Goal: Task Accomplishment & Management: Use online tool/utility

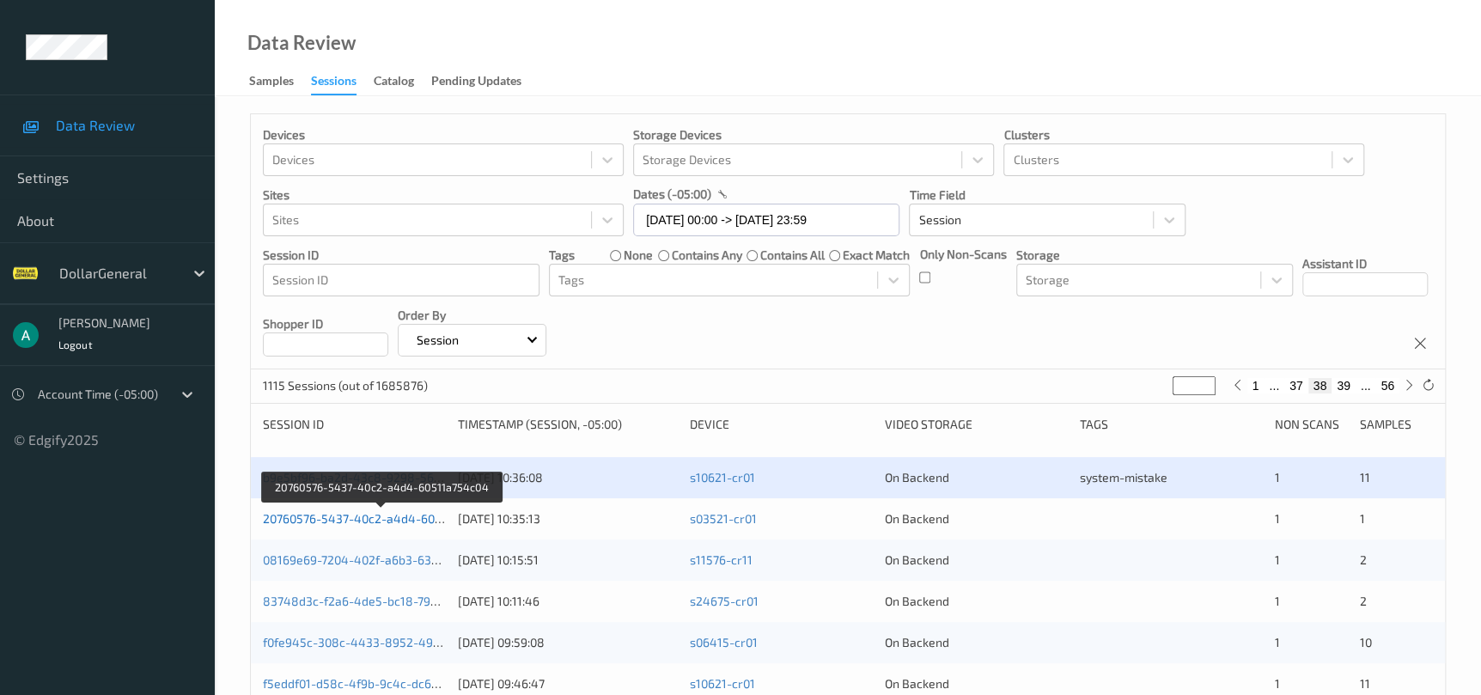
click at [368, 516] on link "20760576-5437-40c2-a4d4-60511a754c04" at bounding box center [381, 518] width 237 height 15
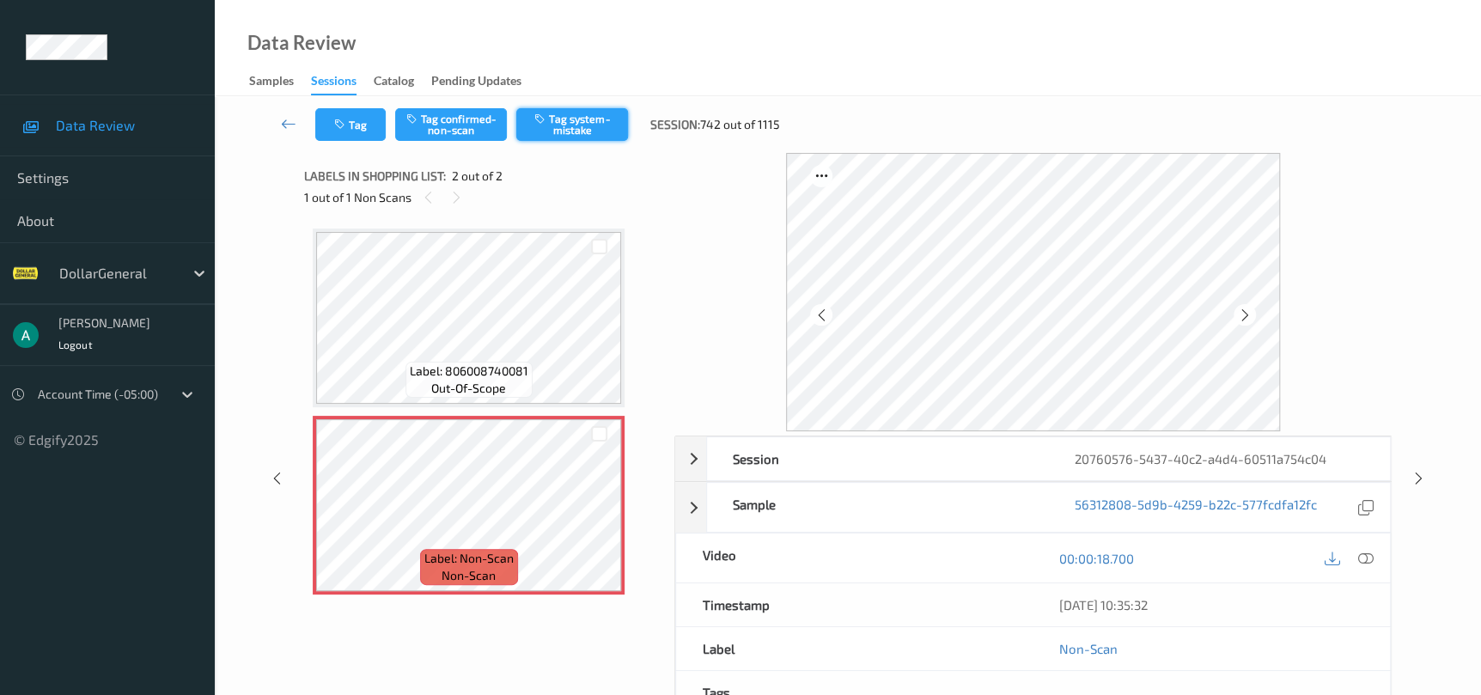
click at [607, 119] on button "Tag system-mistake" at bounding box center [572, 124] width 112 height 33
click at [1413, 476] on icon at bounding box center [1418, 478] width 15 height 15
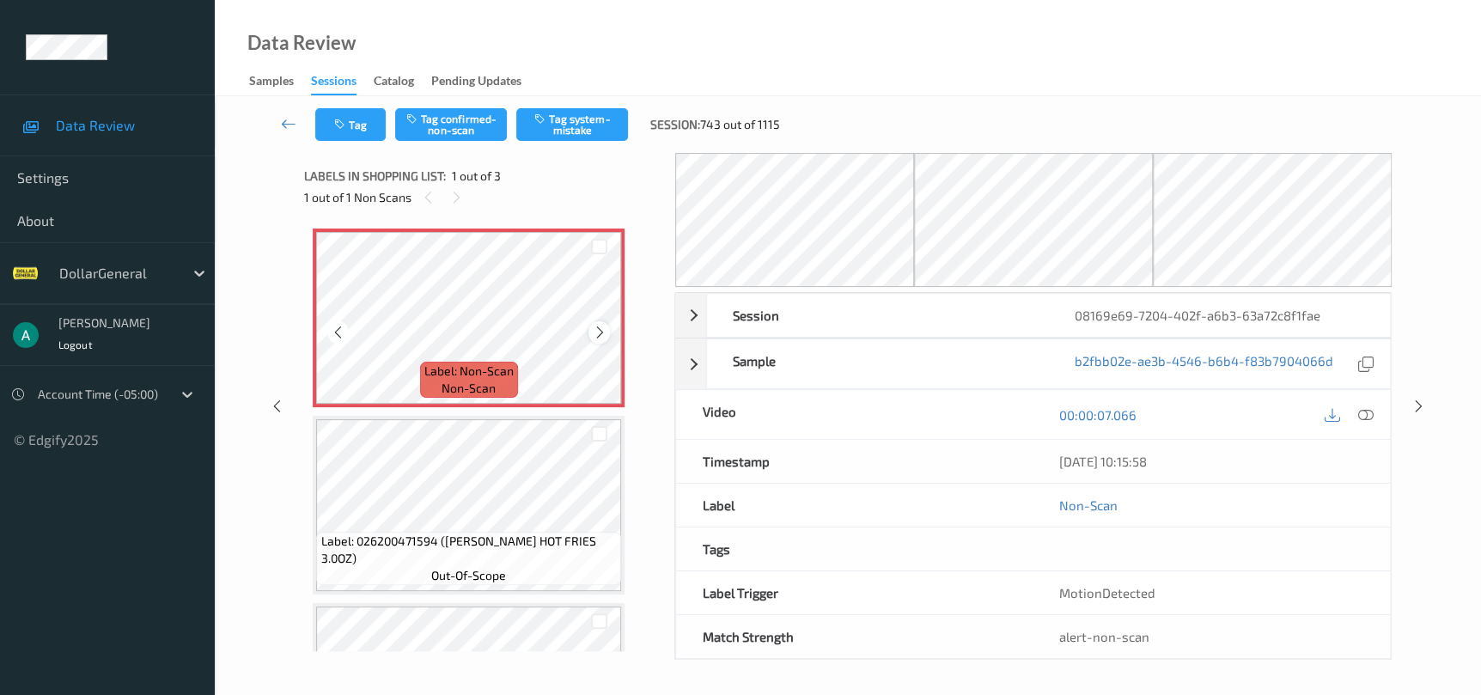
click at [593, 330] on icon at bounding box center [599, 332] width 15 height 15
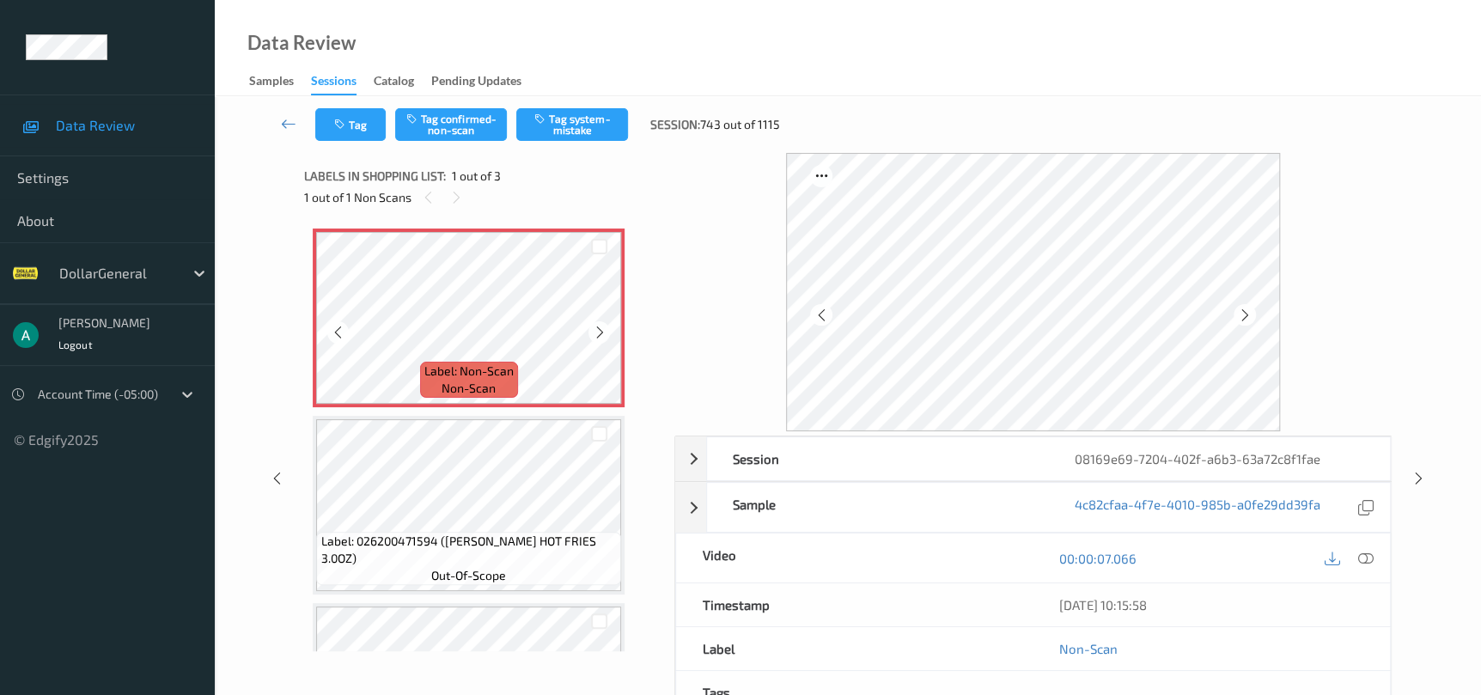
click at [593, 330] on icon at bounding box center [599, 332] width 15 height 15
click at [583, 122] on button "Tag system-mistake" at bounding box center [572, 124] width 112 height 33
click at [1417, 476] on icon at bounding box center [1418, 478] width 15 height 15
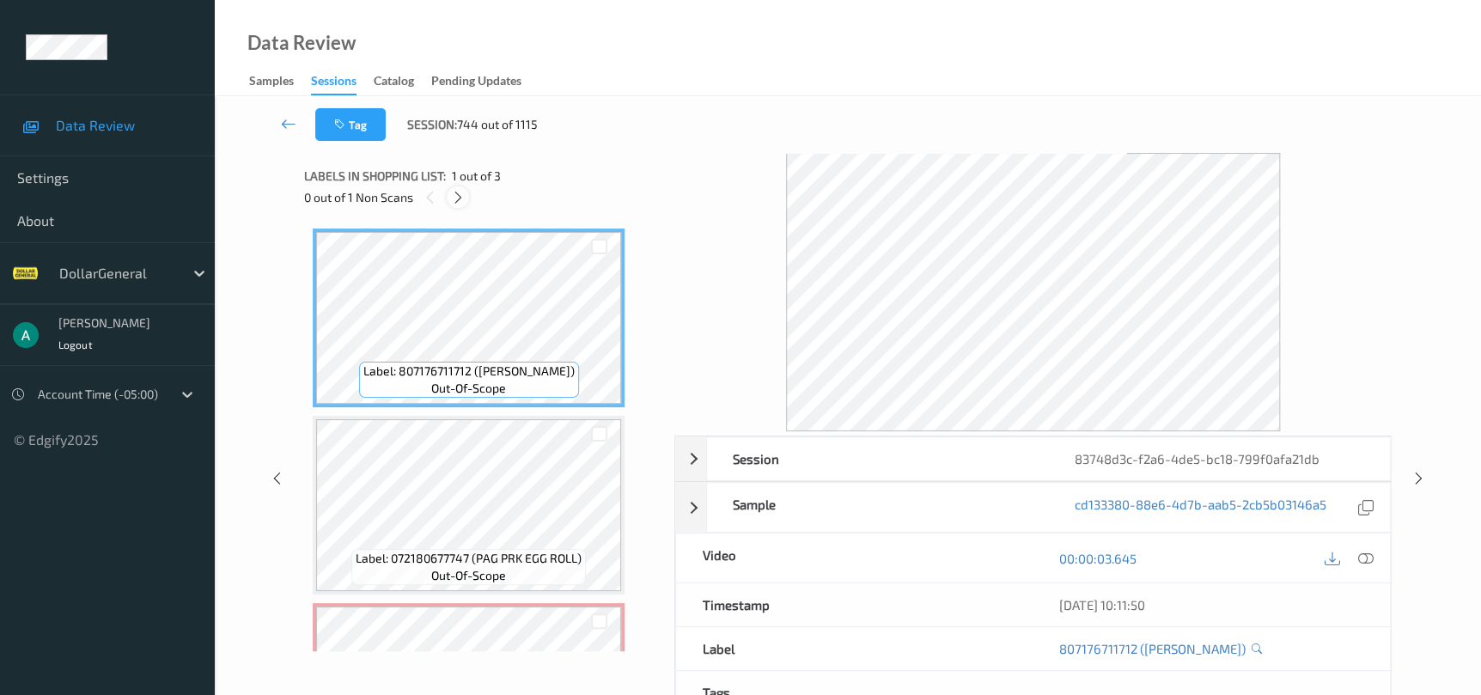
click at [460, 203] on icon at bounding box center [458, 197] width 15 height 15
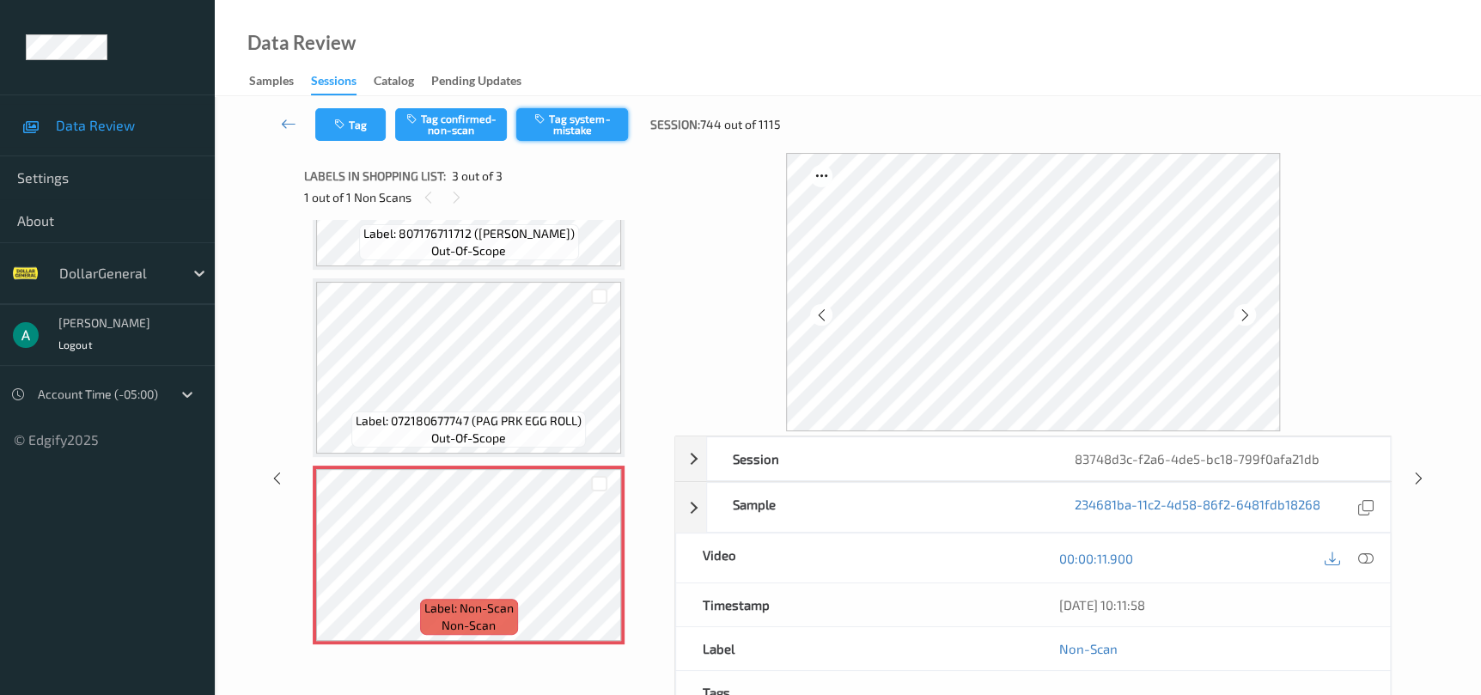
click at [526, 132] on button "Tag system-mistake" at bounding box center [572, 124] width 112 height 33
click at [1400, 475] on div "Session 83748d3c-f2a6-4de5-bc18-799f0afa21db Session ID 83748d3c-f2a6-4de5-bc18…" at bounding box center [848, 478] width 1196 height 650
click at [1404, 476] on div "Session 83748d3c-f2a6-4de5-bc18-799f0afa21db Session ID 83748d3c-f2a6-4de5-bc18…" at bounding box center [848, 478] width 1196 height 650
click at [1407, 476] on div "Session 83748d3c-f2a6-4de5-bc18-799f0afa21db Session ID 83748d3c-f2a6-4de5-bc18…" at bounding box center [848, 478] width 1196 height 650
click at [1411, 476] on icon at bounding box center [1418, 478] width 15 height 15
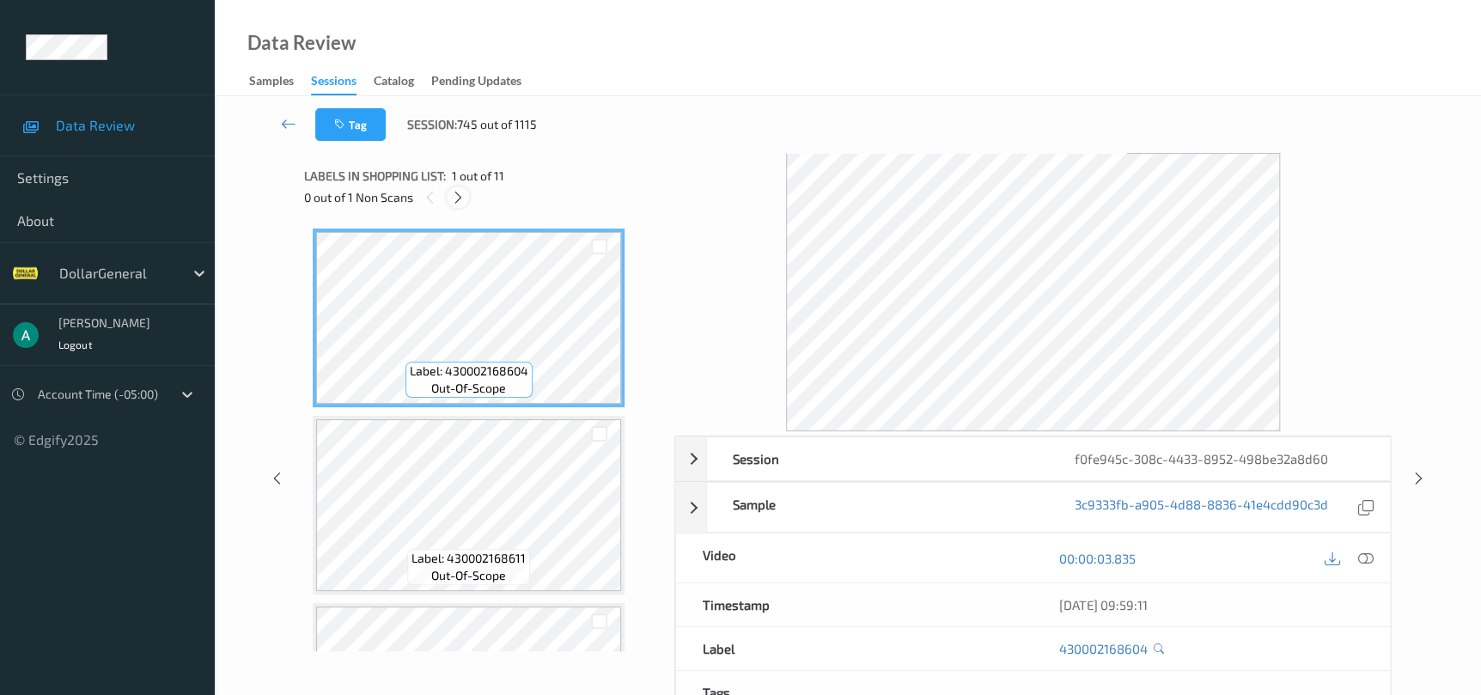
click at [456, 190] on icon at bounding box center [458, 197] width 15 height 15
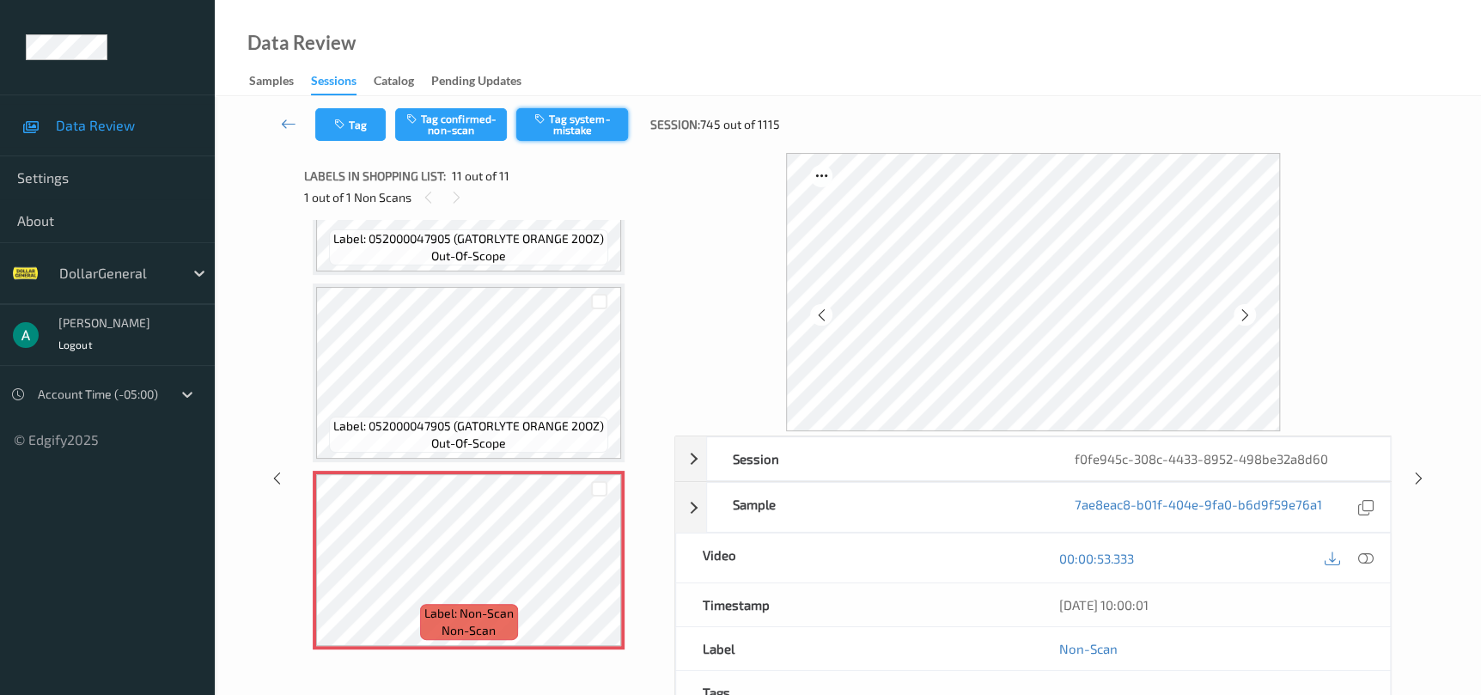
click at [545, 113] on icon "button" at bounding box center [541, 119] width 15 height 12
click at [1425, 476] on icon at bounding box center [1418, 478] width 15 height 15
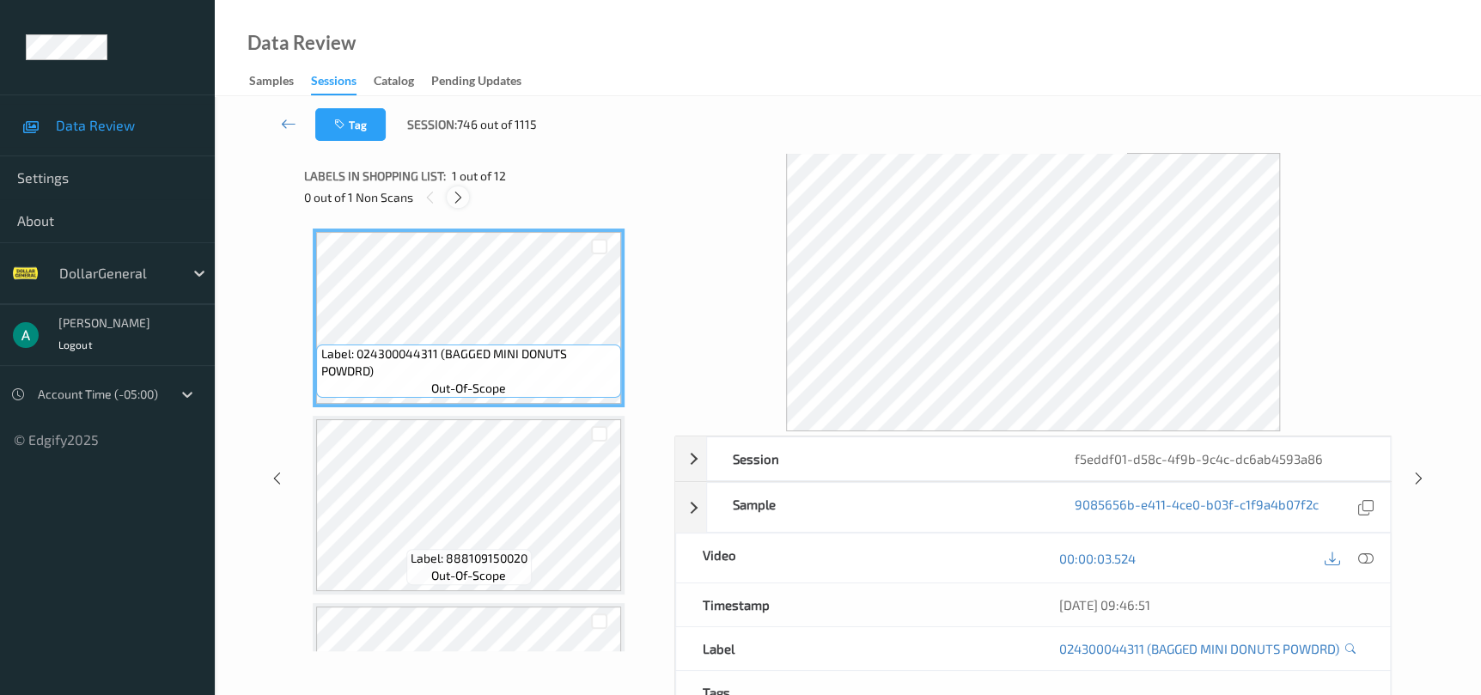
click at [457, 197] on icon at bounding box center [458, 197] width 15 height 15
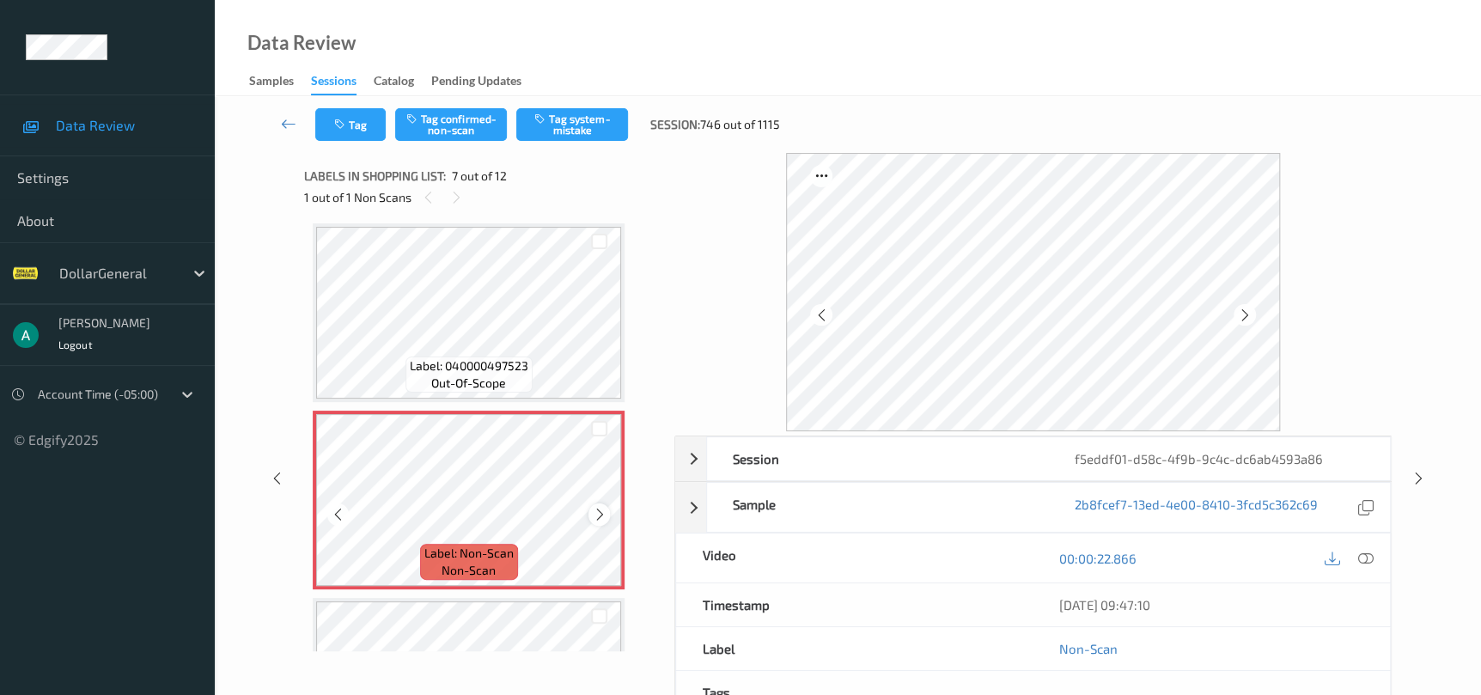
click at [601, 507] on icon at bounding box center [599, 514] width 15 height 15
click at [600, 507] on icon at bounding box center [599, 514] width 15 height 15
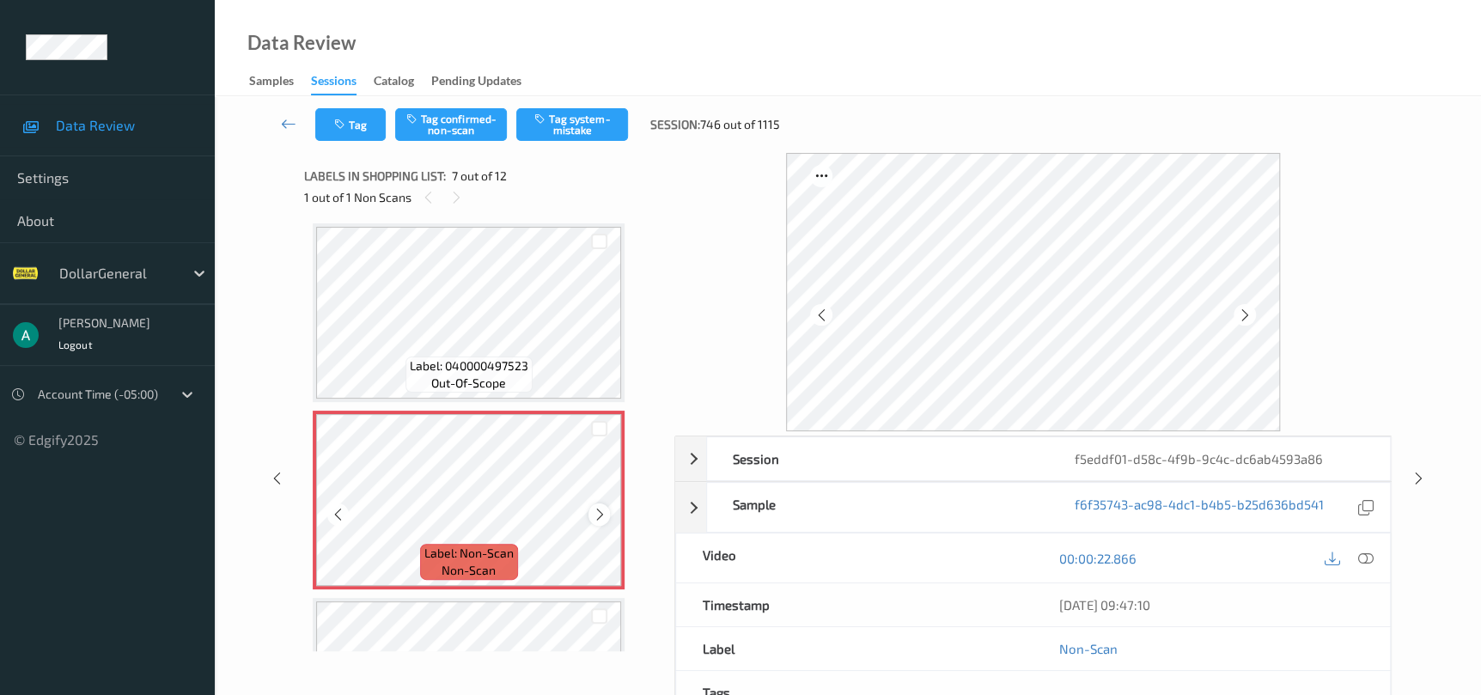
click at [595, 503] on div at bounding box center [598, 513] width 21 height 21
click at [565, 120] on button "Tag system-mistake" at bounding box center [572, 124] width 112 height 33
click at [1417, 478] on icon at bounding box center [1418, 478] width 15 height 15
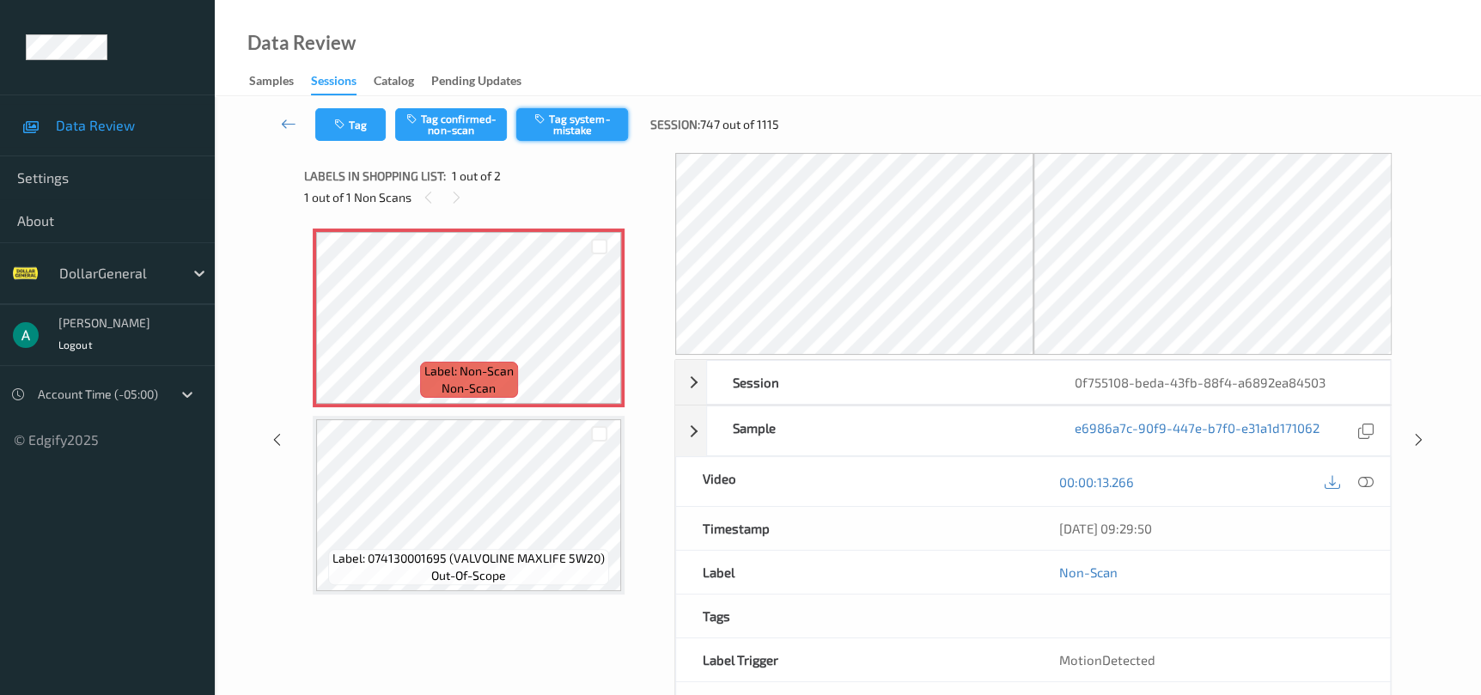
click at [575, 121] on button "Tag system-mistake" at bounding box center [572, 124] width 112 height 33
click at [1417, 438] on icon at bounding box center [1418, 439] width 15 height 15
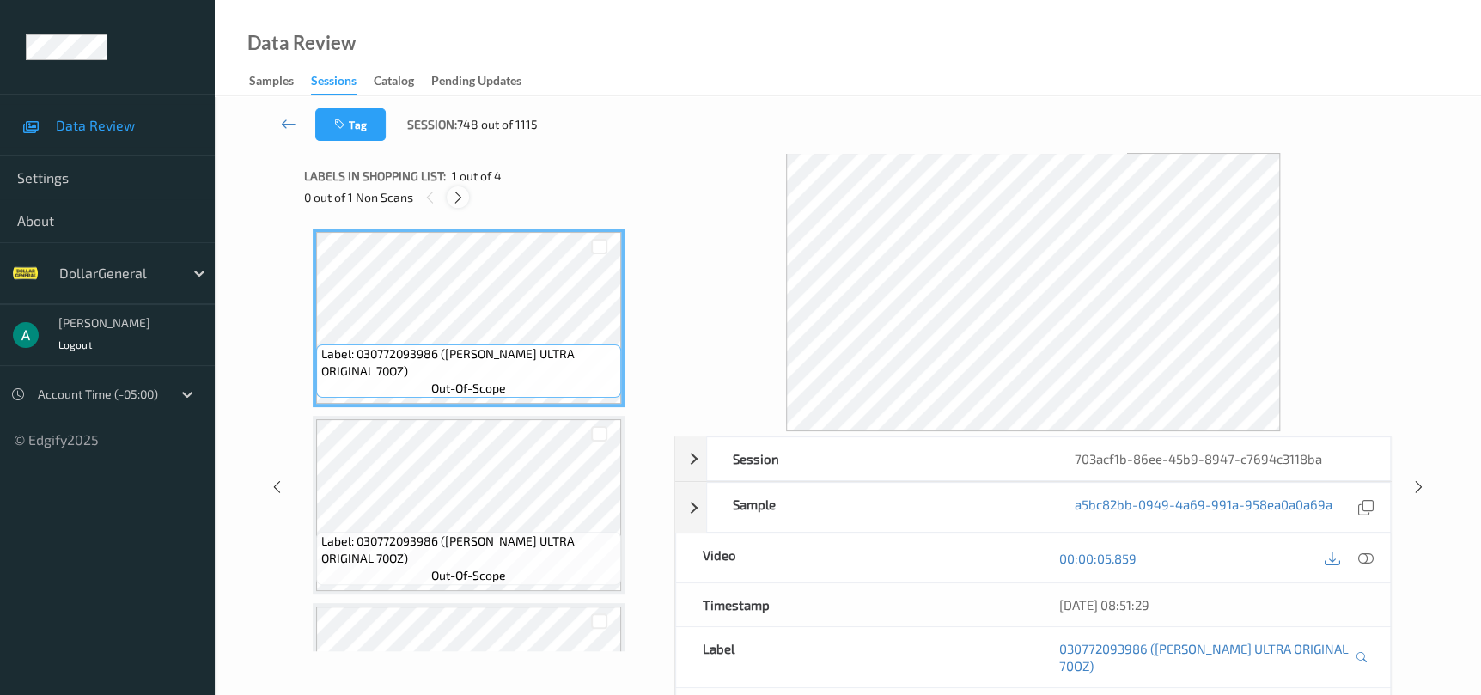
click at [454, 194] on icon at bounding box center [458, 197] width 15 height 15
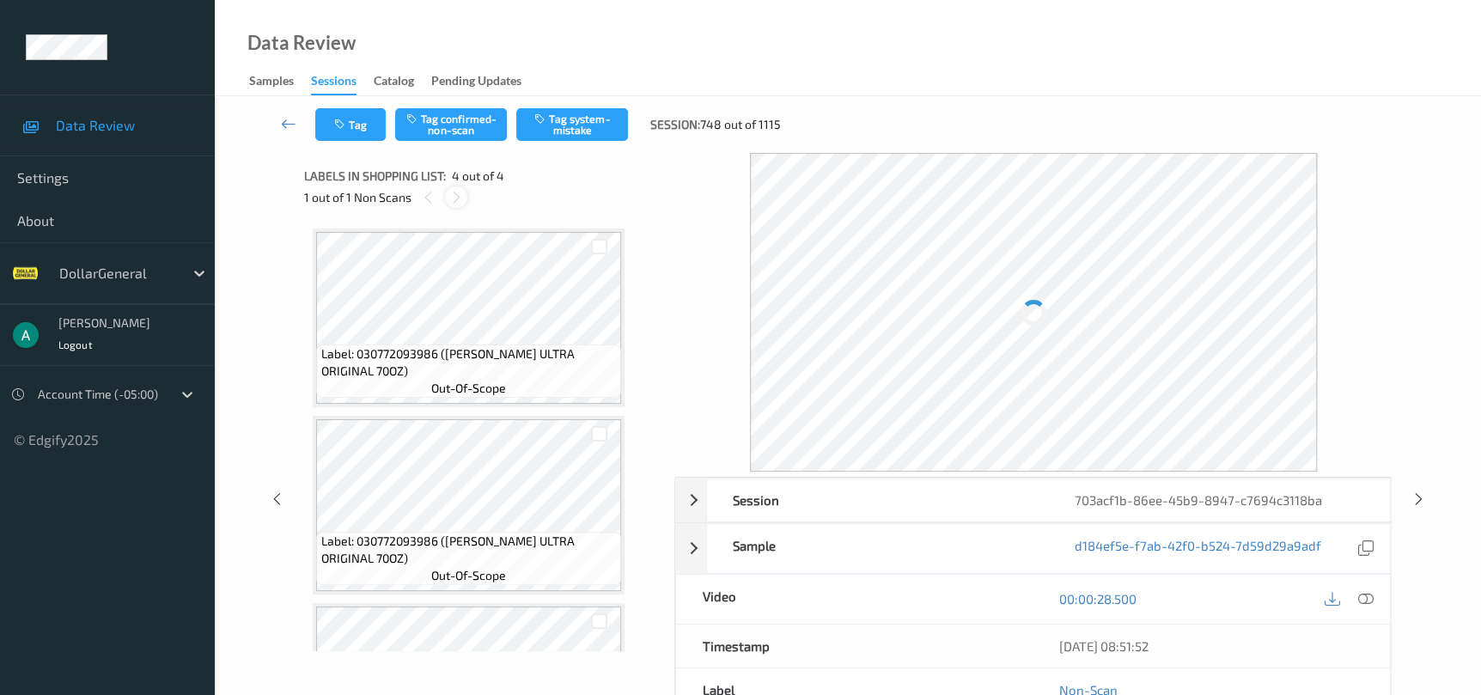
scroll to position [324, 0]
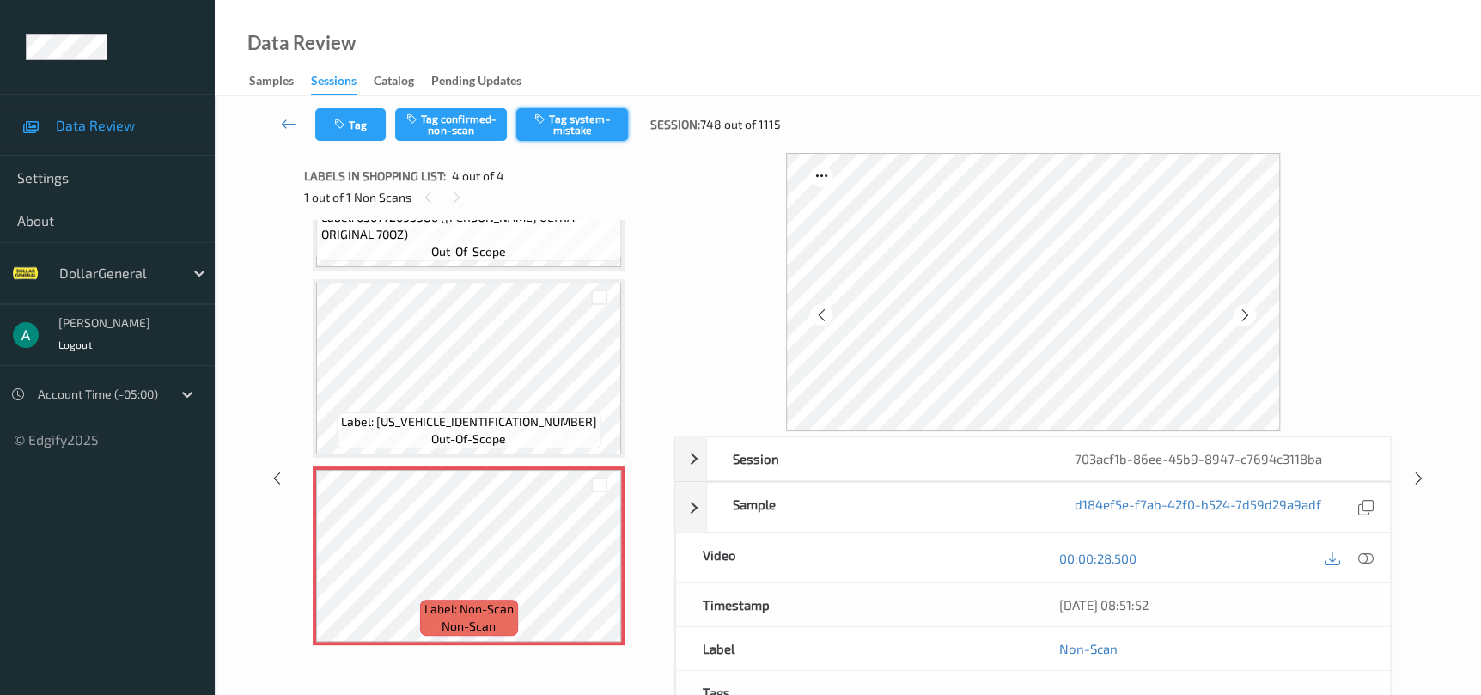
click at [580, 119] on button "Tag system-mistake" at bounding box center [572, 124] width 112 height 33
click at [1423, 481] on icon at bounding box center [1418, 478] width 15 height 15
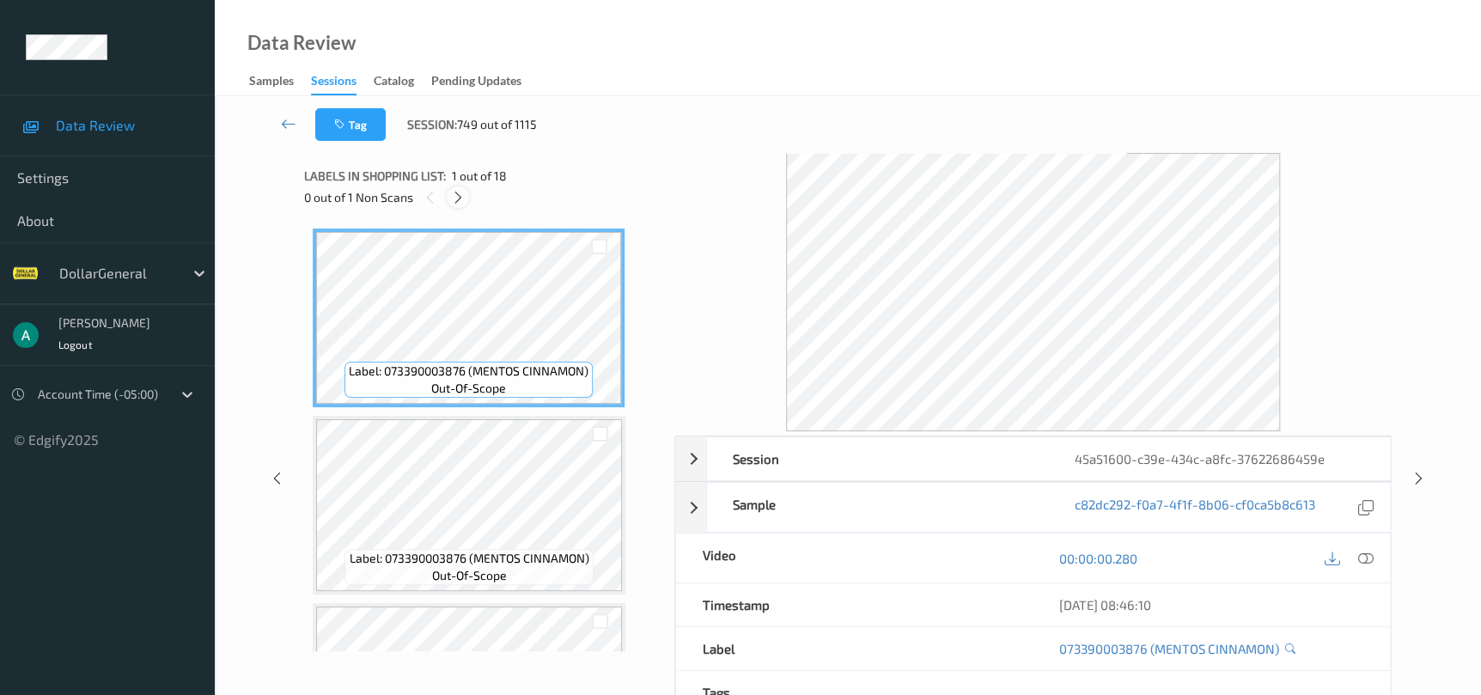
click at [463, 200] on icon at bounding box center [458, 197] width 15 height 15
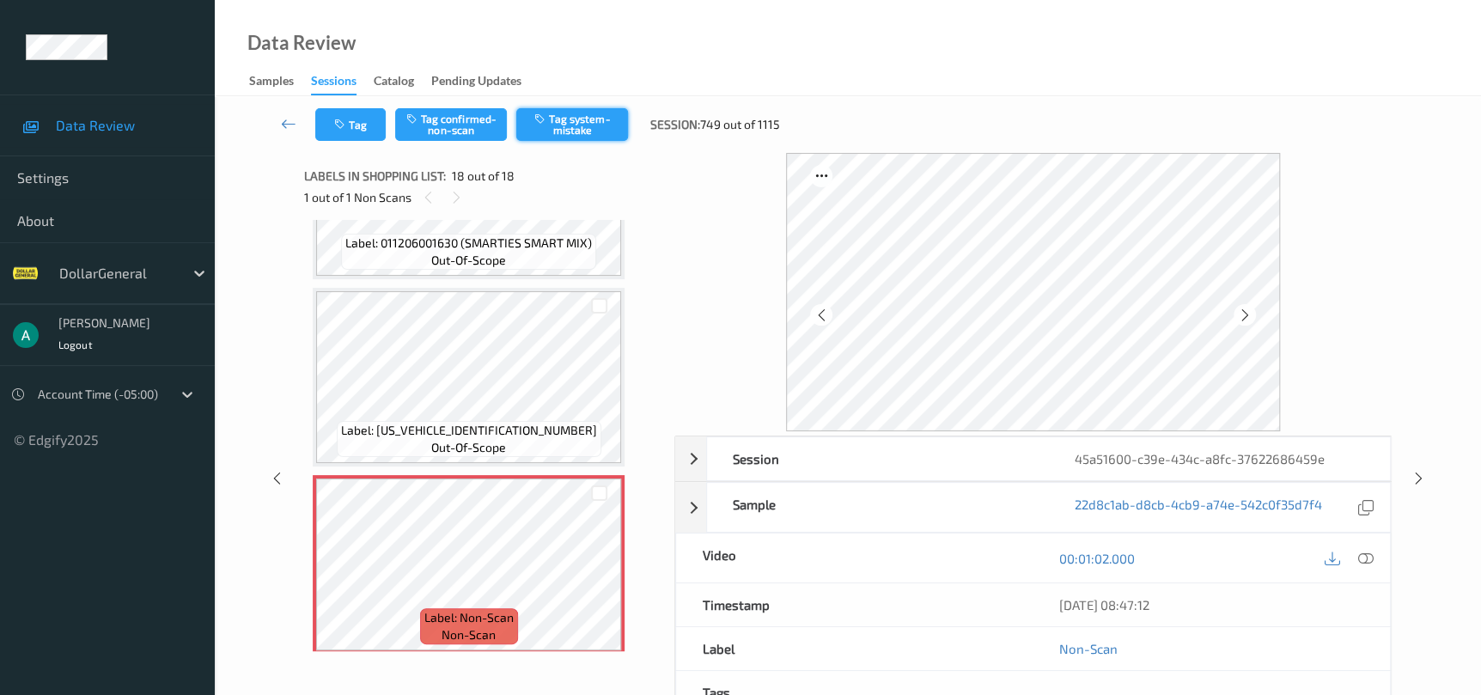
click at [533, 125] on button "Tag system-mistake" at bounding box center [572, 124] width 112 height 33
click at [1419, 477] on icon at bounding box center [1418, 478] width 15 height 15
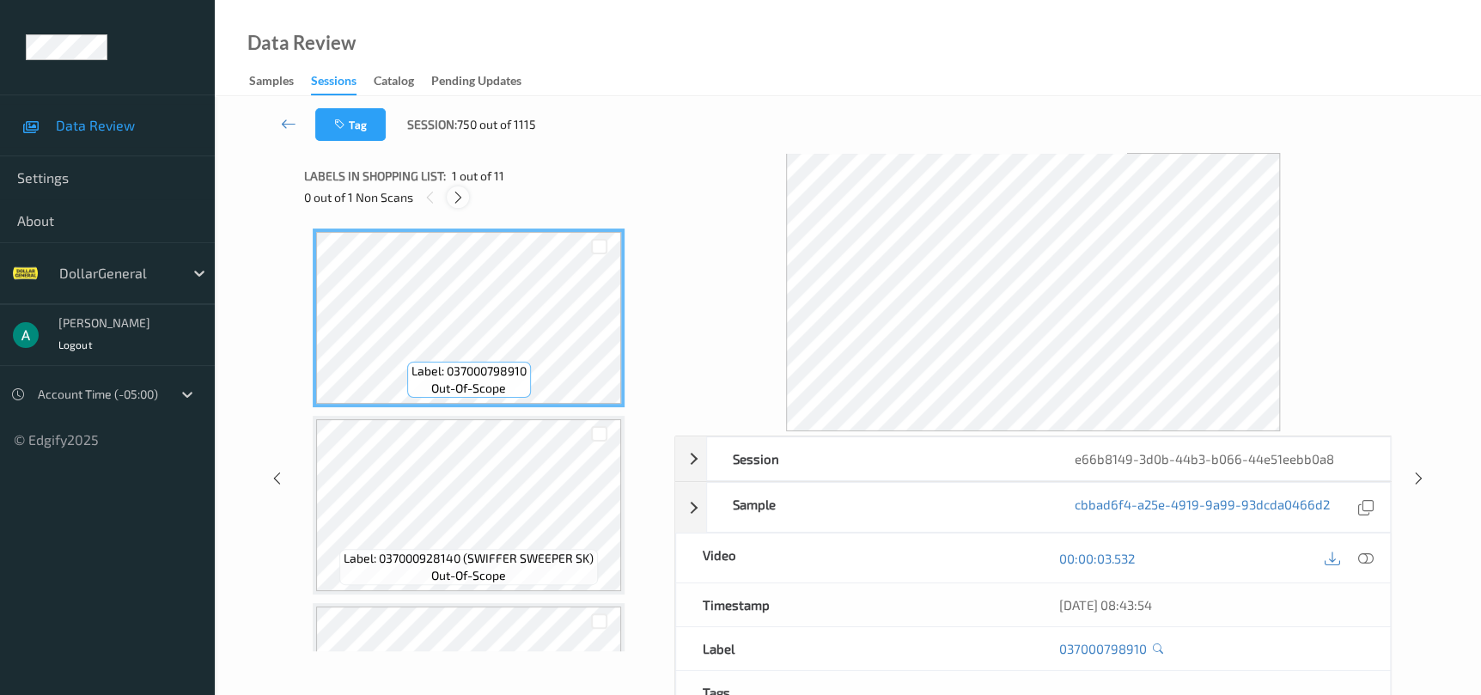
click at [449, 204] on div at bounding box center [457, 196] width 21 height 21
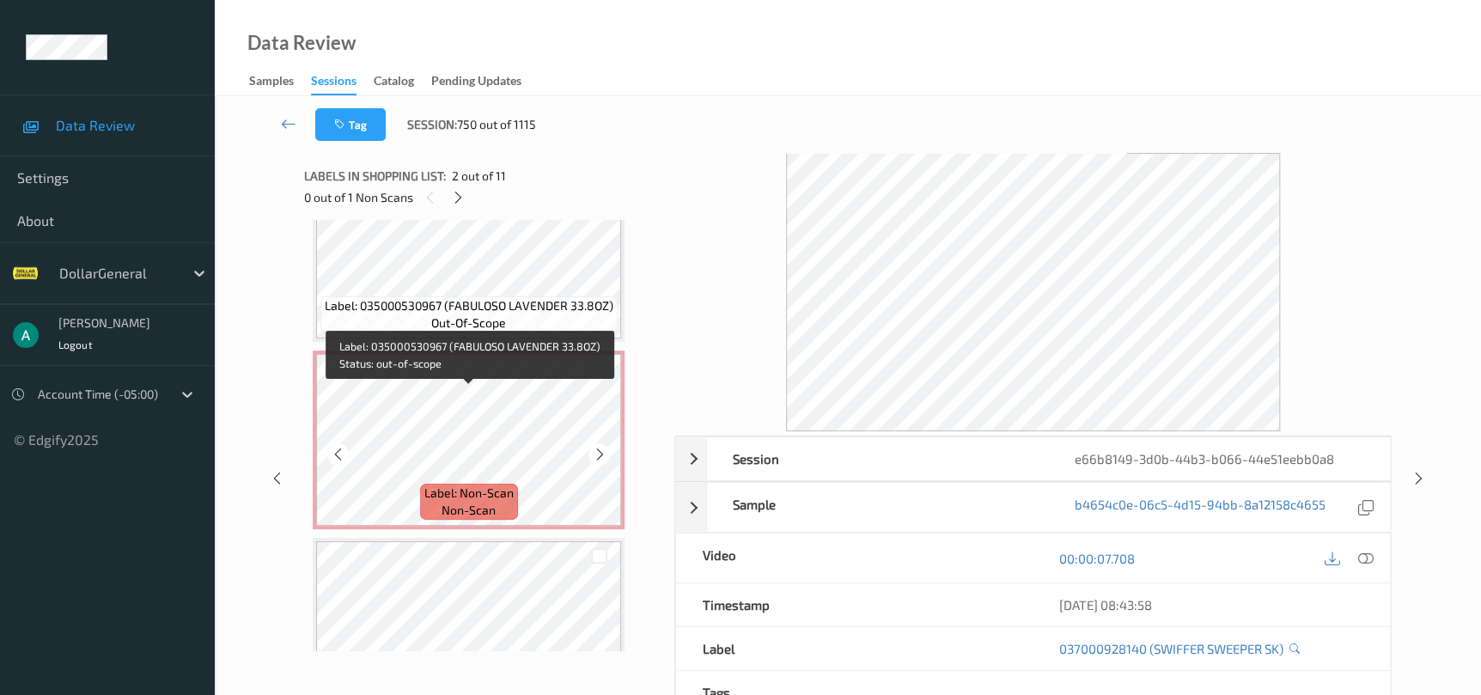
scroll to position [773, 0]
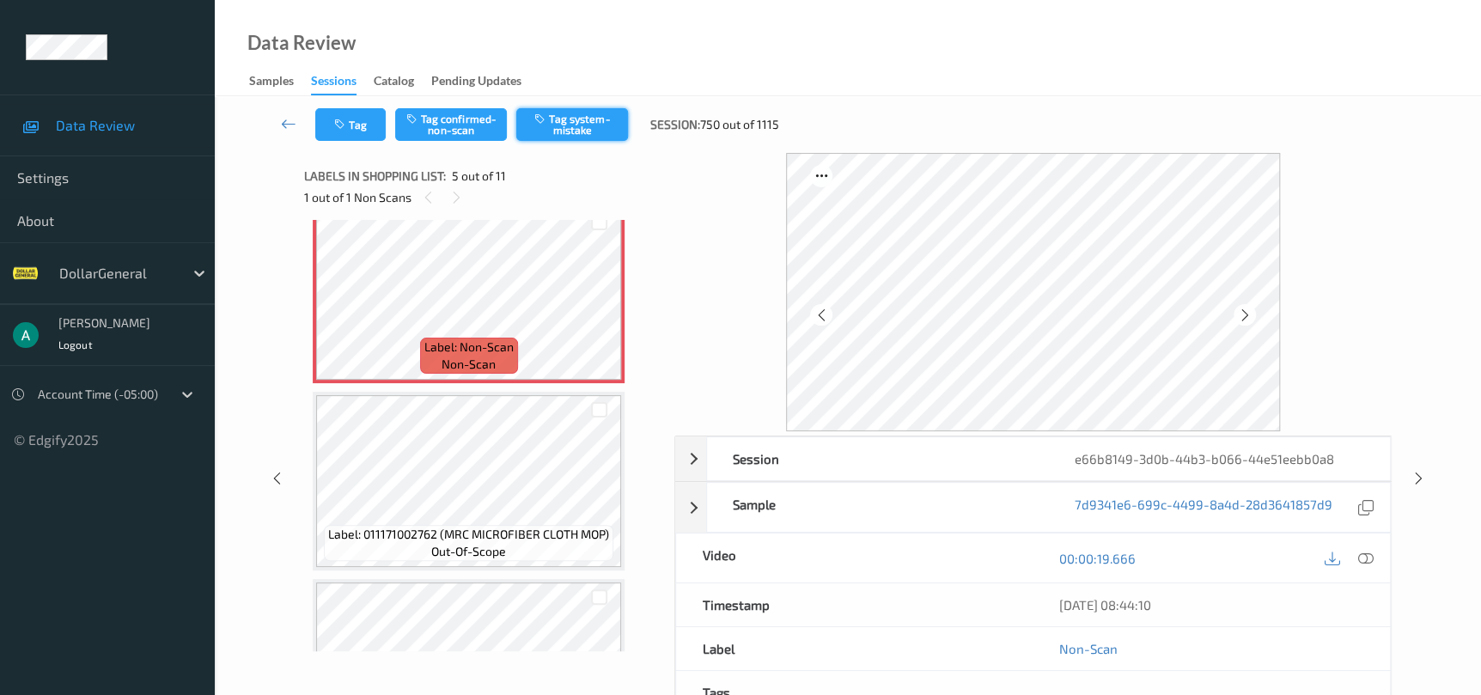
click at [617, 126] on button "Tag system-mistake" at bounding box center [572, 124] width 112 height 33
click at [1411, 475] on icon at bounding box center [1418, 478] width 15 height 15
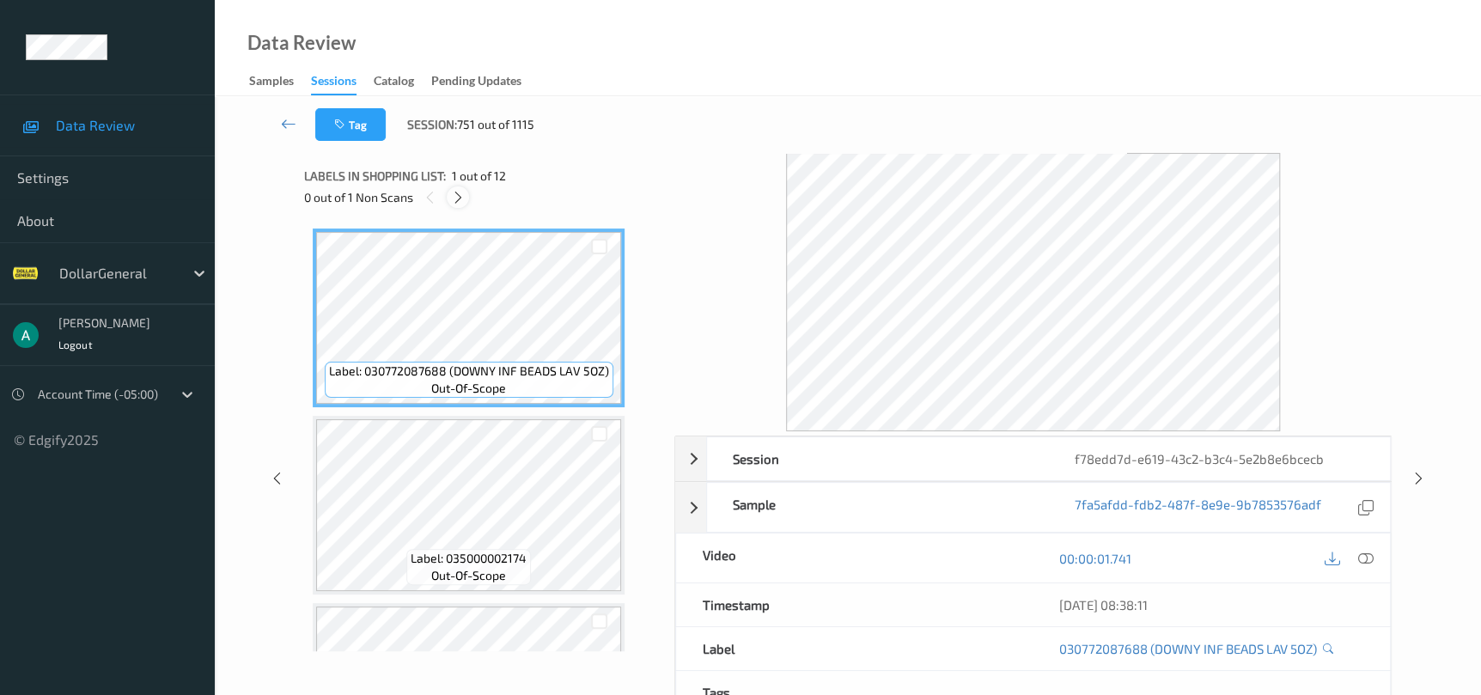
click at [466, 197] on div at bounding box center [457, 196] width 21 height 21
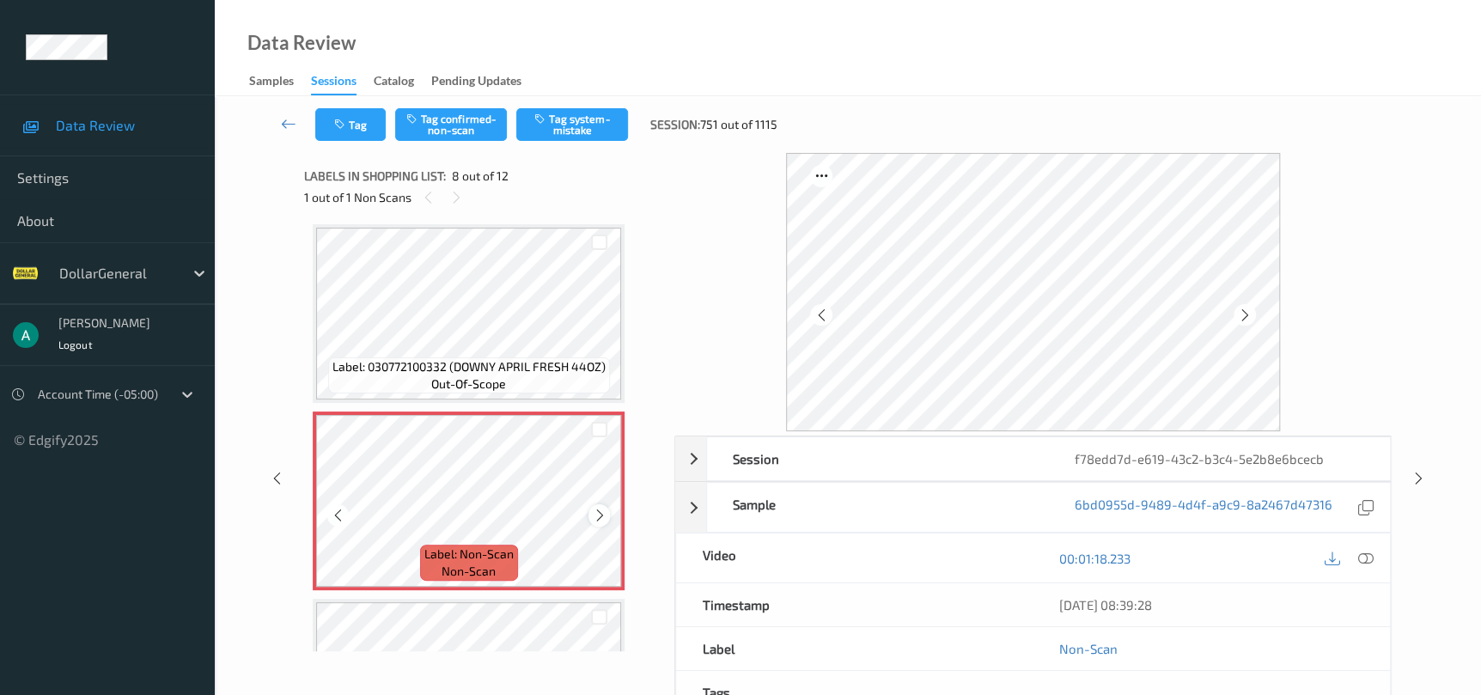
click at [594, 514] on icon at bounding box center [599, 515] width 15 height 15
click at [594, 513] on icon at bounding box center [599, 515] width 15 height 15
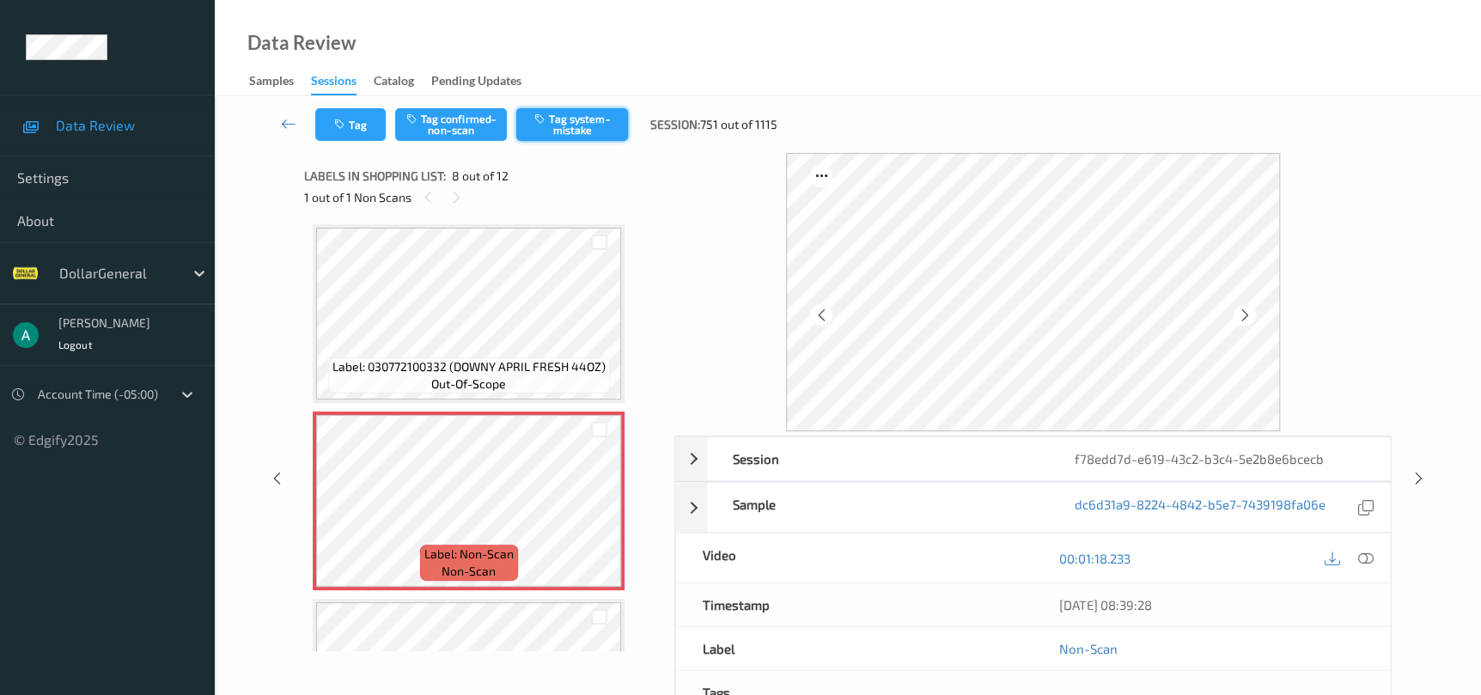
click at [567, 131] on button "Tag system-mistake" at bounding box center [572, 124] width 112 height 33
click at [1419, 479] on icon at bounding box center [1418, 478] width 15 height 15
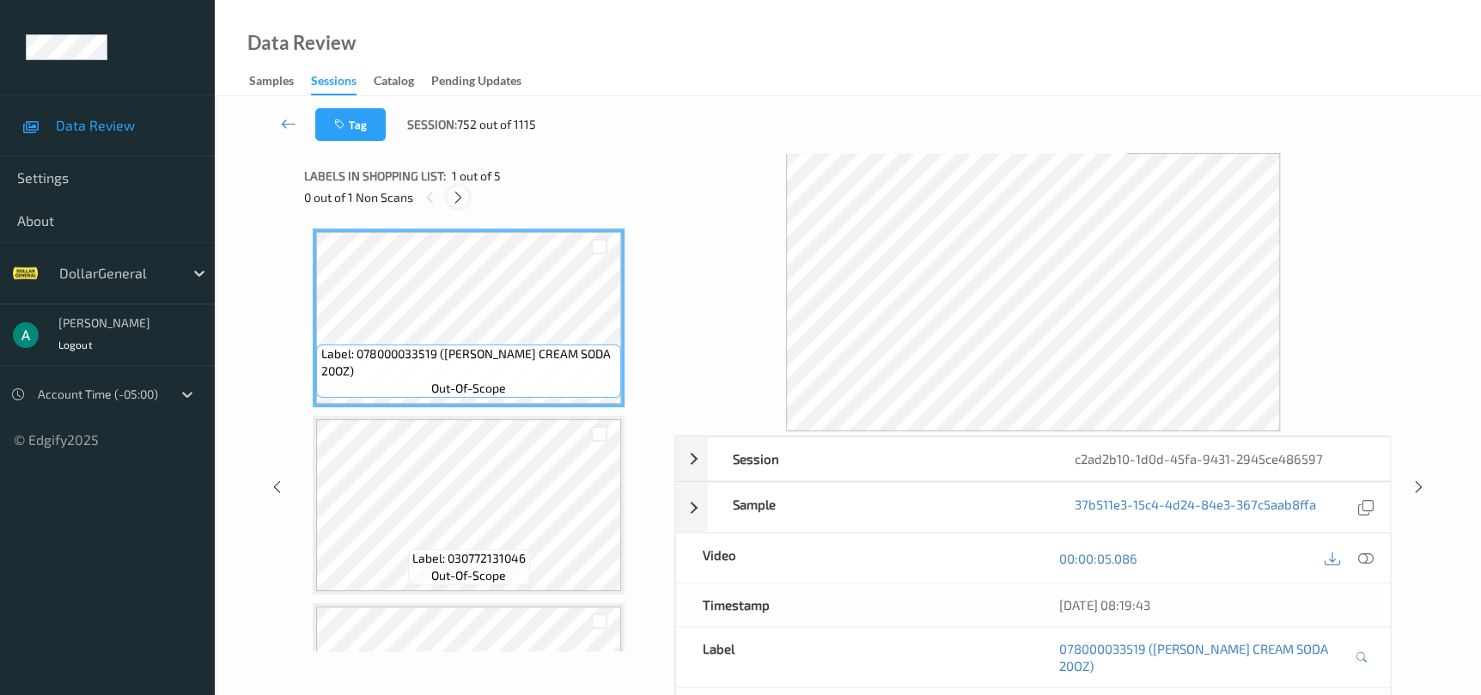
click at [463, 192] on icon at bounding box center [458, 197] width 15 height 15
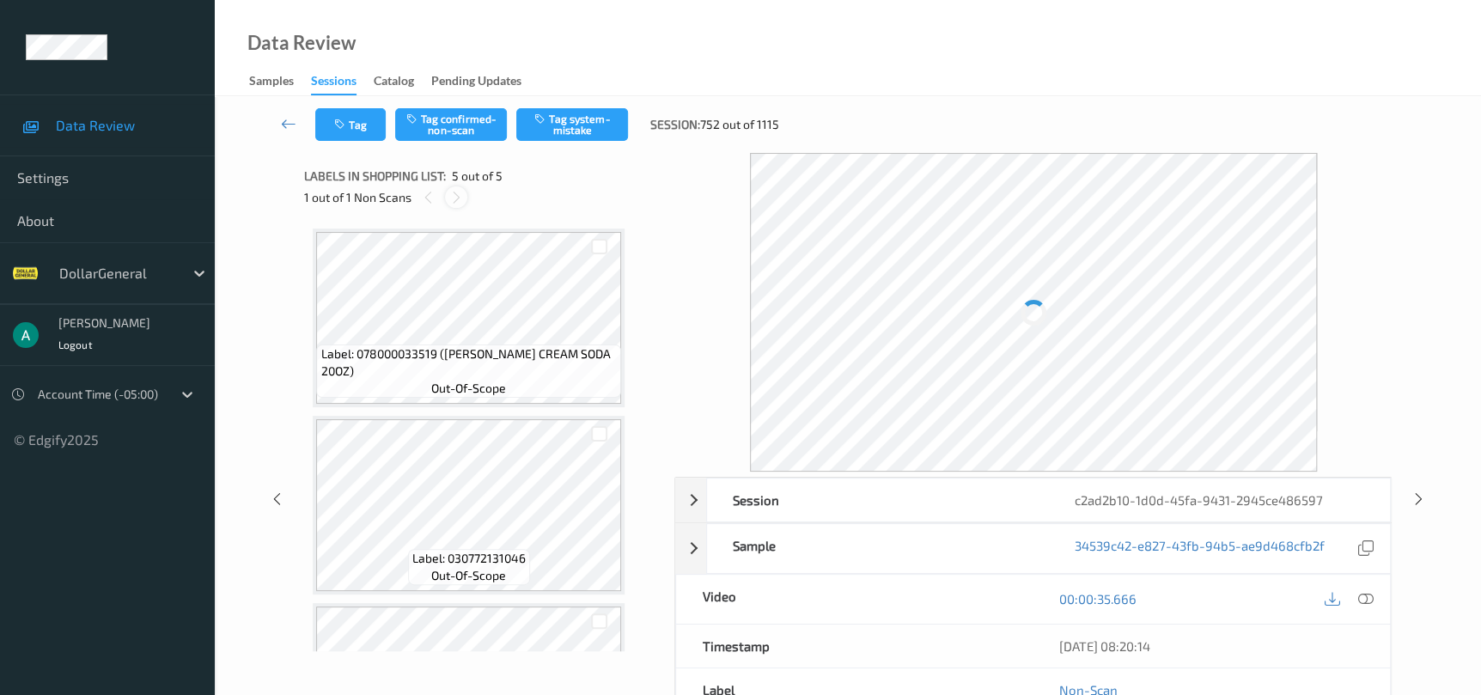
scroll to position [510, 0]
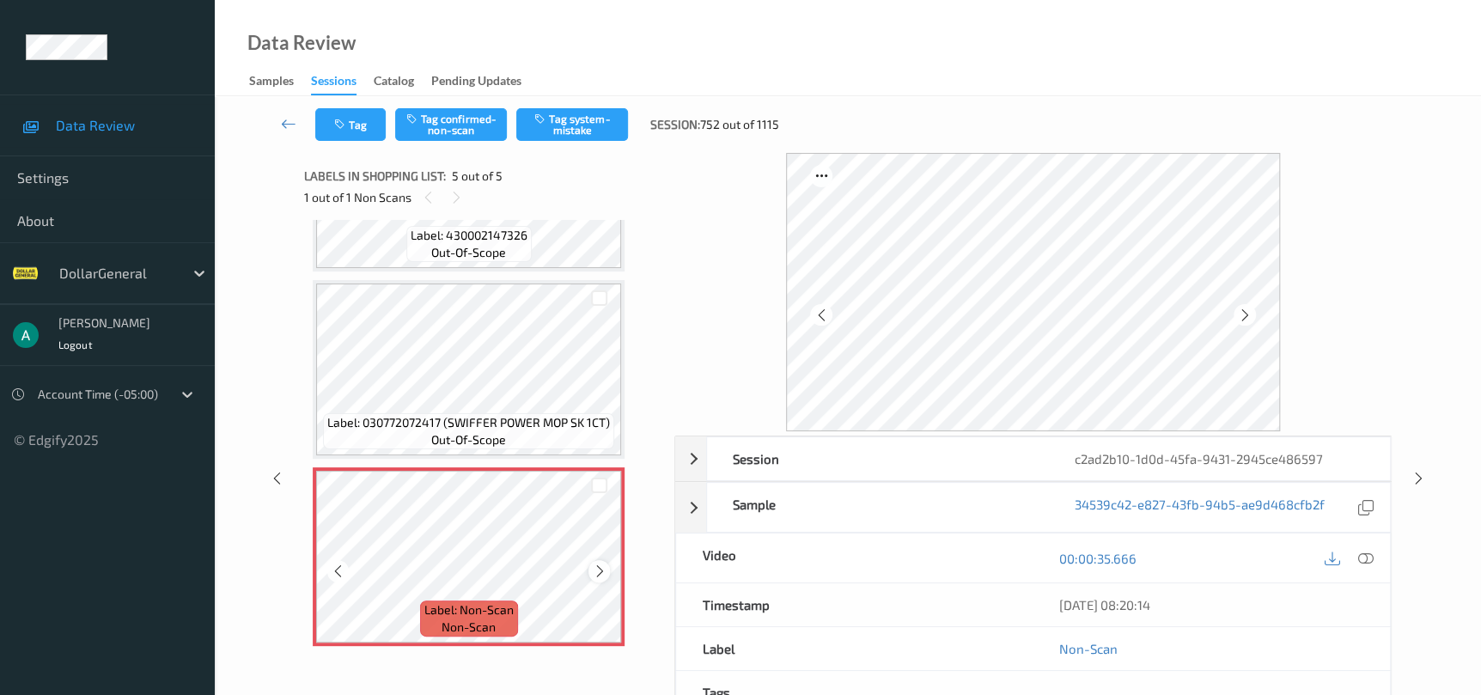
click at [591, 561] on div at bounding box center [598, 570] width 21 height 21
click at [594, 560] on div at bounding box center [598, 570] width 21 height 21
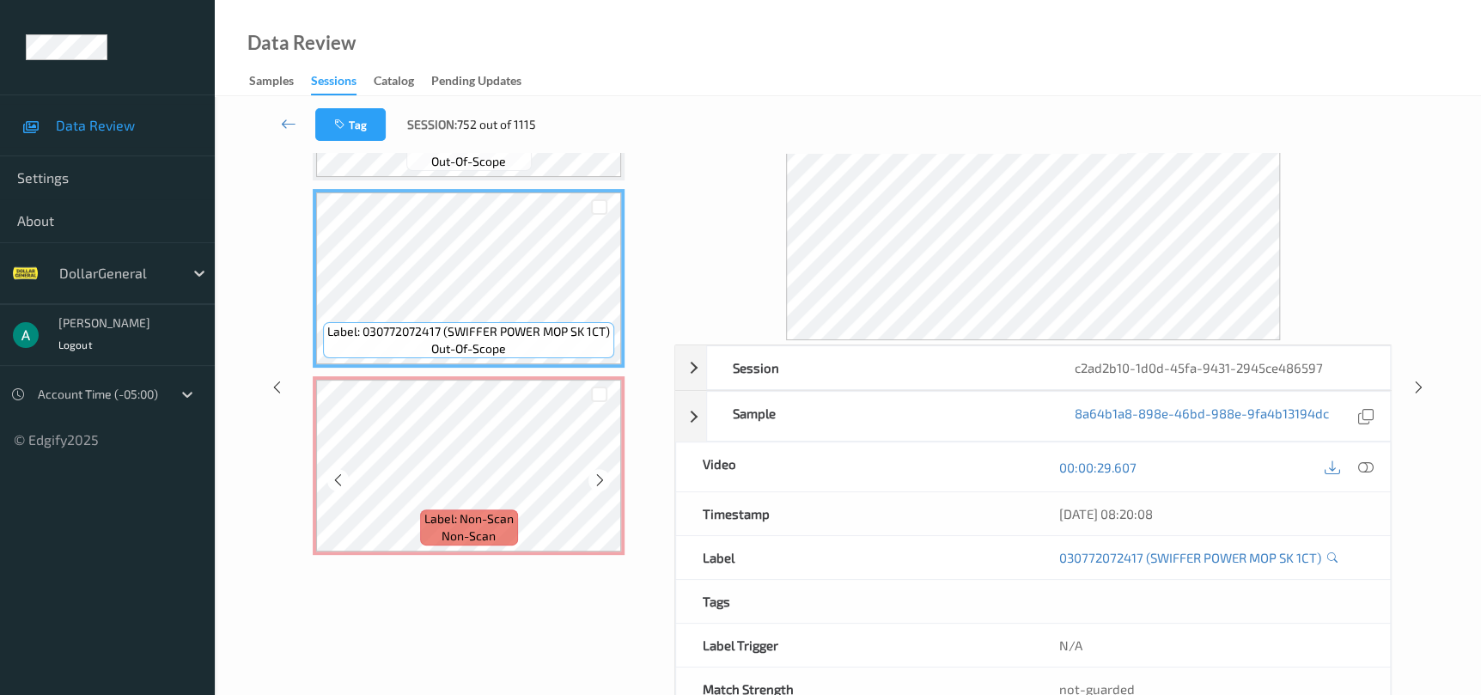
scroll to position [129, 0]
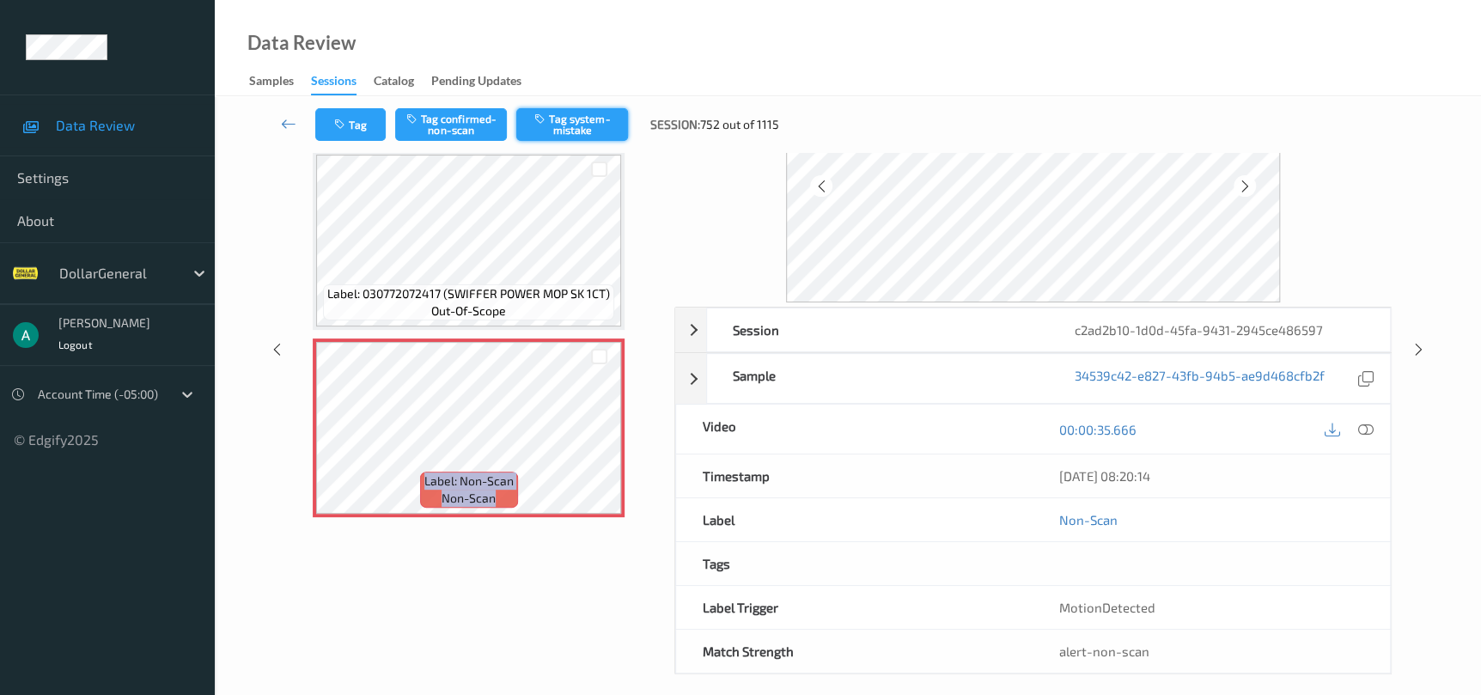
click at [580, 118] on button "Tag system-mistake" at bounding box center [572, 124] width 112 height 33
click at [1414, 343] on icon at bounding box center [1418, 349] width 15 height 15
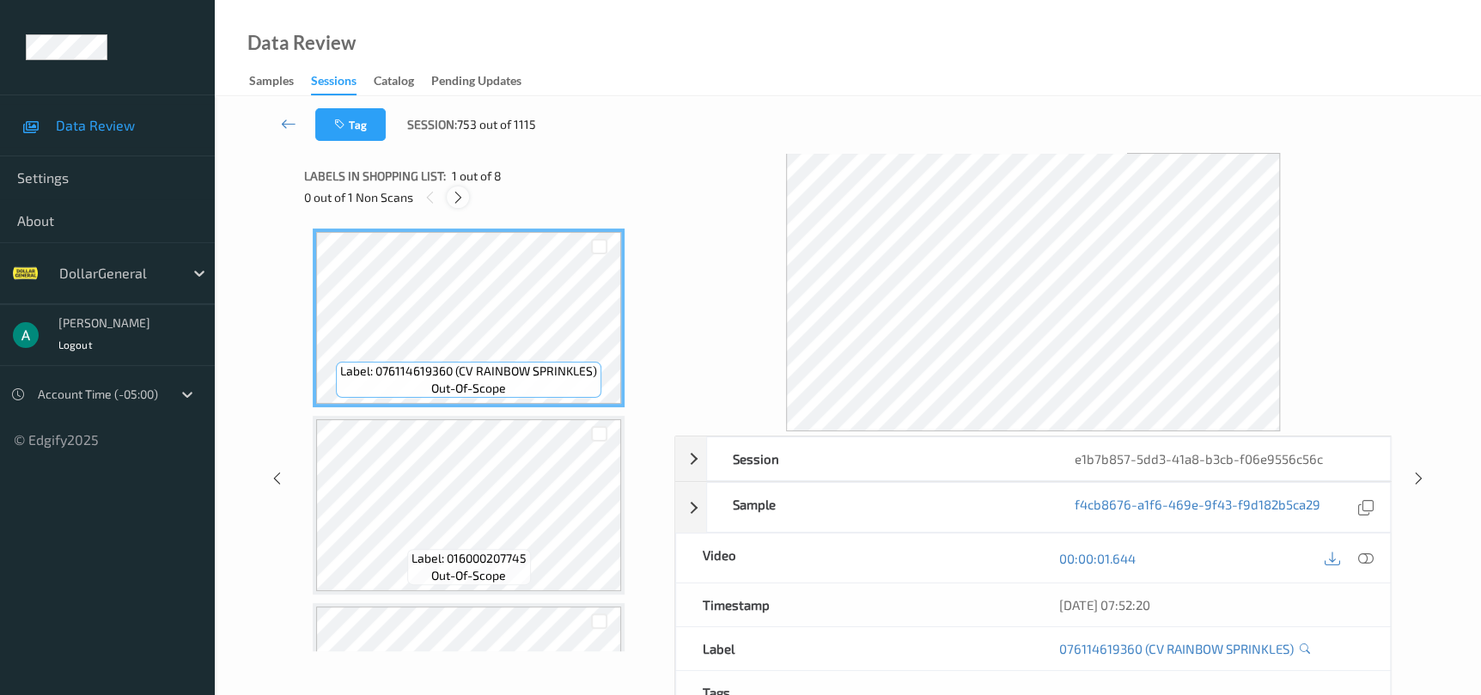
click at [456, 206] on div at bounding box center [457, 196] width 21 height 21
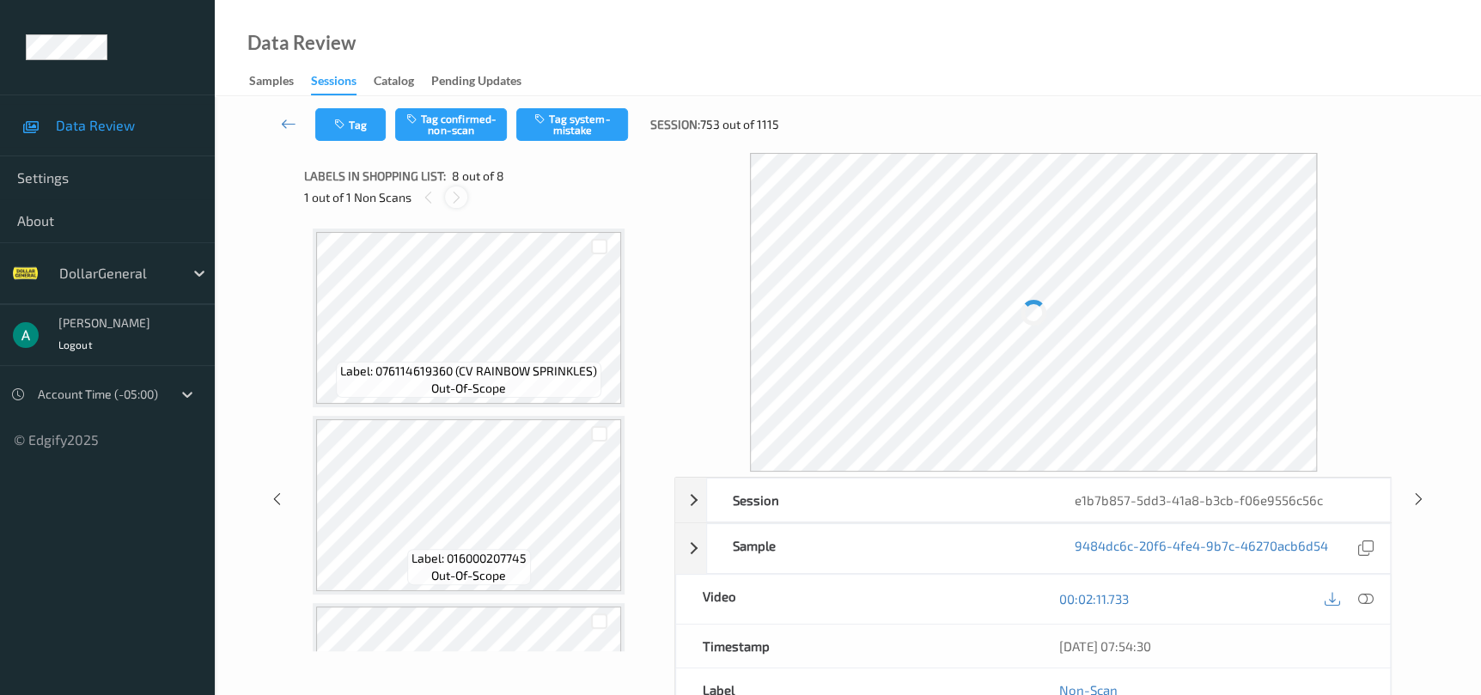
scroll to position [1079, 0]
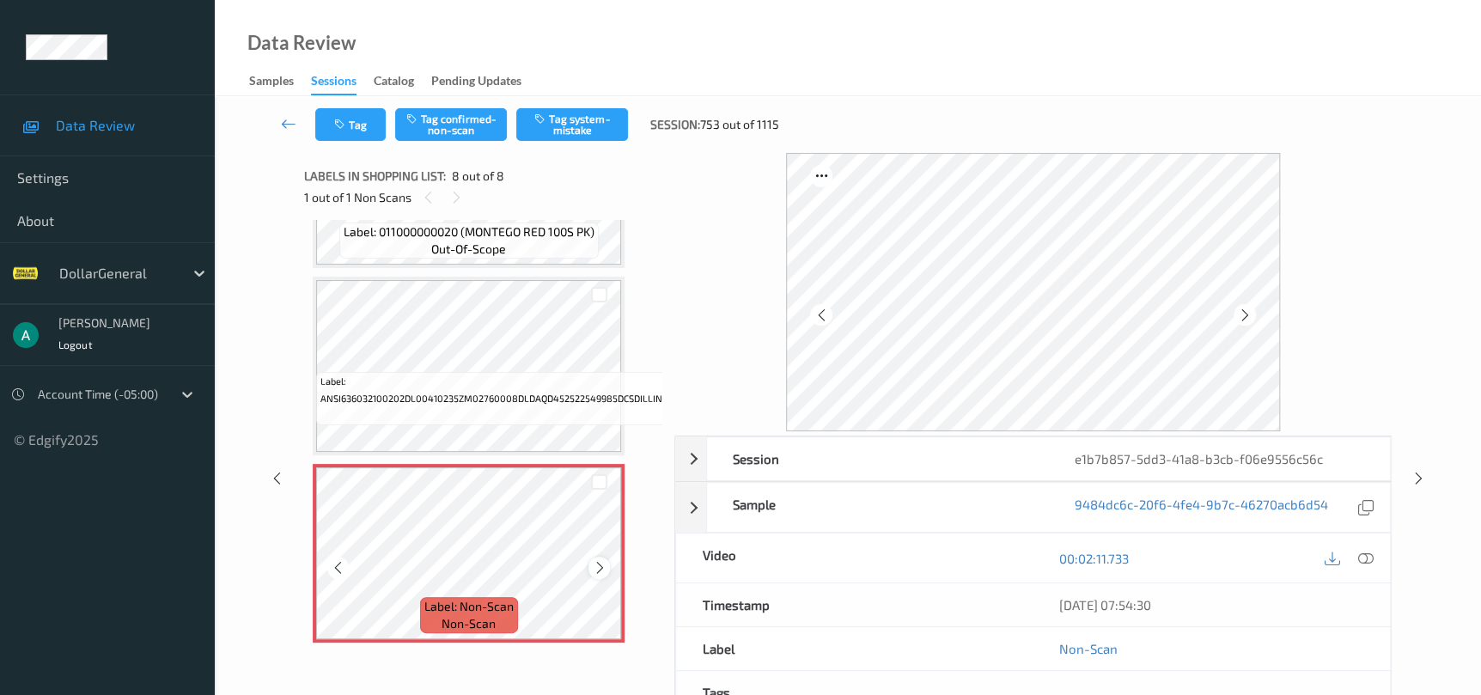
click at [593, 560] on icon at bounding box center [599, 567] width 15 height 15
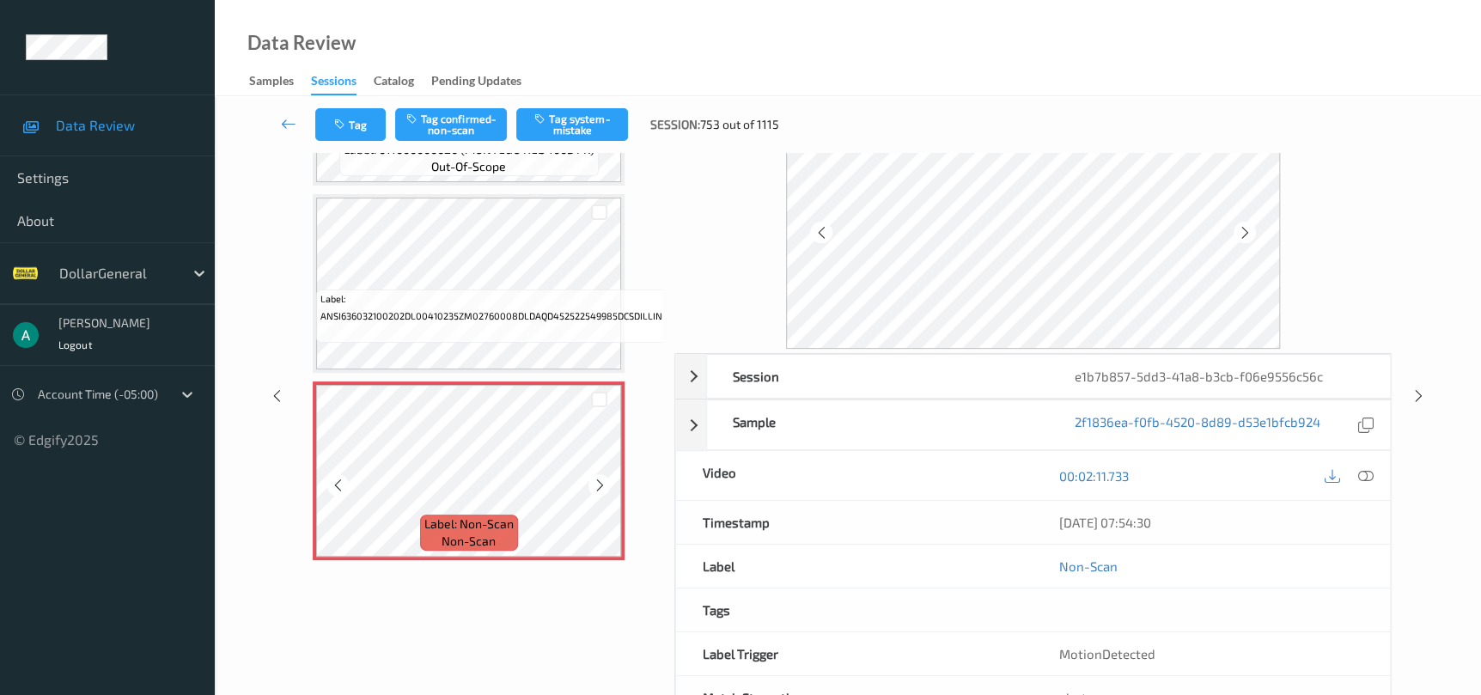
scroll to position [142, 0]
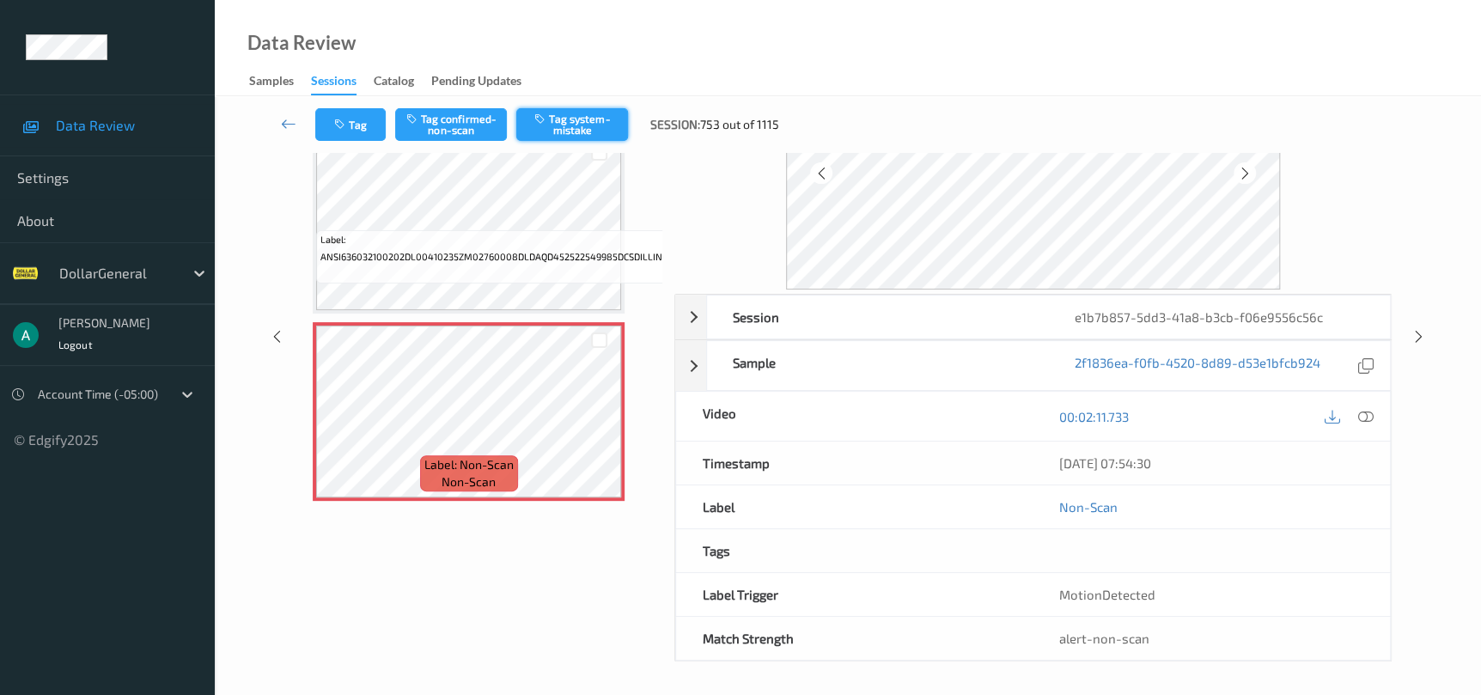
click at [578, 119] on button "Tag system-mistake" at bounding box center [572, 124] width 112 height 33
click at [1417, 334] on icon at bounding box center [1418, 336] width 15 height 15
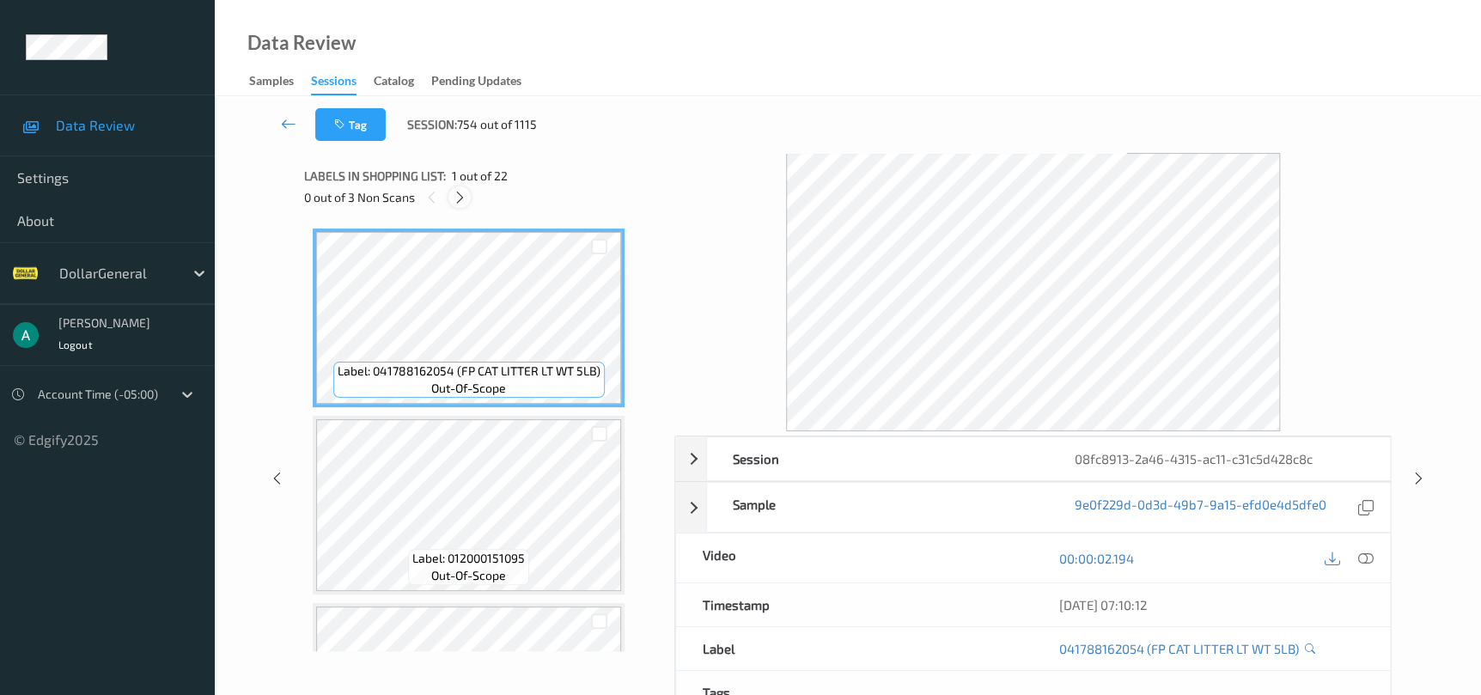
click at [460, 198] on icon at bounding box center [460, 197] width 15 height 15
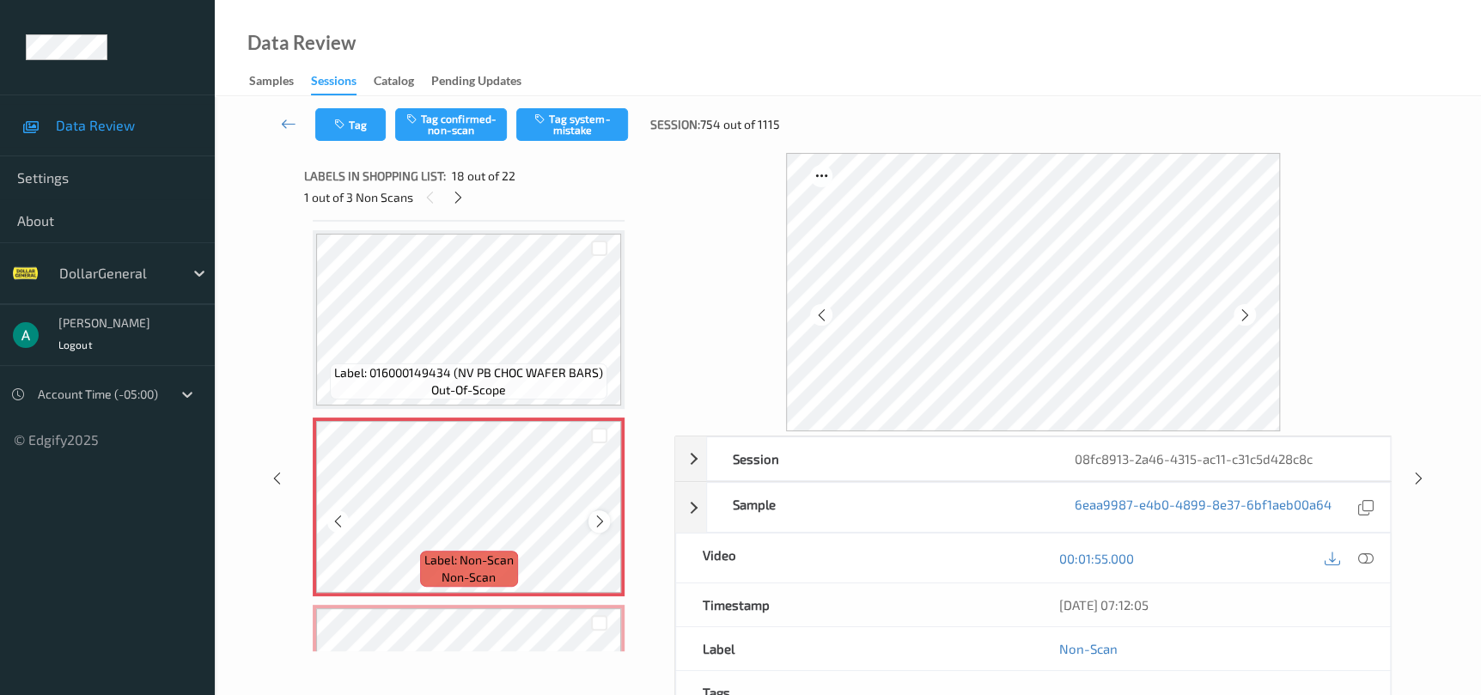
click at [598, 514] on icon at bounding box center [599, 521] width 15 height 15
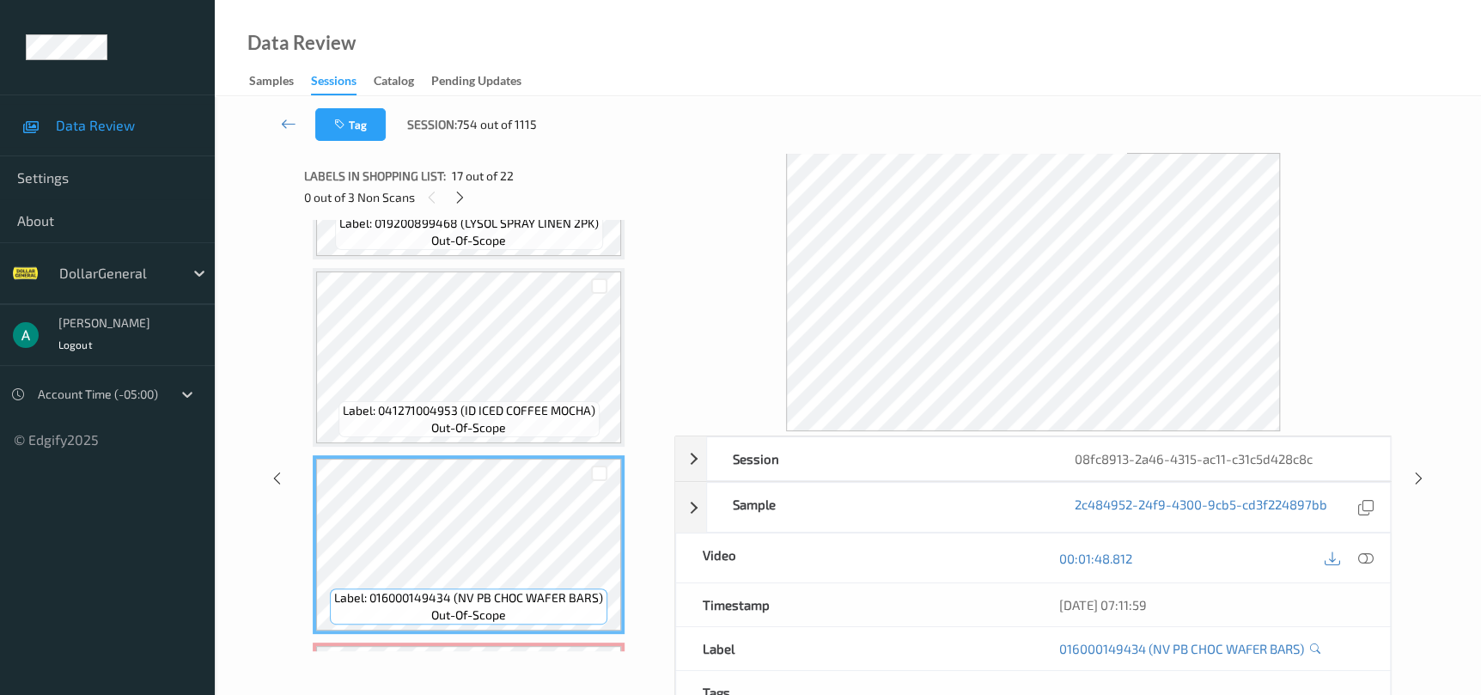
scroll to position [2737, 0]
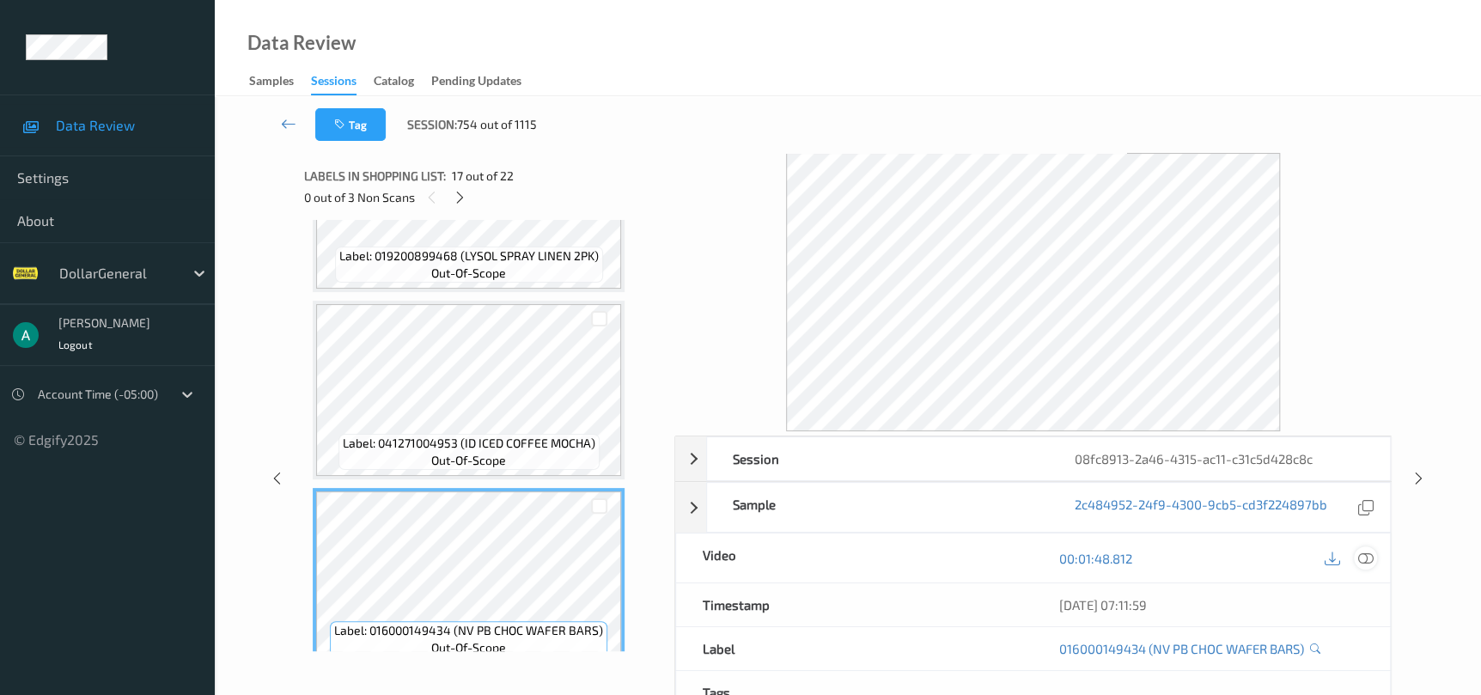
click at [1366, 557] on icon at bounding box center [1364, 558] width 15 height 15
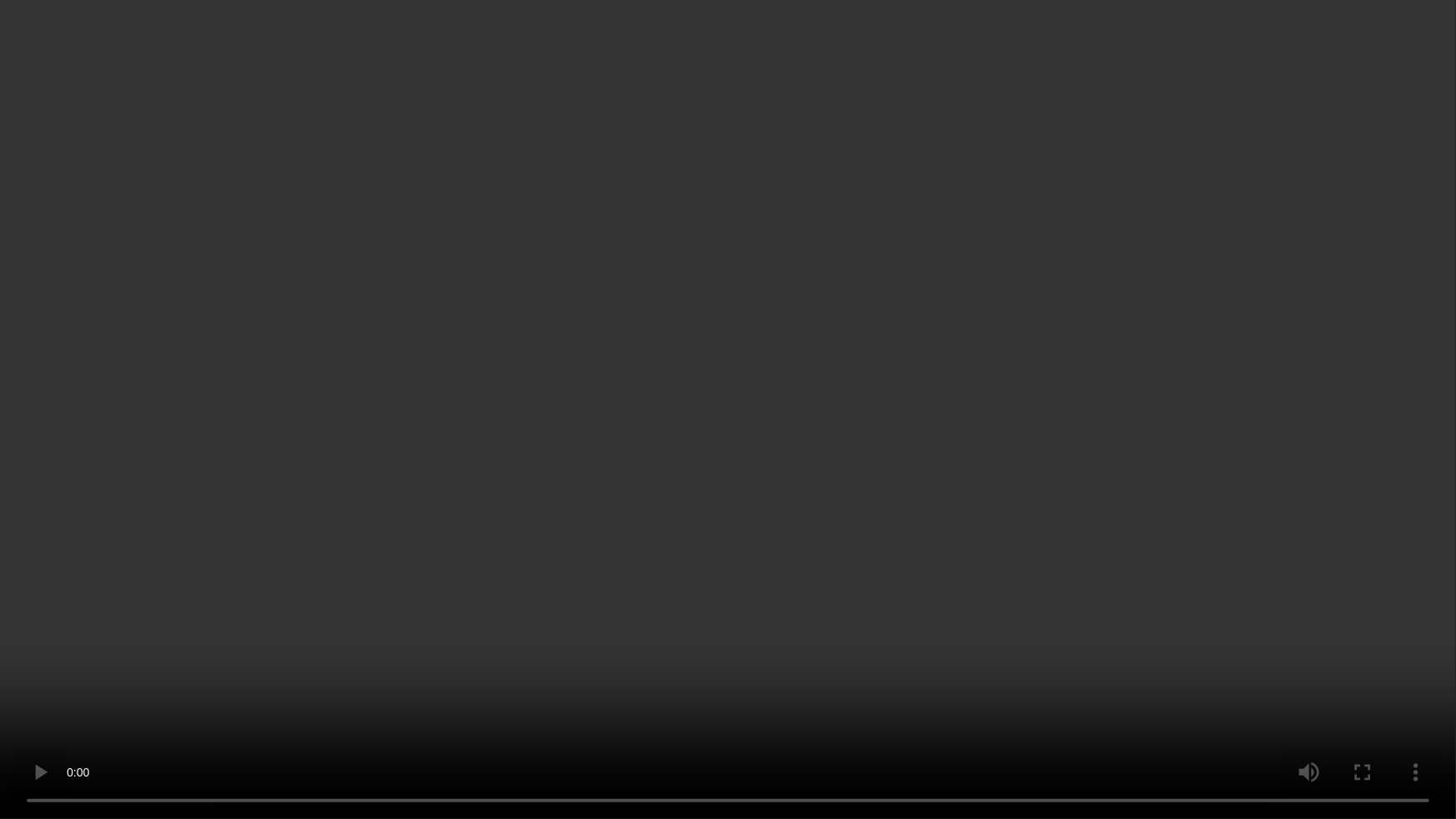
click at [612, 432] on video at bounding box center [728, 410] width 1456 height 819
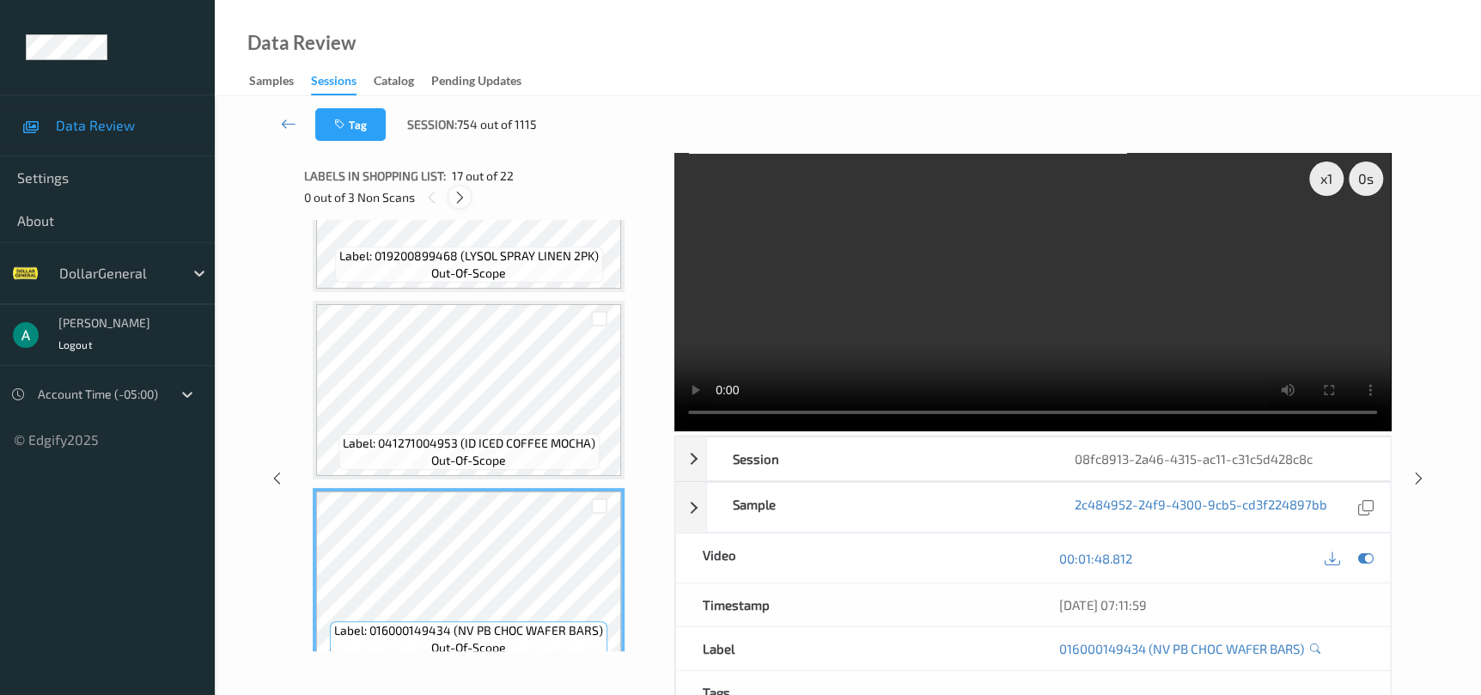
click at [466, 203] on icon at bounding box center [460, 197] width 15 height 15
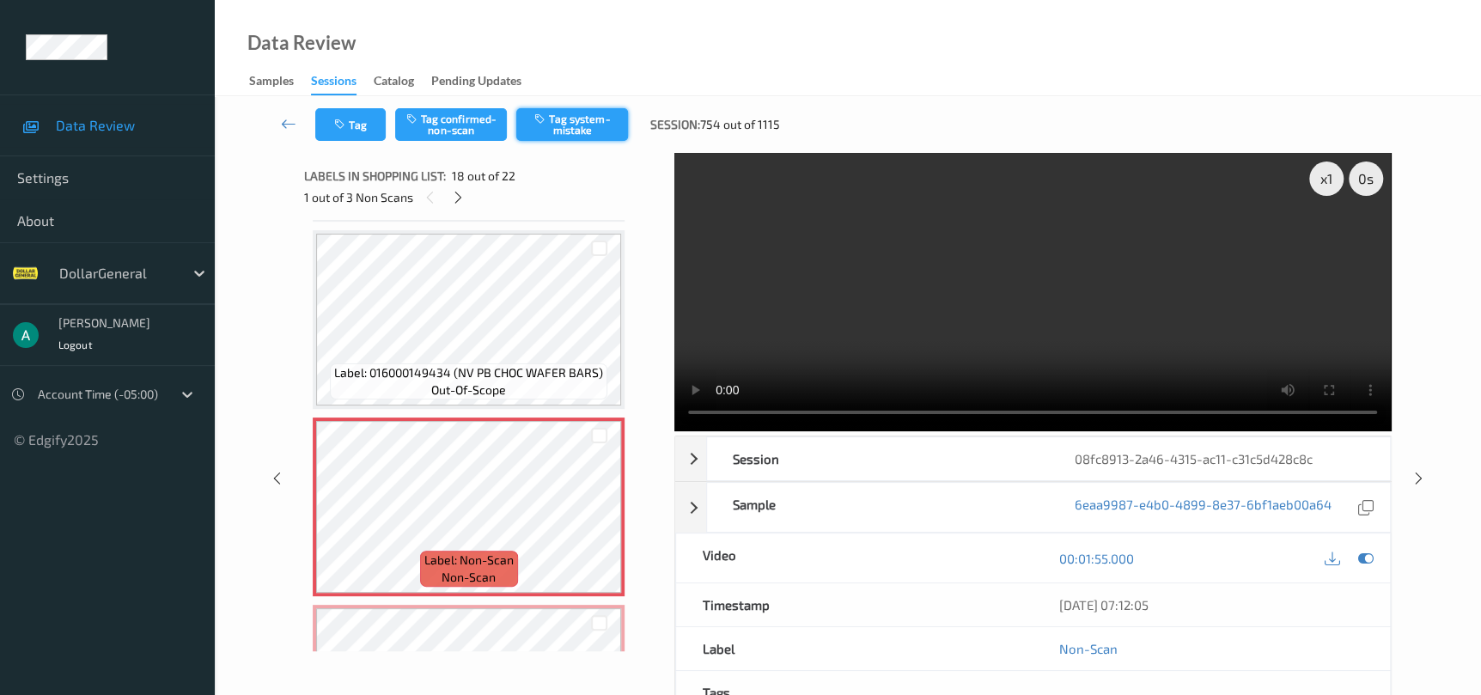
click at [564, 139] on button "Tag system-mistake" at bounding box center [572, 124] width 112 height 33
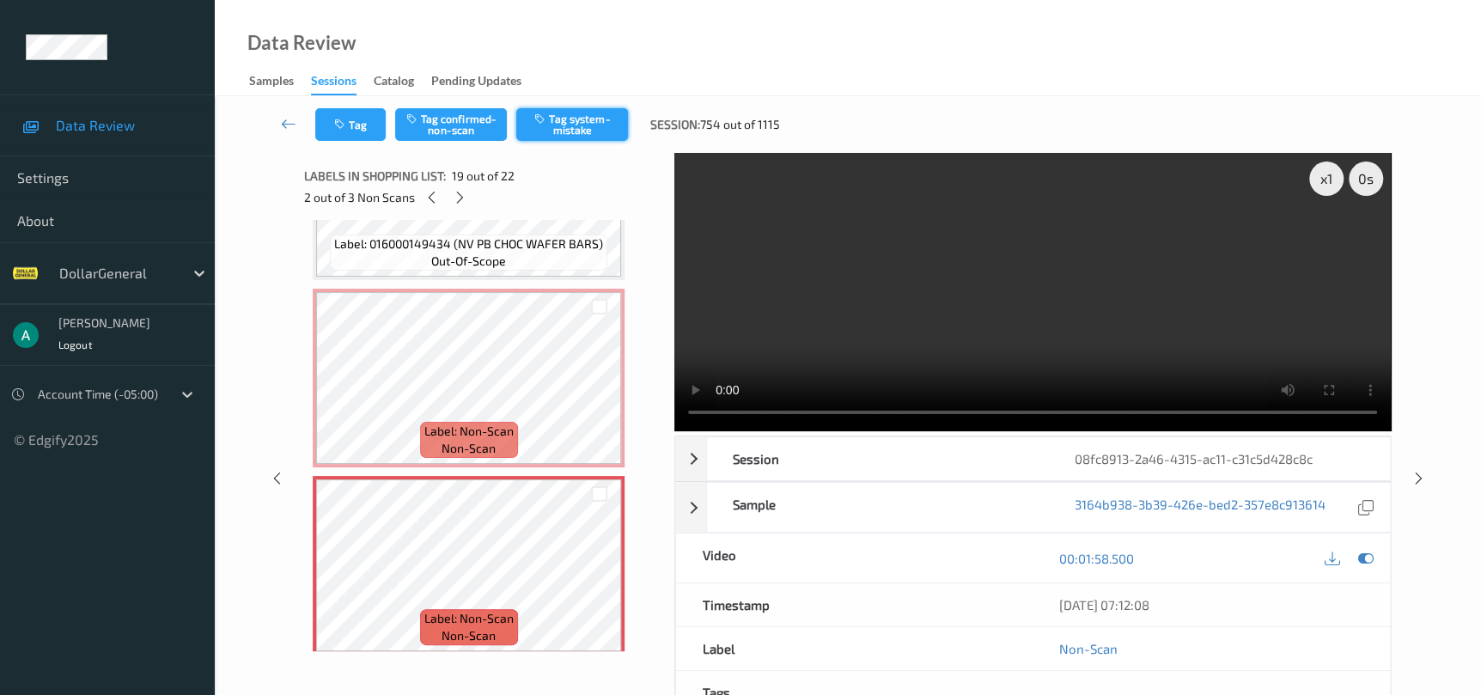
click at [580, 113] on button "Tag system-mistake" at bounding box center [572, 124] width 112 height 33
click at [1361, 551] on icon at bounding box center [1364, 558] width 15 height 15
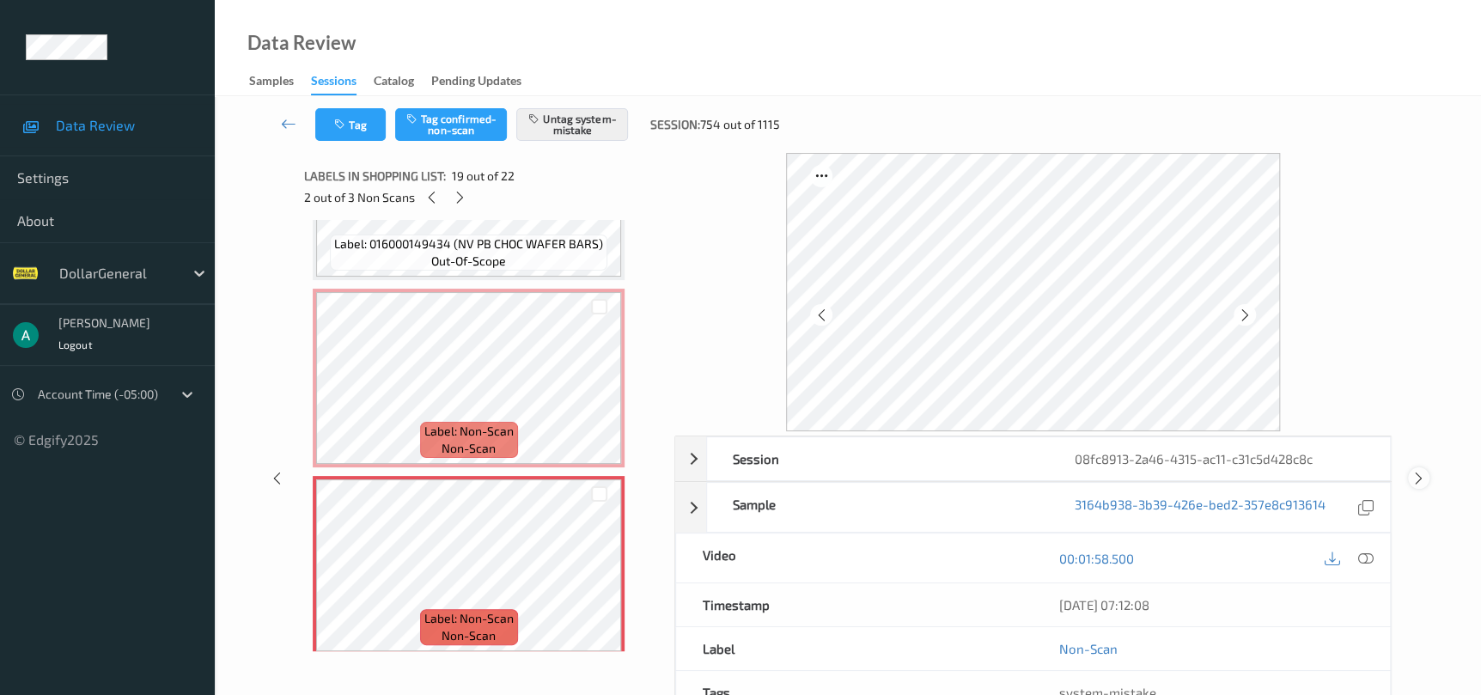
click at [1412, 474] on icon at bounding box center [1418, 478] width 15 height 15
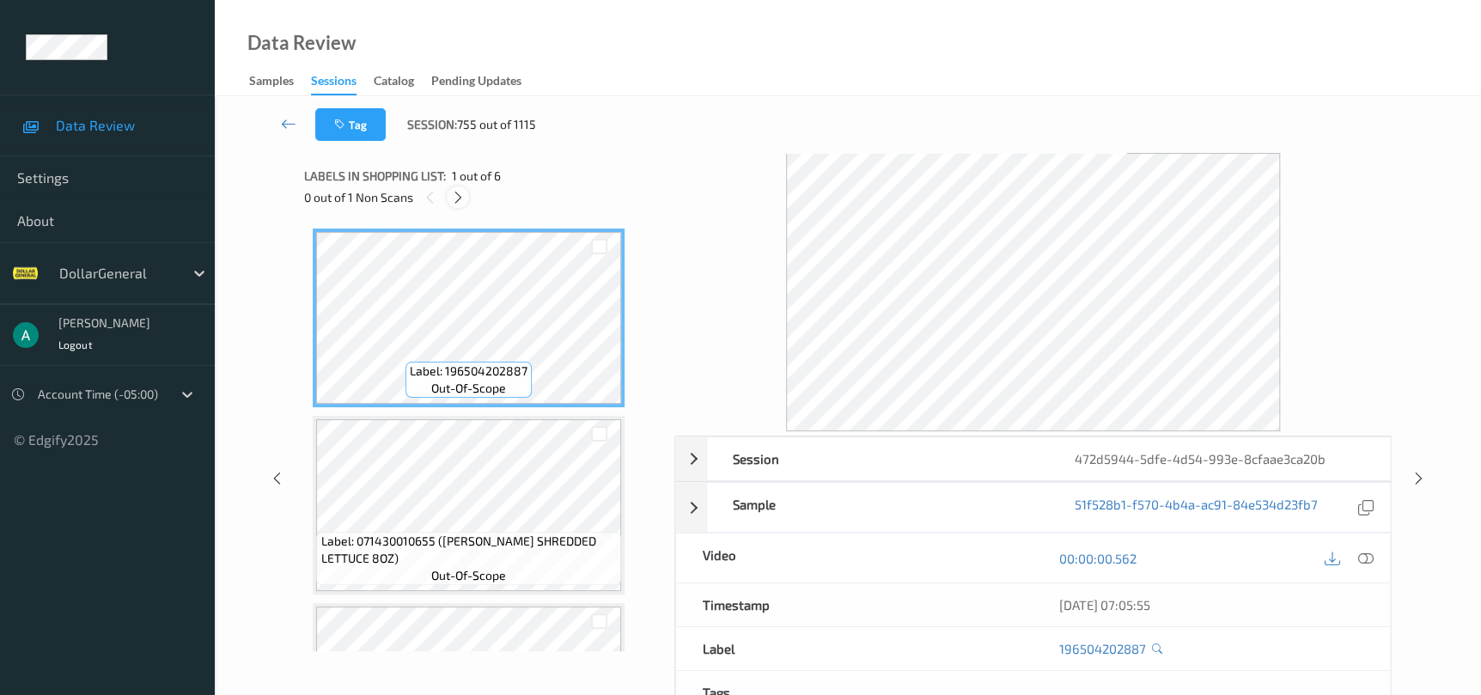
click at [453, 199] on icon at bounding box center [458, 197] width 15 height 15
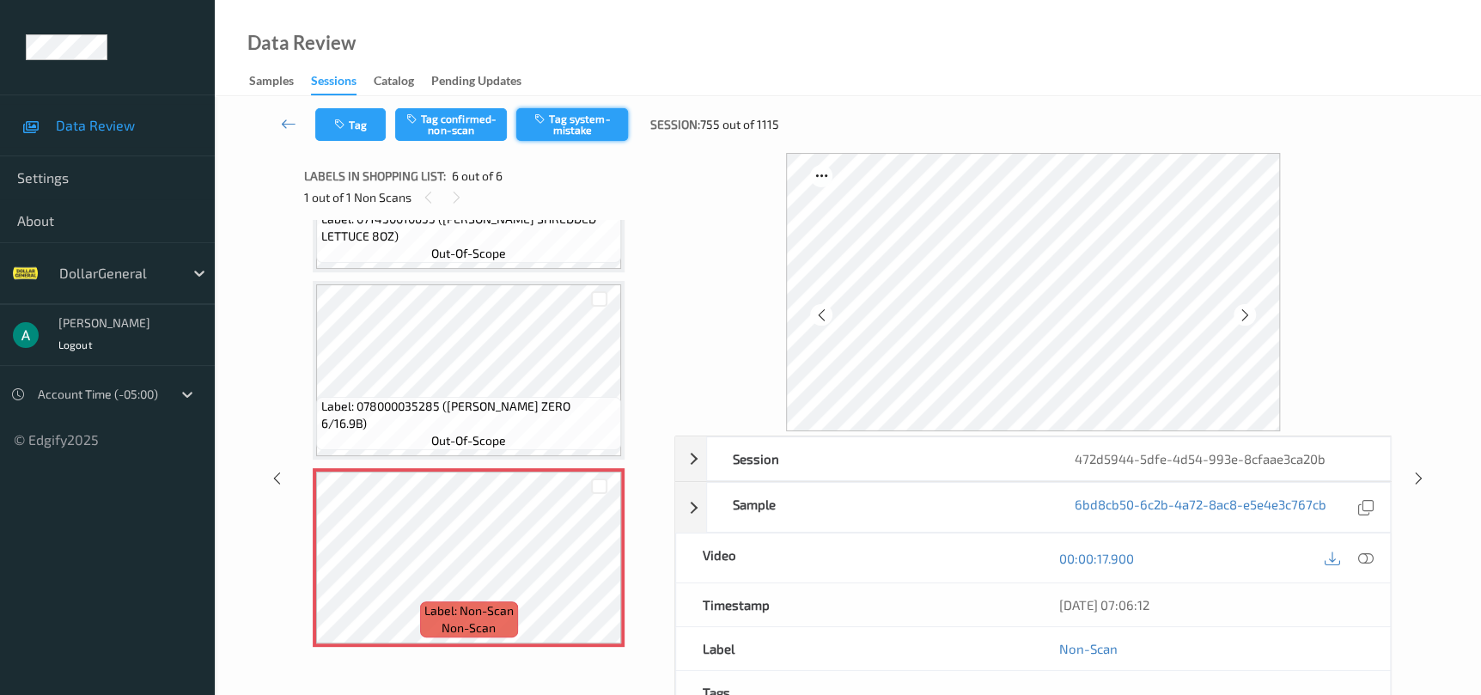
click at [597, 110] on button "Tag system-mistake" at bounding box center [572, 124] width 112 height 33
click at [1423, 474] on icon at bounding box center [1418, 478] width 15 height 15
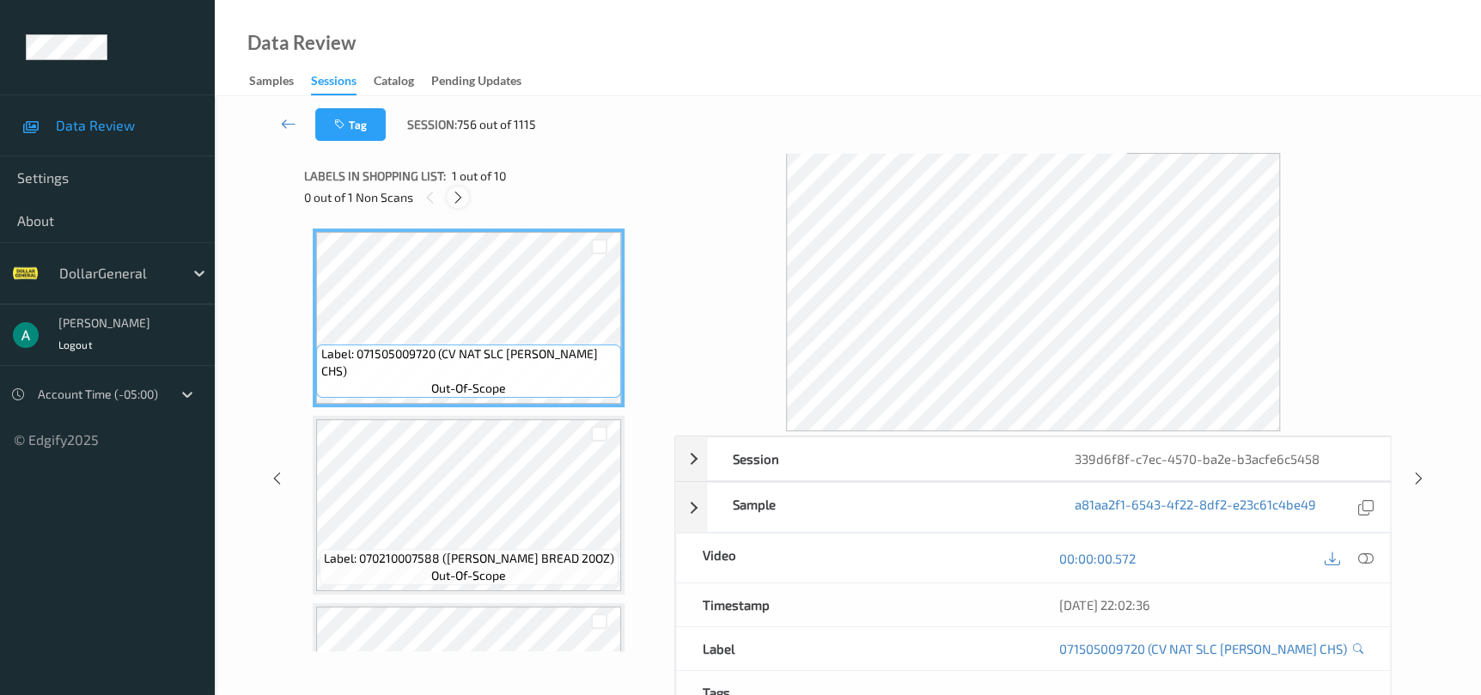
click at [451, 194] on icon at bounding box center [458, 197] width 15 height 15
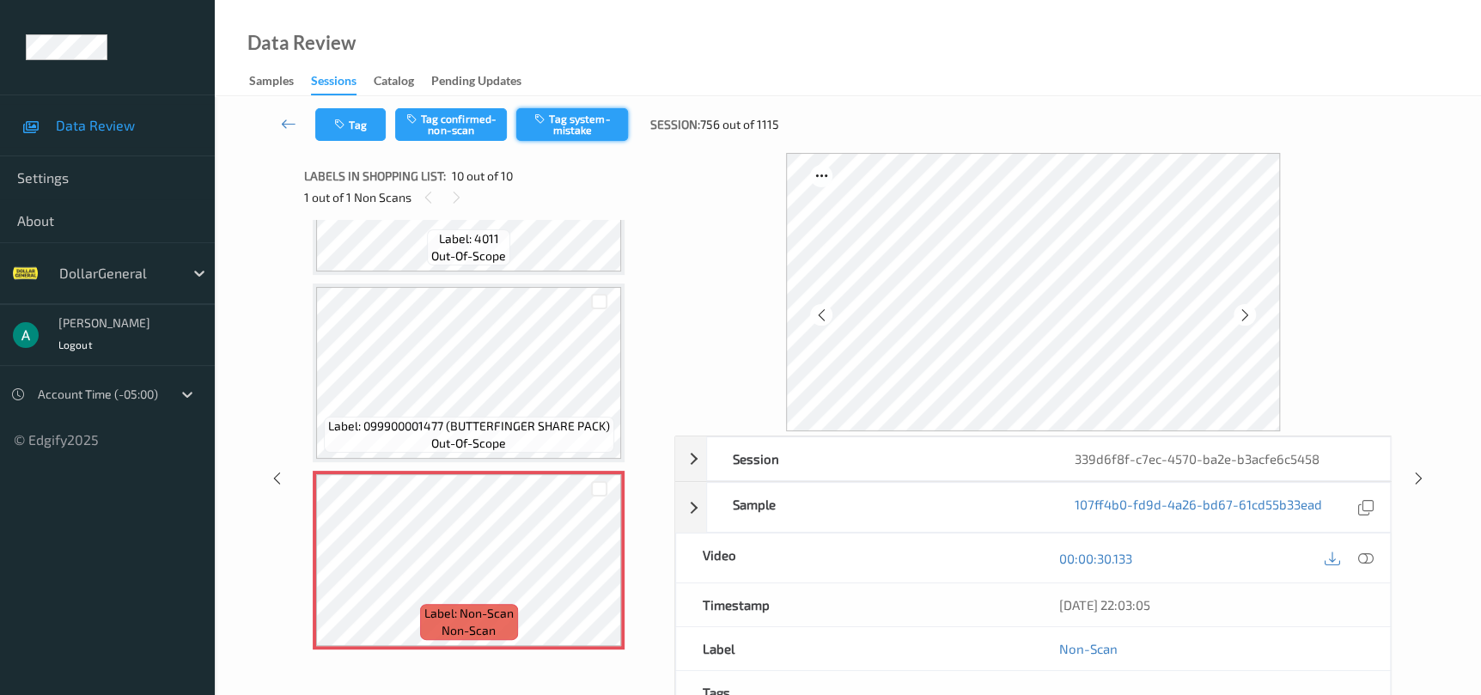
click at [527, 122] on button "Tag system-mistake" at bounding box center [572, 124] width 112 height 33
click at [1414, 480] on icon at bounding box center [1418, 478] width 15 height 15
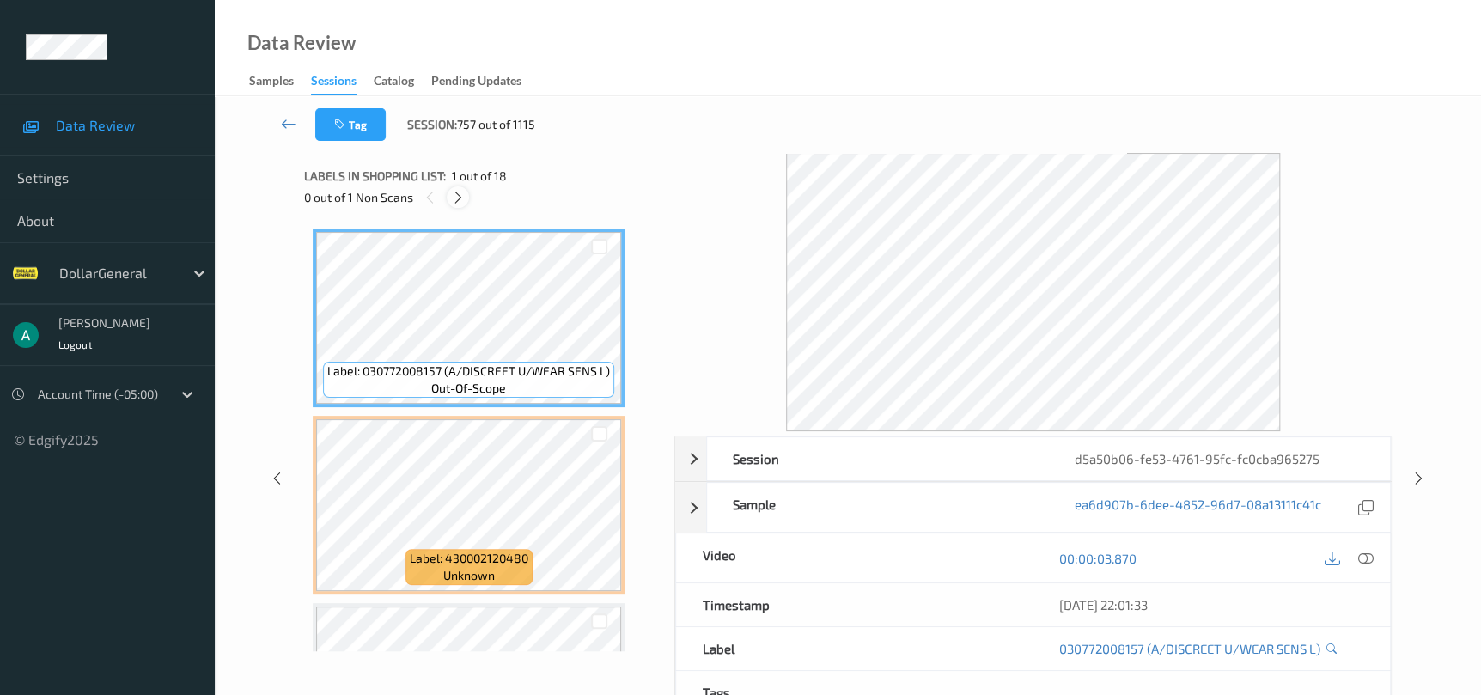
click at [461, 205] on div at bounding box center [457, 196] width 21 height 21
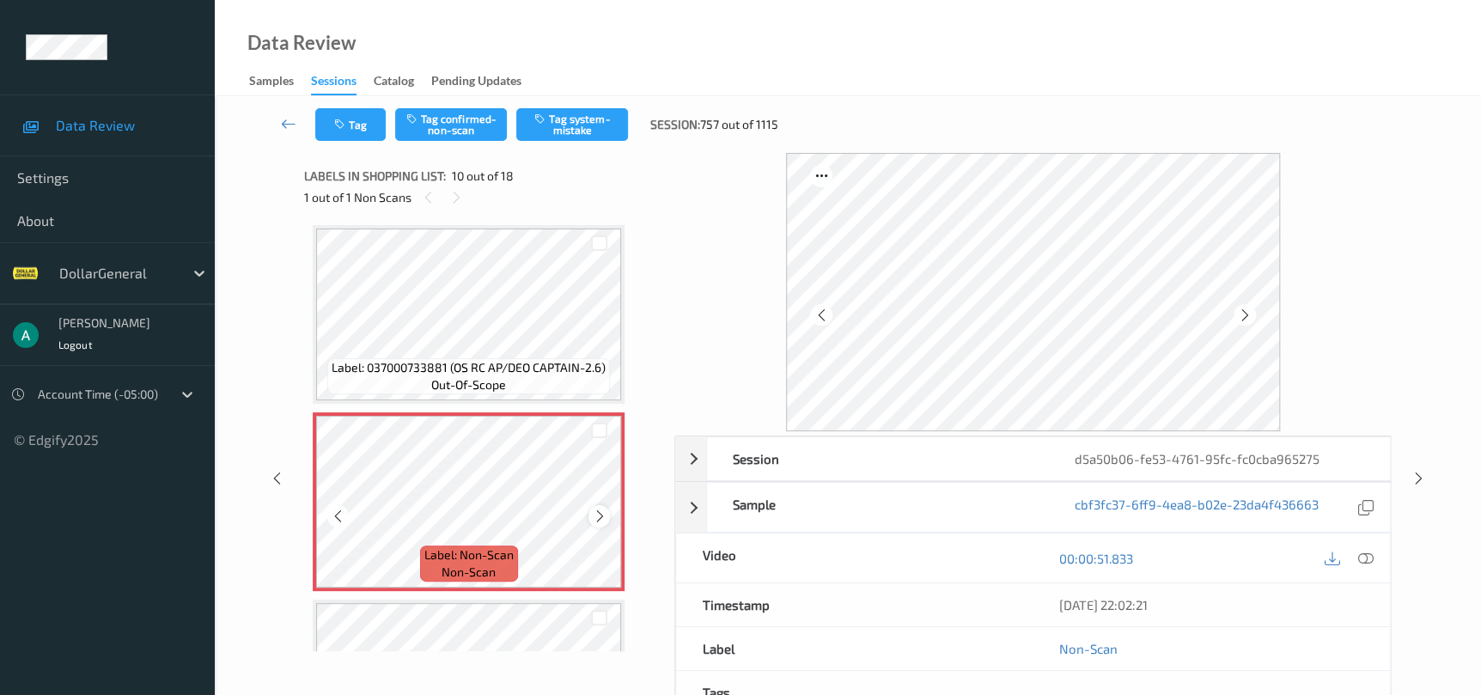
click at [595, 510] on icon at bounding box center [599, 515] width 15 height 15
click at [340, 517] on icon at bounding box center [338, 515] width 15 height 15
click at [620, 332] on div "Label: 037000733881 (OS RC AP/DEO CAPTAIN-2.6) out-of-scope" at bounding box center [469, 314] width 312 height 179
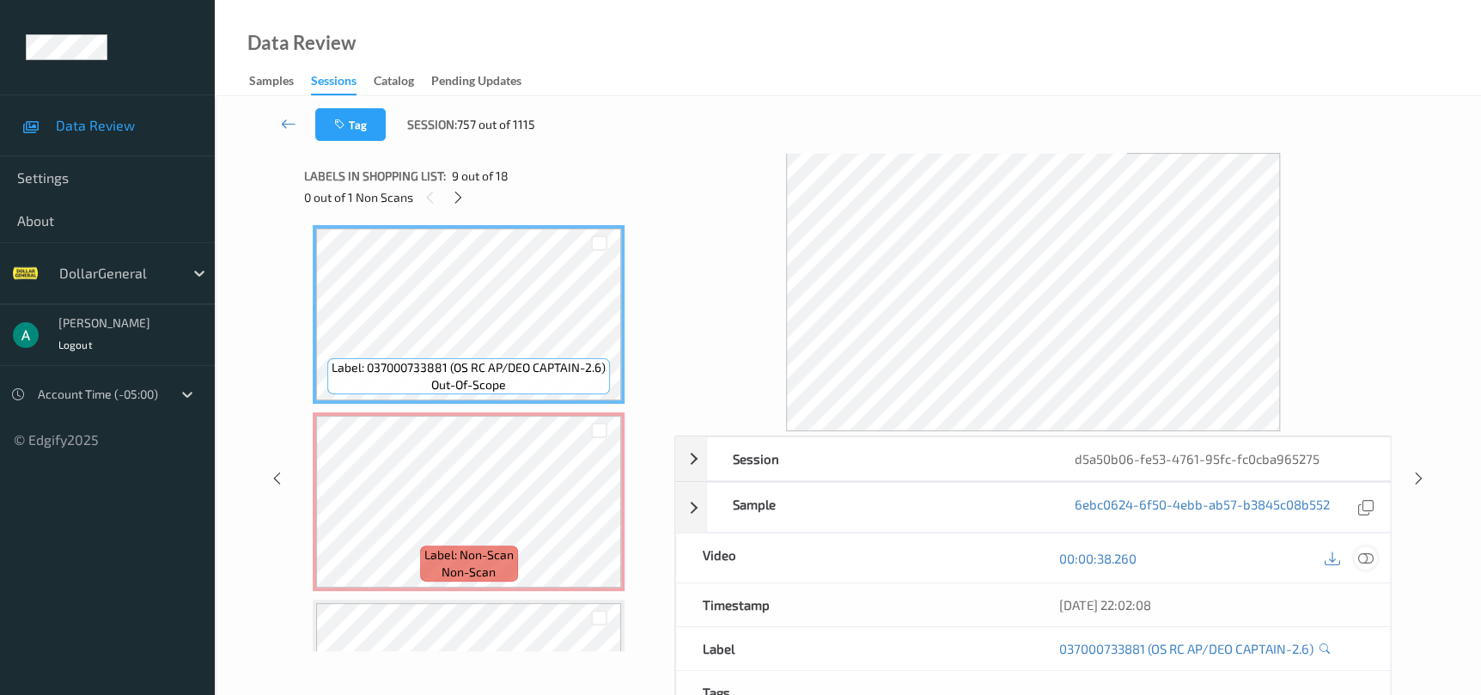
click at [1358, 561] on icon at bounding box center [1364, 558] width 15 height 15
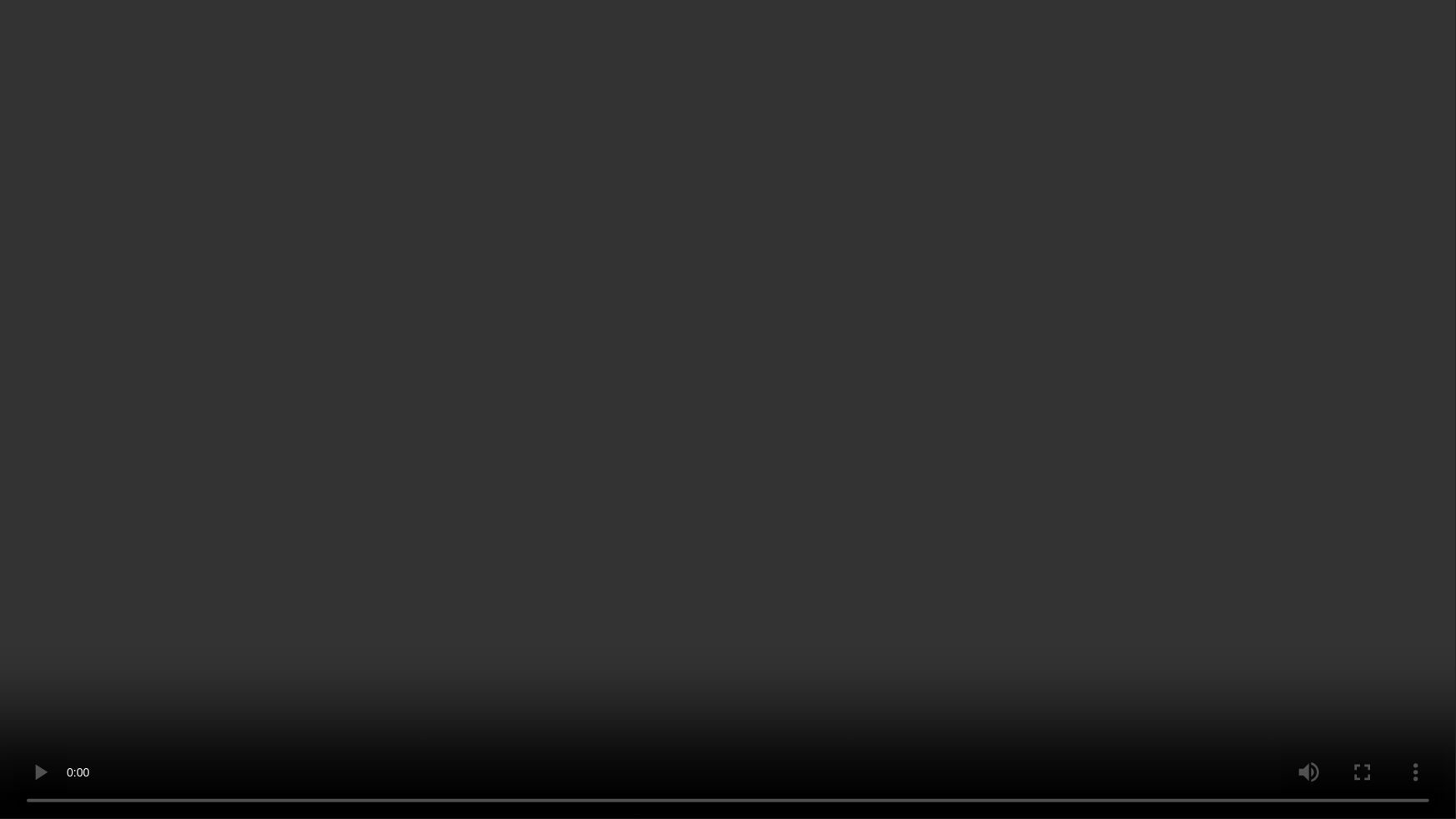
click at [847, 596] on video at bounding box center [728, 410] width 1456 height 819
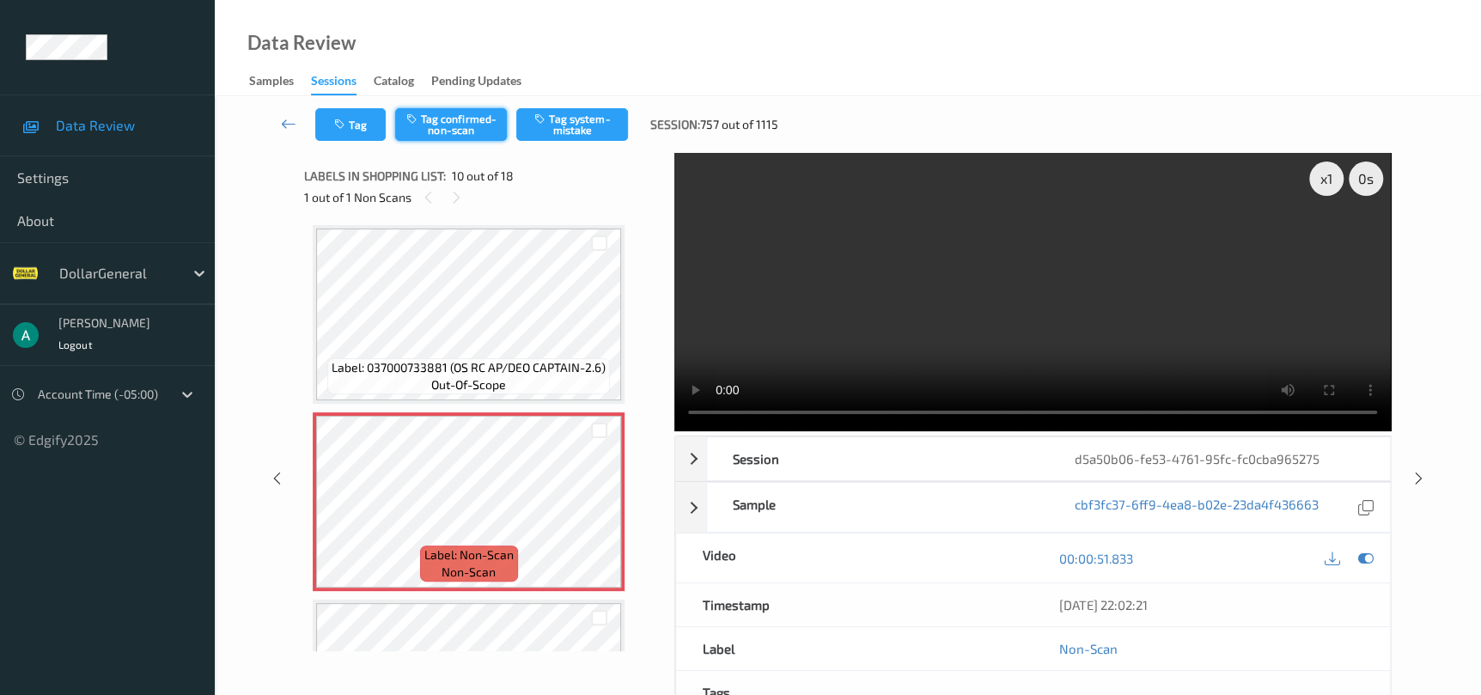
click at [491, 122] on button "Tag confirmed-non-scan" at bounding box center [451, 124] width 112 height 33
click at [1408, 481] on div at bounding box center [1418, 477] width 21 height 21
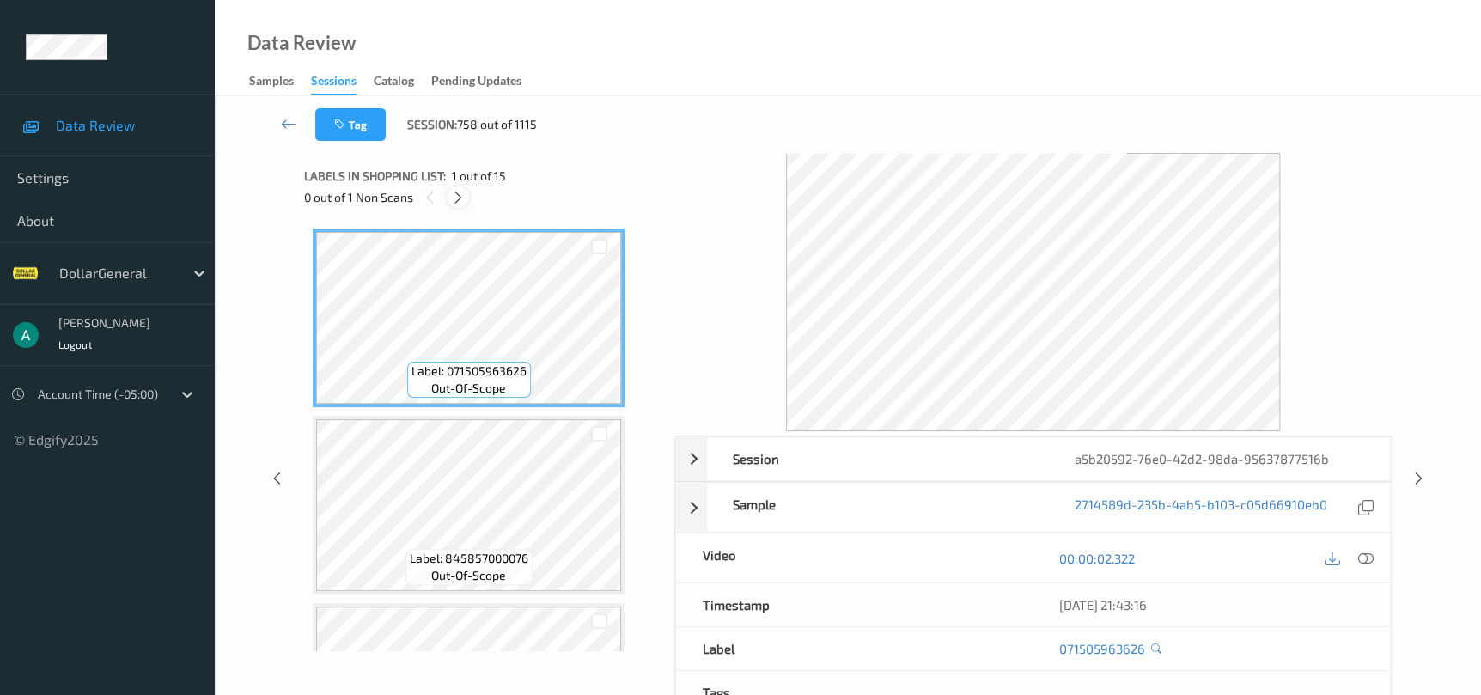
click at [455, 208] on div "Labels in shopping list: 1 out of 15 0 out of 1 Non Scans" at bounding box center [483, 186] width 358 height 67
click at [458, 191] on icon at bounding box center [458, 197] width 15 height 15
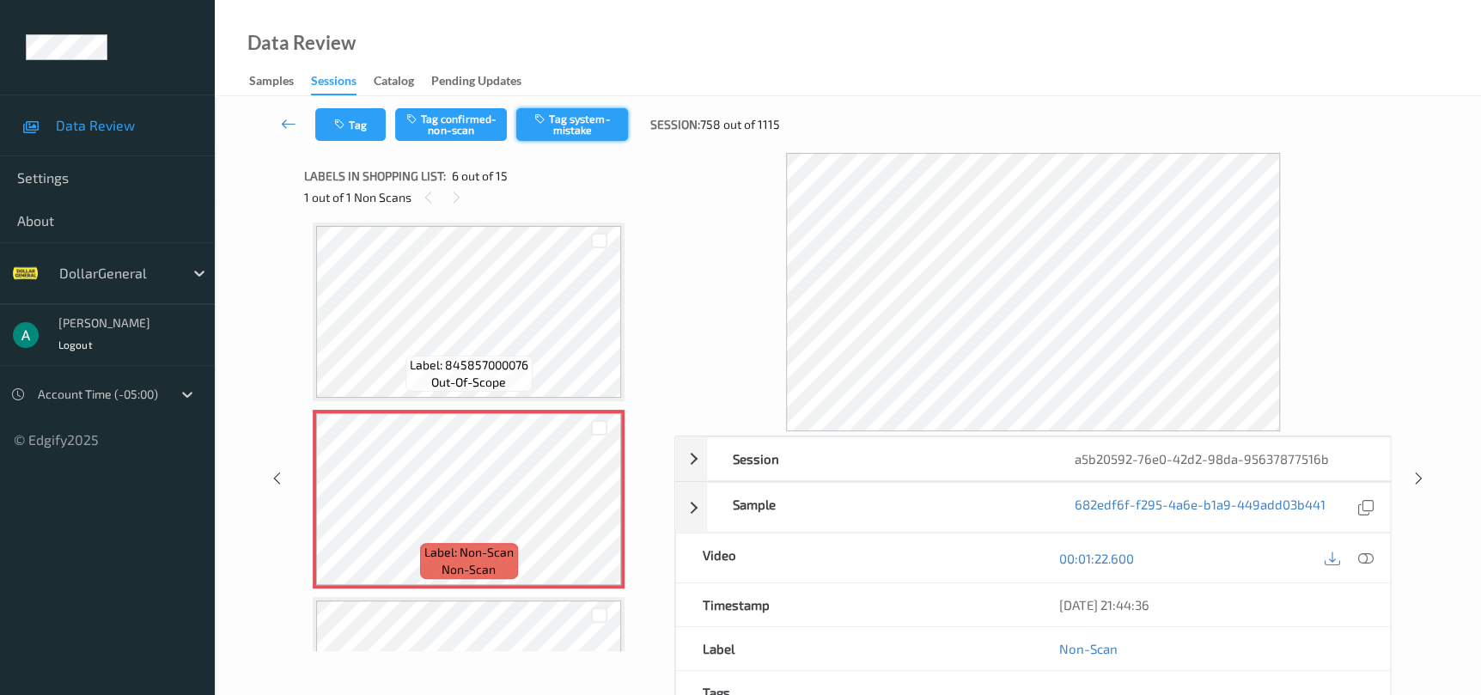
click at [598, 116] on button "Tag system-mistake" at bounding box center [572, 124] width 112 height 33
click at [1417, 472] on icon at bounding box center [1418, 478] width 15 height 15
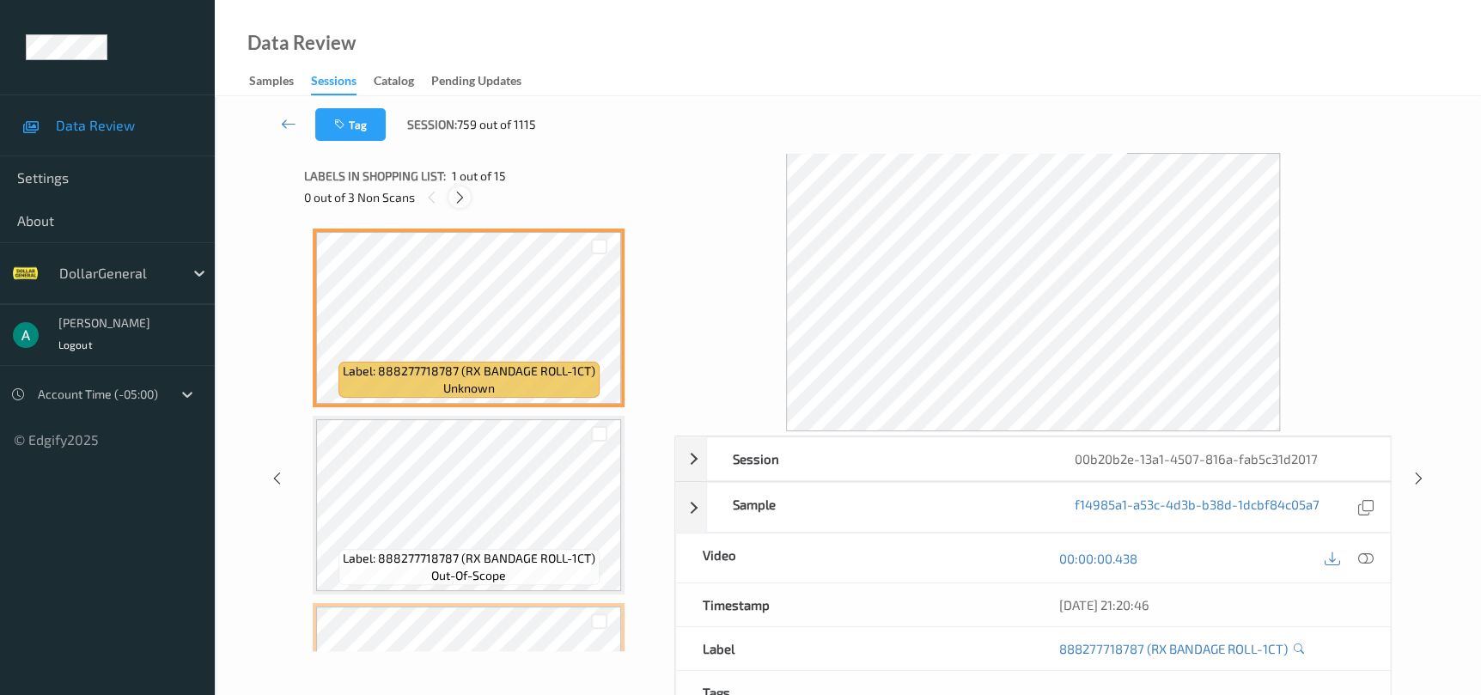
click at [456, 201] on icon at bounding box center [460, 197] width 15 height 15
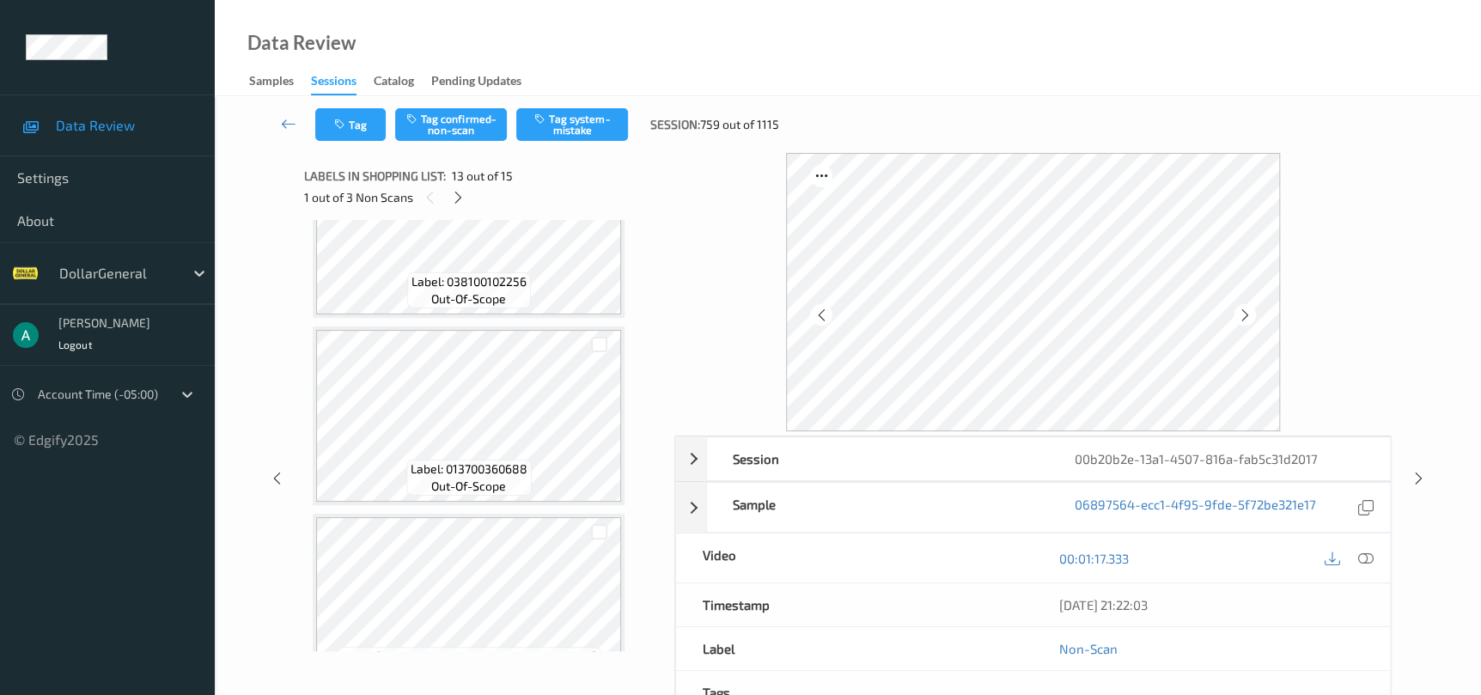
scroll to position [1933, 0]
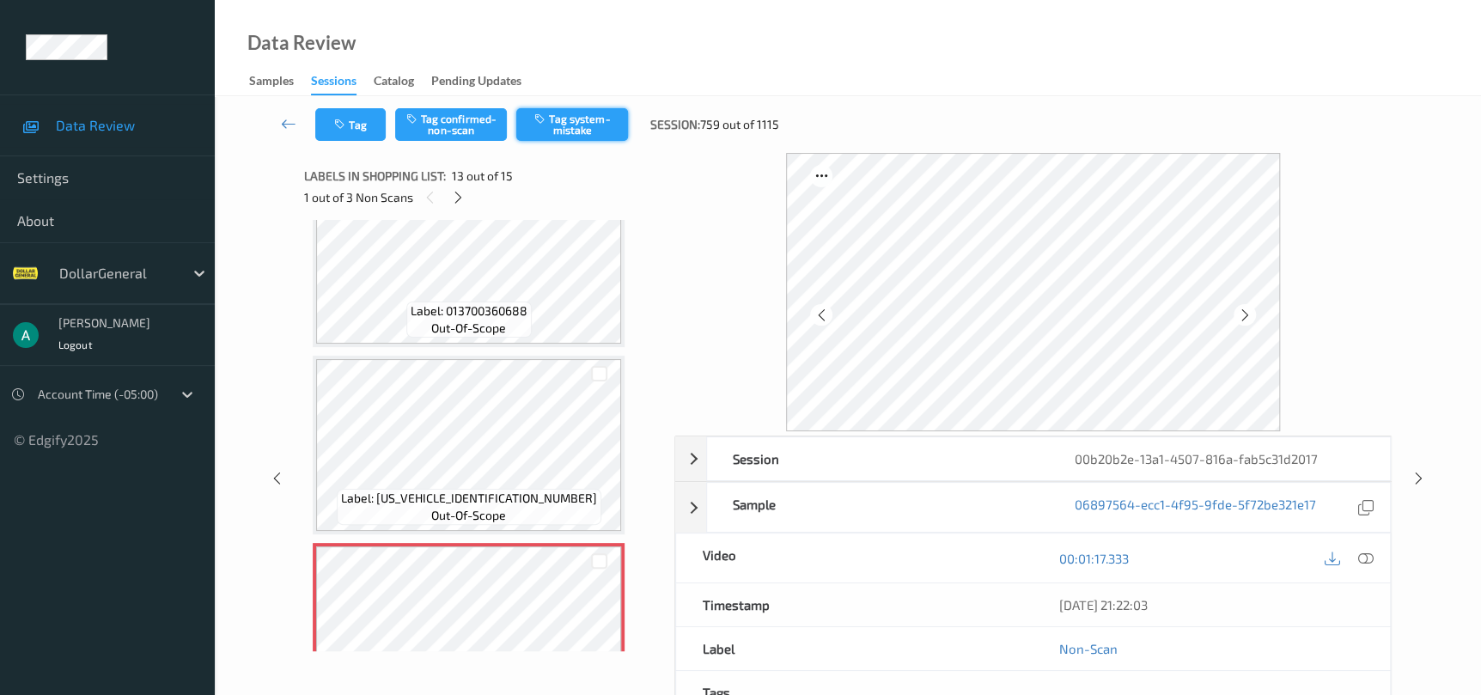
click at [582, 125] on button "Tag system-mistake" at bounding box center [572, 124] width 112 height 33
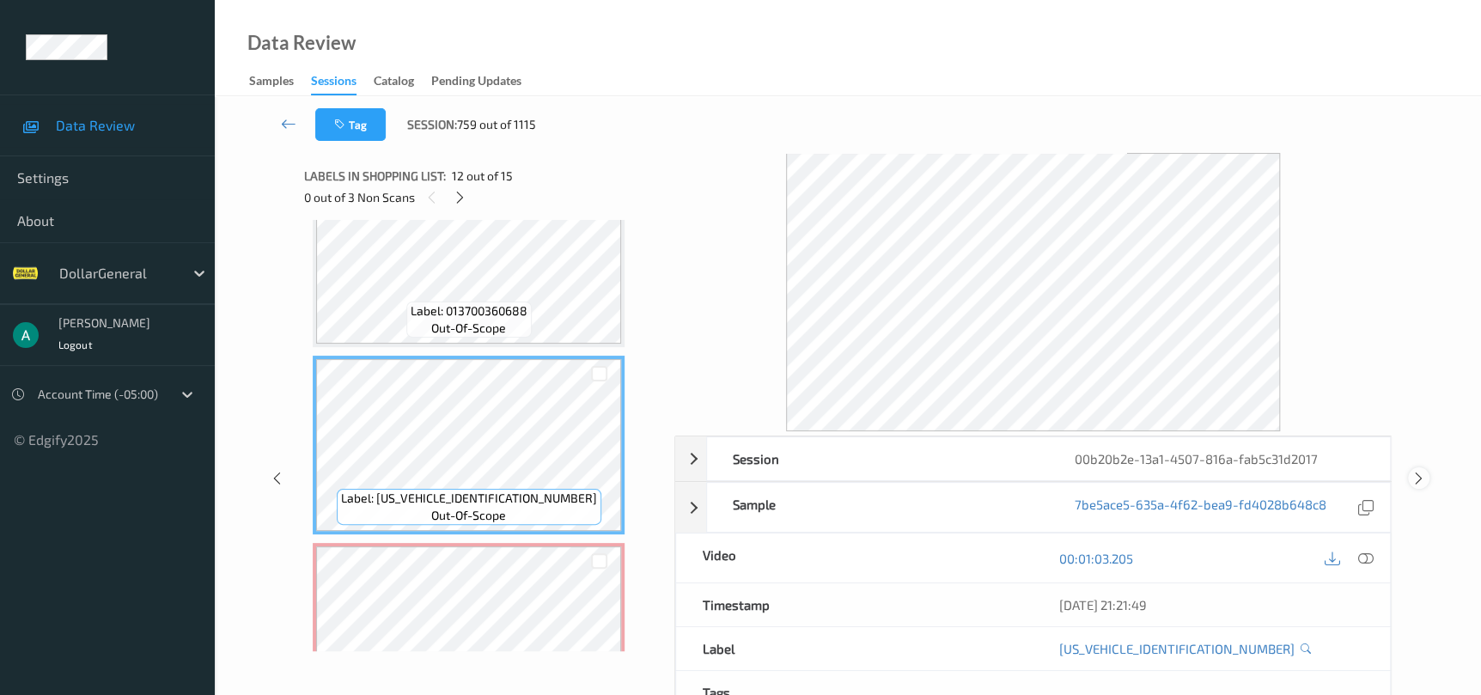
click at [1416, 476] on icon at bounding box center [1418, 478] width 15 height 15
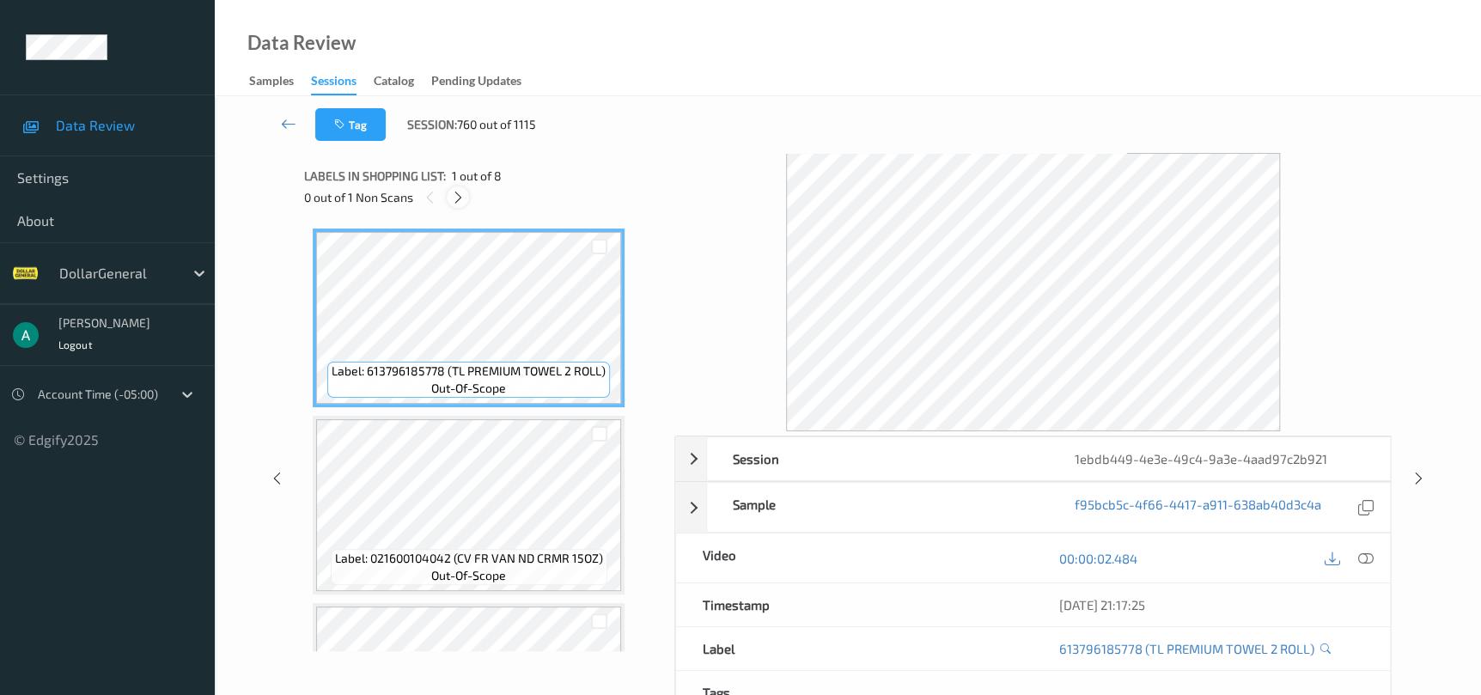
click at [457, 202] on icon at bounding box center [458, 197] width 15 height 15
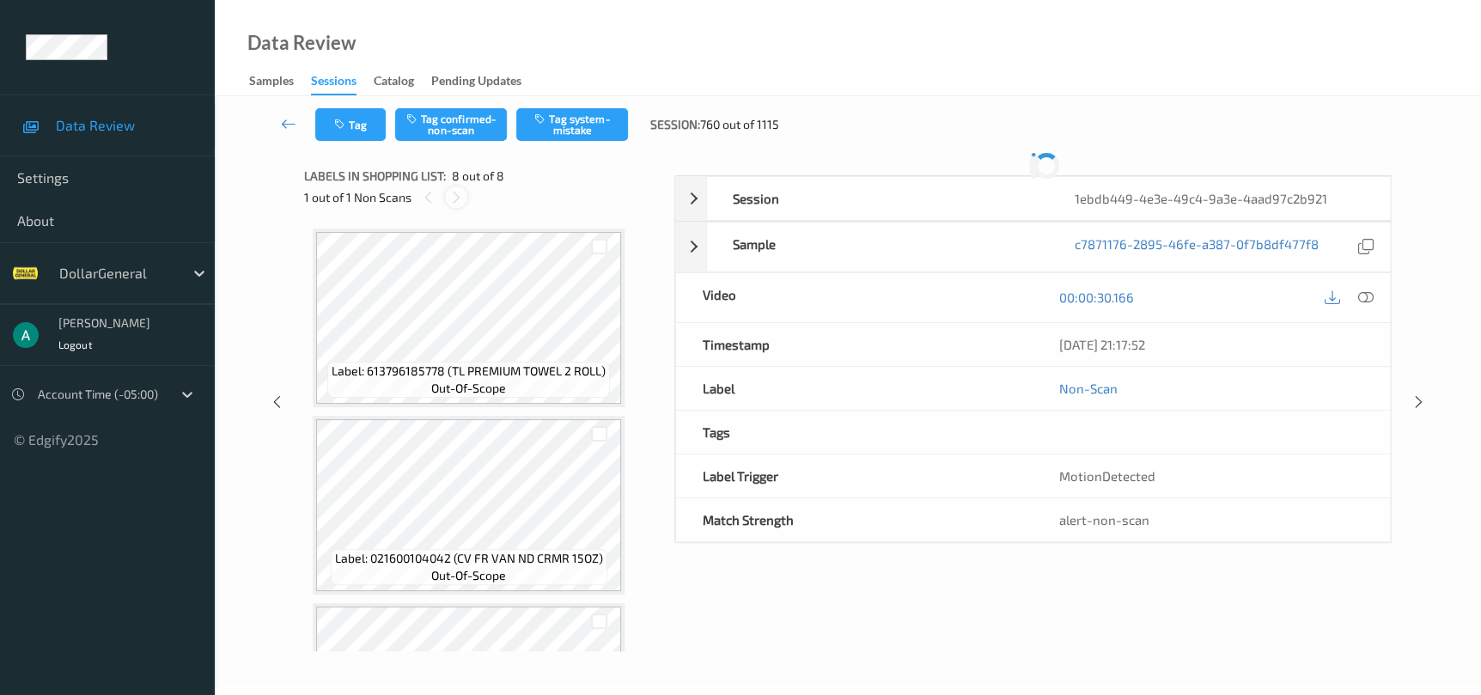
scroll to position [1070, 0]
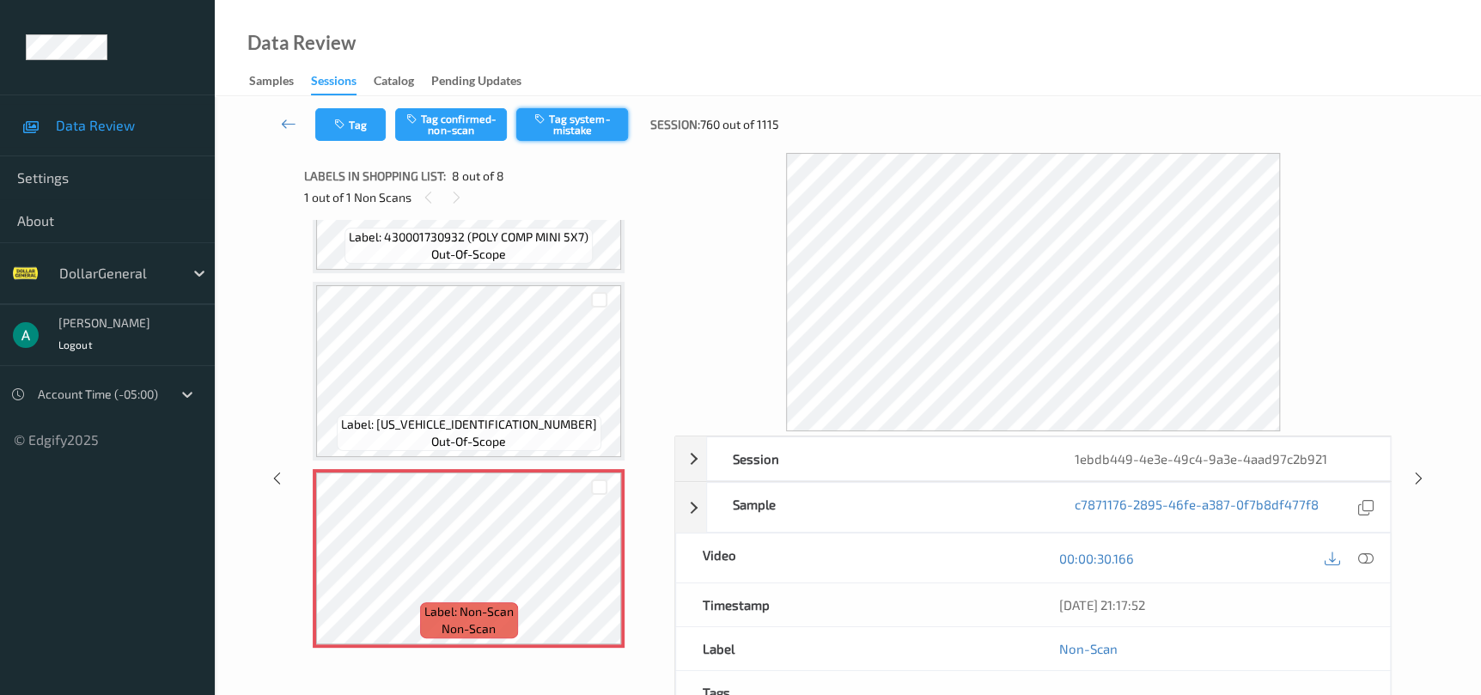
click at [582, 126] on button "Tag system-mistake" at bounding box center [572, 124] width 112 height 33
click at [1423, 482] on icon at bounding box center [1418, 478] width 15 height 15
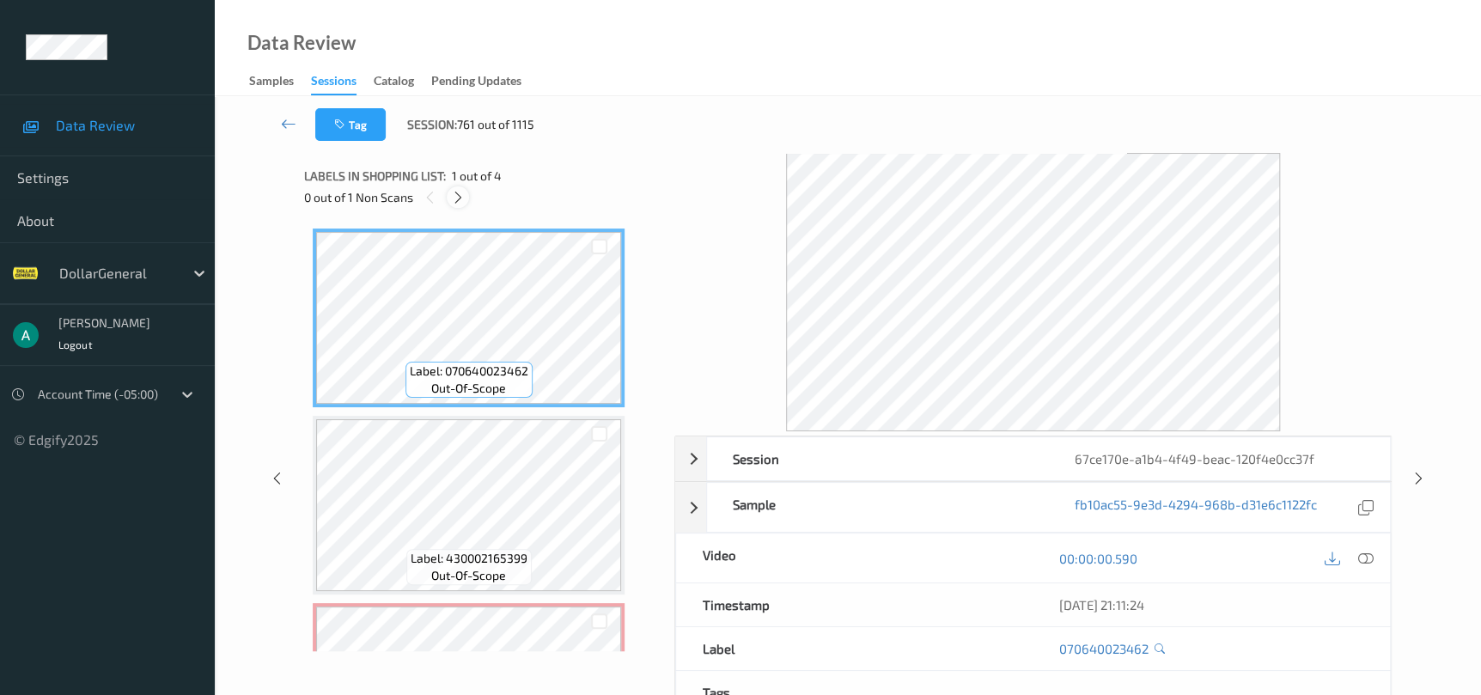
click at [451, 205] on div at bounding box center [457, 196] width 21 height 21
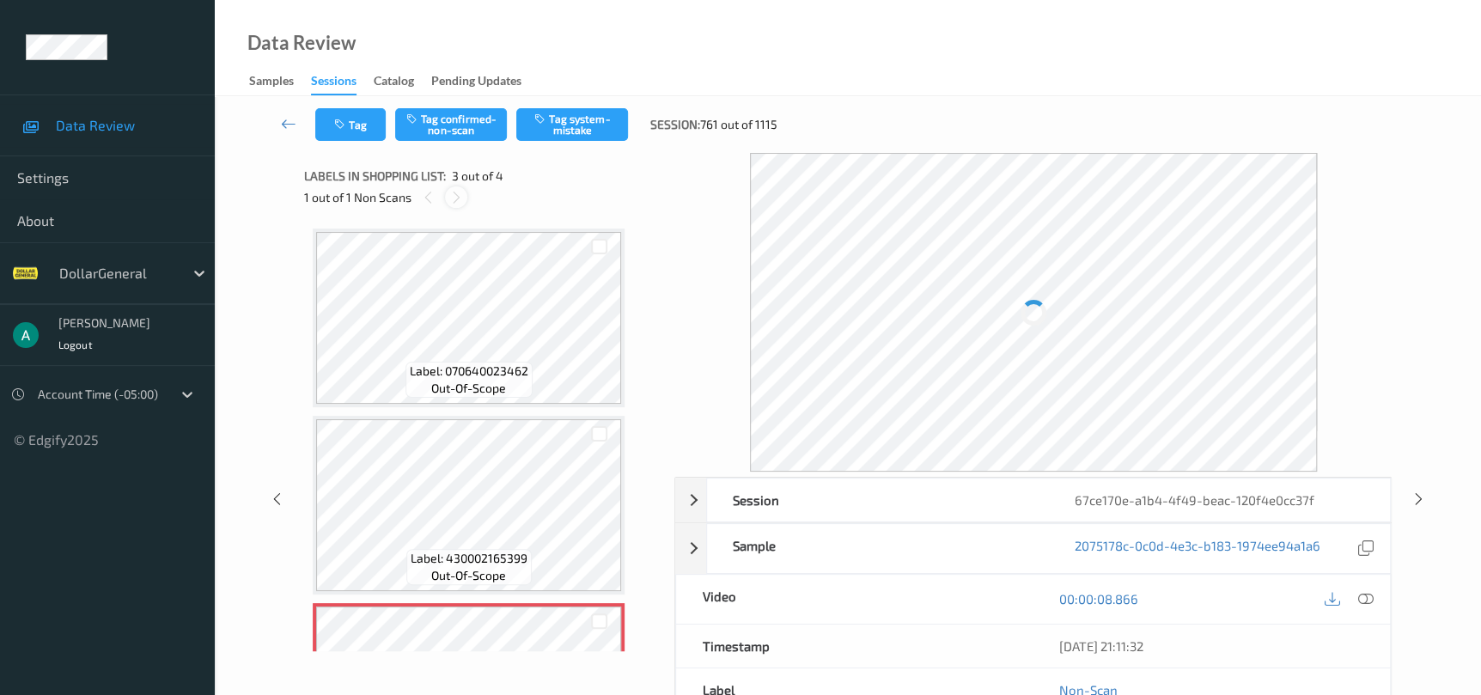
scroll to position [195, 0]
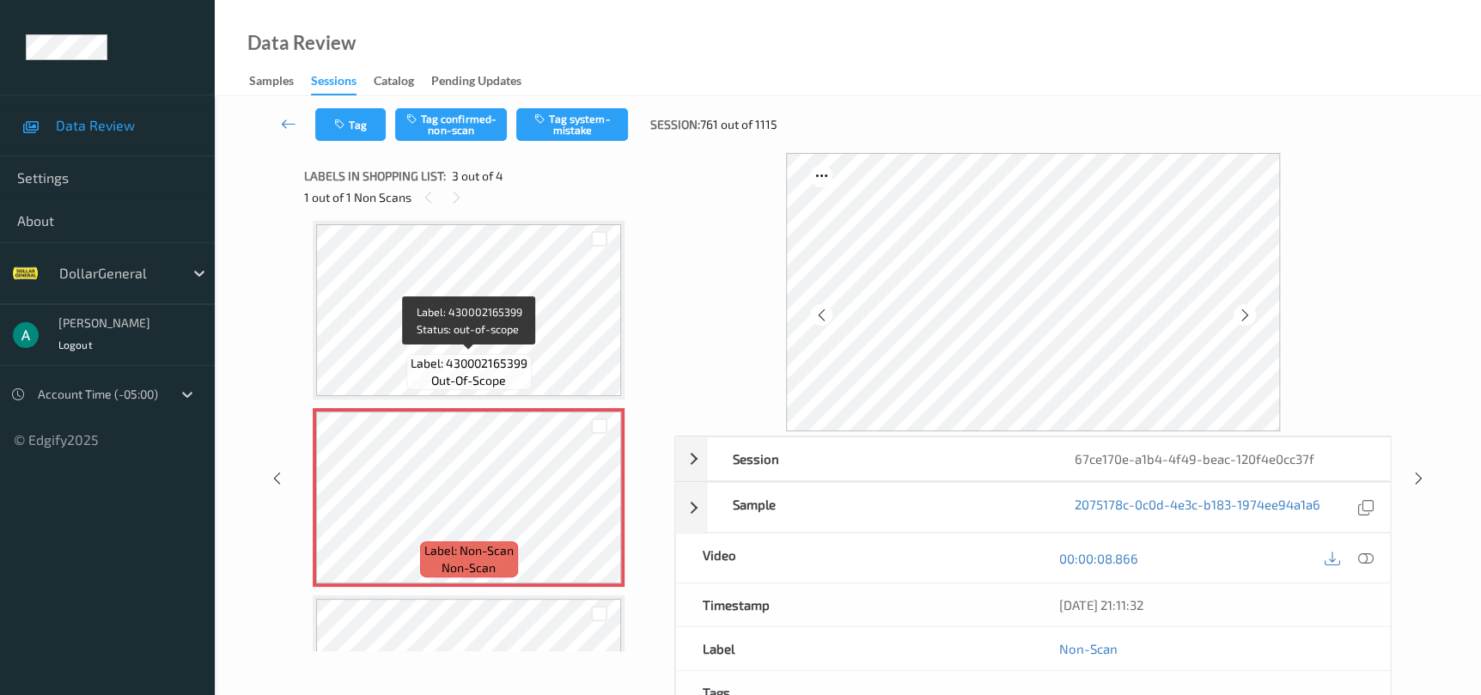
click at [527, 368] on div "Label: 430002165399 out-of-scope" at bounding box center [468, 372] width 125 height 36
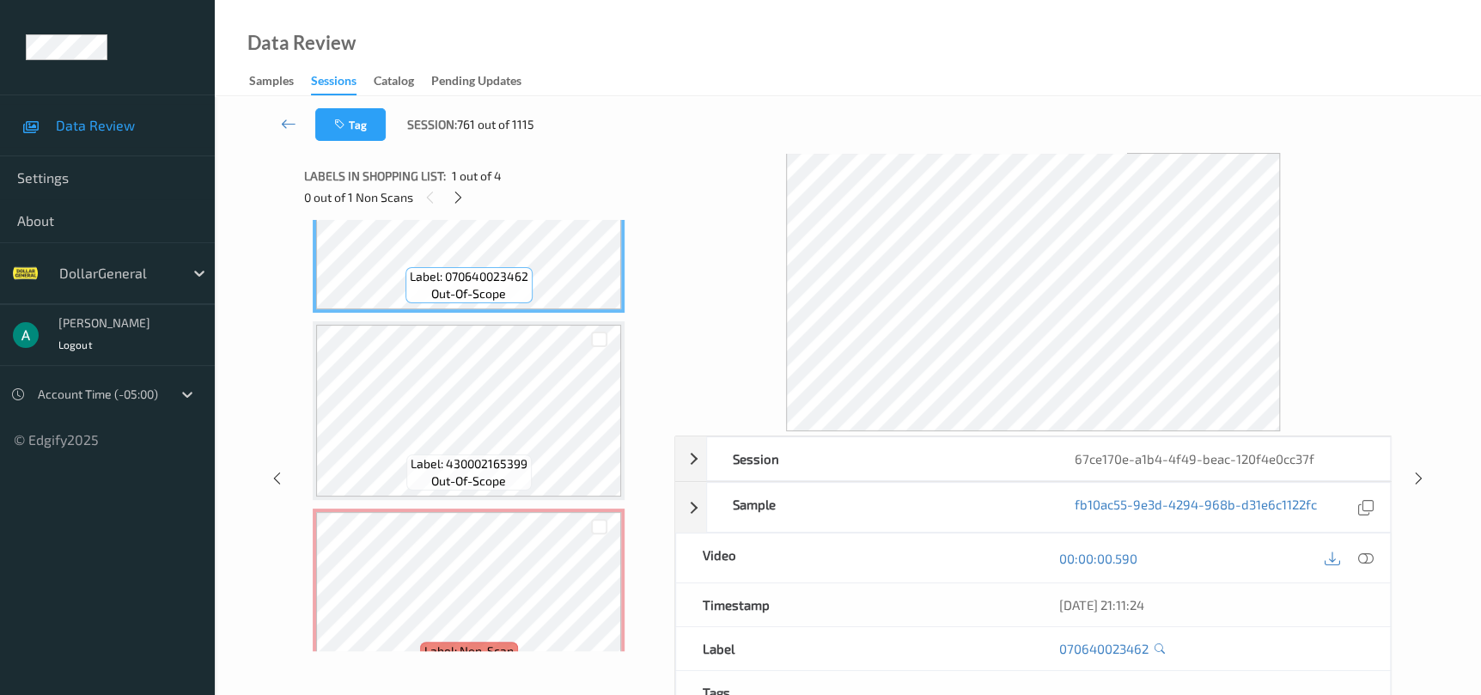
scroll to position [129, 0]
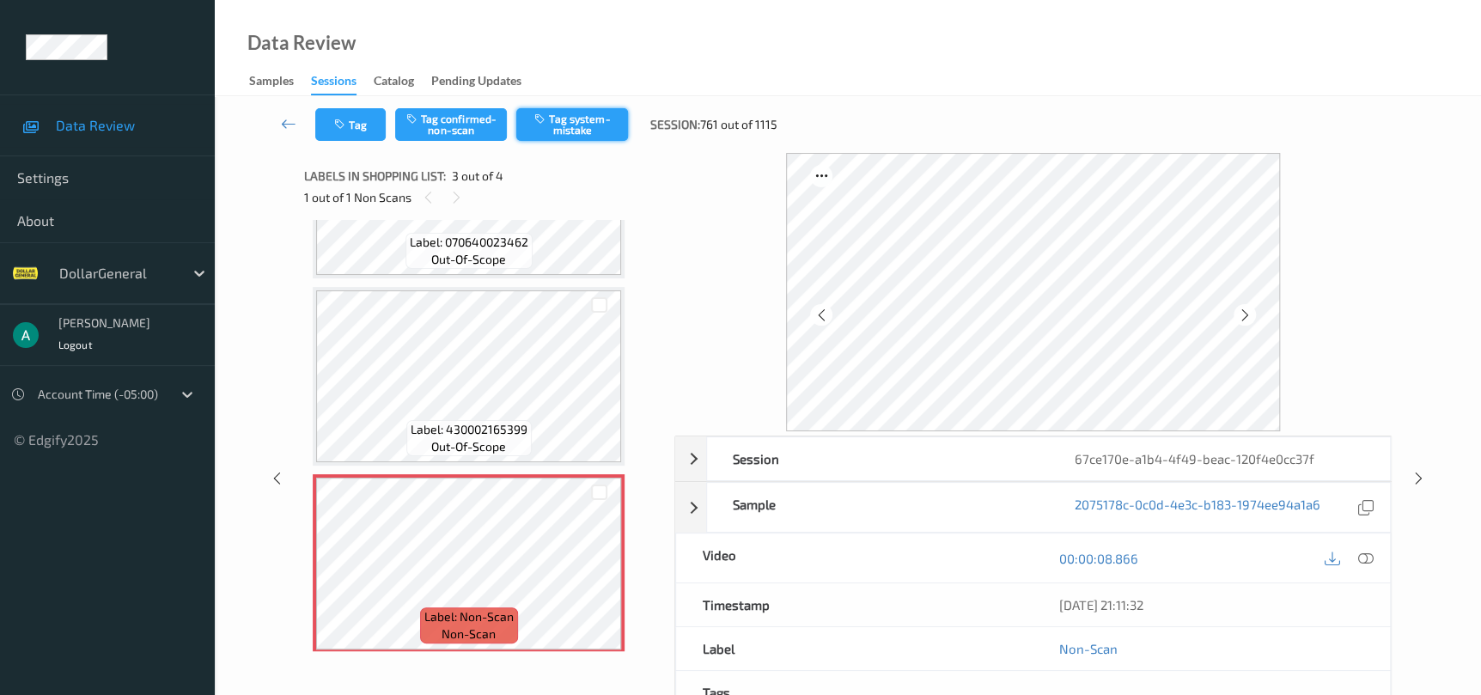
click at [558, 135] on button "Tag system-mistake" at bounding box center [572, 124] width 112 height 33
click at [299, 131] on link at bounding box center [288, 124] width 53 height 33
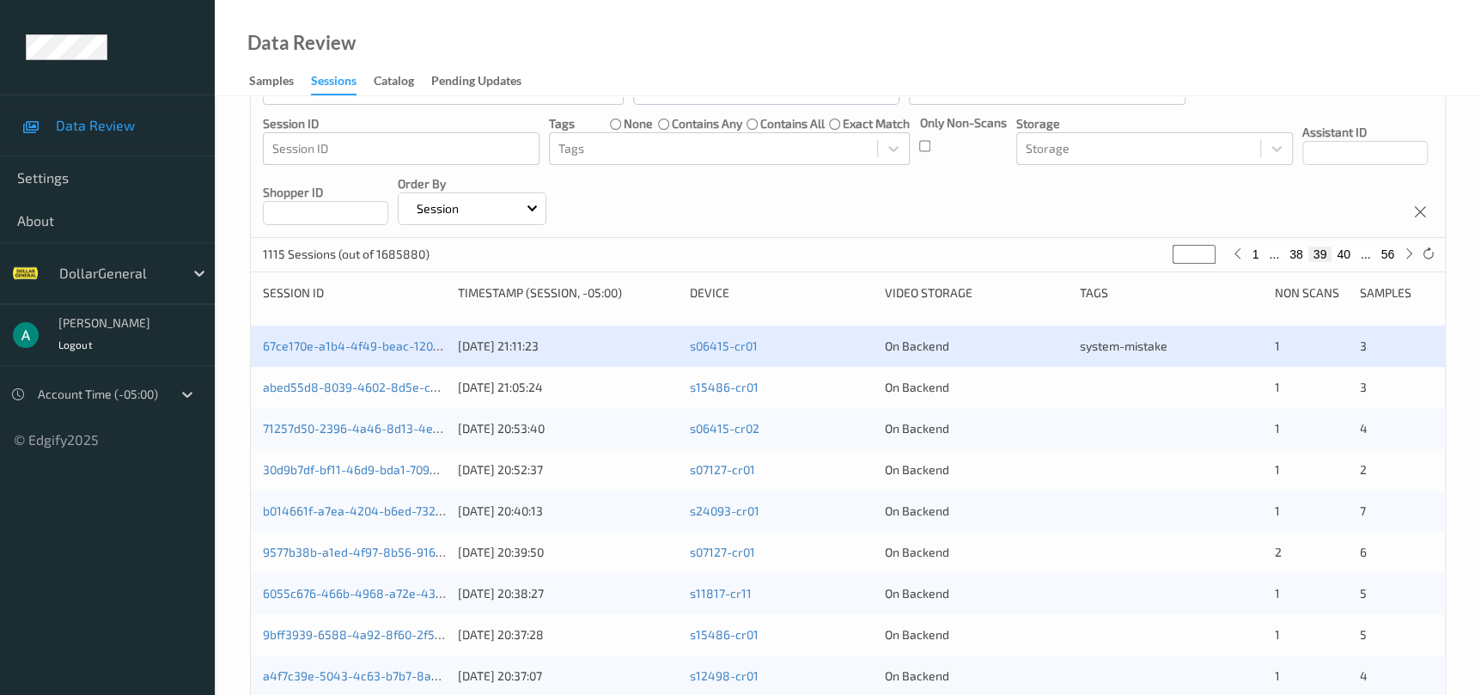
scroll to position [129, 0]
click at [432, 393] on link "abed55d8-8039-4602-8d5e-c36edd0ef0d9" at bounding box center [383, 389] width 241 height 15
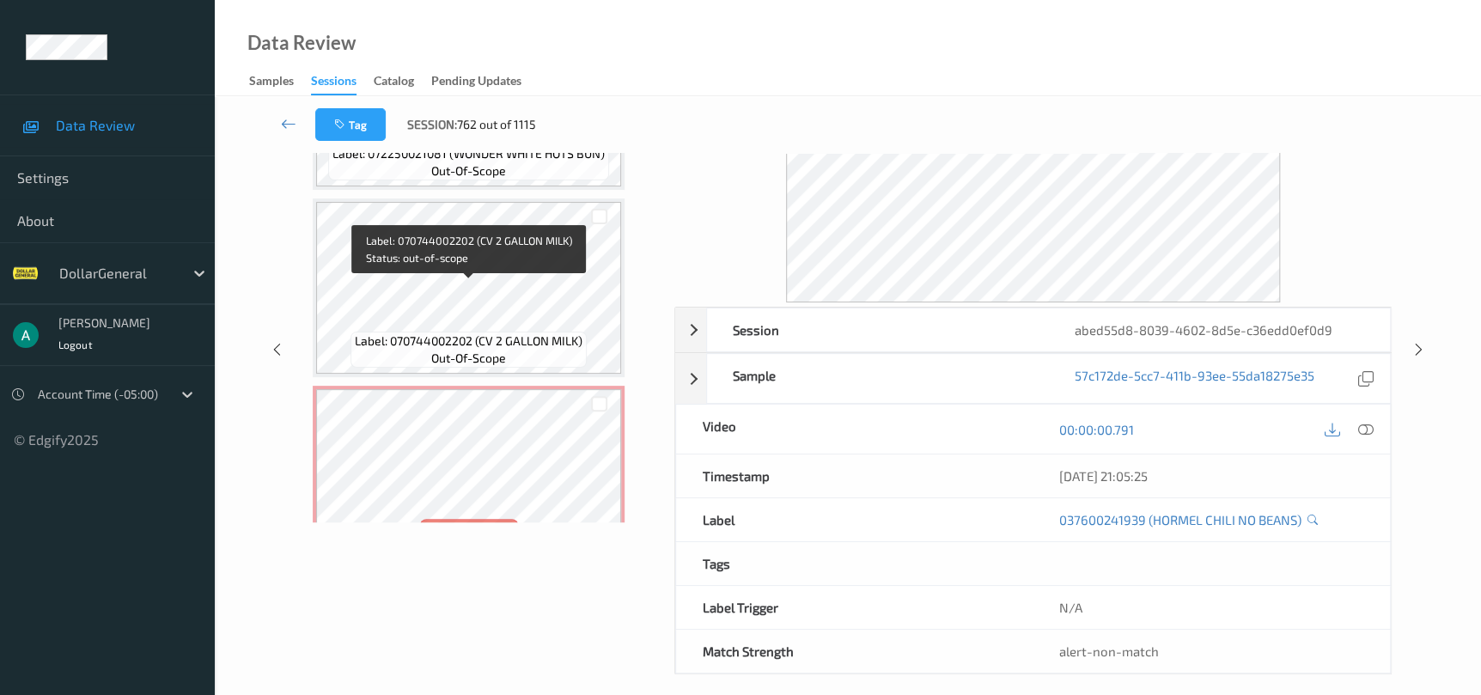
scroll to position [324, 0]
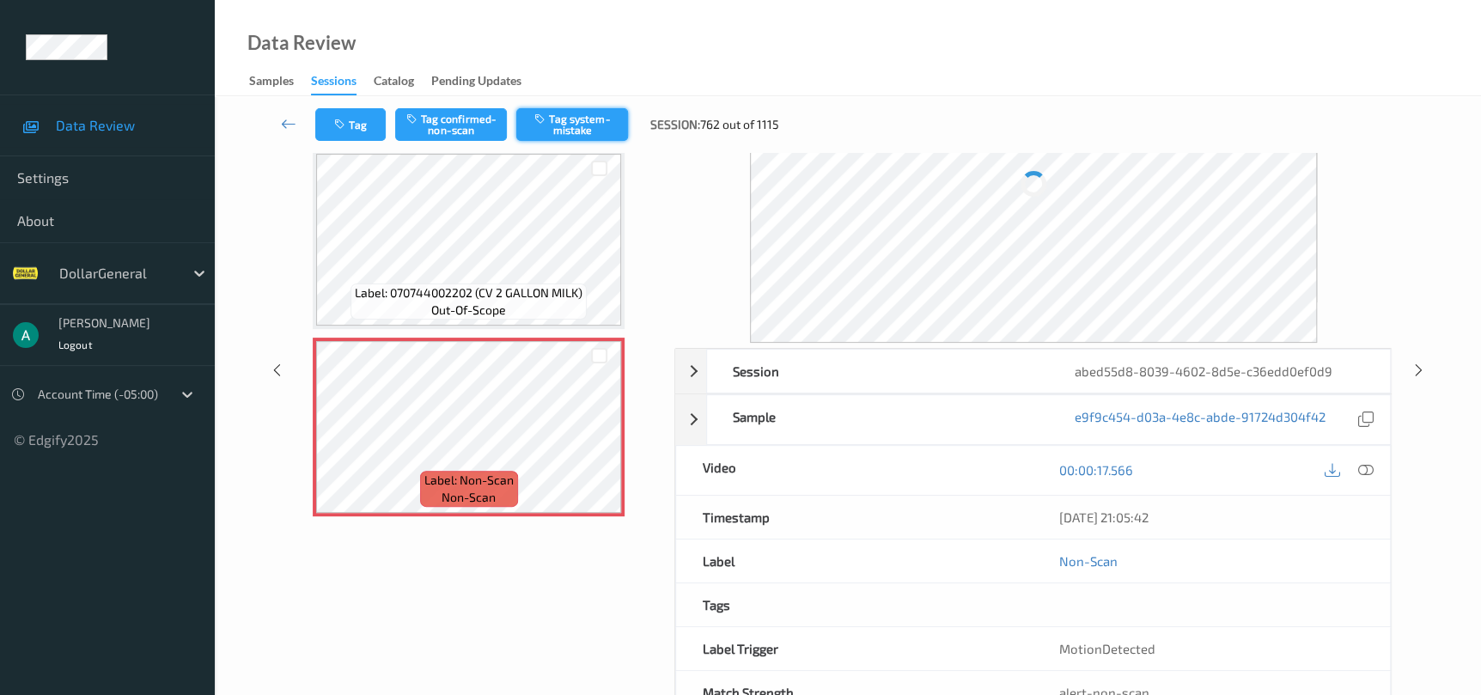
click at [586, 132] on button "Tag system-mistake" at bounding box center [572, 124] width 112 height 33
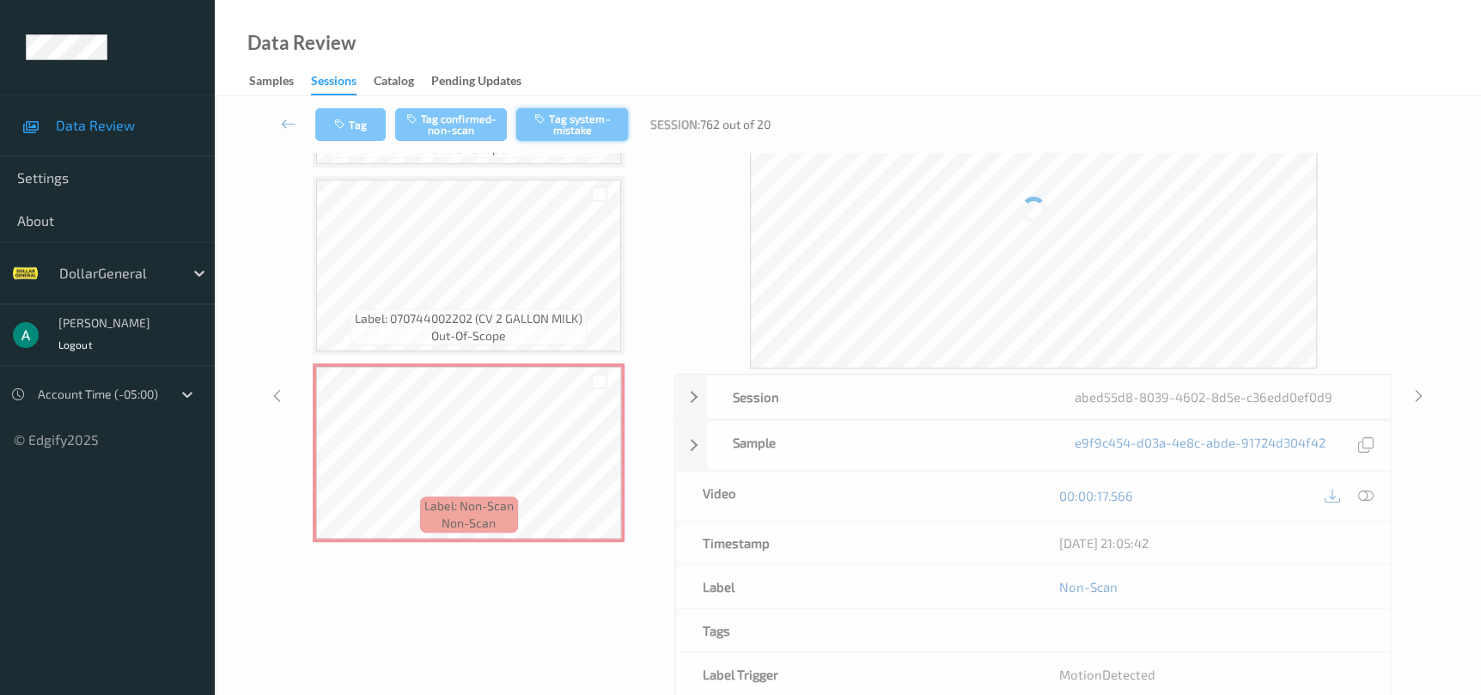
click at [573, 124] on button "Tag system-mistake" at bounding box center [572, 124] width 112 height 33
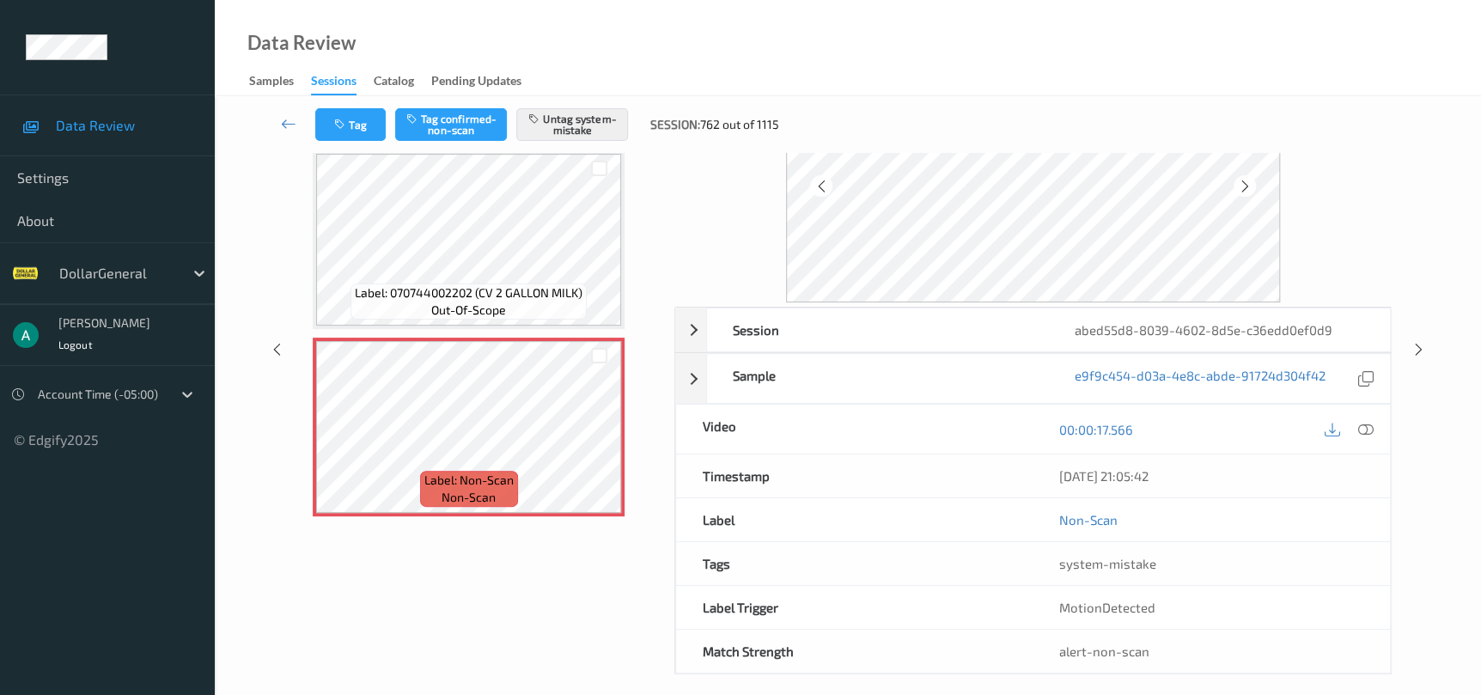
click at [1428, 344] on div "Session abed55d8-8039-4602-8d5e-c36edd0ef0d9 Session ID abed55d8-8039-4602-8d5e…" at bounding box center [848, 349] width 1196 height 650
click at [1421, 342] on icon at bounding box center [1418, 349] width 15 height 15
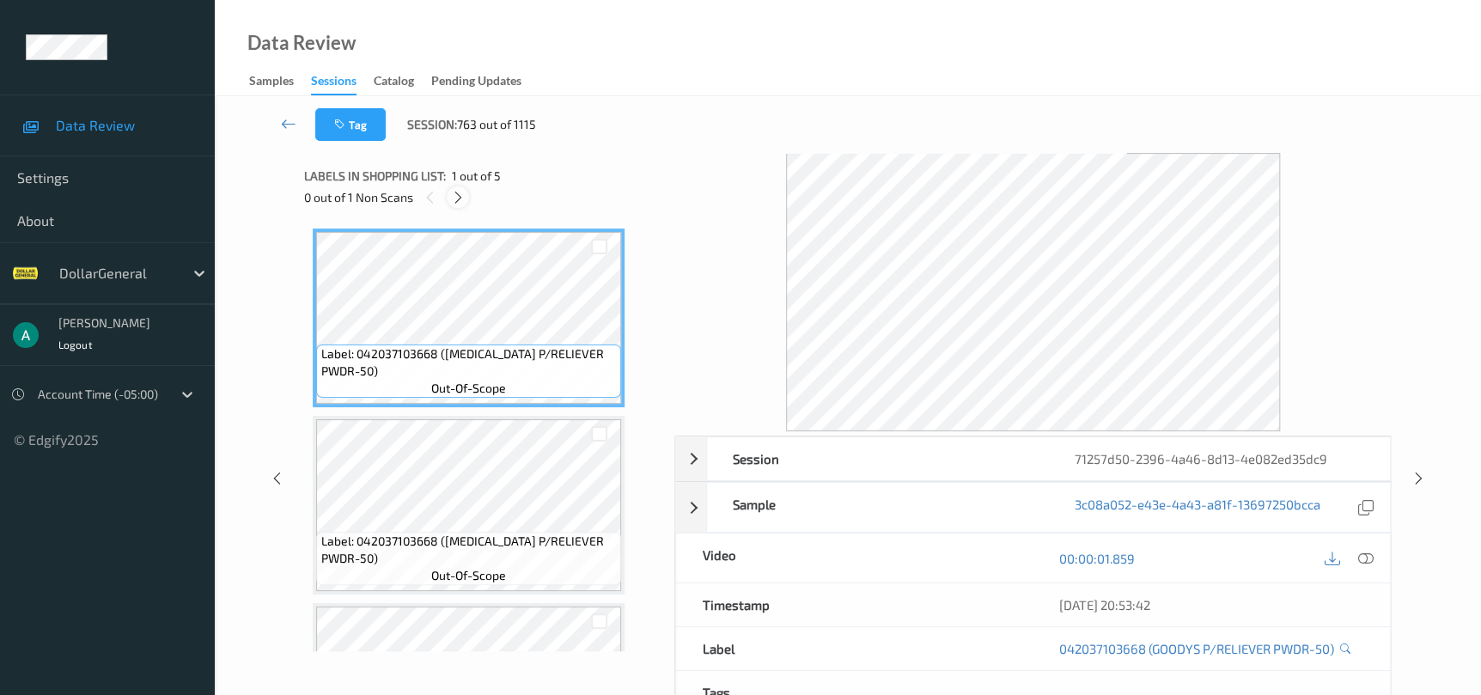
click at [445, 195] on div "0 out of 1 Non Scans" at bounding box center [483, 196] width 358 height 21
click at [454, 204] on icon at bounding box center [458, 197] width 15 height 15
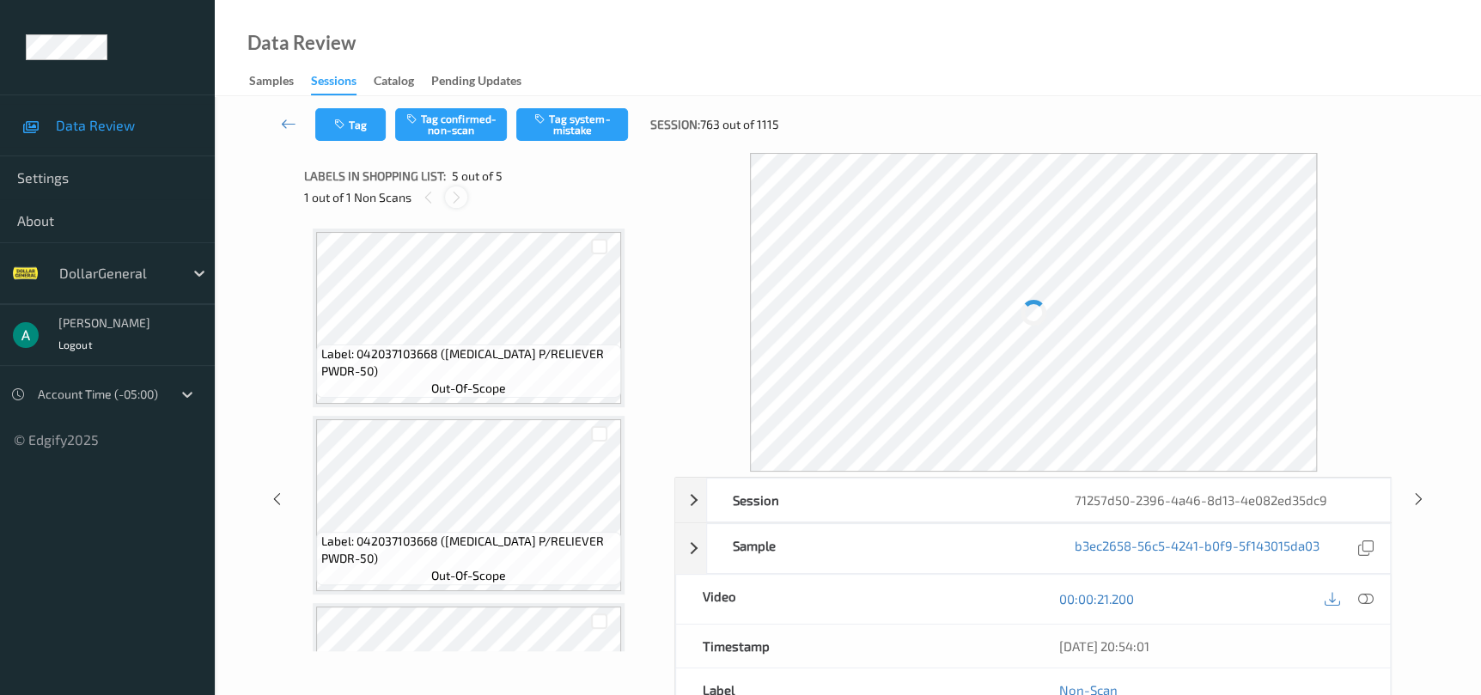
scroll to position [510, 0]
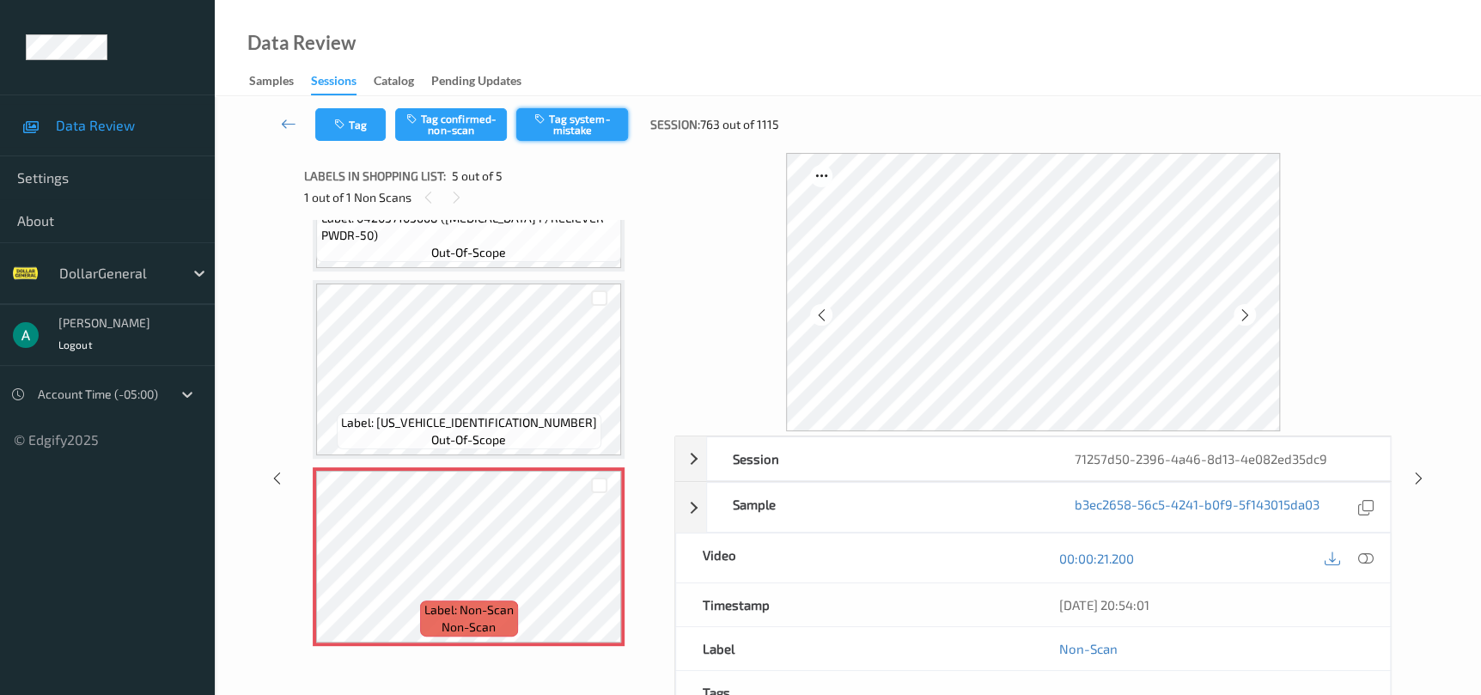
click at [618, 125] on button "Tag system-mistake" at bounding box center [572, 124] width 112 height 33
click at [1424, 489] on div "Session 71257d50-2396-4a46-8d13-4e082ed35dc9 Session ID 71257d50-2396-4a46-8d13…" at bounding box center [848, 478] width 1196 height 650
click at [1416, 474] on icon at bounding box center [1418, 478] width 15 height 15
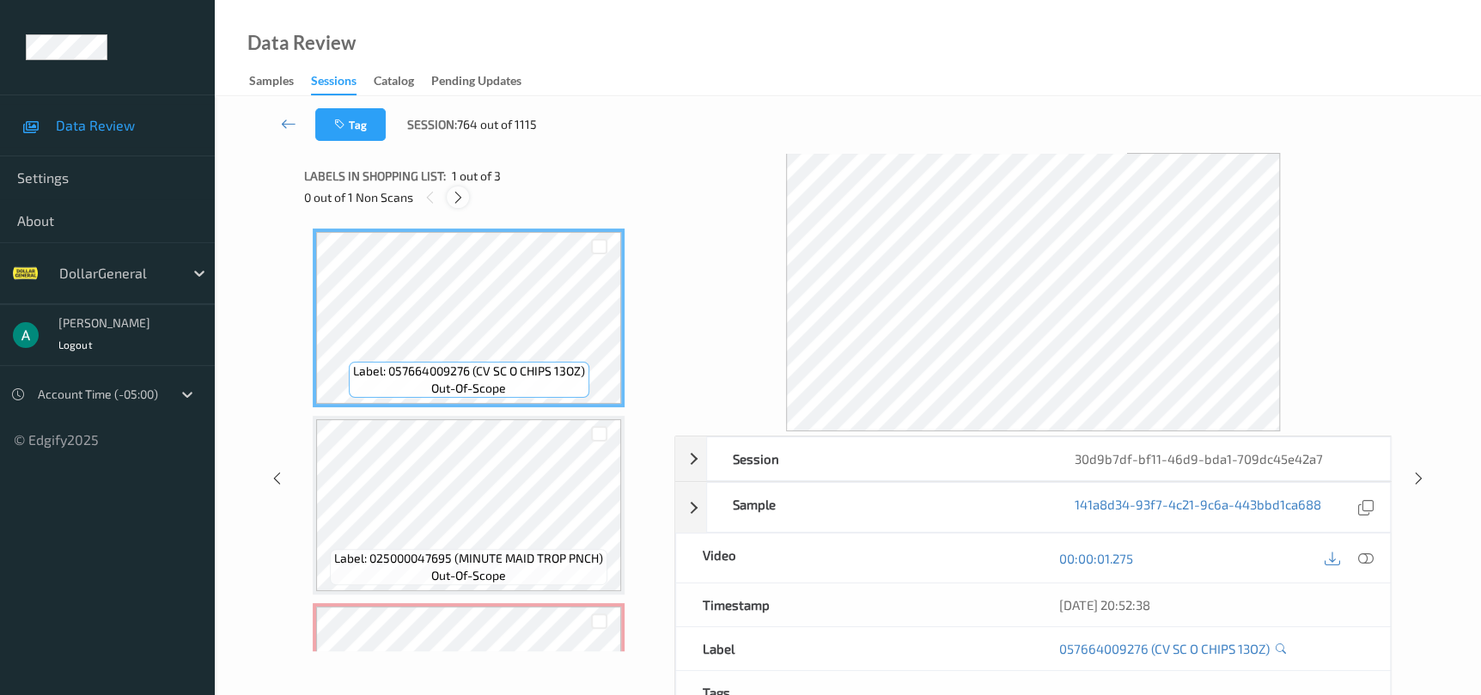
click at [452, 192] on icon at bounding box center [458, 197] width 15 height 15
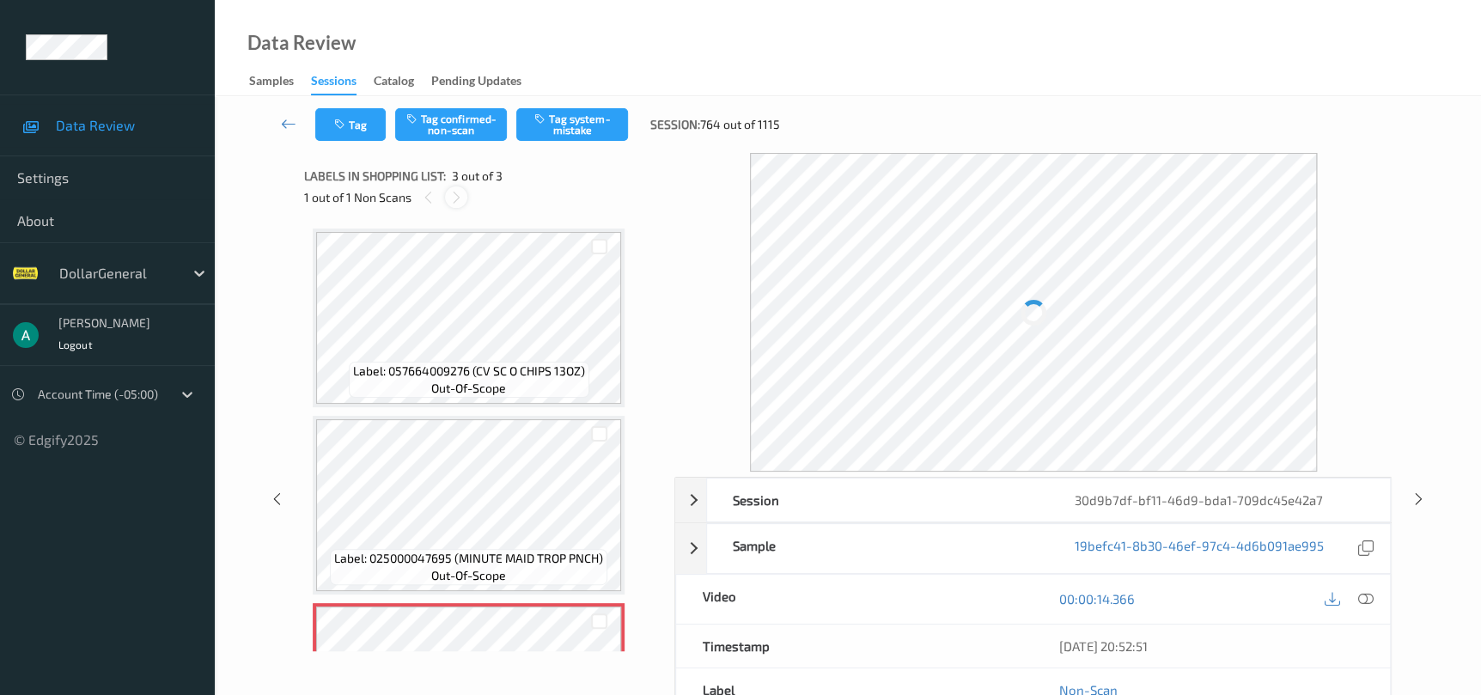
scroll to position [137, 0]
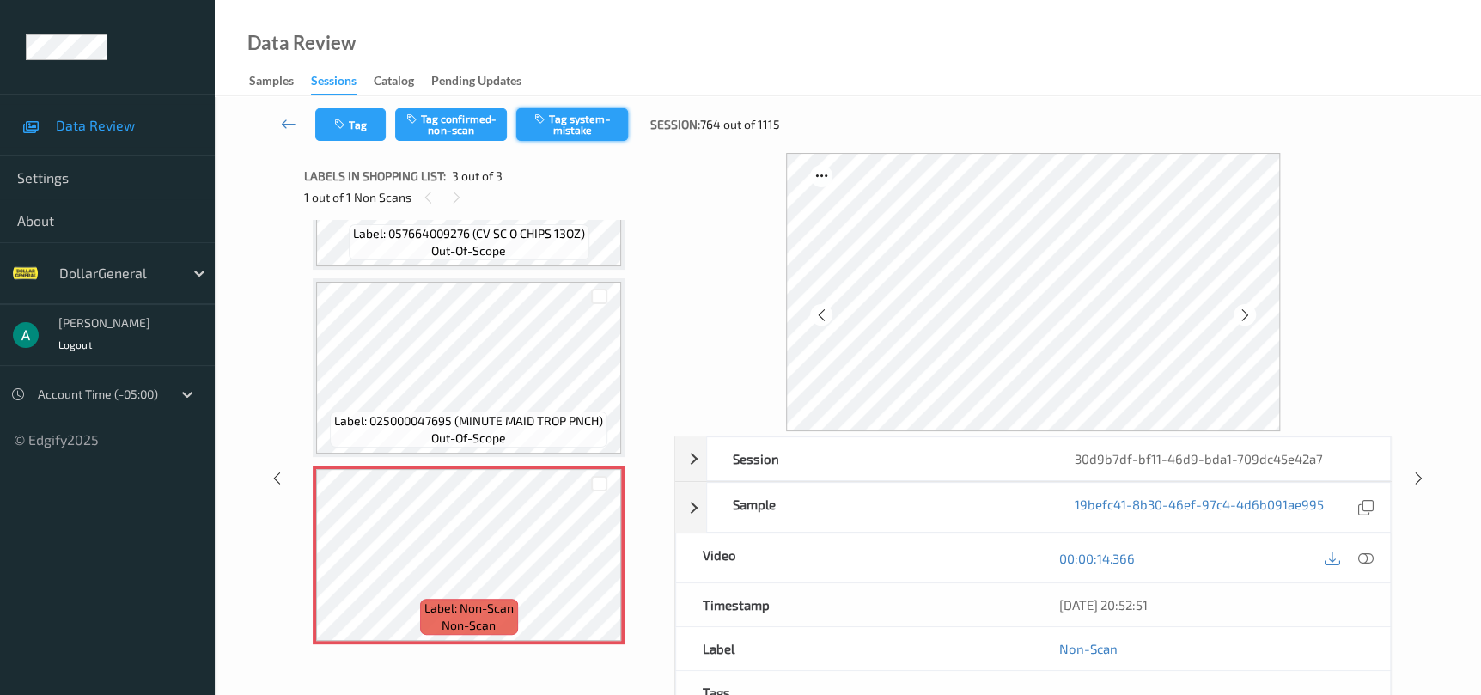
click at [624, 108] on button "Tag system-mistake" at bounding box center [572, 124] width 112 height 33
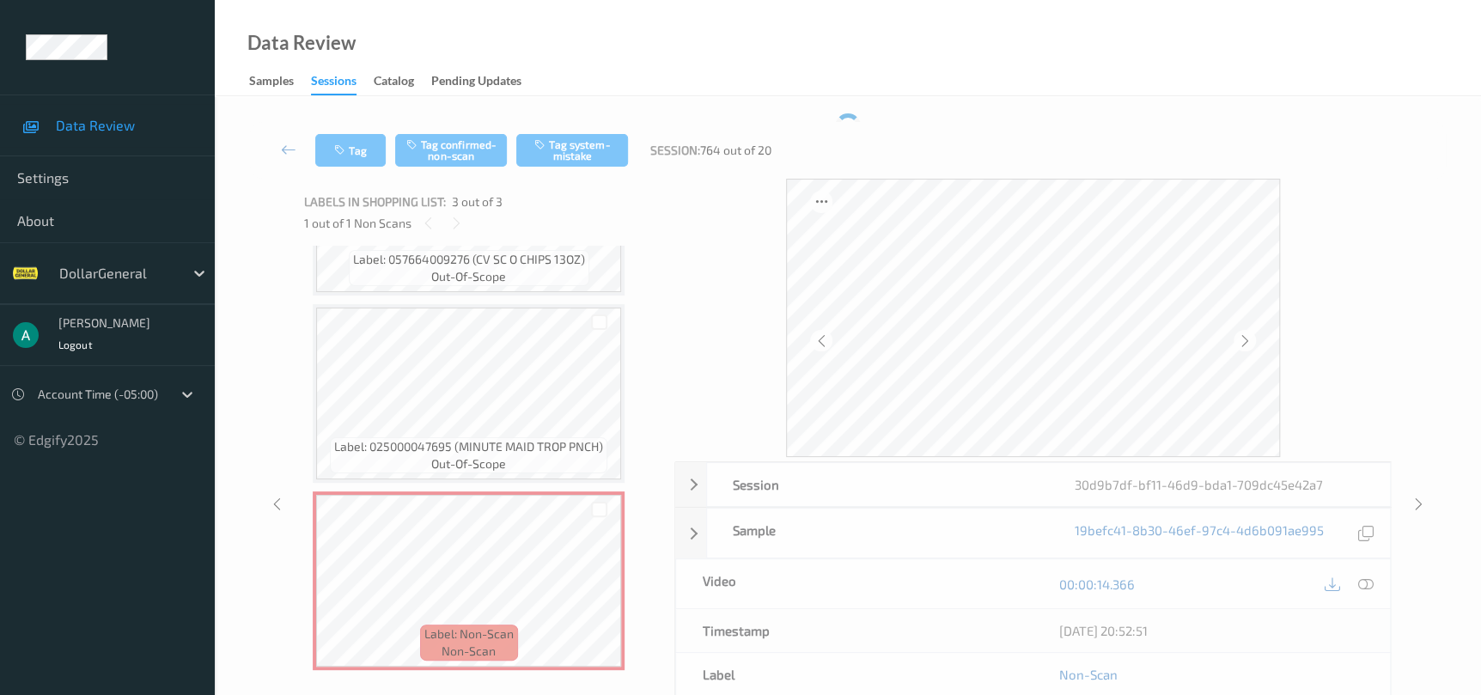
click at [601, 119] on div "Tag Tag confirmed-non-scan Tag system-mistake Session: 764 out of 20 Session 30…" at bounding box center [848, 470] width 1196 height 715
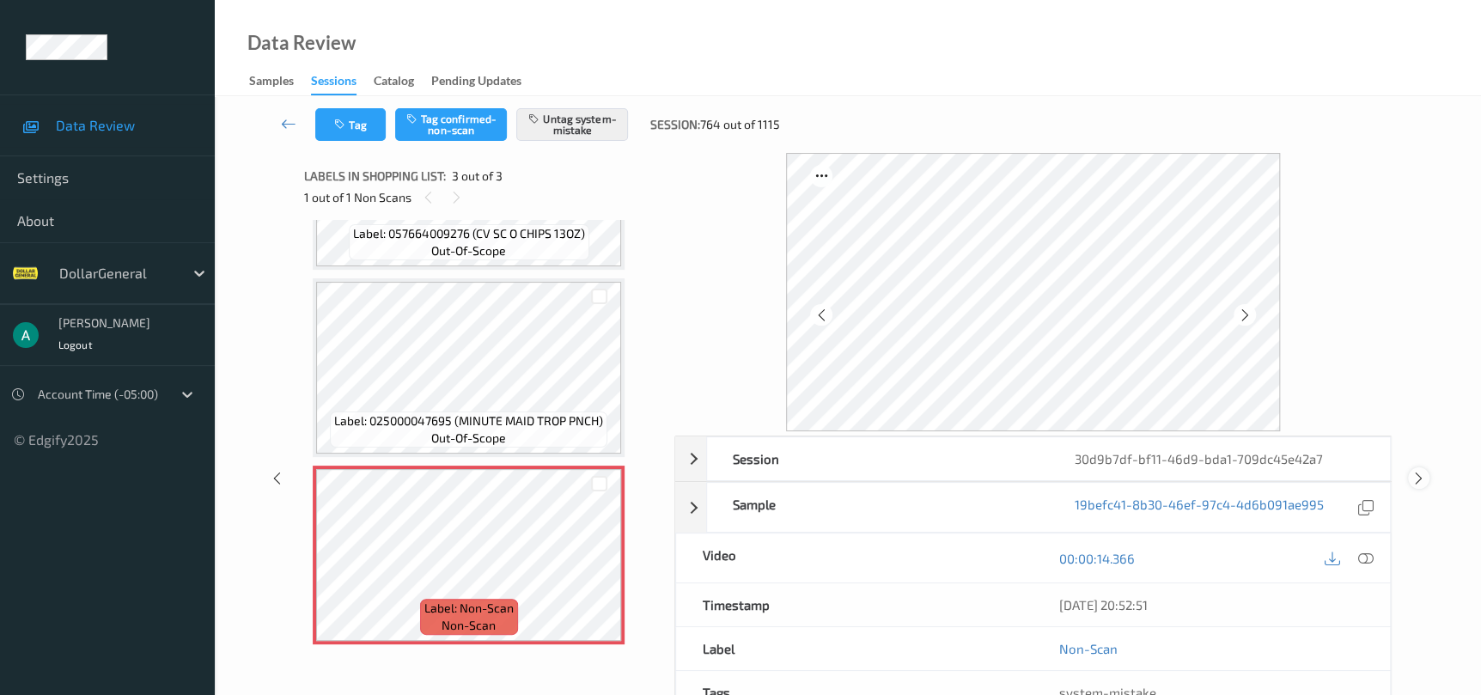
click at [1416, 482] on icon at bounding box center [1418, 478] width 15 height 15
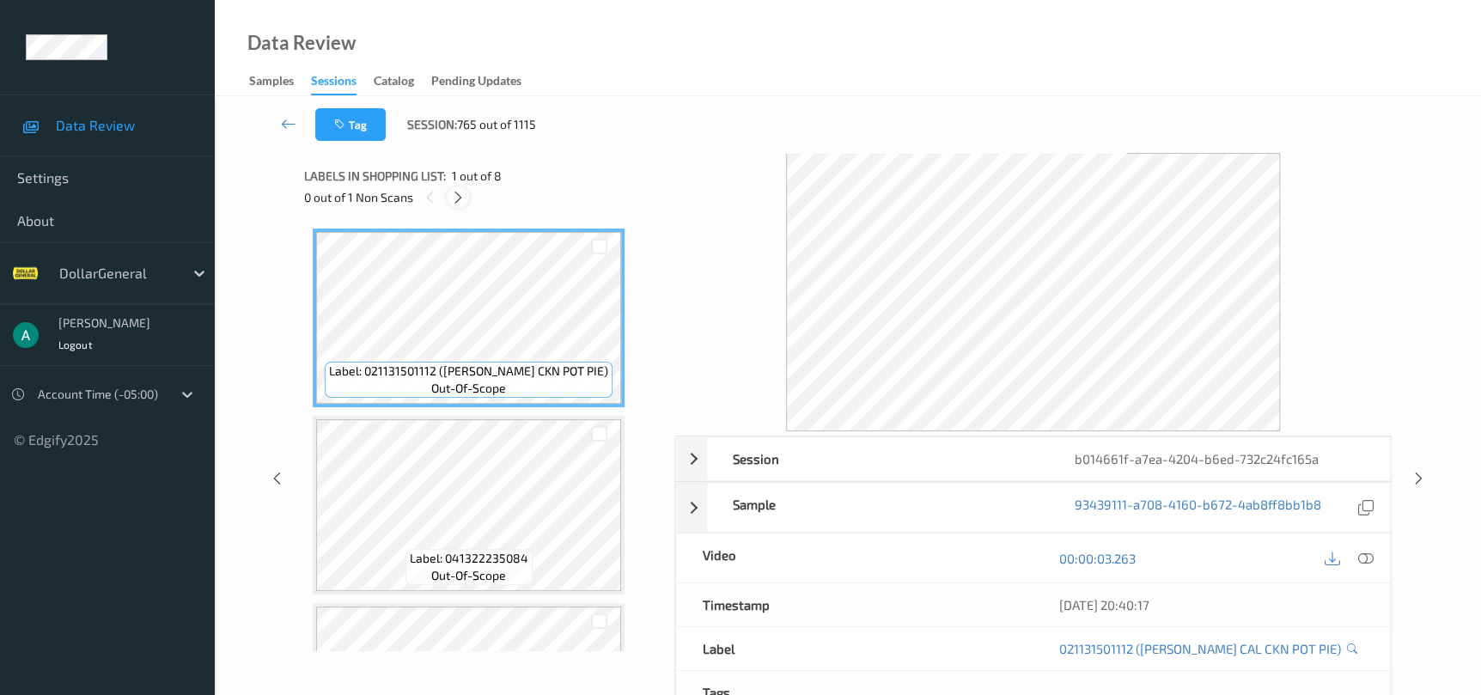
click at [464, 193] on icon at bounding box center [458, 197] width 15 height 15
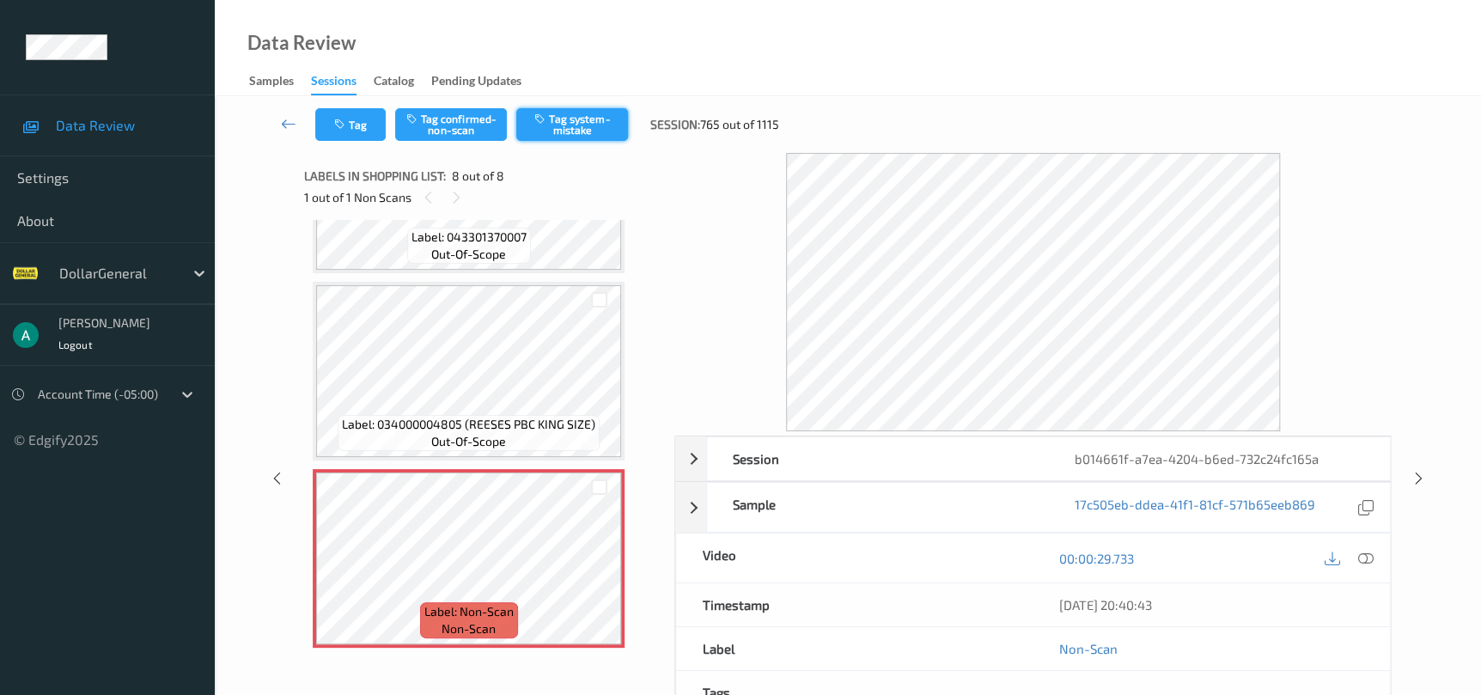
click at [578, 130] on button "Tag system-mistake" at bounding box center [572, 124] width 112 height 33
click at [1420, 473] on icon at bounding box center [1418, 478] width 15 height 15
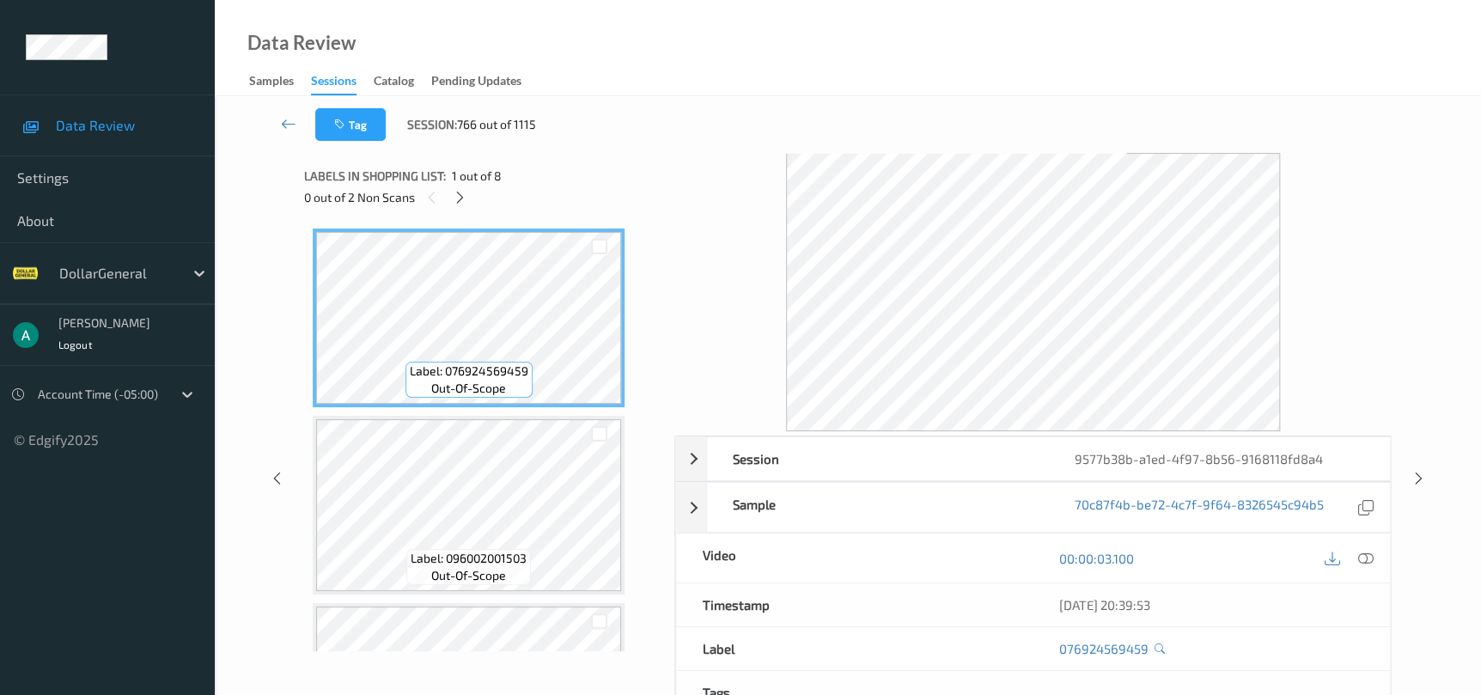
click at [458, 210] on div "Labels in shopping list: 1 out of 8 0 out of 2 Non Scans" at bounding box center [483, 186] width 358 height 67
click at [456, 205] on div at bounding box center [458, 196] width 21 height 21
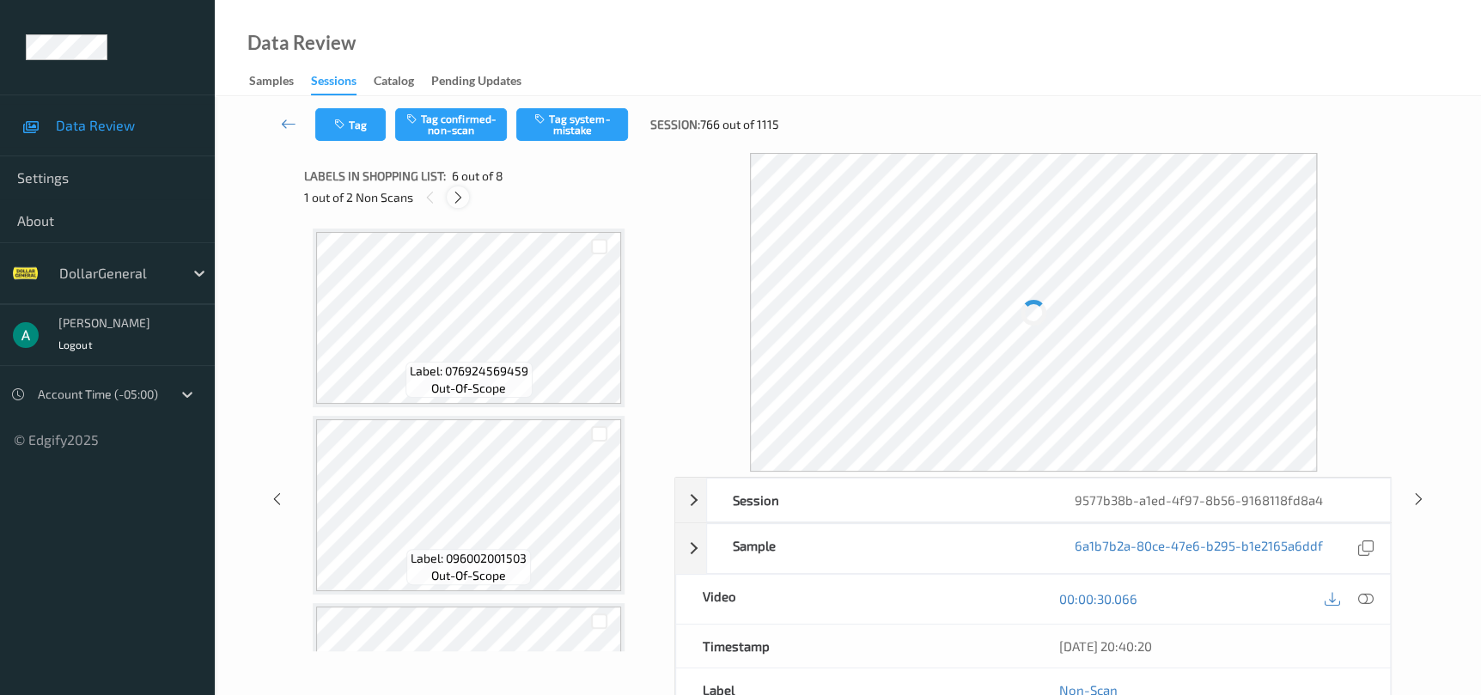
scroll to position [755, 0]
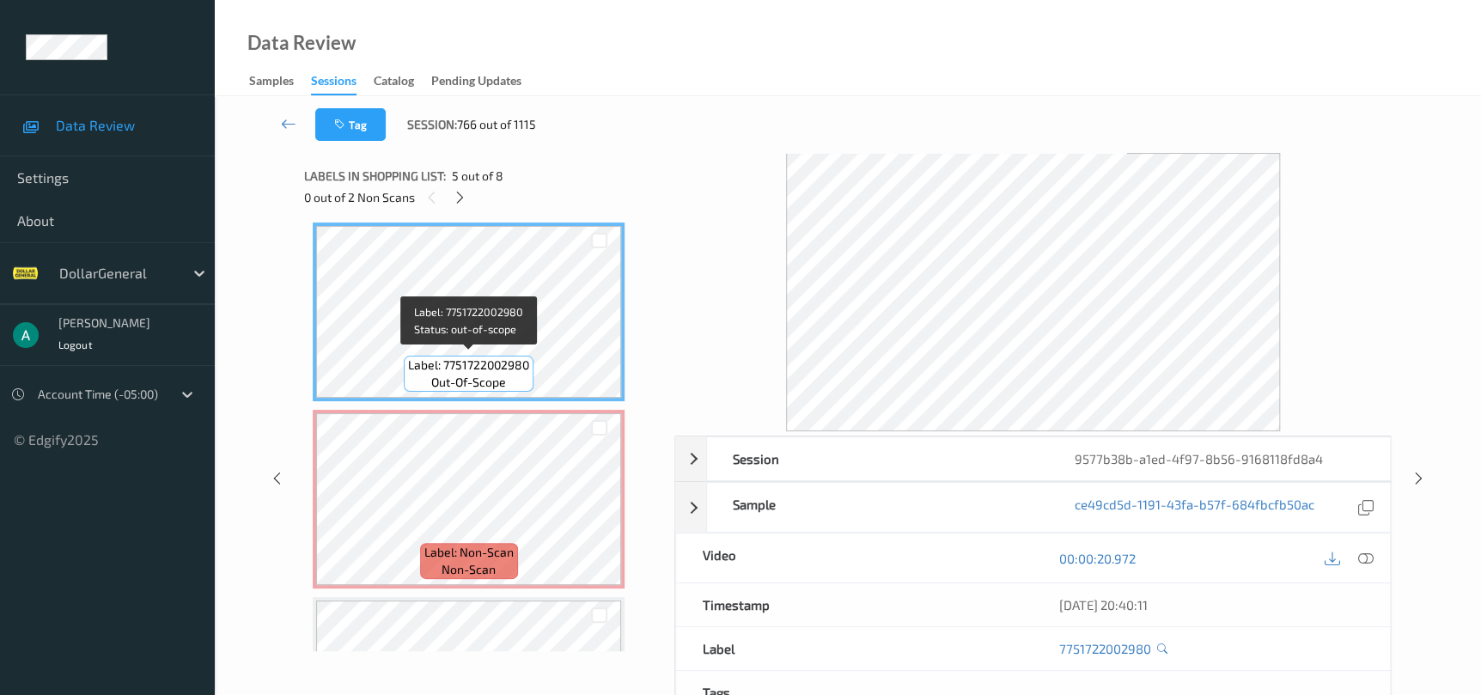
click at [467, 399] on div "Label: 076924569459 out-of-scope Label: 096002001503 out-of-scope Label: 030100…" at bounding box center [483, 217] width 341 height 1489
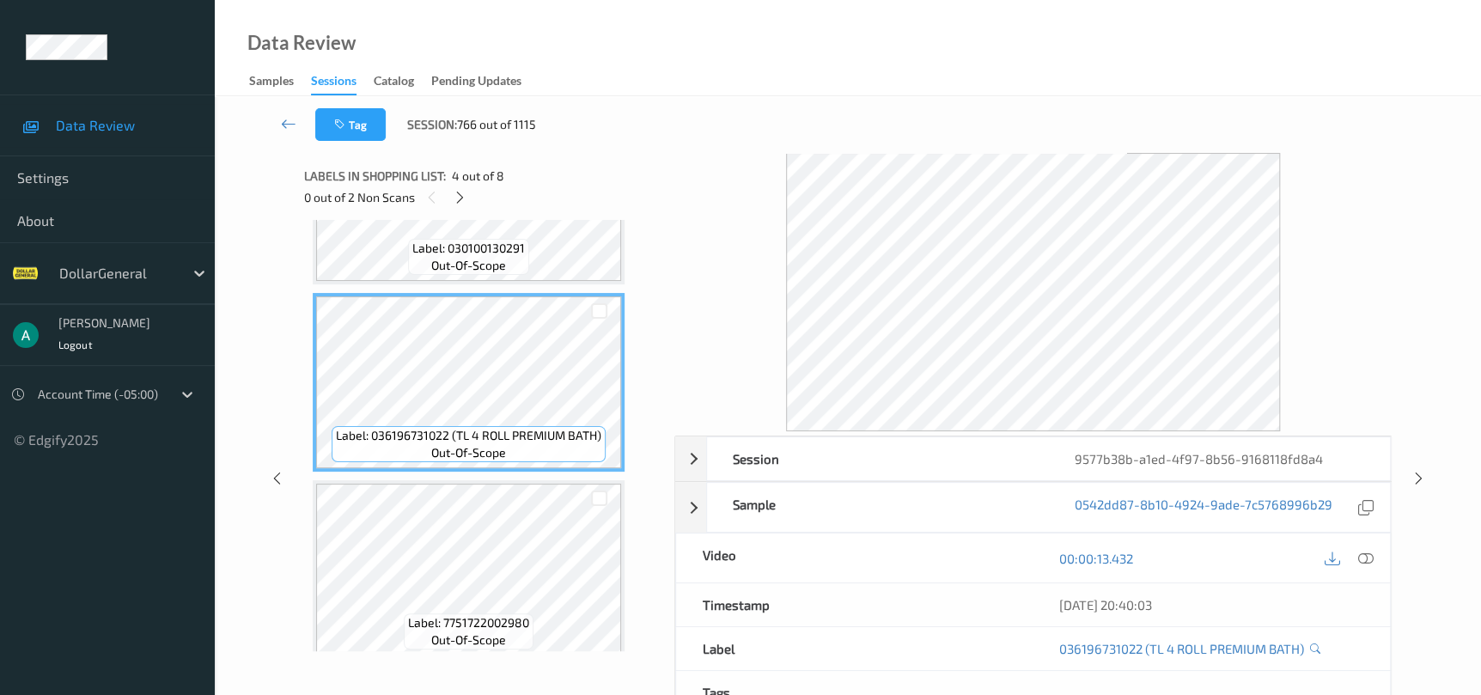
scroll to position [626, 0]
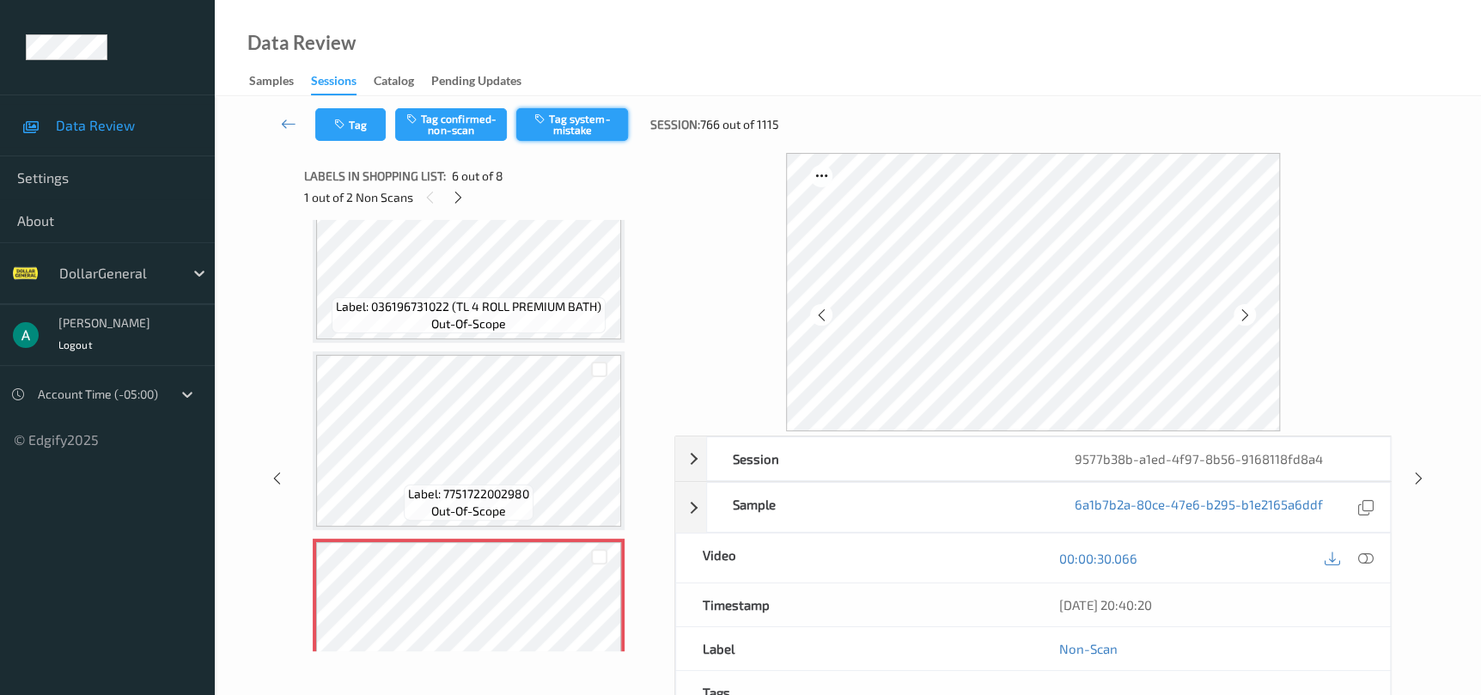
click at [606, 120] on button "Tag system-mistake" at bounding box center [572, 124] width 112 height 33
click at [1424, 479] on icon at bounding box center [1418, 478] width 15 height 15
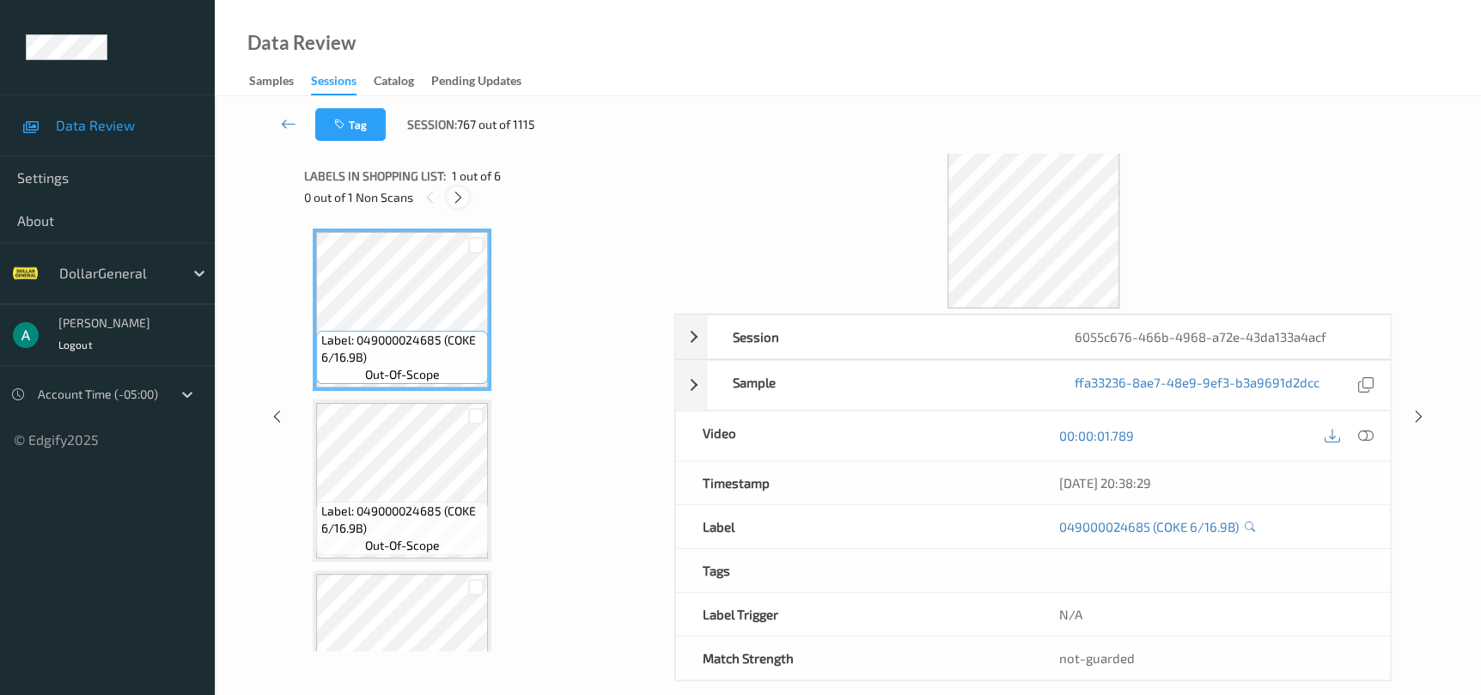
click at [458, 188] on div at bounding box center [457, 196] width 21 height 21
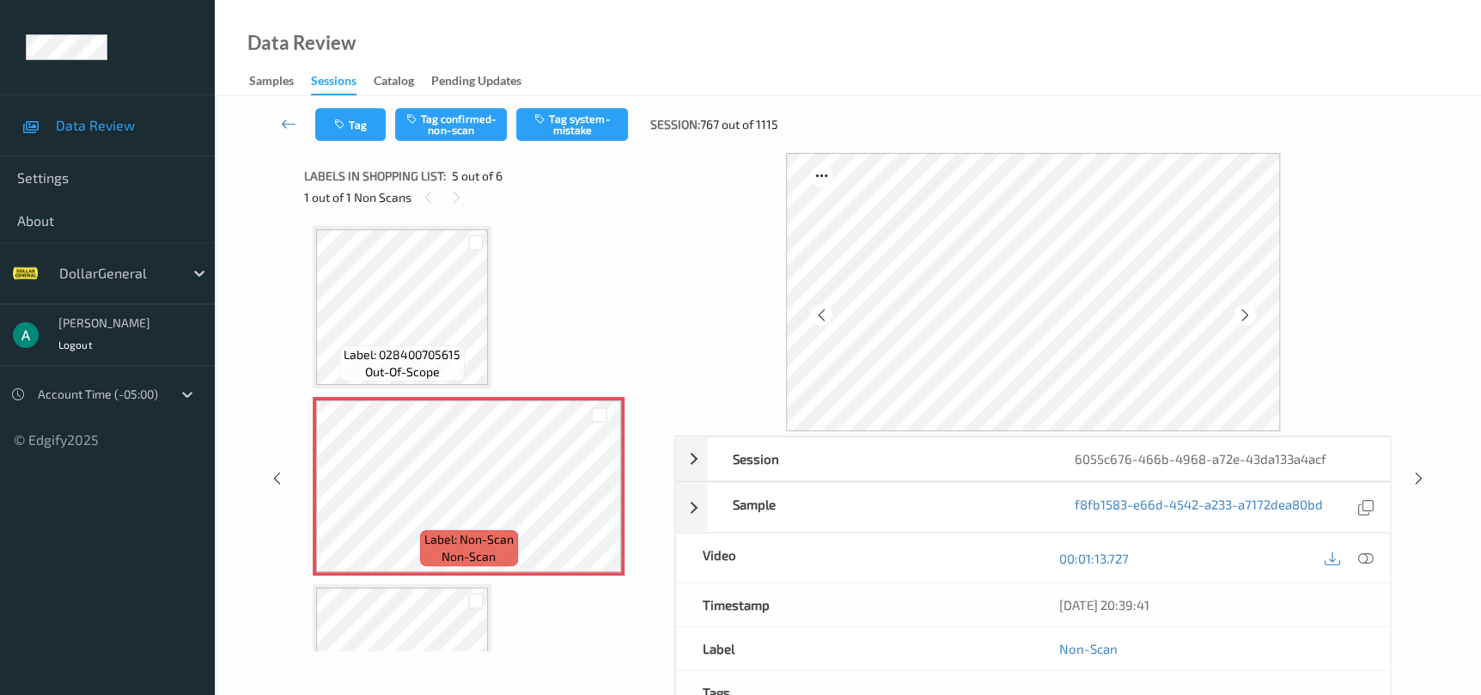
scroll to position [615, 0]
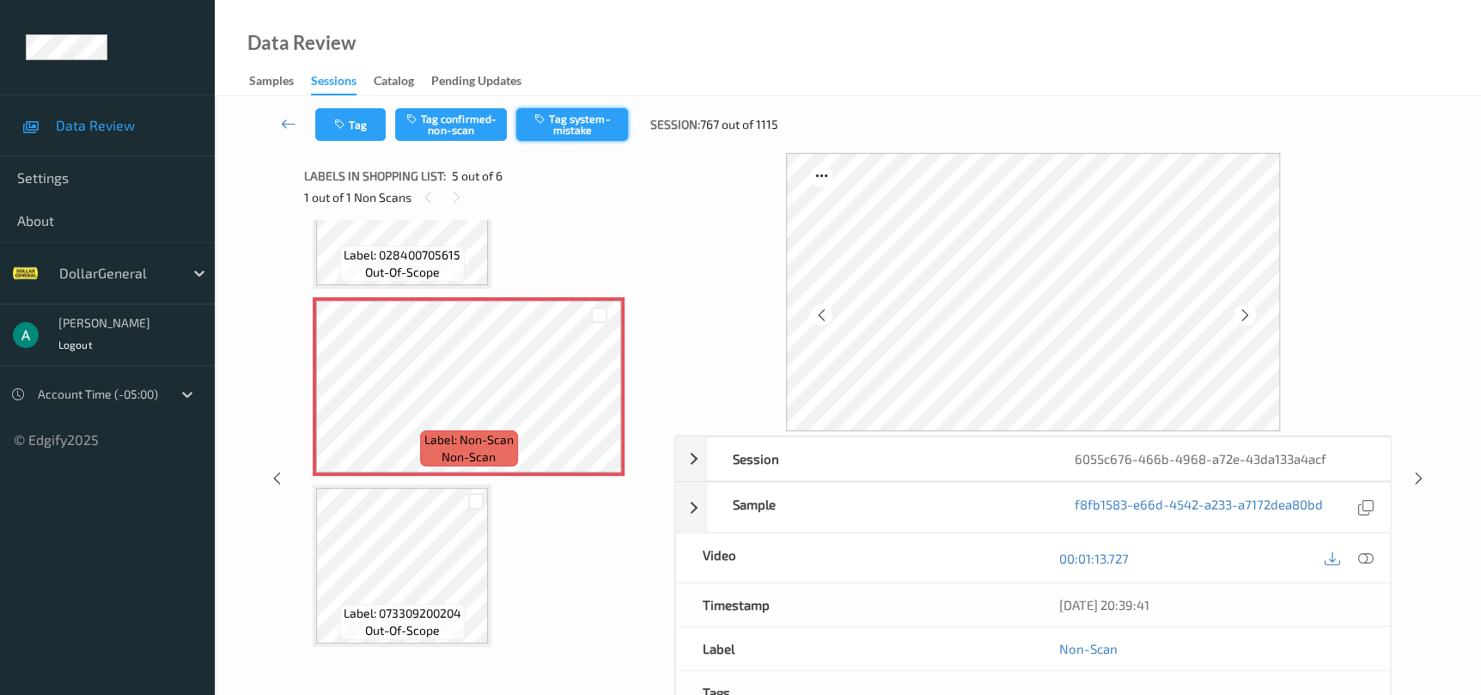
click at [591, 126] on button "Tag system-mistake" at bounding box center [572, 124] width 112 height 33
click at [1421, 480] on icon at bounding box center [1418, 478] width 15 height 15
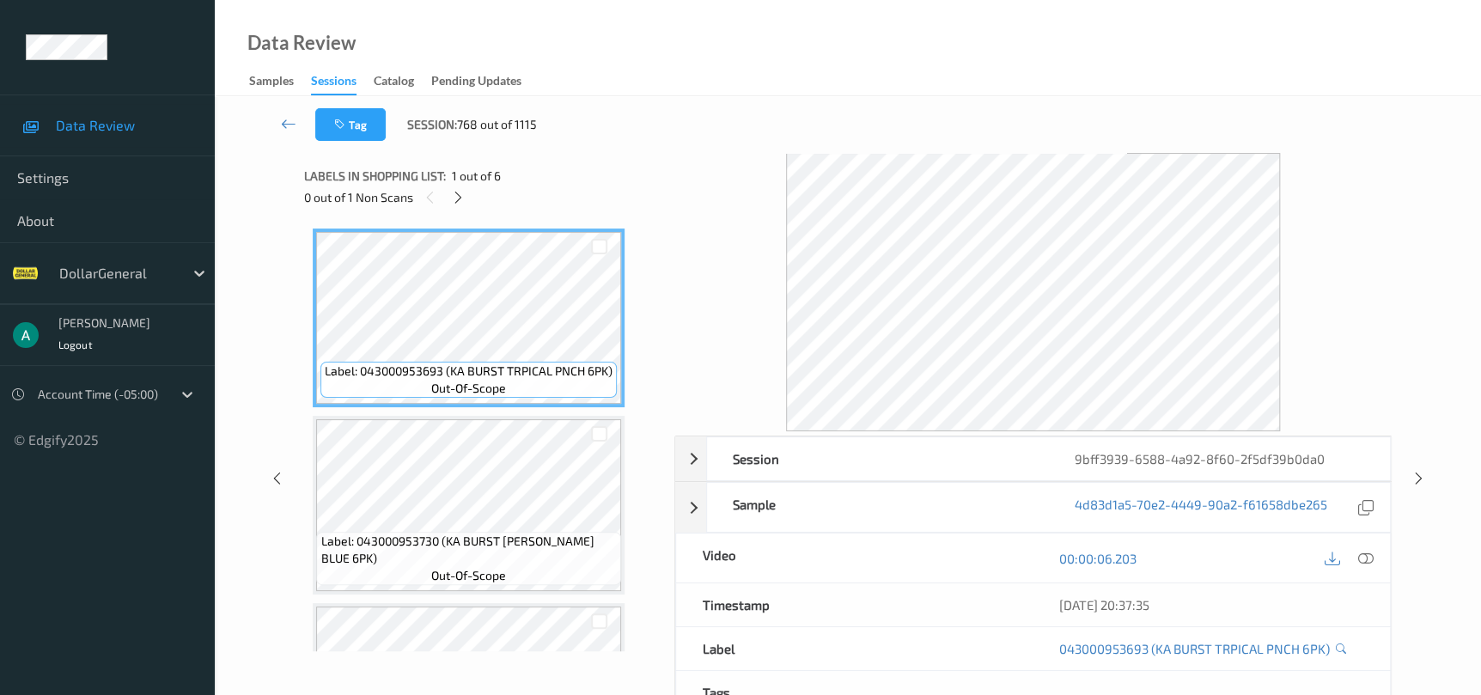
click at [471, 206] on div "0 out of 1 Non Scans" at bounding box center [483, 196] width 358 height 21
click at [461, 200] on icon at bounding box center [458, 197] width 15 height 15
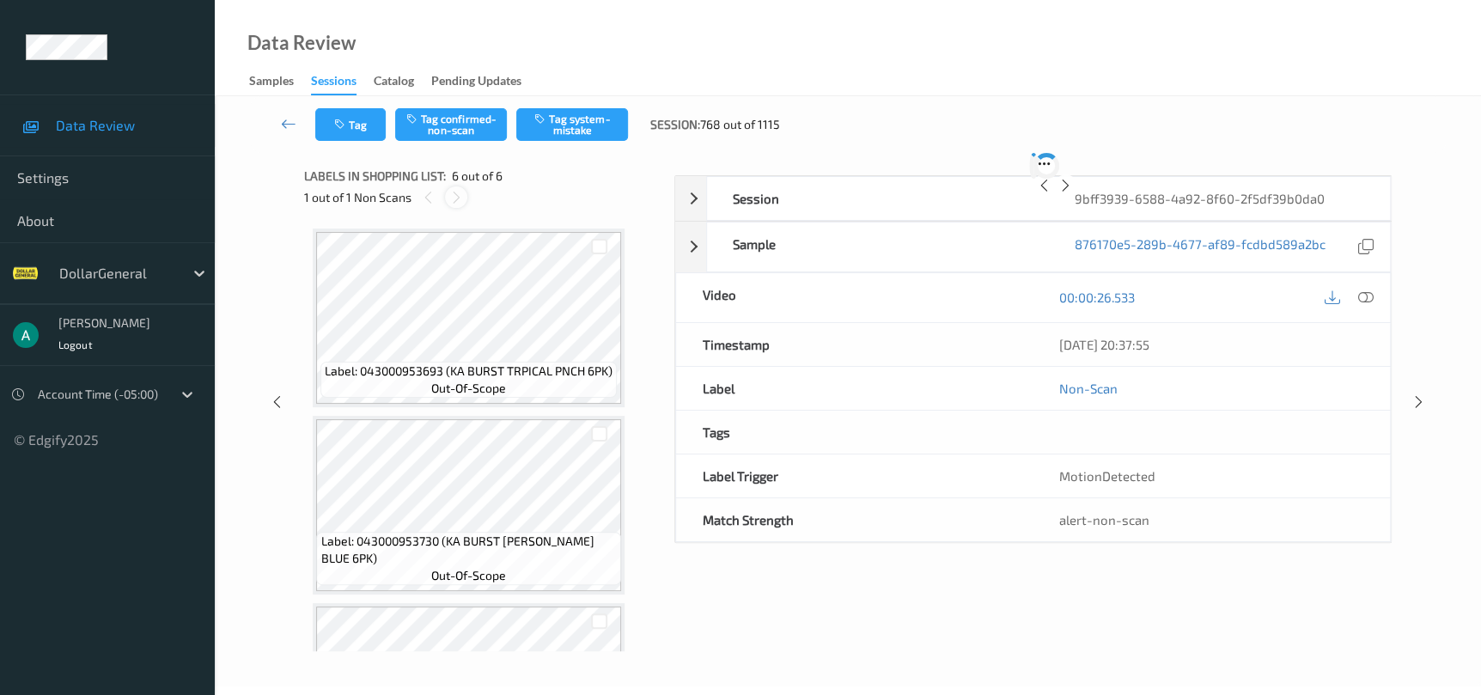
scroll to position [697, 0]
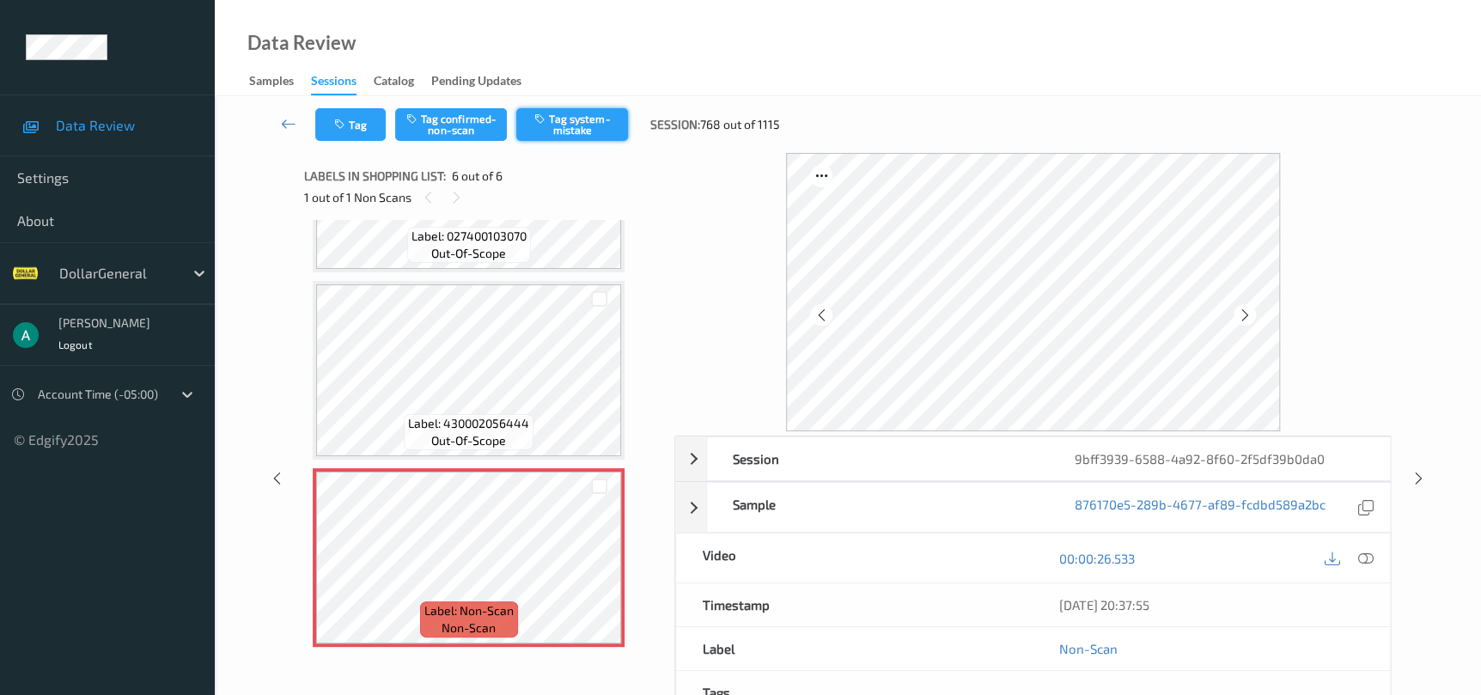
click at [584, 122] on button "Tag system-mistake" at bounding box center [572, 124] width 112 height 33
click at [1414, 467] on div at bounding box center [1418, 477] width 21 height 21
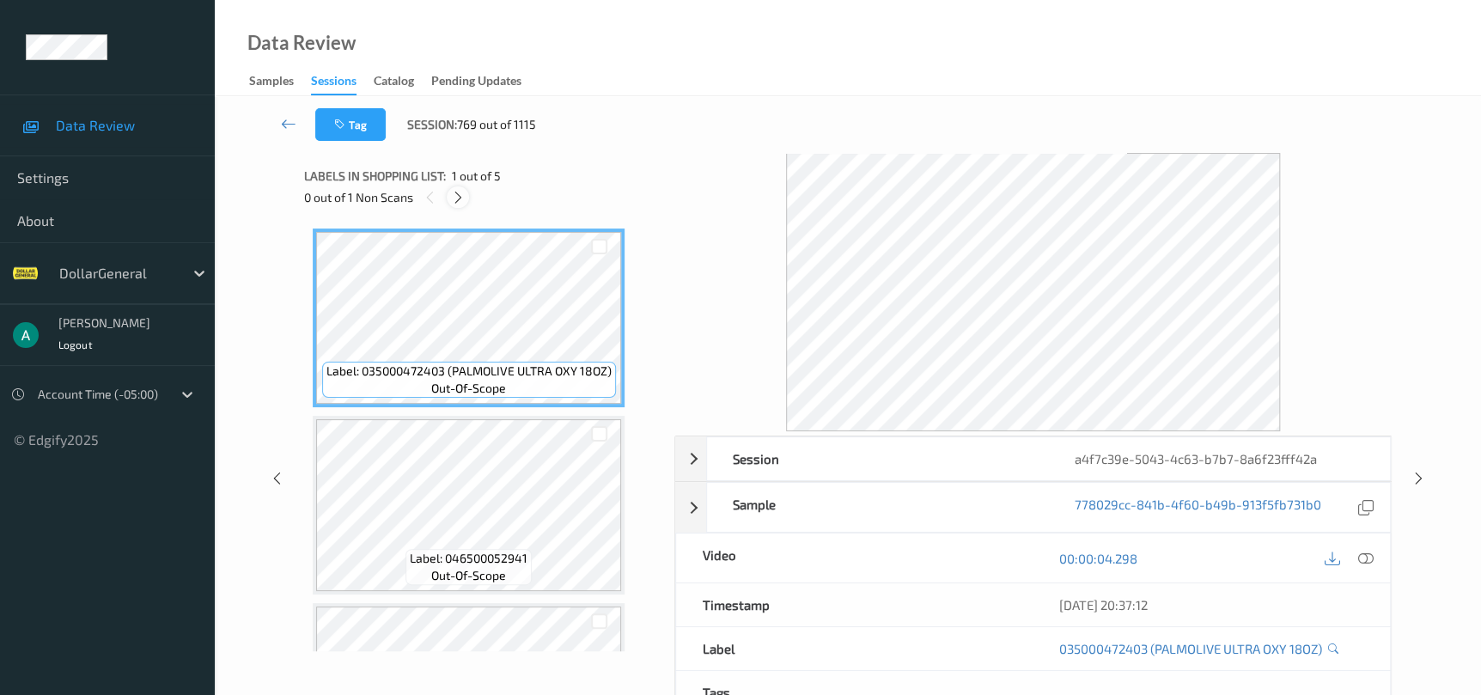
click at [466, 204] on div at bounding box center [457, 196] width 21 height 21
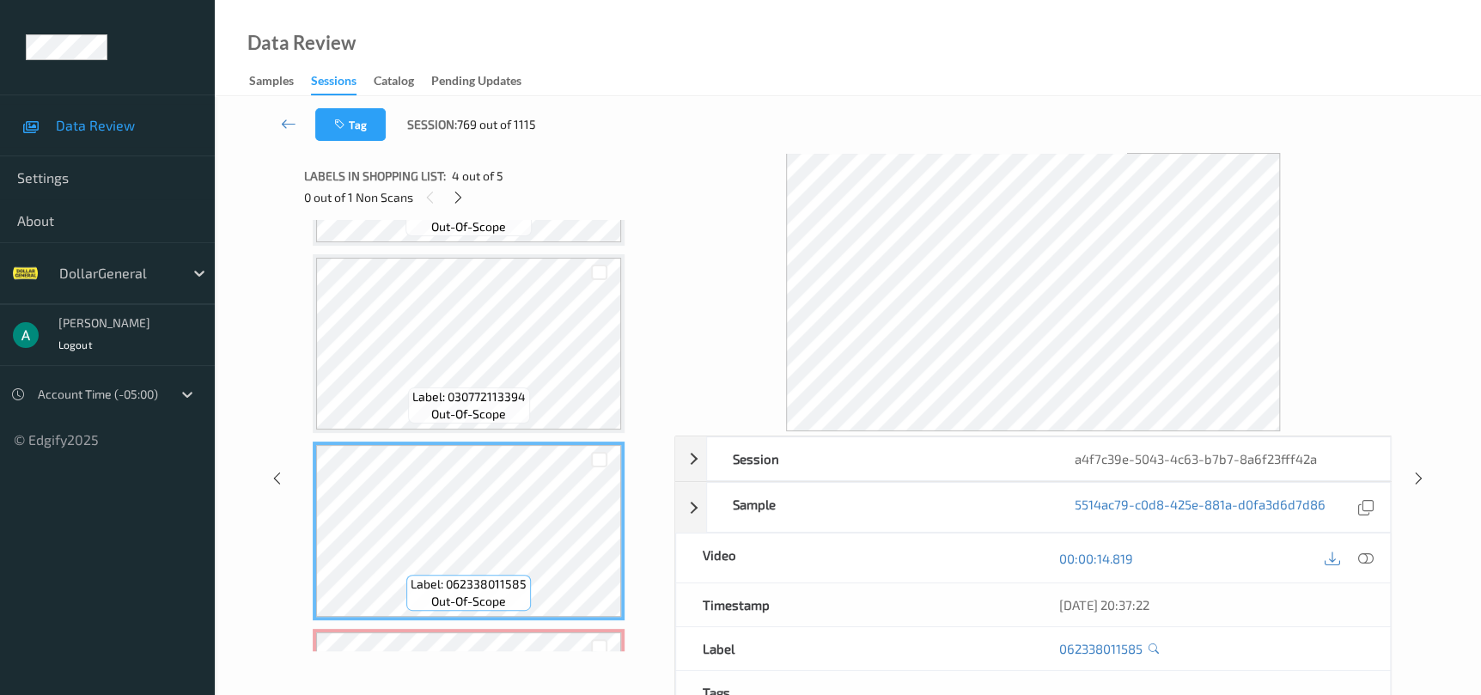
scroll to position [387, 0]
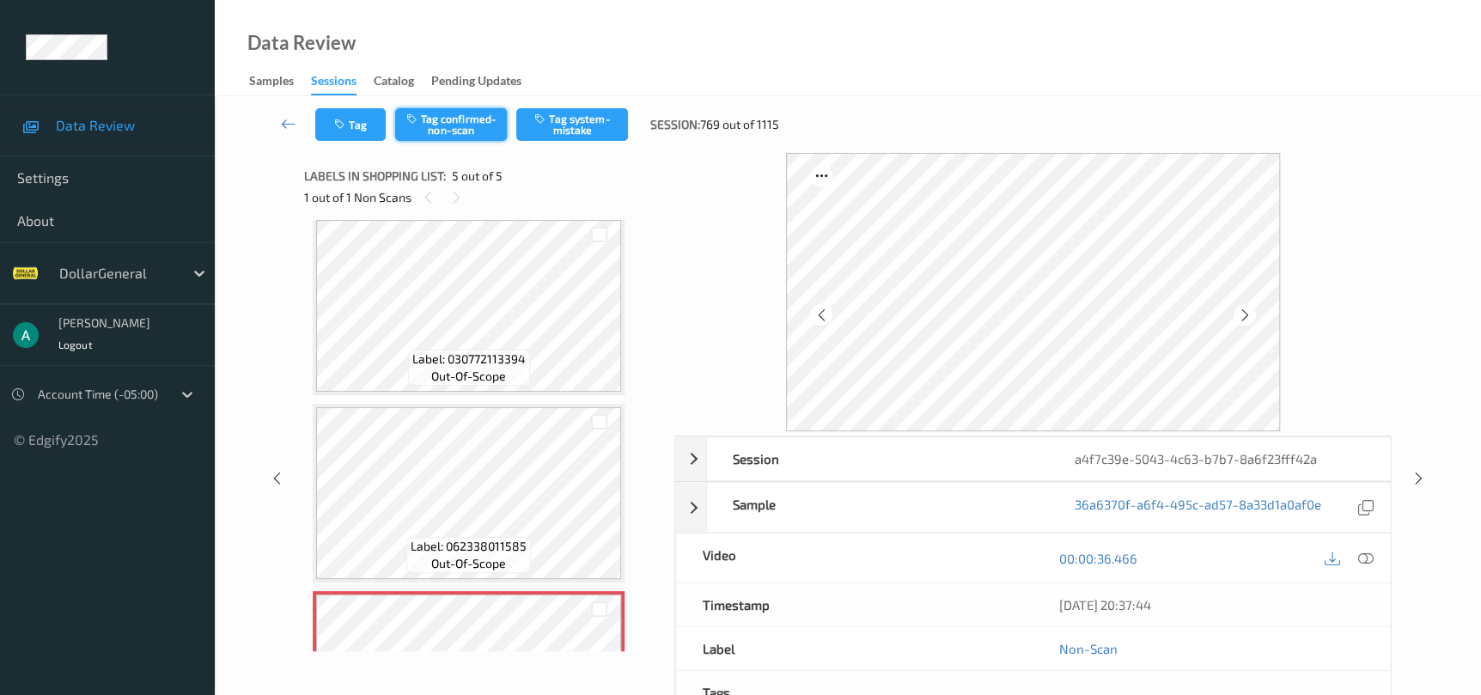
click at [475, 130] on button "Tag confirmed-non-scan" at bounding box center [451, 124] width 112 height 33
click at [1422, 476] on icon at bounding box center [1418, 478] width 15 height 15
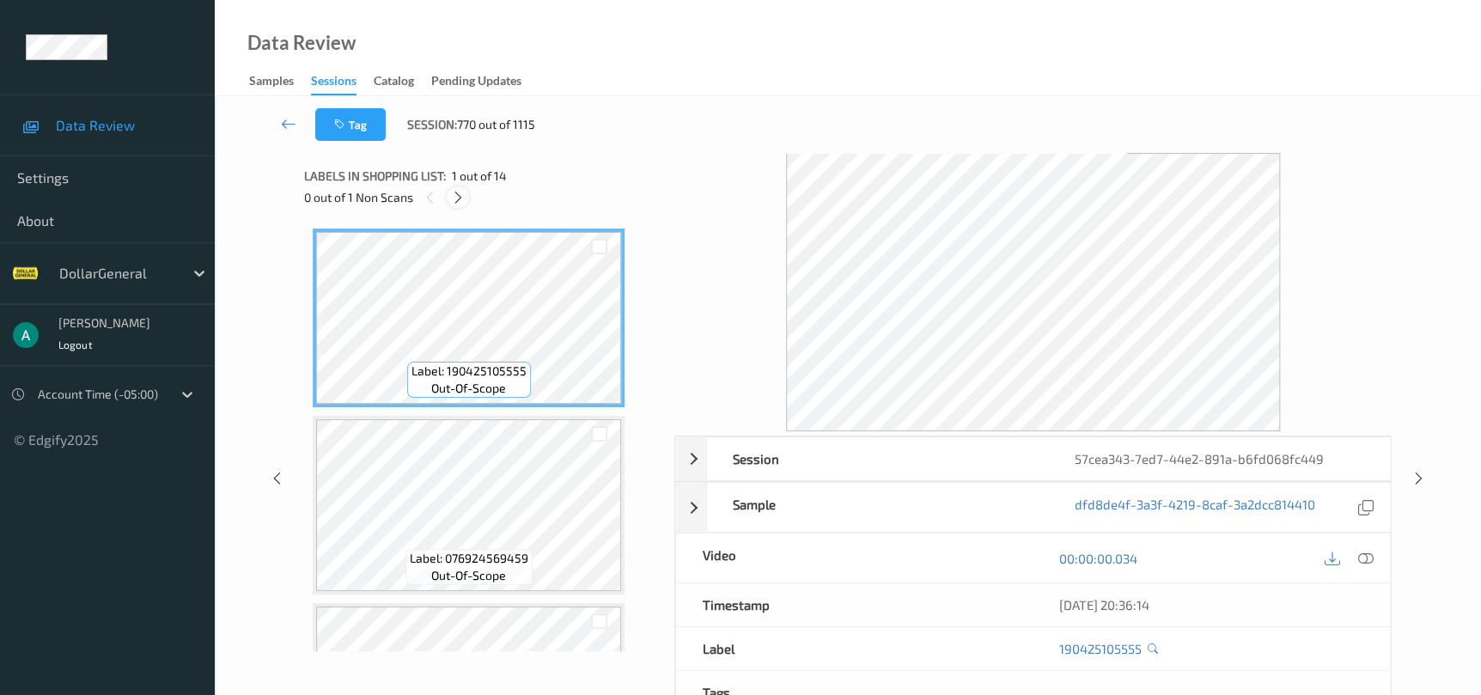
click at [463, 197] on icon at bounding box center [458, 197] width 15 height 15
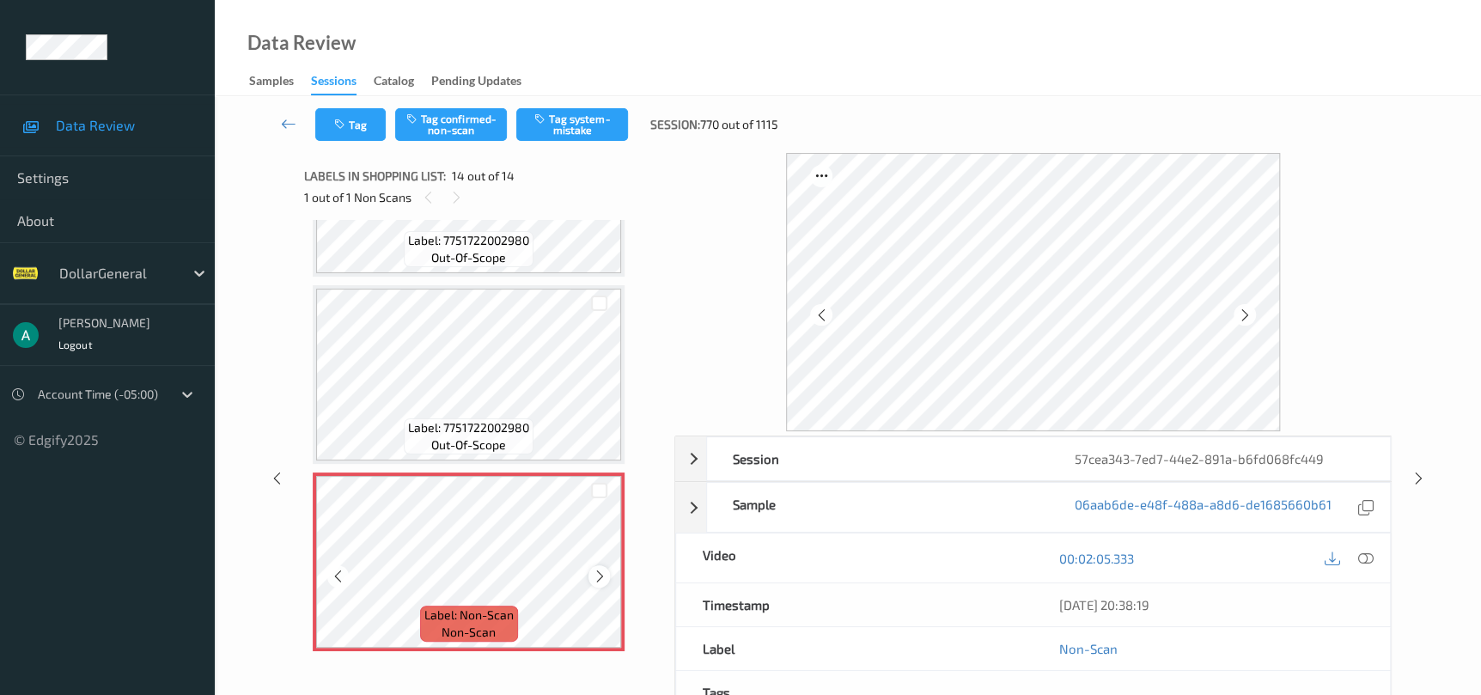
click at [600, 565] on div at bounding box center [598, 575] width 21 height 21
click at [586, 116] on button "Tag system-mistake" at bounding box center [572, 124] width 112 height 33
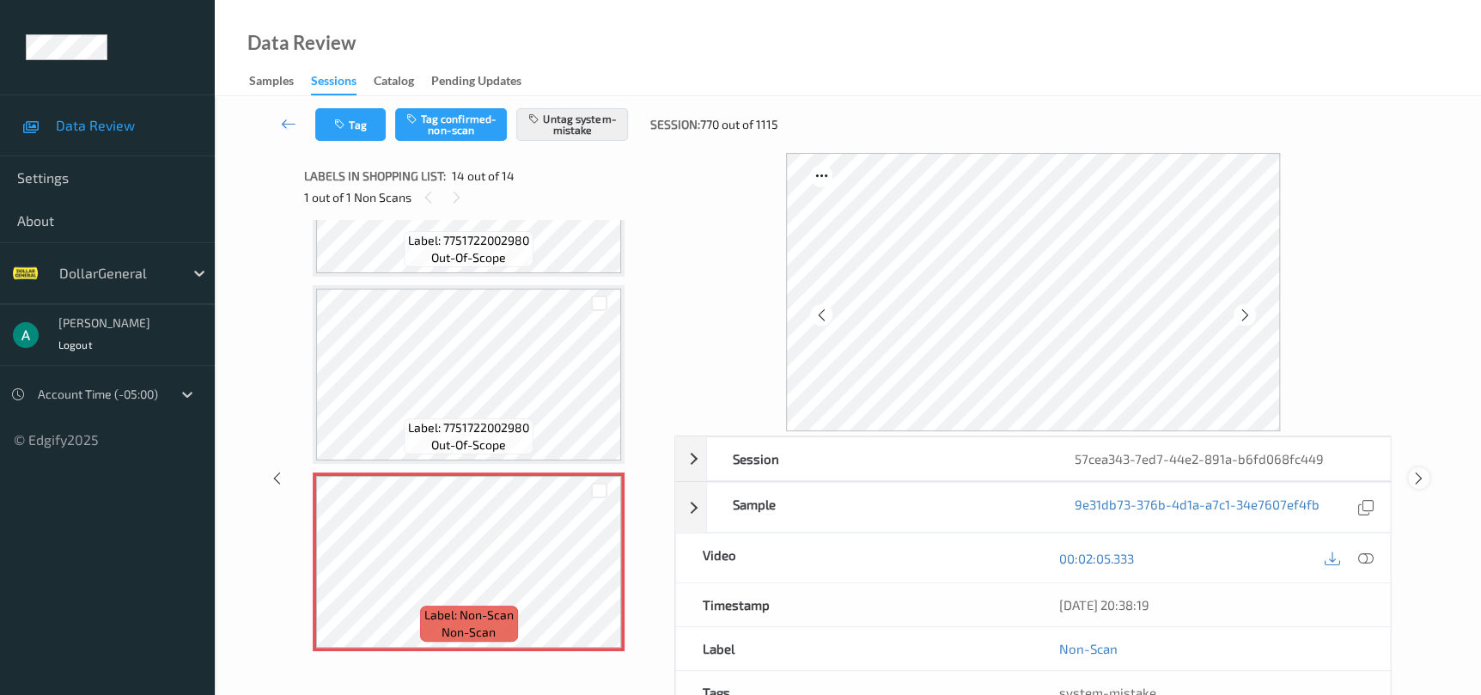
click at [1412, 480] on icon at bounding box center [1418, 478] width 15 height 15
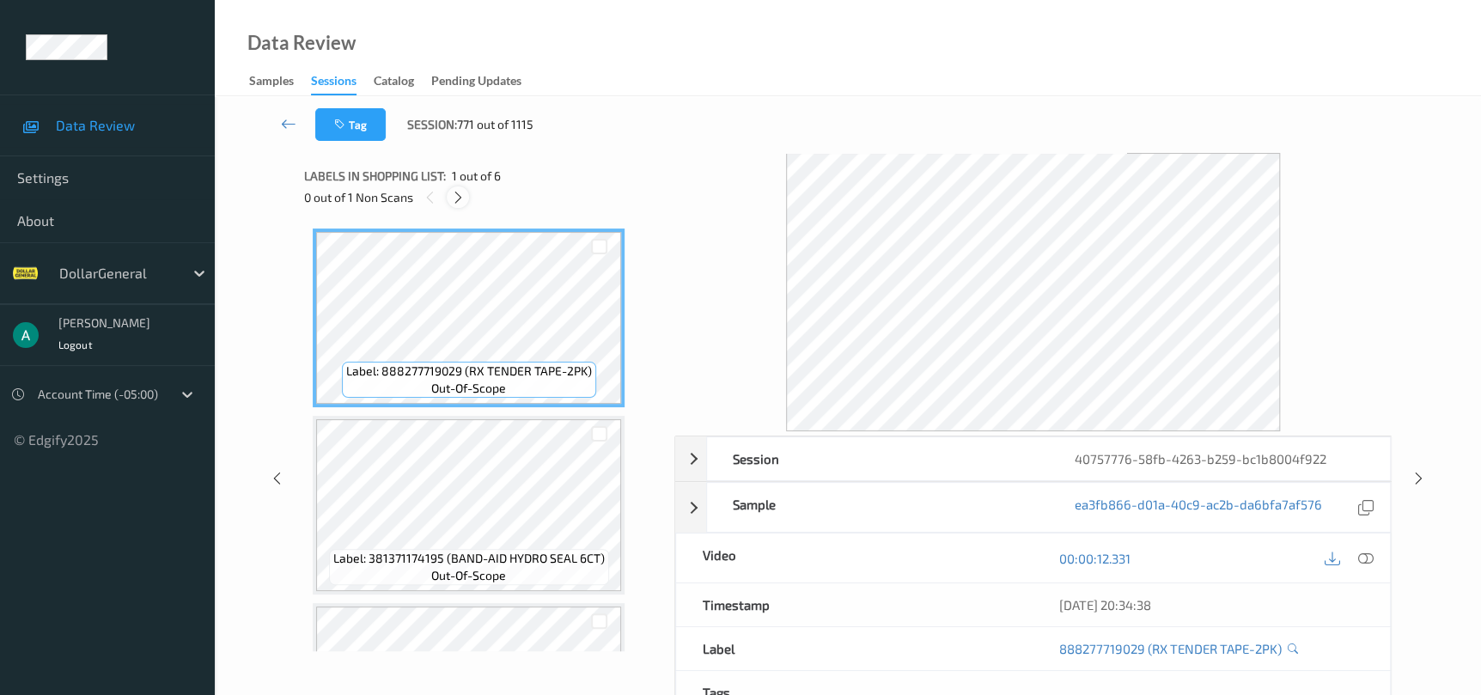
click at [454, 199] on icon at bounding box center [458, 197] width 15 height 15
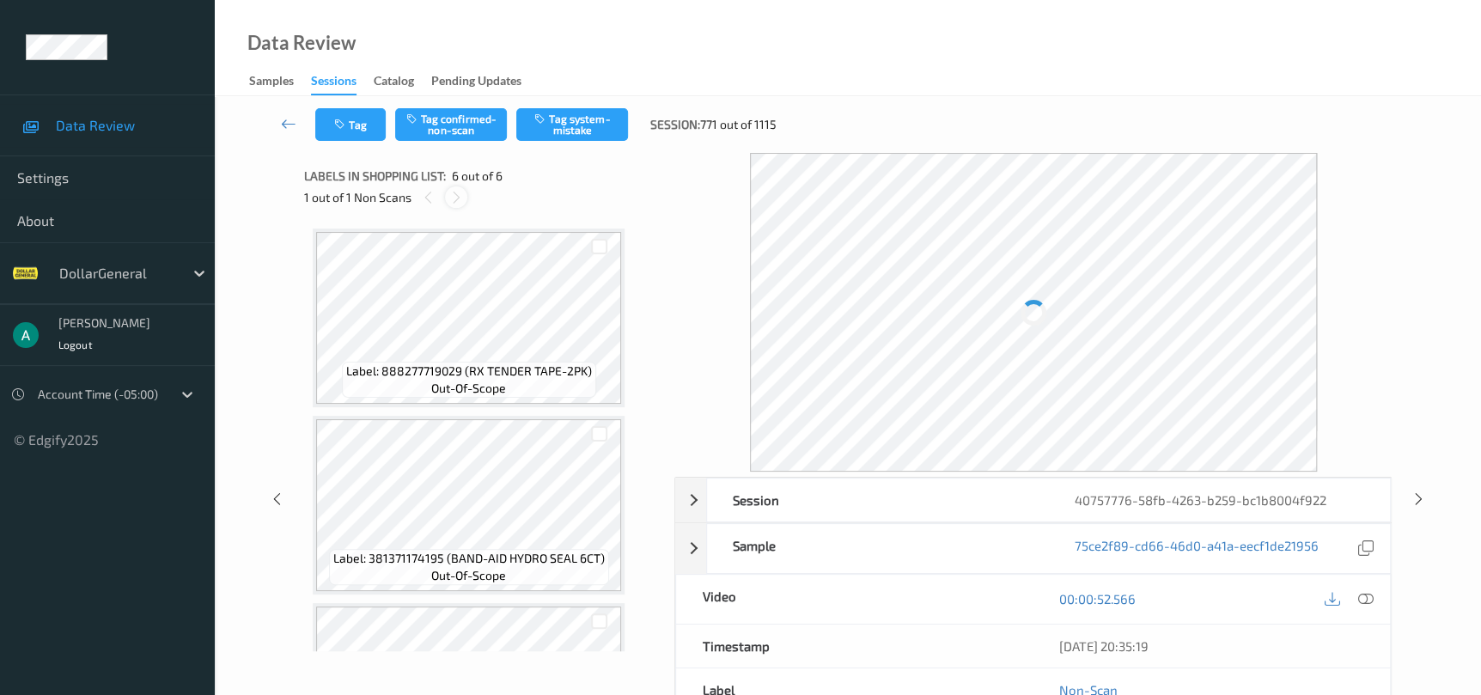
scroll to position [697, 0]
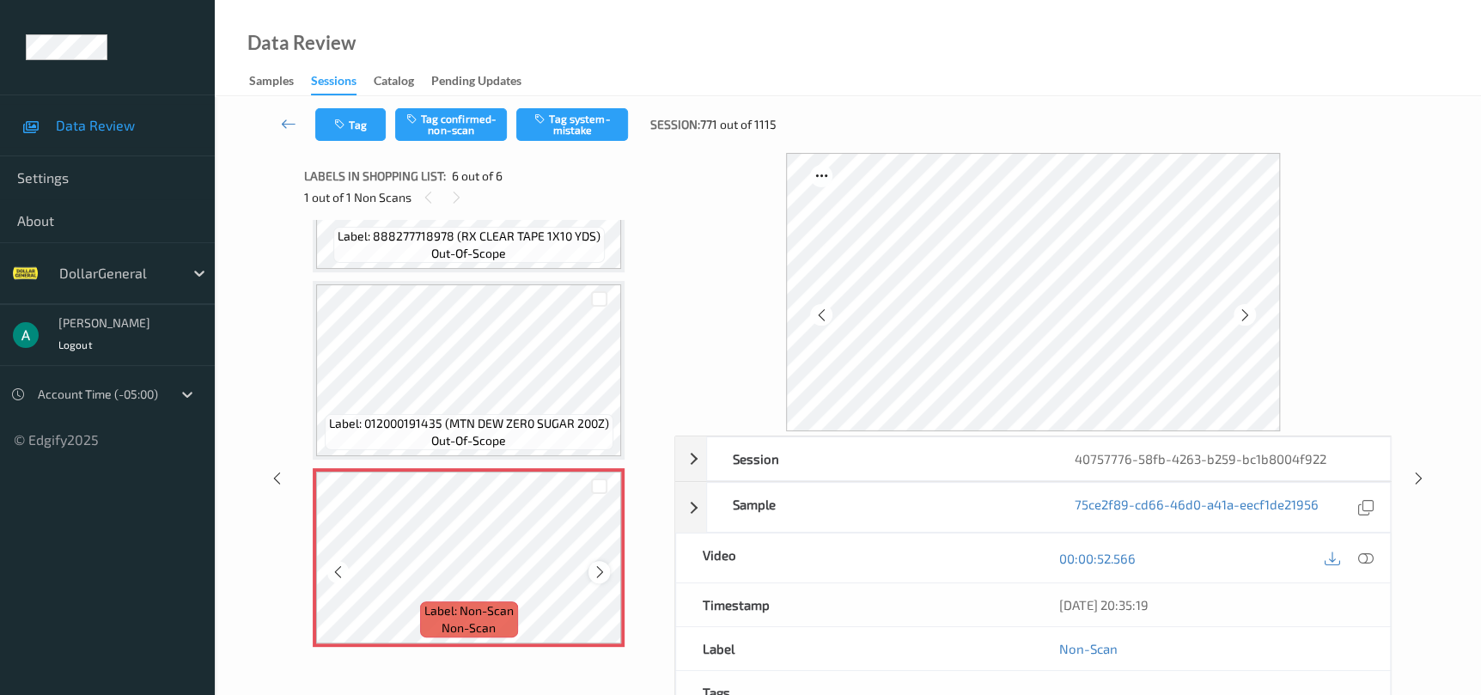
click at [599, 564] on icon at bounding box center [599, 571] width 15 height 15
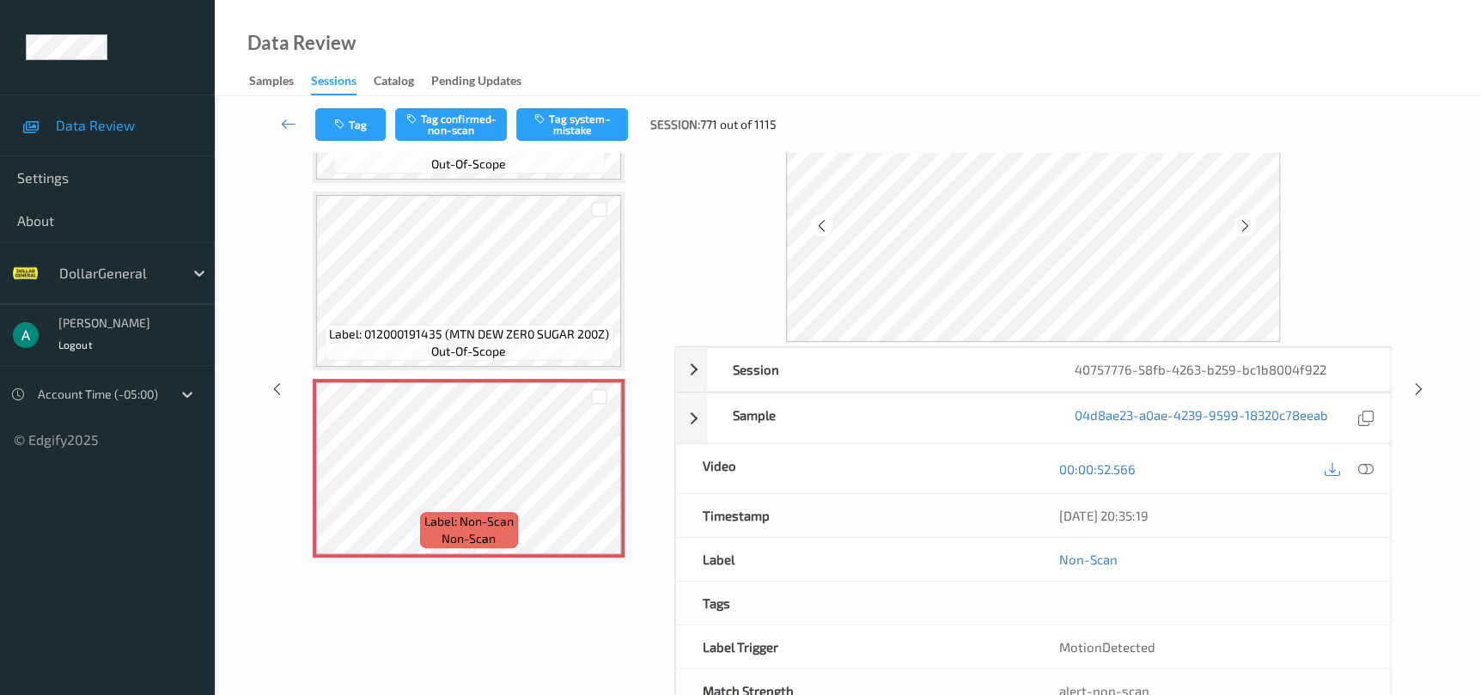
scroll to position [142, 0]
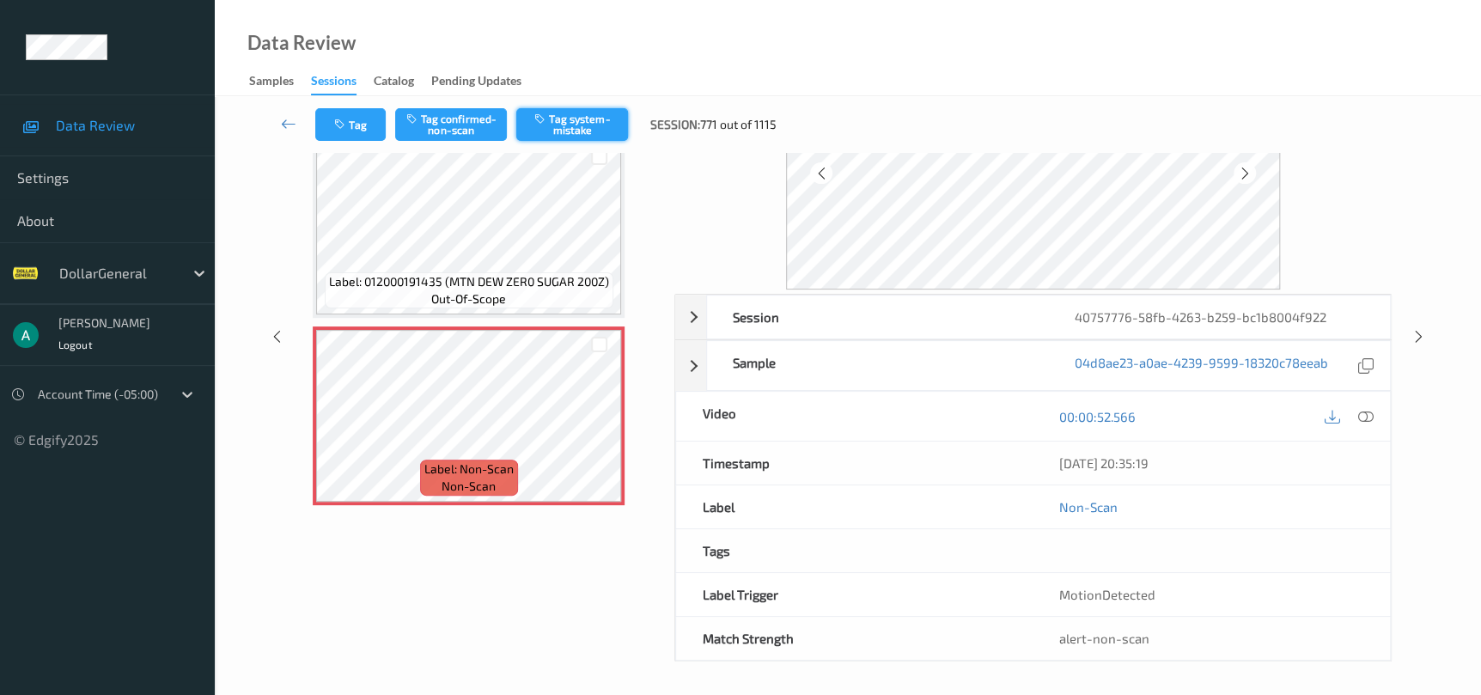
click at [583, 113] on button "Tag system-mistake" at bounding box center [572, 124] width 112 height 33
click at [1425, 342] on icon at bounding box center [1418, 336] width 15 height 15
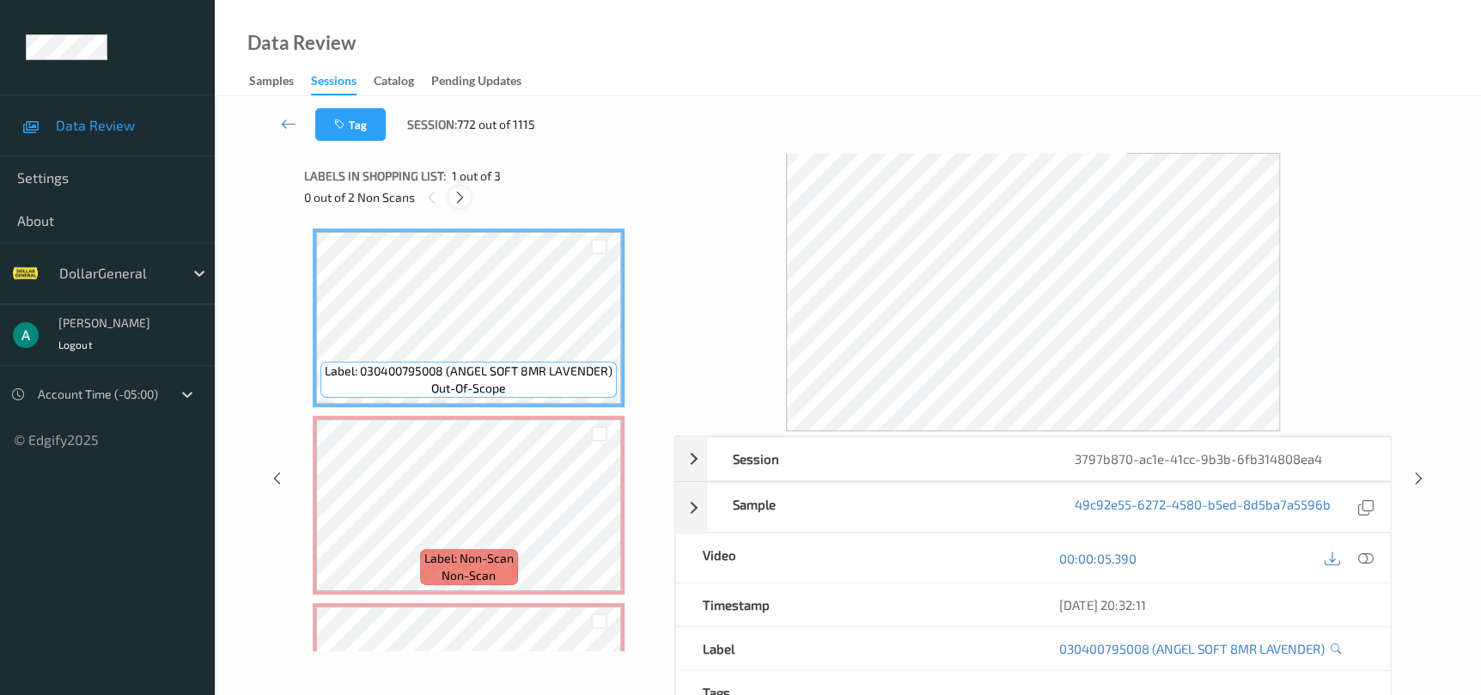
click at [460, 201] on icon at bounding box center [460, 197] width 15 height 15
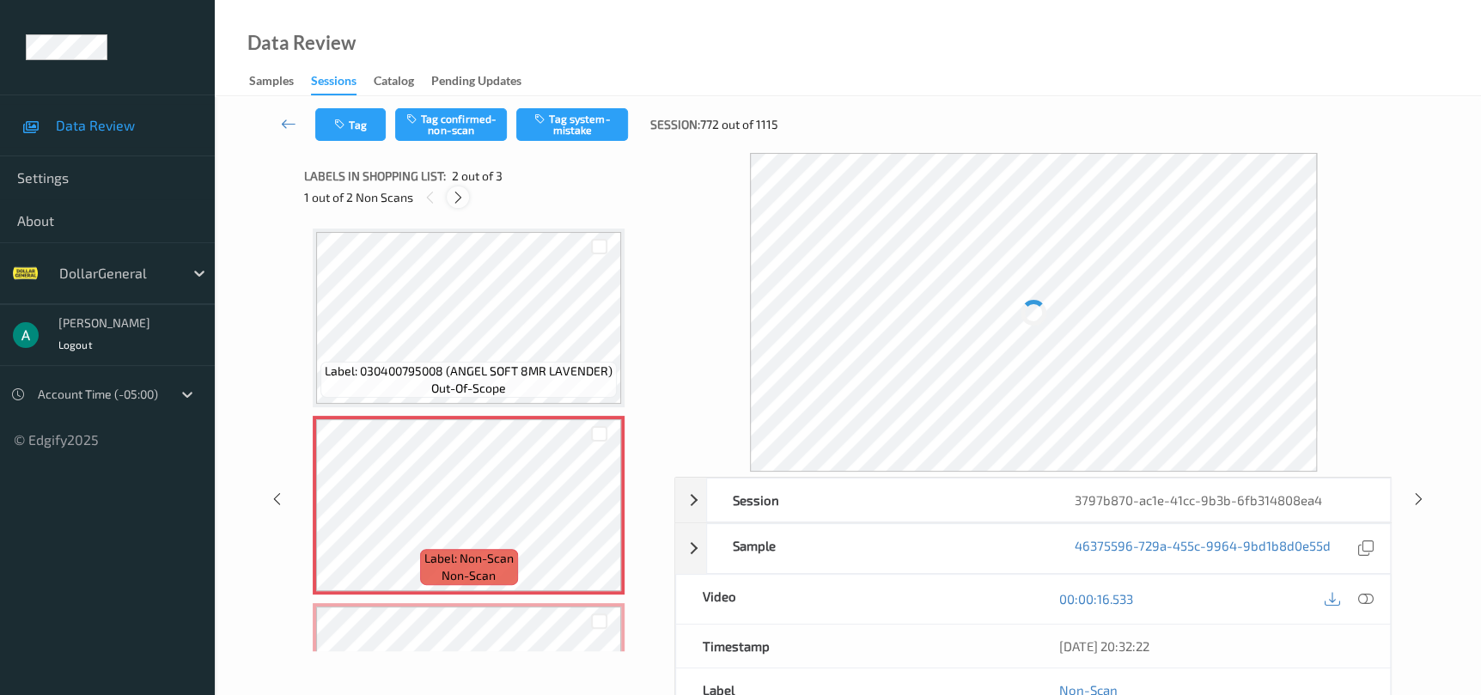
scroll to position [9, 0]
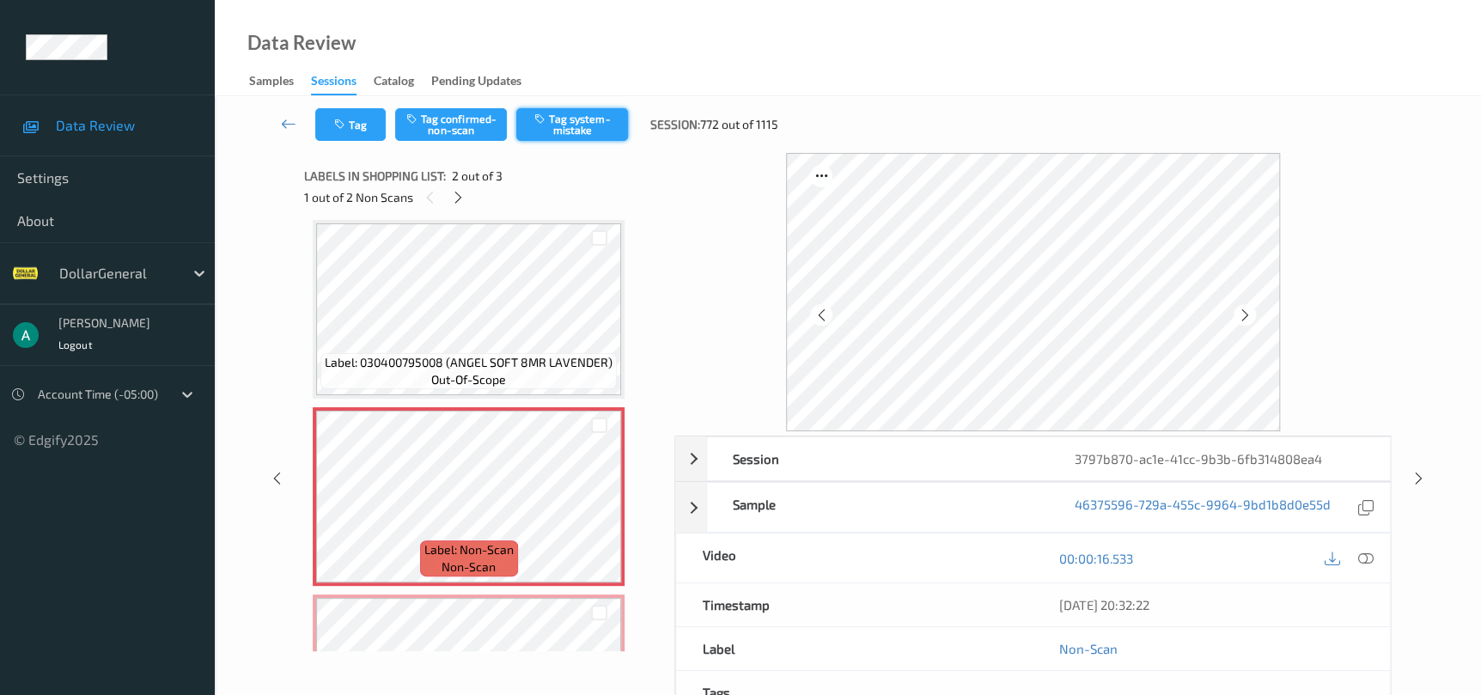
click at [580, 131] on button "Tag system-mistake" at bounding box center [572, 124] width 112 height 33
click at [1419, 473] on icon at bounding box center [1418, 478] width 15 height 15
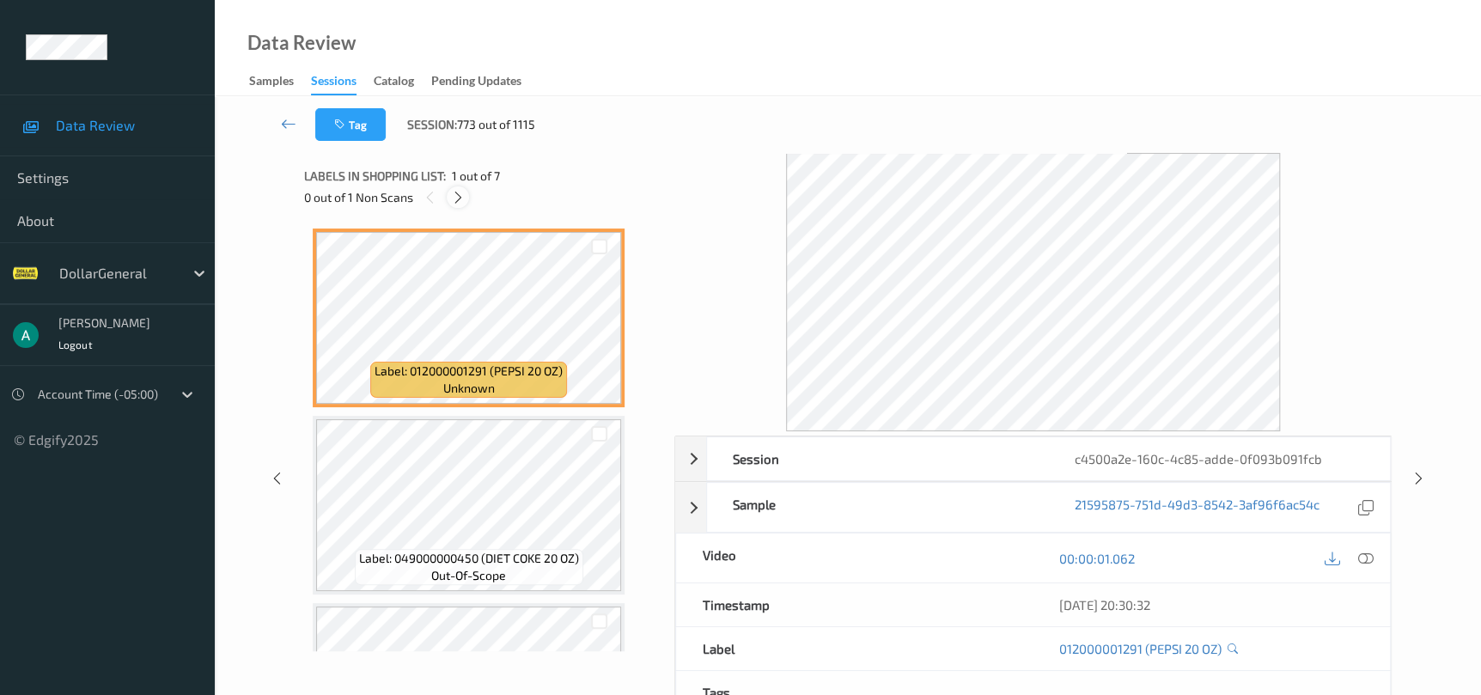
click at [467, 196] on div at bounding box center [457, 196] width 21 height 21
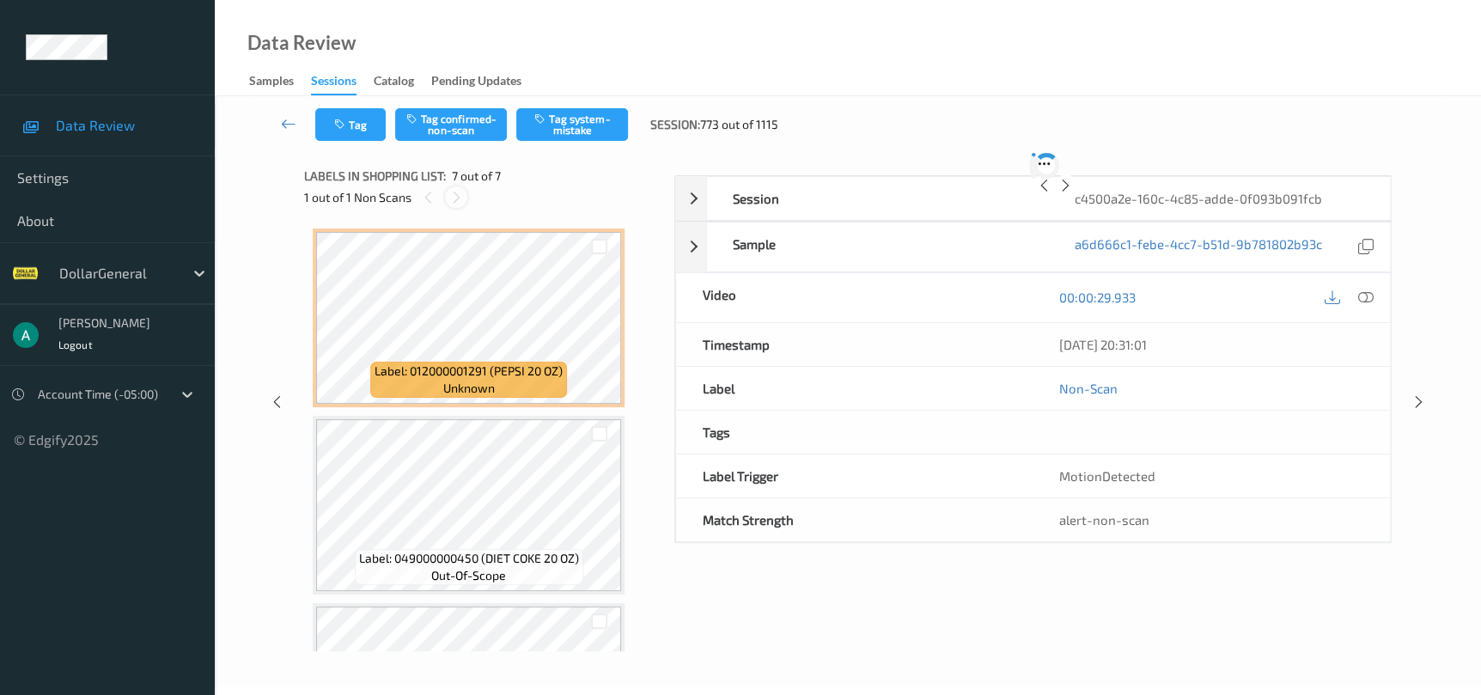
scroll to position [884, 0]
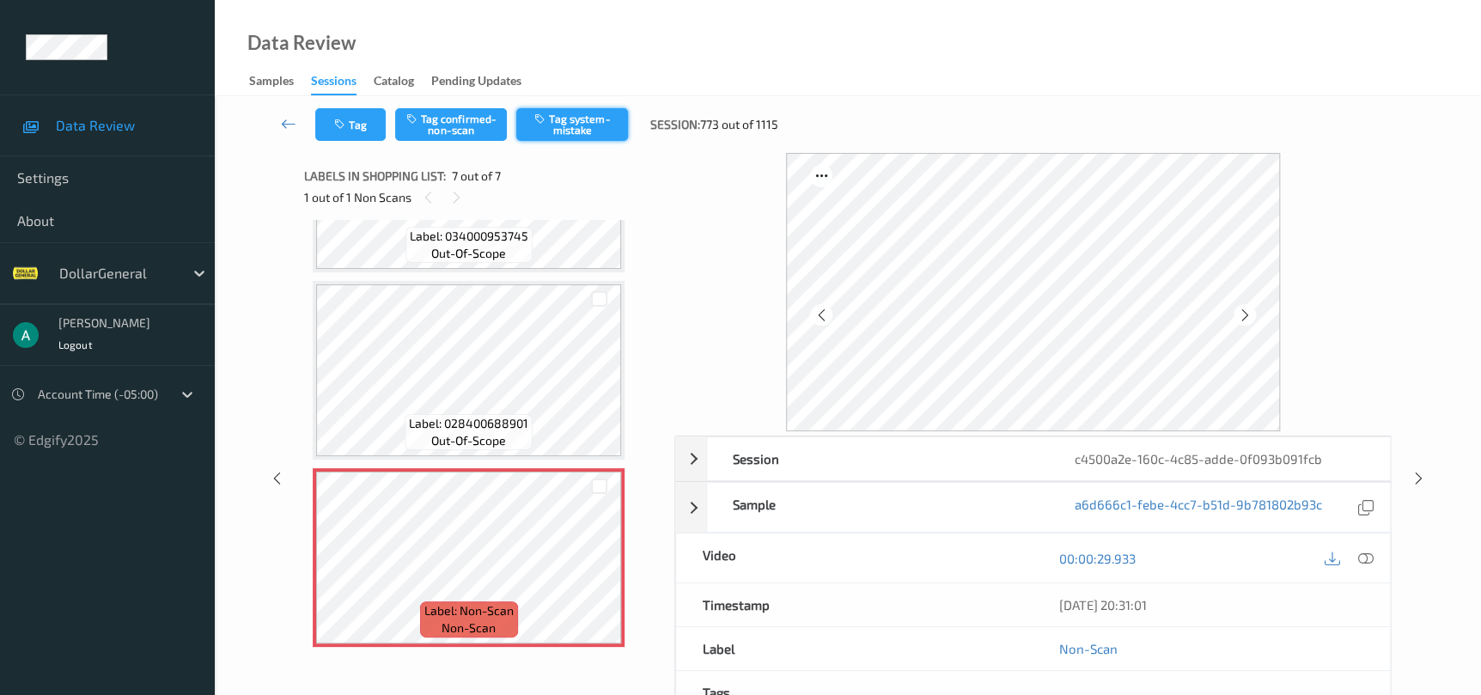
click at [572, 126] on button "Tag system-mistake" at bounding box center [572, 124] width 112 height 33
click at [1417, 471] on icon at bounding box center [1418, 478] width 15 height 15
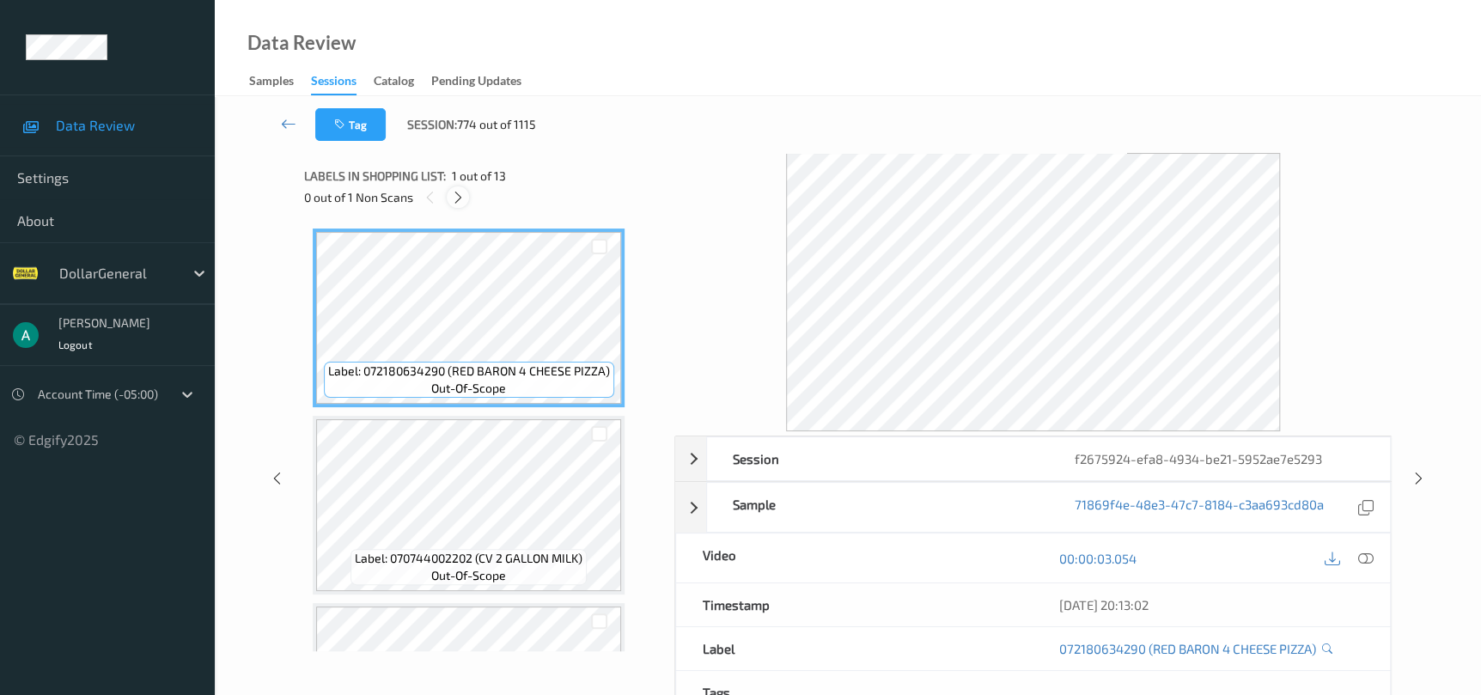
click at [454, 188] on div at bounding box center [457, 196] width 21 height 21
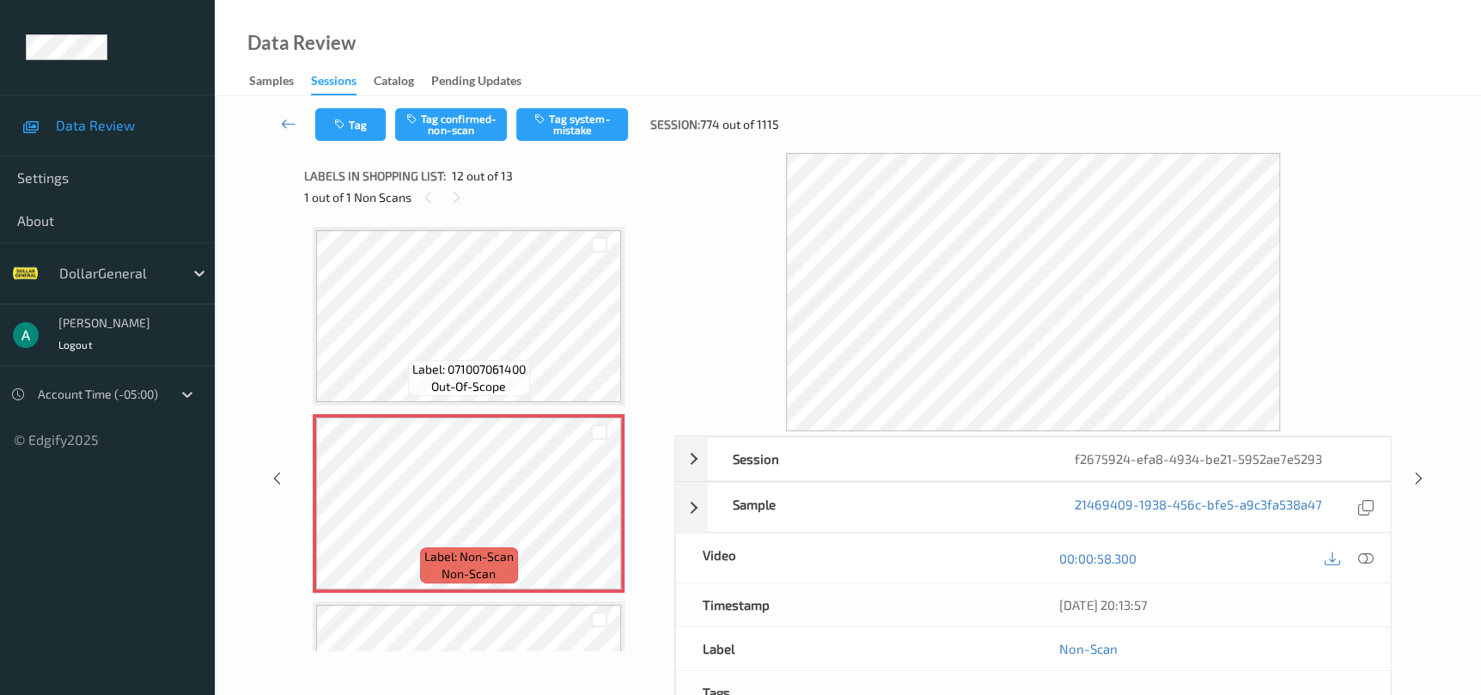
scroll to position [2003, 0]
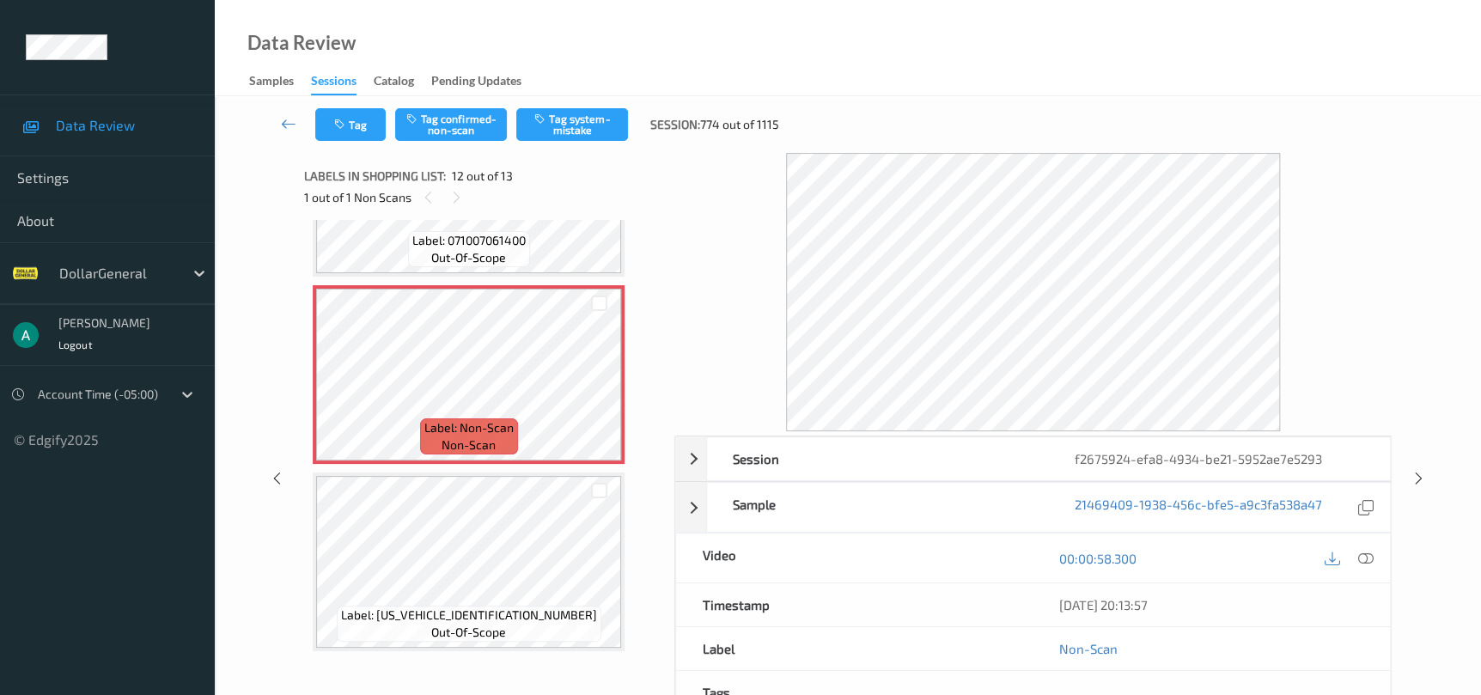
click at [567, 472] on div "Label: [US_VEHICLE_IDENTIFICATION_NUMBER] out-of-scope" at bounding box center [469, 561] width 312 height 179
click at [551, 122] on button "Tag system-mistake" at bounding box center [572, 124] width 112 height 33
click at [1416, 484] on icon at bounding box center [1418, 478] width 15 height 15
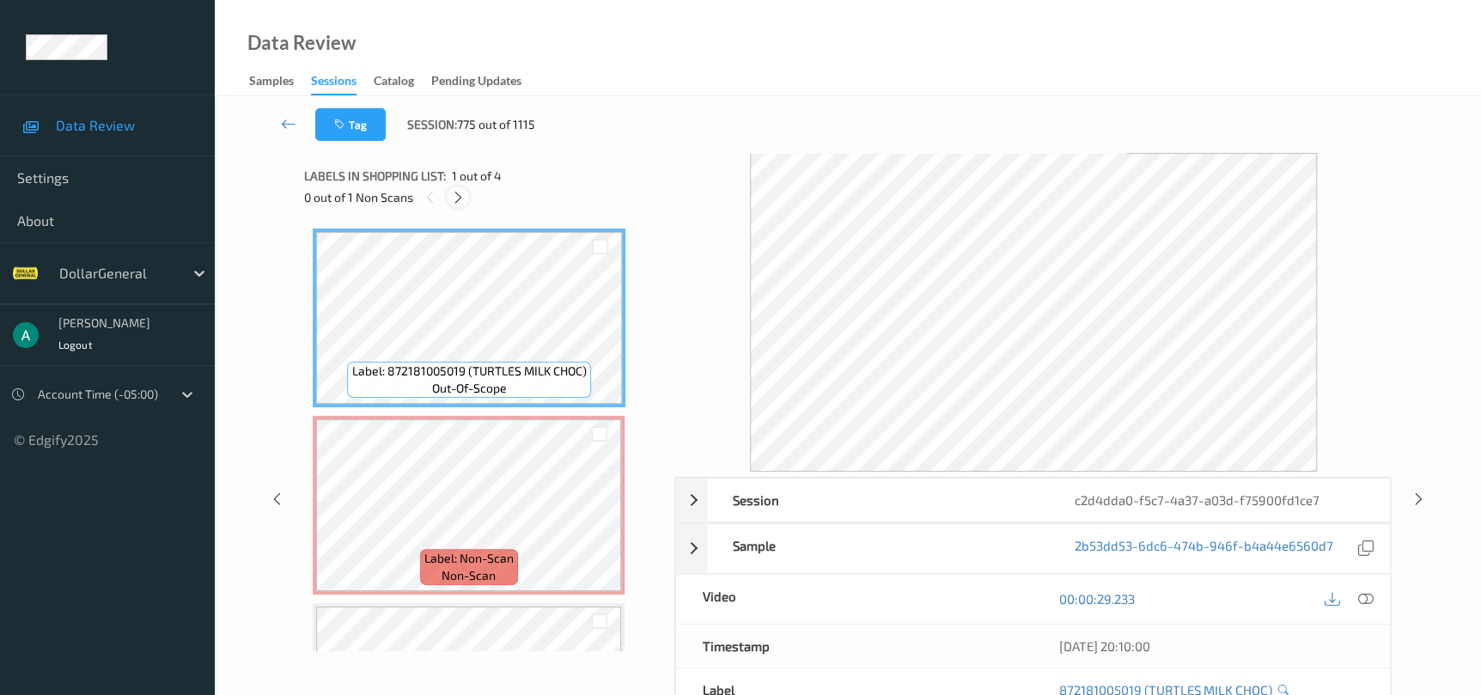
click at [460, 187] on div at bounding box center [457, 196] width 21 height 21
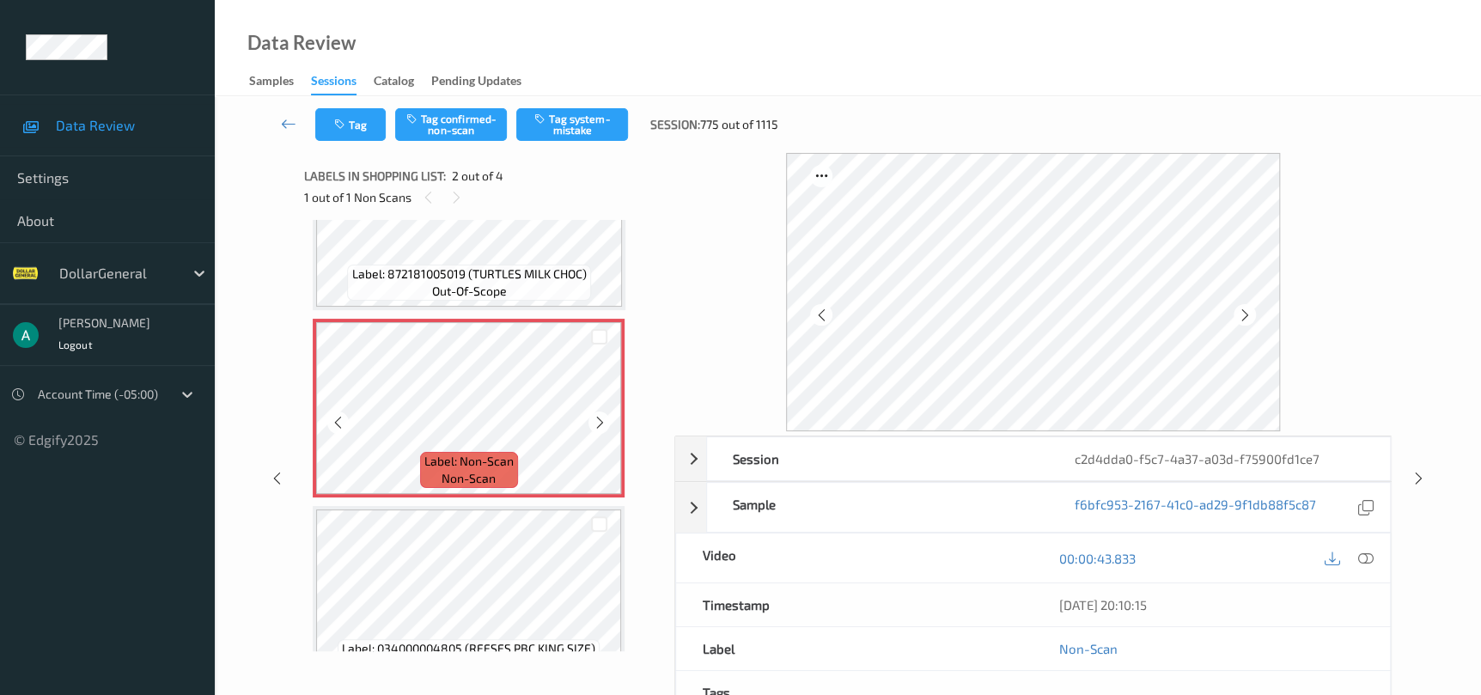
scroll to position [66, 0]
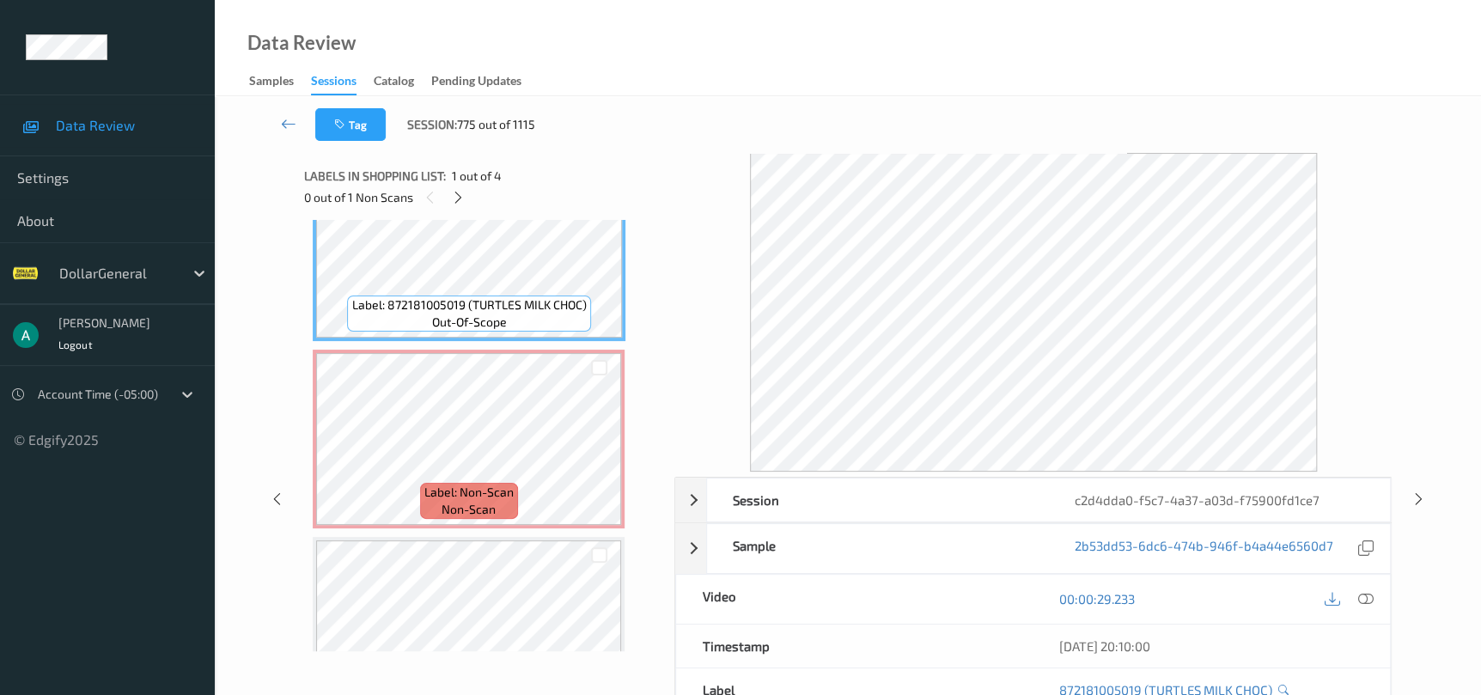
click at [1350, 598] on div at bounding box center [1349, 599] width 56 height 23
click at [1360, 599] on icon at bounding box center [1364, 598] width 15 height 15
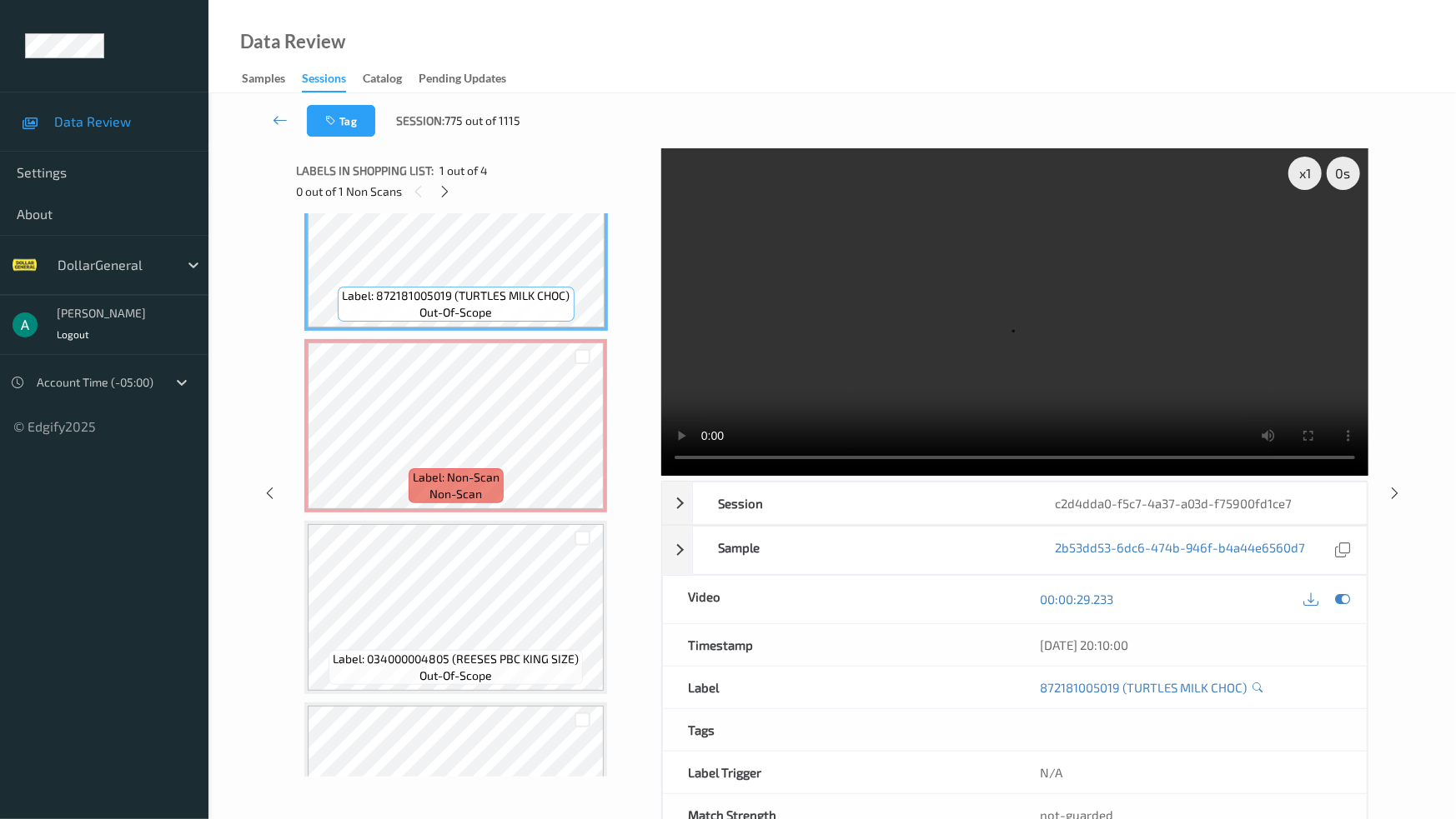
click at [884, 446] on video at bounding box center [1014, 312] width 707 height 328
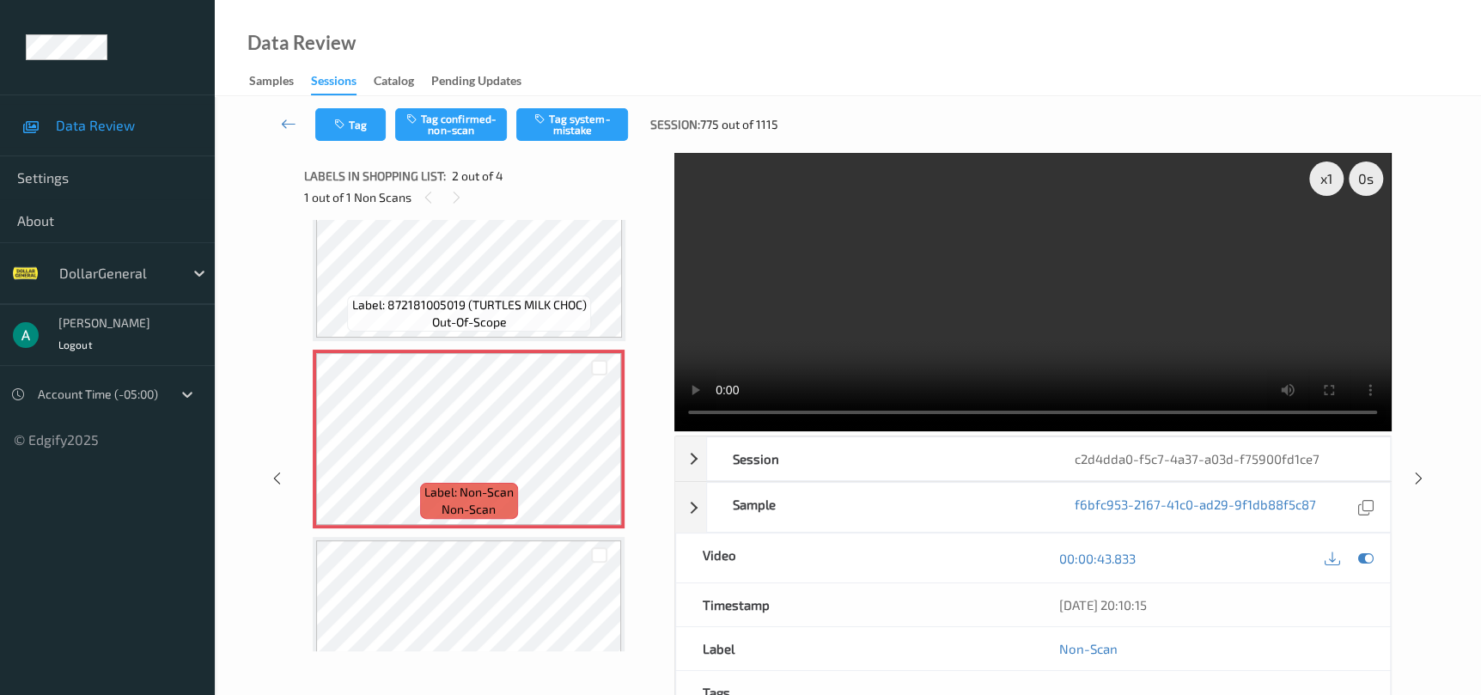
click at [536, 143] on div "Tag Tag confirmed-non-scan Tag system-mistake Session: 775 out of 1115" at bounding box center [848, 124] width 1196 height 57
click at [548, 138] on button "Tag system-mistake" at bounding box center [572, 124] width 112 height 33
click at [1409, 484] on div "x 1 0 s Session c2d4dda0-f5c7-4a37-a03d-f75900fd1ce7 Session ID c2d4dda0-f5c7-4…" at bounding box center [848, 478] width 1196 height 650
click at [1413, 479] on icon at bounding box center [1418, 478] width 15 height 15
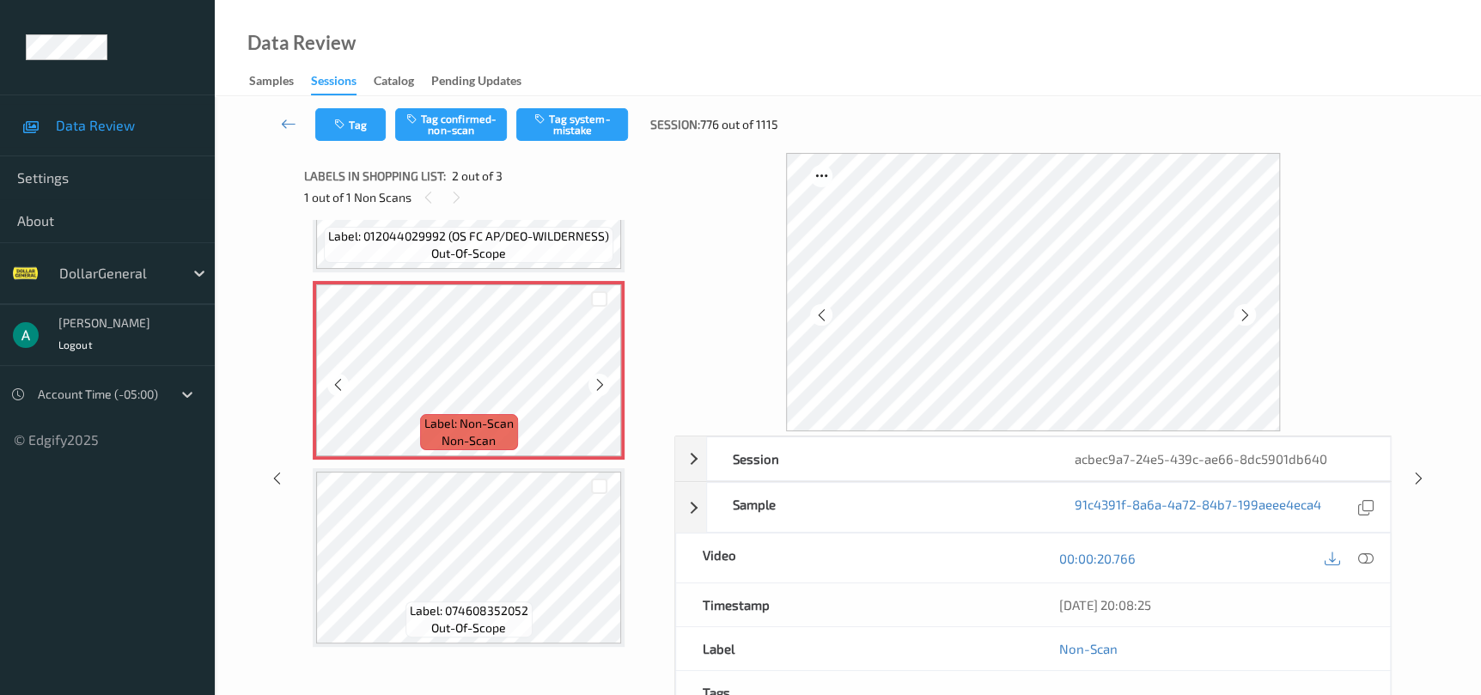
scroll to position [137, 0]
click at [603, 123] on button "Tag system-mistake" at bounding box center [572, 124] width 112 height 33
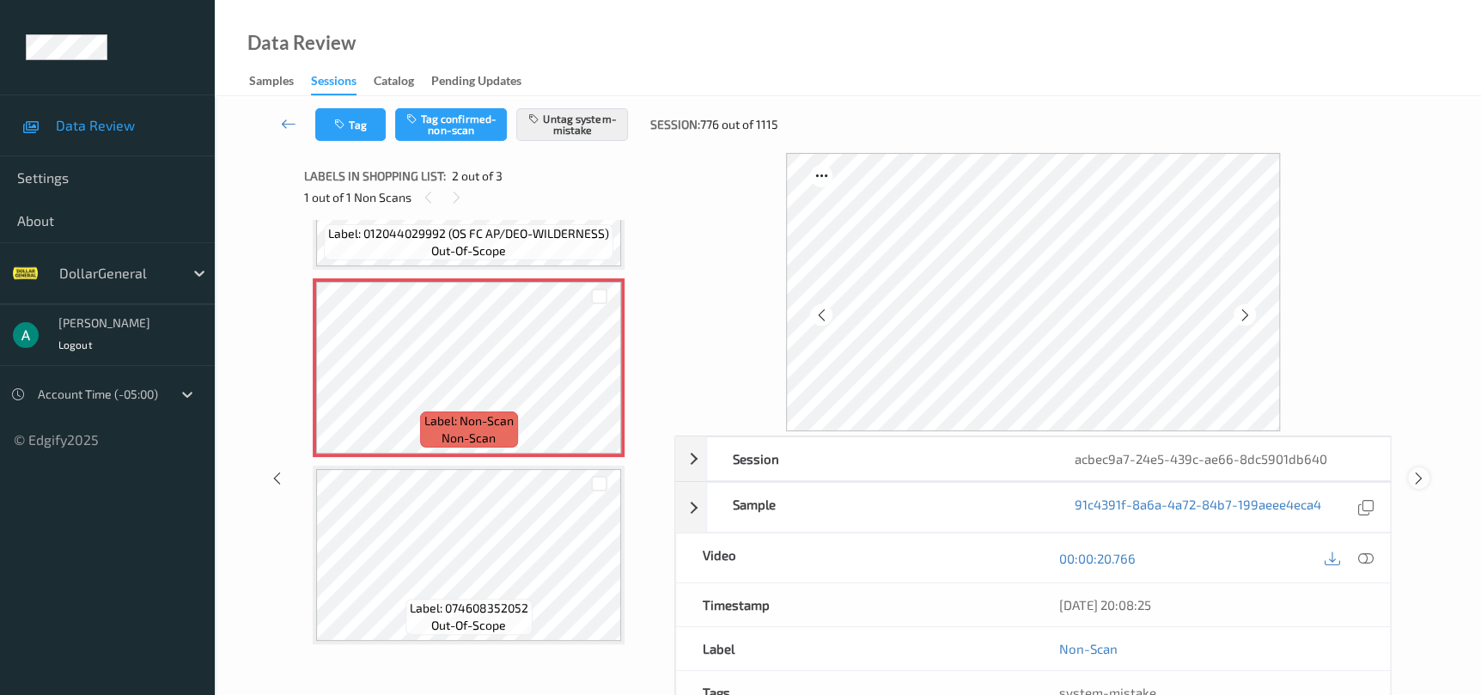
click at [1412, 474] on icon at bounding box center [1418, 478] width 15 height 15
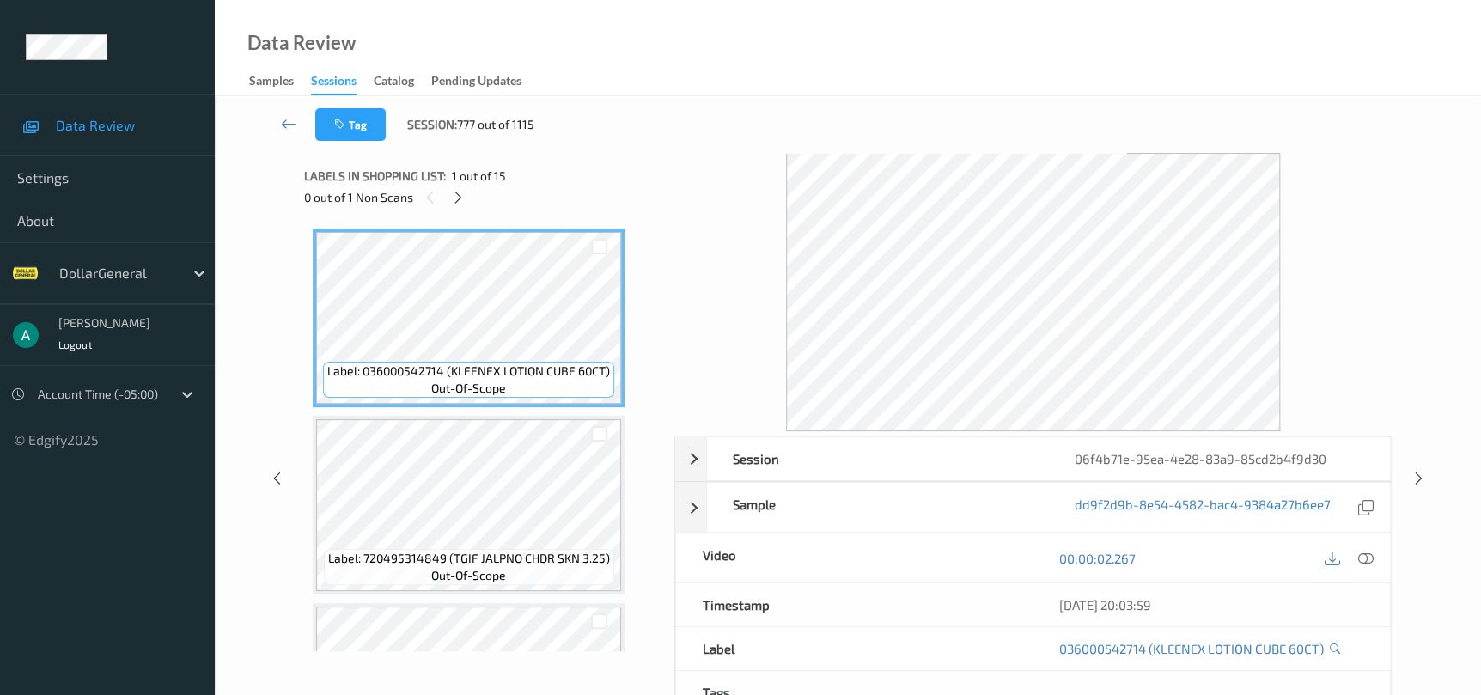
click at [459, 210] on div "Labels in shopping list: 1 out of 15 0 out of 1 Non Scans" at bounding box center [483, 186] width 358 height 67
click at [458, 204] on icon at bounding box center [458, 197] width 15 height 15
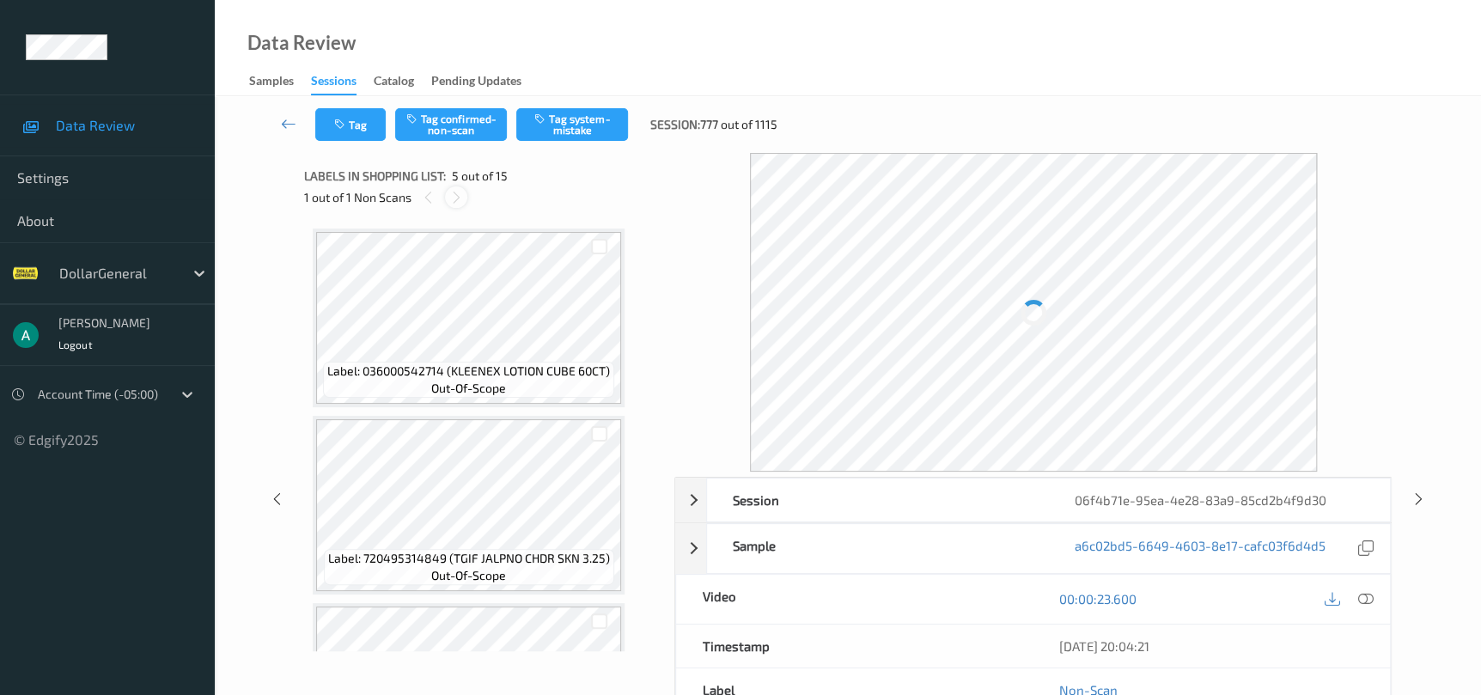
scroll to position [568, 0]
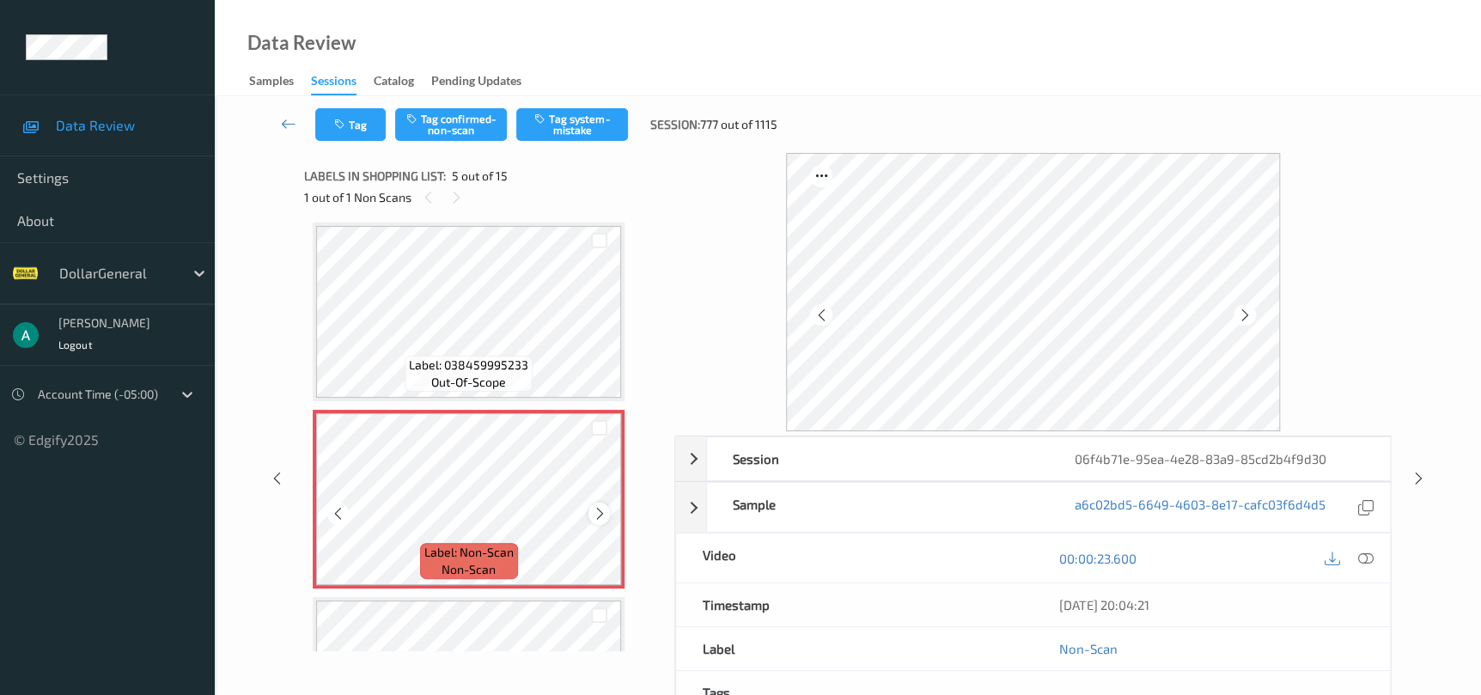
click at [594, 511] on icon at bounding box center [599, 513] width 15 height 15
click at [601, 514] on icon at bounding box center [599, 513] width 15 height 15
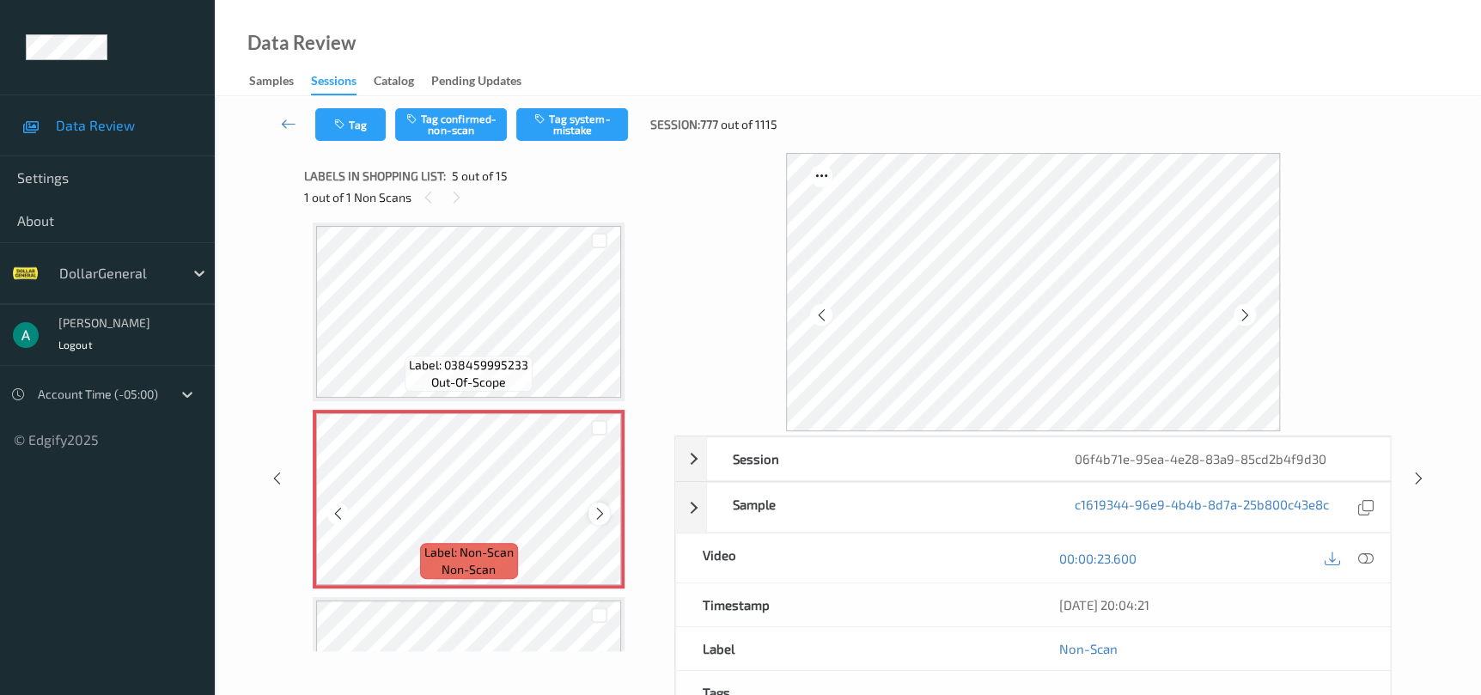
click at [601, 514] on icon at bounding box center [599, 513] width 15 height 15
click at [573, 113] on button "Tag system-mistake" at bounding box center [572, 124] width 112 height 33
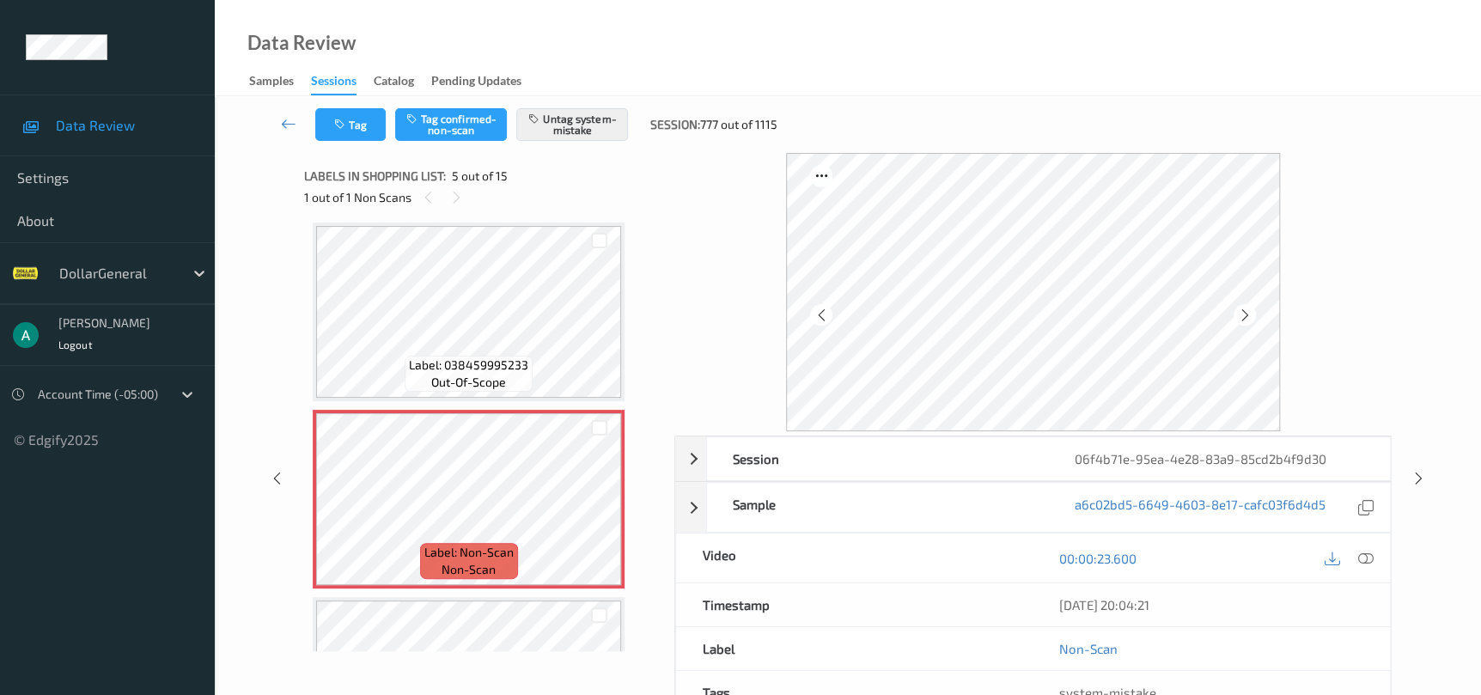
click at [1409, 484] on div "Session 06f4b71e-95ea-4e28-83a9-85cd2b4f9d30 Session ID 06f4b71e-95ea-4e28-83a9…" at bounding box center [848, 478] width 1196 height 650
click at [1411, 477] on icon at bounding box center [1418, 478] width 15 height 15
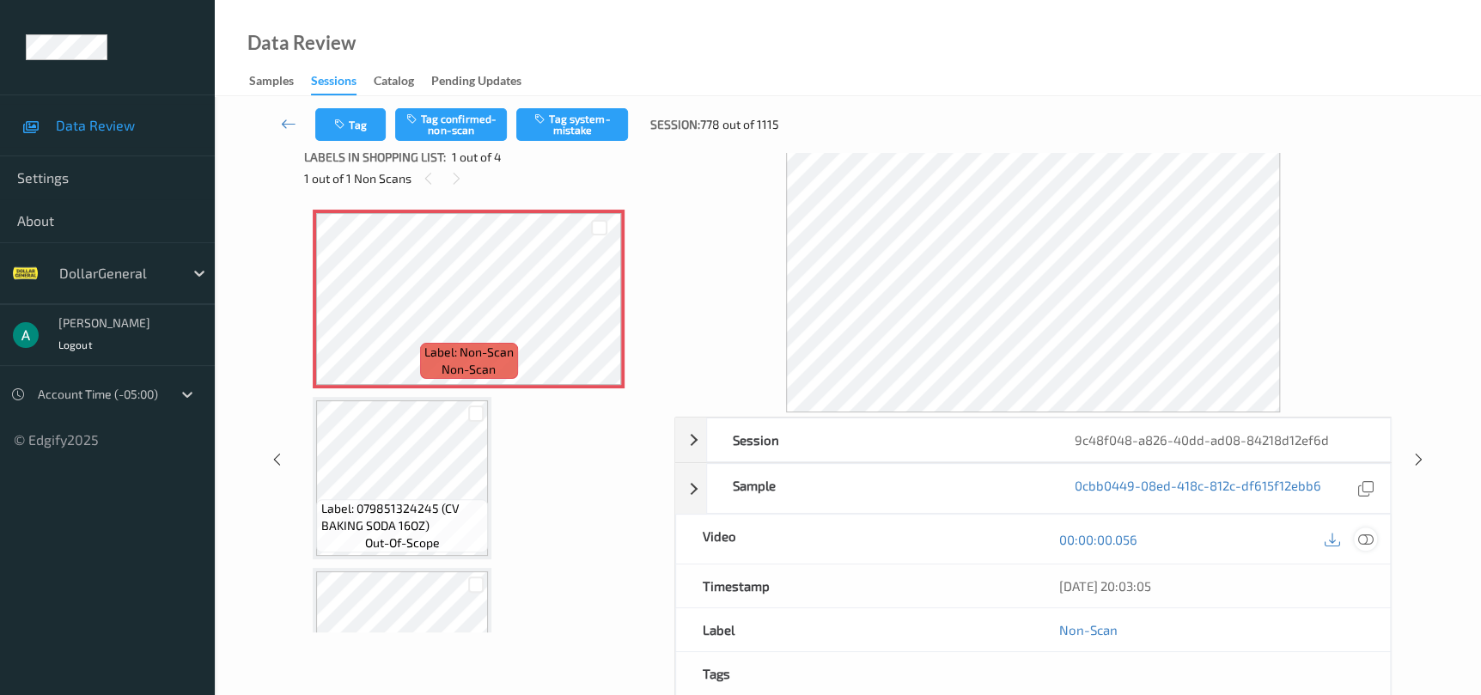
click at [1373, 537] on div at bounding box center [1365, 538] width 23 height 23
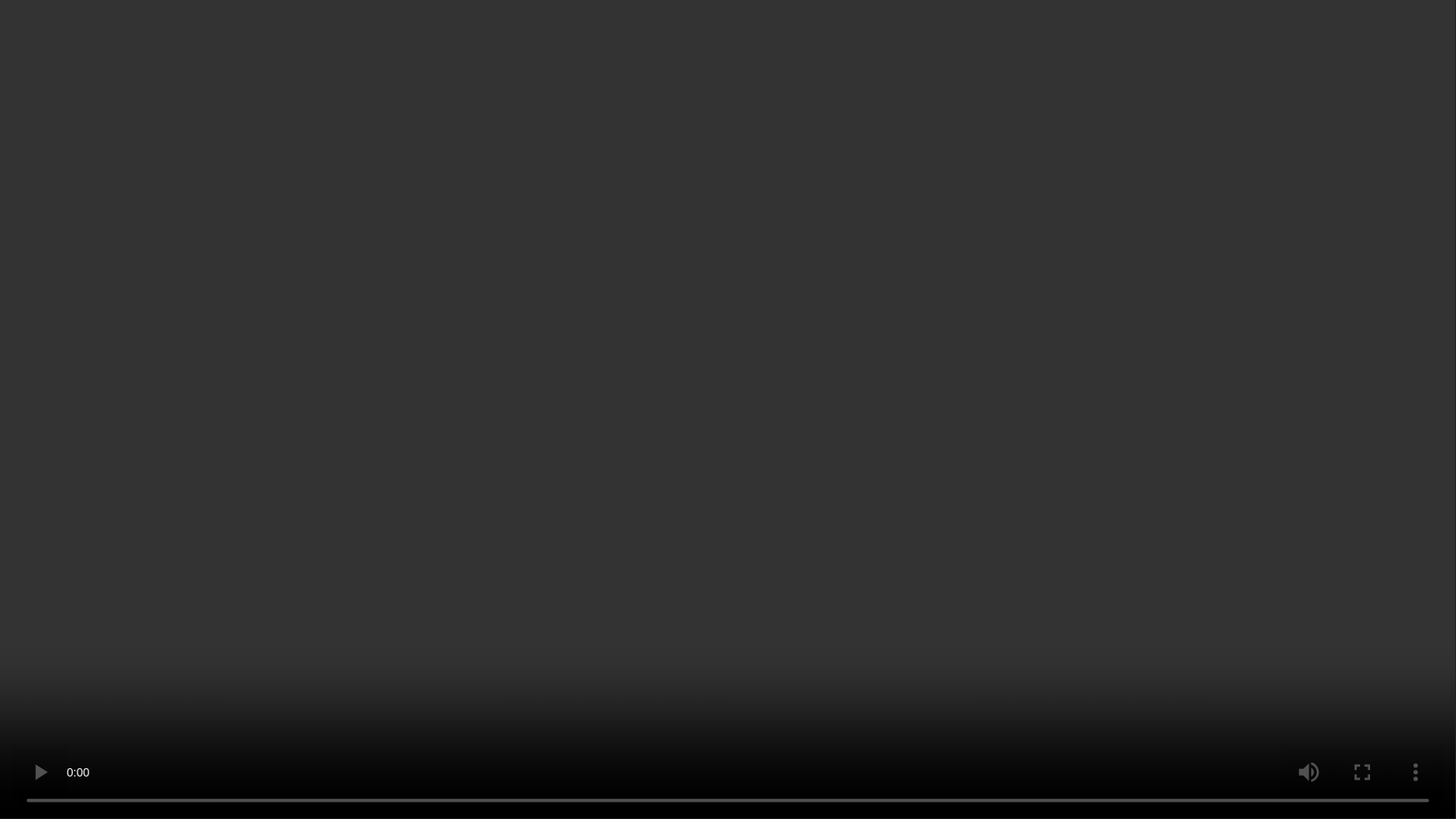
click at [764, 480] on video at bounding box center [728, 410] width 1456 height 819
click at [378, 629] on video at bounding box center [728, 410] width 1456 height 819
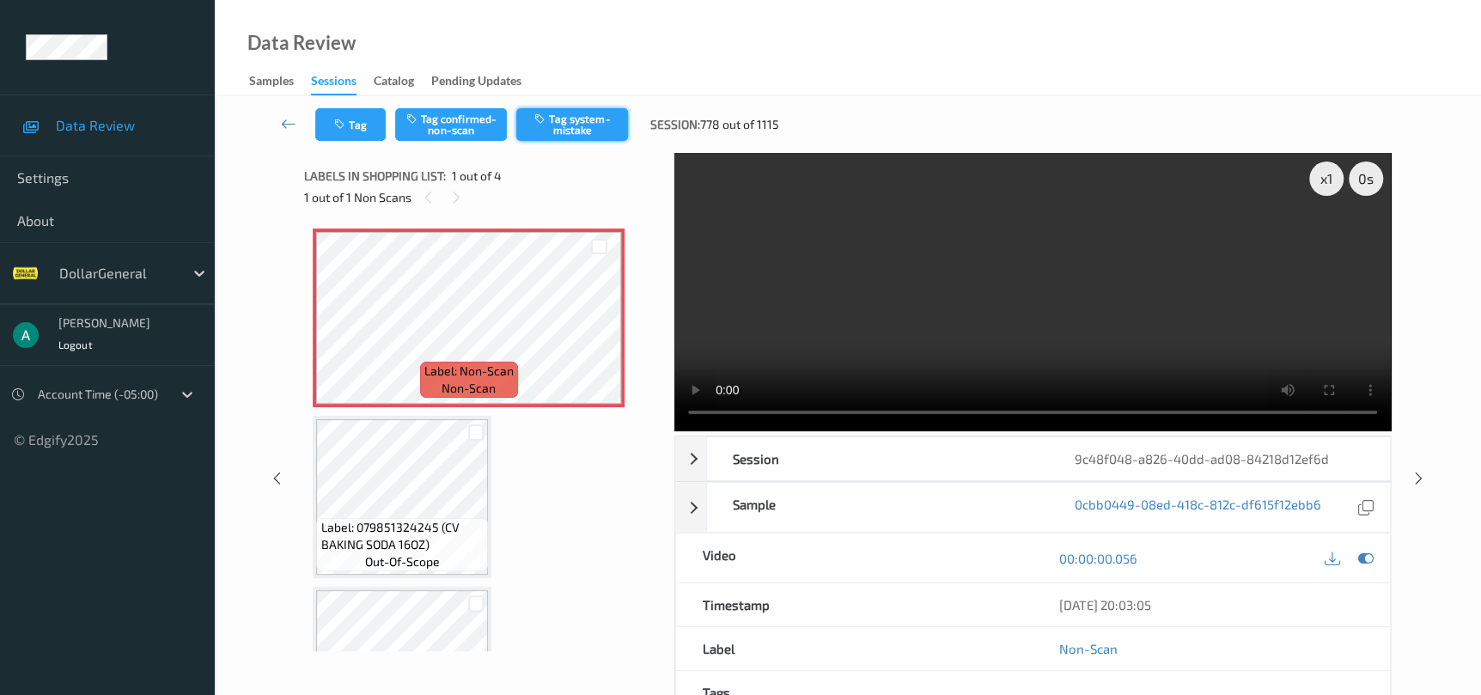
click at [567, 130] on button "Tag system-mistake" at bounding box center [572, 124] width 112 height 33
click at [1422, 485] on div at bounding box center [1418, 477] width 21 height 21
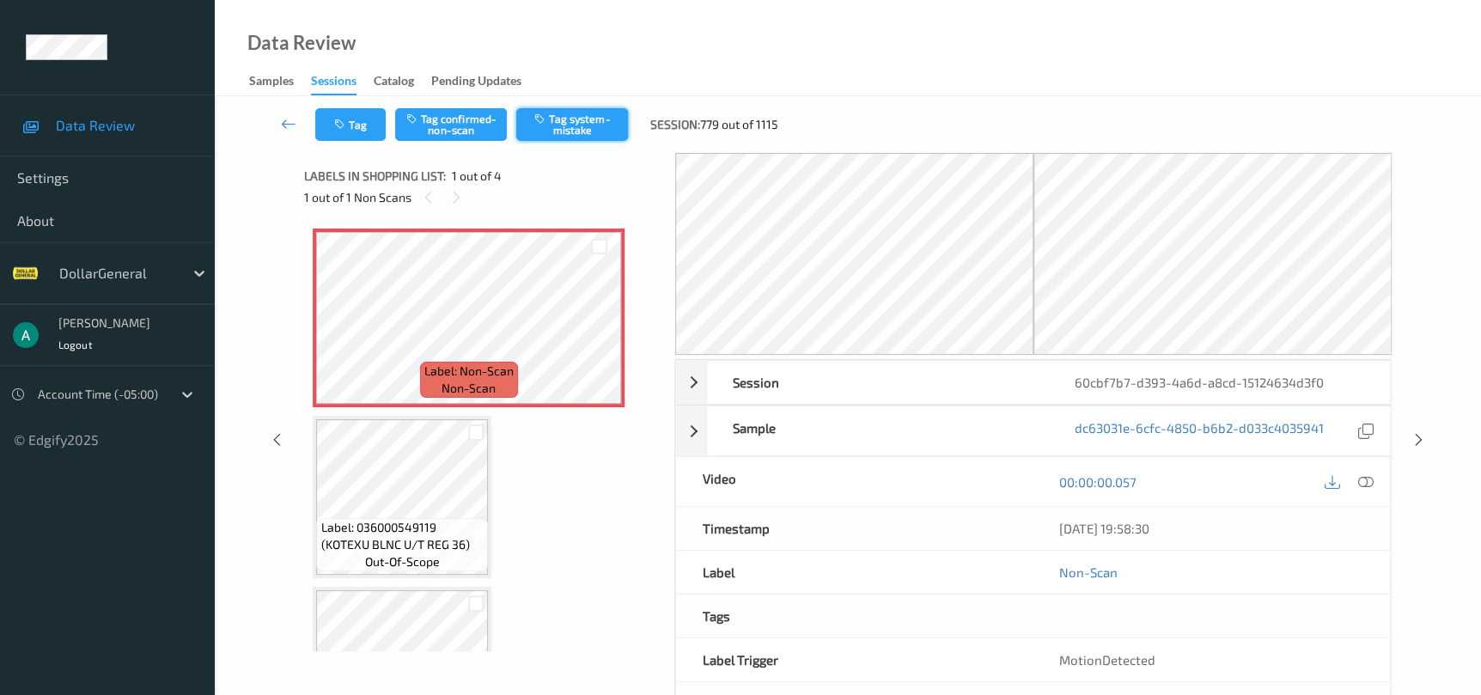
click at [588, 138] on button "Tag system-mistake" at bounding box center [572, 124] width 112 height 33
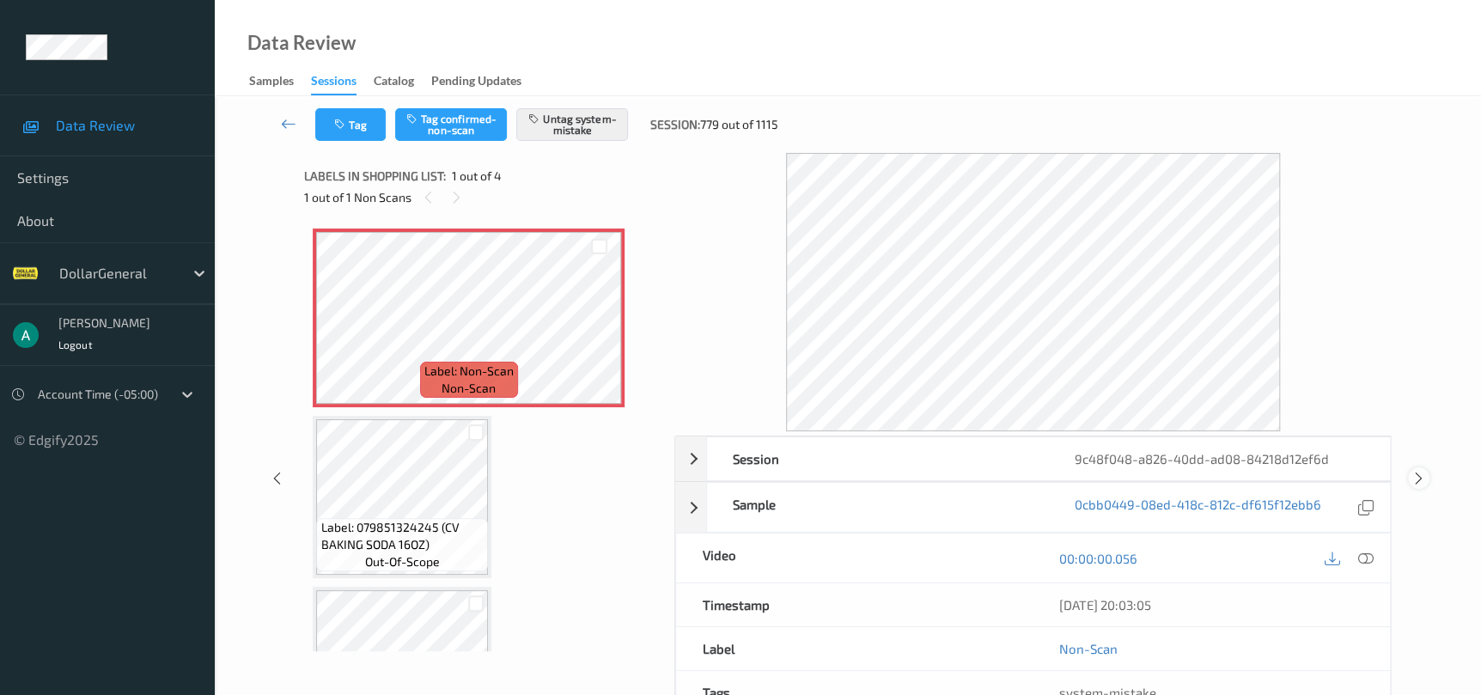
click at [1423, 475] on icon at bounding box center [1418, 478] width 15 height 15
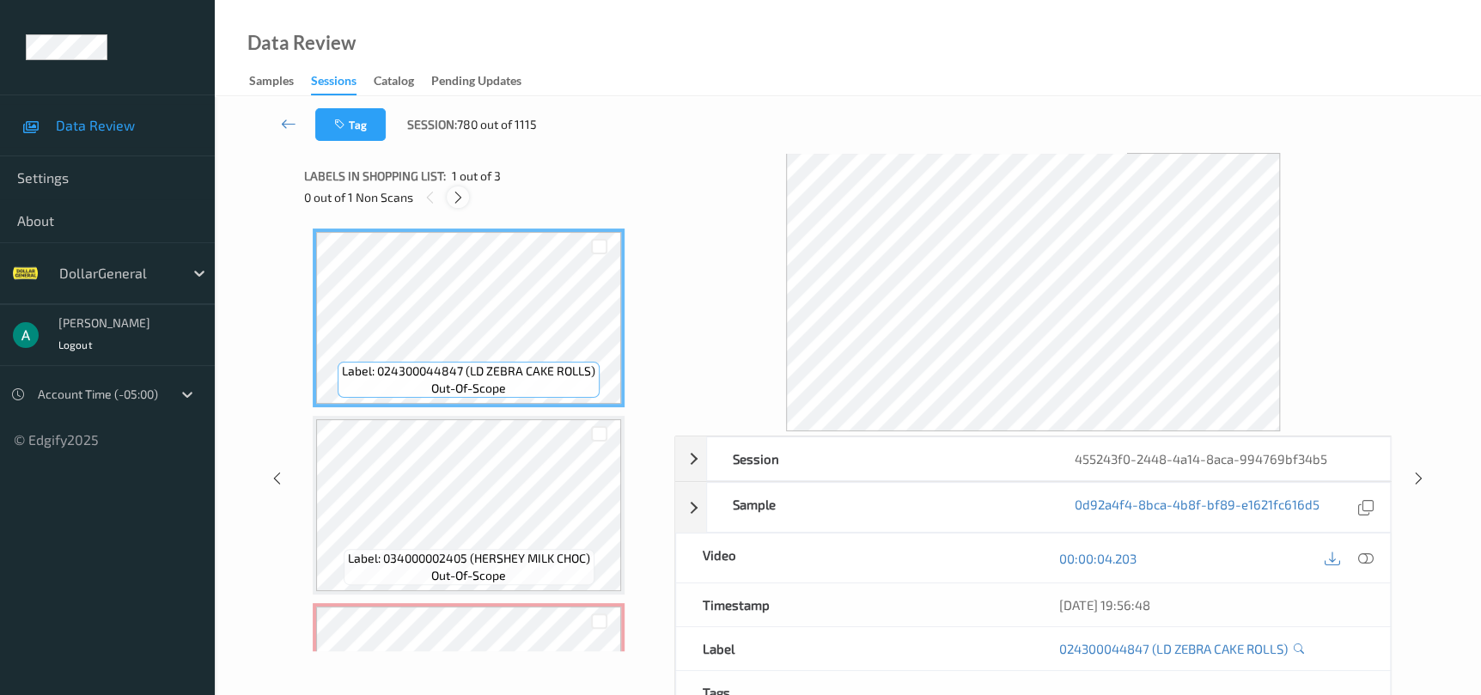
click at [459, 200] on icon at bounding box center [458, 197] width 15 height 15
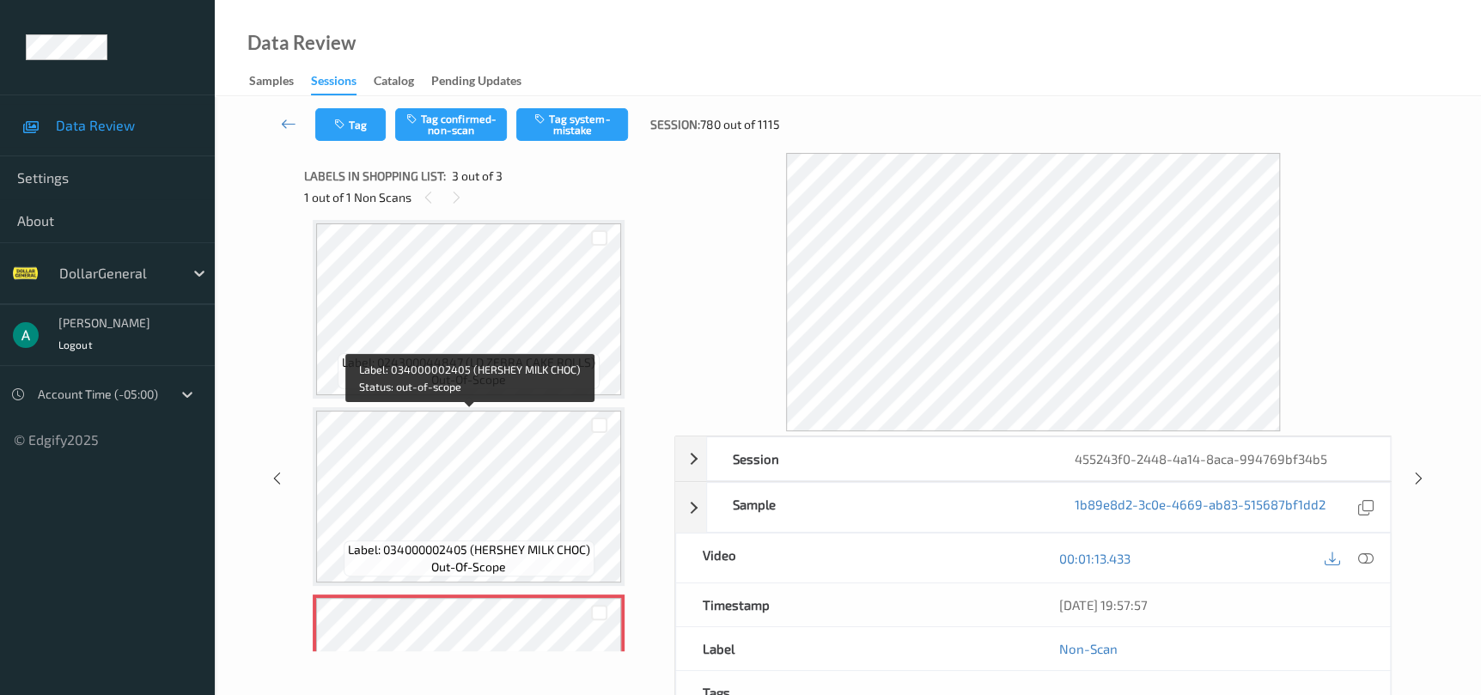
scroll to position [137, 0]
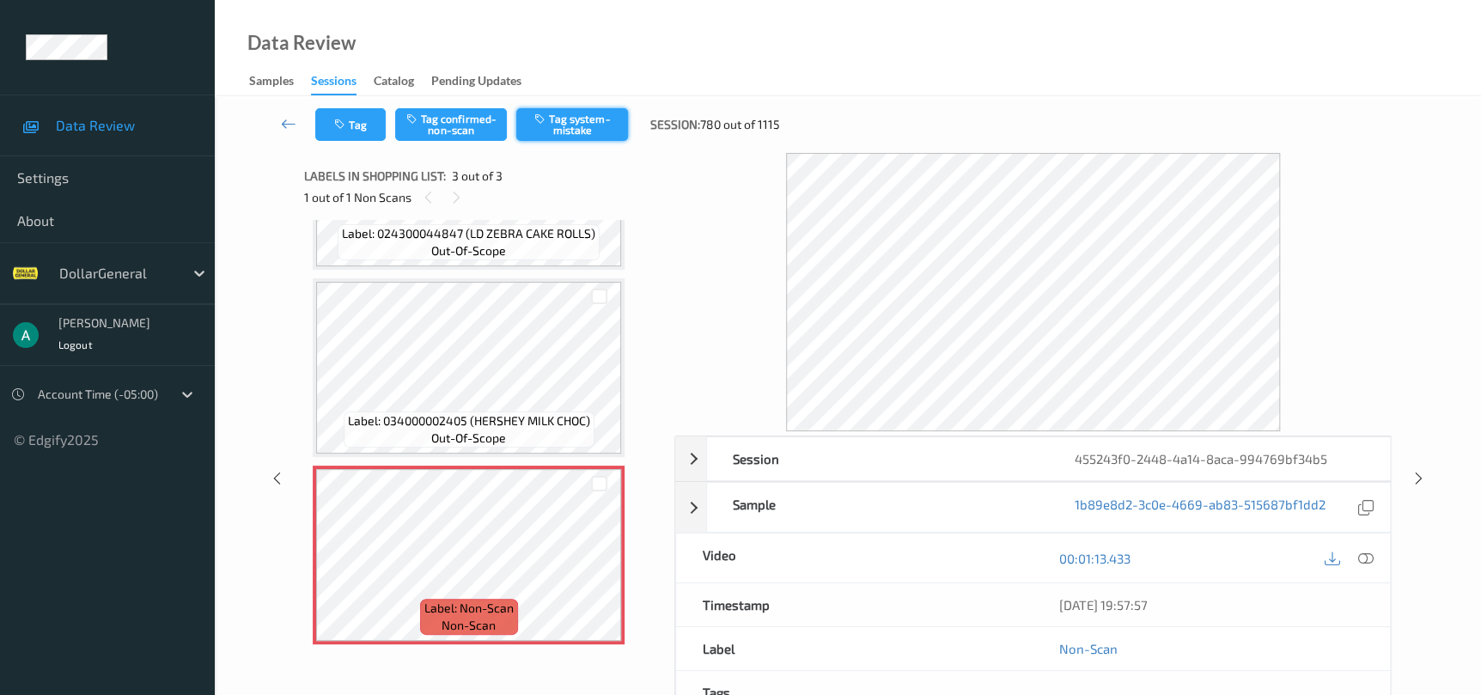
click at [560, 129] on button "Tag system-mistake" at bounding box center [572, 124] width 112 height 33
click at [1417, 478] on icon at bounding box center [1418, 478] width 15 height 15
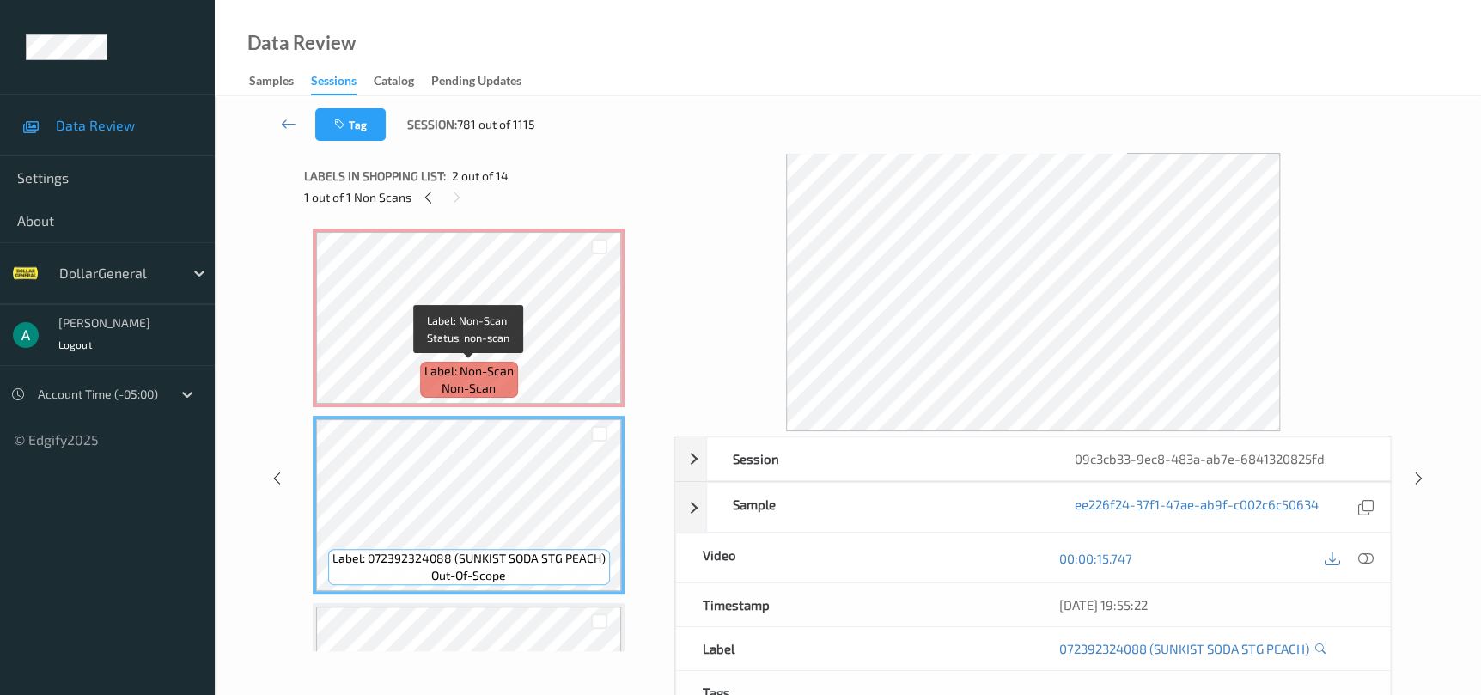
click at [515, 390] on div "Label: Non-Scan non-scan" at bounding box center [469, 380] width 98 height 36
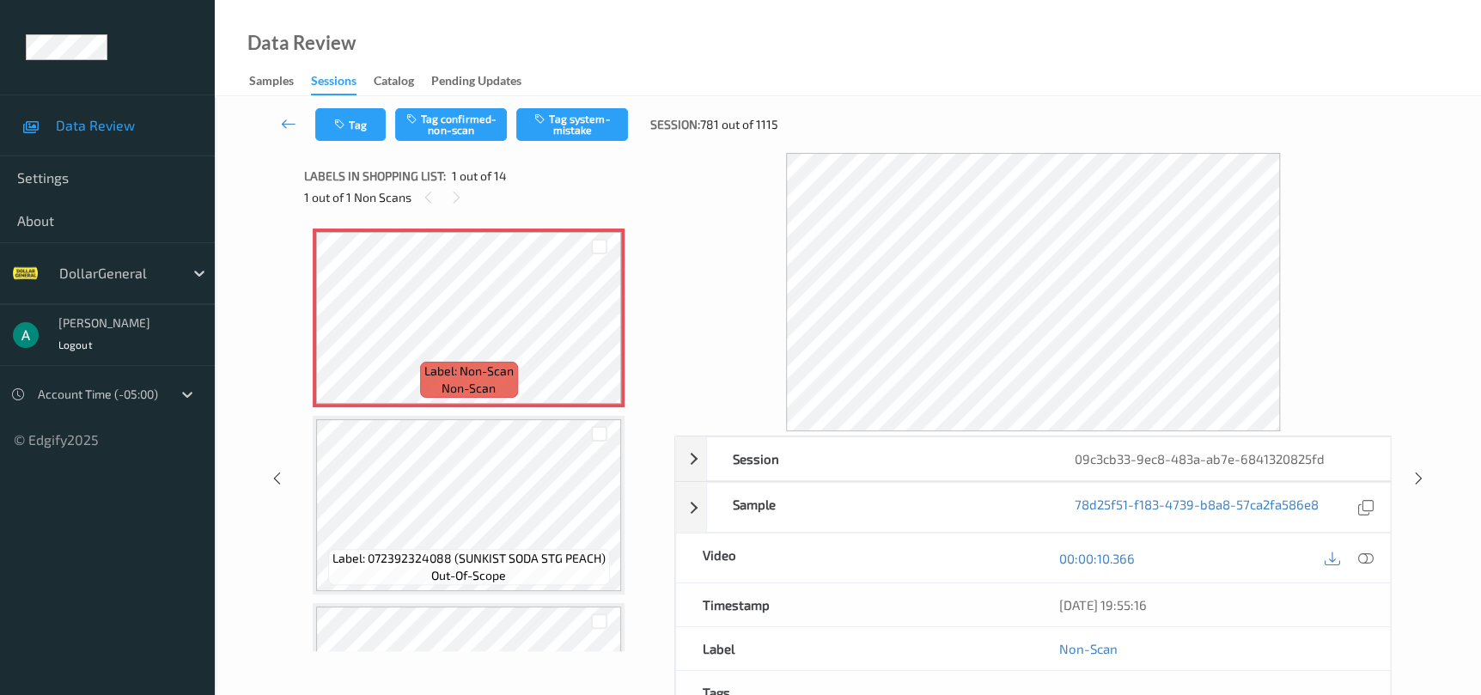
click at [1357, 567] on div at bounding box center [1365, 557] width 23 height 23
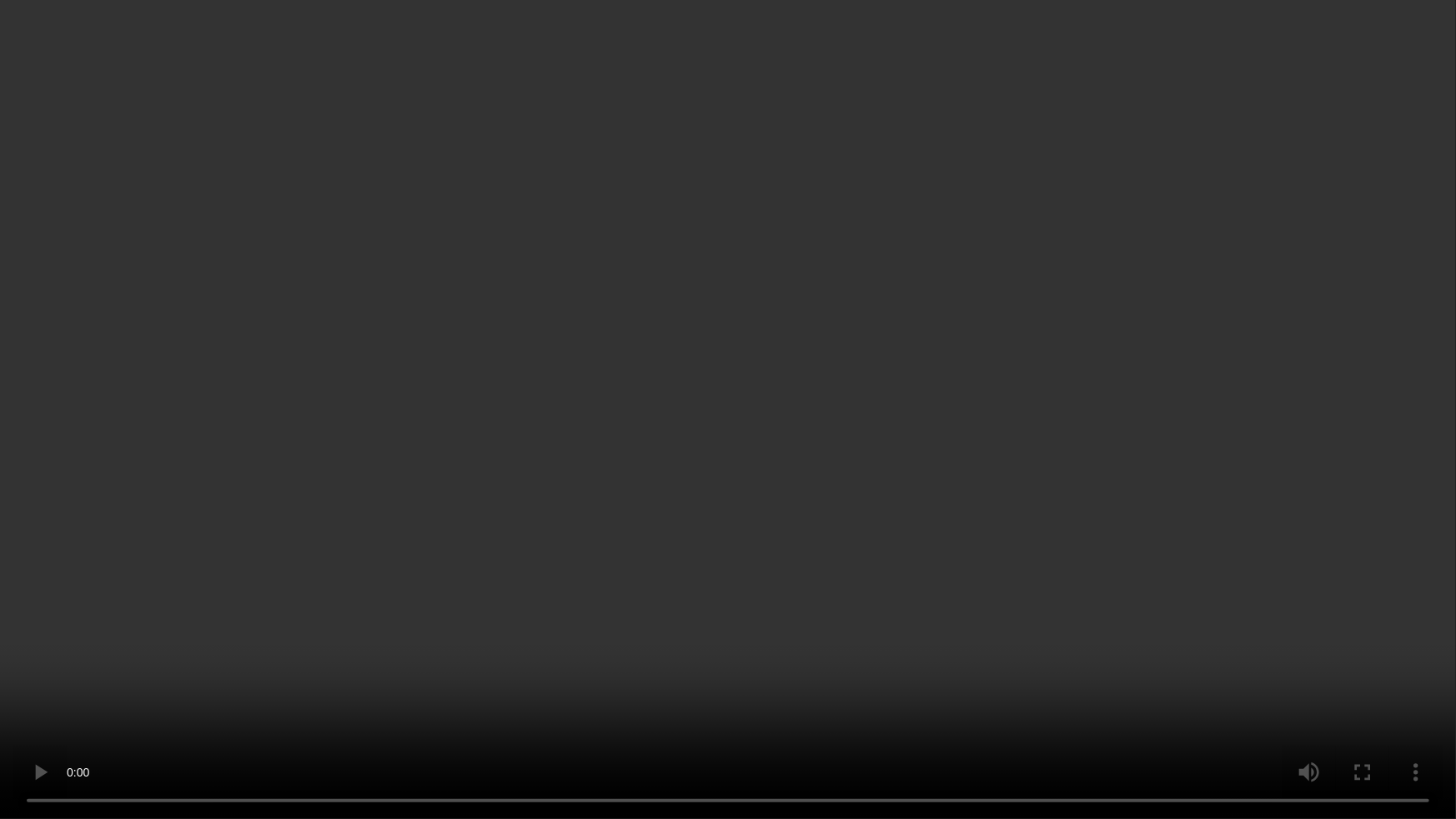
click at [162, 571] on video at bounding box center [728, 410] width 1456 height 819
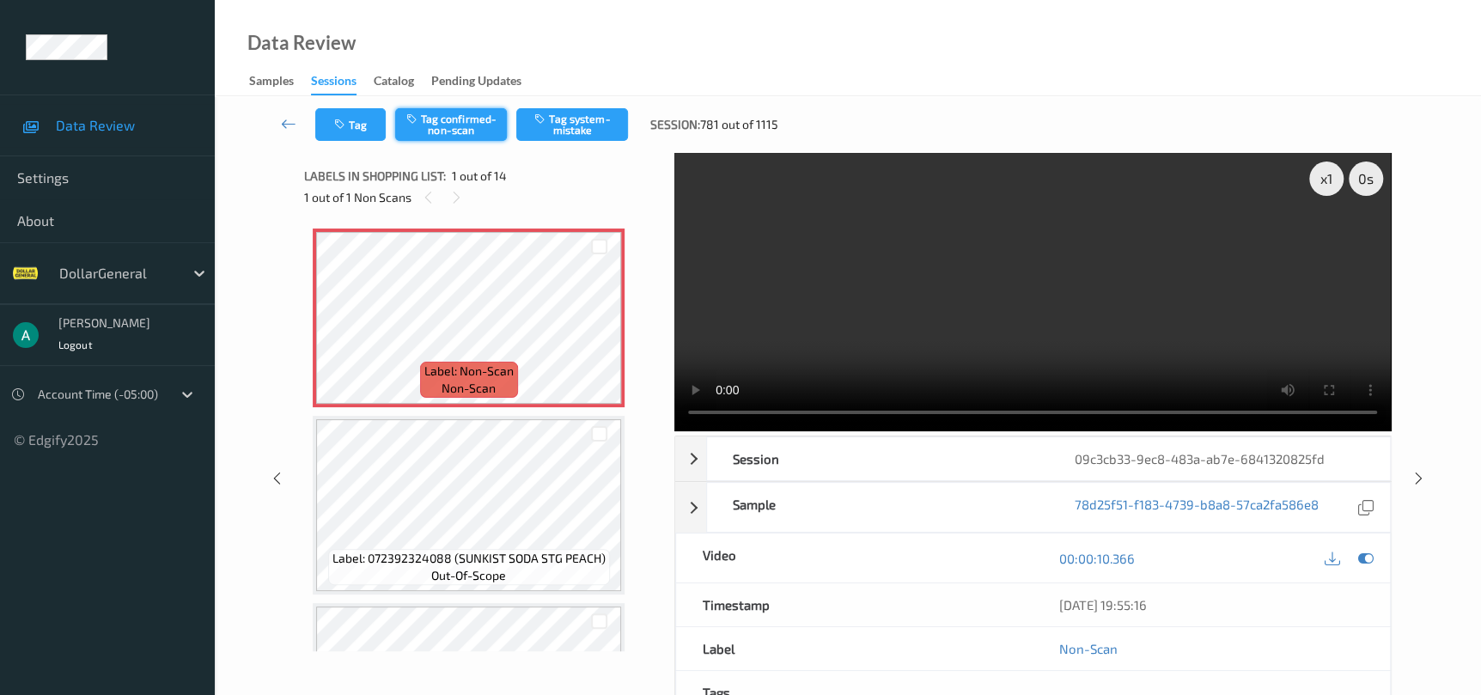
click at [446, 124] on button "Tag confirmed-non-scan" at bounding box center [451, 124] width 112 height 33
click at [1414, 472] on icon at bounding box center [1418, 478] width 15 height 15
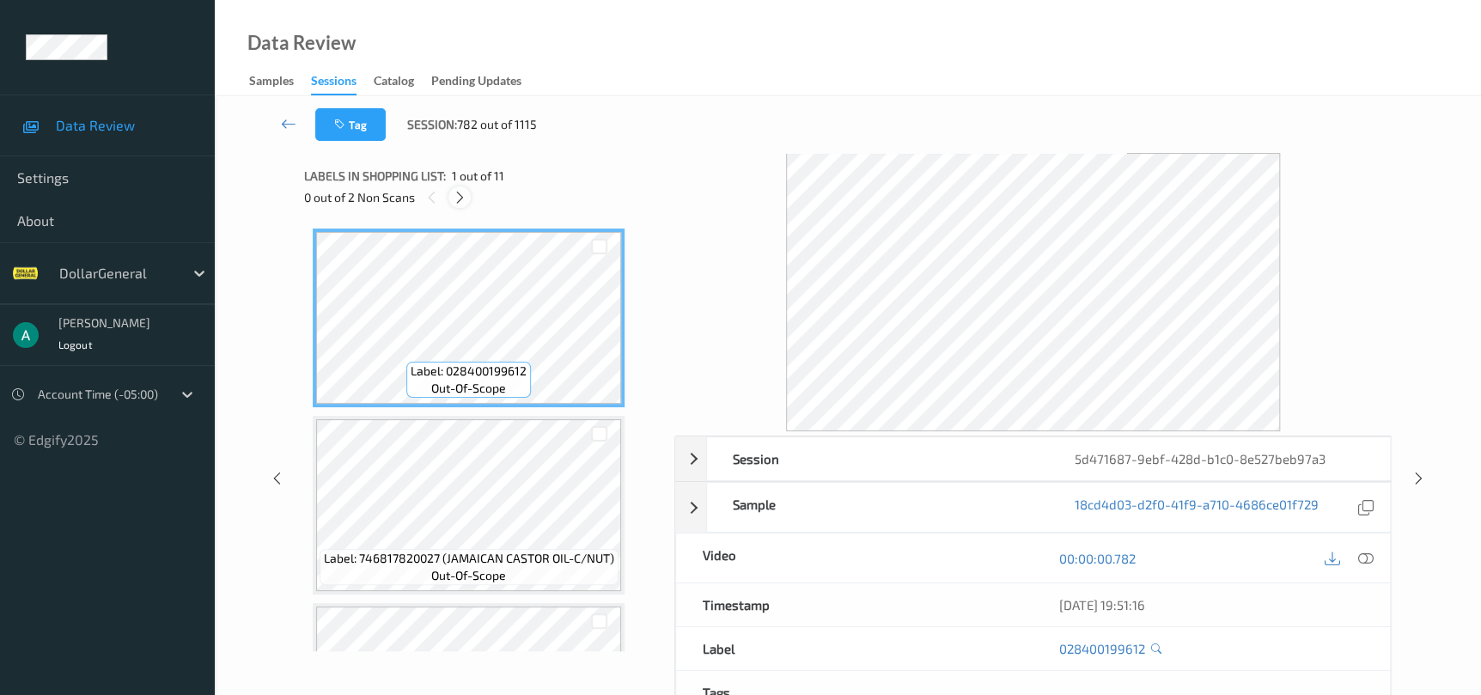
click at [455, 198] on icon at bounding box center [460, 197] width 15 height 15
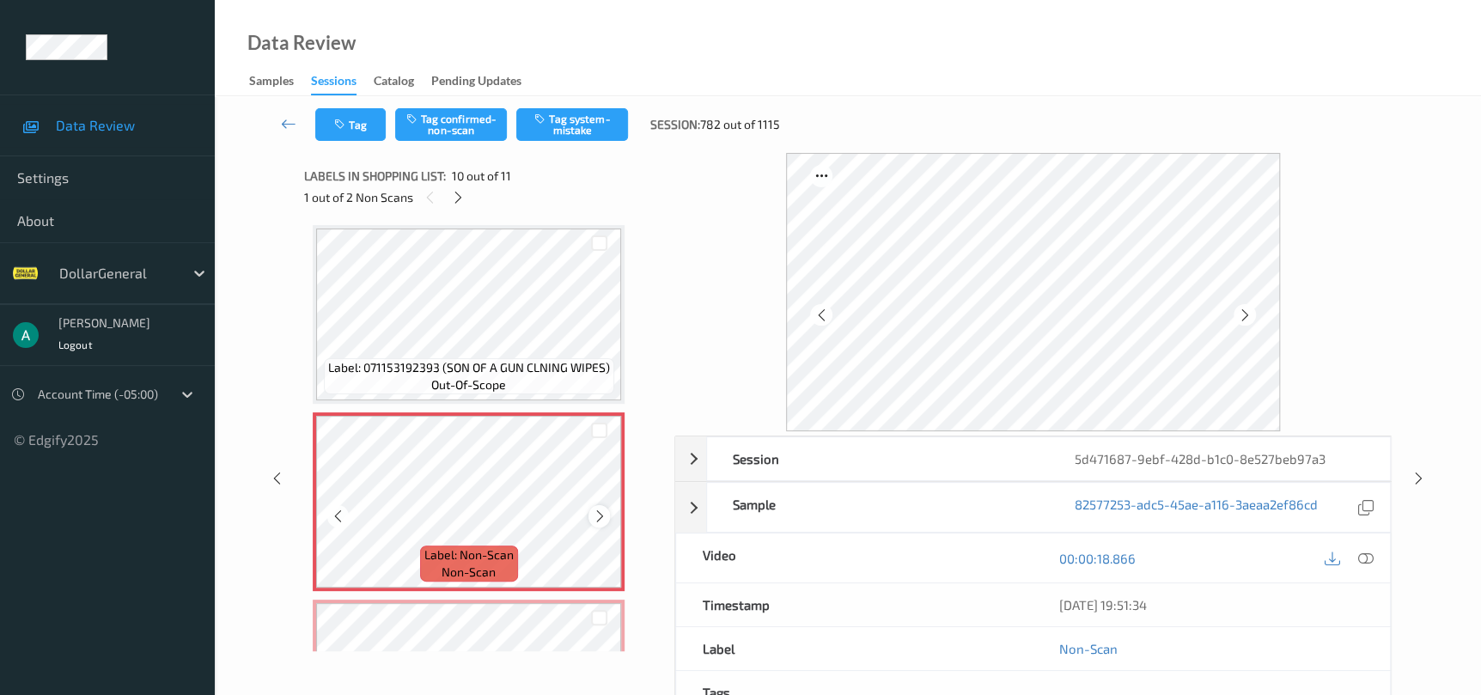
click at [594, 509] on icon at bounding box center [599, 515] width 15 height 15
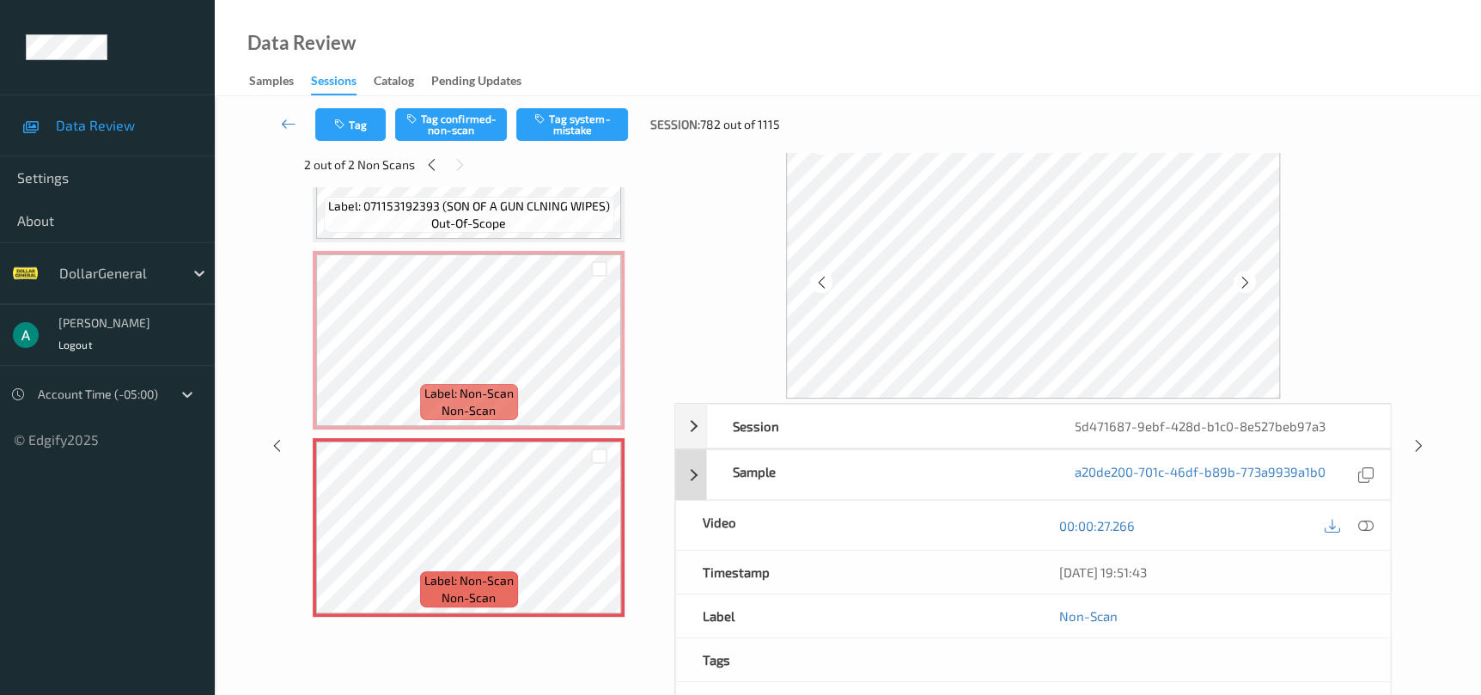
scroll to position [0, 0]
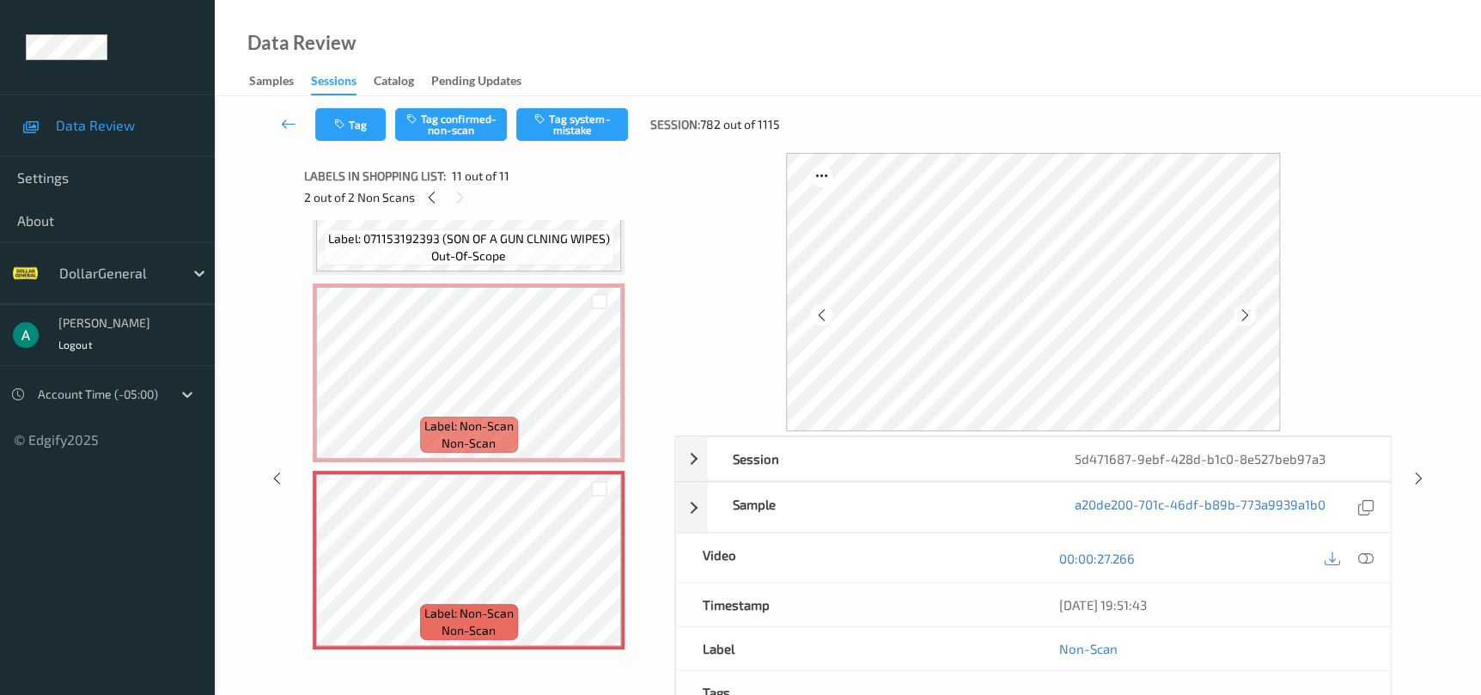
click at [536, 142] on div "Tag Tag confirmed-non-scan Tag system-mistake Session: 782 out of 1115" at bounding box center [848, 124] width 1196 height 57
click at [545, 134] on button "Tag system-mistake" at bounding box center [572, 124] width 112 height 33
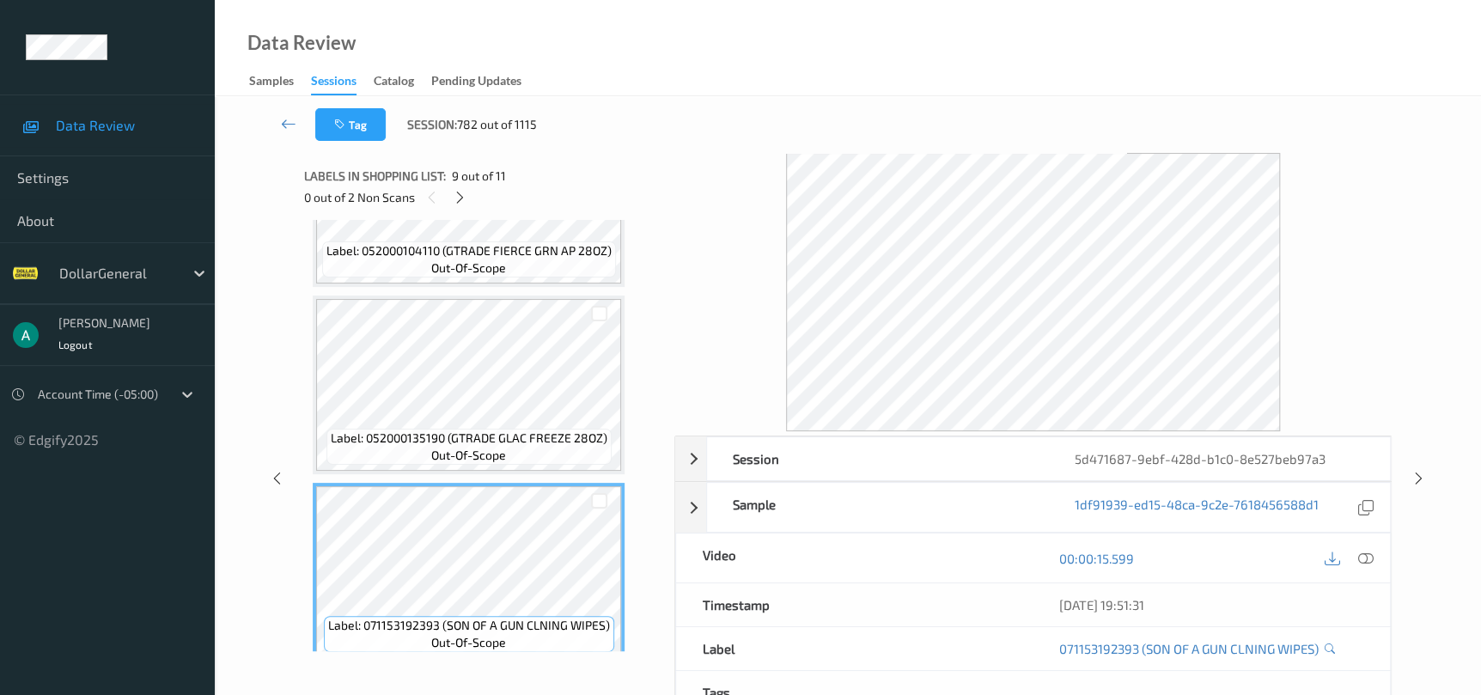
scroll to position [1630, 0]
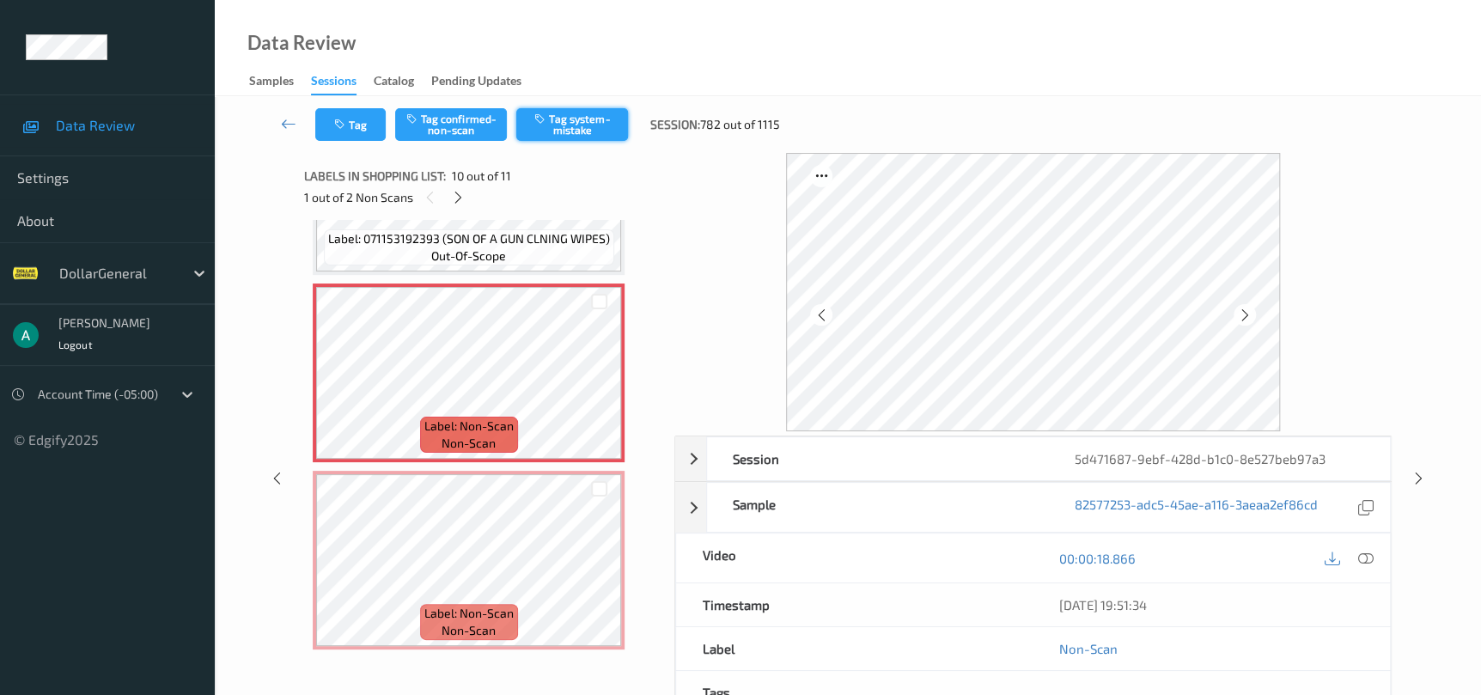
click at [556, 125] on button "Tag system-mistake" at bounding box center [572, 124] width 112 height 33
click at [1411, 481] on icon at bounding box center [1418, 478] width 15 height 15
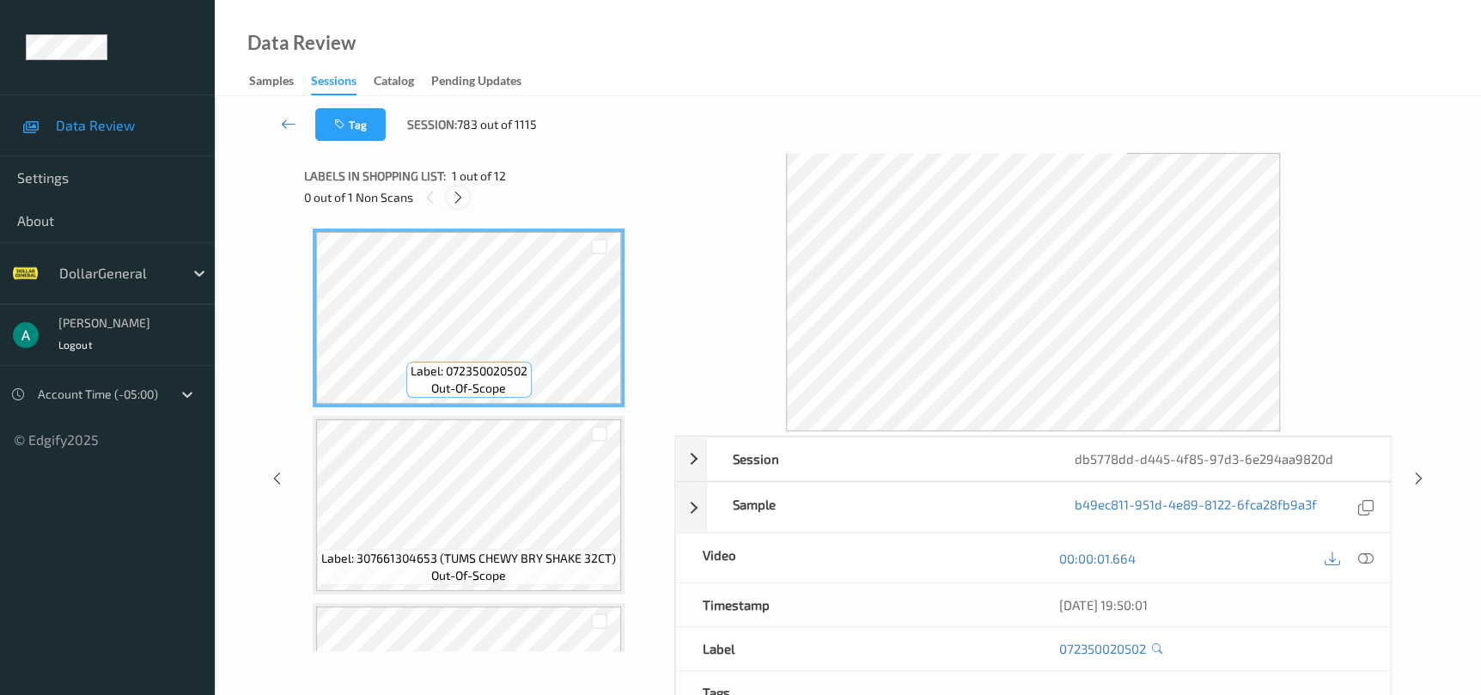
click at [464, 203] on icon at bounding box center [458, 197] width 15 height 15
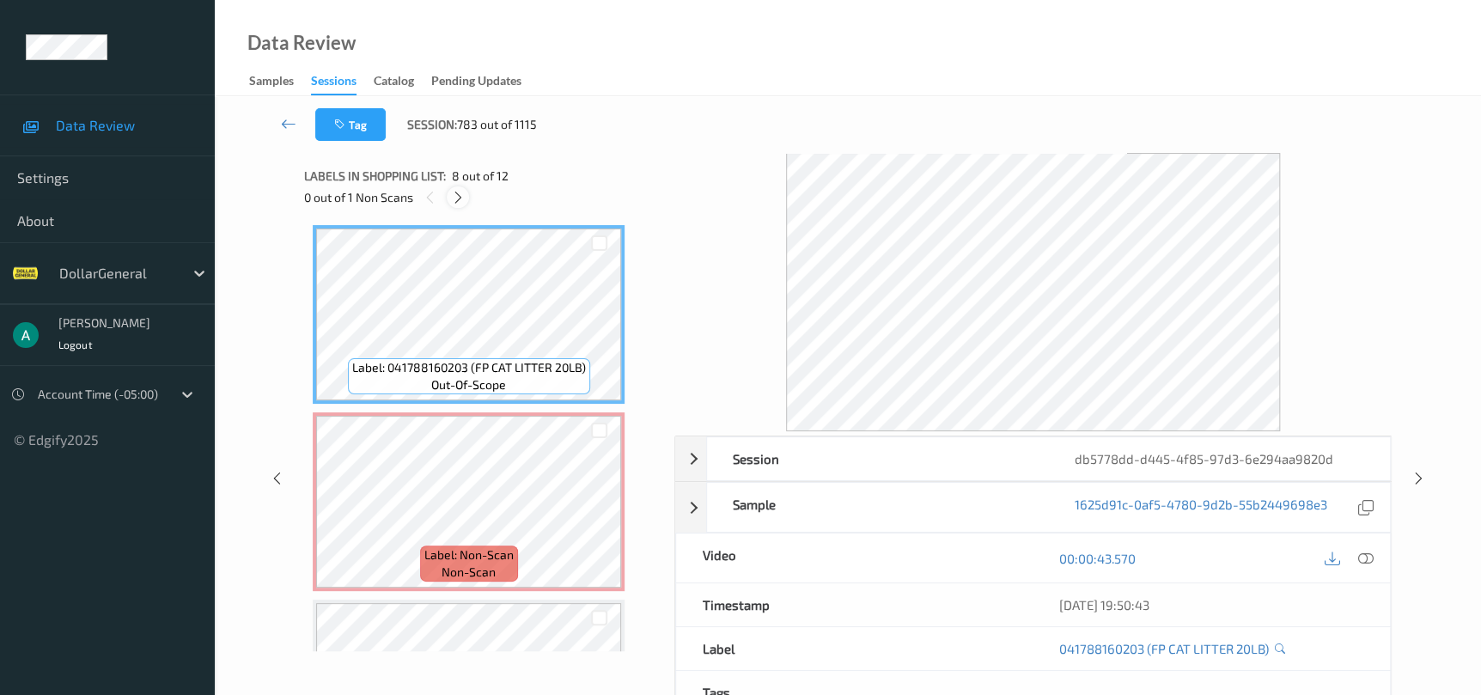
click at [458, 206] on div at bounding box center [457, 196] width 21 height 21
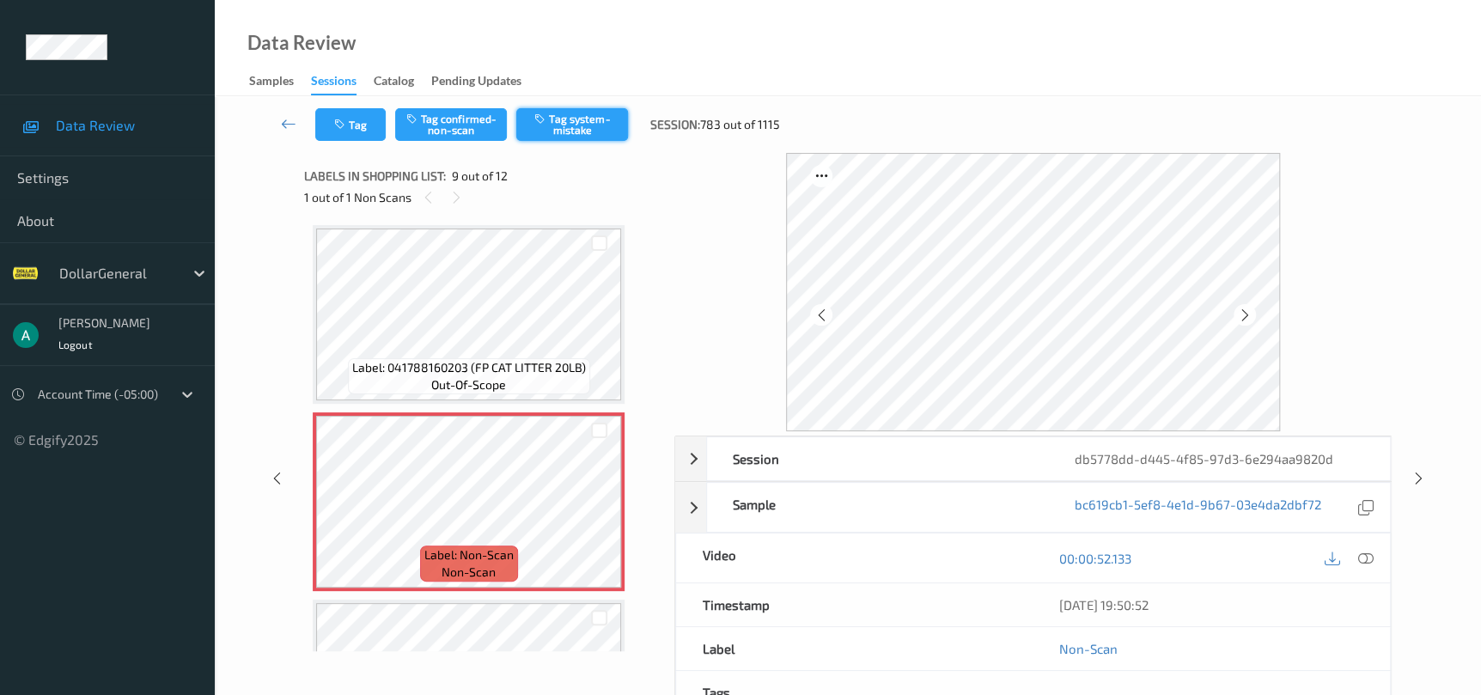
click at [571, 129] on button "Tag system-mistake" at bounding box center [572, 124] width 112 height 33
click at [1419, 479] on icon at bounding box center [1418, 478] width 15 height 15
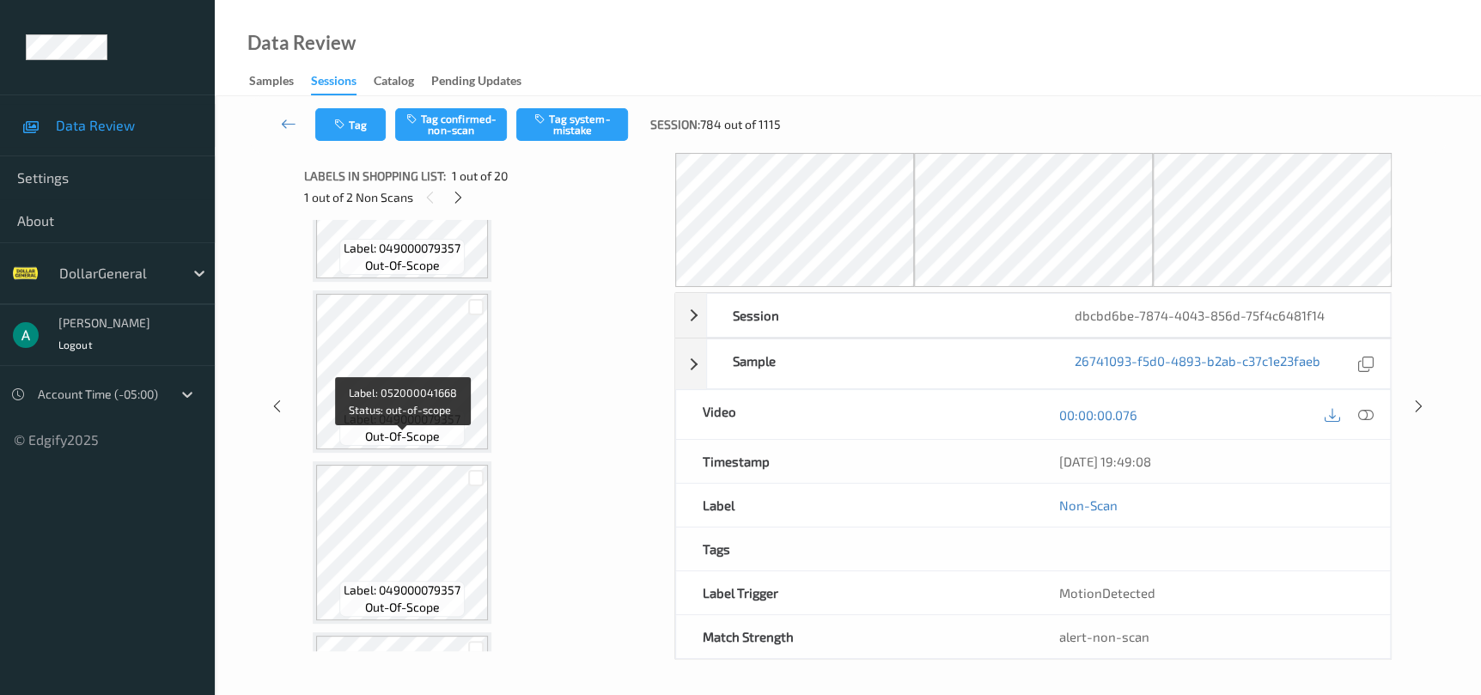
scroll to position [3016, 0]
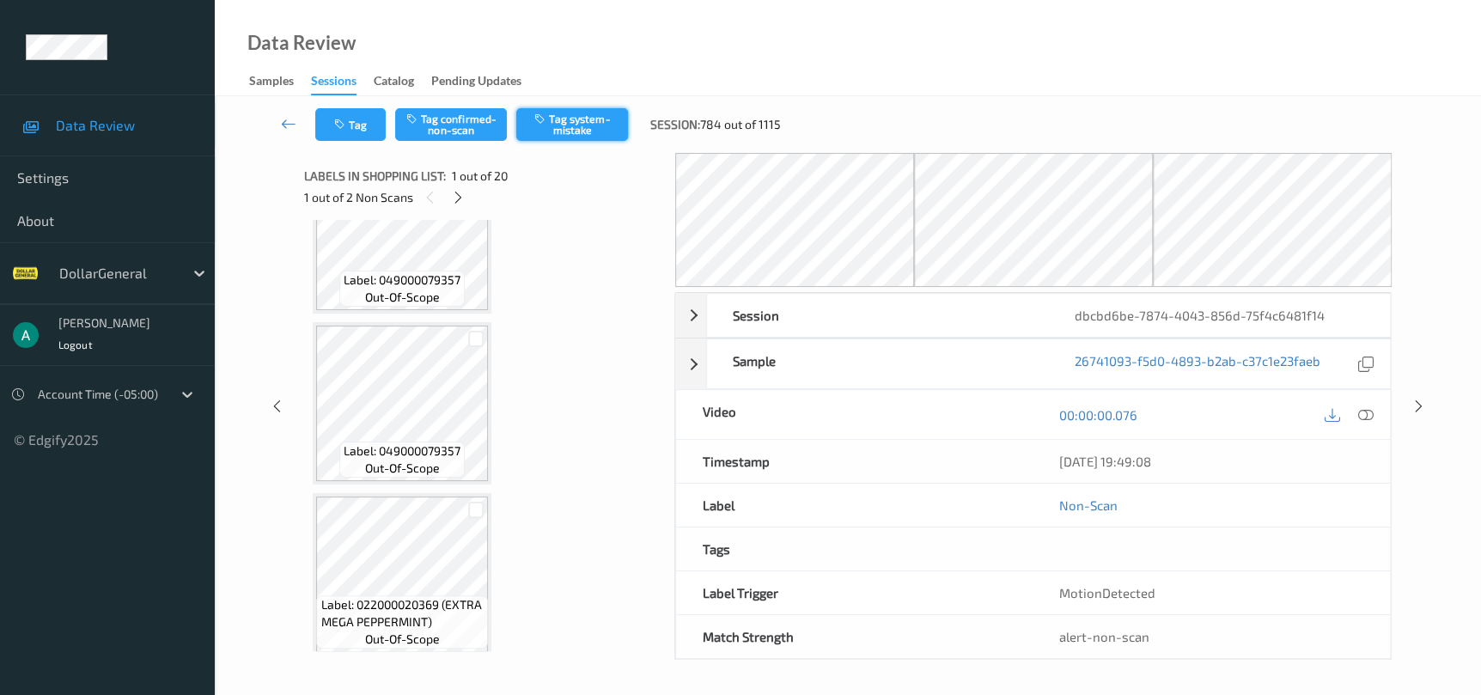
click at [566, 126] on button "Tag system-mistake" at bounding box center [572, 124] width 112 height 33
click at [1416, 406] on icon at bounding box center [1418, 406] width 15 height 15
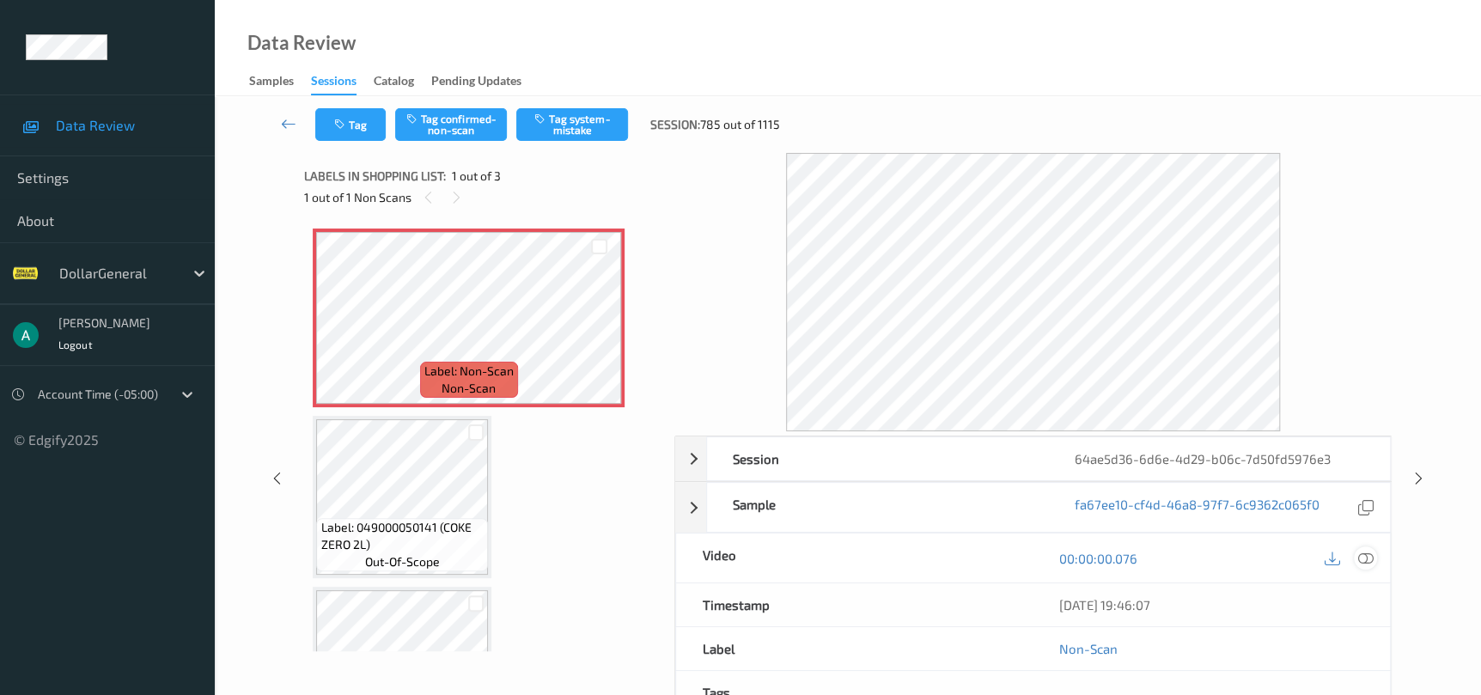
click at [1358, 557] on div at bounding box center [1365, 557] width 23 height 23
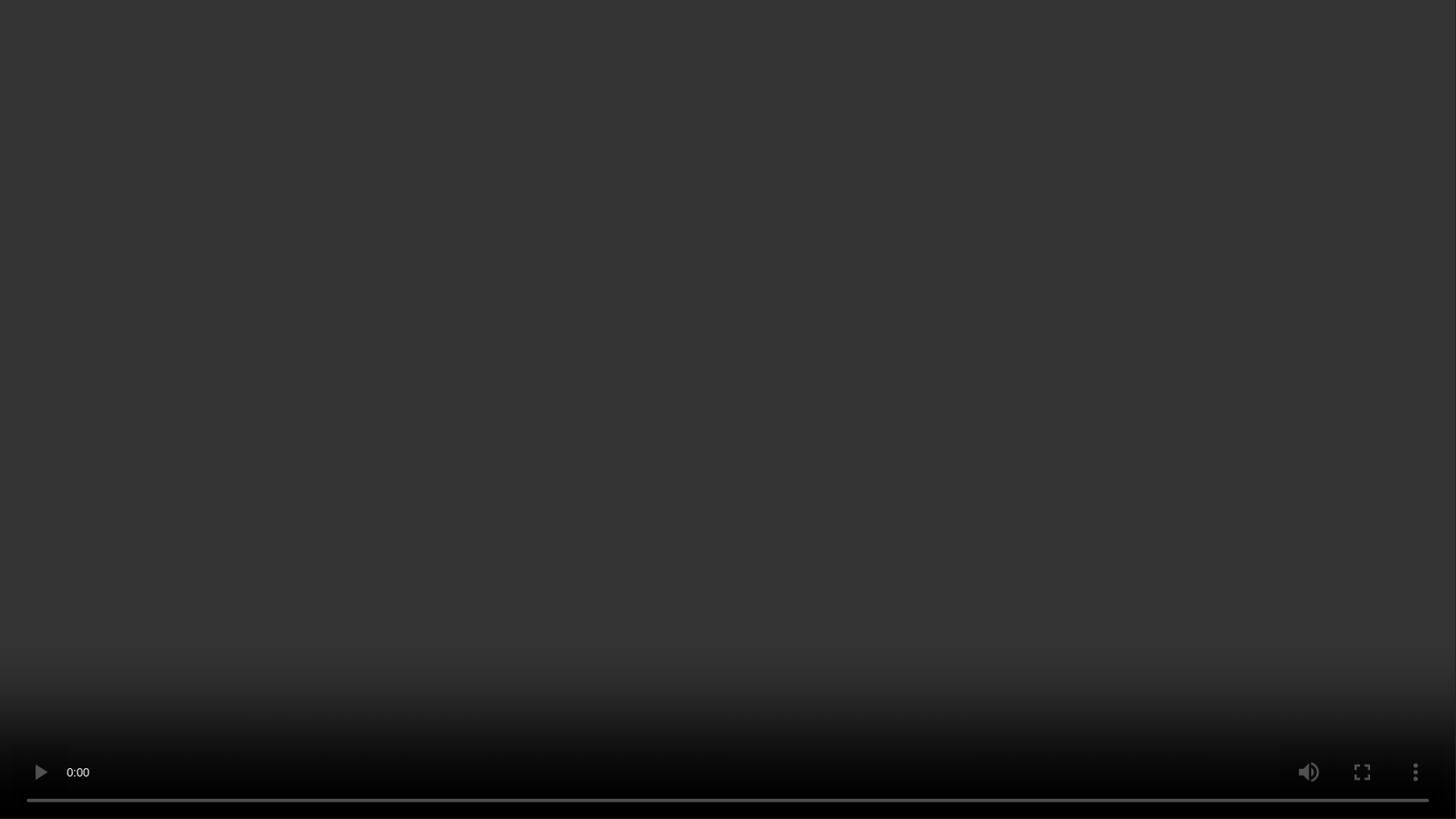
click at [720, 541] on video at bounding box center [728, 410] width 1456 height 819
click at [1206, 606] on video at bounding box center [728, 410] width 1456 height 819
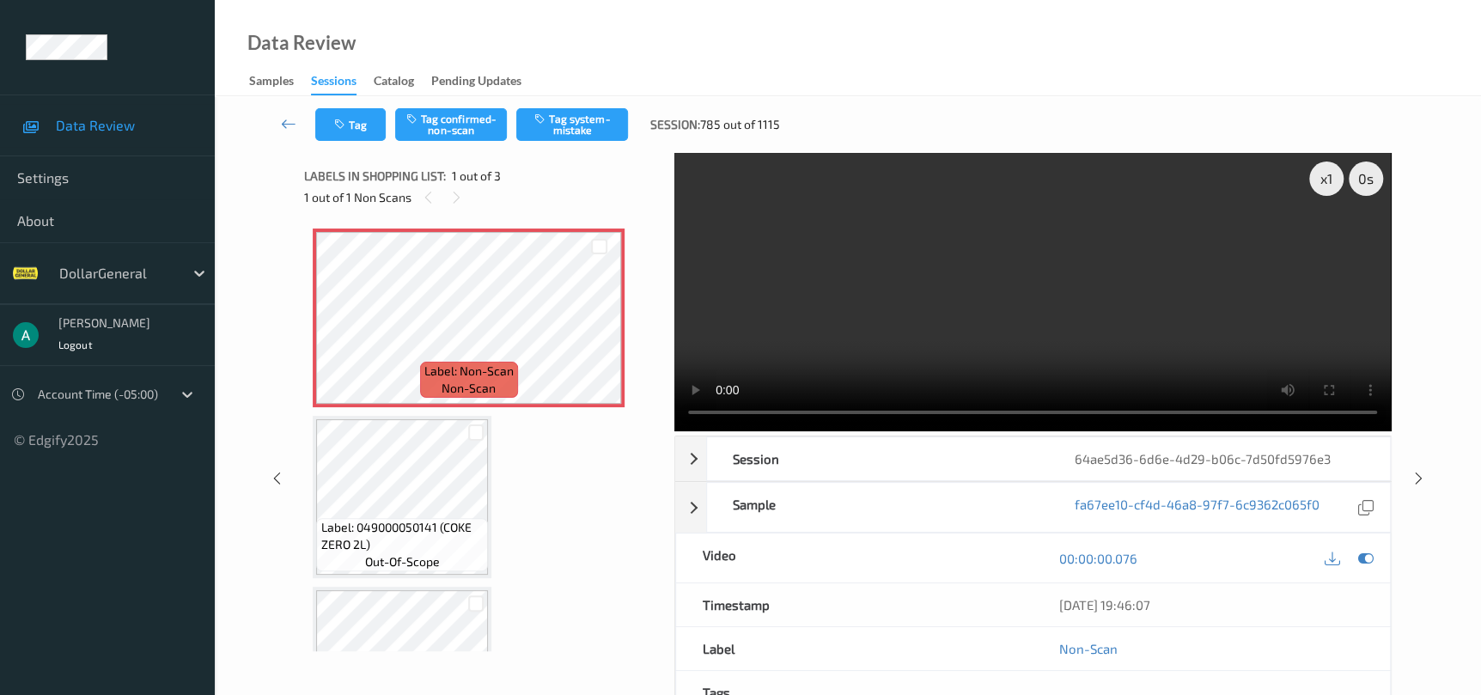
click at [584, 141] on div "Tag Tag confirmed-non-scan Tag system-mistake Session: 785 out of 1115" at bounding box center [848, 124] width 1196 height 57
click at [588, 111] on button "Tag system-mistake" at bounding box center [572, 124] width 112 height 33
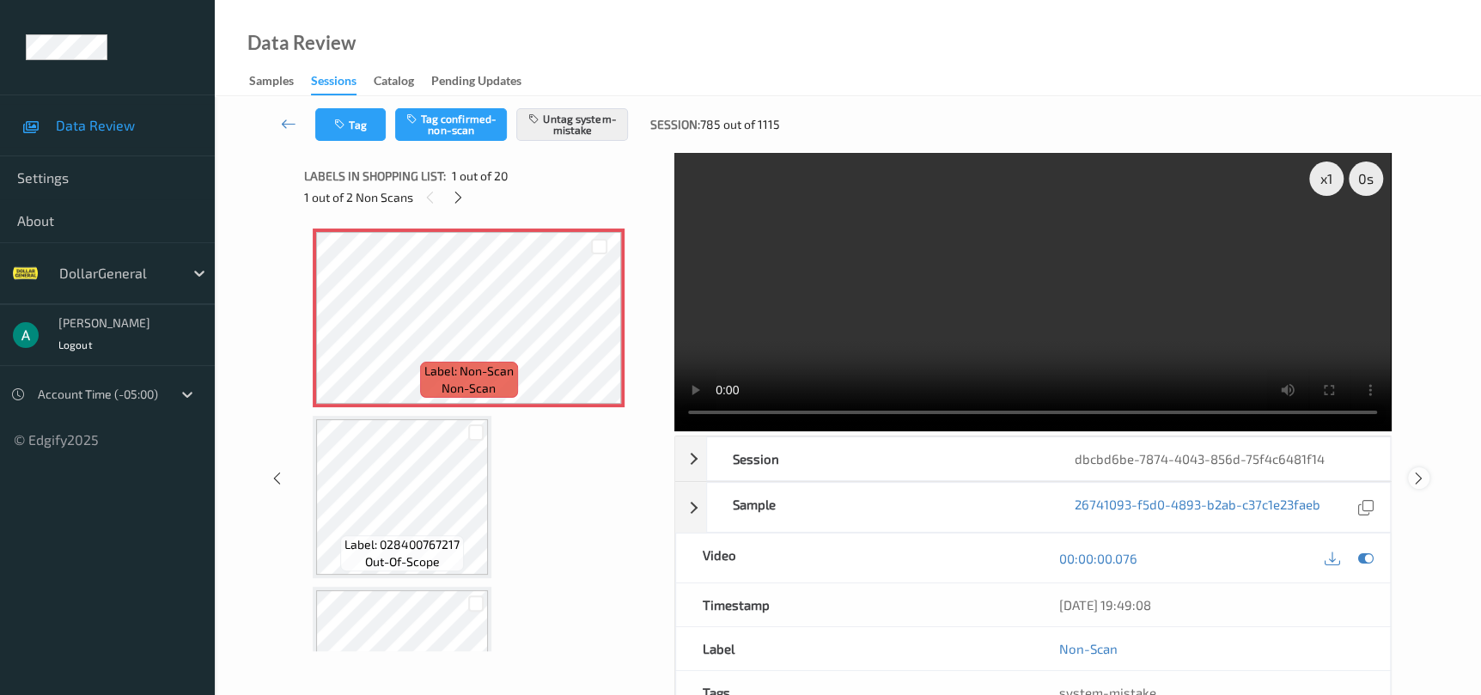
click at [1418, 478] on icon at bounding box center [1418, 478] width 15 height 15
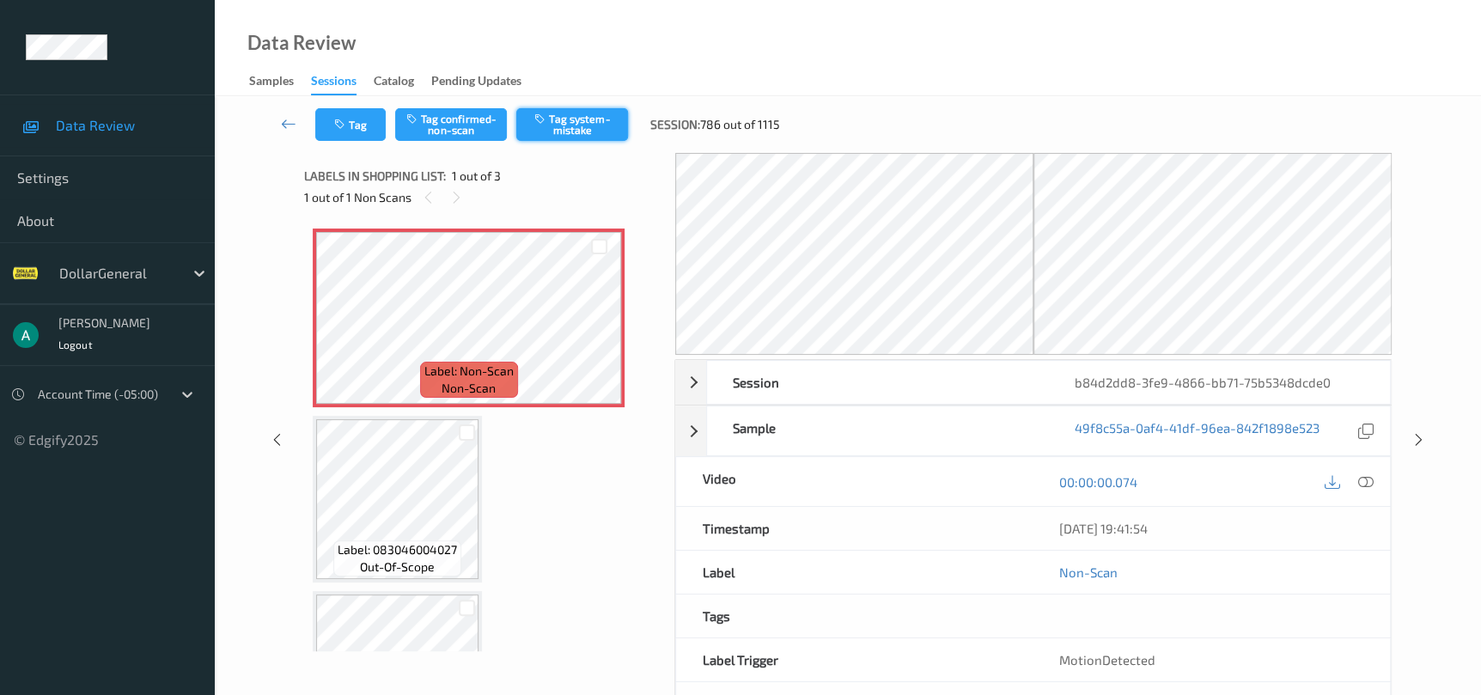
click at [580, 131] on button "Tag system-mistake" at bounding box center [572, 124] width 112 height 33
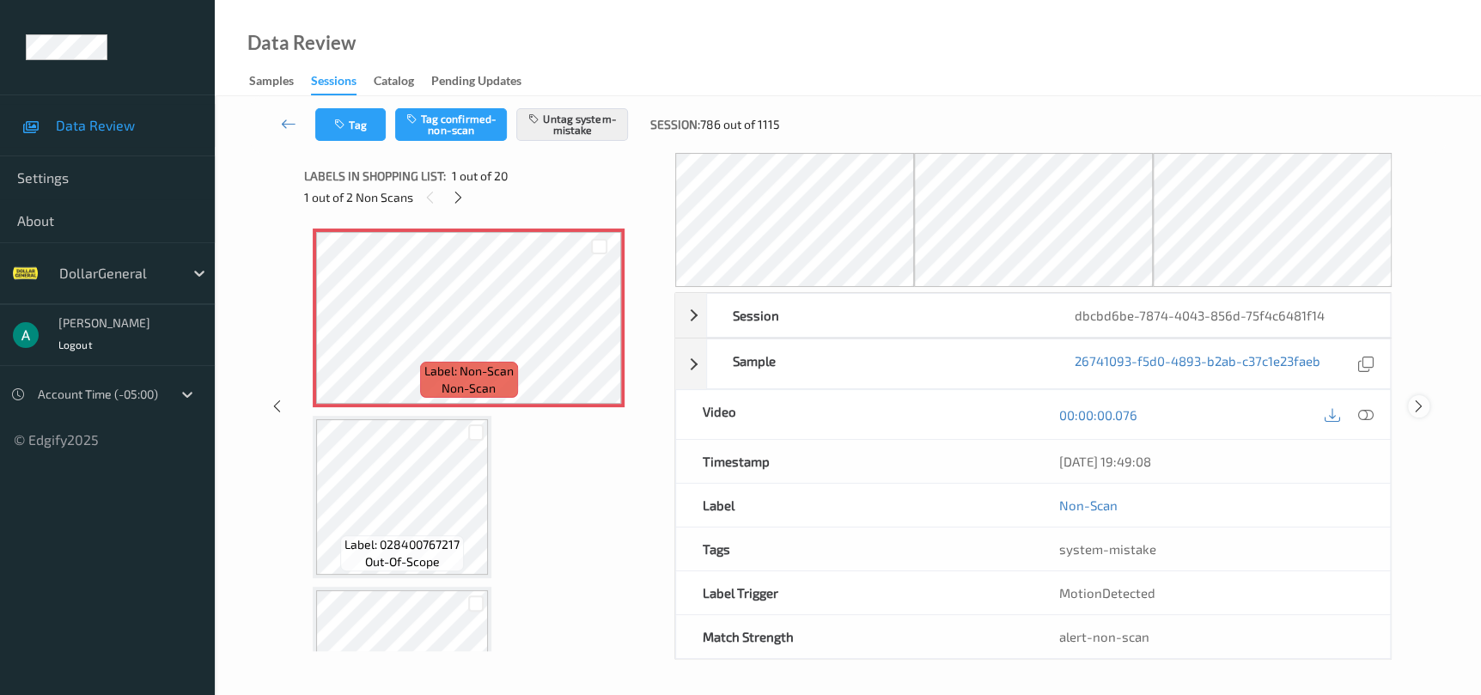
click at [1416, 408] on icon at bounding box center [1418, 406] width 15 height 15
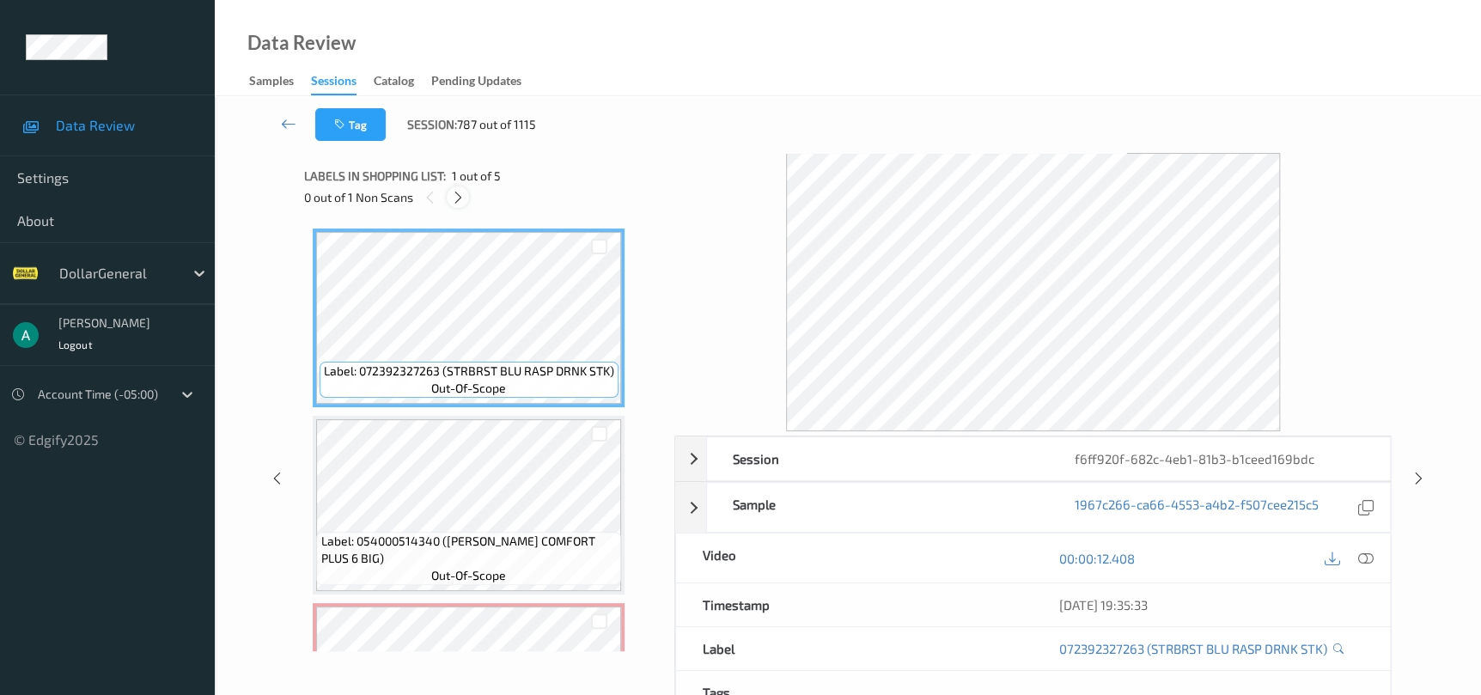
click at [455, 198] on icon at bounding box center [458, 197] width 15 height 15
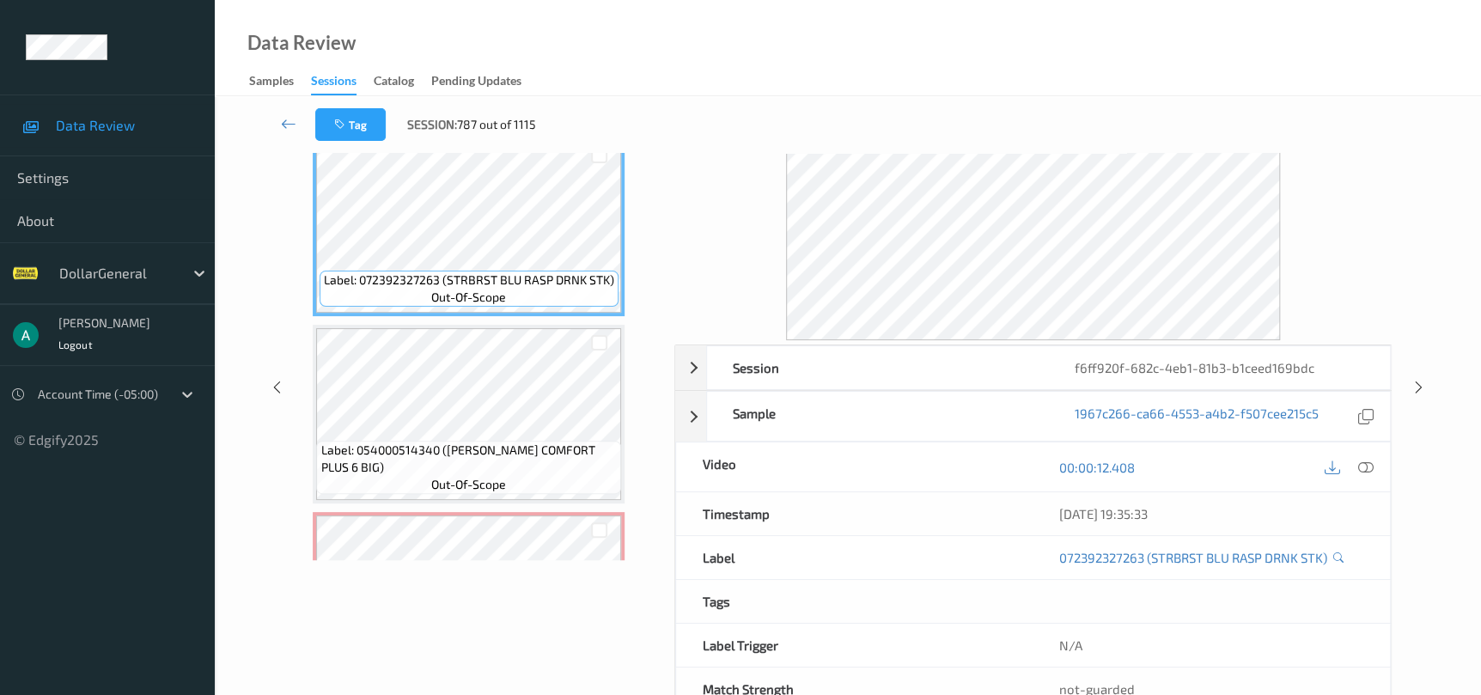
scroll to position [129, 0]
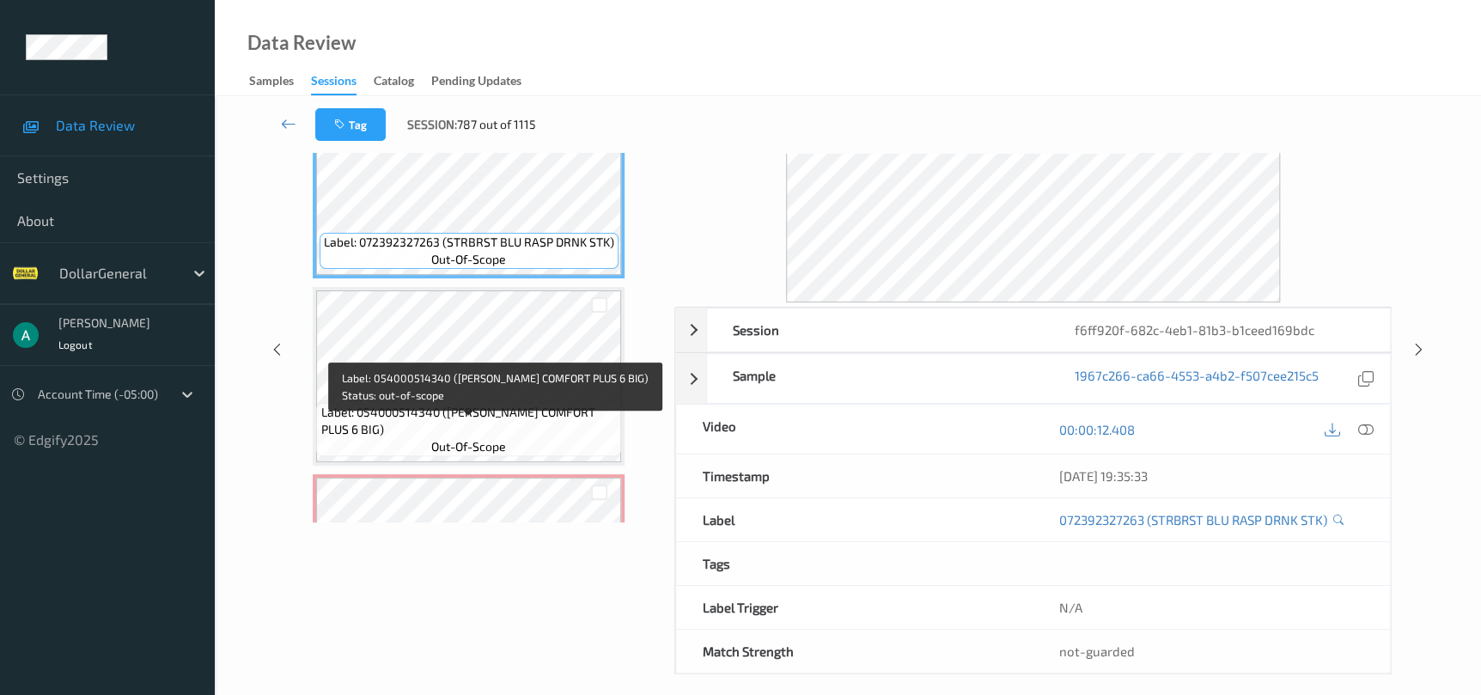
click at [569, 475] on div "Label: Non-Scan non-scan" at bounding box center [469, 563] width 312 height 179
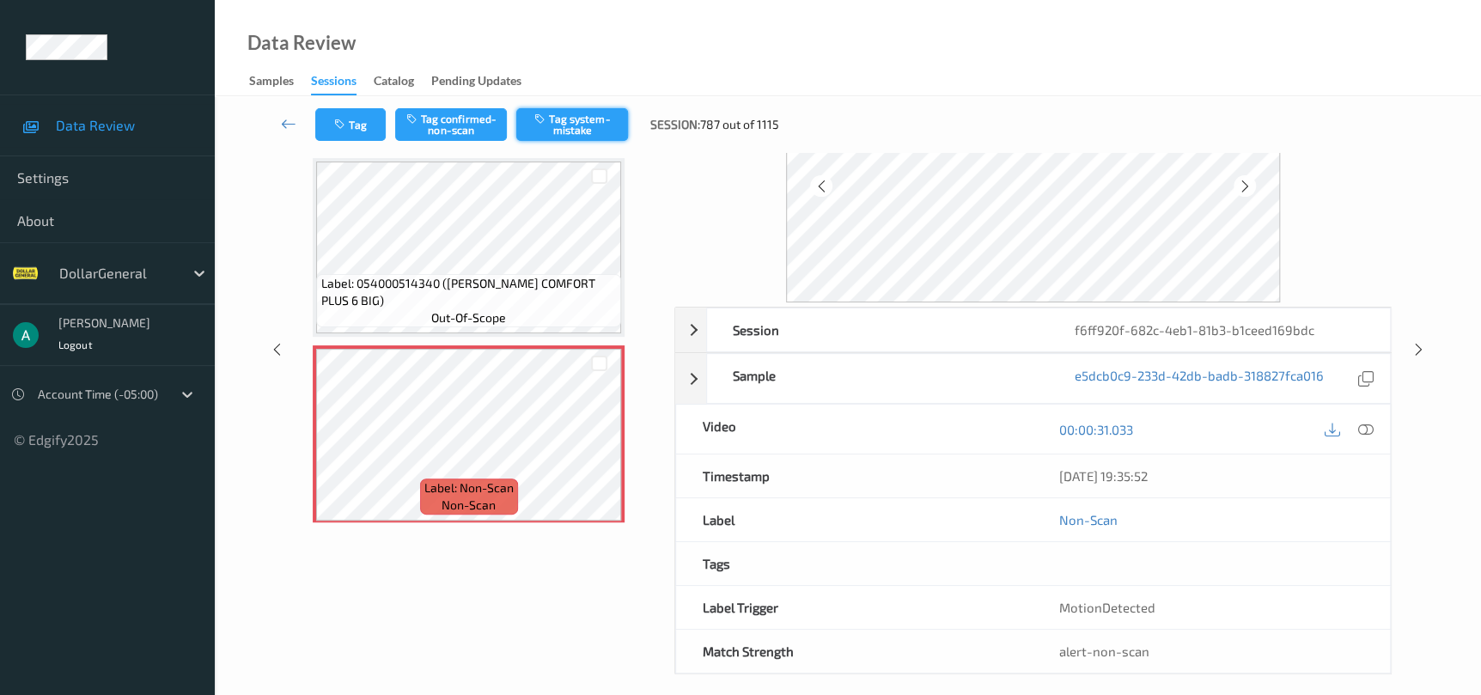
click at [593, 134] on button "Tag system-mistake" at bounding box center [572, 124] width 112 height 33
click at [1416, 357] on div at bounding box center [1418, 348] width 21 height 21
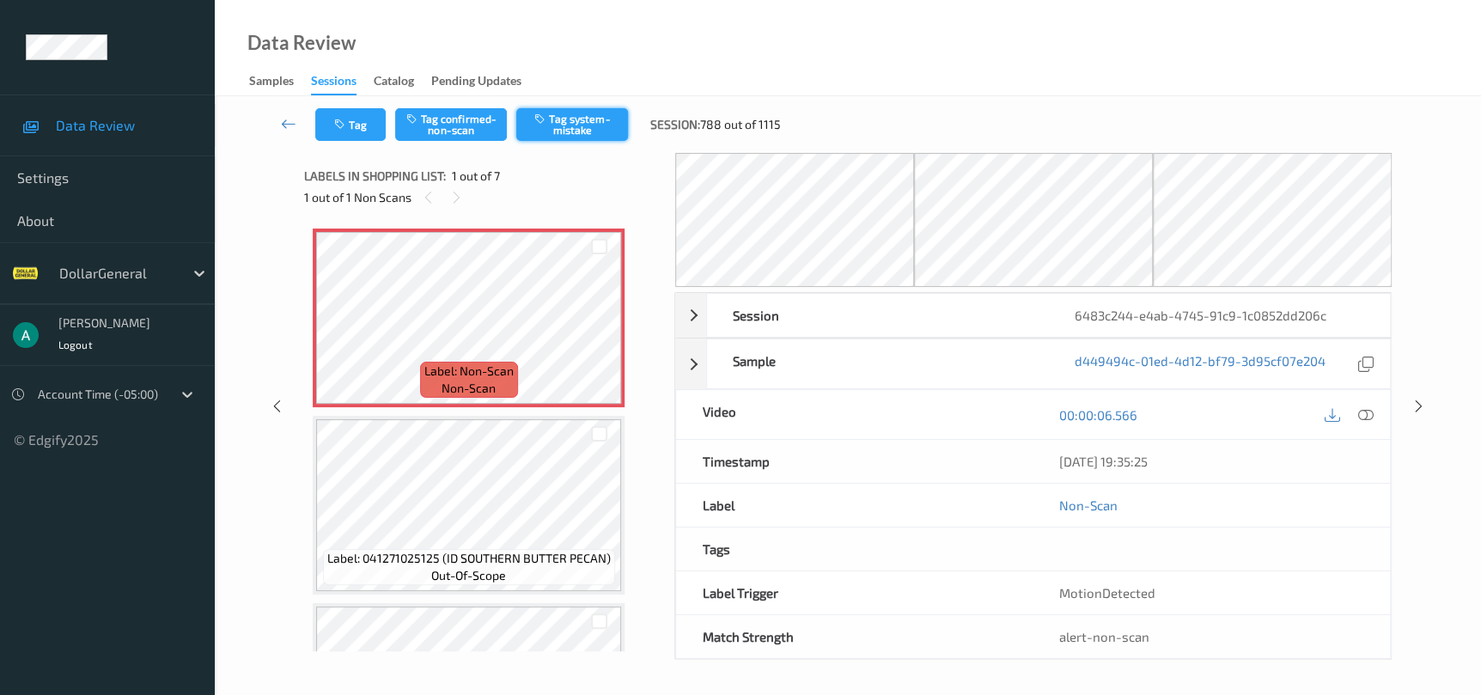
click at [564, 128] on button "Tag system-mistake" at bounding box center [572, 124] width 112 height 33
click at [1426, 409] on div at bounding box center [1418, 405] width 21 height 21
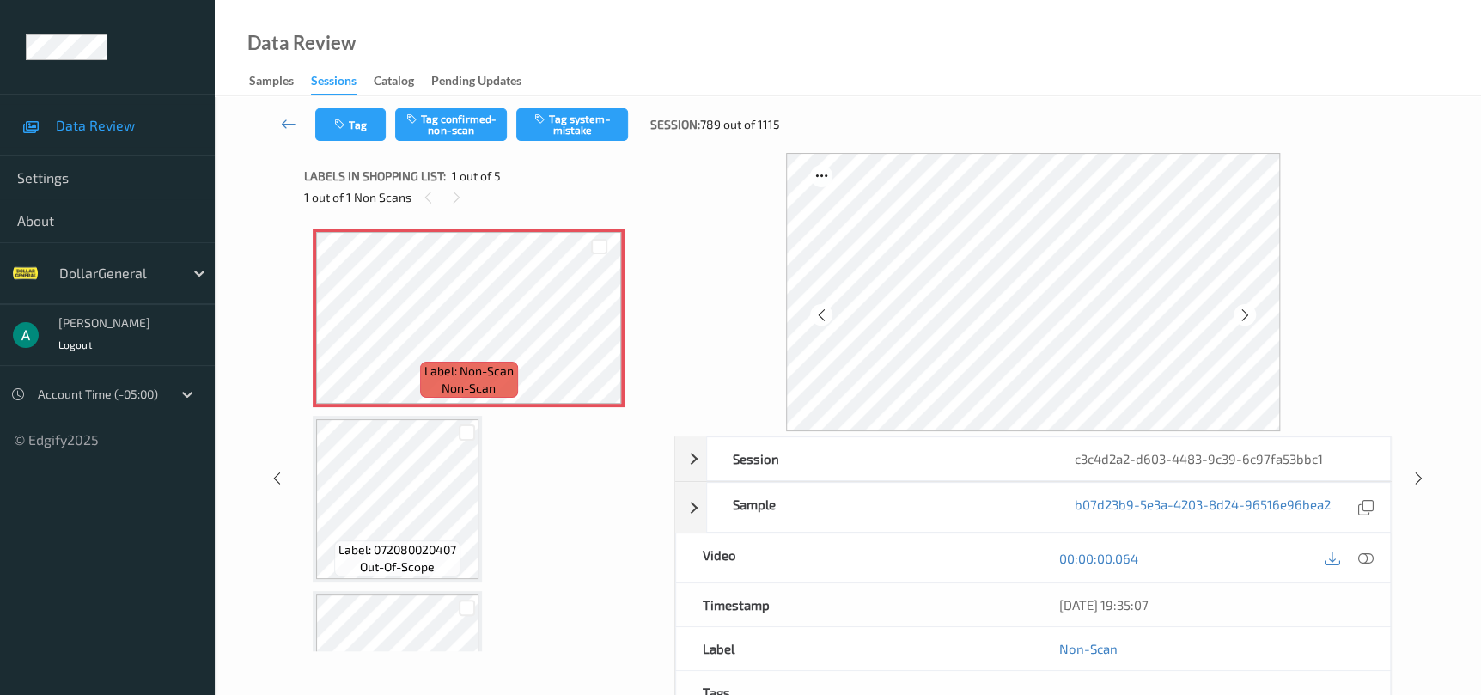
click at [579, 142] on div "Tag Tag confirmed-non-scan Tag system-mistake Session: 789 out of 1115" at bounding box center [848, 124] width 1196 height 57
click at [578, 139] on button "Tag system-mistake" at bounding box center [572, 124] width 112 height 33
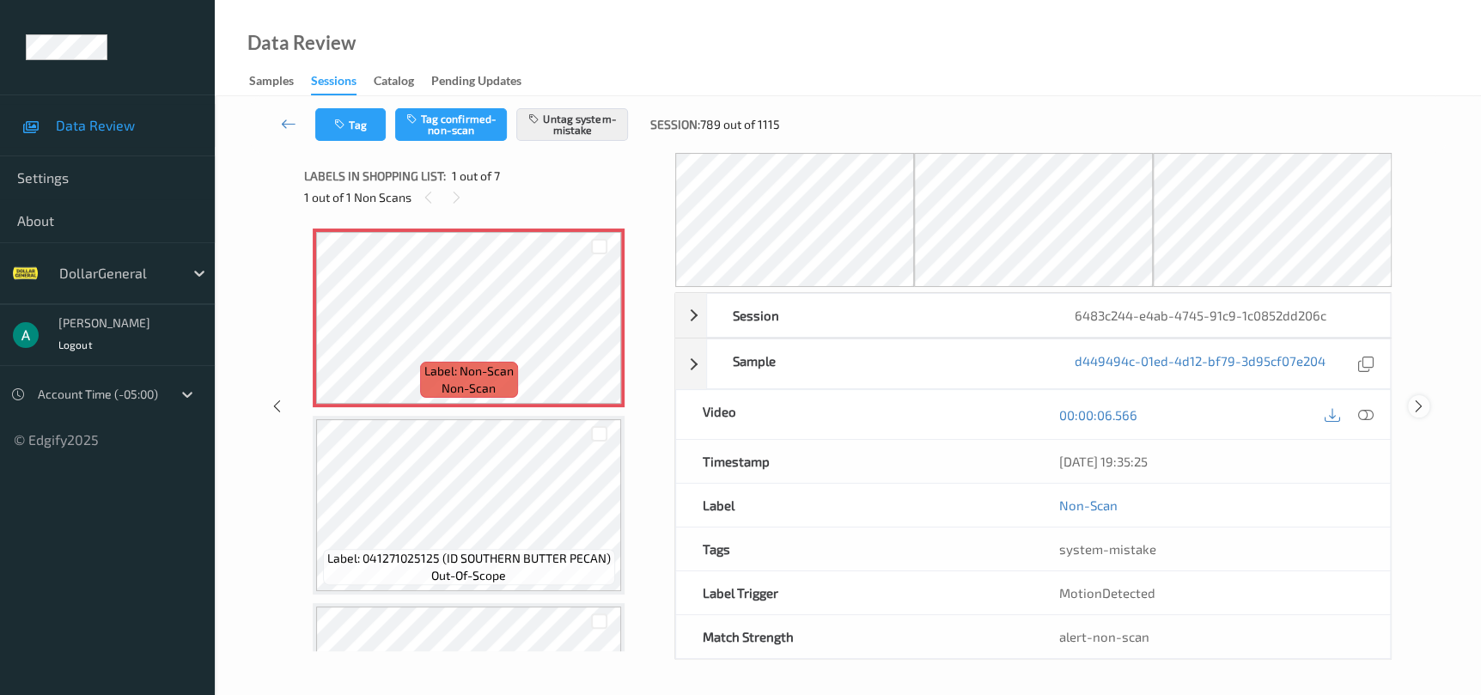
click at [1427, 410] on div at bounding box center [1418, 405] width 21 height 21
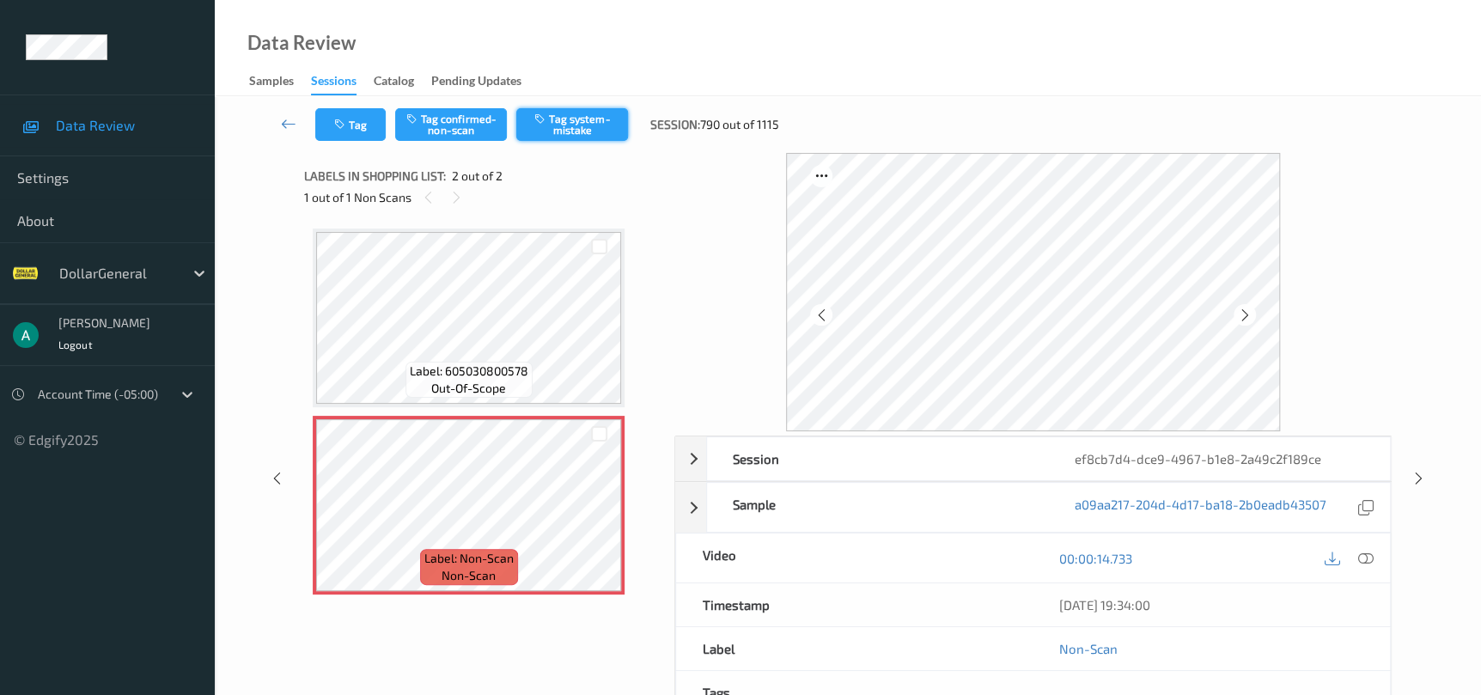
click at [606, 113] on button "Tag system-mistake" at bounding box center [572, 124] width 112 height 33
click at [1410, 475] on div at bounding box center [1418, 477] width 21 height 21
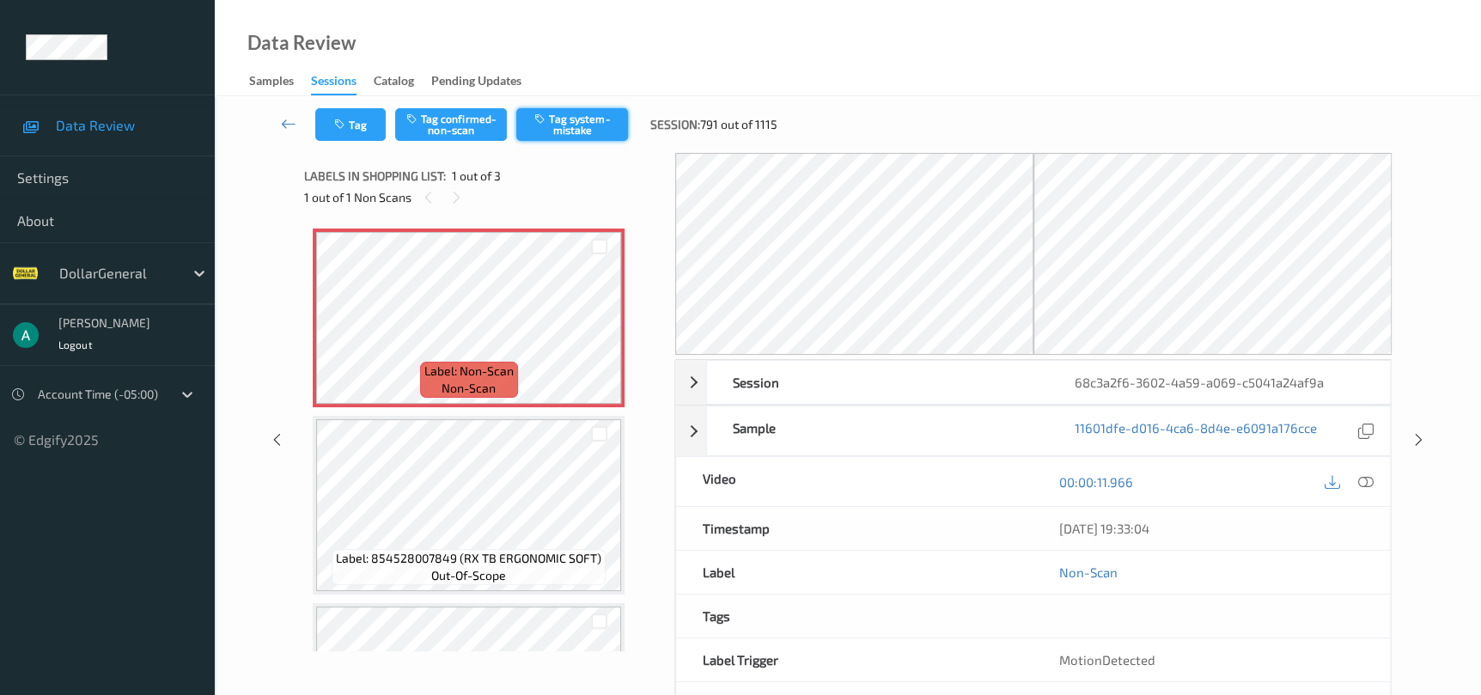
click at [567, 135] on button "Tag system-mistake" at bounding box center [572, 124] width 112 height 33
click at [1406, 440] on div "Session 68c3a2f6-3602-4a59-a069-c5041a24af9a Session ID 68c3a2f6-3602-4a59-a069…" at bounding box center [848, 440] width 1196 height 574
click at [1413, 440] on icon at bounding box center [1418, 439] width 15 height 15
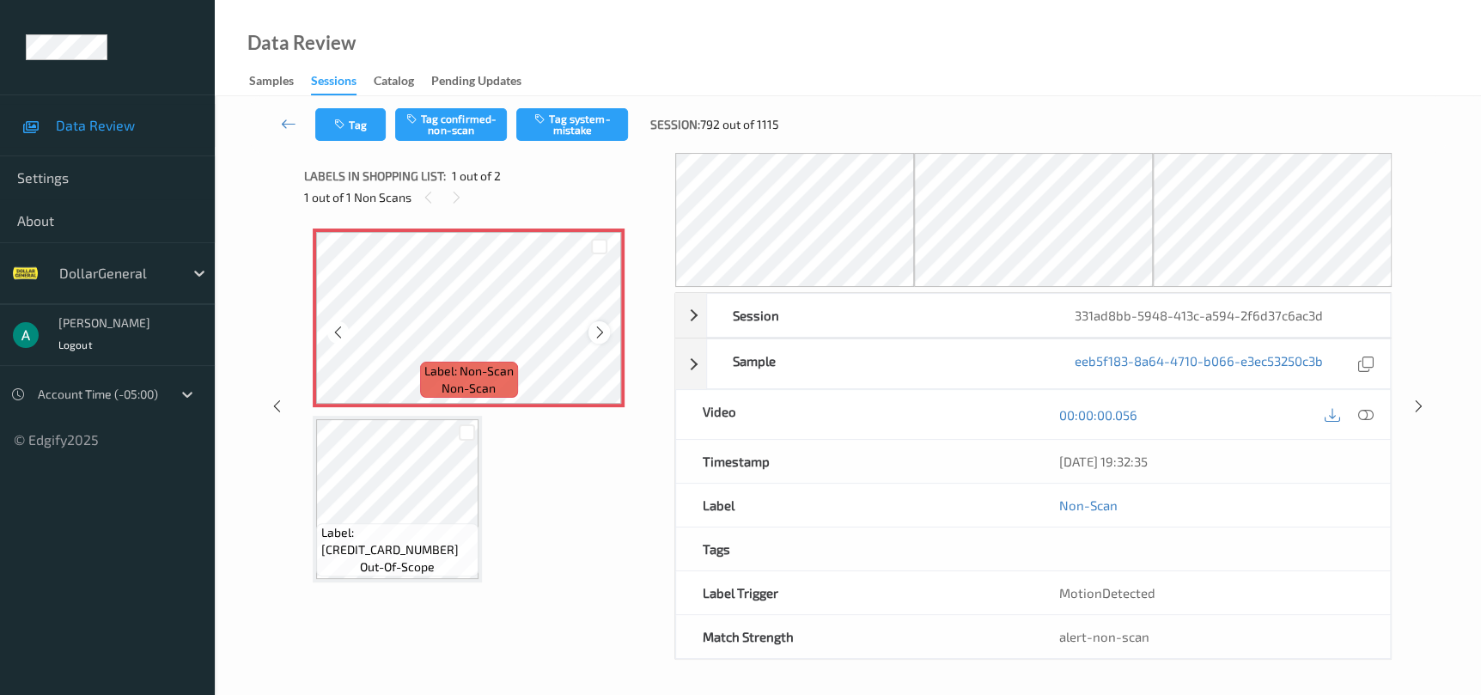
click at [601, 334] on icon at bounding box center [599, 332] width 15 height 15
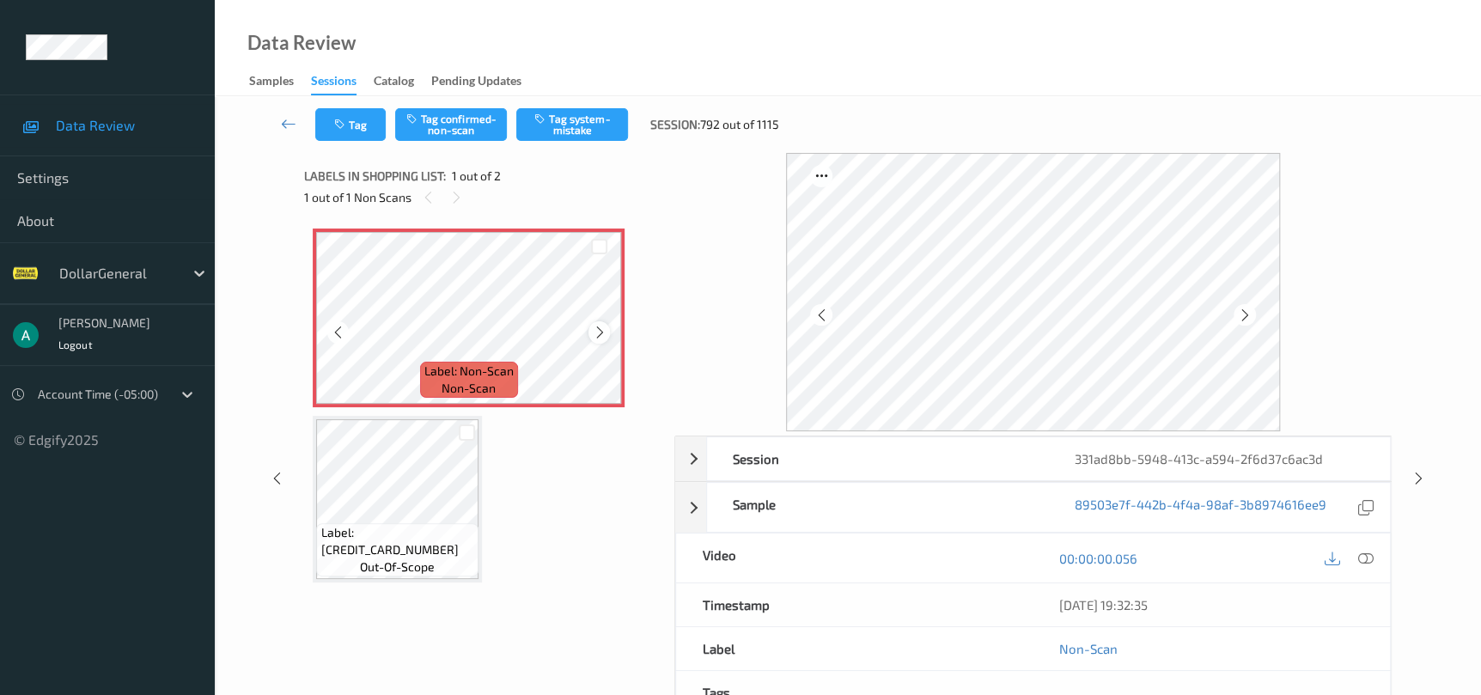
click at [602, 332] on icon at bounding box center [599, 332] width 15 height 15
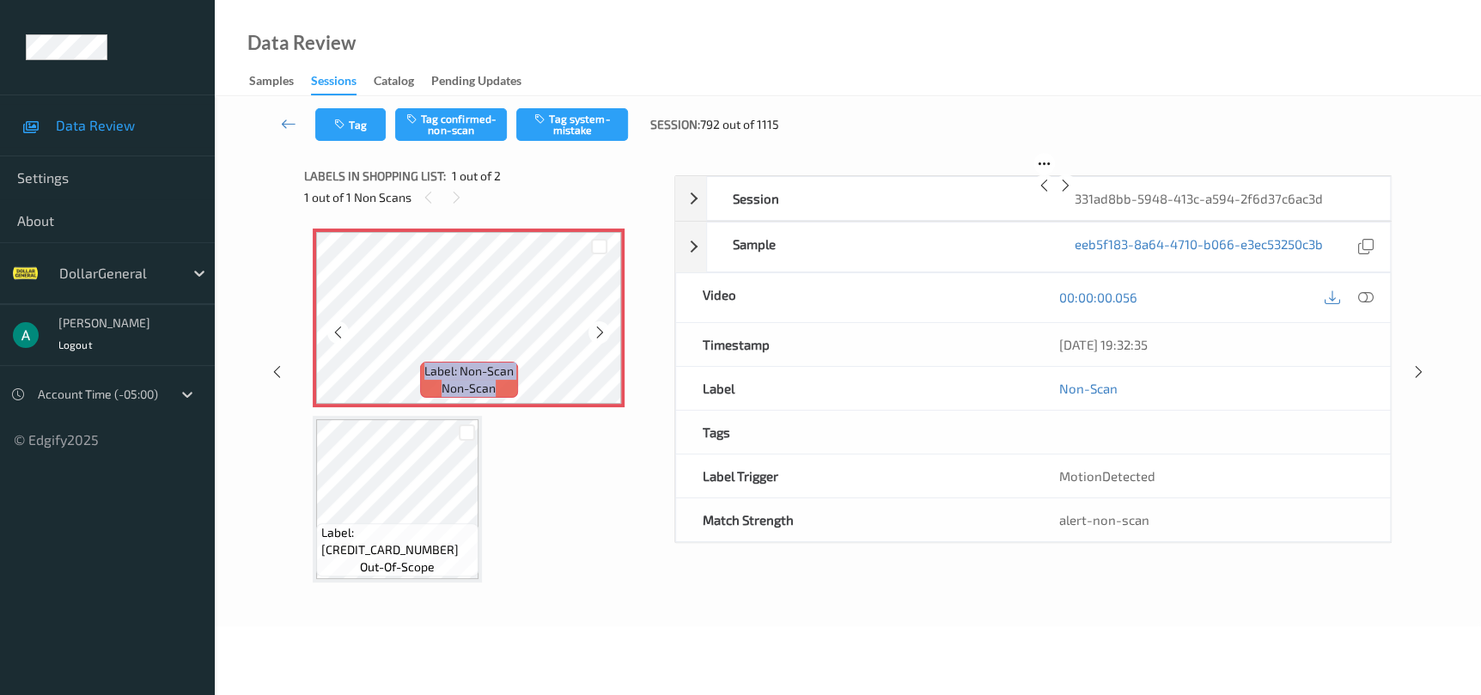
click at [602, 332] on icon at bounding box center [599, 332] width 15 height 15
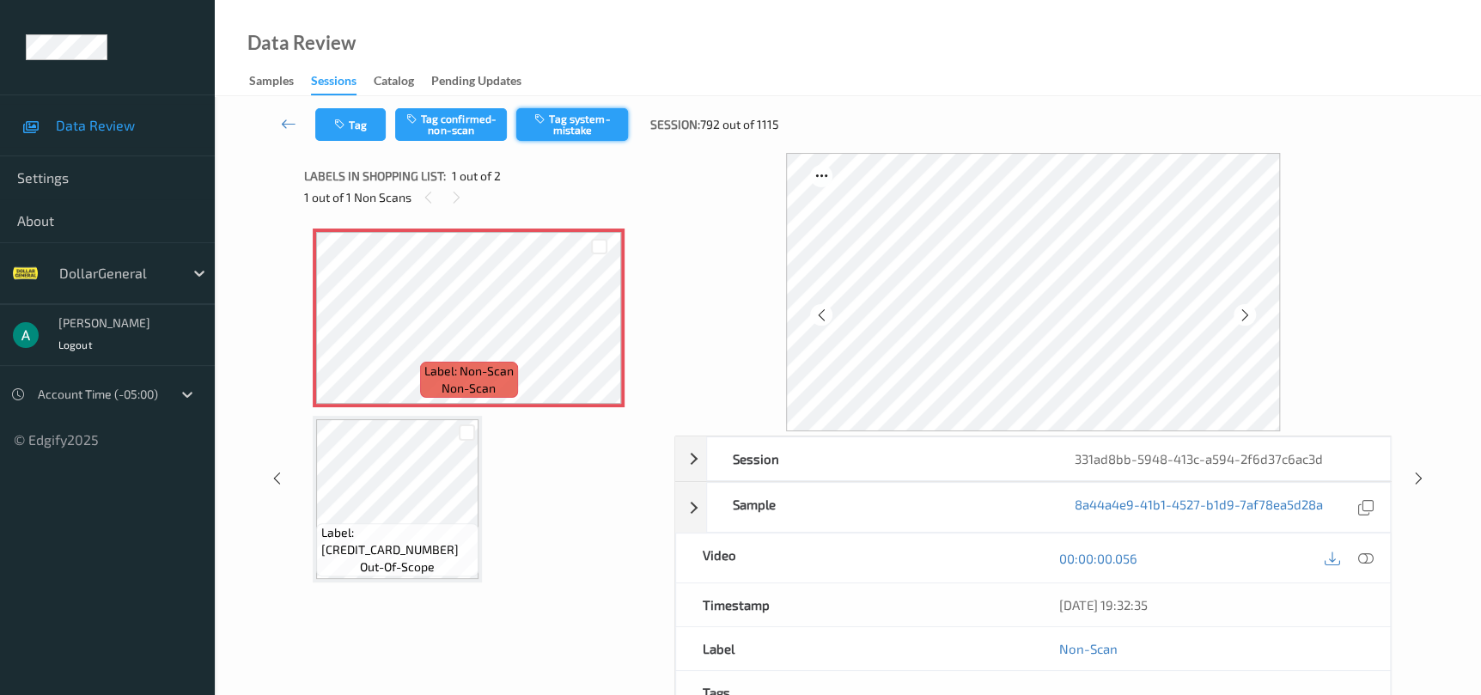
click at [579, 130] on button "Tag system-mistake" at bounding box center [572, 124] width 112 height 33
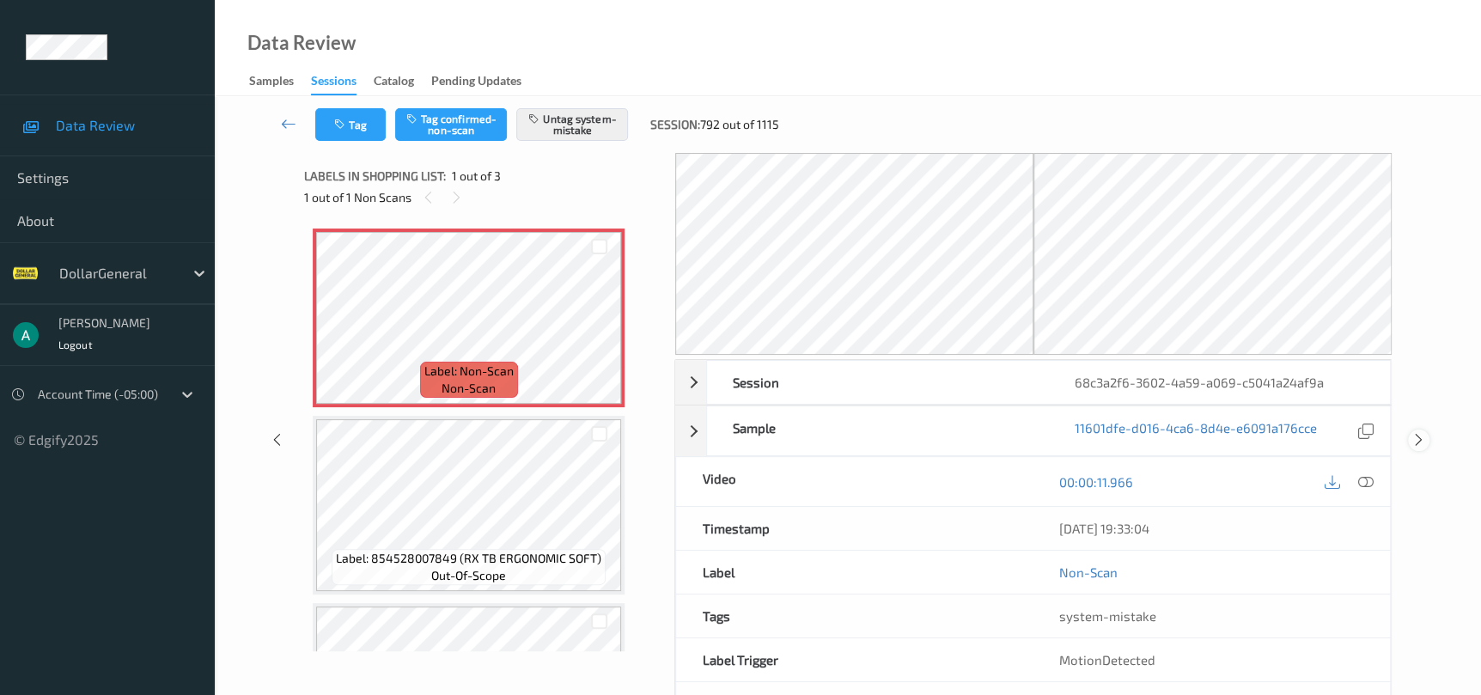
click at [1421, 432] on icon at bounding box center [1418, 439] width 15 height 15
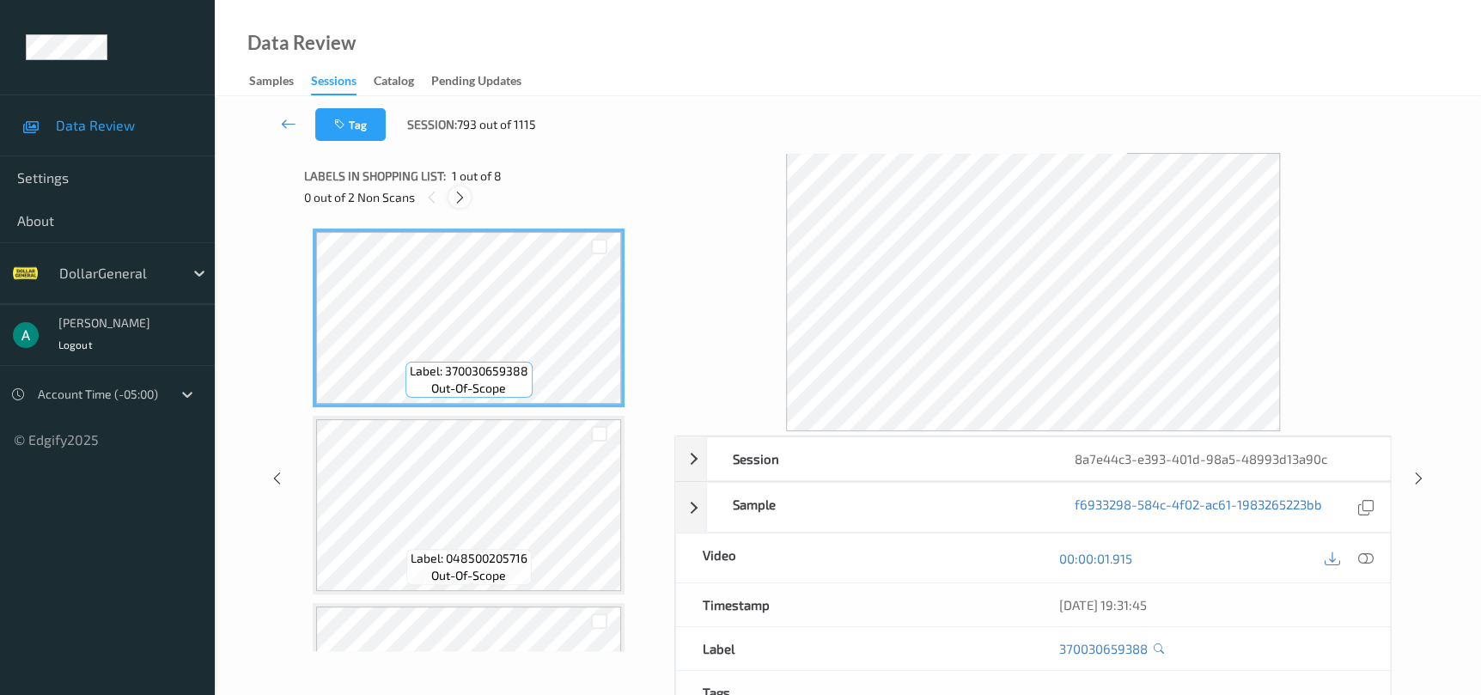
click at [454, 205] on div at bounding box center [458, 196] width 21 height 21
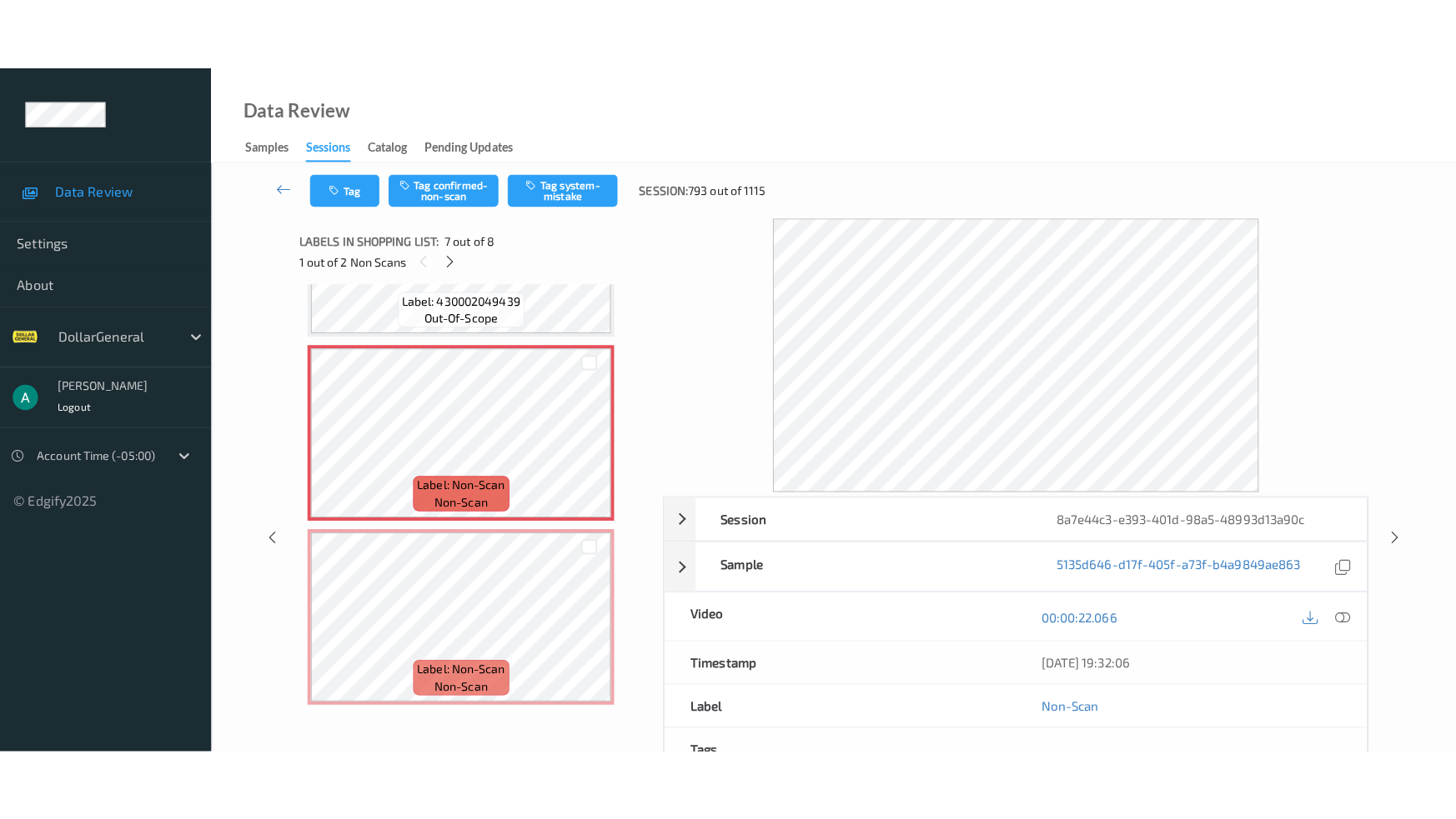
scroll to position [913, 0]
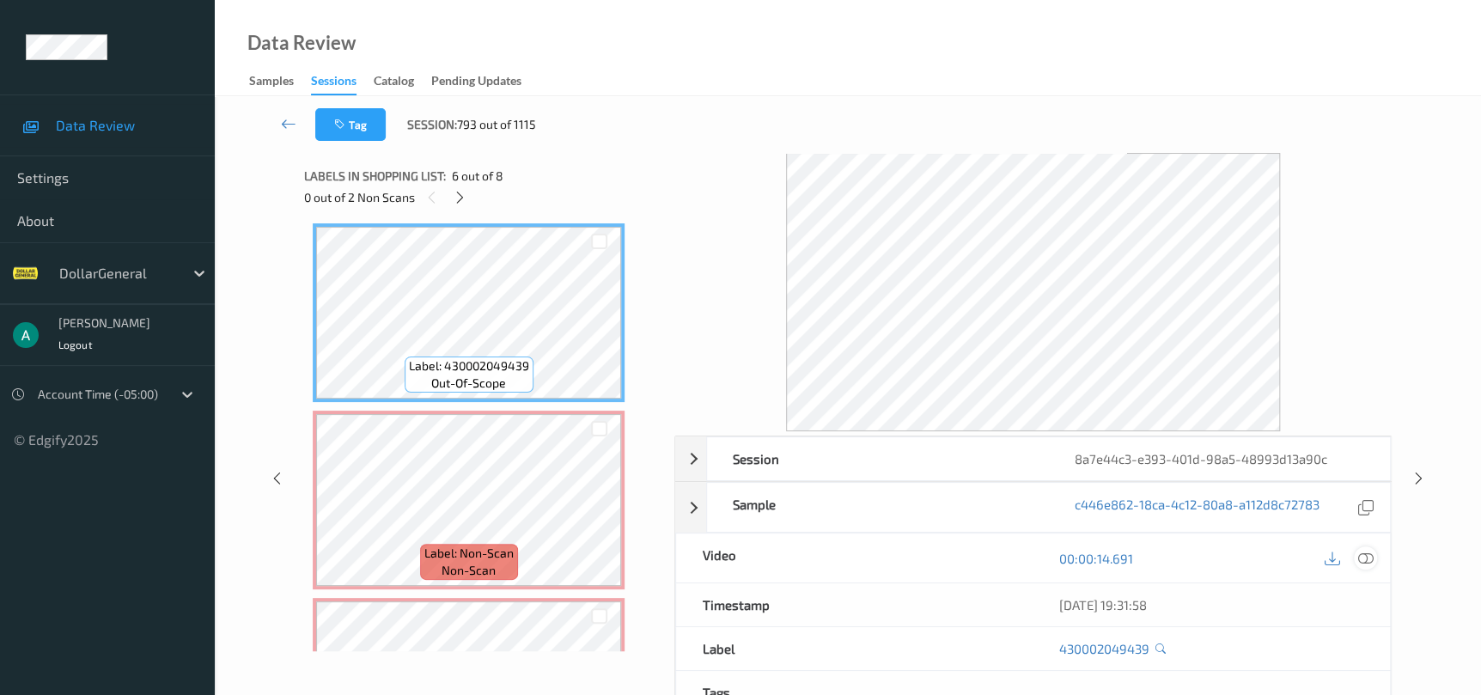
click at [1369, 562] on icon at bounding box center [1364, 558] width 15 height 15
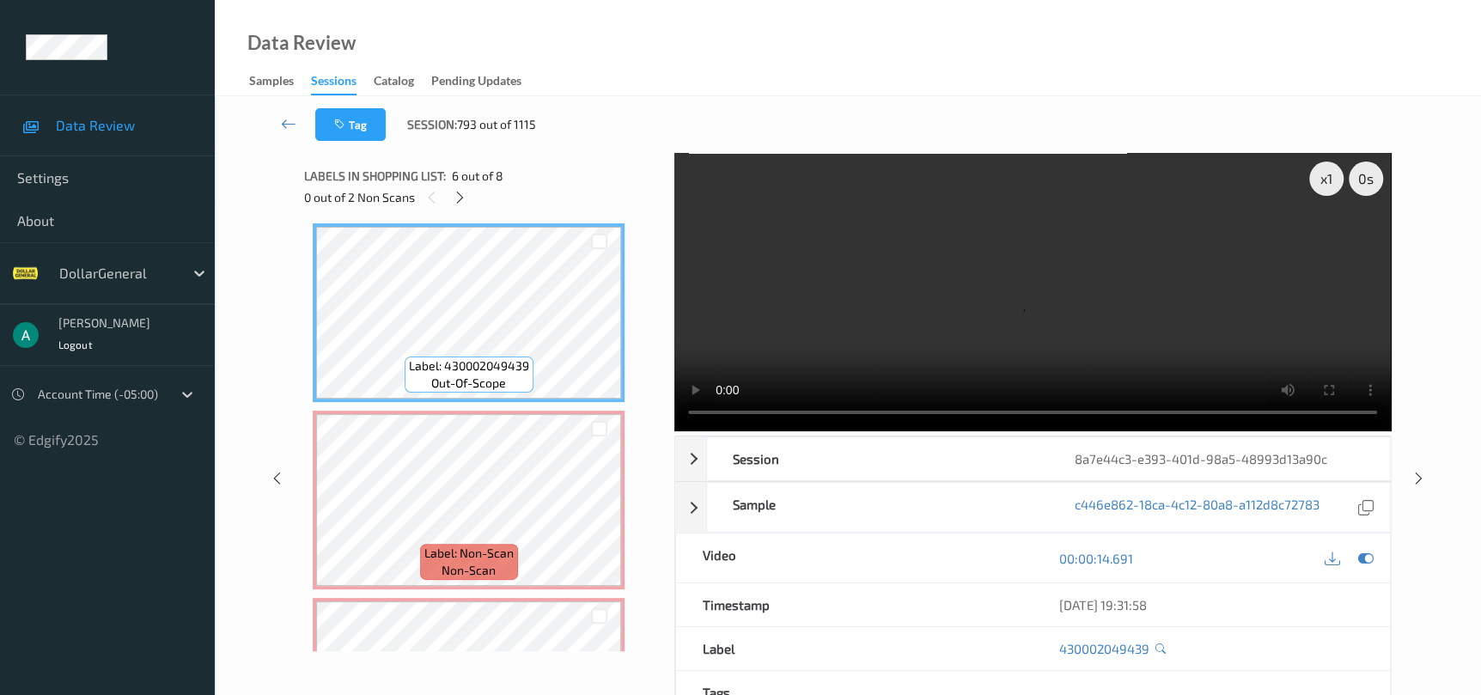
scroll to position [921, 0]
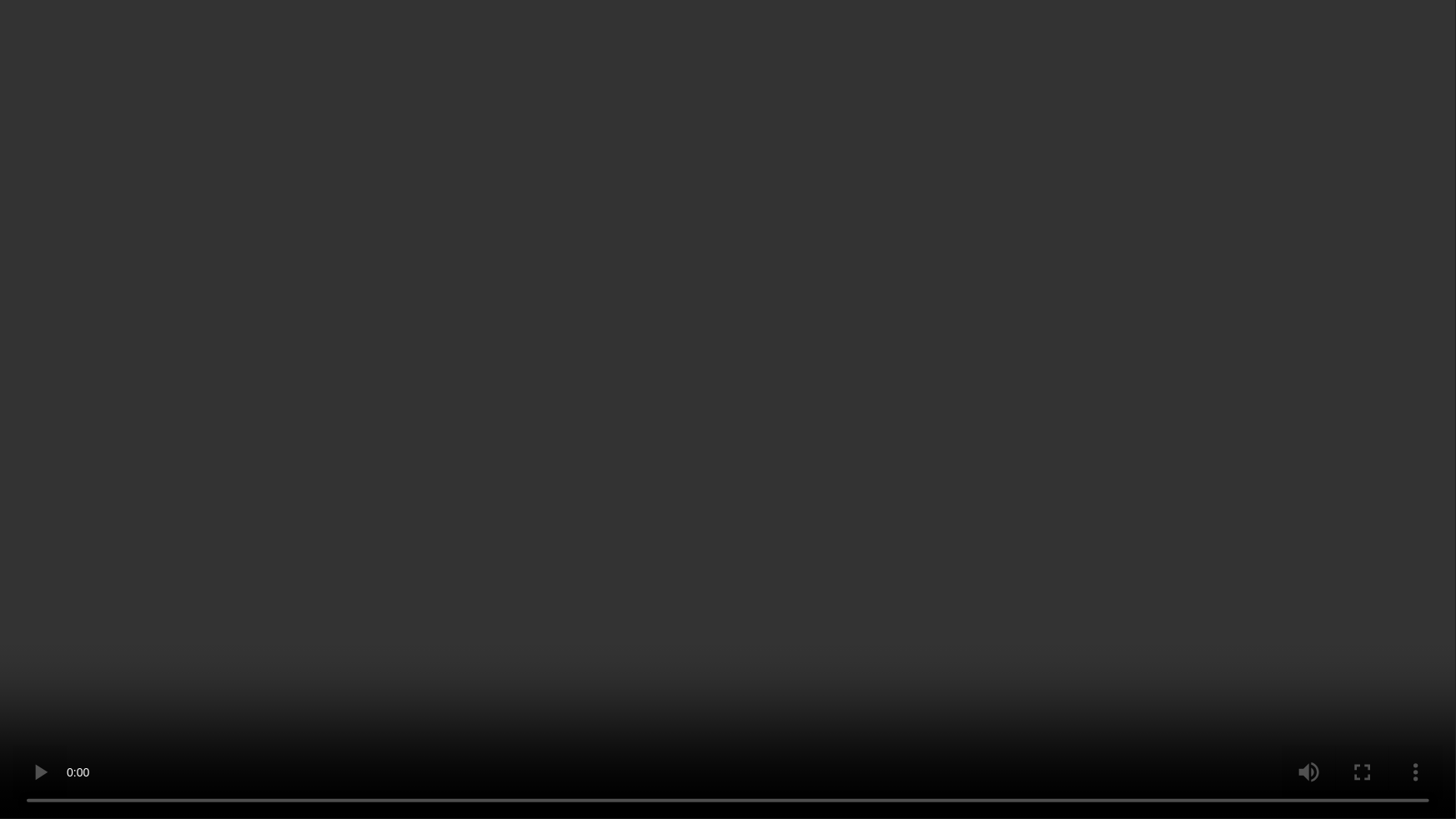
click at [831, 453] on video at bounding box center [728, 410] width 1456 height 819
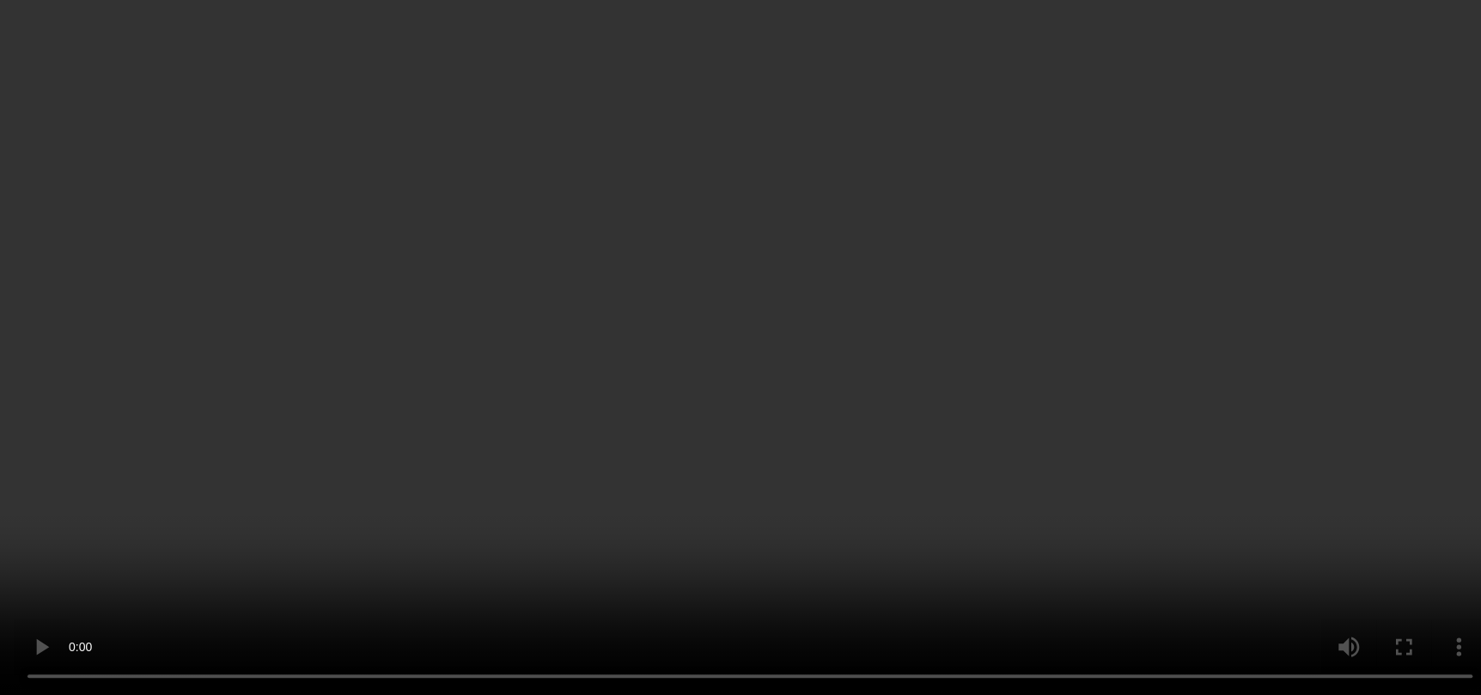
click at [1048, 238] on video at bounding box center [740, 347] width 1481 height 695
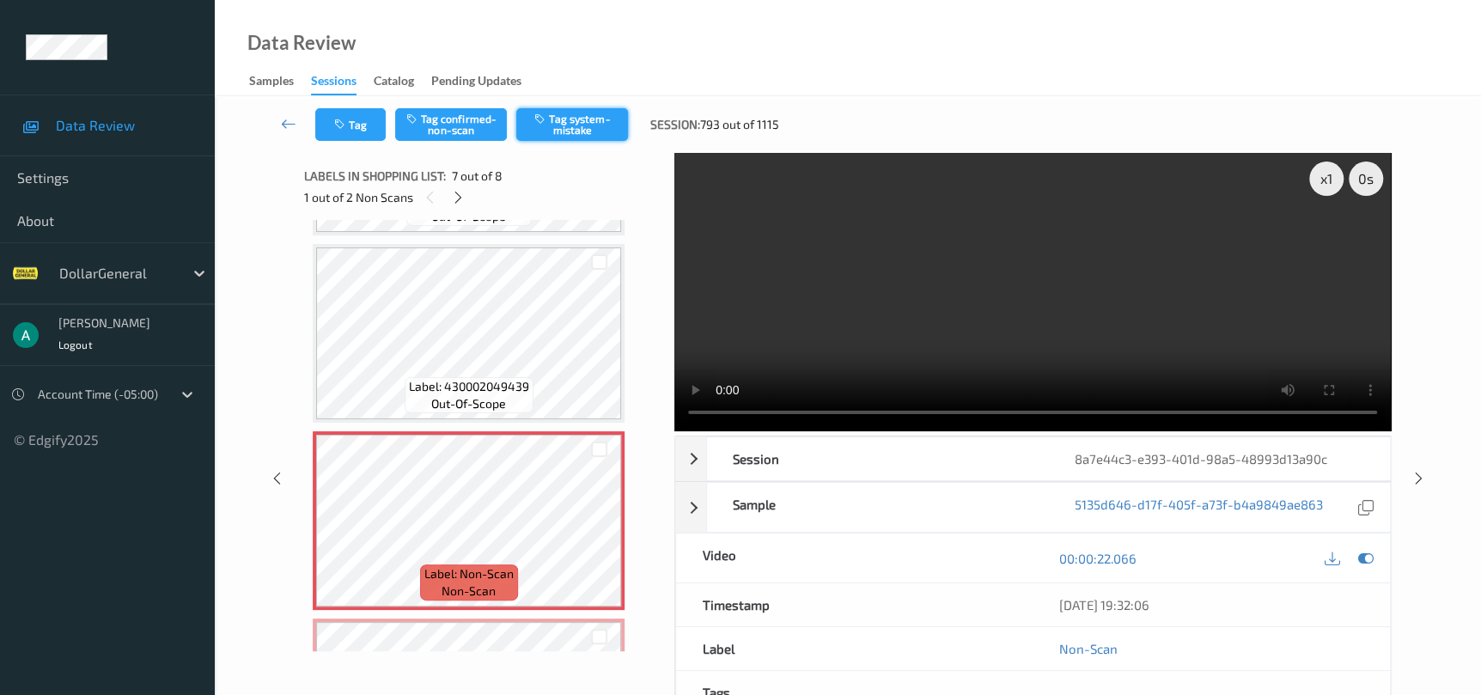
click at [571, 115] on button "Tag system-mistake" at bounding box center [572, 124] width 112 height 33
click at [1367, 557] on icon at bounding box center [1364, 558] width 15 height 15
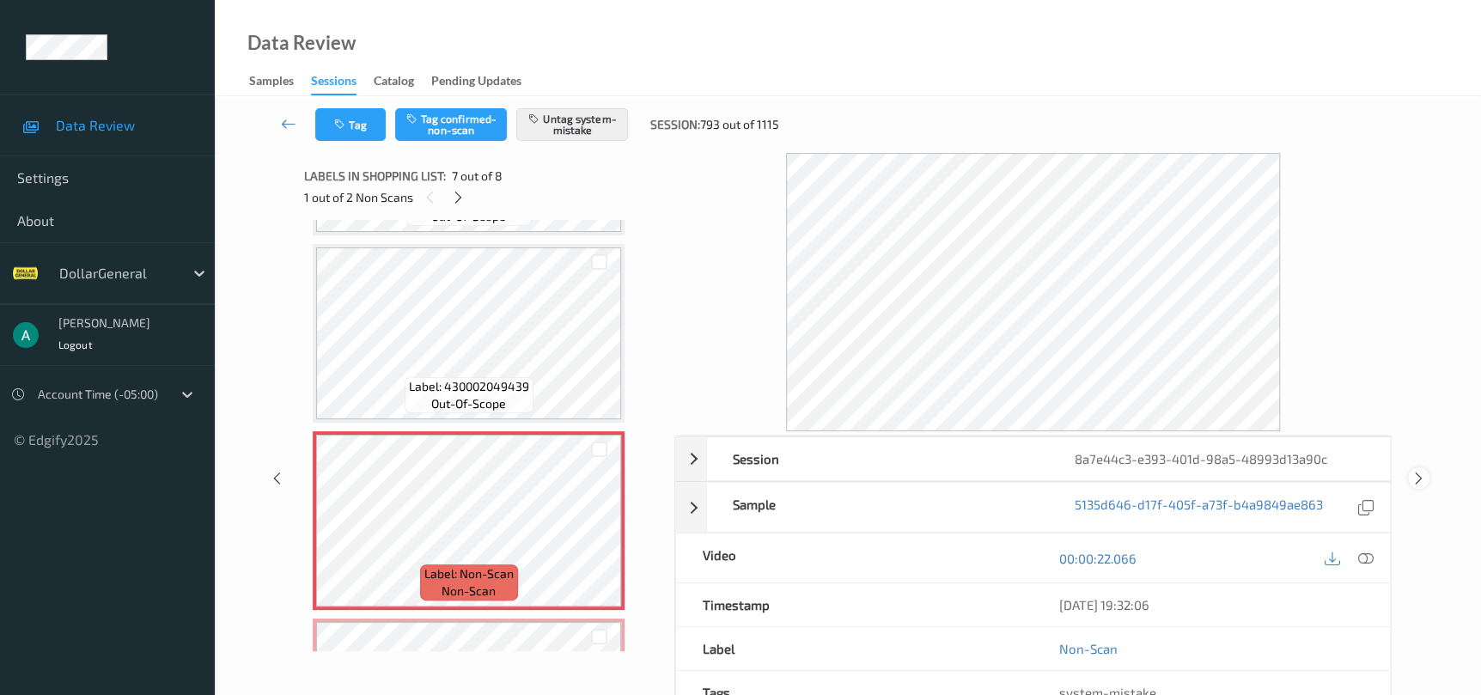
click at [1417, 475] on icon at bounding box center [1418, 478] width 15 height 15
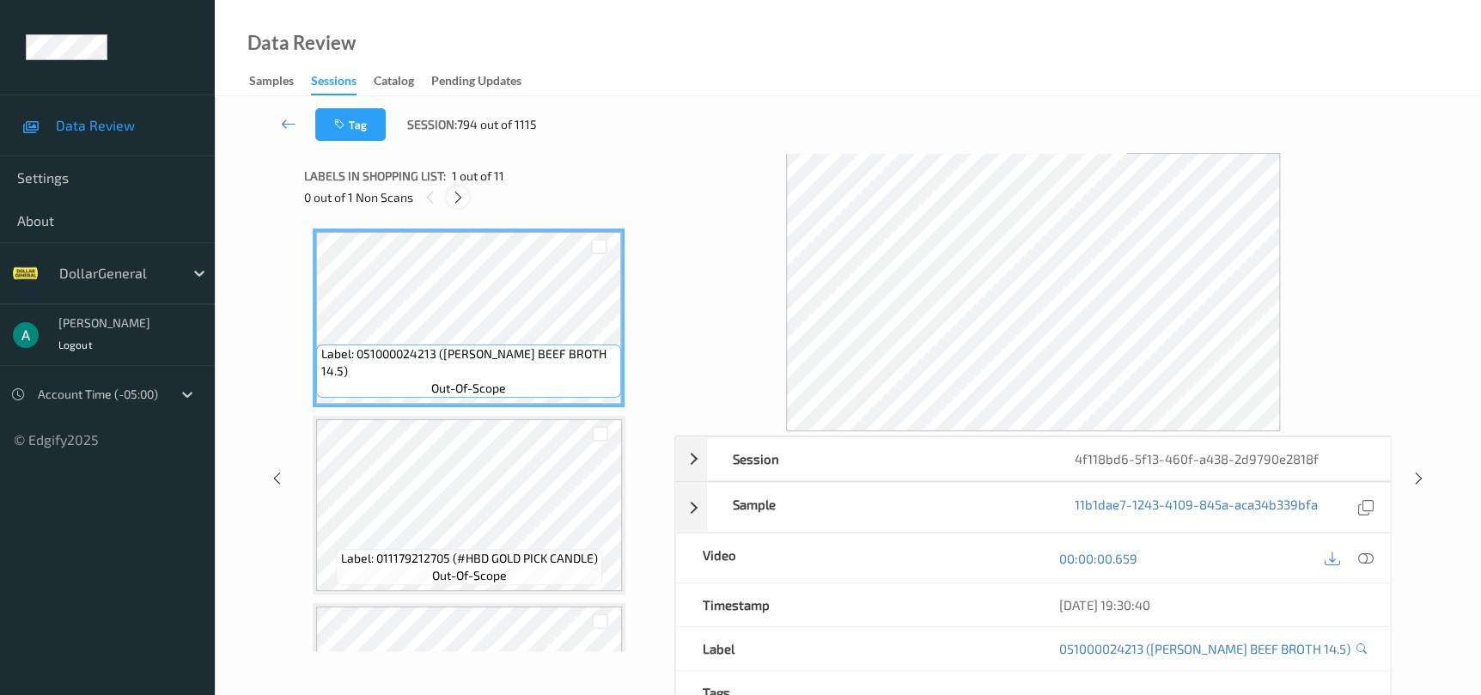
click at [460, 193] on icon at bounding box center [458, 197] width 15 height 15
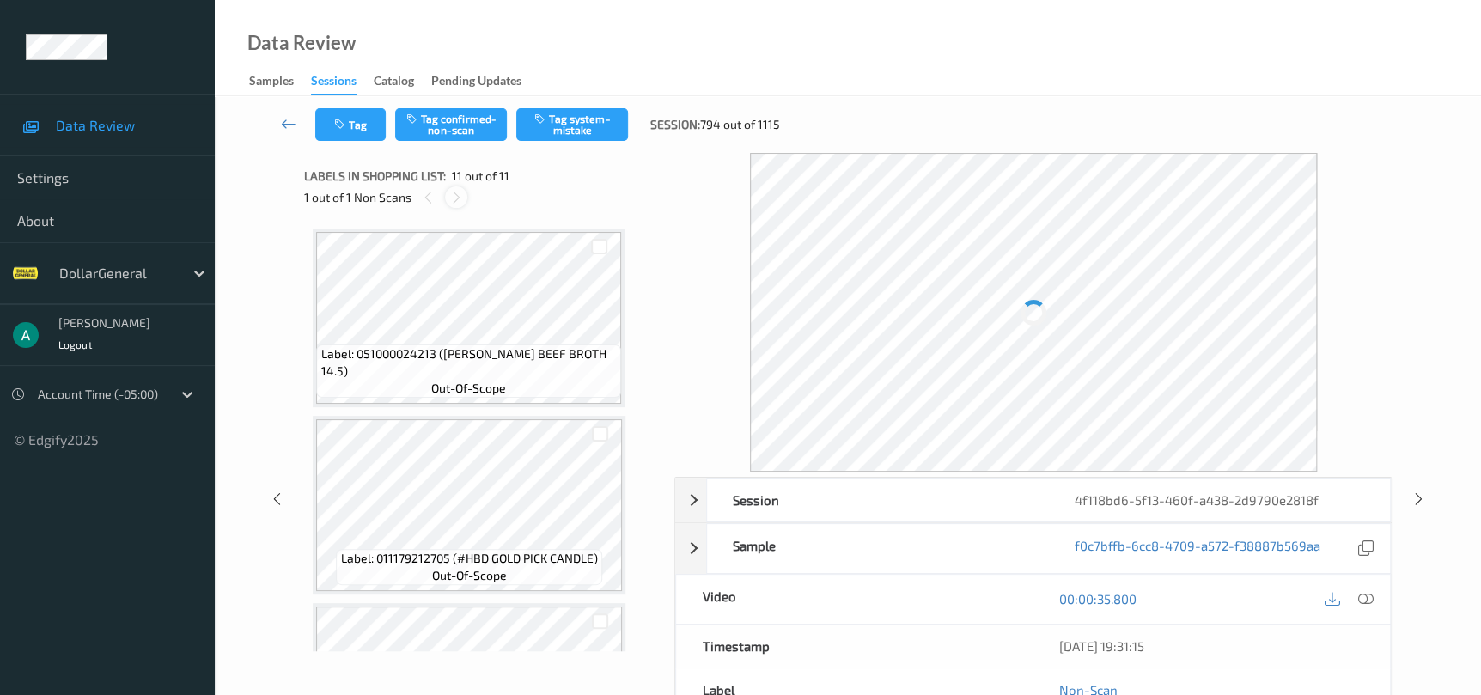
scroll to position [1630, 0]
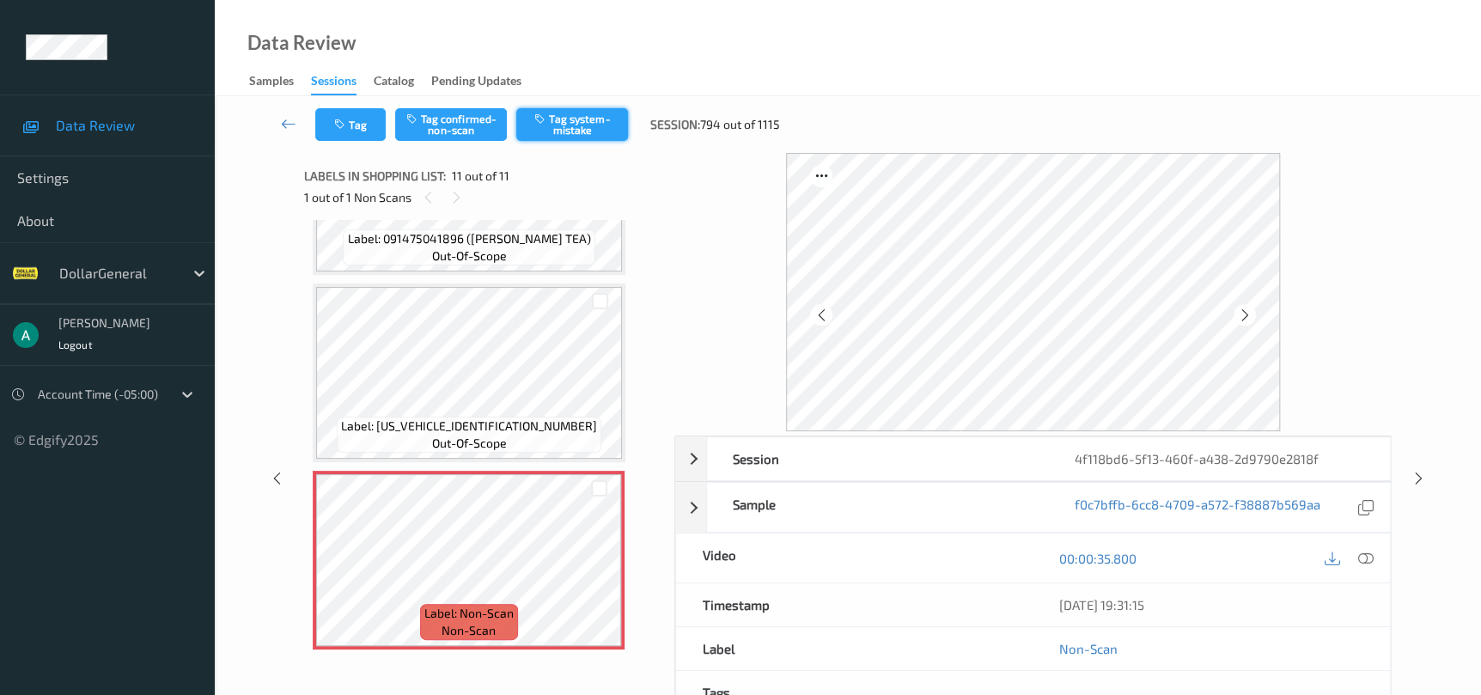
click at [541, 124] on icon "button" at bounding box center [541, 119] width 15 height 12
click at [1425, 480] on div at bounding box center [1418, 477] width 21 height 21
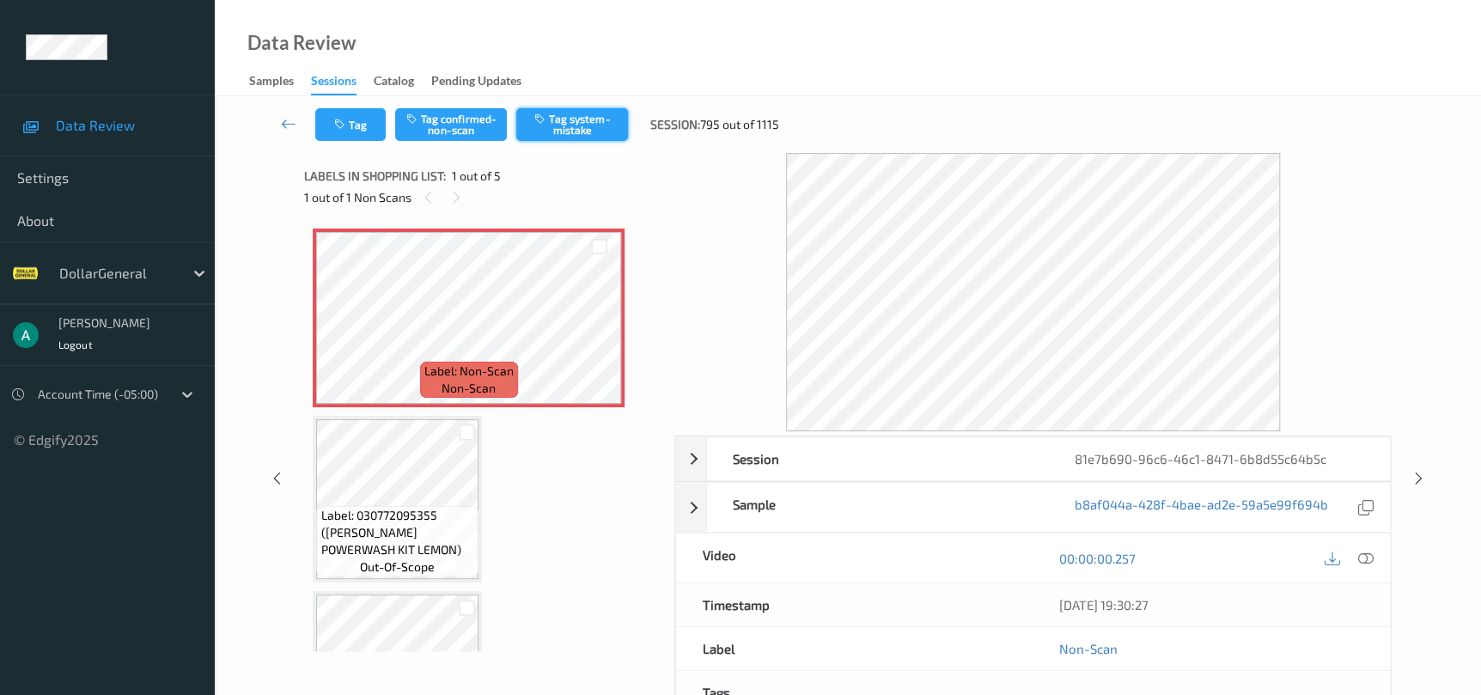
click at [565, 124] on button "Tag system-mistake" at bounding box center [572, 124] width 112 height 33
click at [1417, 479] on icon at bounding box center [1418, 478] width 15 height 15
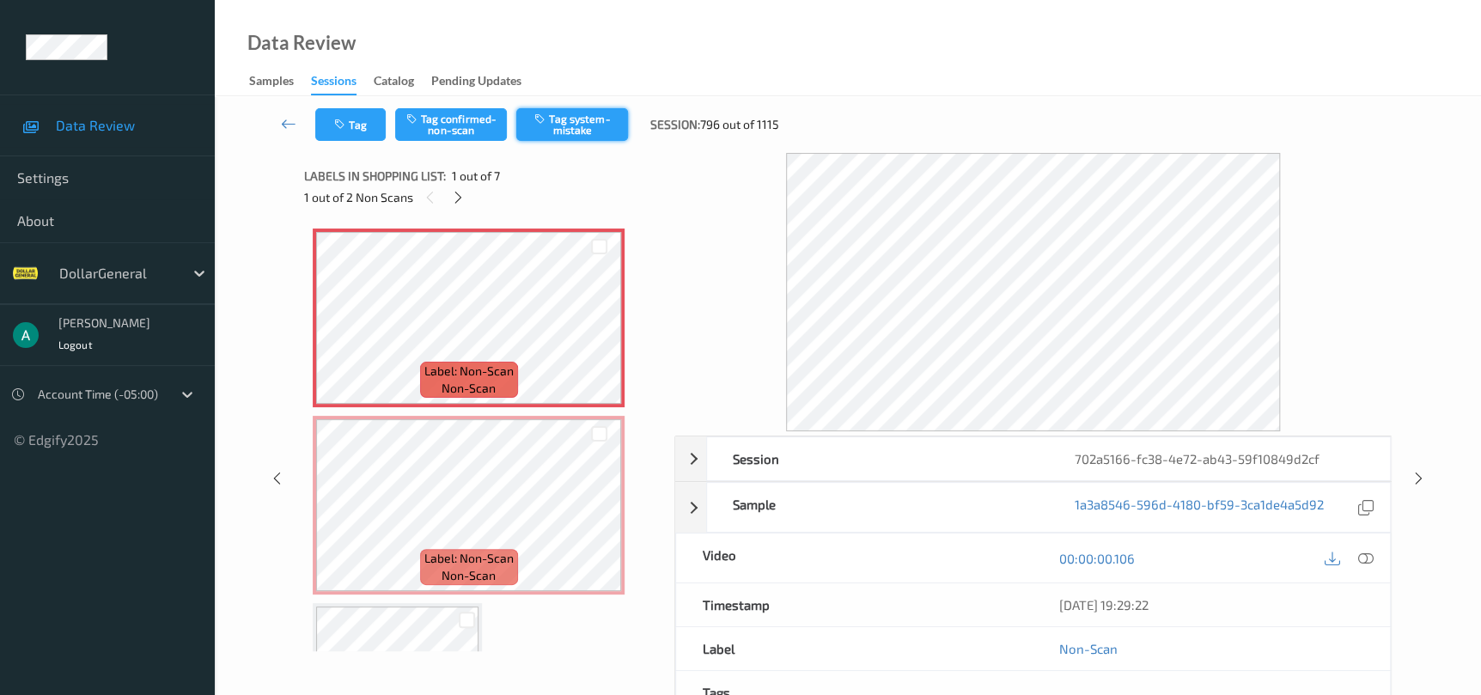
click at [546, 124] on icon "button" at bounding box center [541, 119] width 15 height 12
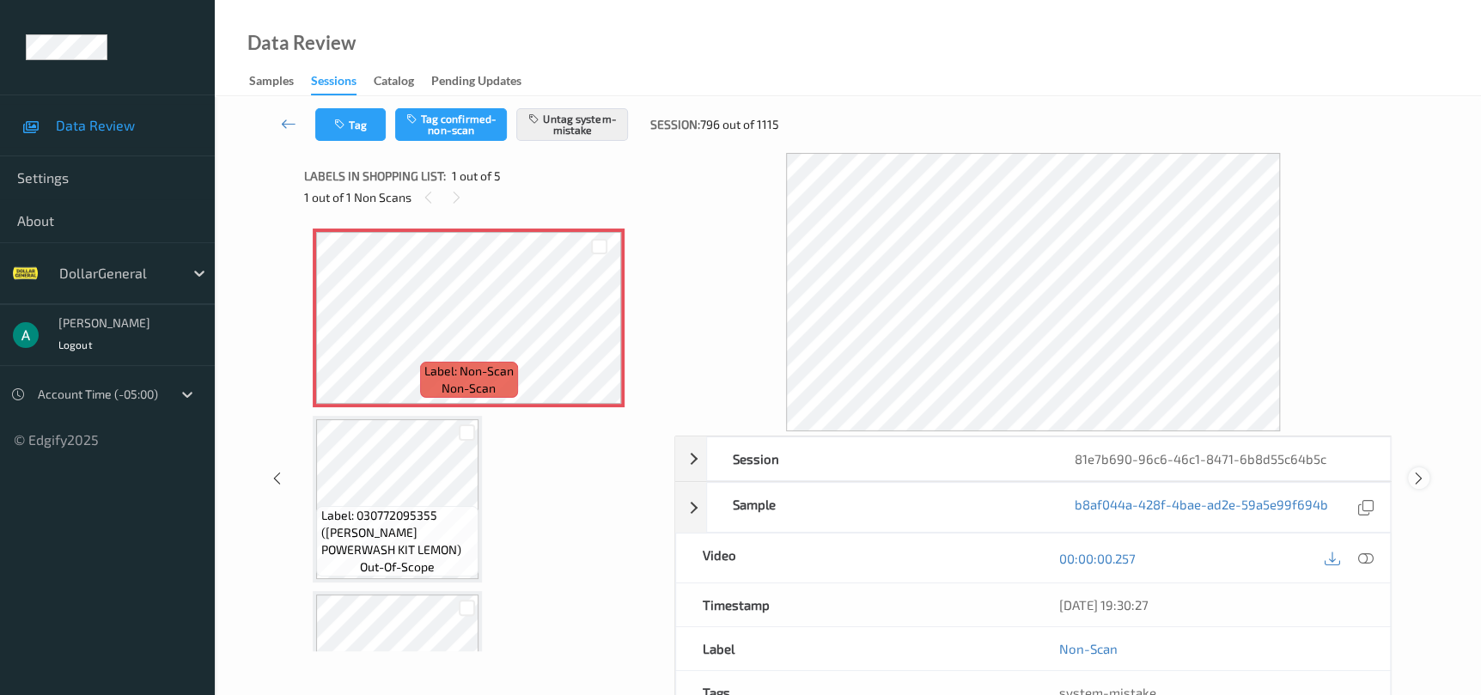
click at [1416, 476] on icon at bounding box center [1418, 478] width 15 height 15
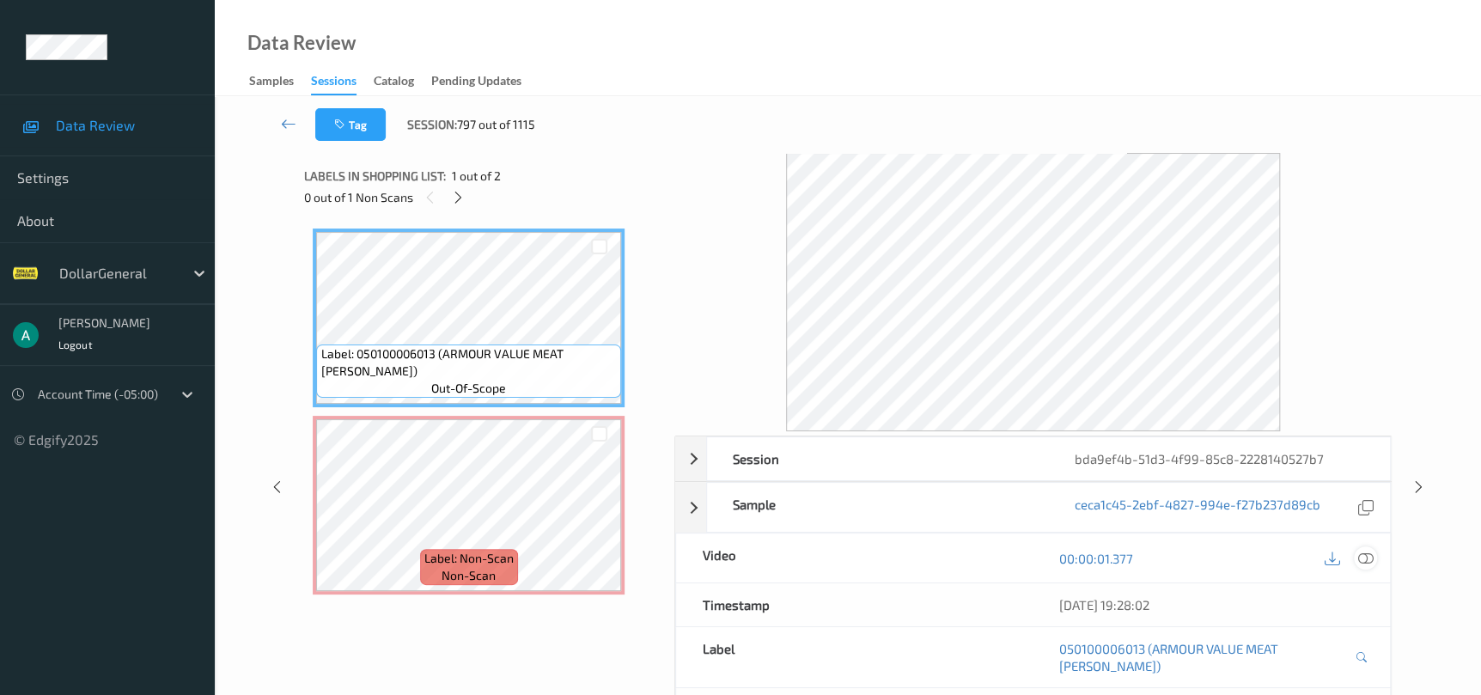
click at [1357, 551] on icon at bounding box center [1364, 558] width 15 height 15
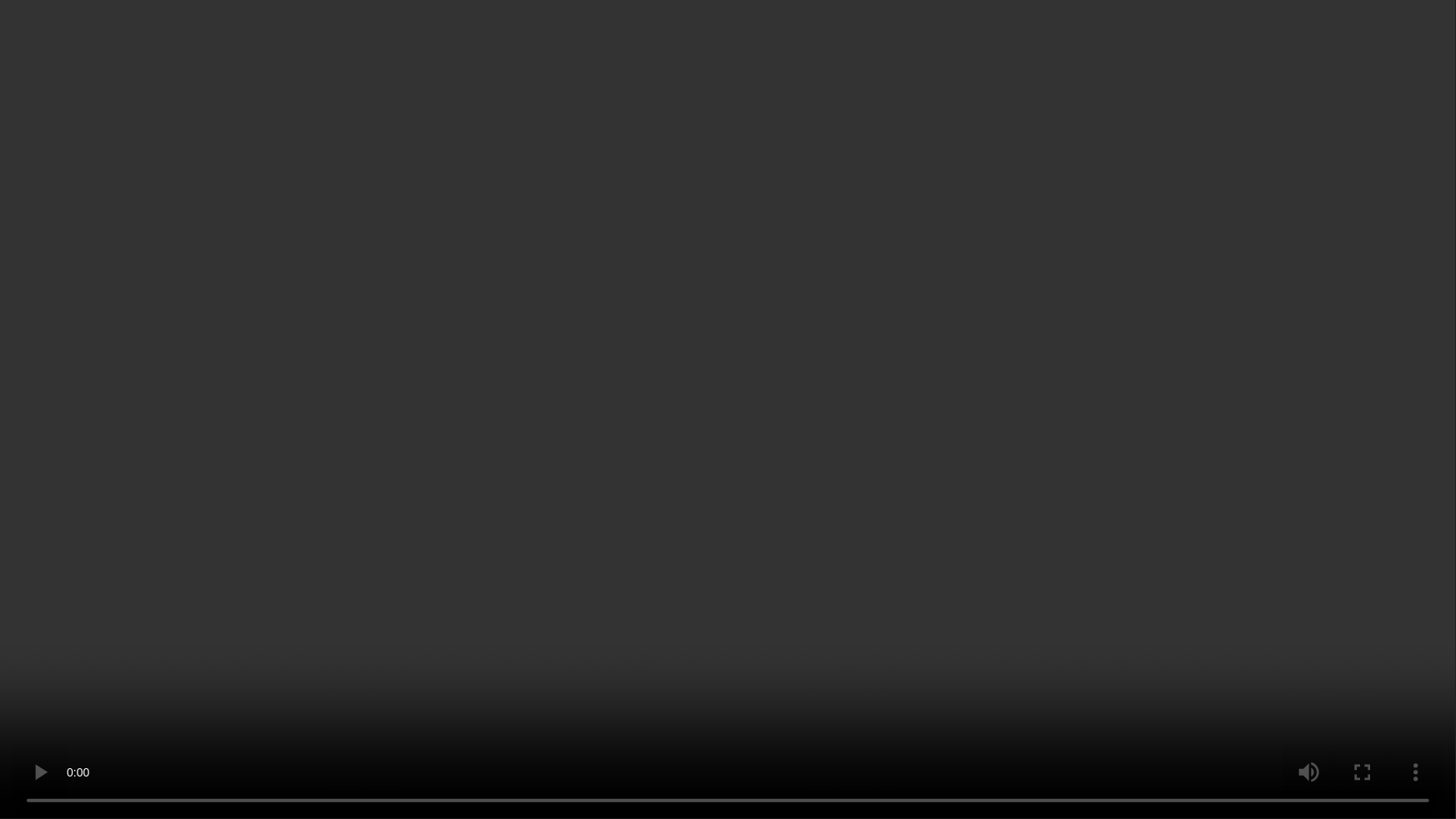
click at [889, 466] on video at bounding box center [728, 410] width 1456 height 819
click at [325, 529] on video at bounding box center [728, 410] width 1456 height 819
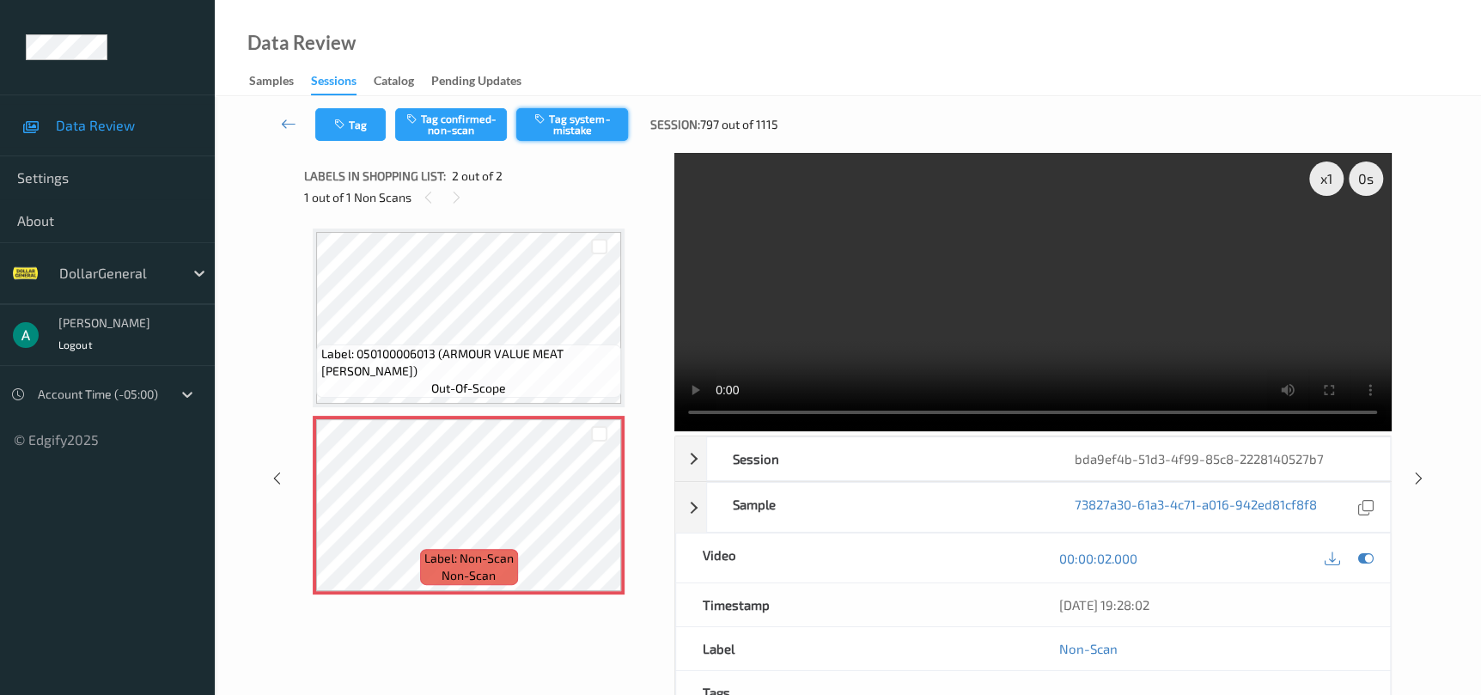
click at [527, 132] on button "Tag system-mistake" at bounding box center [572, 124] width 112 height 33
click at [1410, 467] on div "x 1 0 s Session bda9ef4b-51d3-4f99-85c8-2228140527b7 Session ID bda9ef4b-51d3-4…" at bounding box center [848, 478] width 1196 height 650
click at [1366, 562] on icon at bounding box center [1364, 558] width 15 height 15
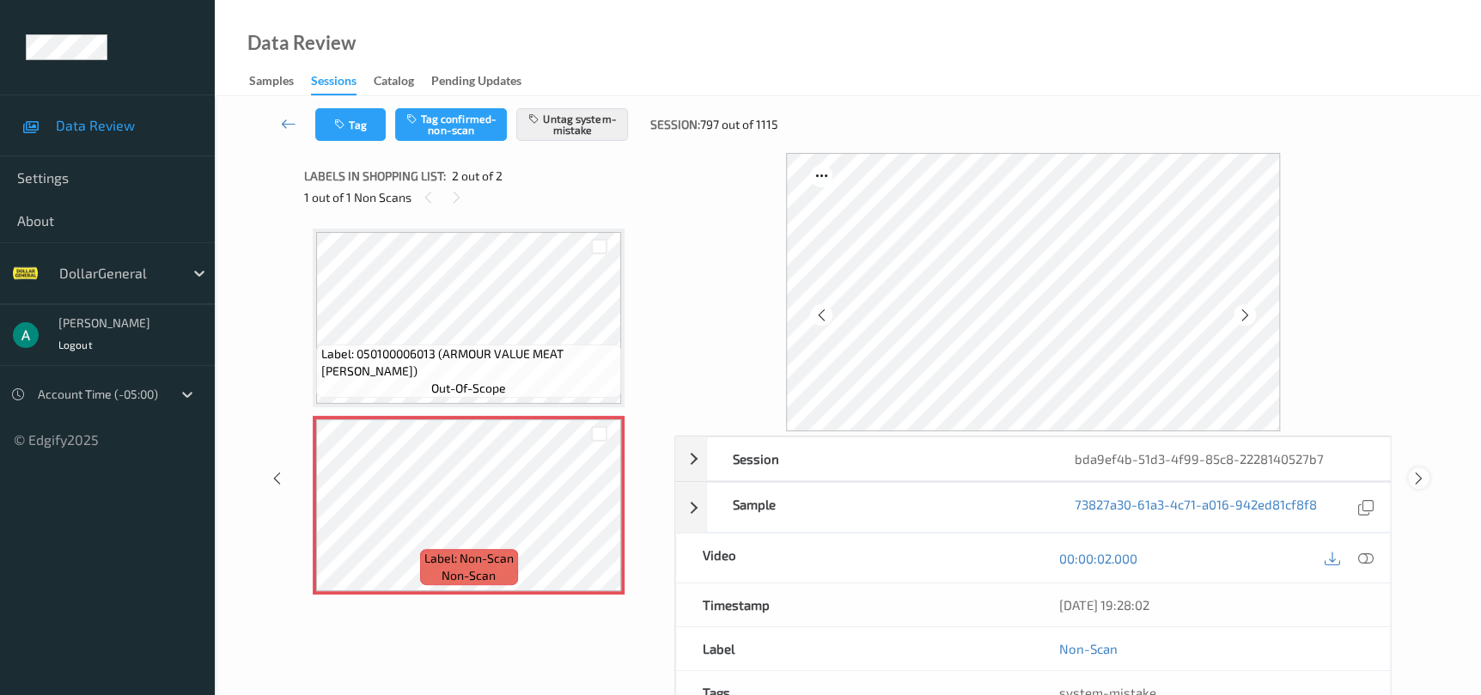
click at [1419, 477] on icon at bounding box center [1418, 478] width 15 height 15
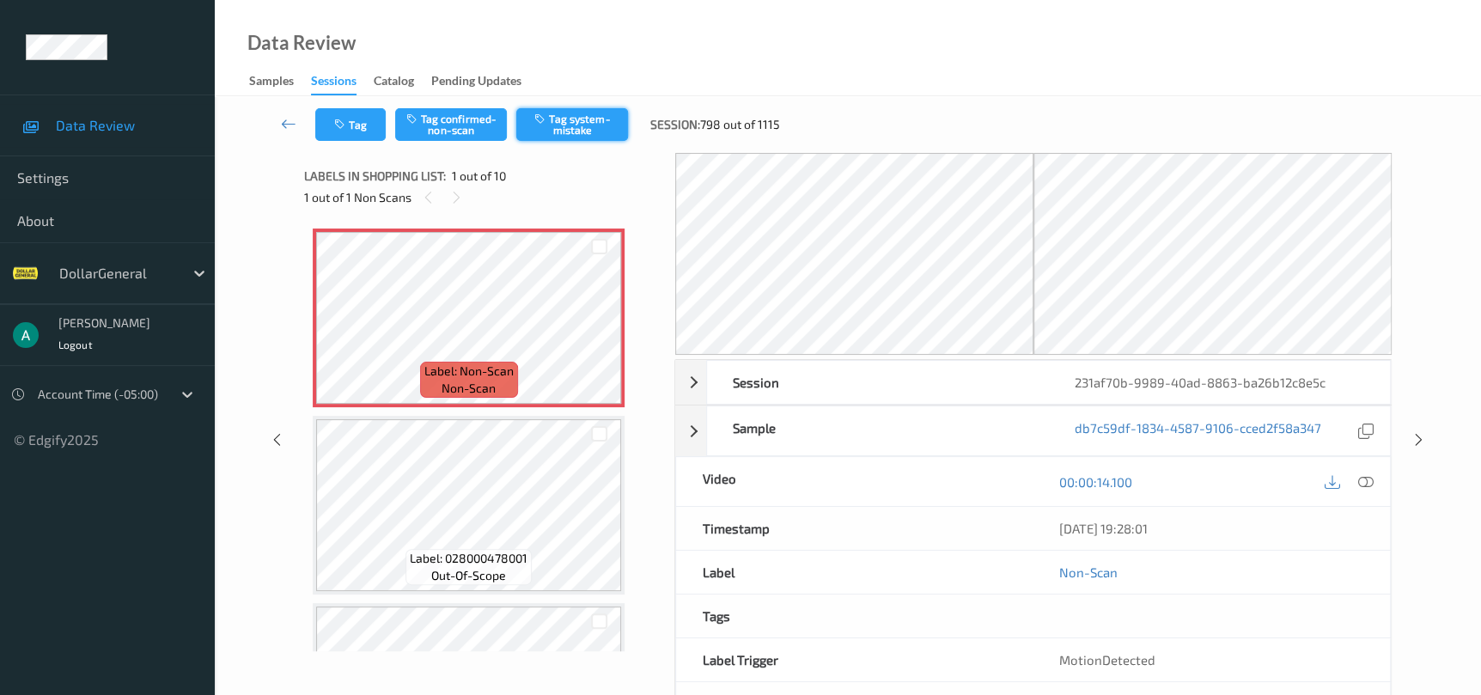
click at [551, 127] on button "Tag system-mistake" at bounding box center [572, 124] width 112 height 33
click at [1414, 445] on icon at bounding box center [1418, 439] width 15 height 15
click at [584, 144] on div "Tag Tag confirmed-non-scan Tag system-mistake Session: 799 out of 1115" at bounding box center [848, 124] width 1196 height 57
click at [584, 132] on button "Tag system-mistake" at bounding box center [572, 124] width 112 height 33
click at [1417, 453] on div "Session 231af70b-9989-40ad-8863-ba26b12c8e5c Session ID 231af70b-9989-40ad-8863…" at bounding box center [848, 440] width 1196 height 574
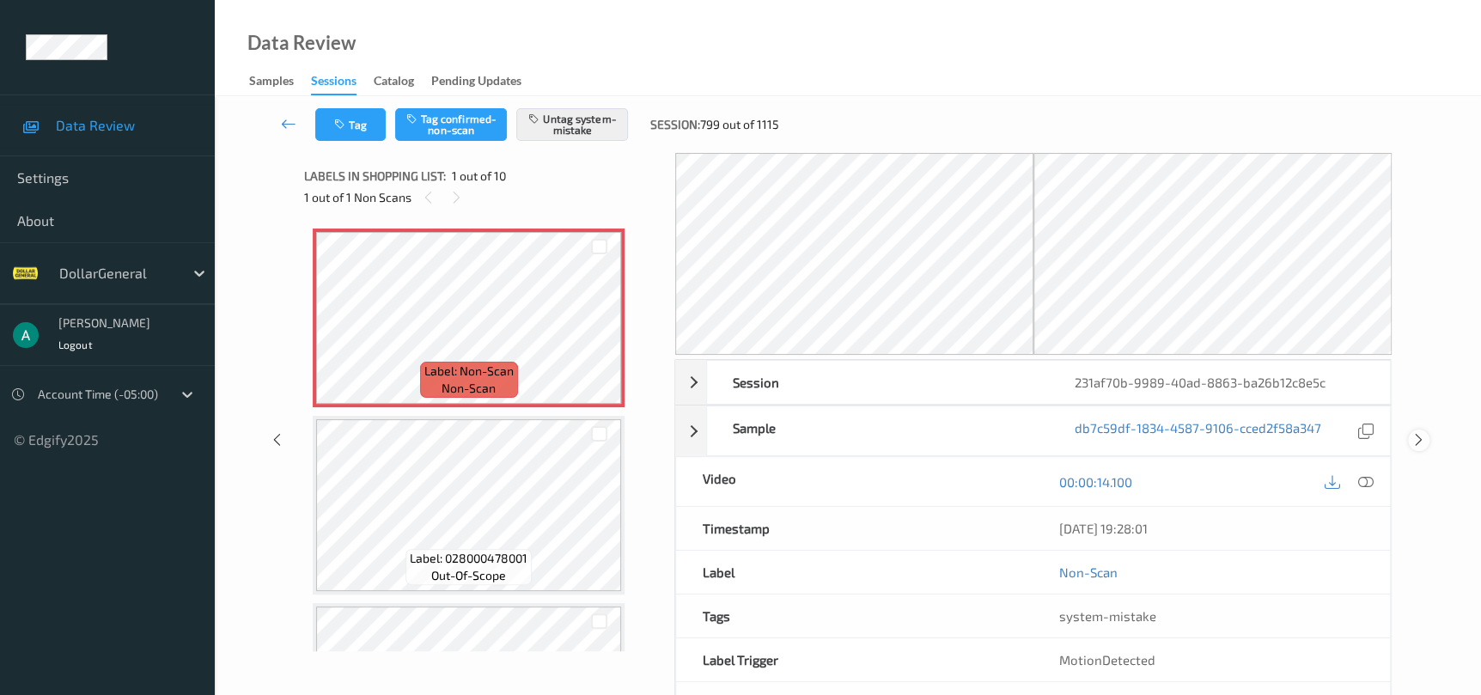
click at [1409, 443] on div at bounding box center [1418, 439] width 21 height 21
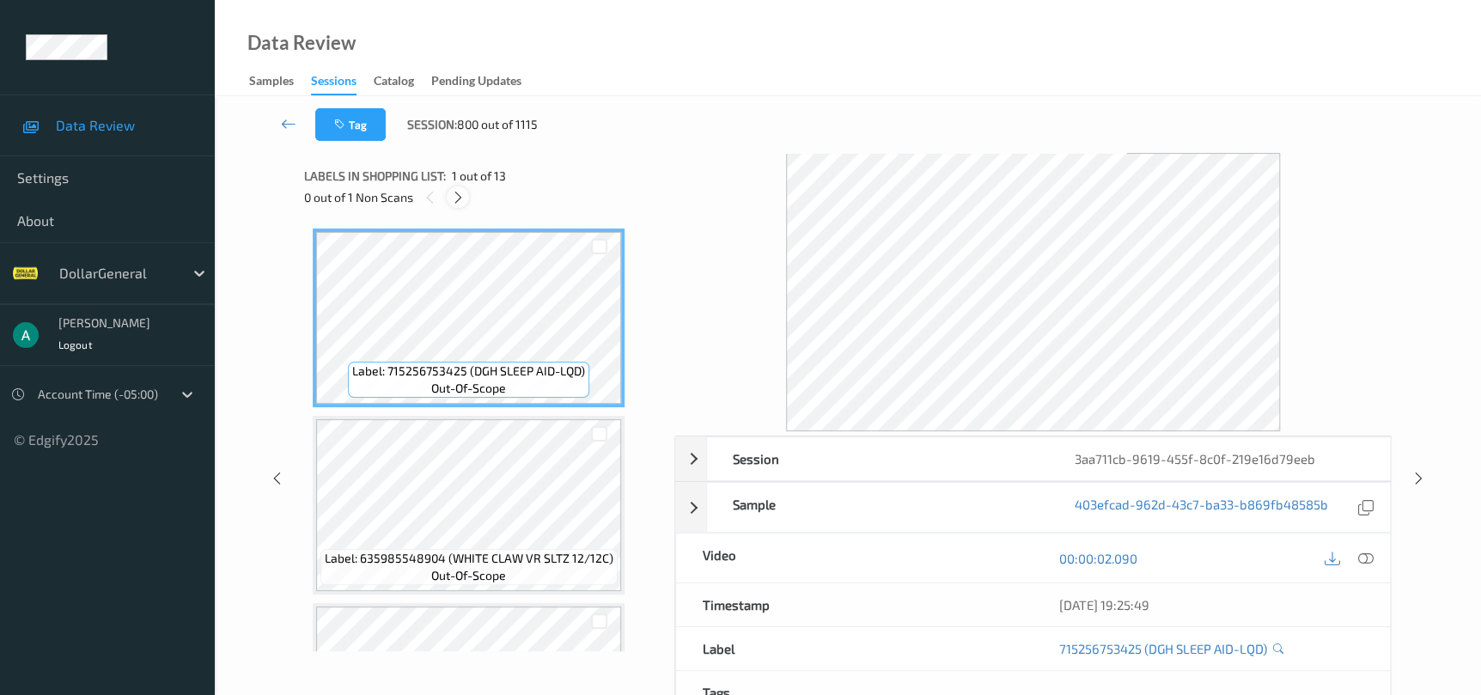
click at [463, 194] on icon at bounding box center [458, 197] width 15 height 15
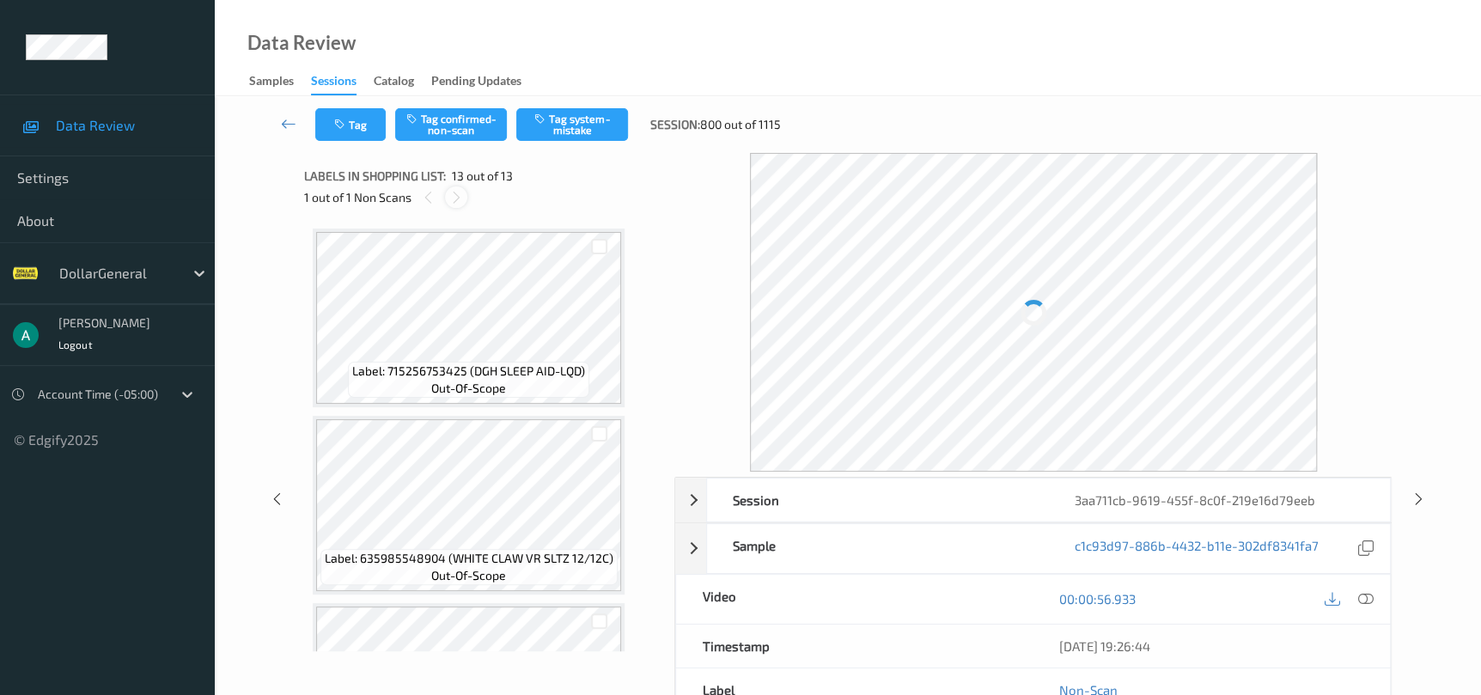
scroll to position [2003, 0]
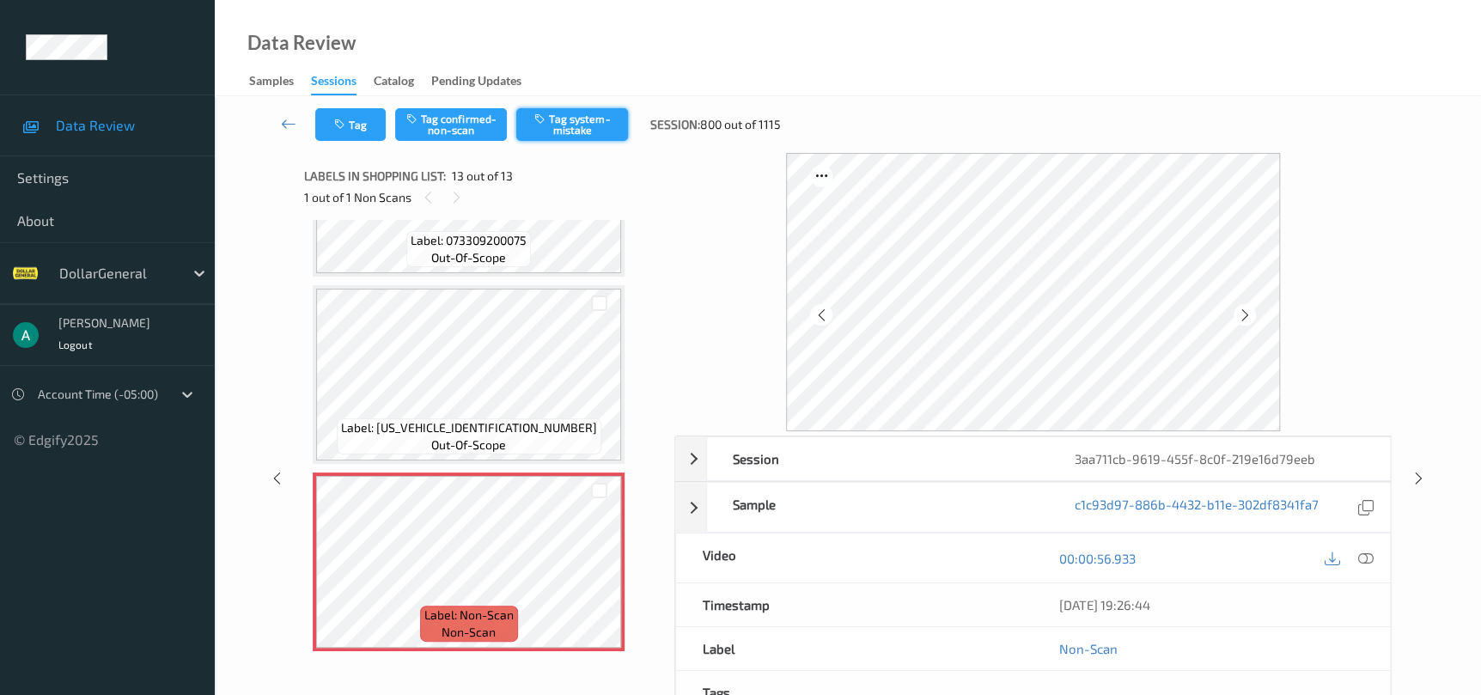
click at [558, 116] on button "Tag system-mistake" at bounding box center [572, 124] width 112 height 33
click at [1417, 474] on icon at bounding box center [1418, 478] width 15 height 15
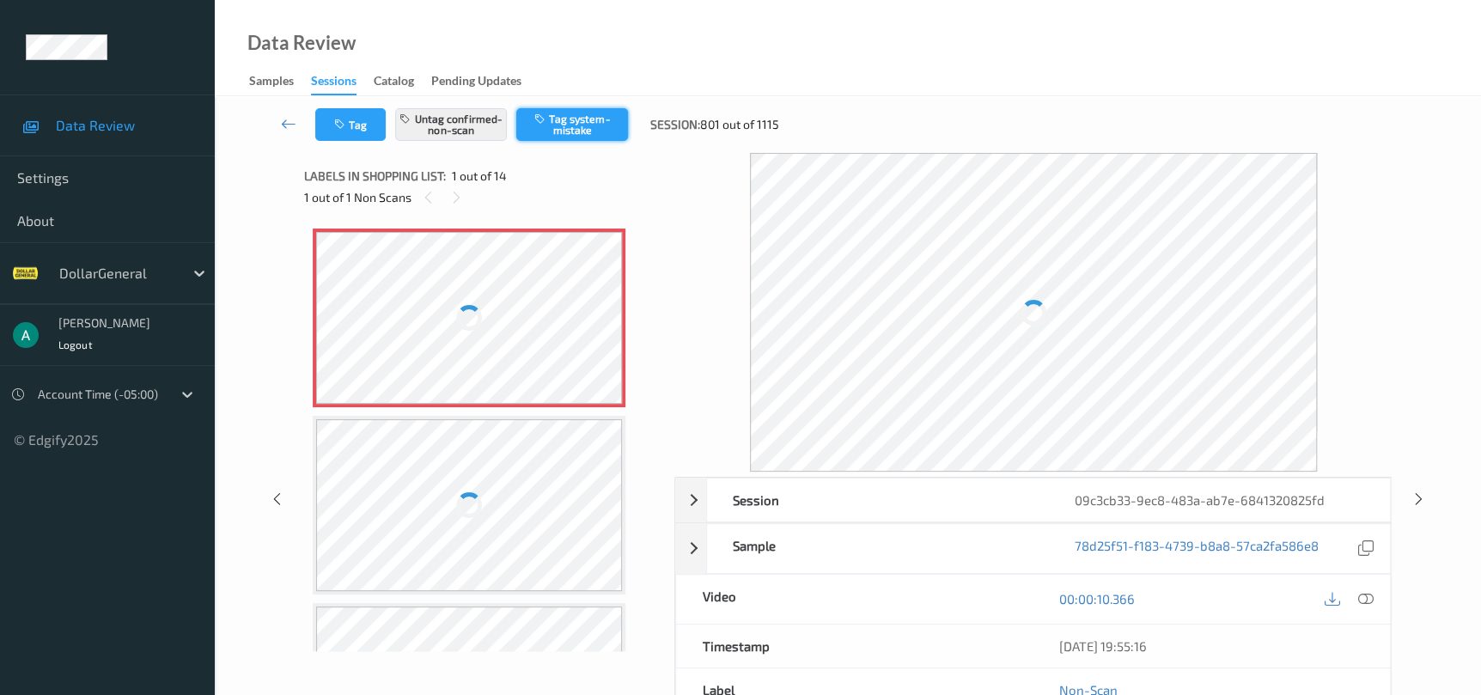
click at [550, 125] on button "Tag system-mistake" at bounding box center [572, 124] width 112 height 33
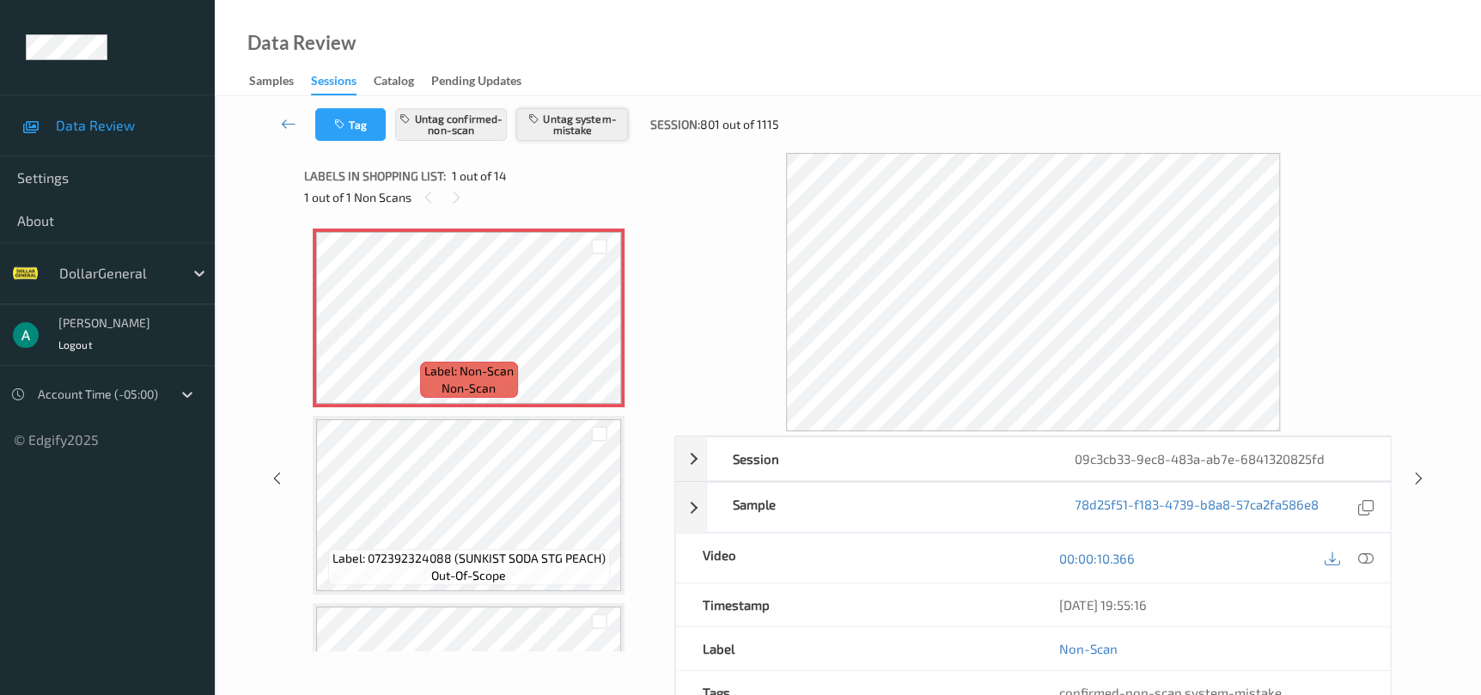
click at [600, 129] on button "Untag system-mistake" at bounding box center [572, 124] width 112 height 33
click at [1417, 483] on icon at bounding box center [1418, 478] width 15 height 15
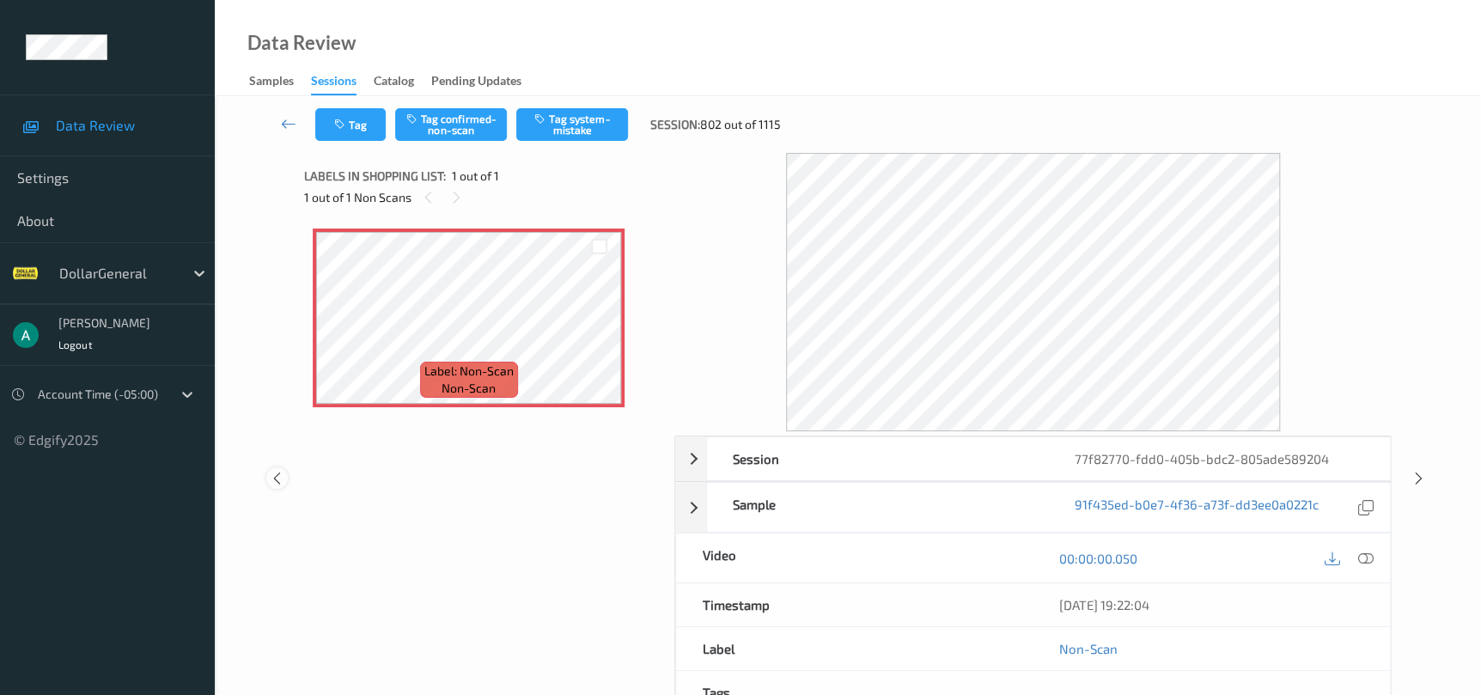
click at [271, 483] on icon at bounding box center [277, 478] width 15 height 15
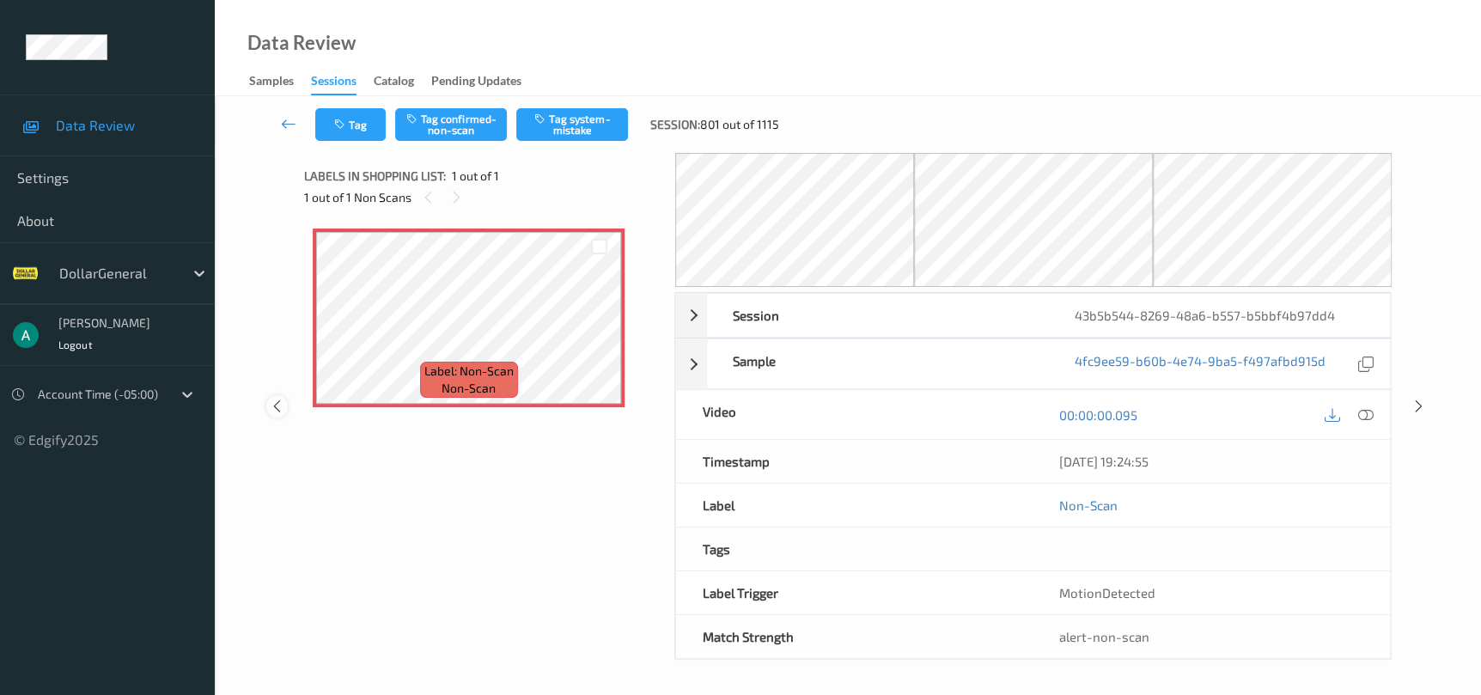
click at [282, 411] on icon at bounding box center [277, 406] width 15 height 15
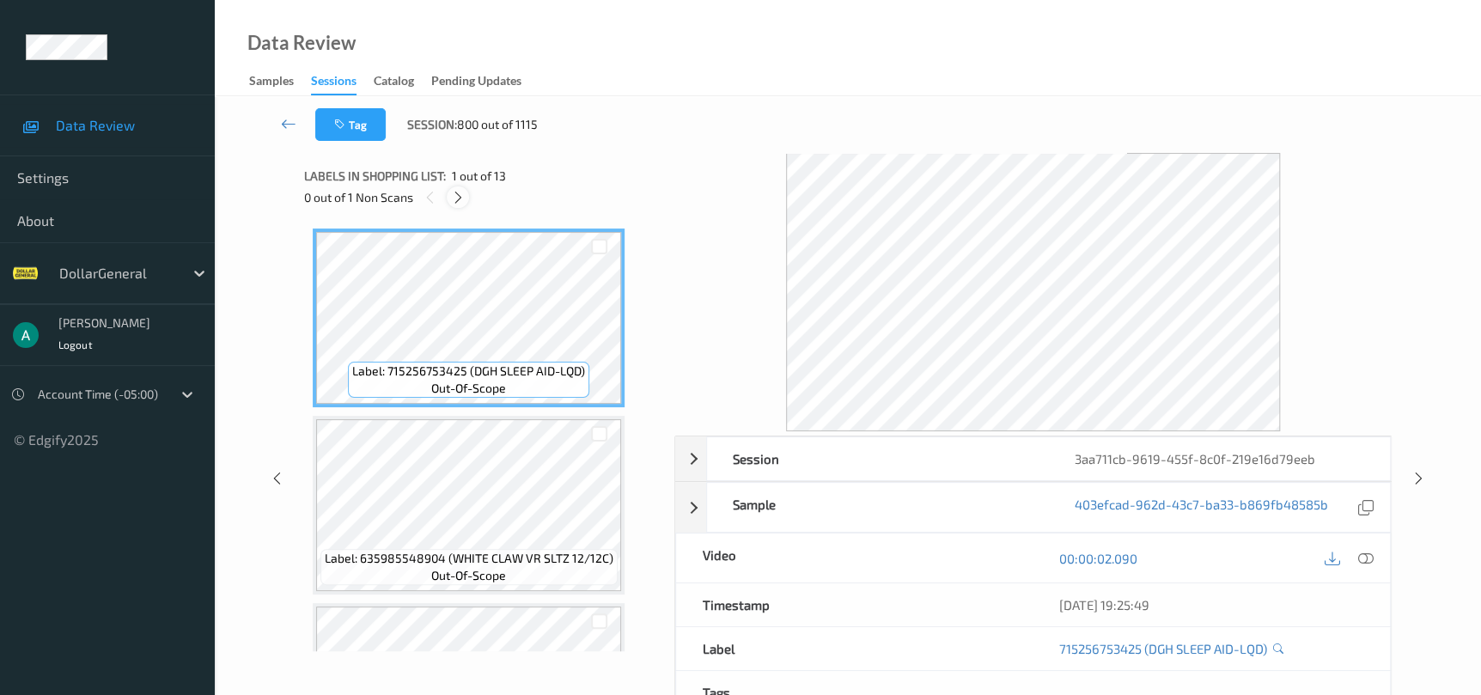
click at [460, 204] on icon at bounding box center [458, 197] width 15 height 15
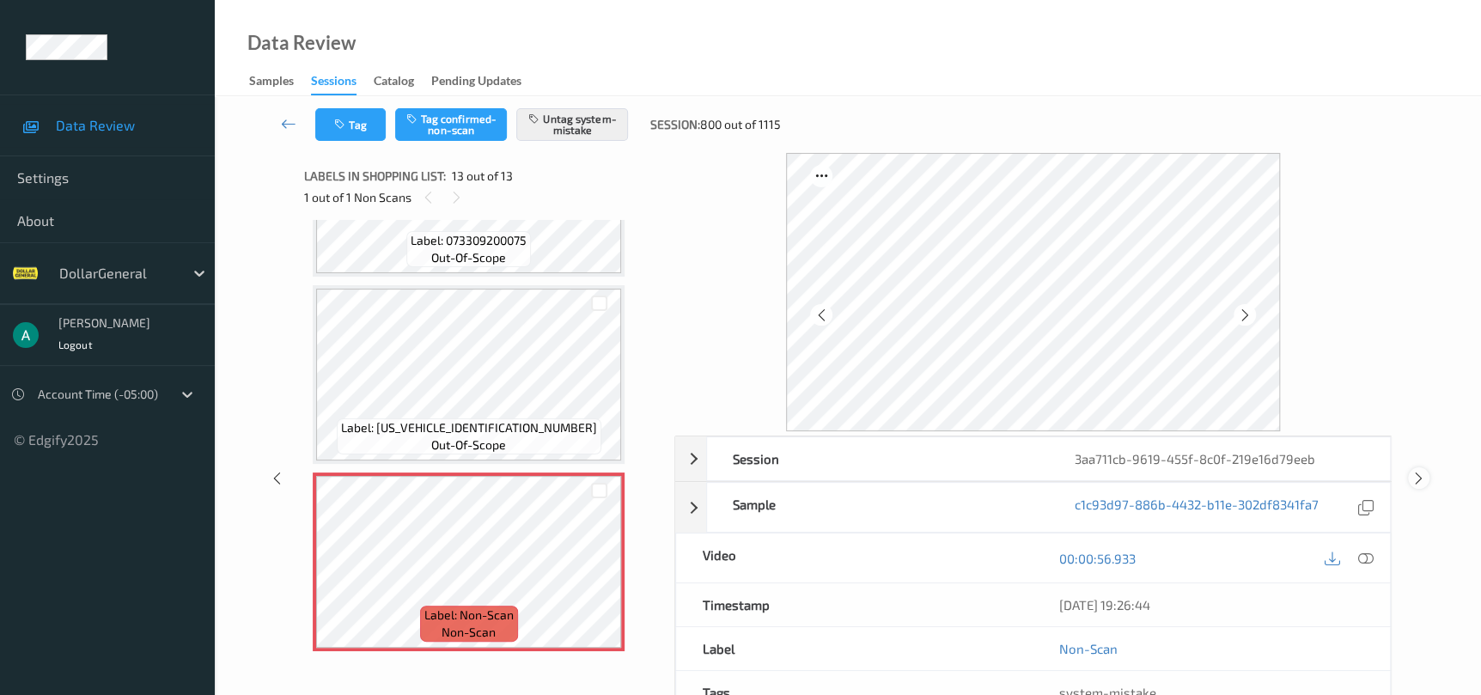
click at [1424, 471] on div "Session 3aa711cb-9619-455f-8c0f-219e16d79eeb Session ID 3aa711cb-9619-455f-8c0f…" at bounding box center [848, 478] width 1196 height 650
click at [1422, 472] on icon at bounding box center [1418, 478] width 15 height 15
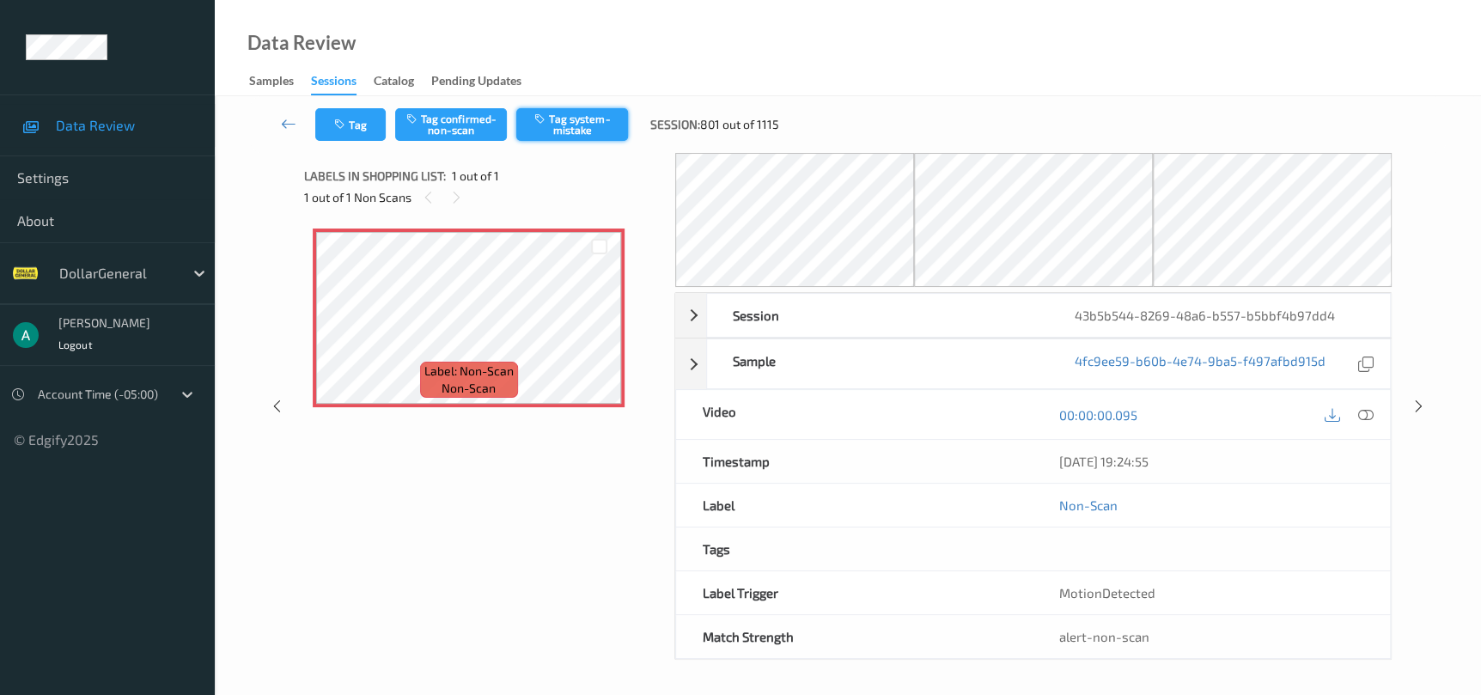
click at [536, 126] on button "Tag system-mistake" at bounding box center [572, 124] width 112 height 33
click at [272, 401] on icon at bounding box center [277, 406] width 15 height 15
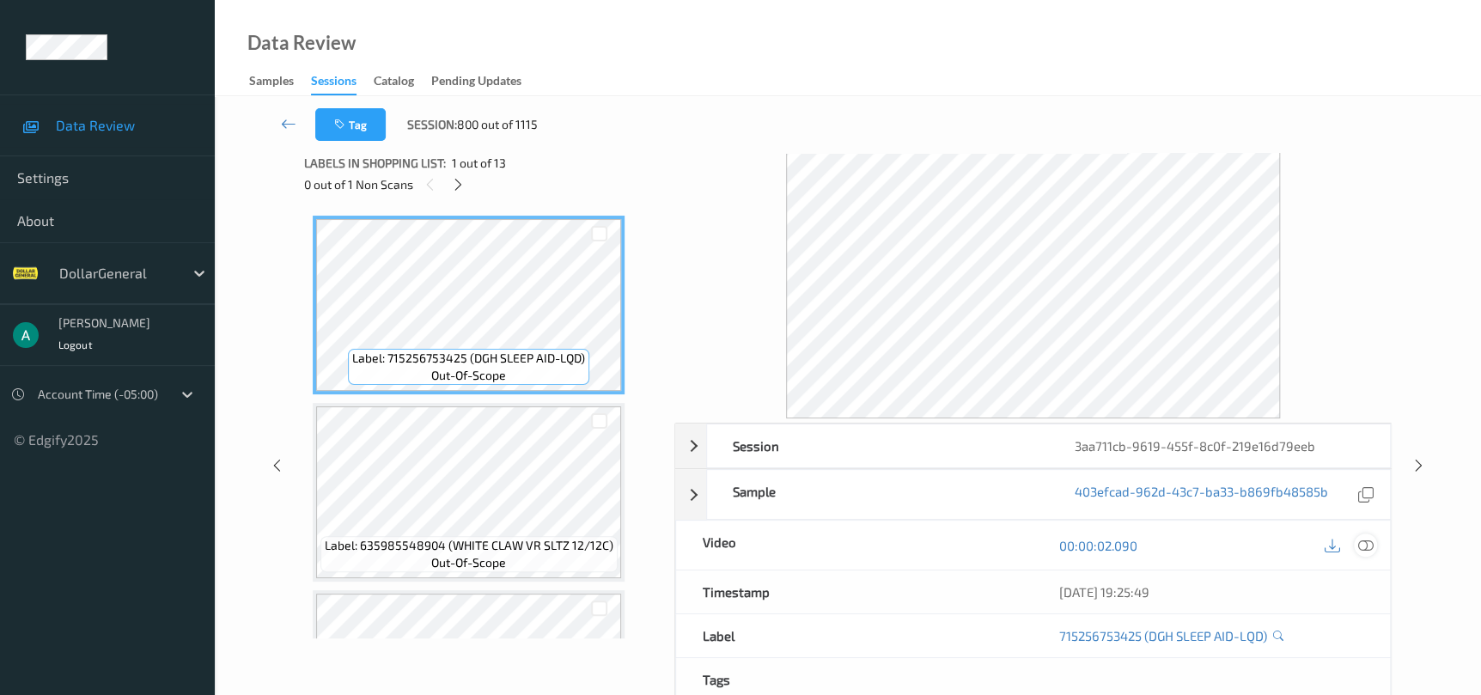
click at [1361, 547] on icon at bounding box center [1364, 545] width 15 height 15
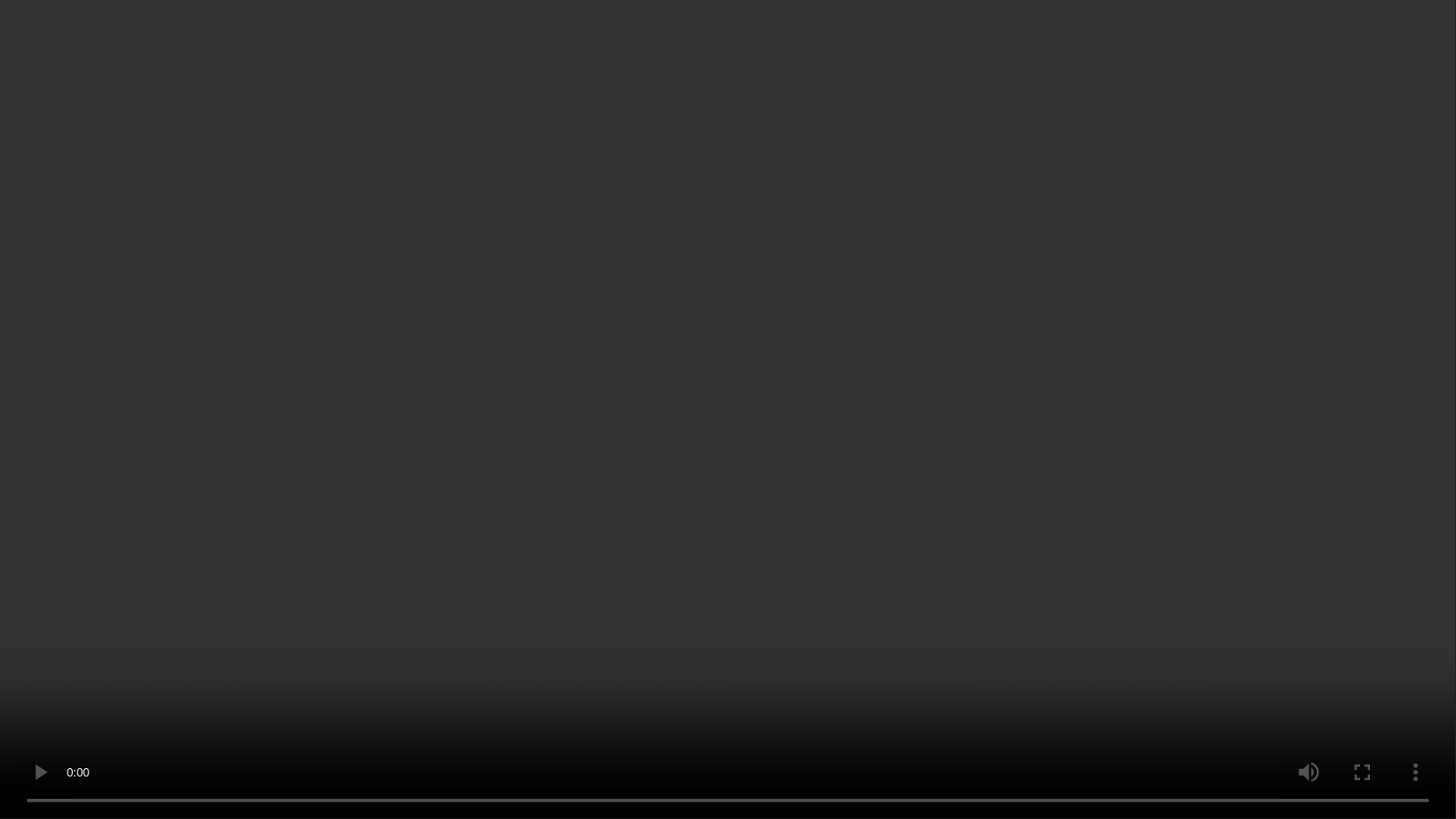
click at [911, 367] on video at bounding box center [728, 410] width 1456 height 819
click at [990, 395] on video at bounding box center [728, 410] width 1456 height 819
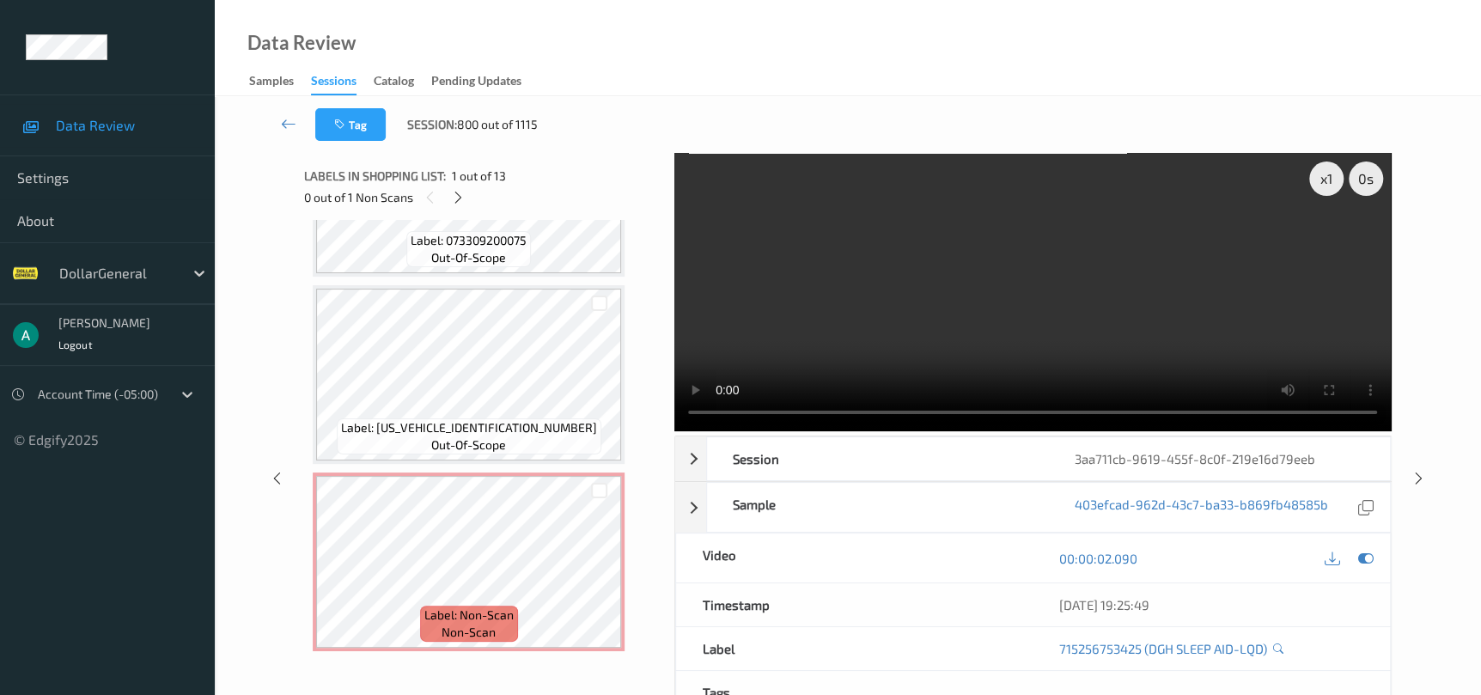
scroll to position [142, 0]
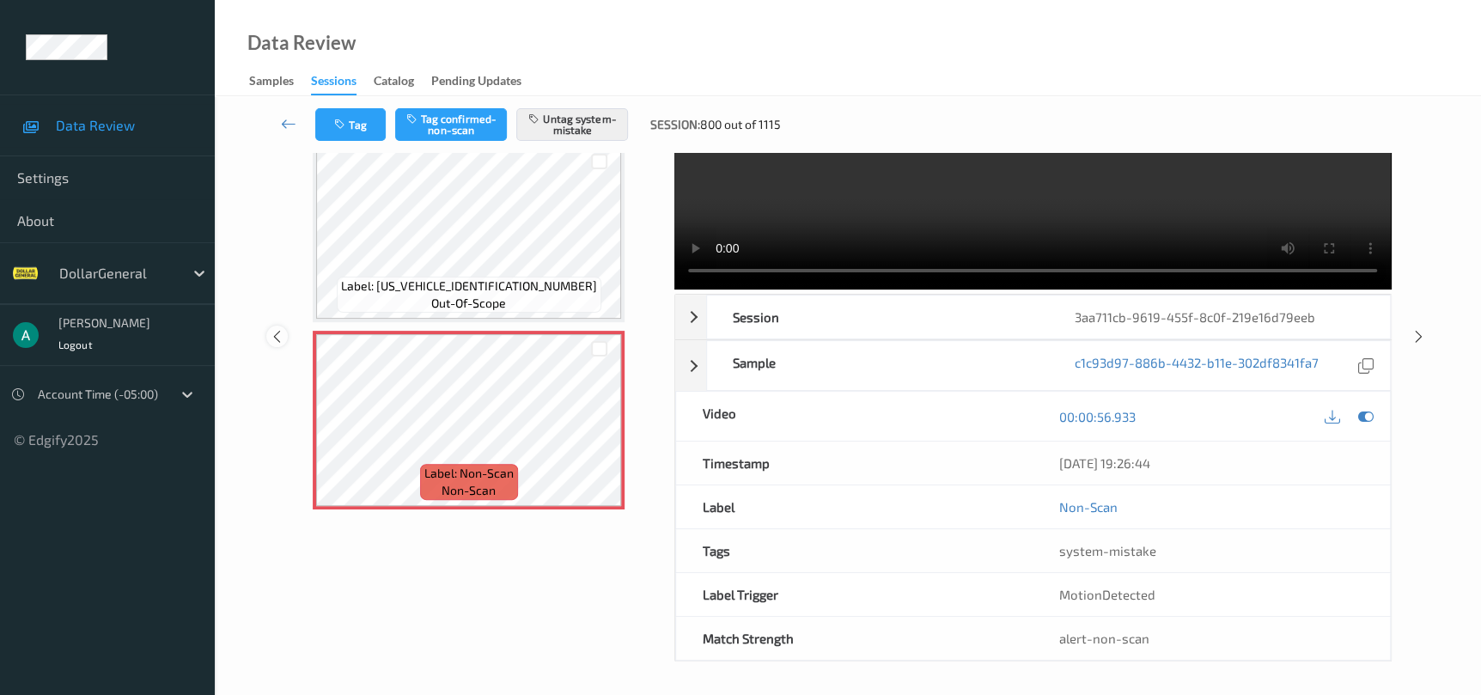
click at [277, 342] on div at bounding box center [276, 336] width 21 height 21
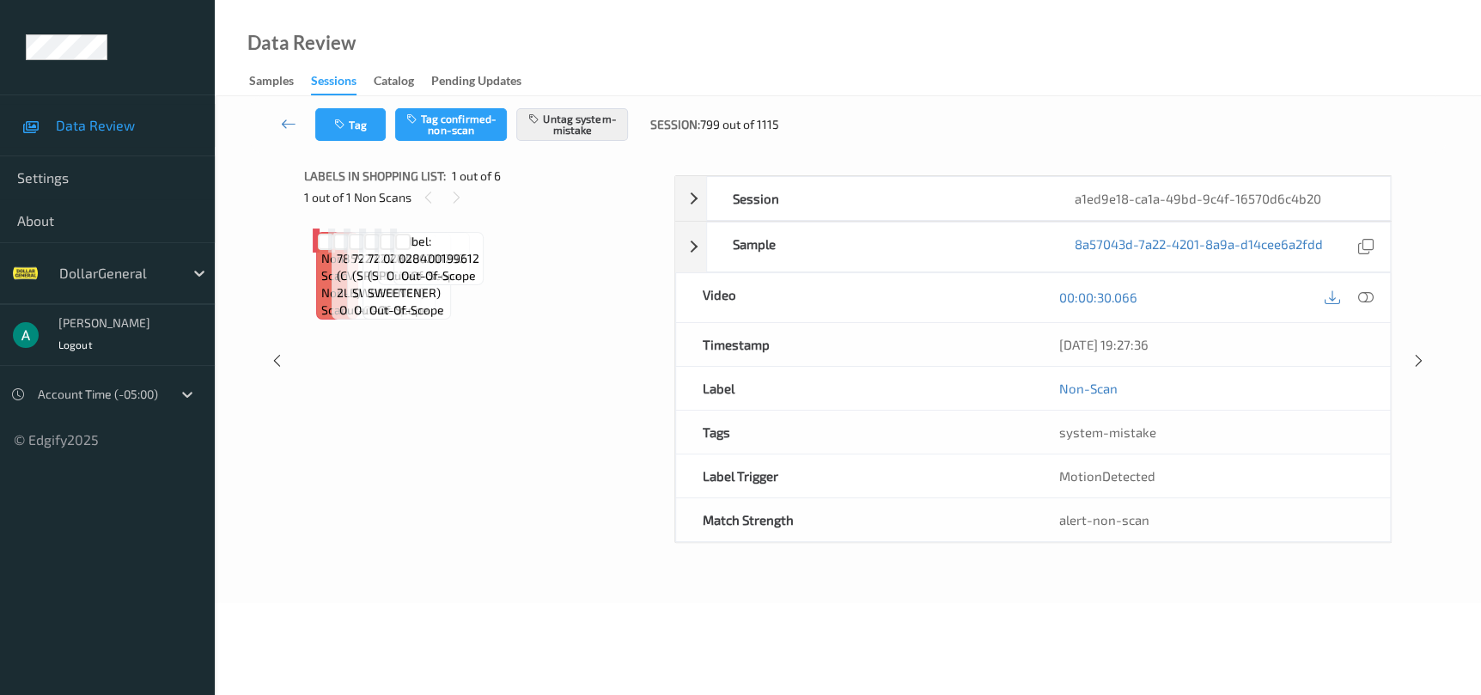
scroll to position [66, 0]
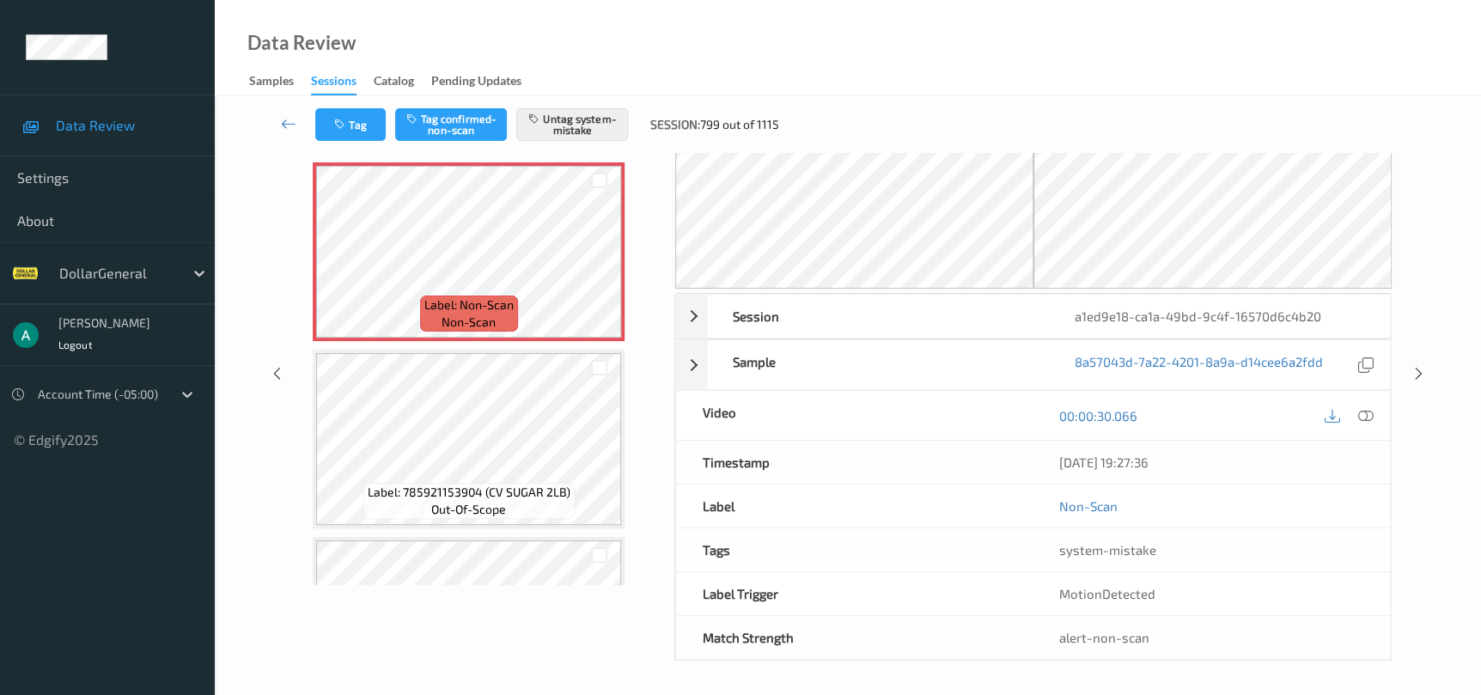
click at [1428, 381] on div "Session a1ed9e18-ca1a-49bd-9c4f-16570d6c4b20 Session ID a1ed9e18-ca1a-49bd-9c4f…" at bounding box center [848, 374] width 1196 height 574
click at [1425, 378] on icon at bounding box center [1418, 373] width 15 height 15
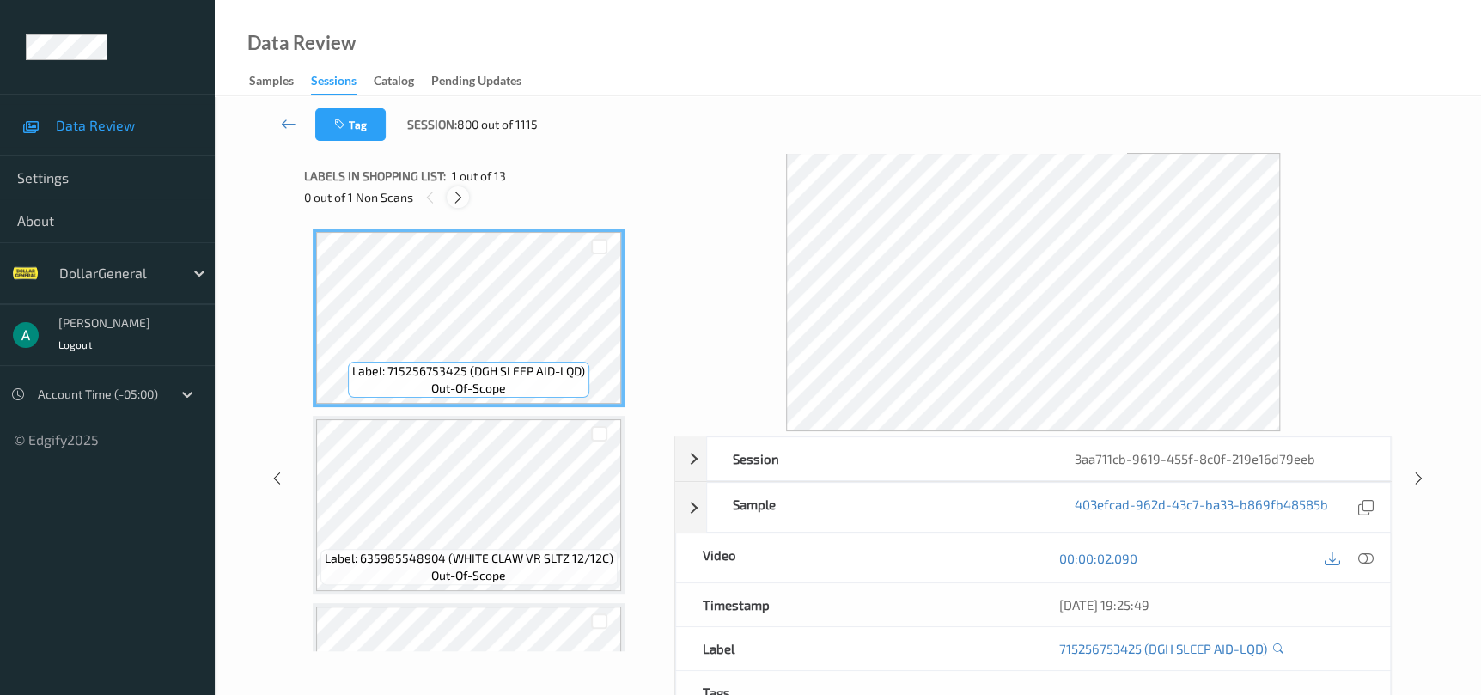
click at [458, 208] on div at bounding box center [457, 196] width 21 height 21
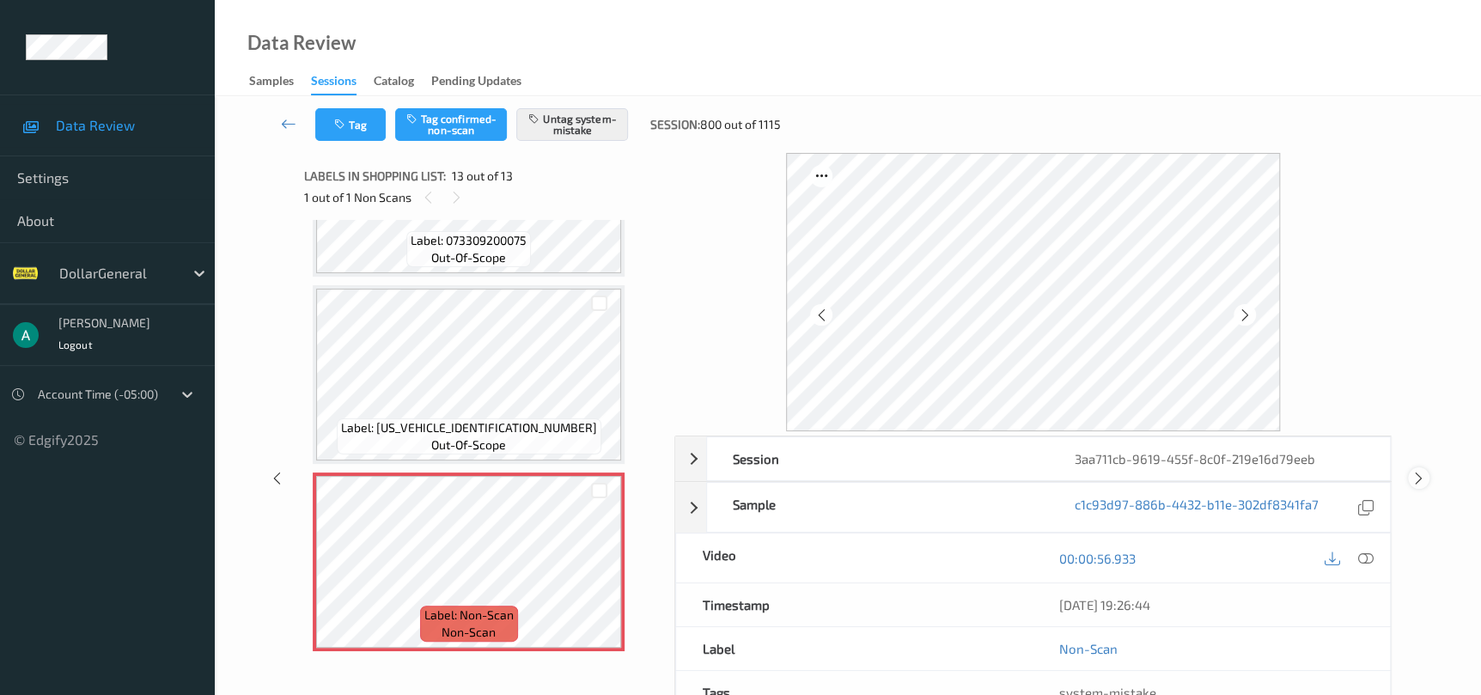
click at [1416, 479] on icon at bounding box center [1418, 478] width 15 height 15
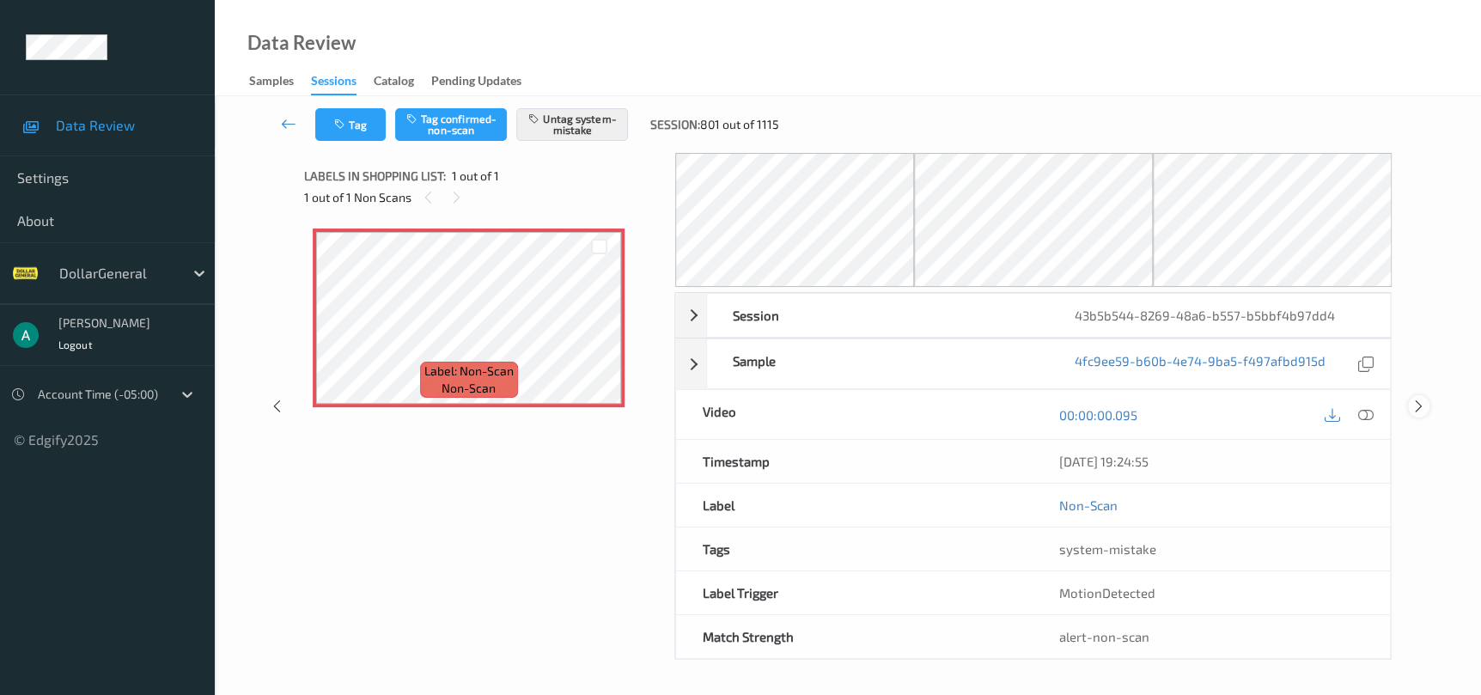
click at [1410, 403] on div at bounding box center [1418, 405] width 21 height 21
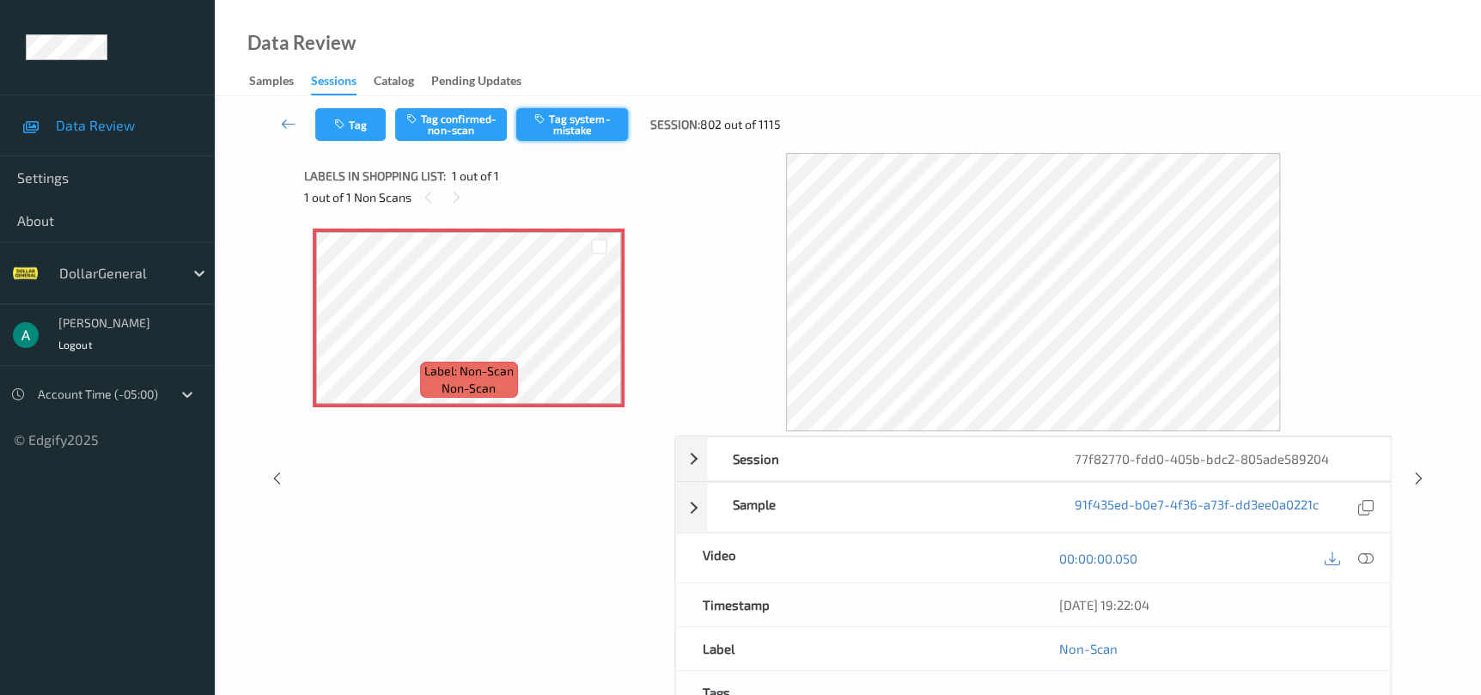
click at [593, 131] on button "Tag system-mistake" at bounding box center [572, 124] width 112 height 33
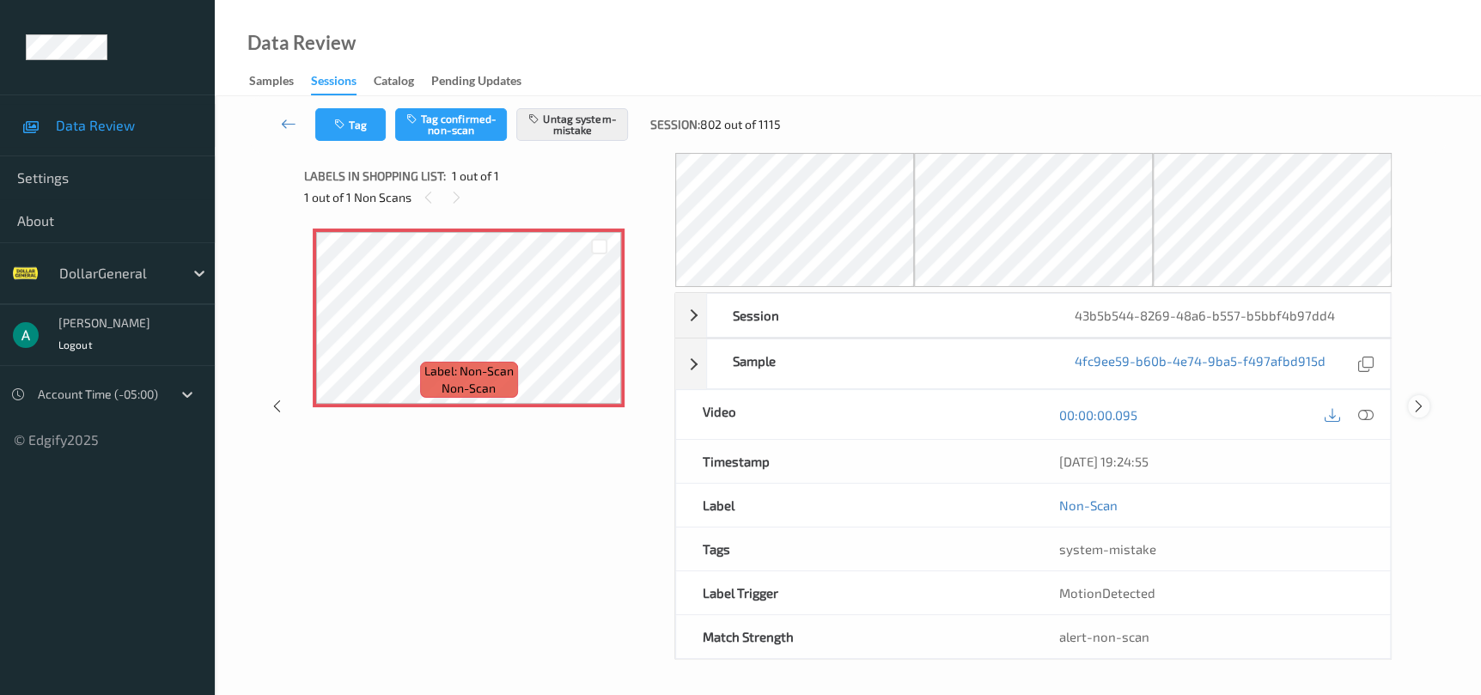
click at [1417, 399] on icon at bounding box center [1418, 406] width 15 height 15
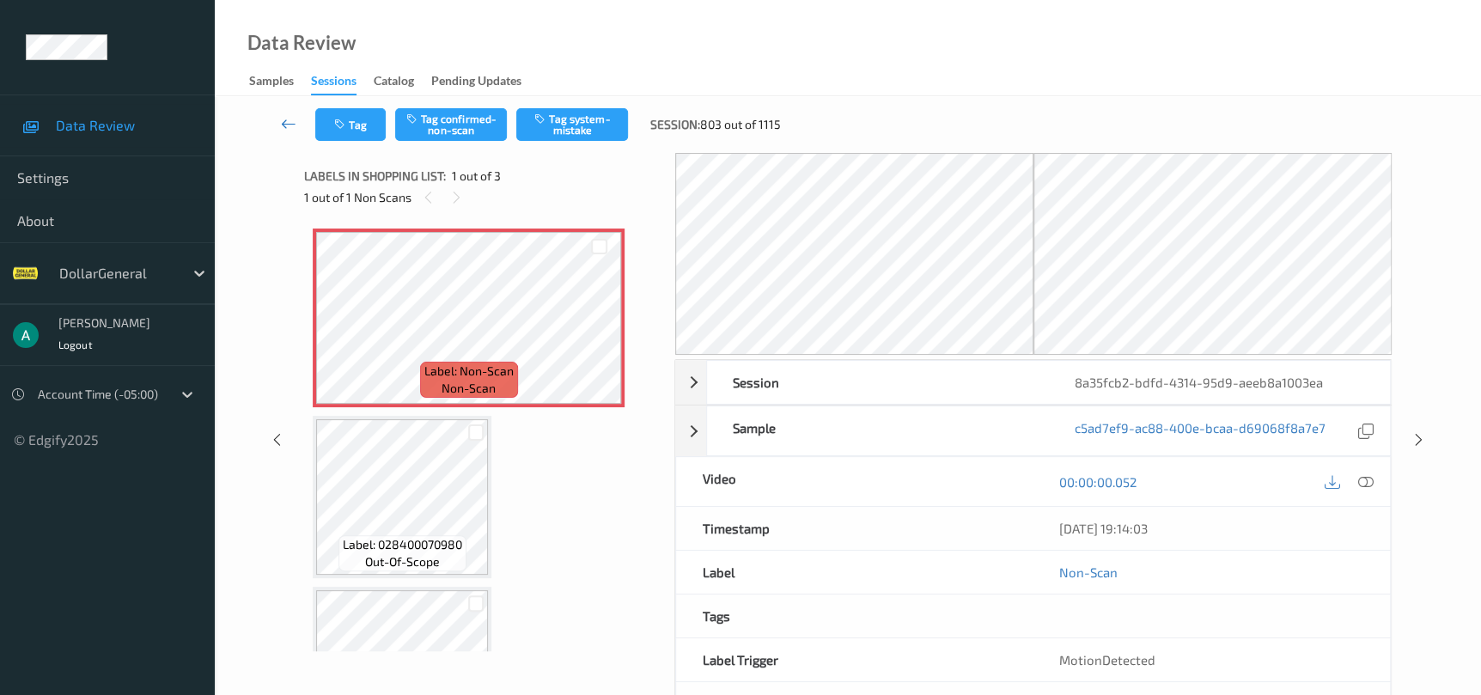
click at [286, 119] on icon at bounding box center [288, 123] width 15 height 17
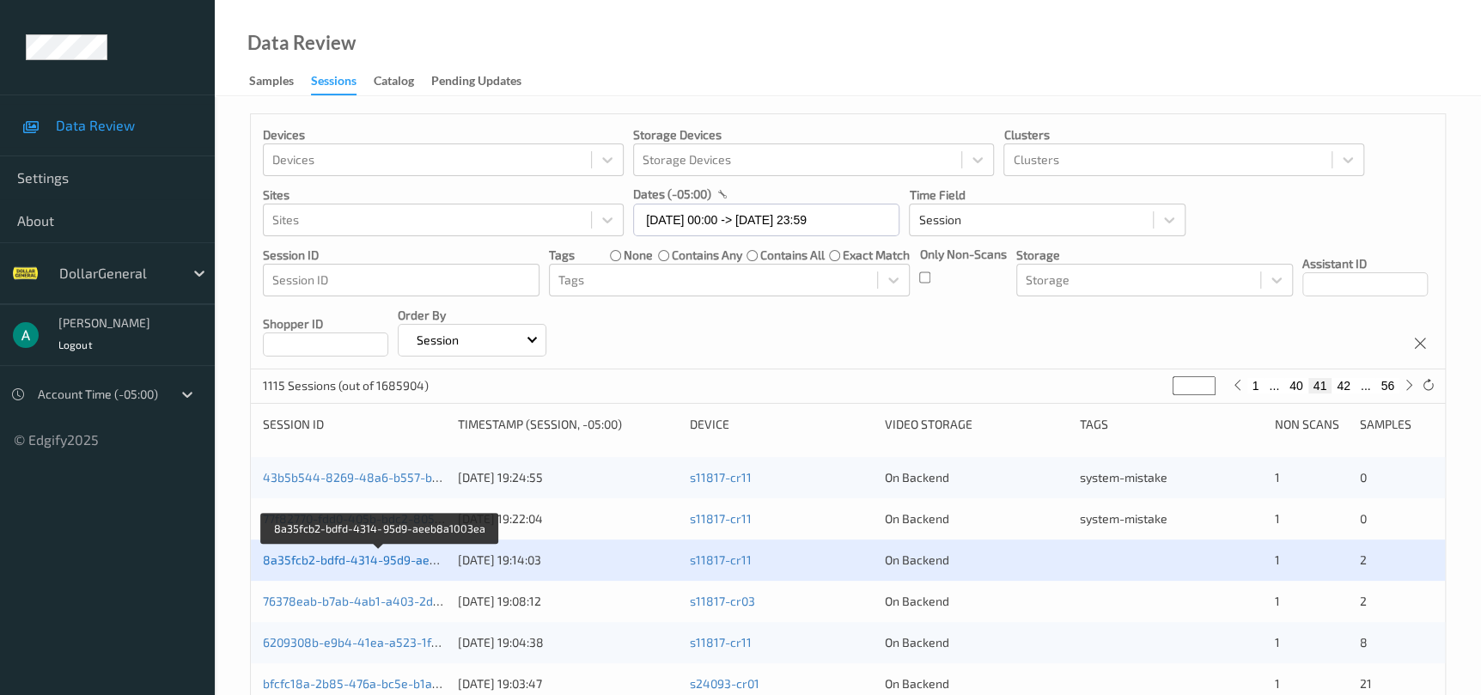
click at [365, 553] on link "8a35fcb2-bdfd-4314-95d9-aeeb8a1003ea" at bounding box center [380, 559] width 234 height 15
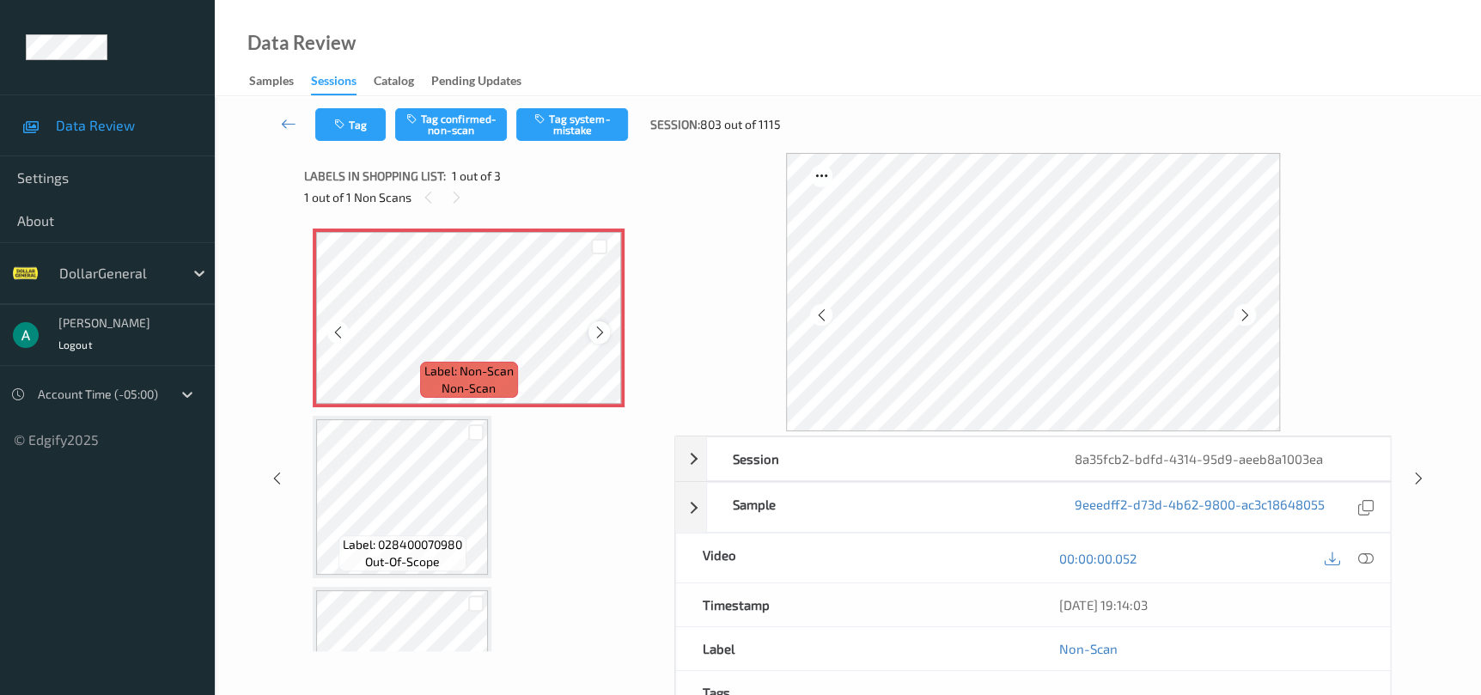
click at [597, 337] on icon at bounding box center [599, 332] width 15 height 15
click at [597, 338] on icon at bounding box center [599, 332] width 15 height 15
click at [598, 338] on icon at bounding box center [599, 332] width 15 height 15
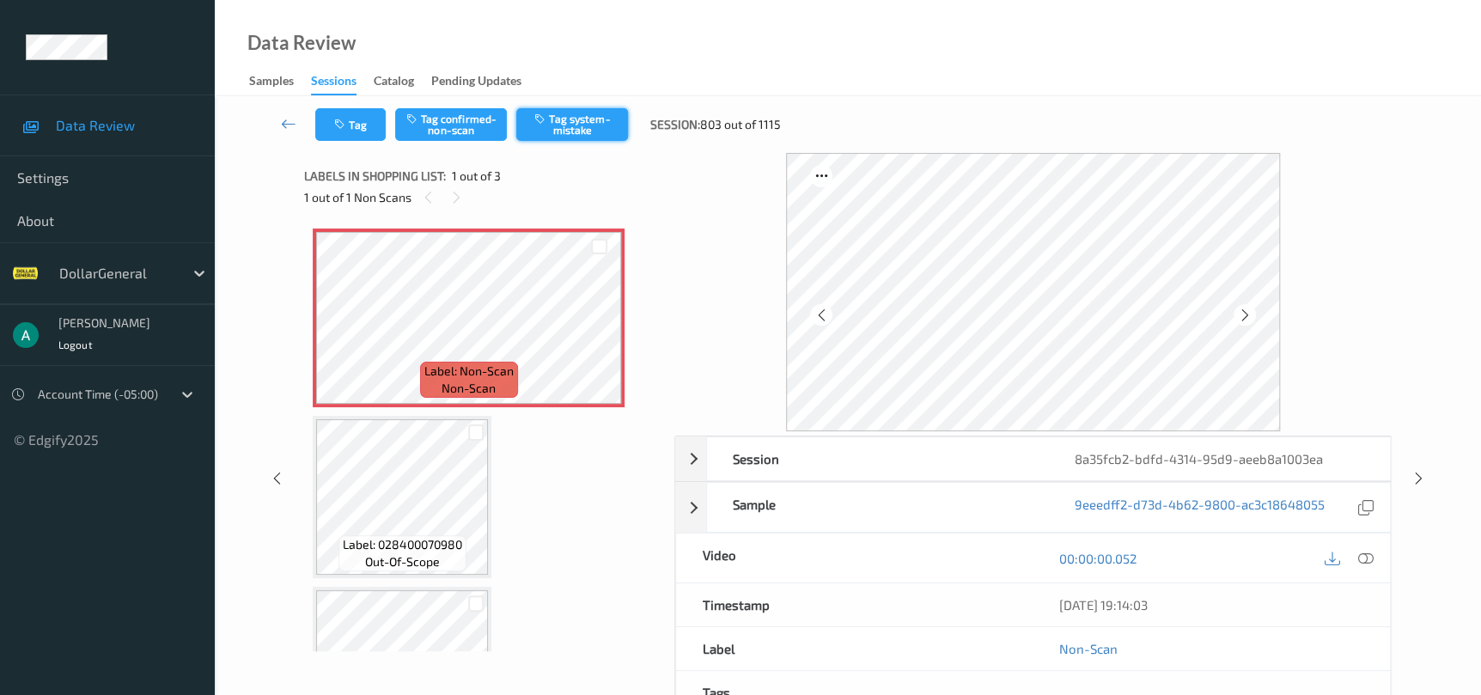
click at [541, 134] on button "Tag system-mistake" at bounding box center [572, 124] width 112 height 33
click at [1401, 475] on div "Session 8a35fcb2-bdfd-4314-95d9-aeeb8a1003ea Session ID 8a35fcb2-bdfd-4314-95d9…" at bounding box center [848, 478] width 1196 height 650
click at [1408, 478] on div at bounding box center [1418, 477] width 21 height 21
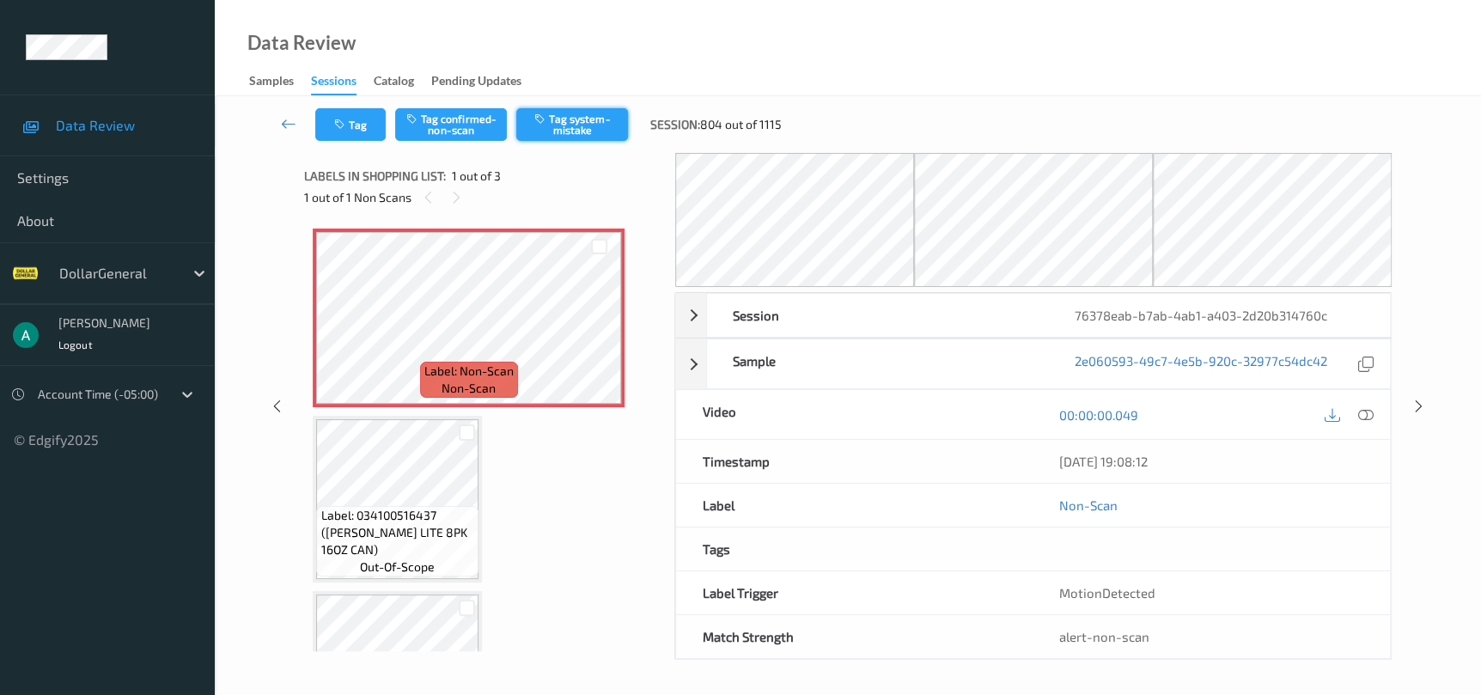
click at [556, 130] on button "Tag system-mistake" at bounding box center [572, 124] width 112 height 33
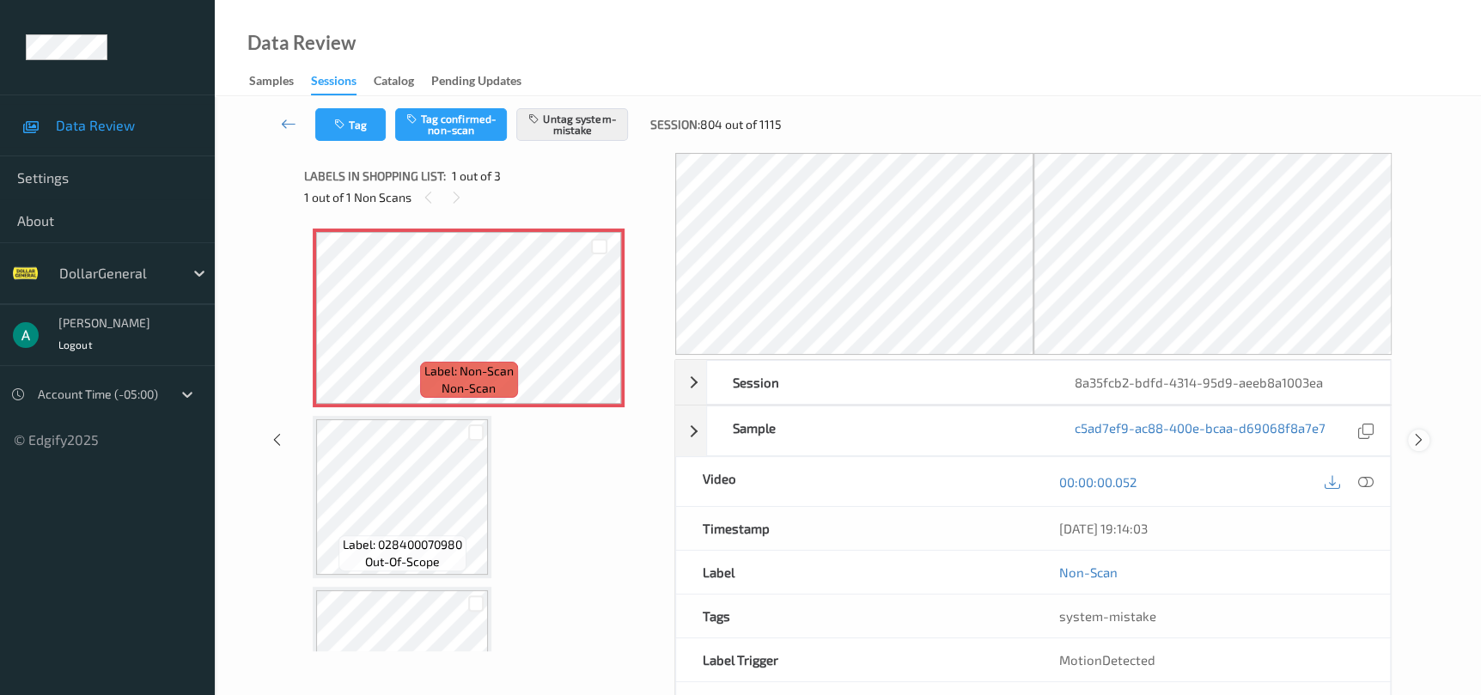
click at [1420, 441] on icon at bounding box center [1418, 439] width 15 height 15
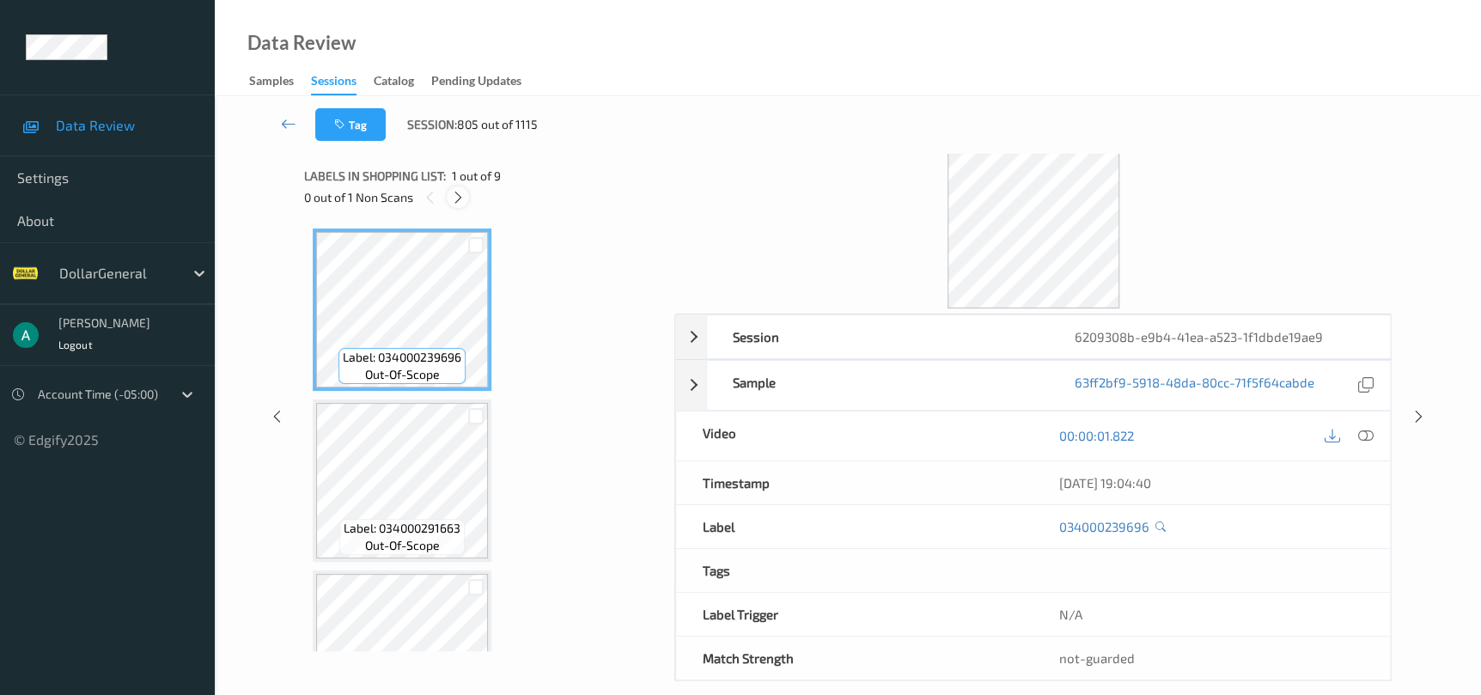
click at [454, 192] on icon at bounding box center [458, 197] width 15 height 15
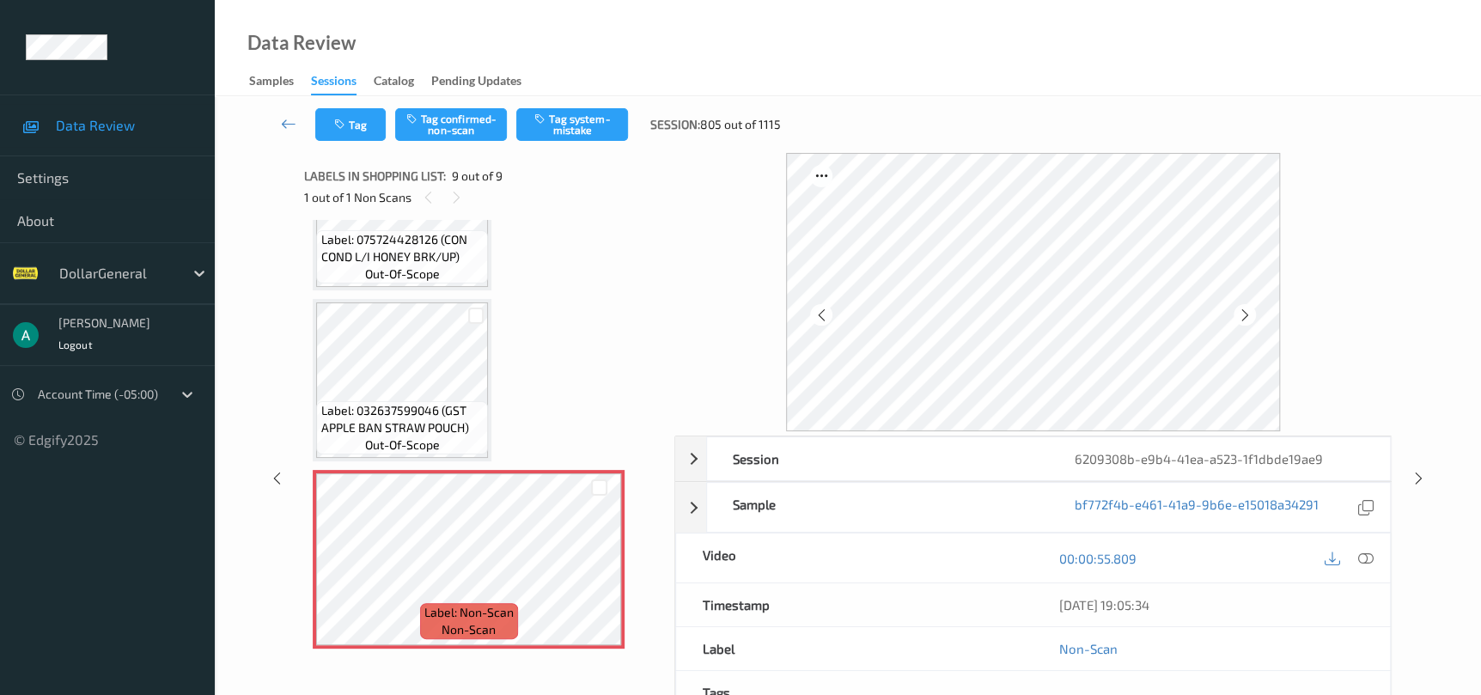
click at [585, 146] on div "Tag Tag confirmed-non-scan Tag system-mistake Session: 805 out of 1115" at bounding box center [848, 124] width 1196 height 57
click at [590, 131] on button "Tag system-mistake" at bounding box center [572, 124] width 112 height 33
click at [1409, 475] on div at bounding box center [1418, 477] width 21 height 21
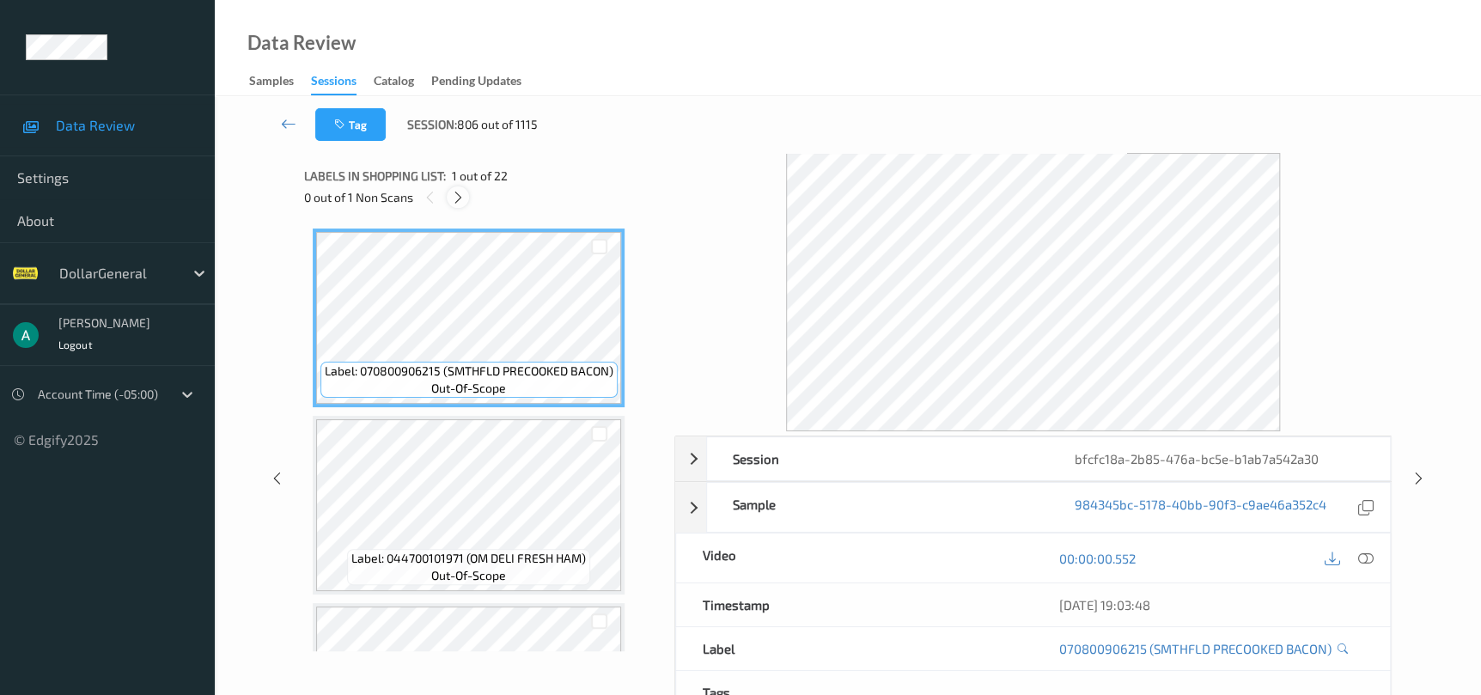
click at [452, 197] on icon at bounding box center [458, 197] width 15 height 15
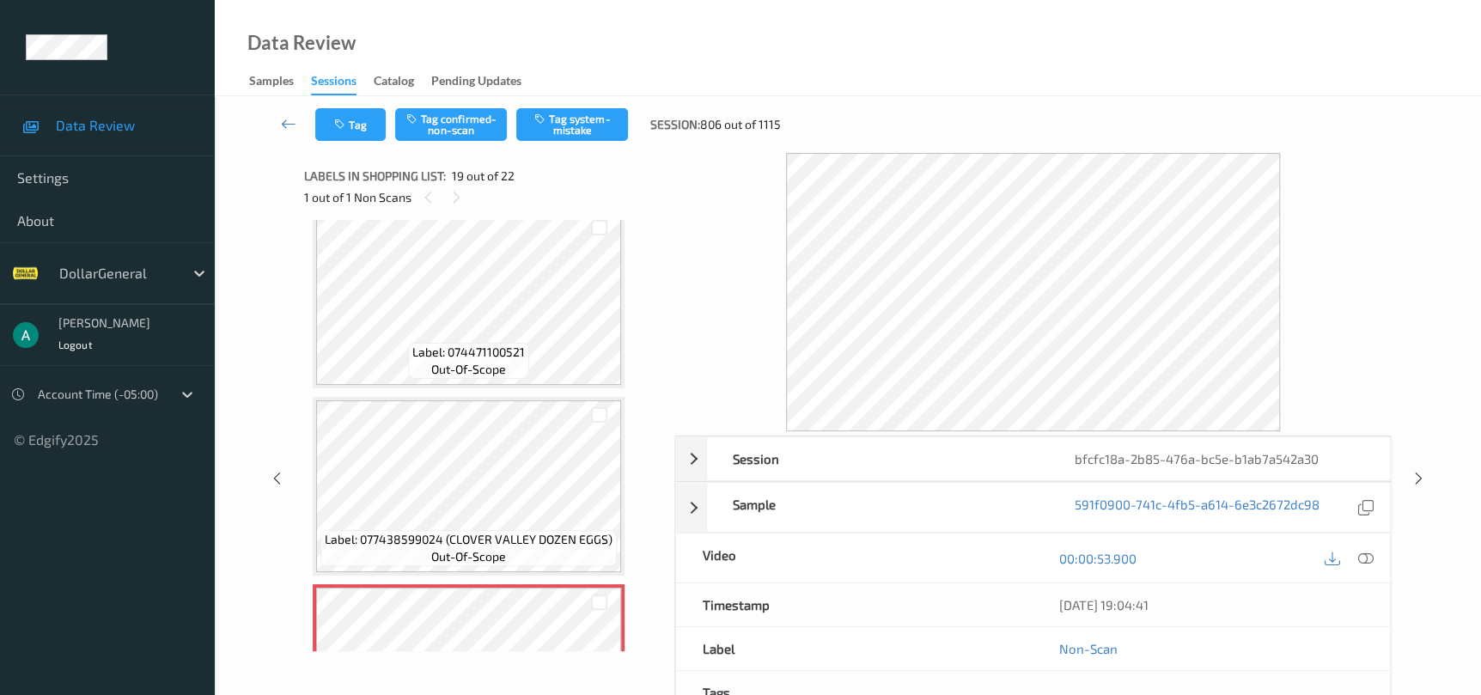
scroll to position [3052, 0]
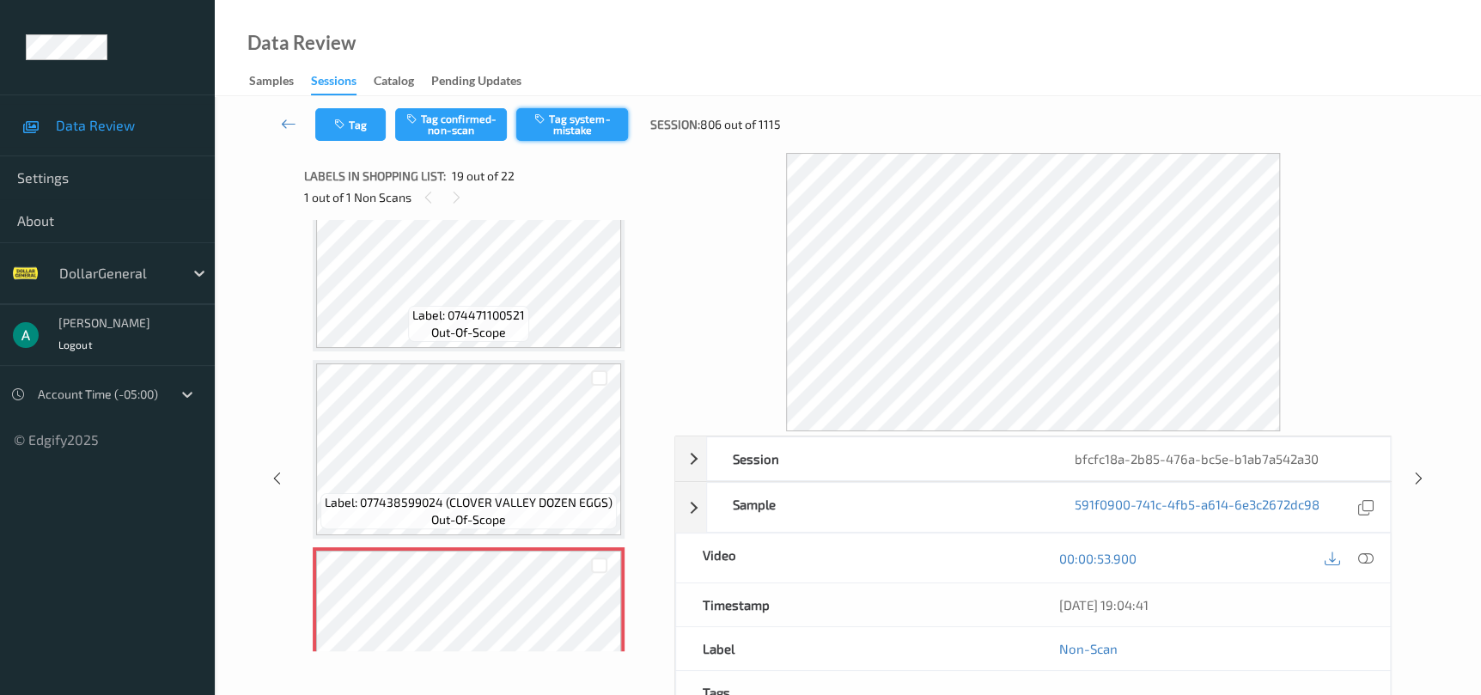
click at [590, 132] on button "Tag system-mistake" at bounding box center [572, 124] width 112 height 33
click at [1424, 473] on icon at bounding box center [1418, 478] width 15 height 15
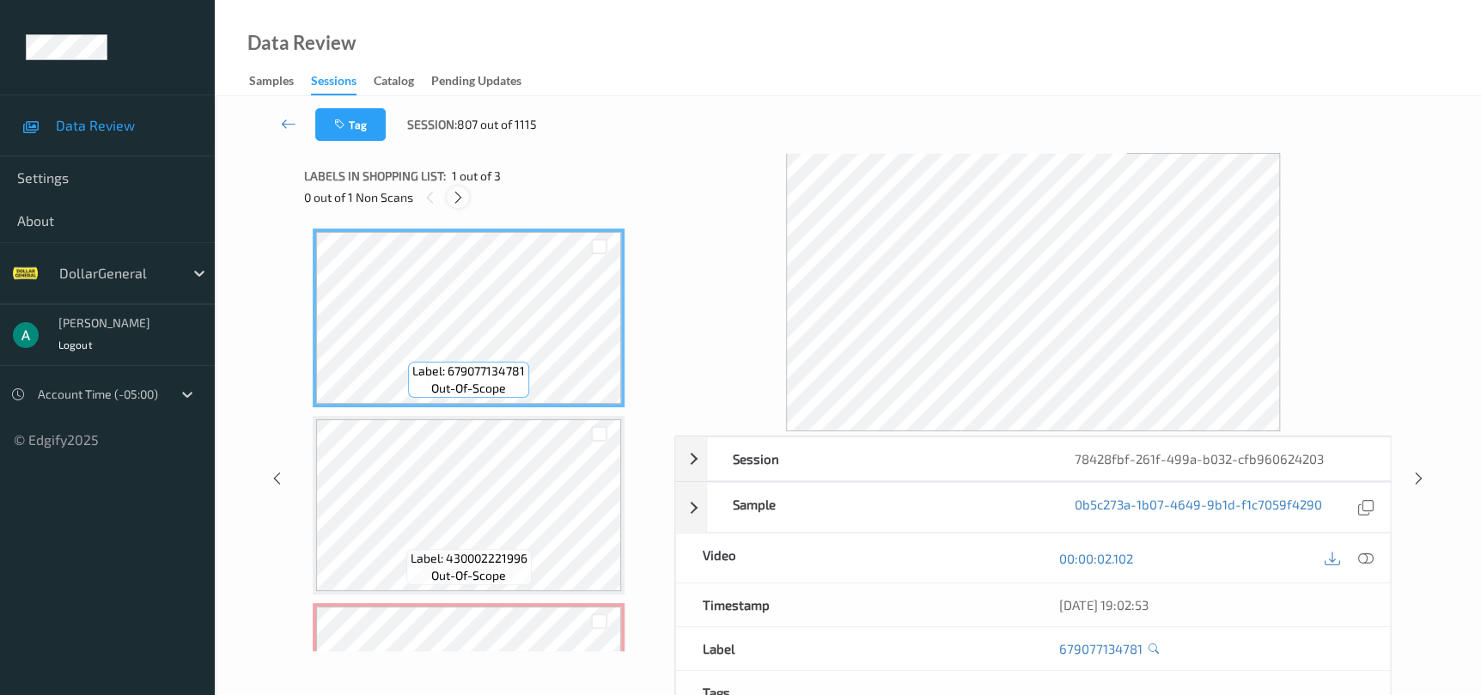
click at [464, 204] on div at bounding box center [457, 196] width 21 height 21
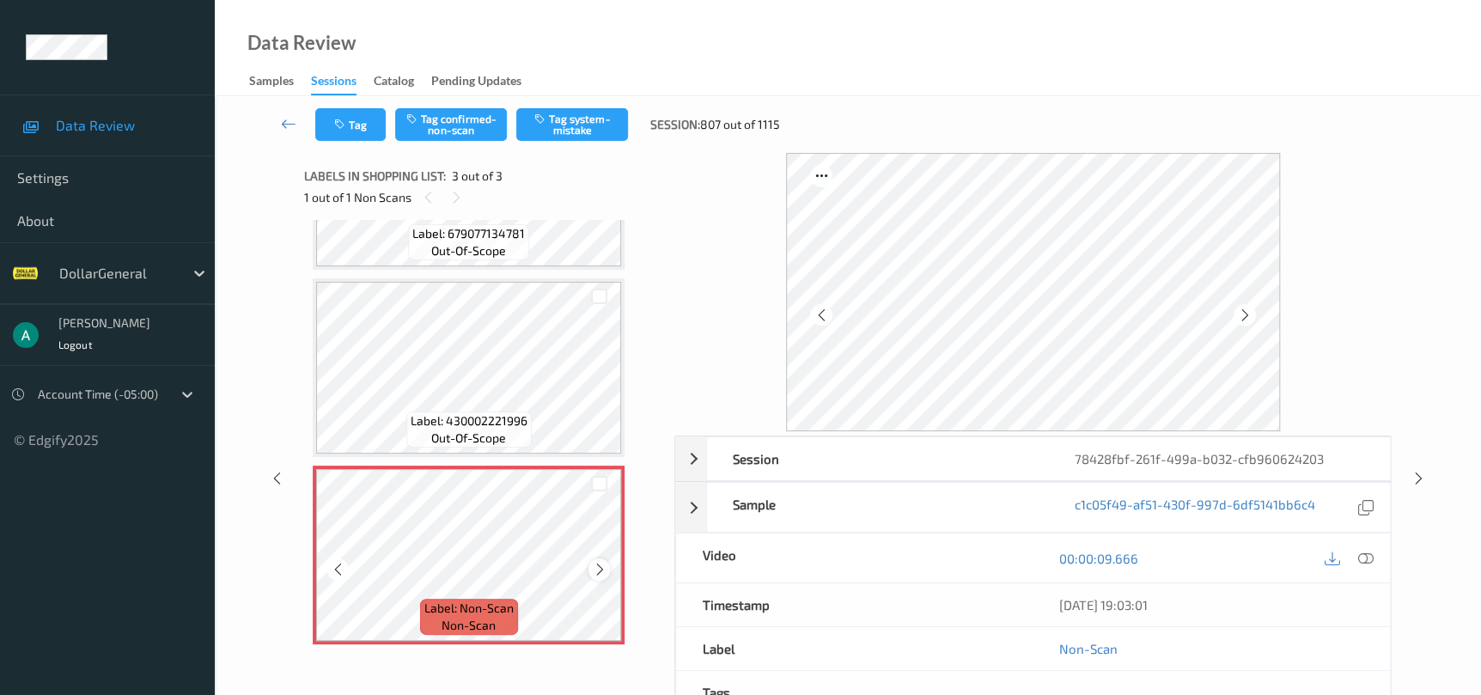
click at [600, 562] on icon at bounding box center [599, 569] width 15 height 15
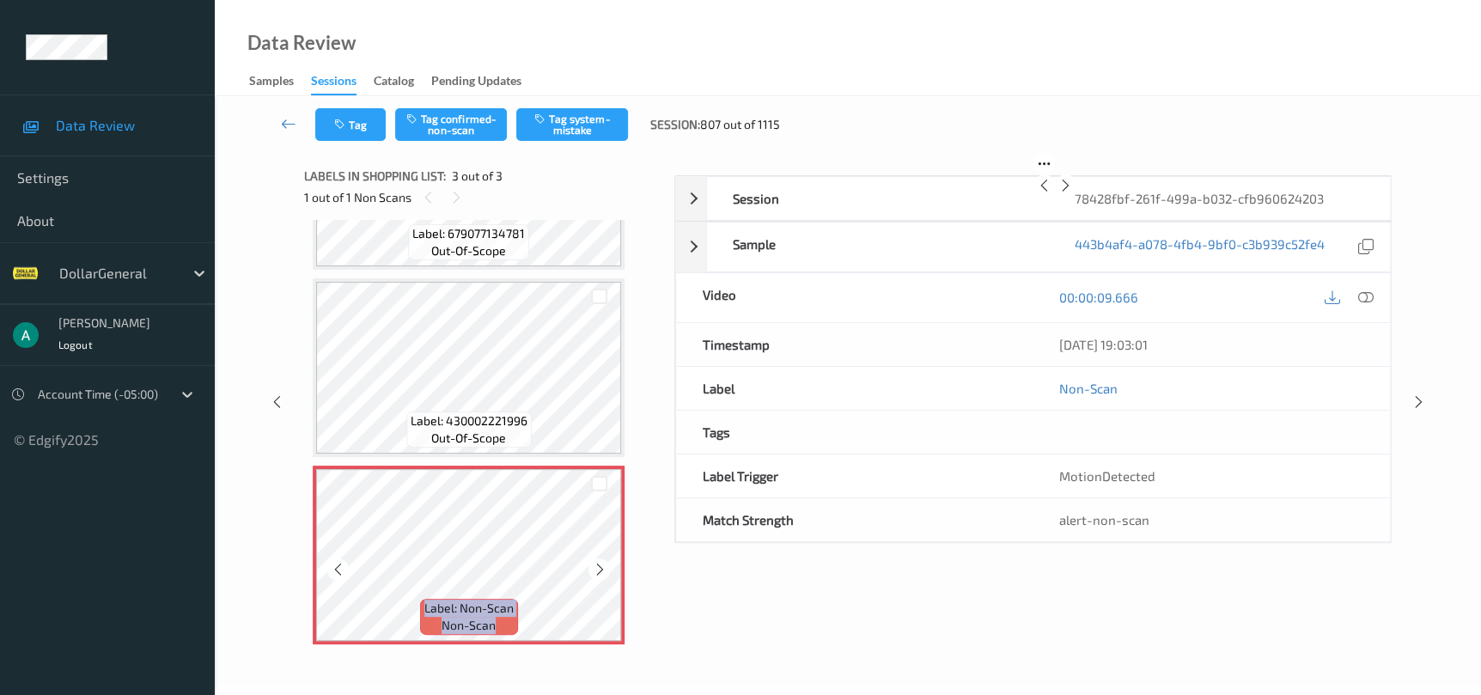
click at [600, 562] on icon at bounding box center [599, 569] width 15 height 15
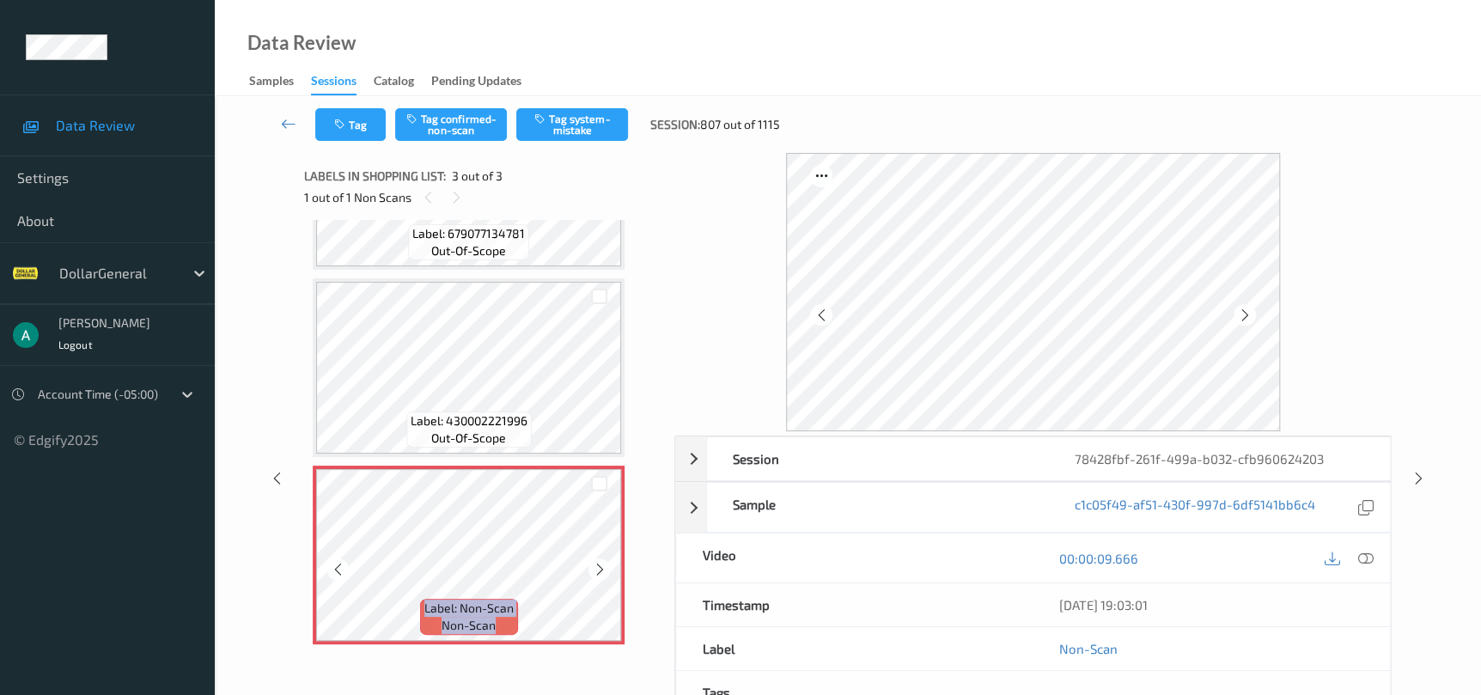
click at [600, 562] on icon at bounding box center [599, 569] width 15 height 15
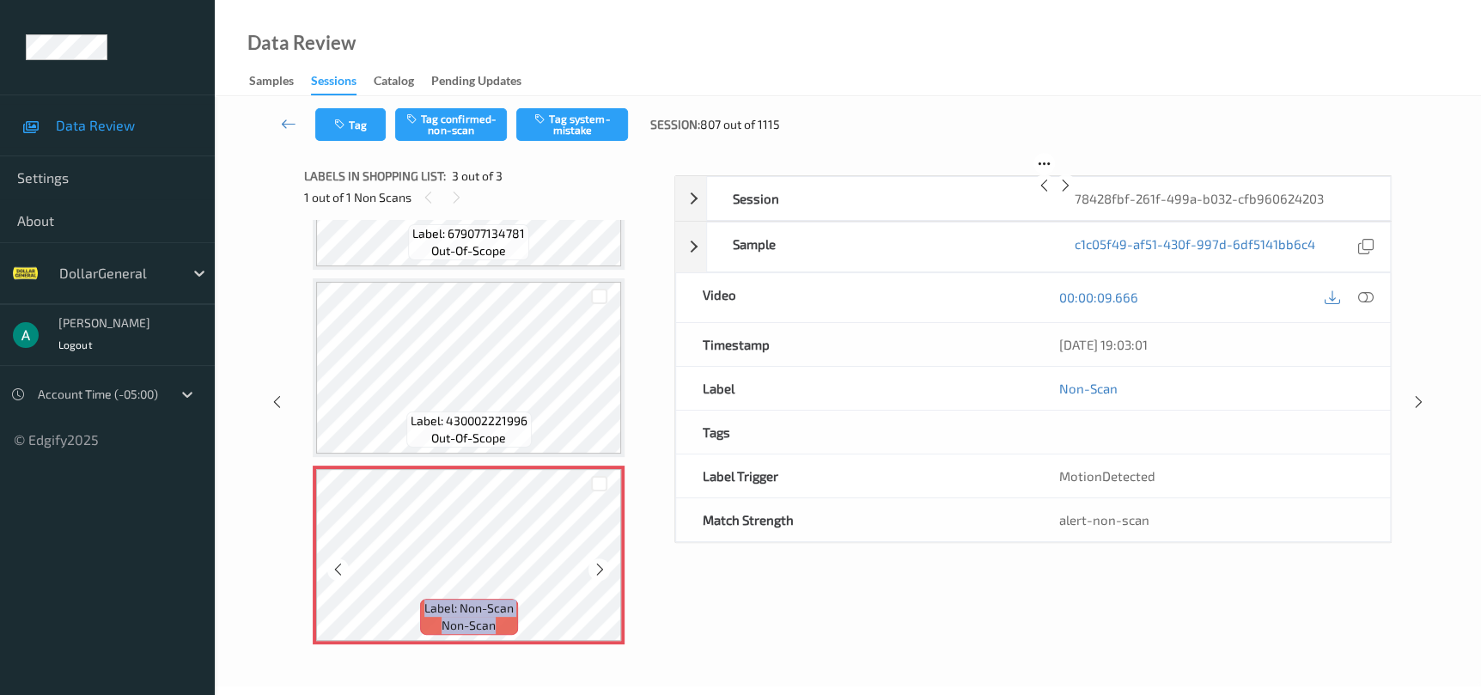
click at [600, 562] on icon at bounding box center [599, 569] width 15 height 15
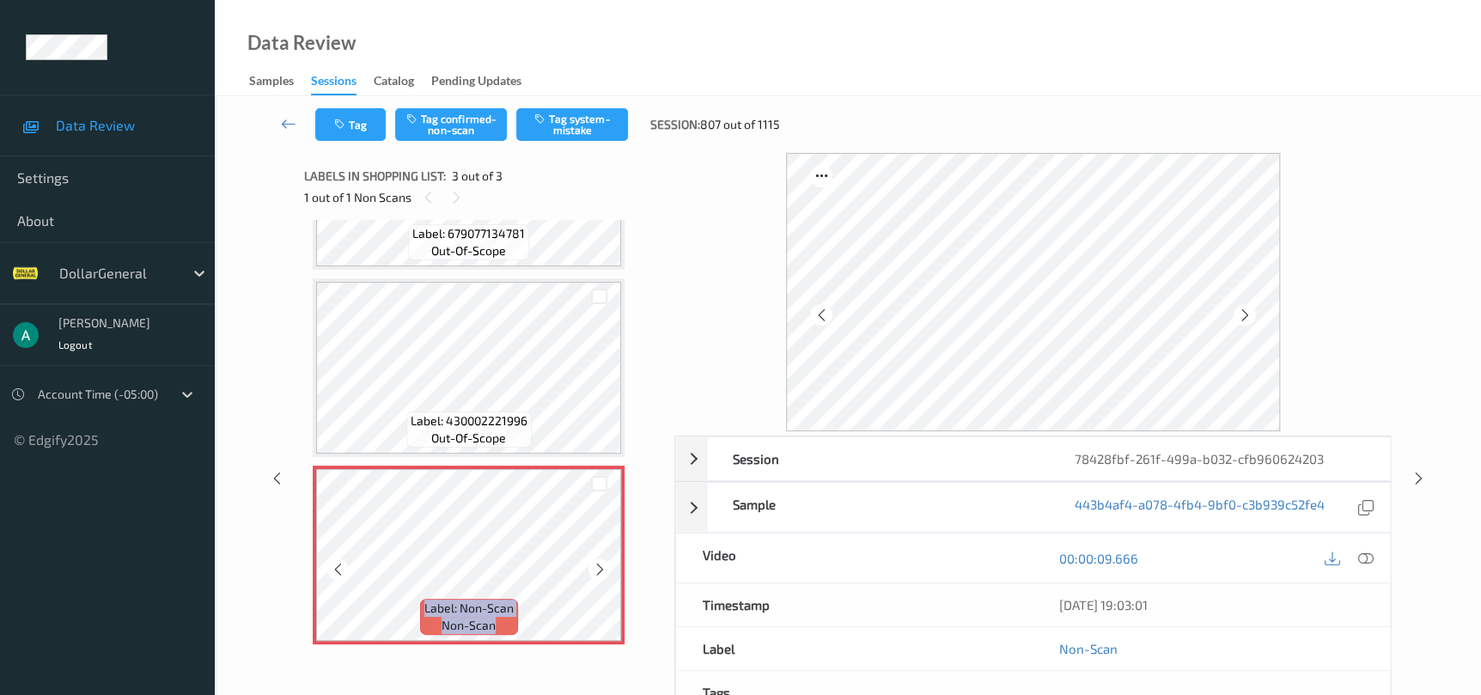
click at [600, 562] on icon at bounding box center [599, 569] width 15 height 15
click at [575, 119] on button "Tag system-mistake" at bounding box center [572, 124] width 112 height 33
click at [1426, 476] on div "Session 78428fbf-261f-499a-b032-cfb960624203 Session ID 78428fbf-261f-499a-b032…" at bounding box center [848, 478] width 1196 height 650
click at [1422, 475] on icon at bounding box center [1418, 478] width 15 height 15
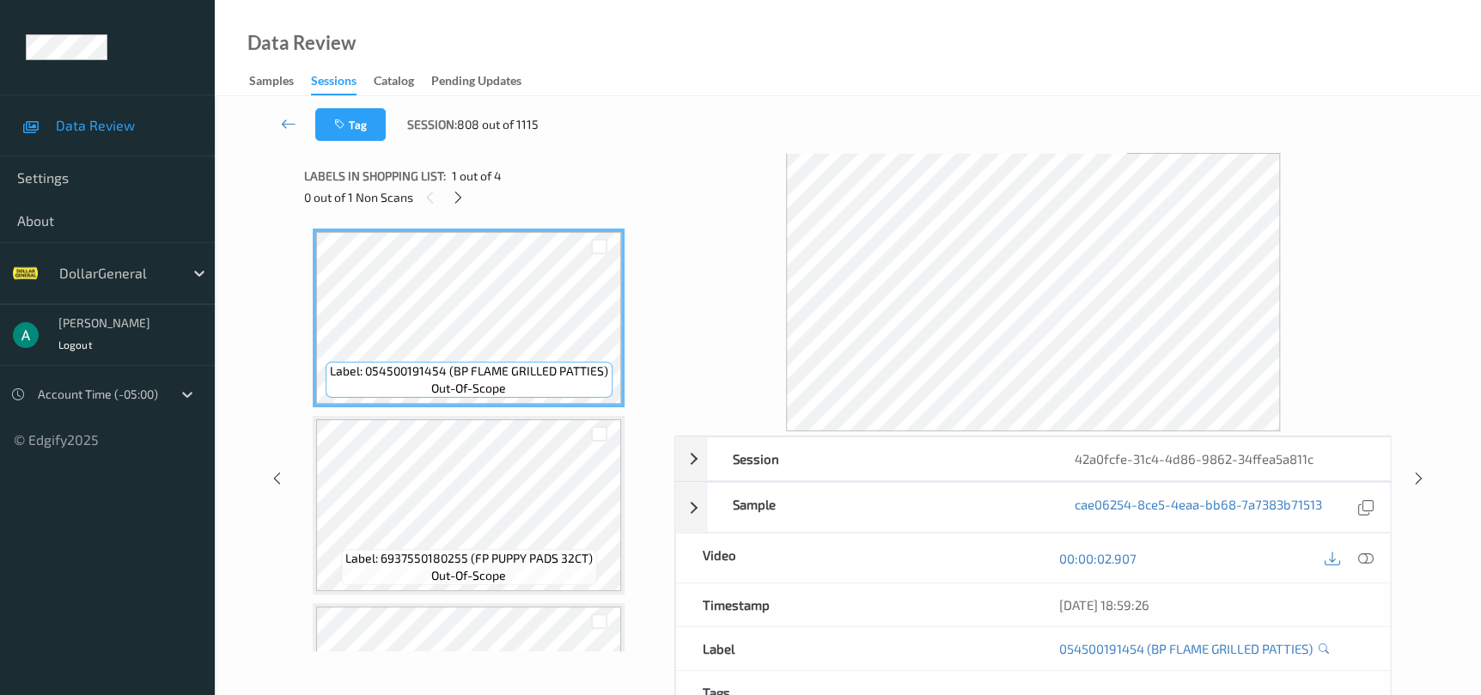
click at [466, 195] on div at bounding box center [457, 196] width 21 height 21
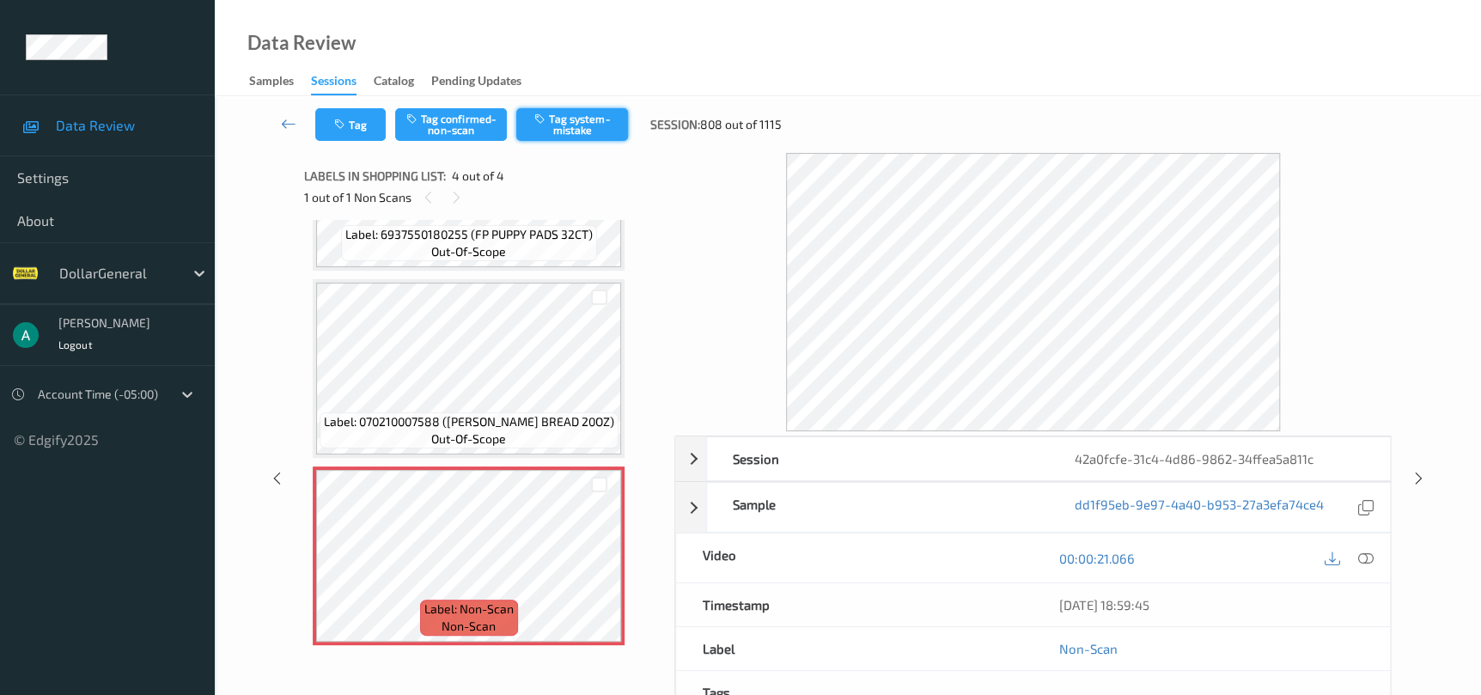
click at [567, 130] on button "Tag system-mistake" at bounding box center [572, 124] width 112 height 33
click at [1415, 473] on icon at bounding box center [1418, 478] width 15 height 15
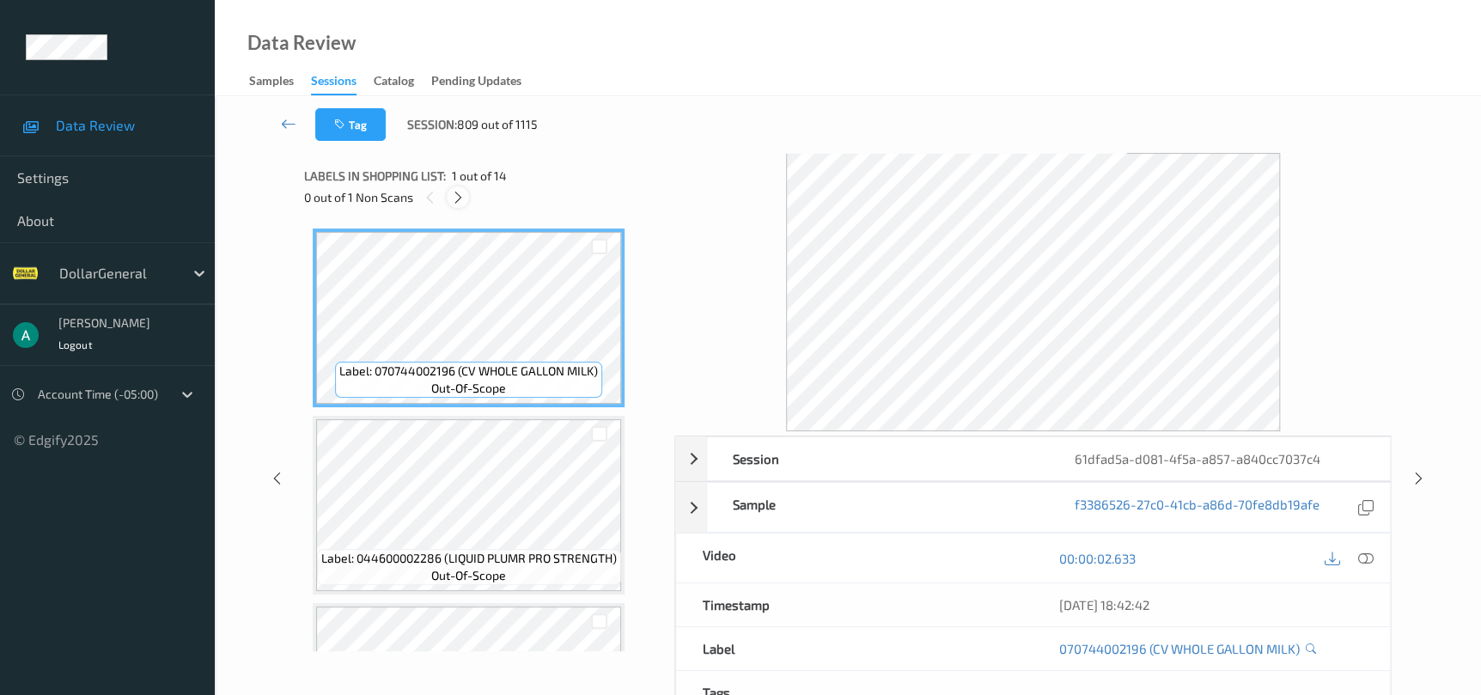
click at [467, 201] on div at bounding box center [457, 196] width 21 height 21
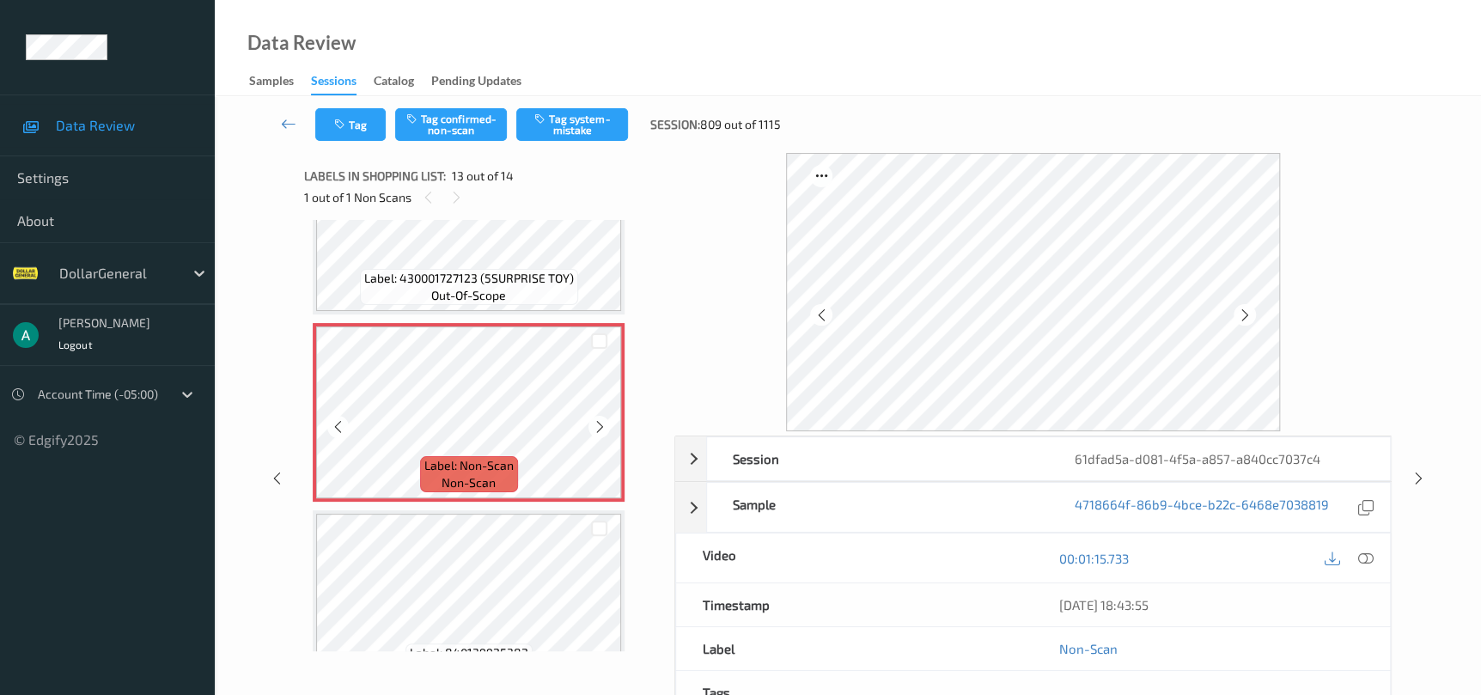
scroll to position [2190, 0]
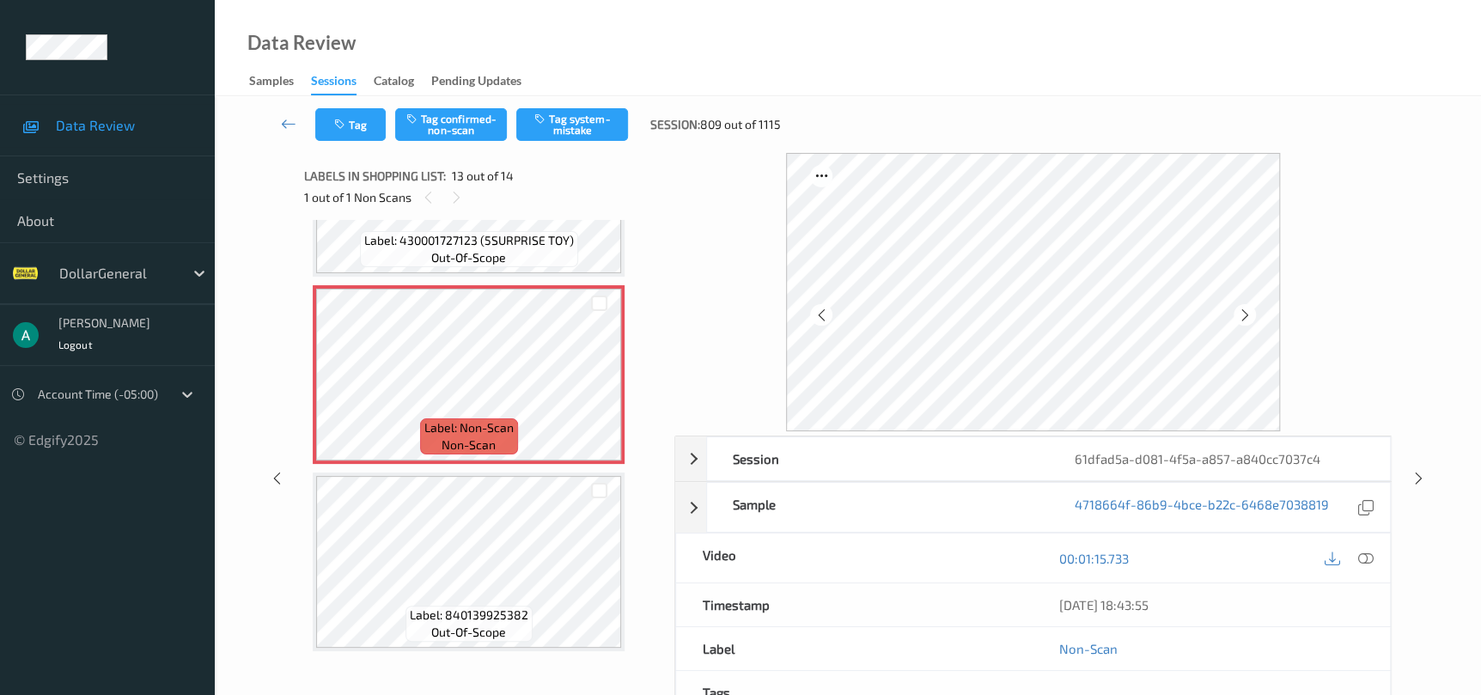
click at [584, 106] on div "Tag Tag confirmed-non-scan Tag system-mistake Session: 809 out of 1115" at bounding box center [848, 124] width 1196 height 57
click at [581, 125] on button "Tag system-mistake" at bounding box center [572, 124] width 112 height 33
click at [1408, 478] on div at bounding box center [1418, 477] width 21 height 21
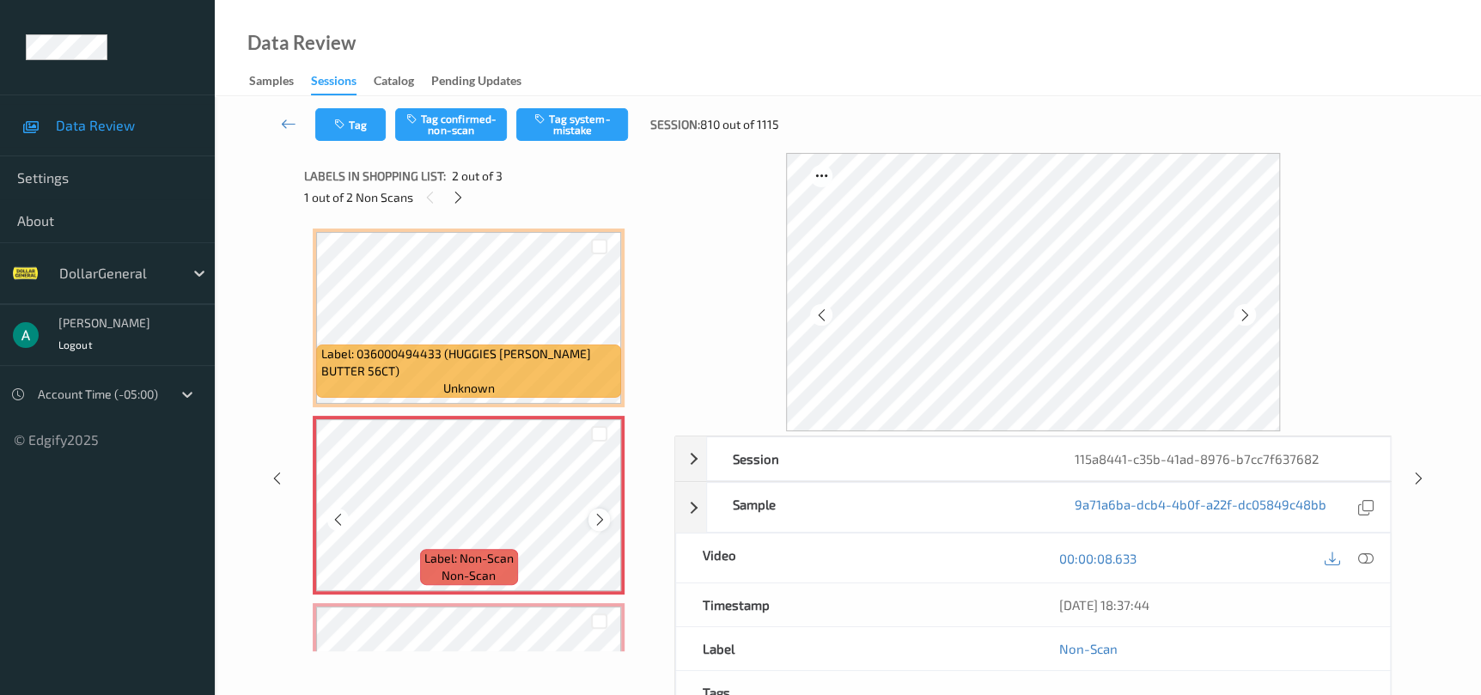
click at [603, 512] on icon at bounding box center [599, 519] width 15 height 15
click at [600, 509] on div at bounding box center [598, 518] width 21 height 21
click at [600, 136] on button "Tag system-mistake" at bounding box center [572, 124] width 112 height 33
click at [1422, 470] on div at bounding box center [1418, 477] width 21 height 21
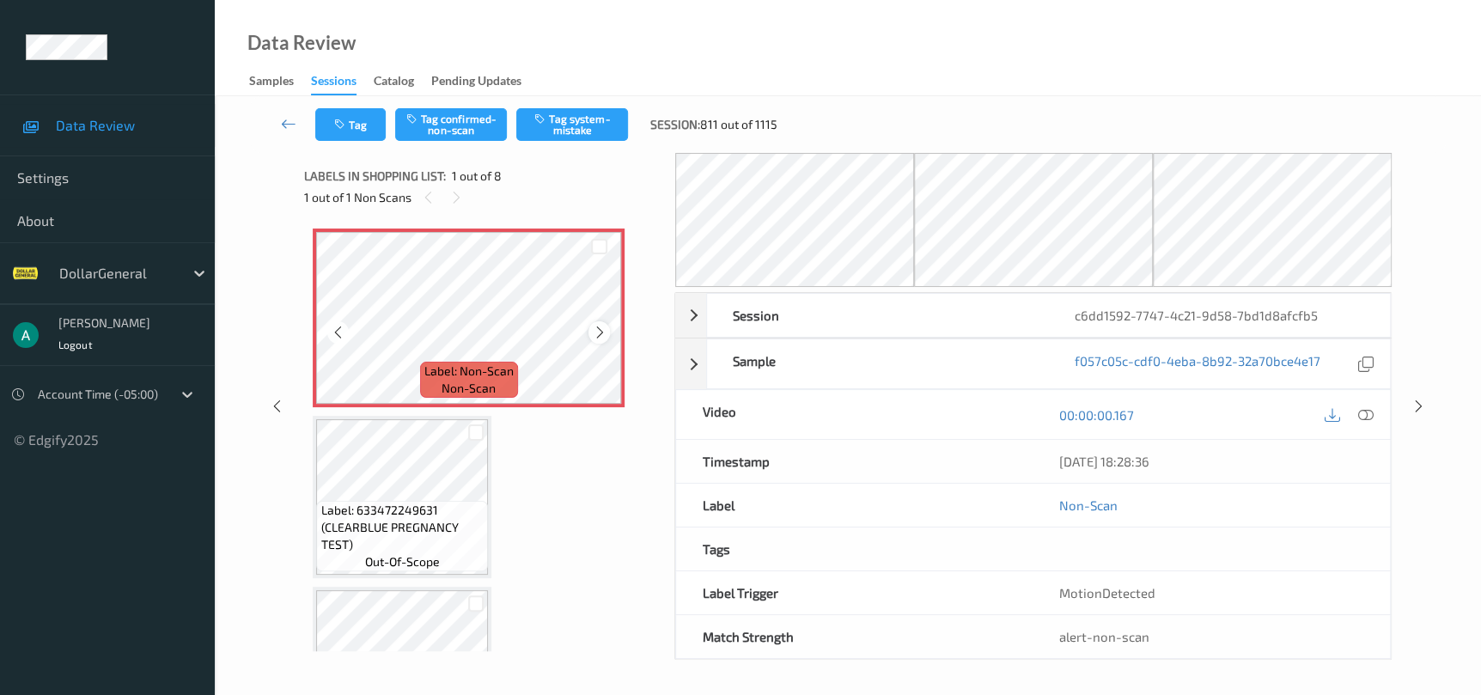
click at [595, 322] on div at bounding box center [598, 331] width 21 height 21
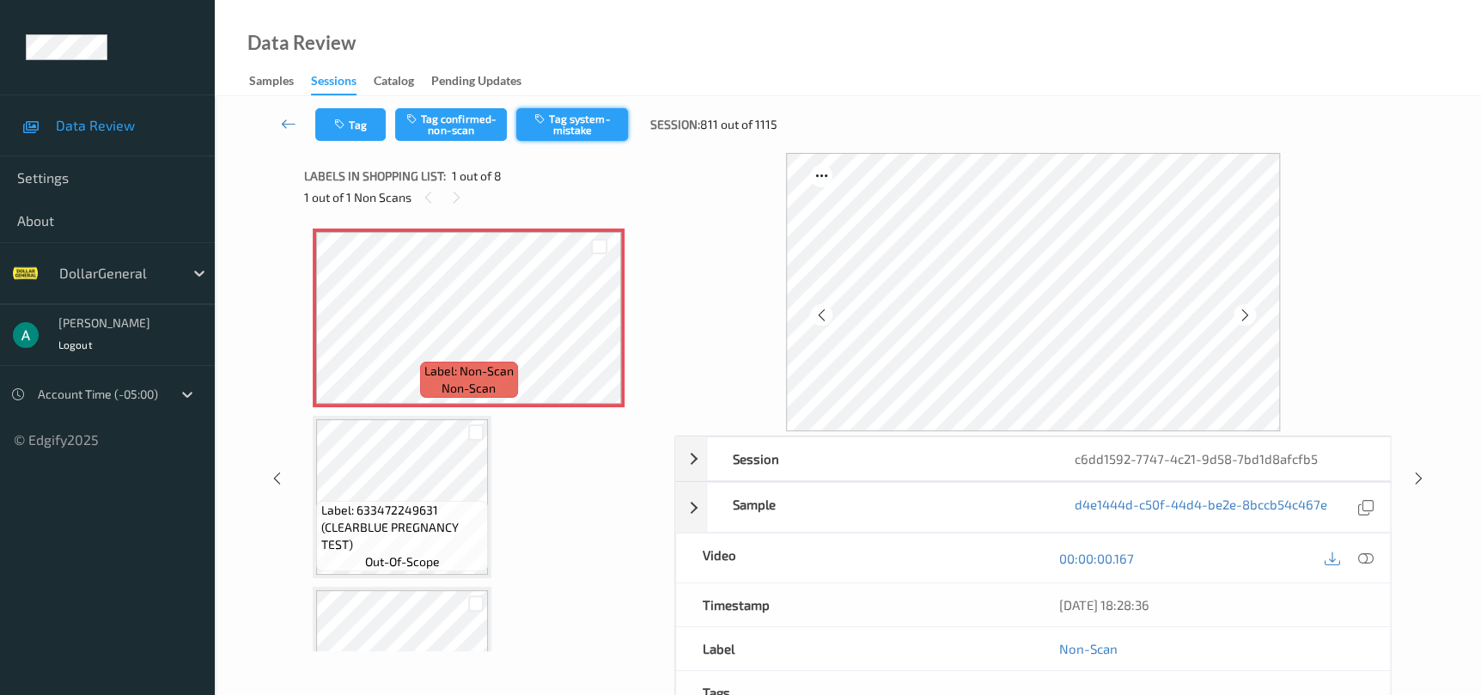
click at [608, 120] on button "Tag system-mistake" at bounding box center [572, 124] width 112 height 33
click at [1415, 477] on icon at bounding box center [1418, 478] width 15 height 15
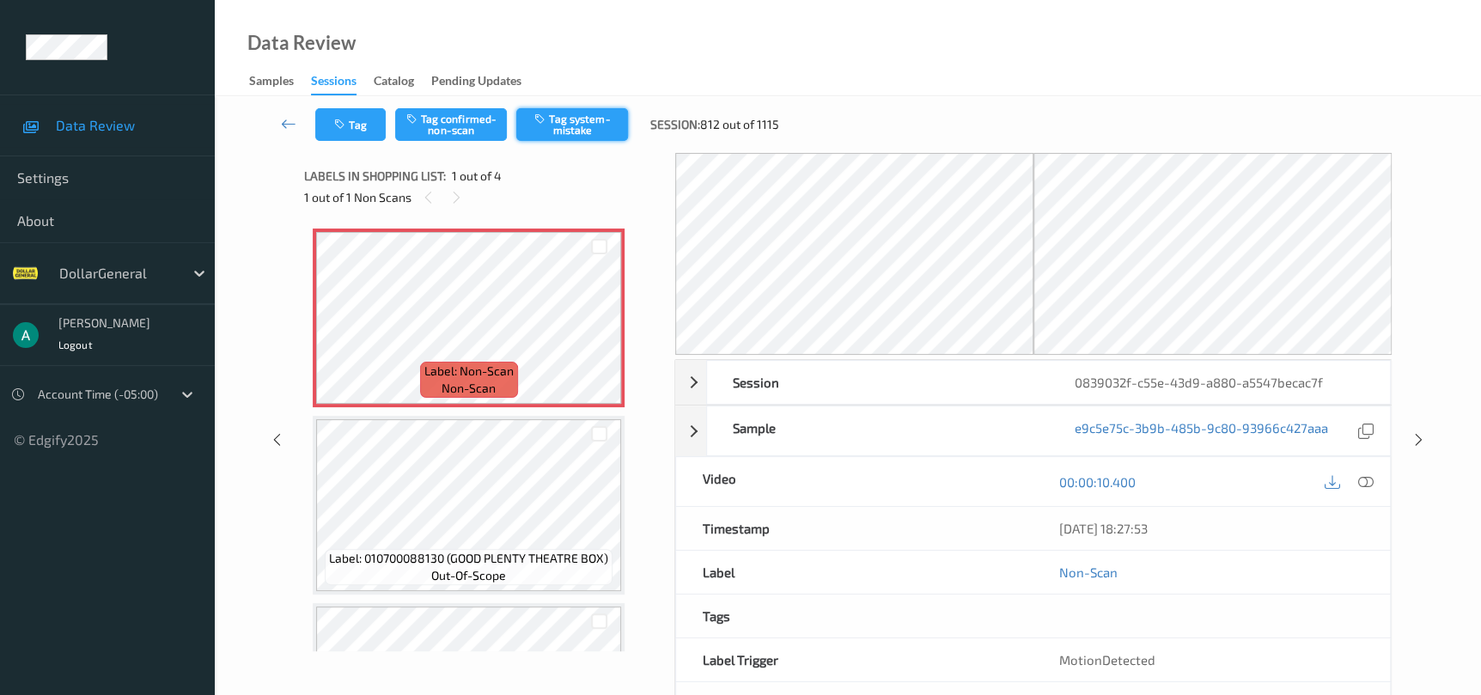
click at [581, 137] on button "Tag system-mistake" at bounding box center [572, 124] width 112 height 33
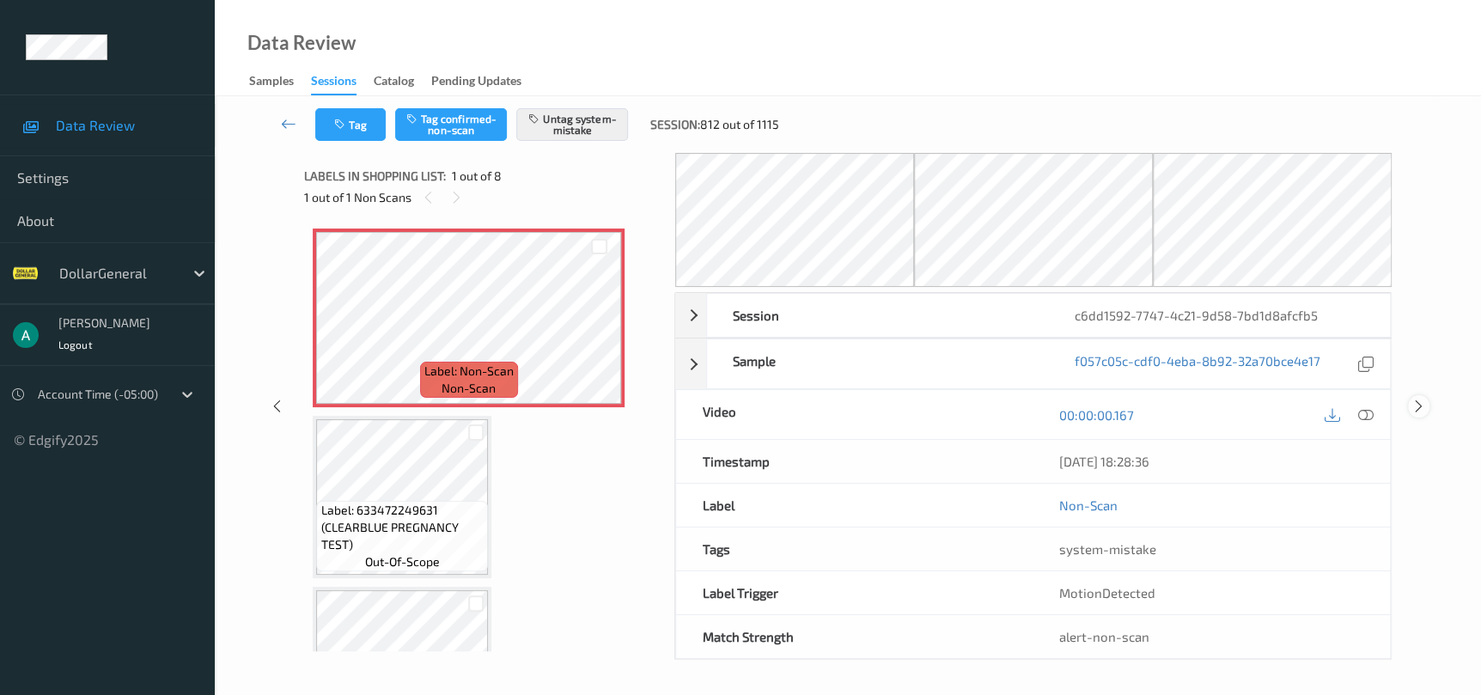
click at [1414, 405] on icon at bounding box center [1418, 406] width 15 height 15
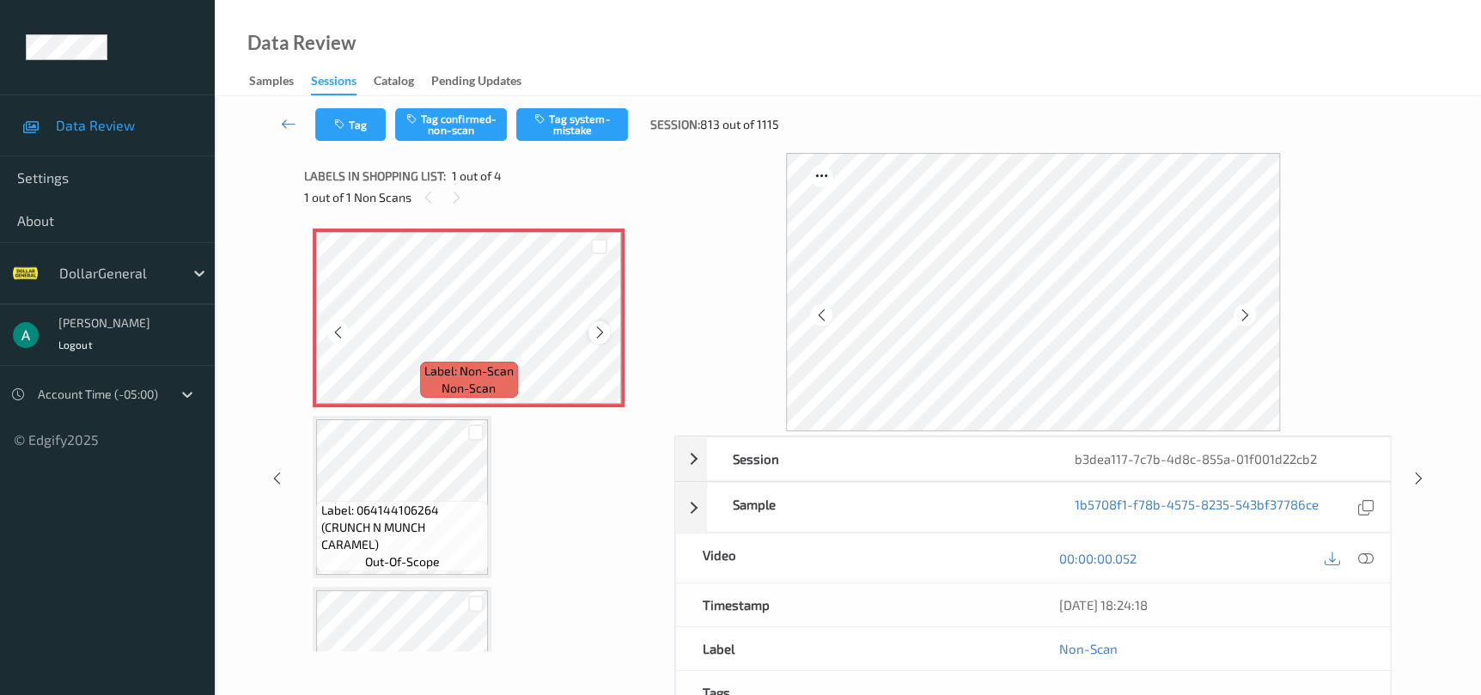
click at [591, 335] on div at bounding box center [598, 331] width 21 height 21
click at [600, 108] on button "Tag system-mistake" at bounding box center [572, 124] width 112 height 33
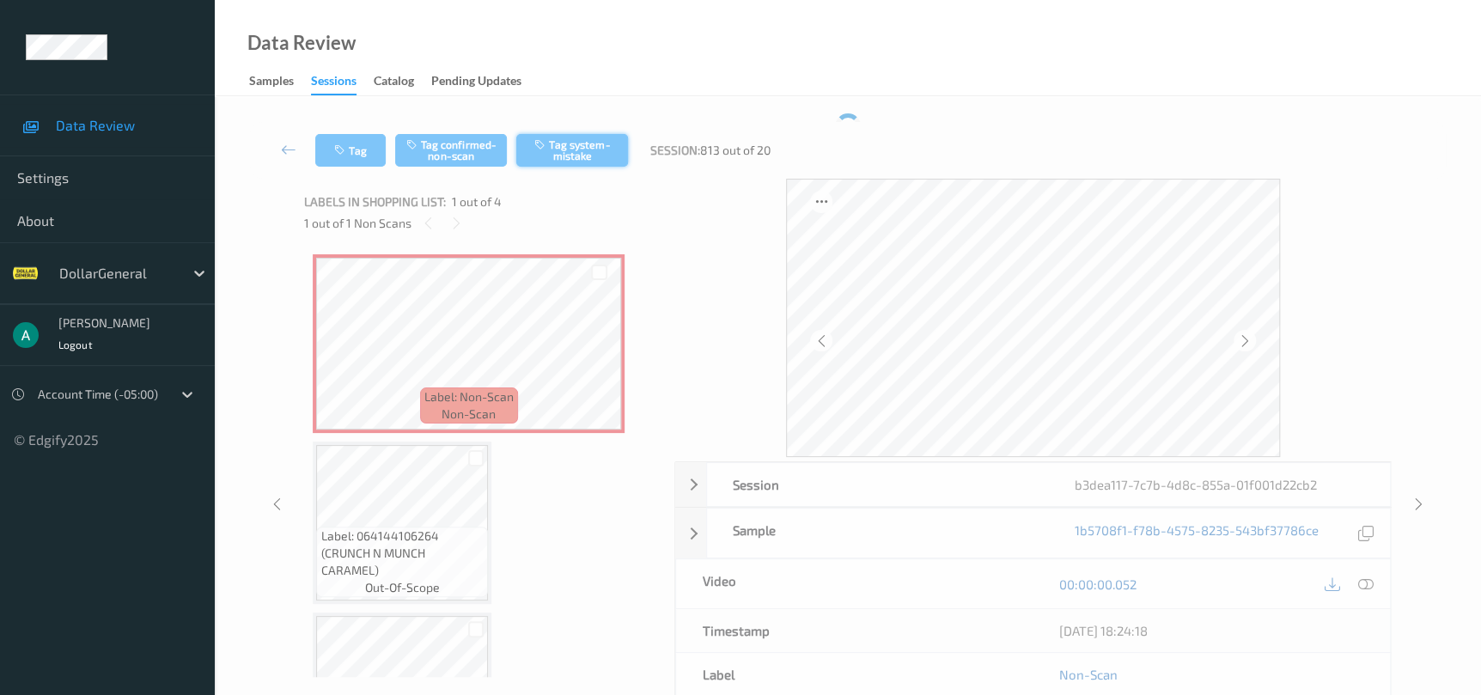
click at [600, 117] on div "Tag Tag confirmed-non-scan Tag system-mistake Session: 813 out of 20 Session b3…" at bounding box center [848, 470] width 1196 height 715
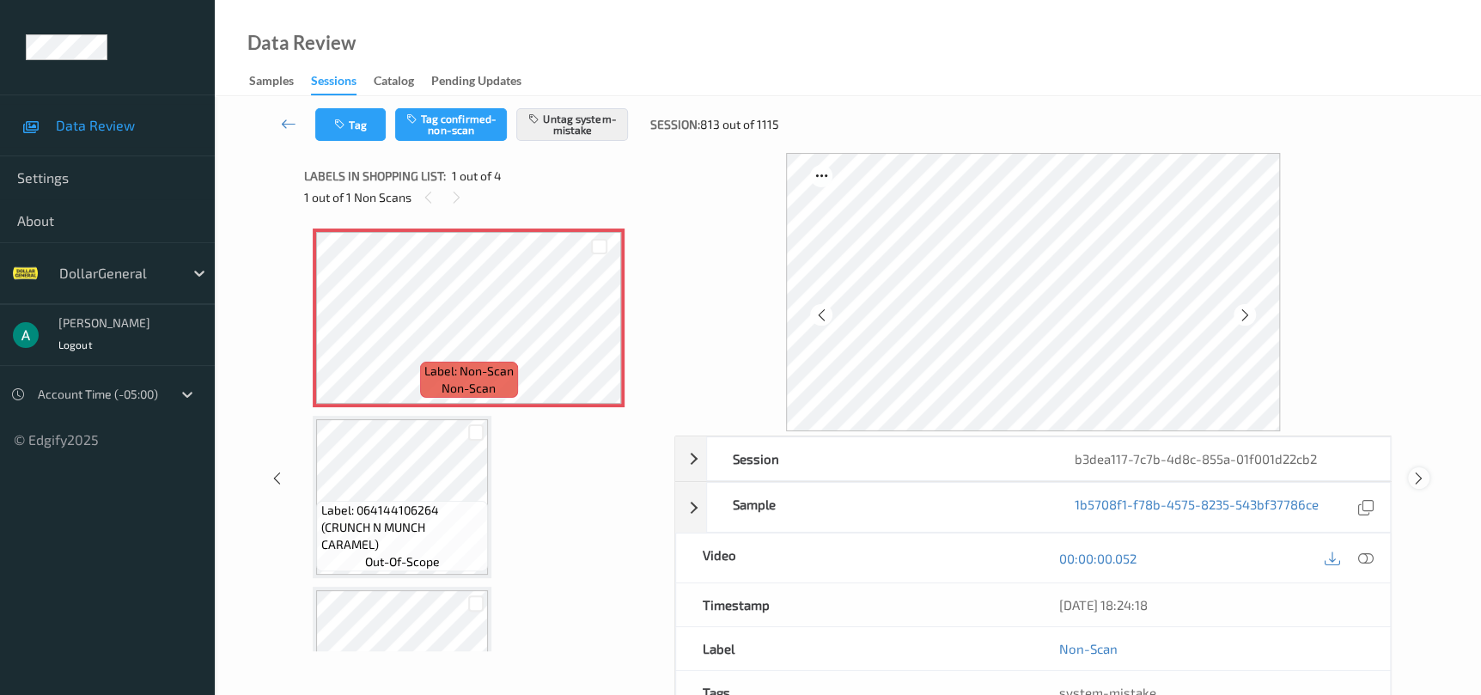
click at [1426, 478] on div at bounding box center [1418, 477] width 21 height 21
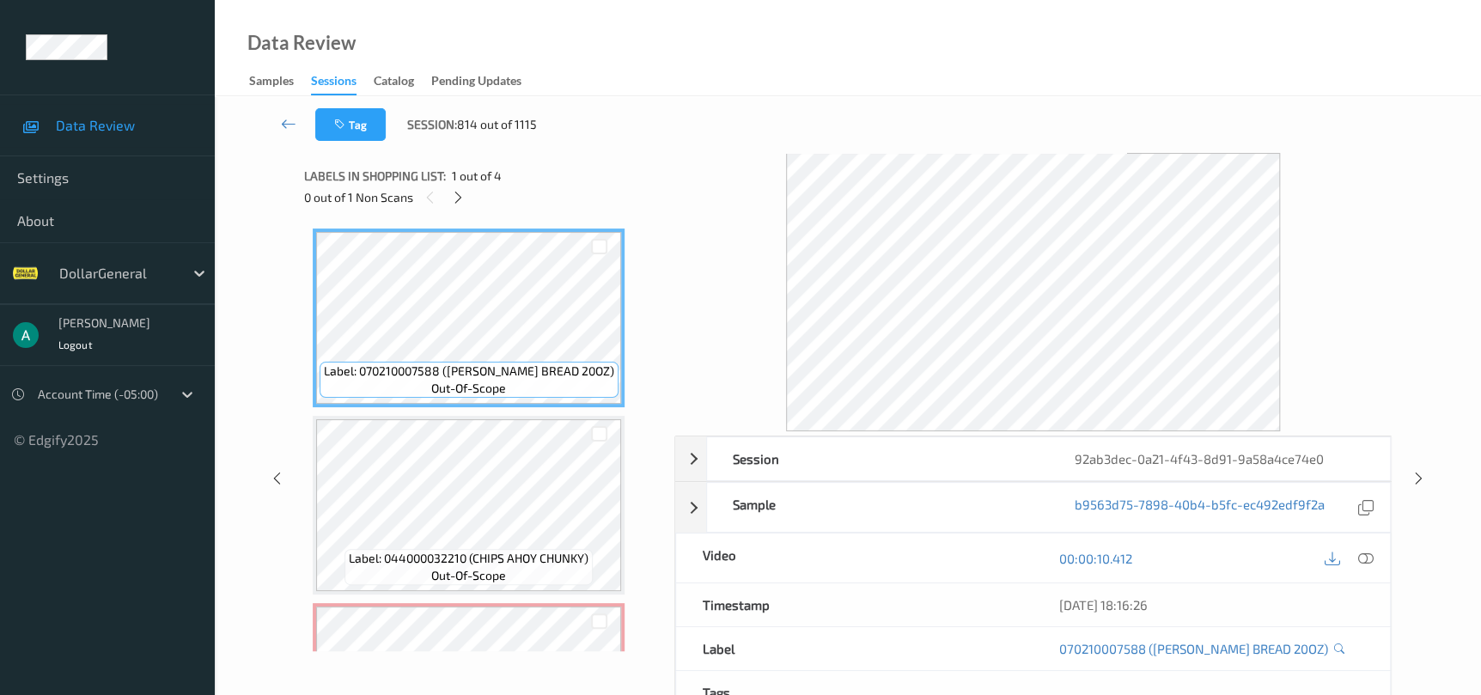
click at [458, 215] on div "Labels in shopping list: 1 out of 4 0 out of 1 Non Scans" at bounding box center [483, 186] width 358 height 67
click at [458, 199] on icon at bounding box center [458, 197] width 15 height 15
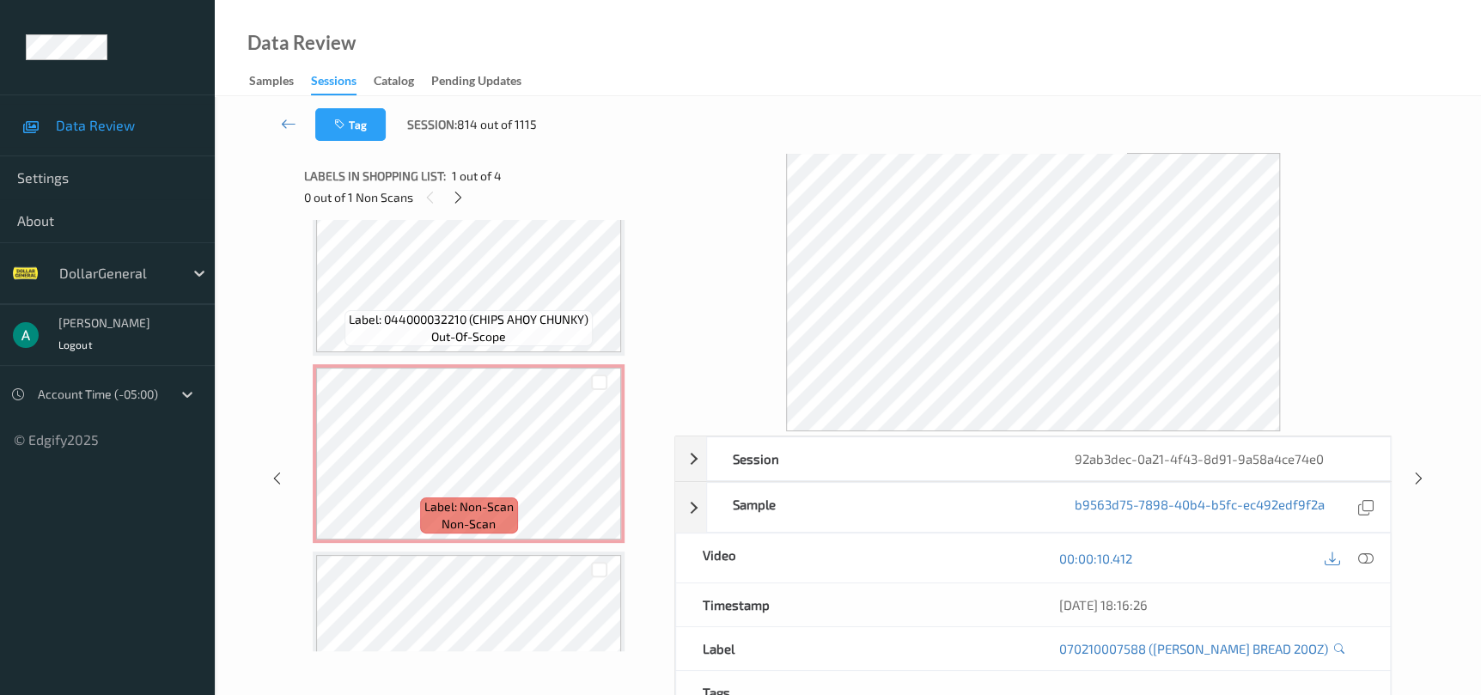
scroll to position [324, 0]
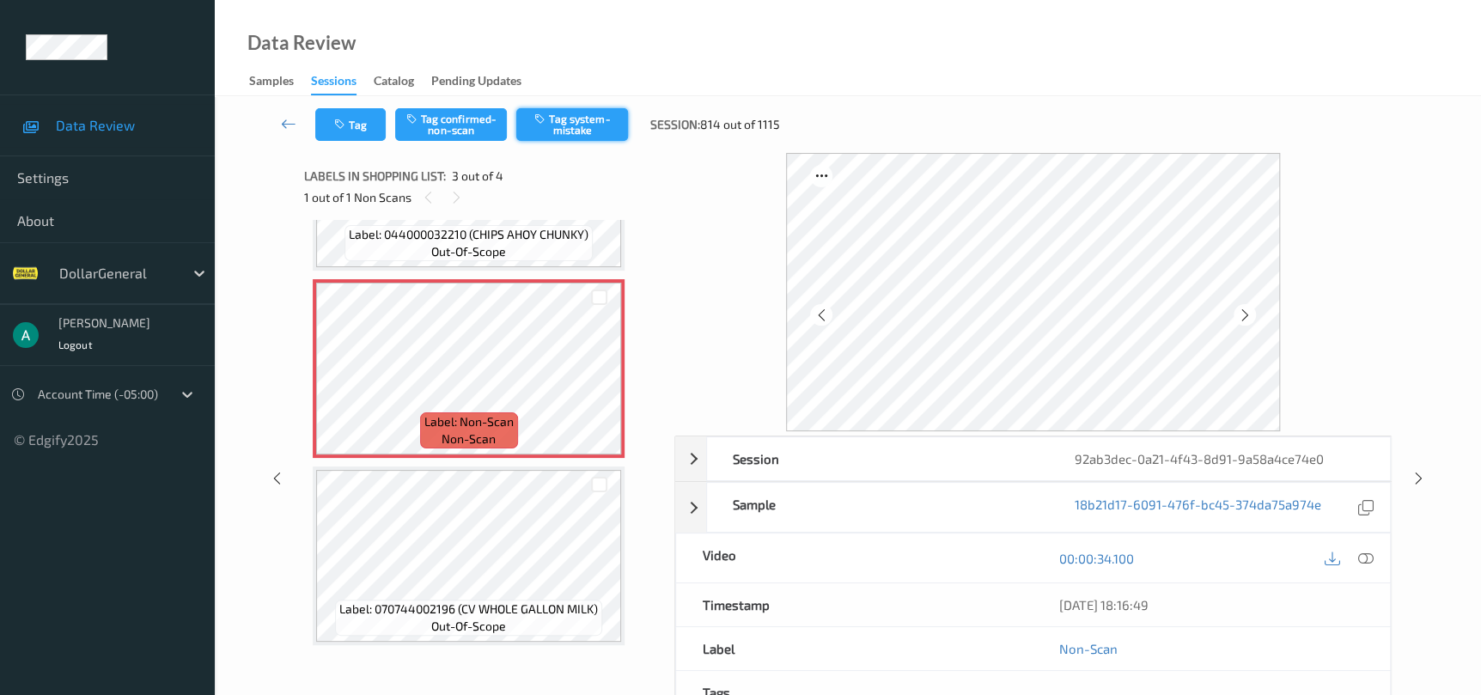
click at [555, 139] on button "Tag system-mistake" at bounding box center [572, 124] width 112 height 33
click at [1404, 489] on div "Session 92ab3dec-0a21-4f43-8d91-9a58a4ce74e0 Session ID 92ab3dec-0a21-4f43-8d91…" at bounding box center [848, 478] width 1196 height 650
click at [1403, 486] on div "Session 92ab3dec-0a21-4f43-8d91-9a58a4ce74e0 Session ID 92ab3dec-0a21-4f43-8d91…" at bounding box center [848, 478] width 1196 height 650
click at [1411, 484] on icon at bounding box center [1418, 478] width 15 height 15
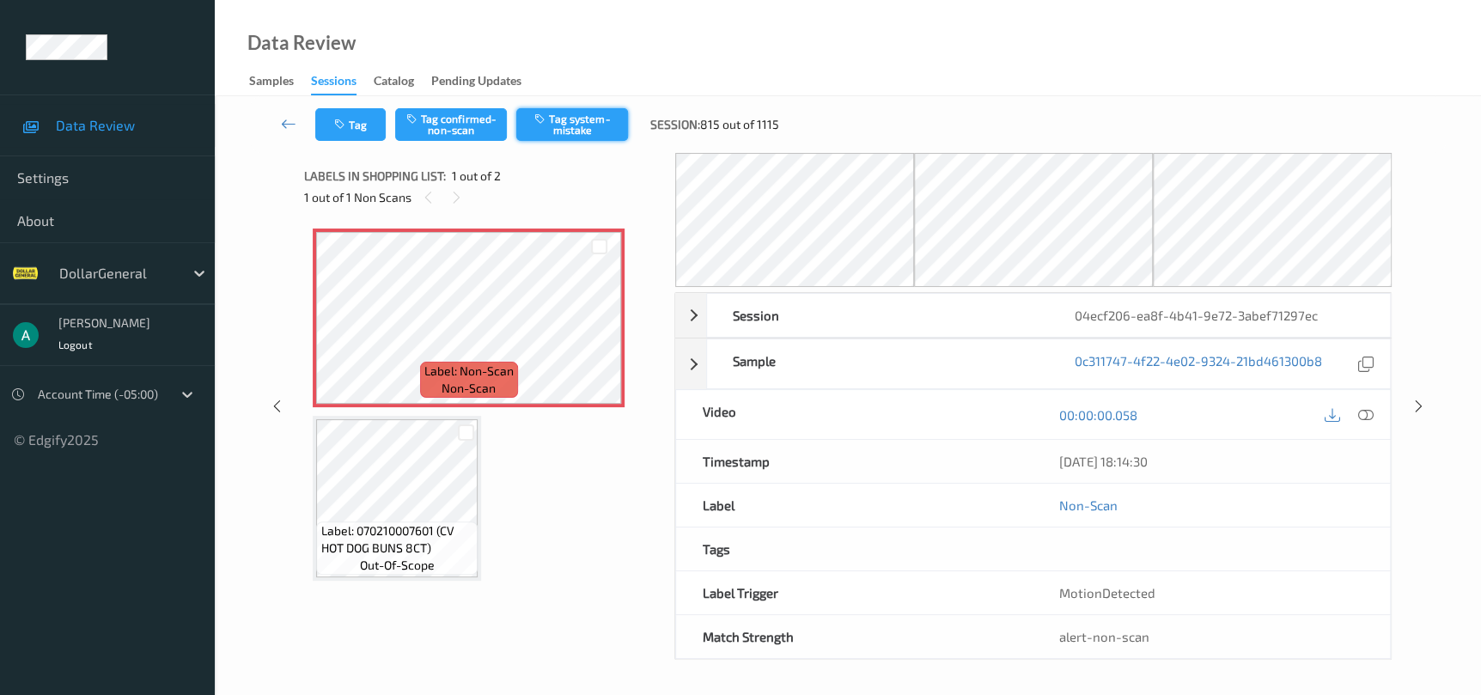
click at [584, 132] on button "Tag system-mistake" at bounding box center [572, 124] width 112 height 33
click at [1424, 406] on icon at bounding box center [1418, 406] width 15 height 15
click at [586, 120] on button "Tag system-mistake" at bounding box center [572, 124] width 112 height 33
click at [1410, 404] on div at bounding box center [1418, 405] width 21 height 21
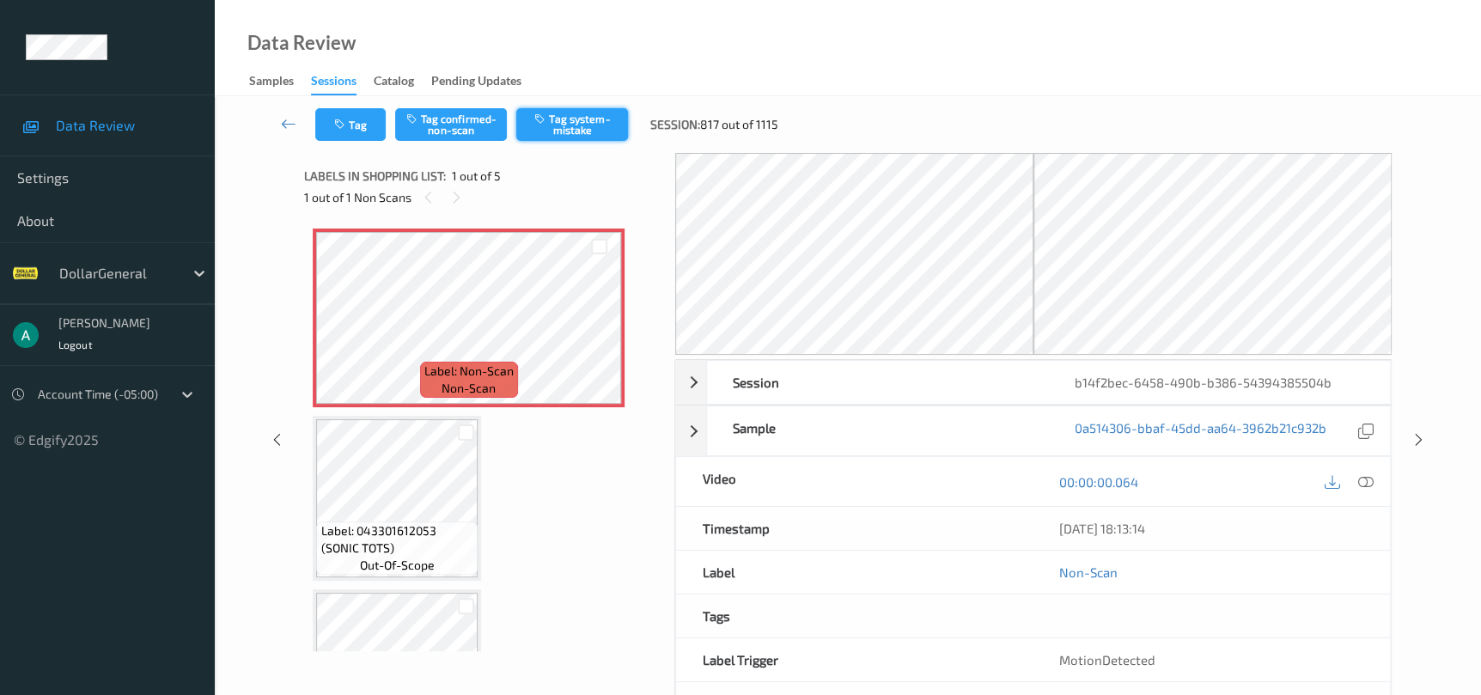
click at [589, 116] on button "Tag system-mistake" at bounding box center [572, 124] width 112 height 33
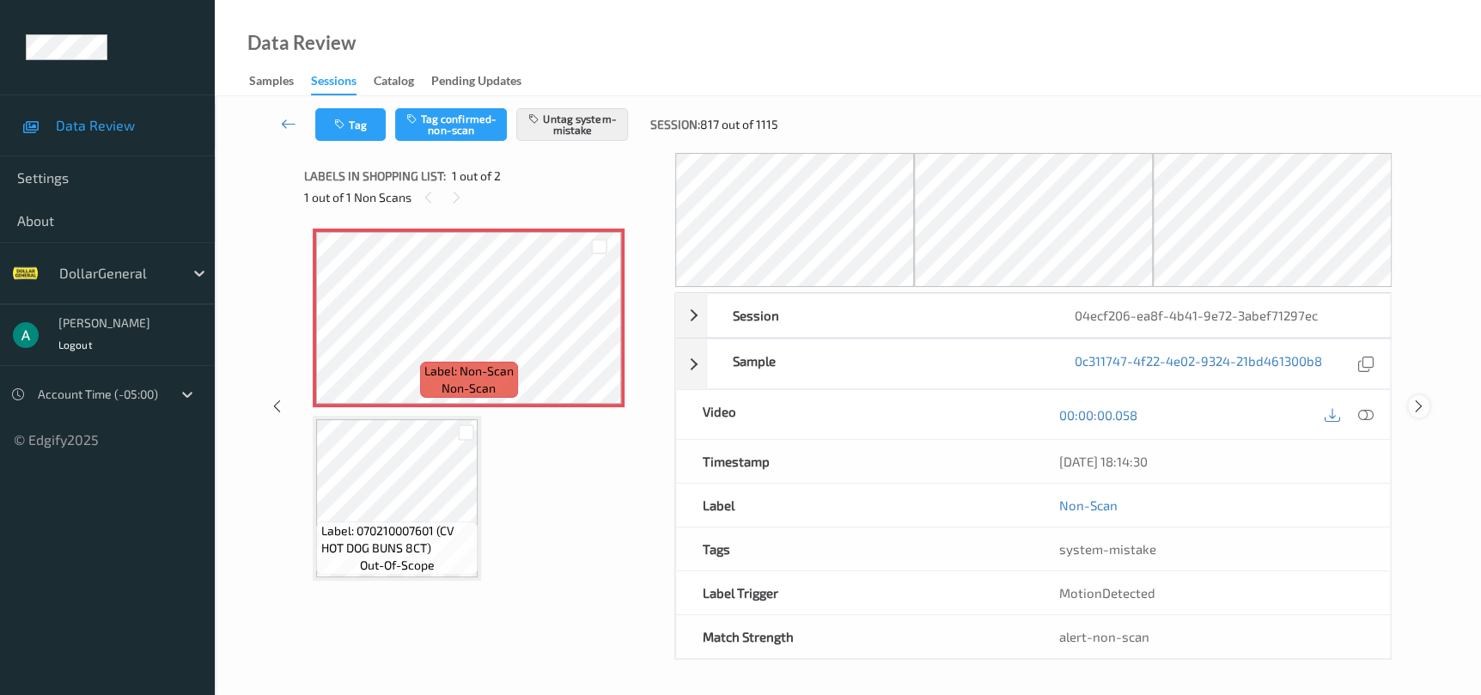
click at [1418, 412] on icon at bounding box center [1418, 406] width 15 height 15
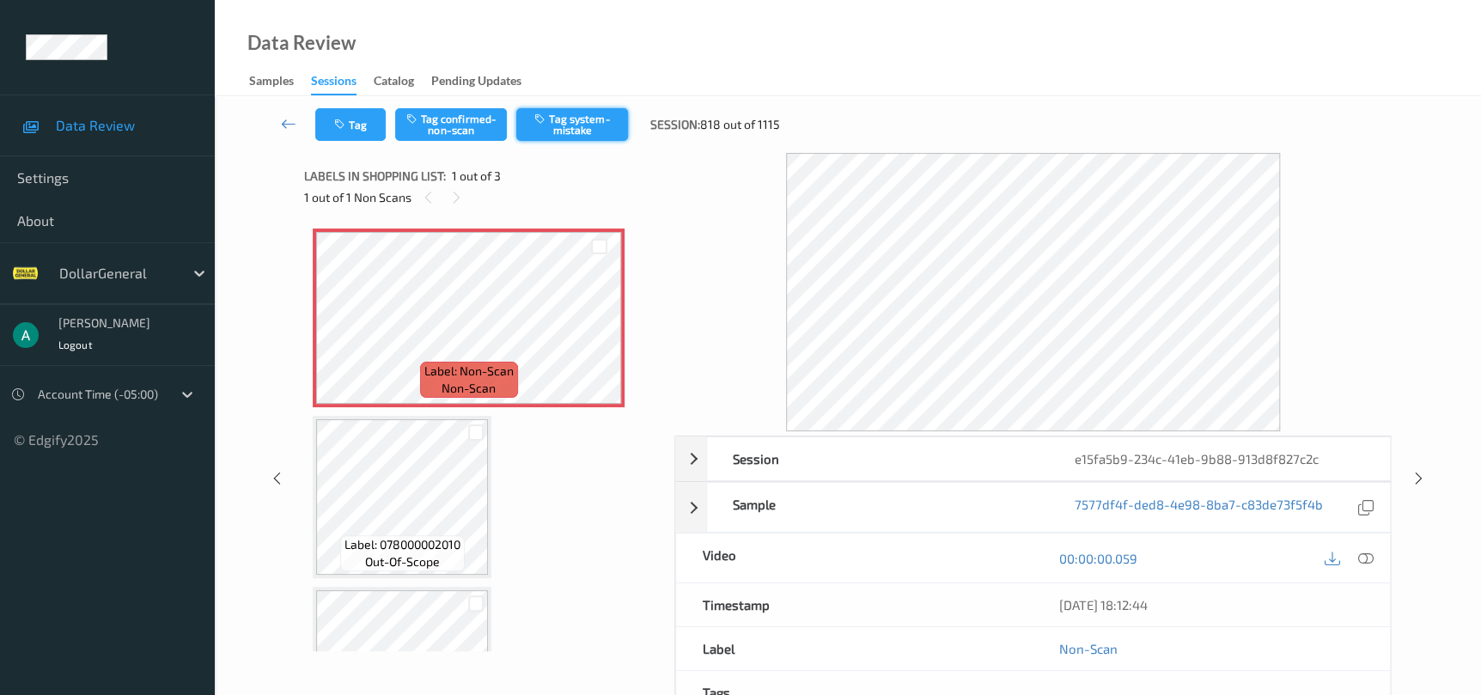
click at [595, 138] on button "Tag system-mistake" at bounding box center [572, 124] width 112 height 33
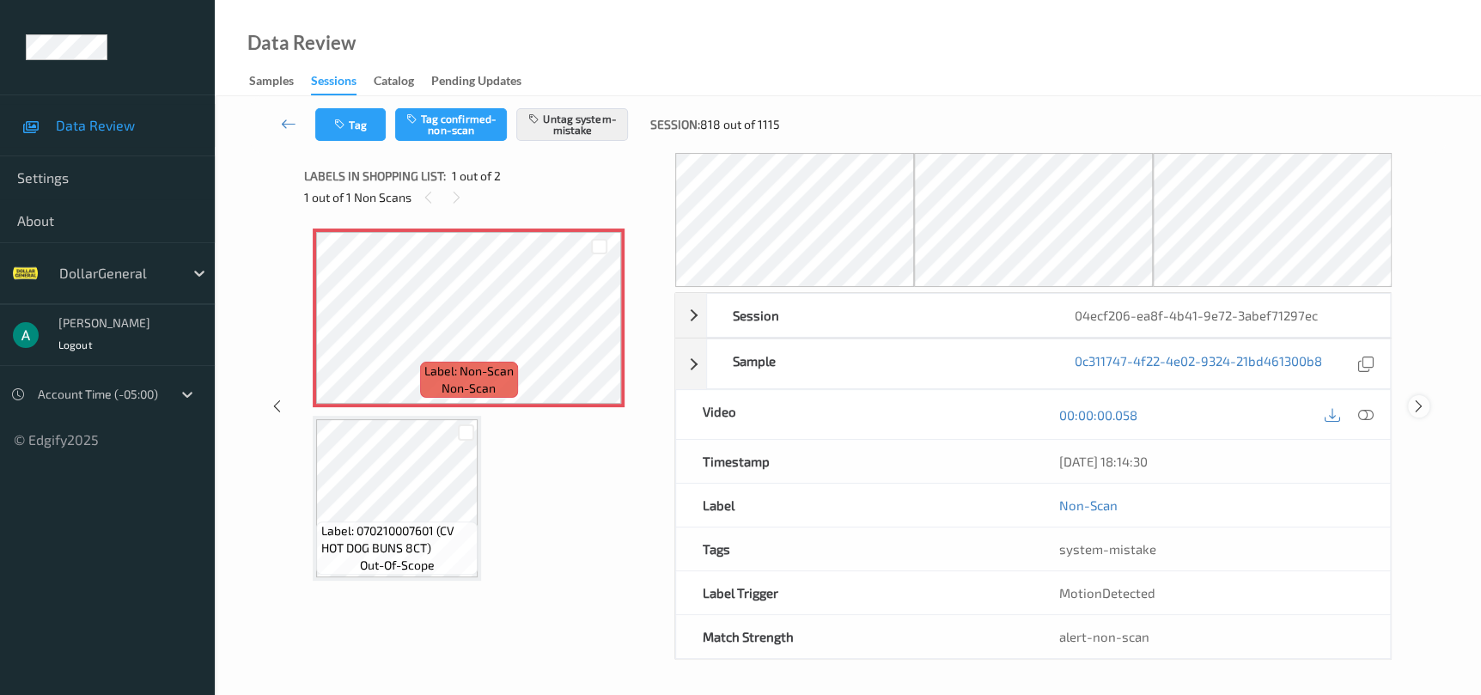
click at [1409, 400] on div at bounding box center [1418, 405] width 21 height 21
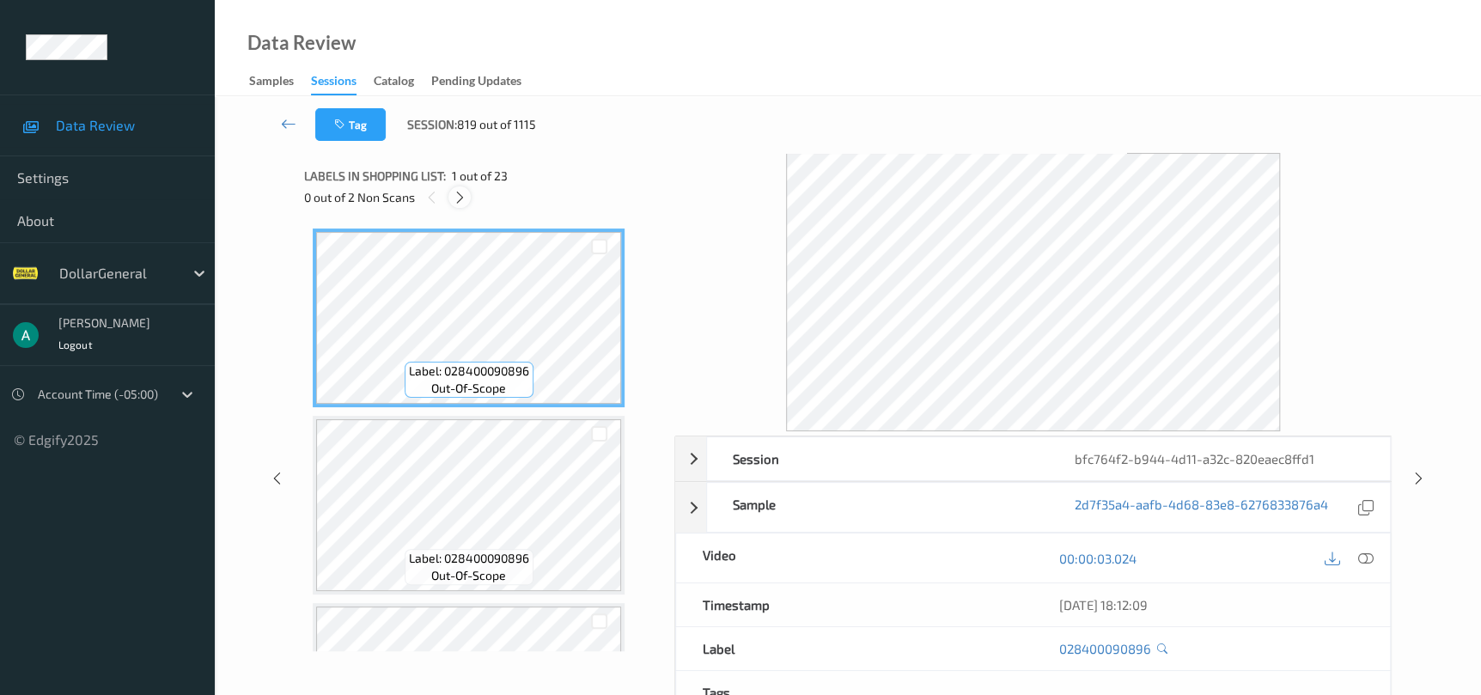
click at [464, 199] on icon at bounding box center [460, 197] width 15 height 15
click at [1361, 553] on icon at bounding box center [1364, 558] width 15 height 15
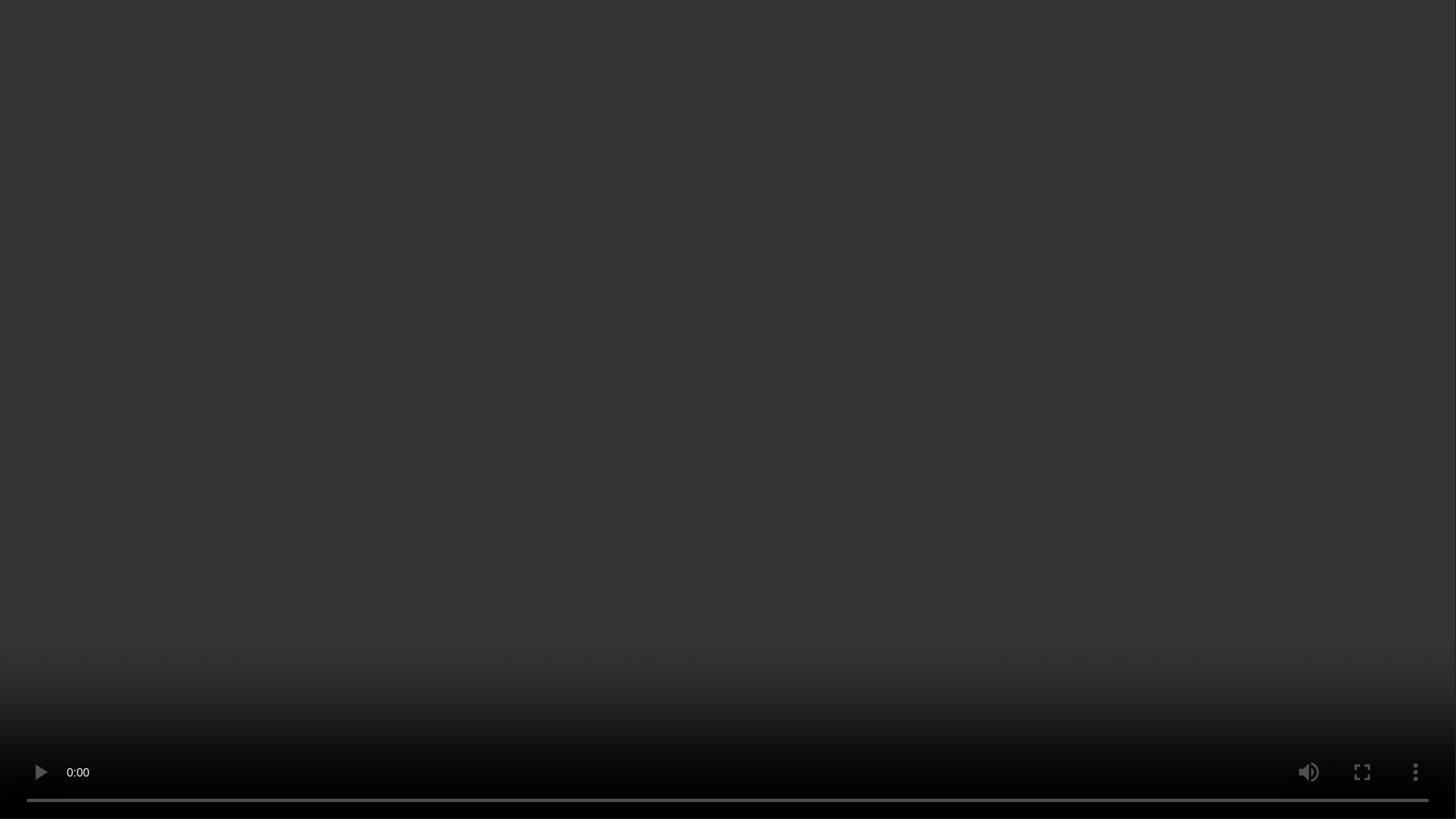
click at [746, 429] on video at bounding box center [728, 410] width 1456 height 819
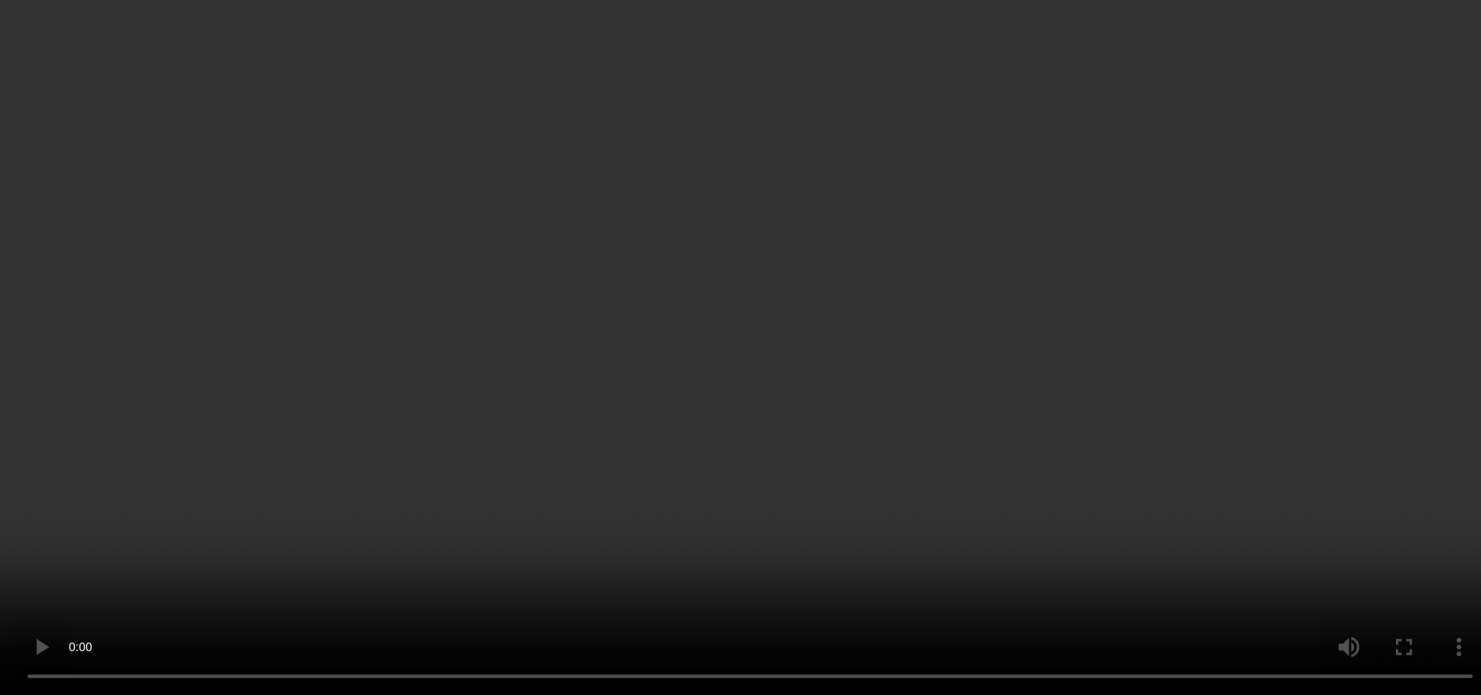
scroll to position [3870, 0]
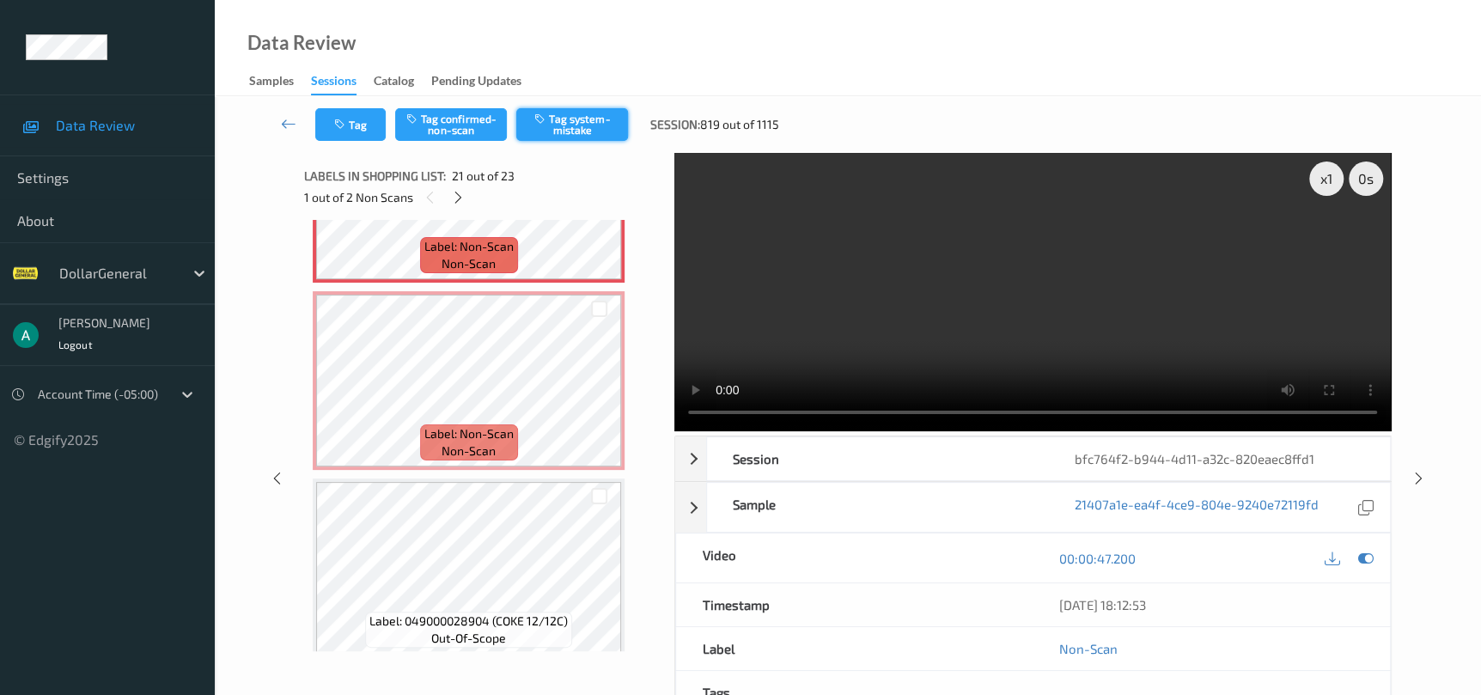
click at [559, 128] on button "Tag system-mistake" at bounding box center [572, 124] width 112 height 33
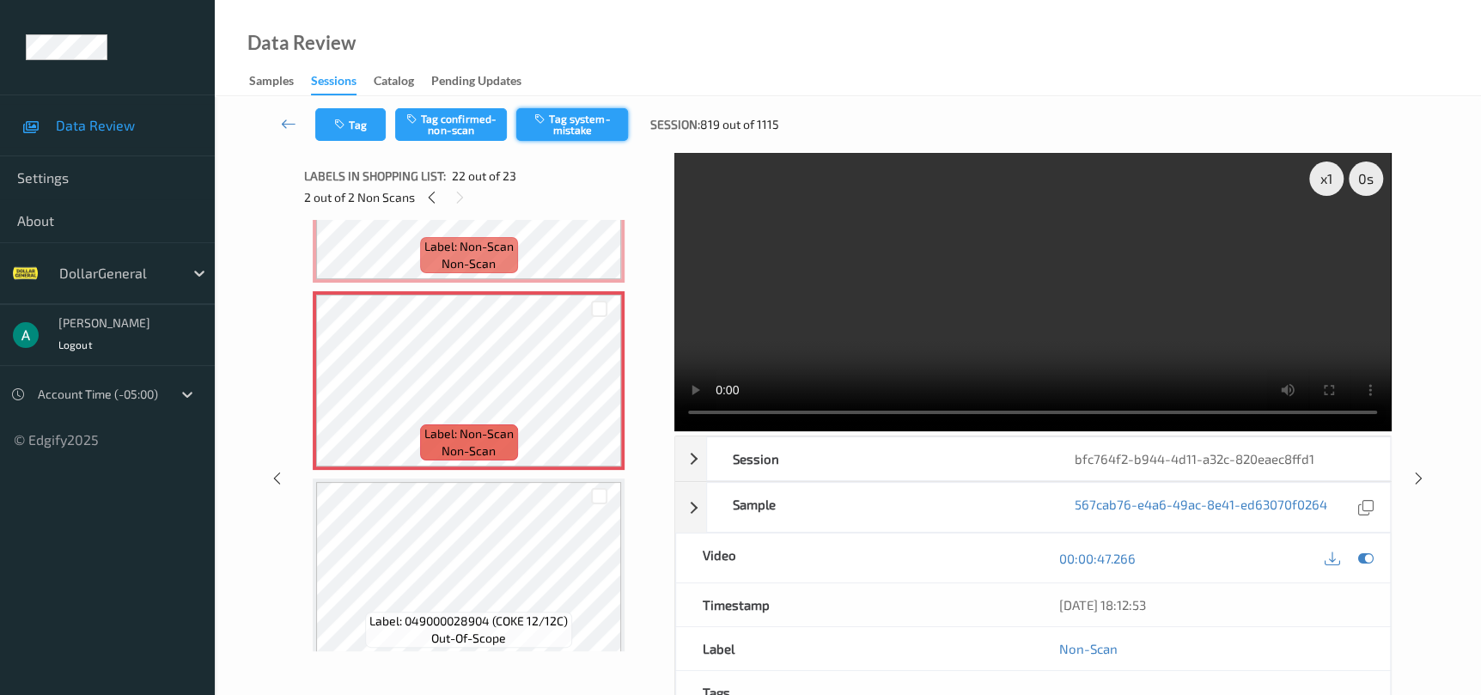
click at [555, 120] on button "Tag system-mistake" at bounding box center [572, 124] width 112 height 33
click at [1414, 492] on div "x 1 0 s Session bfc764f2-b944-4d11-a32c-820eaec8ffd1 Session ID bfc764f2-b944-4…" at bounding box center [848, 478] width 1196 height 650
click at [1413, 483] on icon at bounding box center [1418, 478] width 15 height 15
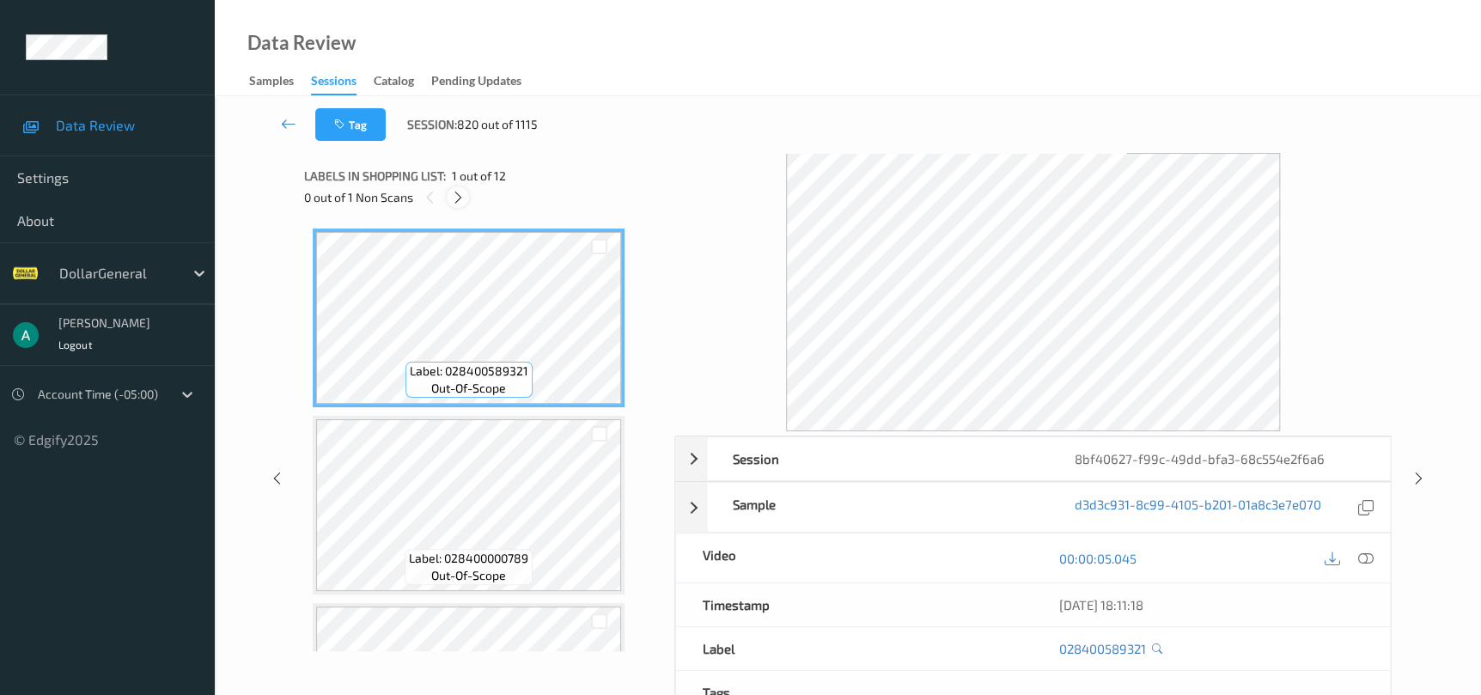
click at [458, 194] on icon at bounding box center [458, 197] width 15 height 15
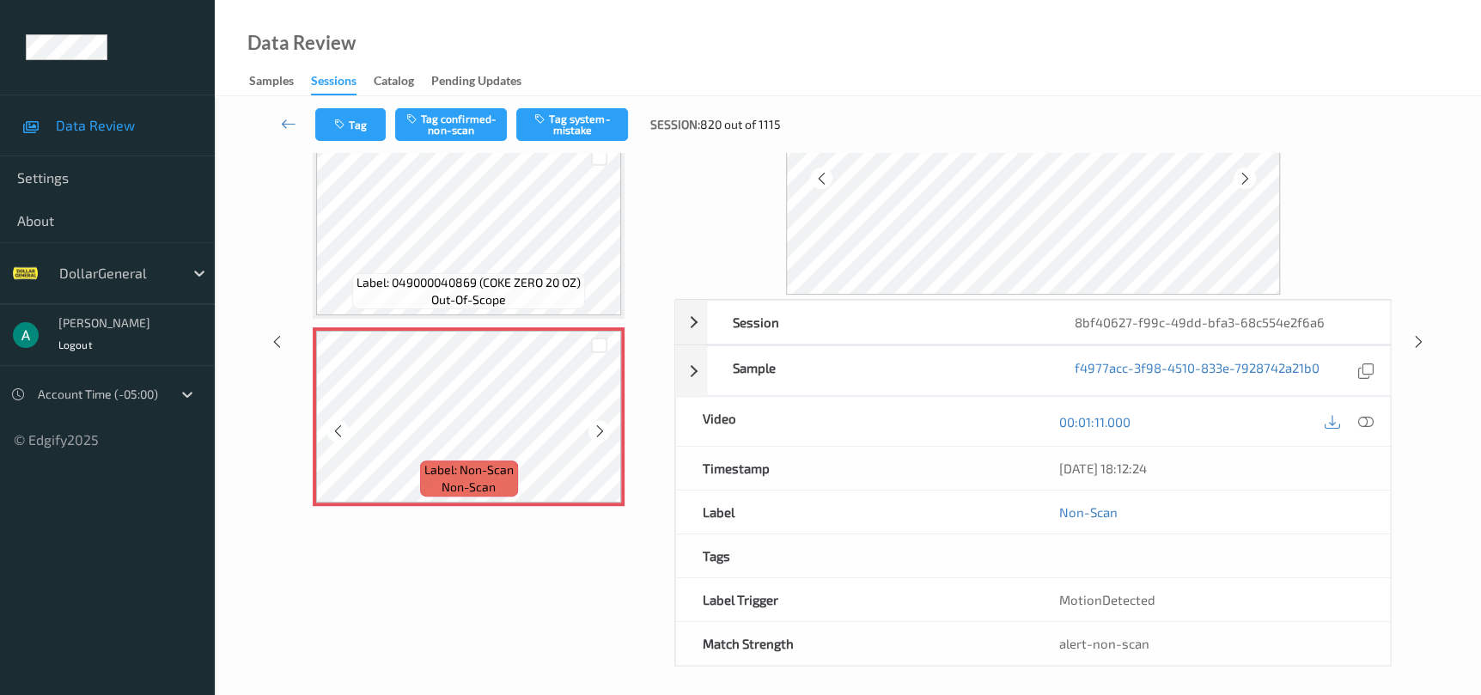
scroll to position [142, 0]
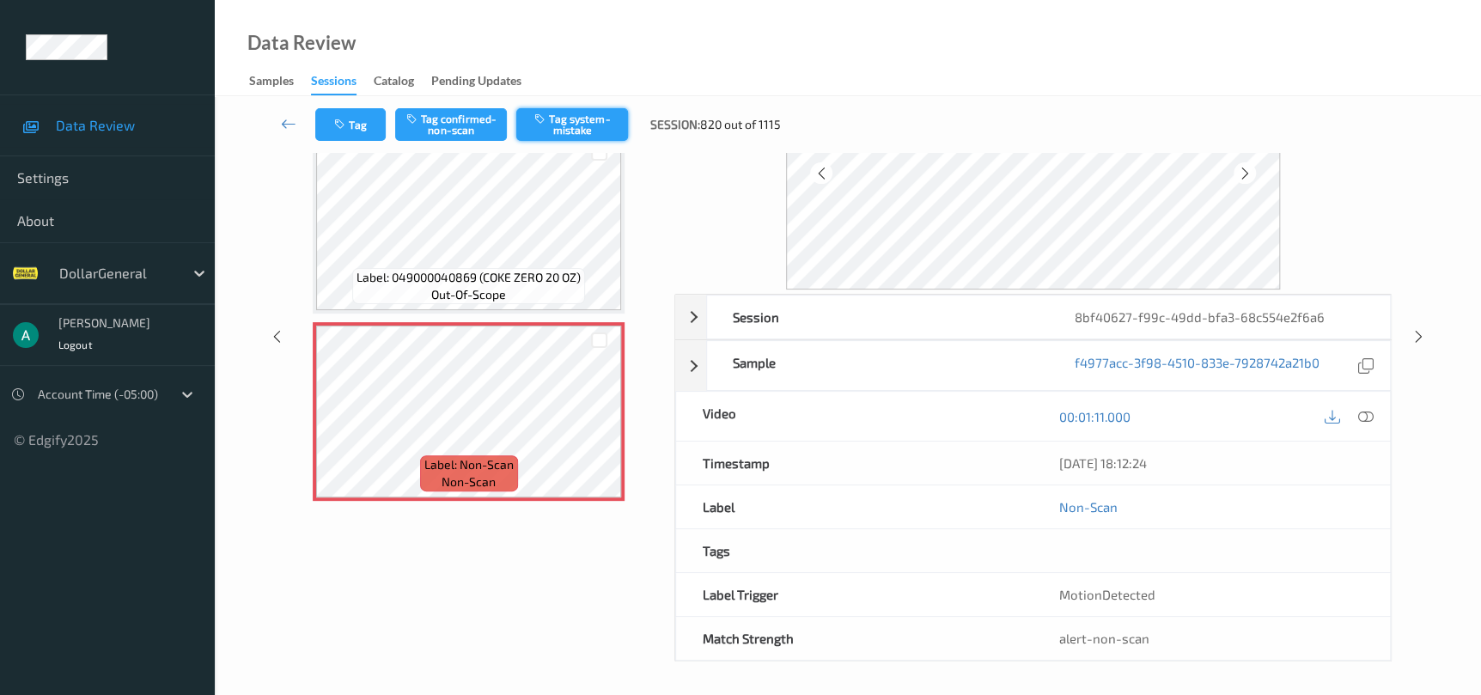
click at [567, 122] on button "Tag system-mistake" at bounding box center [572, 124] width 112 height 33
click at [1403, 344] on div "Session 8bf40627-f99c-49dd-bfa3-68c554e2f6a6 Session ID 8bf40627-f99c-49dd-bfa3…" at bounding box center [848, 336] width 1196 height 650
click at [1409, 340] on div at bounding box center [1418, 336] width 21 height 21
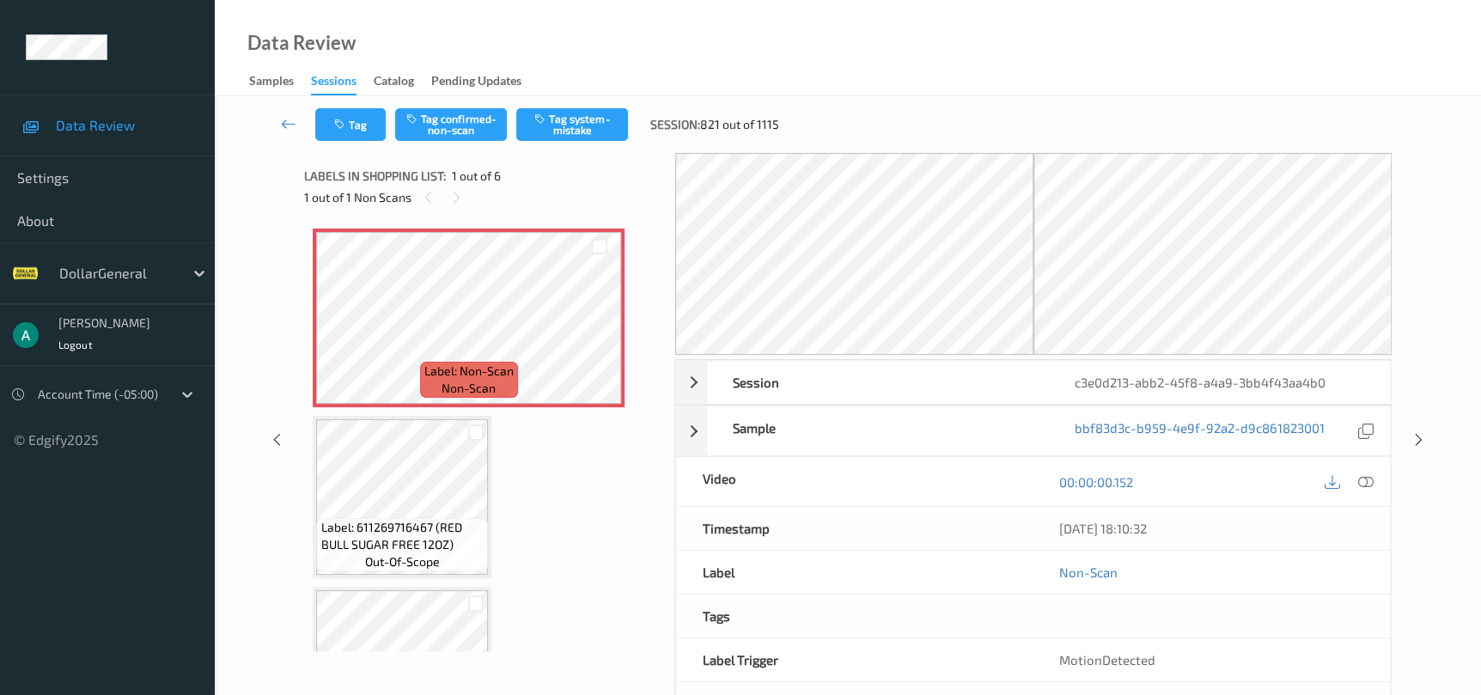
click at [553, 142] on div "Tag Tag confirmed-non-scan Tag system-mistake Session: 821 out of 1115" at bounding box center [848, 124] width 1196 height 57
click at [552, 132] on button "Tag system-mistake" at bounding box center [572, 124] width 112 height 33
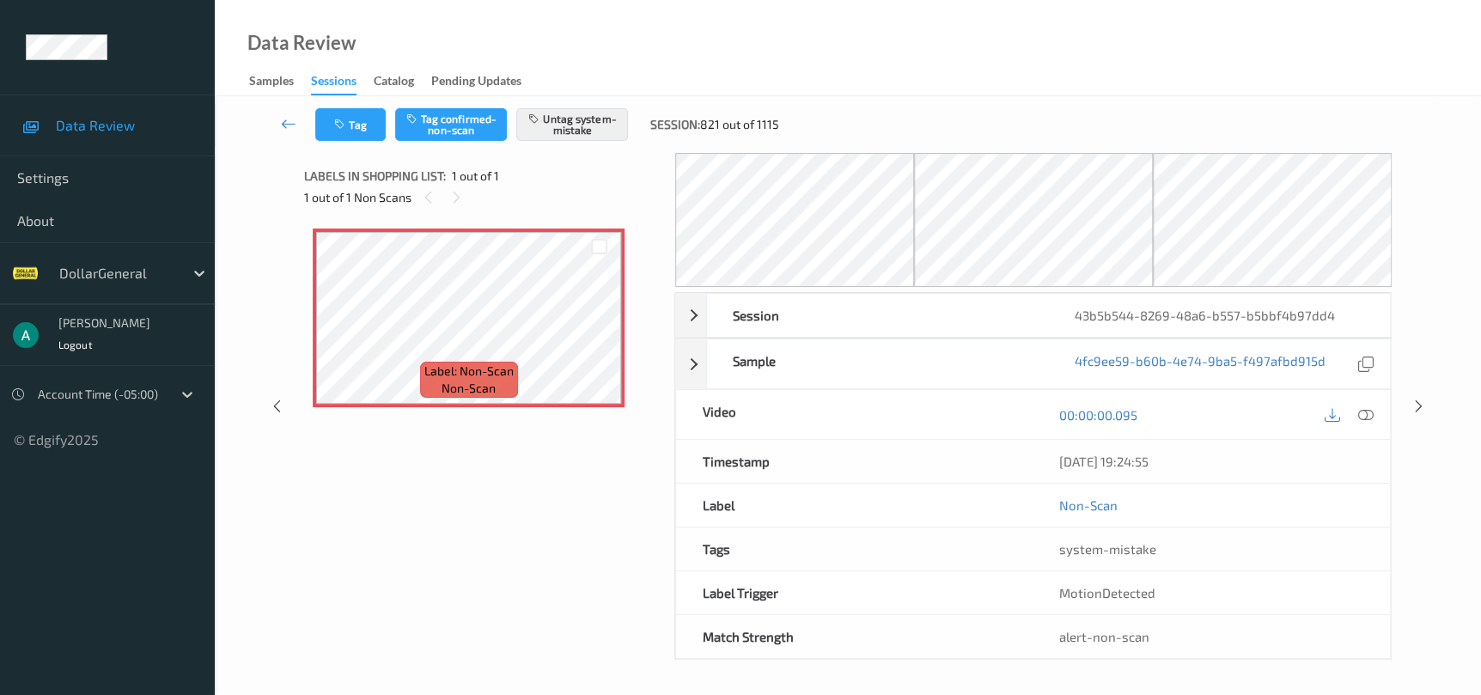
click at [1402, 395] on div "Session 43b5b544-8269-48a6-b557-b5bbf4b97dd4 Session ID 43b5b544-8269-48a6-b557…" at bounding box center [848, 406] width 1196 height 507
click at [1422, 410] on icon at bounding box center [1418, 406] width 15 height 15
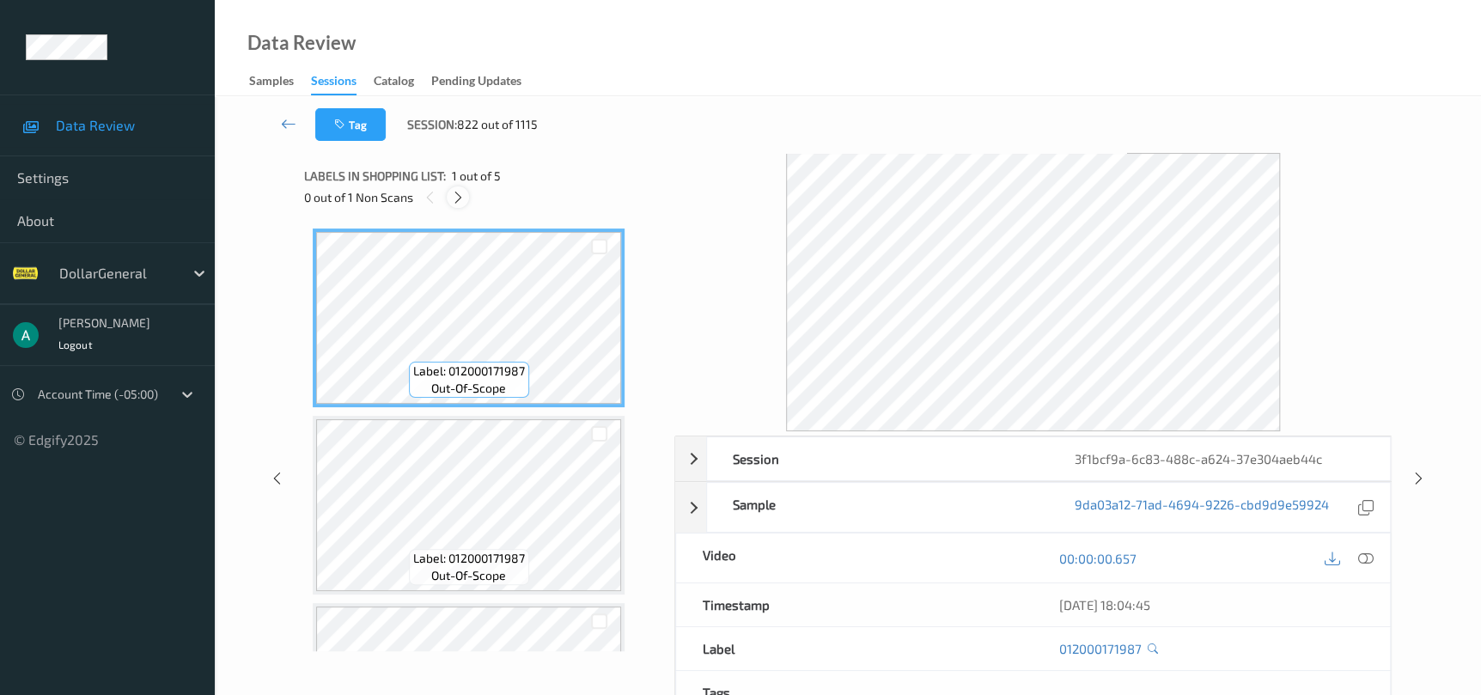
click at [455, 202] on icon at bounding box center [458, 197] width 15 height 15
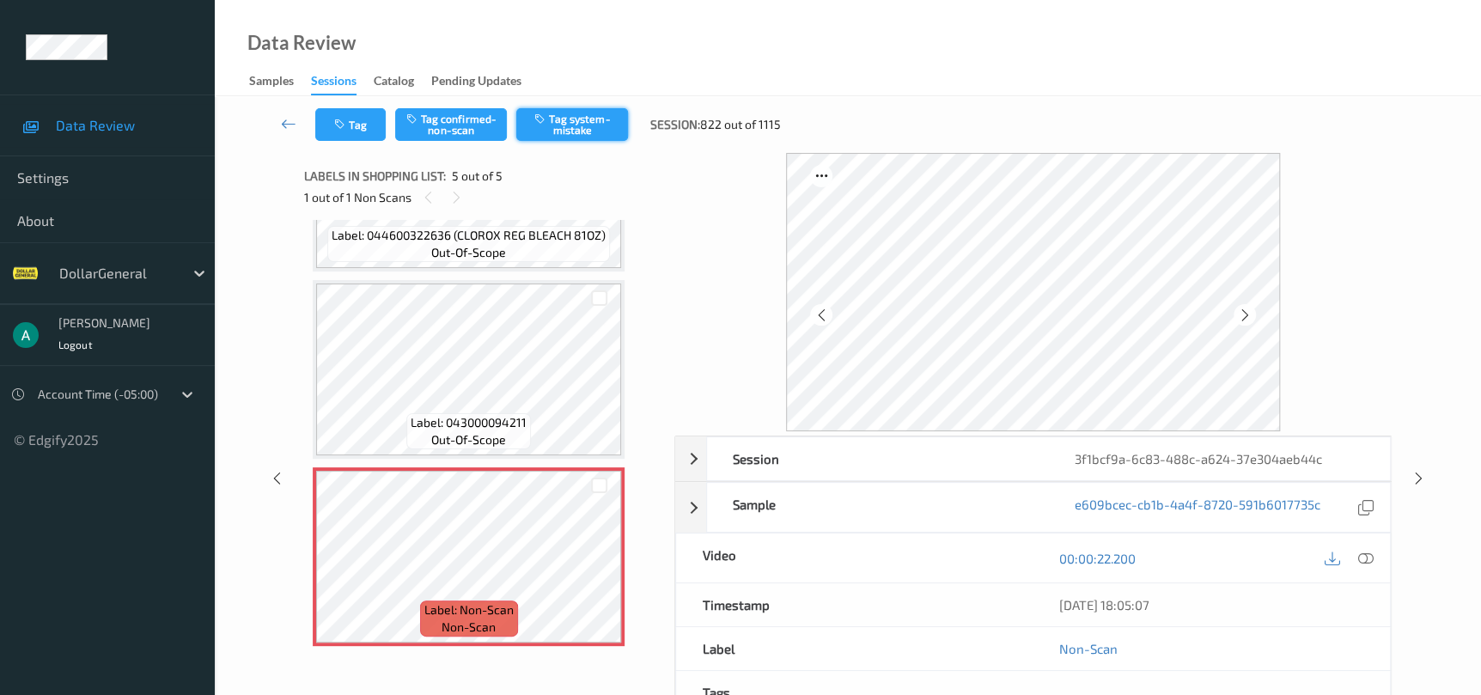
click at [579, 131] on button "Tag system-mistake" at bounding box center [572, 124] width 112 height 33
click at [1413, 467] on div "Session 3f1bcf9a-6c83-488c-a624-37e304aeb44c Session ID 3f1bcf9a-6c83-488c-a624…" at bounding box center [848, 478] width 1196 height 650
click at [1415, 477] on icon at bounding box center [1418, 478] width 15 height 15
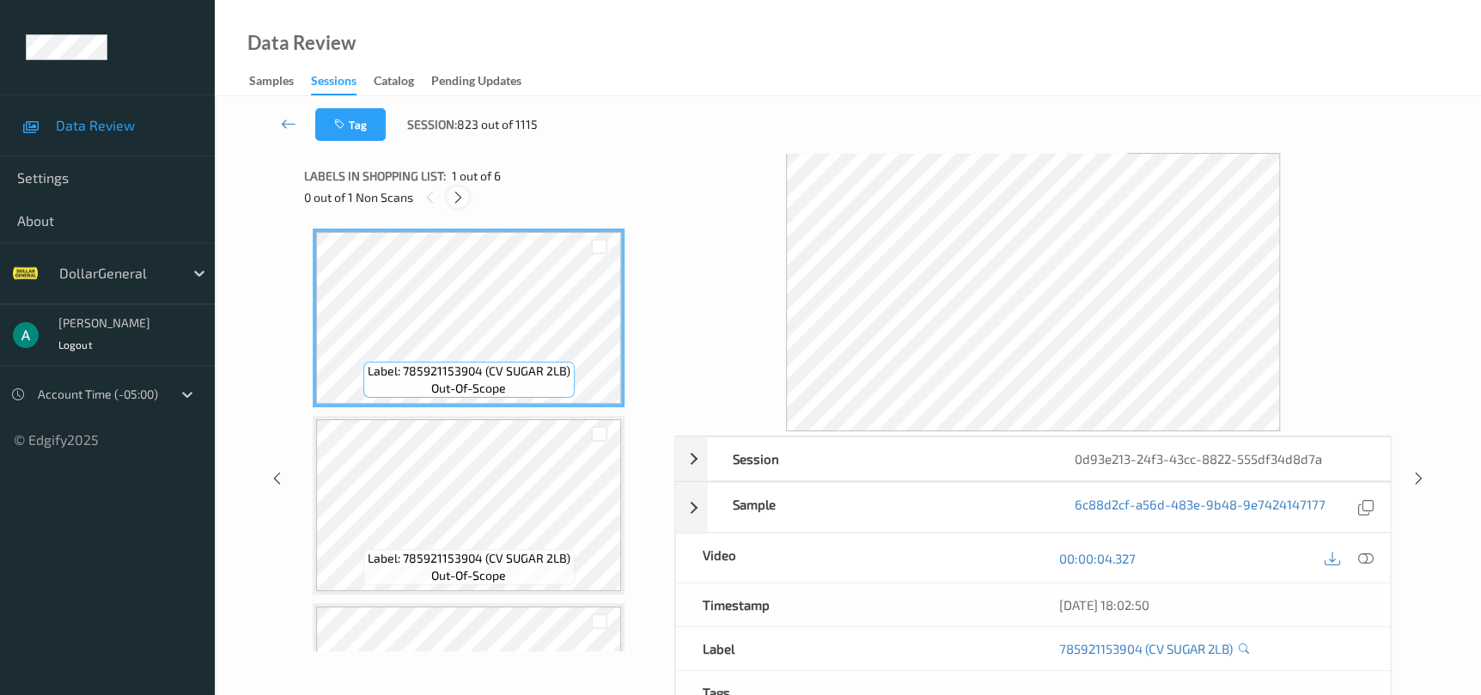
click at [451, 196] on icon at bounding box center [458, 197] width 15 height 15
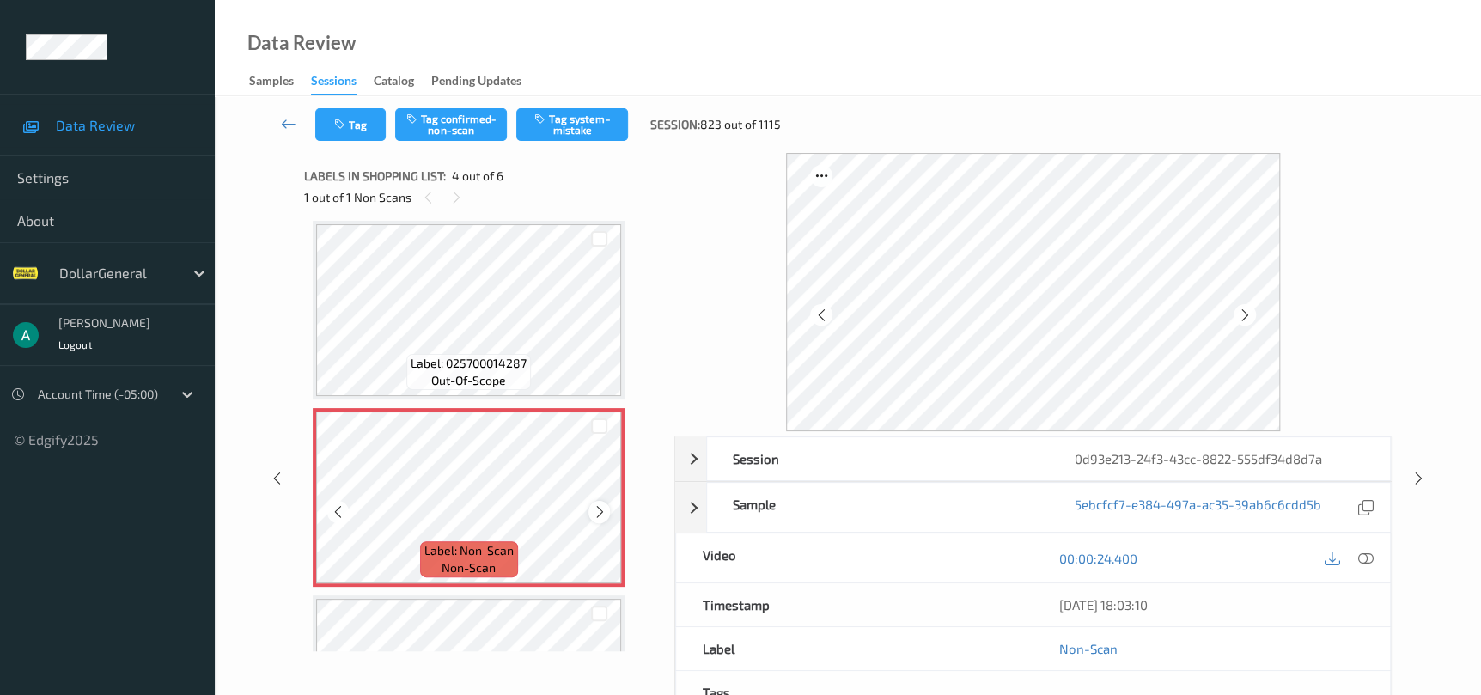
click at [597, 511] on icon at bounding box center [599, 511] width 15 height 15
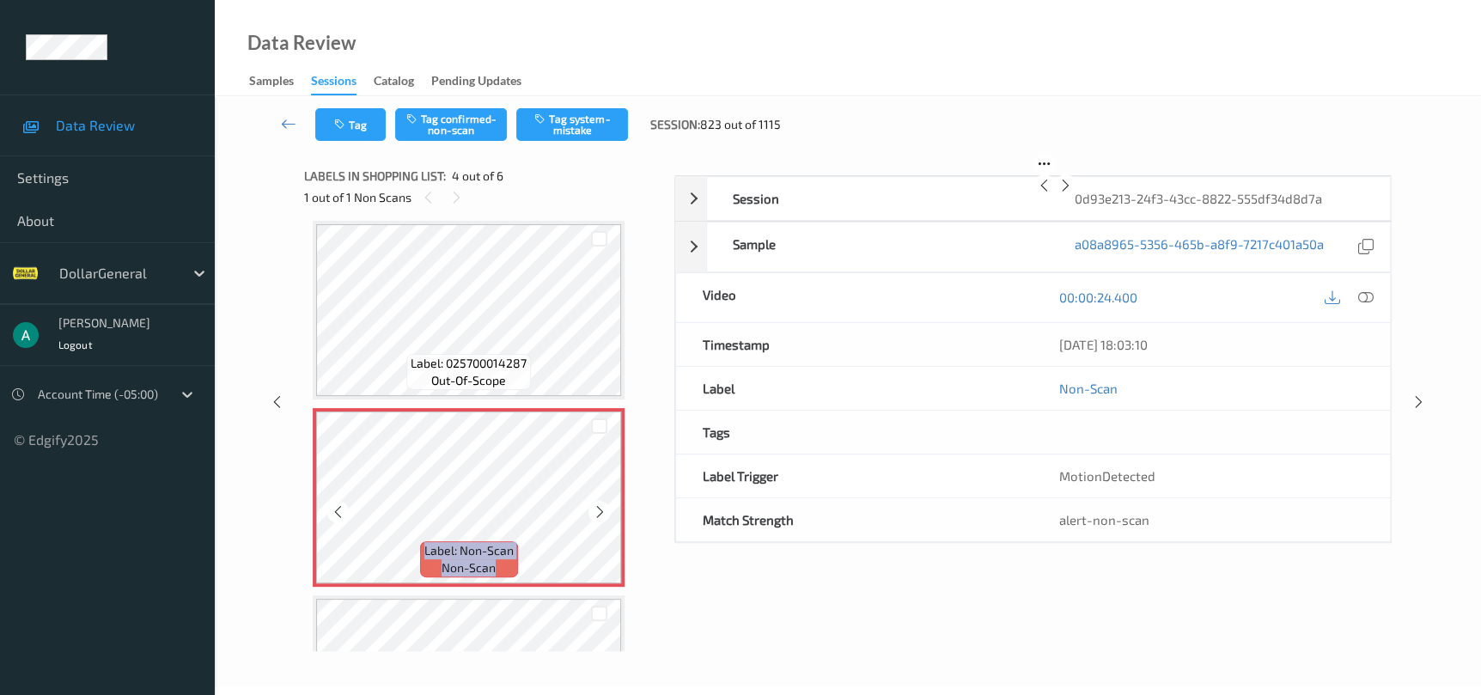
click at [597, 511] on icon at bounding box center [599, 511] width 15 height 15
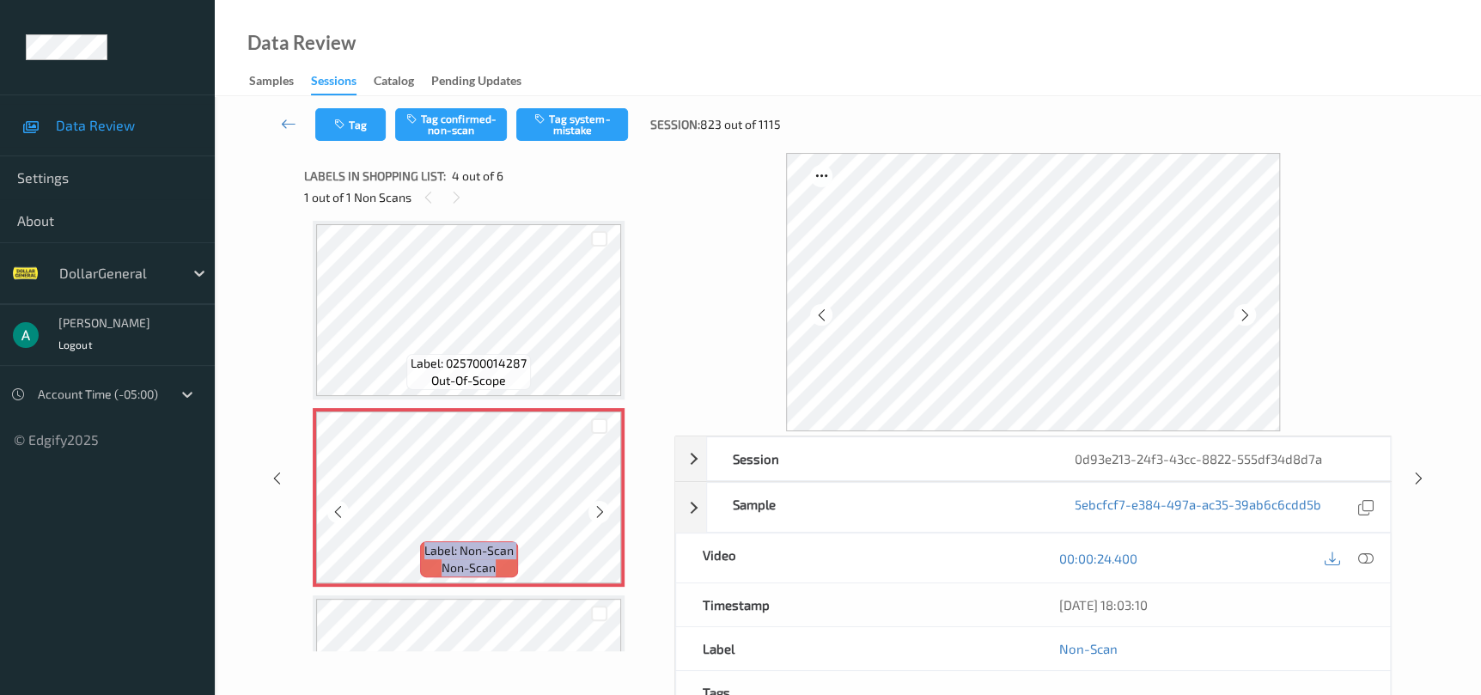
click at [597, 511] on icon at bounding box center [599, 511] width 15 height 15
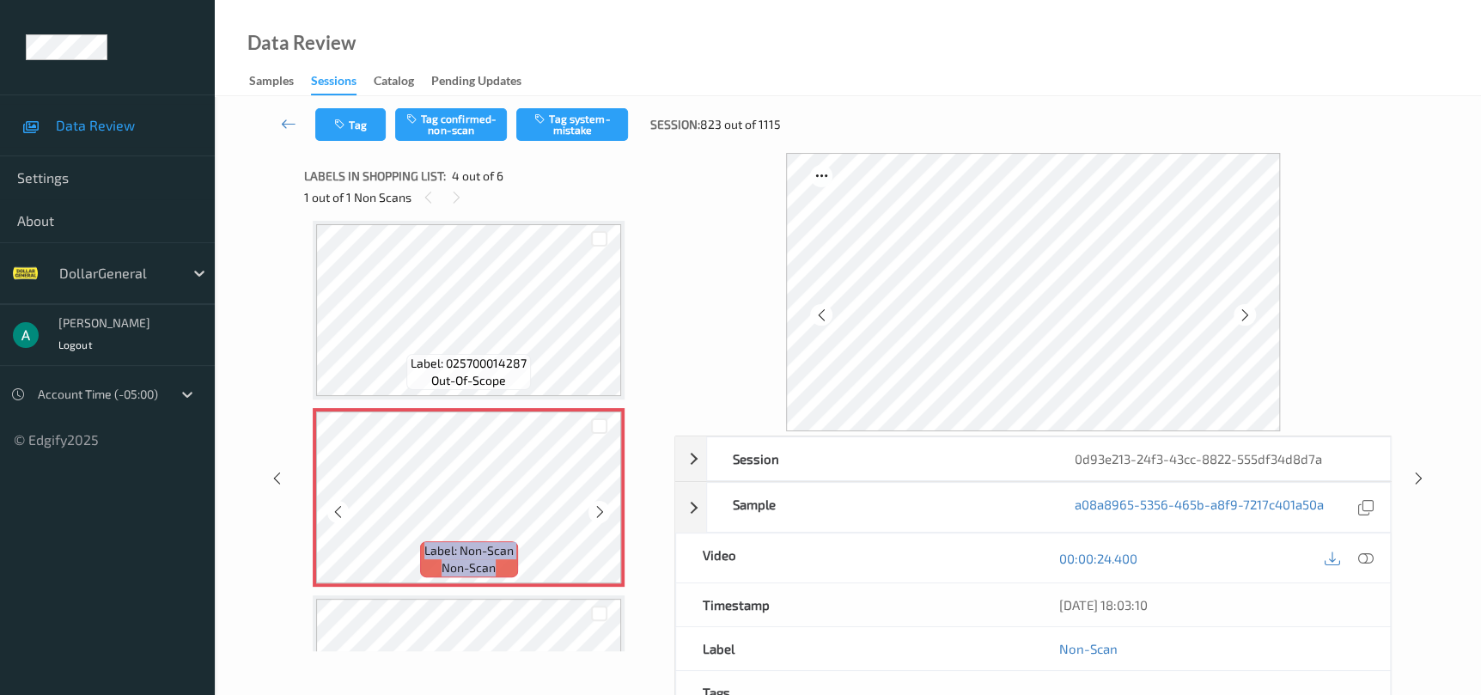
click at [597, 511] on icon at bounding box center [599, 511] width 15 height 15
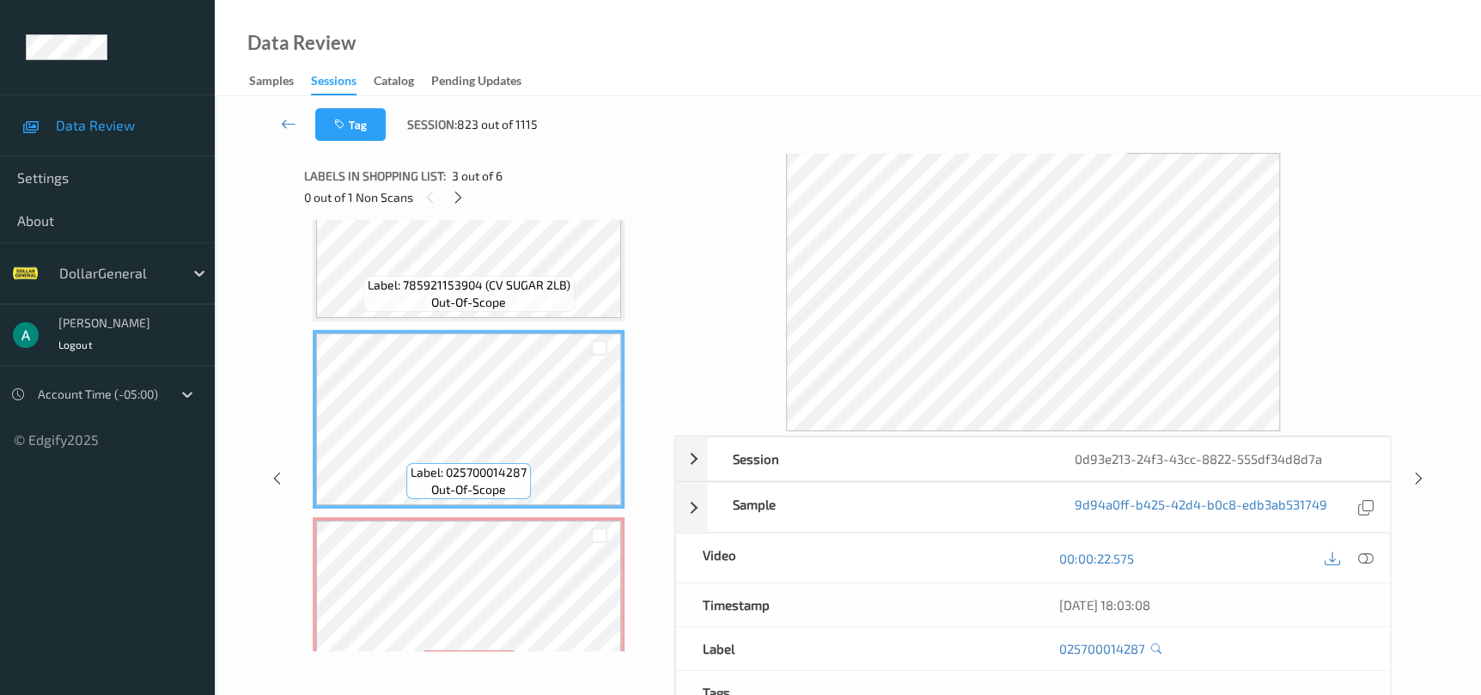
scroll to position [310, 0]
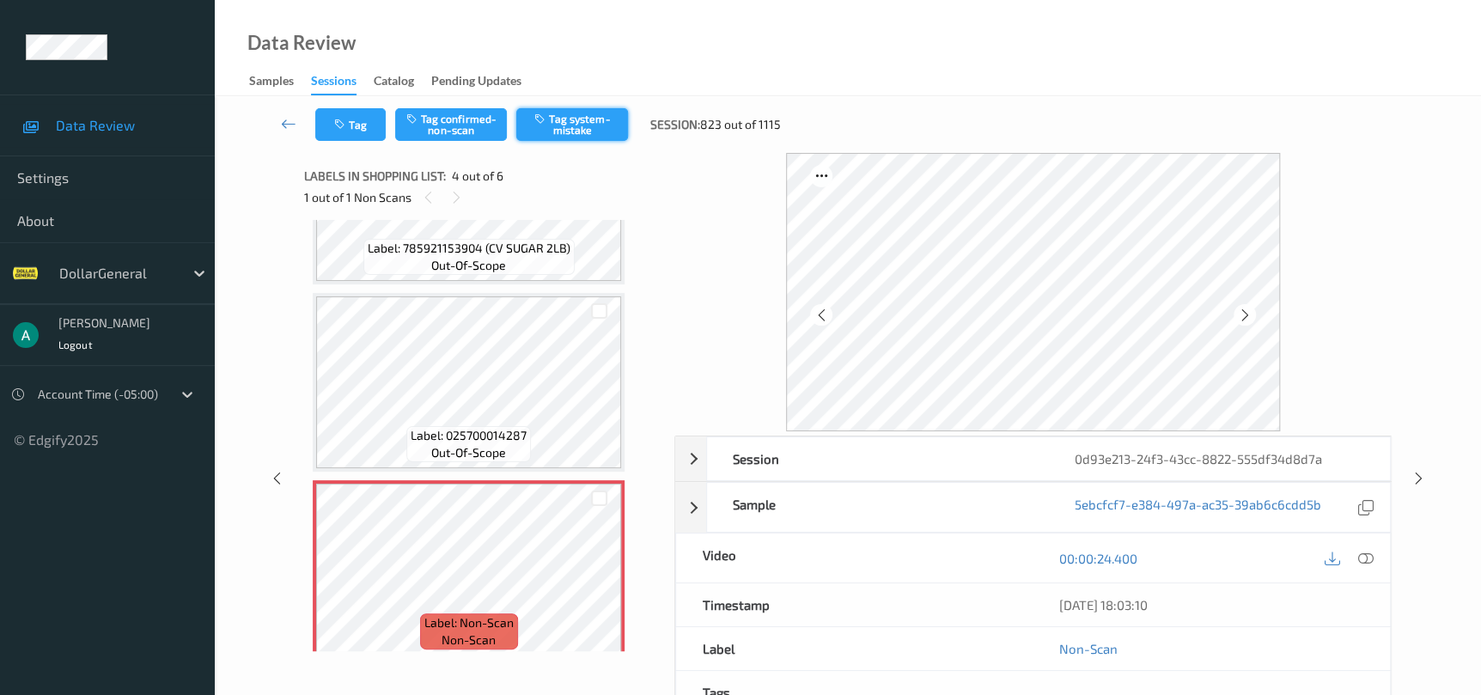
click at [584, 115] on button "Tag system-mistake" at bounding box center [572, 124] width 112 height 33
click at [1415, 476] on icon at bounding box center [1418, 478] width 15 height 15
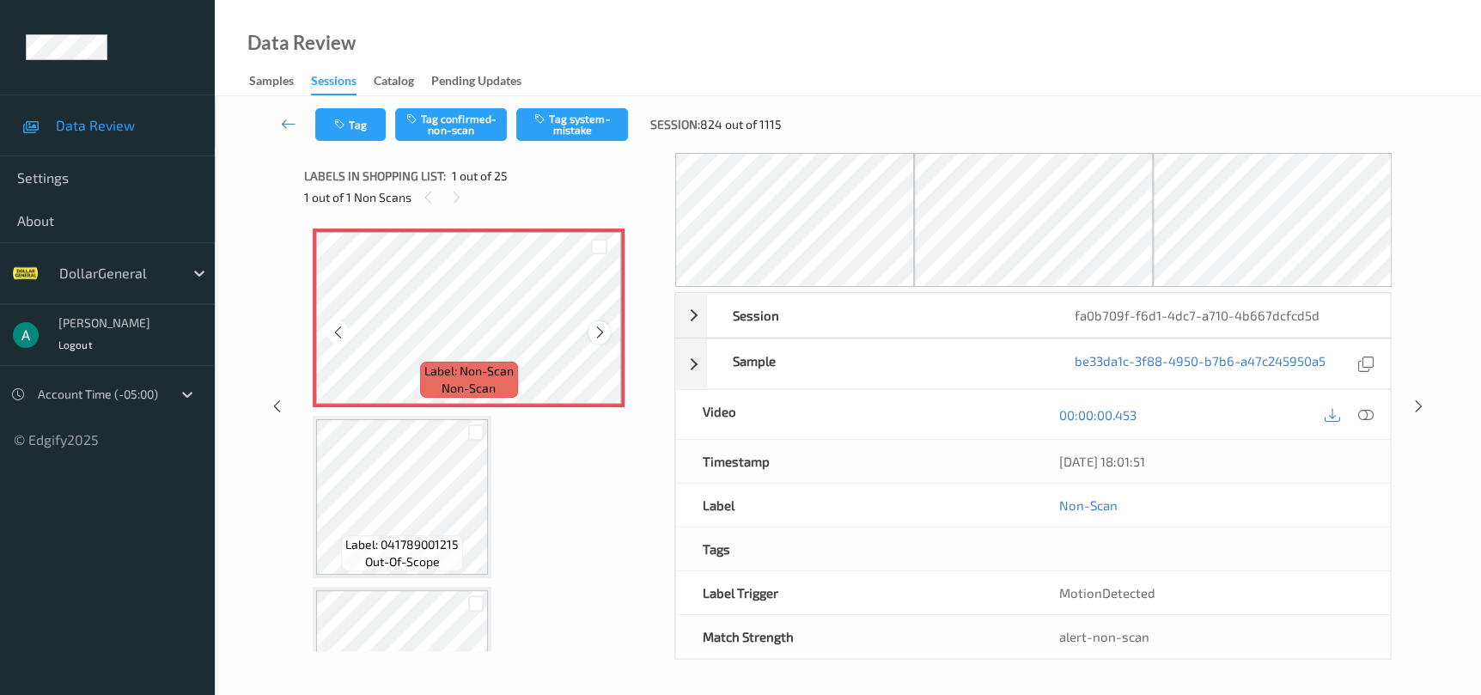
click at [593, 328] on icon at bounding box center [599, 332] width 15 height 15
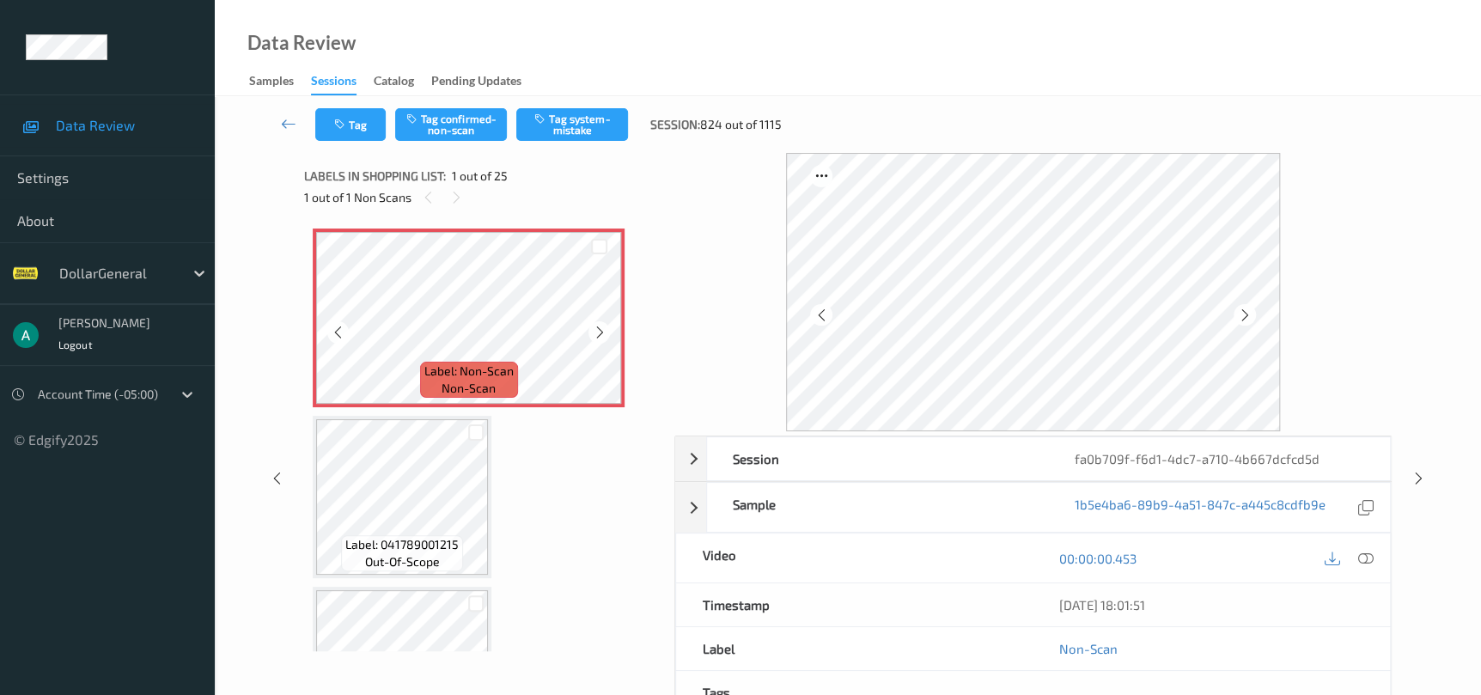
click at [593, 328] on icon at bounding box center [599, 332] width 15 height 15
click at [560, 121] on button "Tag system-mistake" at bounding box center [572, 124] width 112 height 33
click at [1410, 476] on div at bounding box center [1418, 477] width 21 height 21
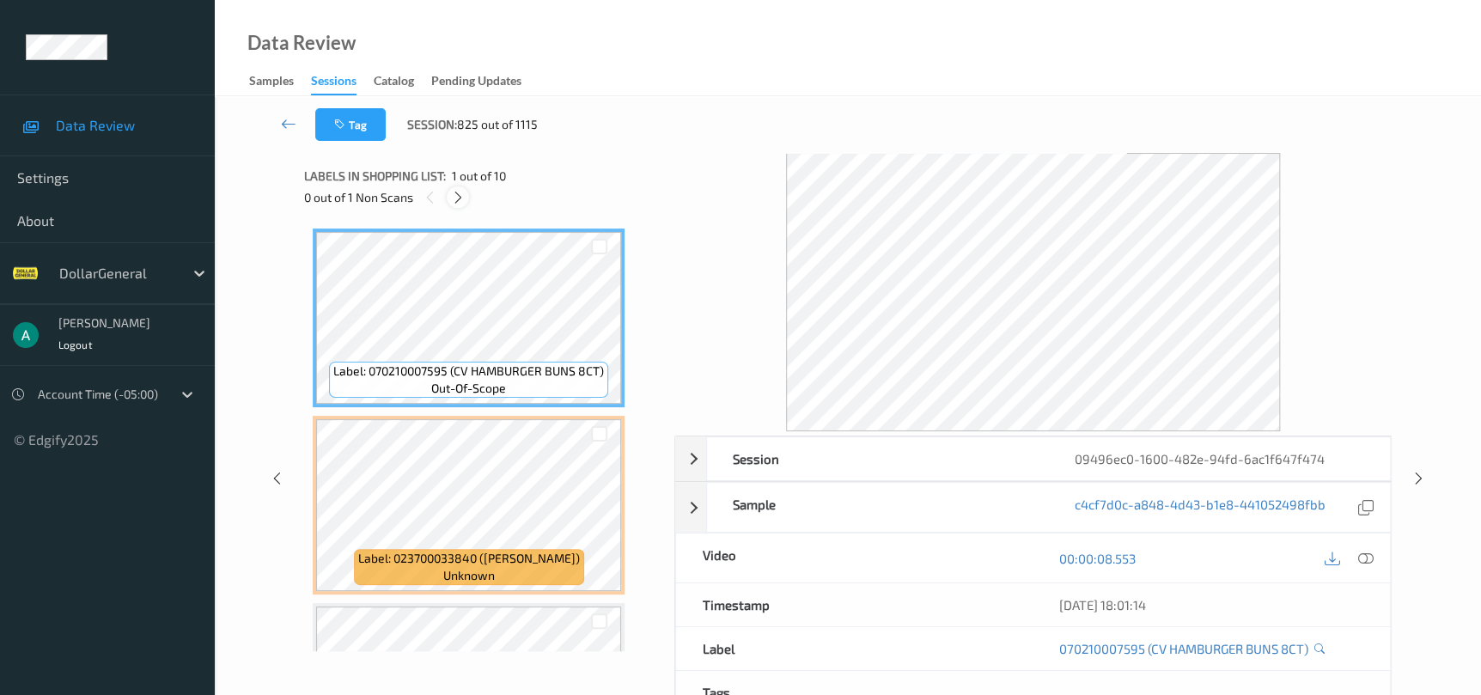
click at [455, 201] on icon at bounding box center [458, 197] width 15 height 15
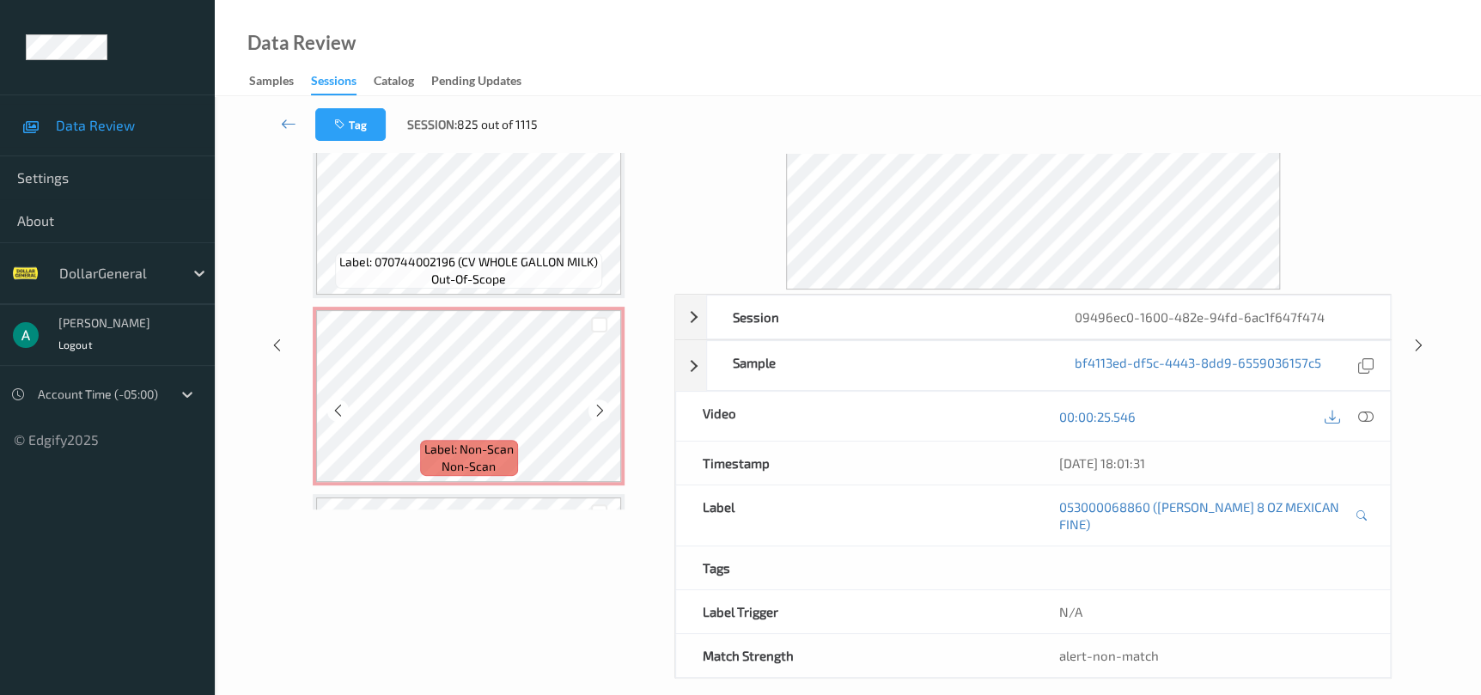
scroll to position [1128, 0]
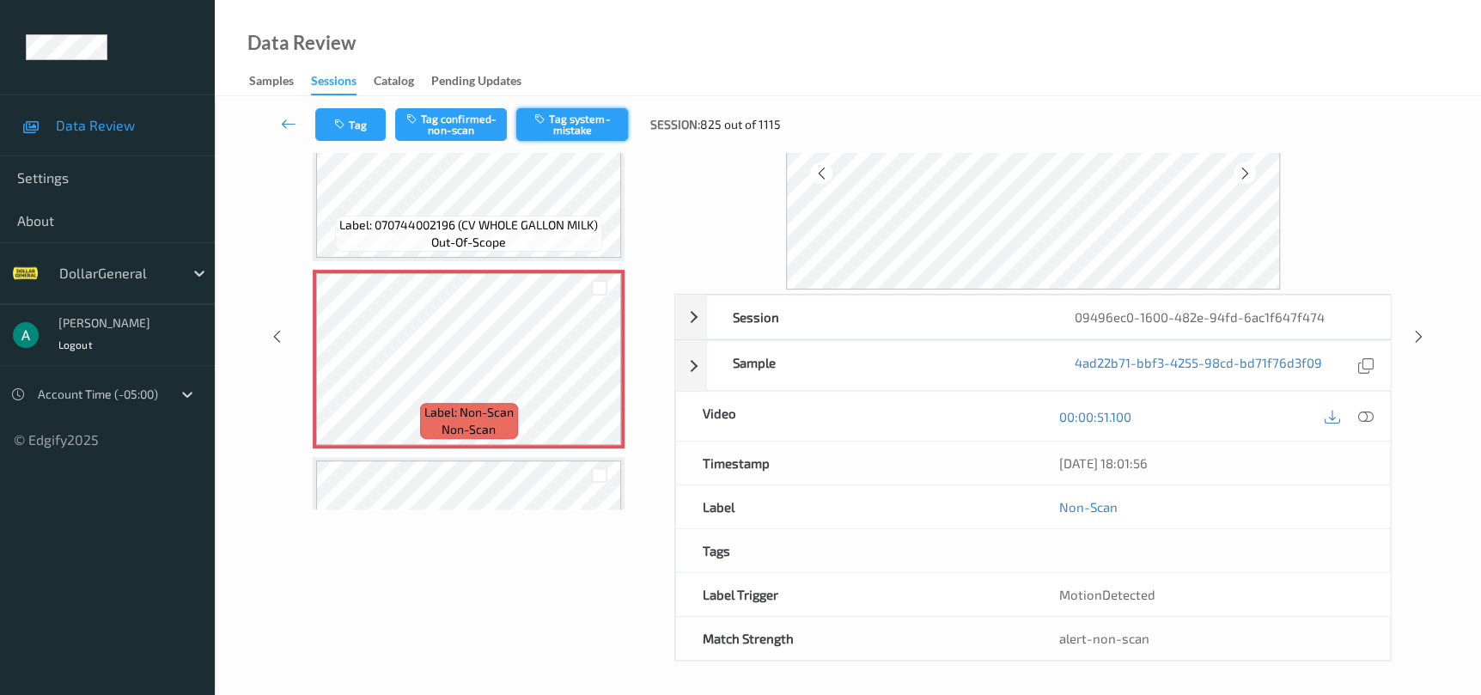
click at [594, 133] on button "Tag system-mistake" at bounding box center [572, 124] width 112 height 33
click at [1406, 330] on div "Session 09496ec0-1600-482e-94fd-6ac1f647f474 Session ID 09496ec0-1600-482e-94fd…" at bounding box center [848, 336] width 1196 height 650
click at [1413, 334] on icon at bounding box center [1418, 336] width 15 height 15
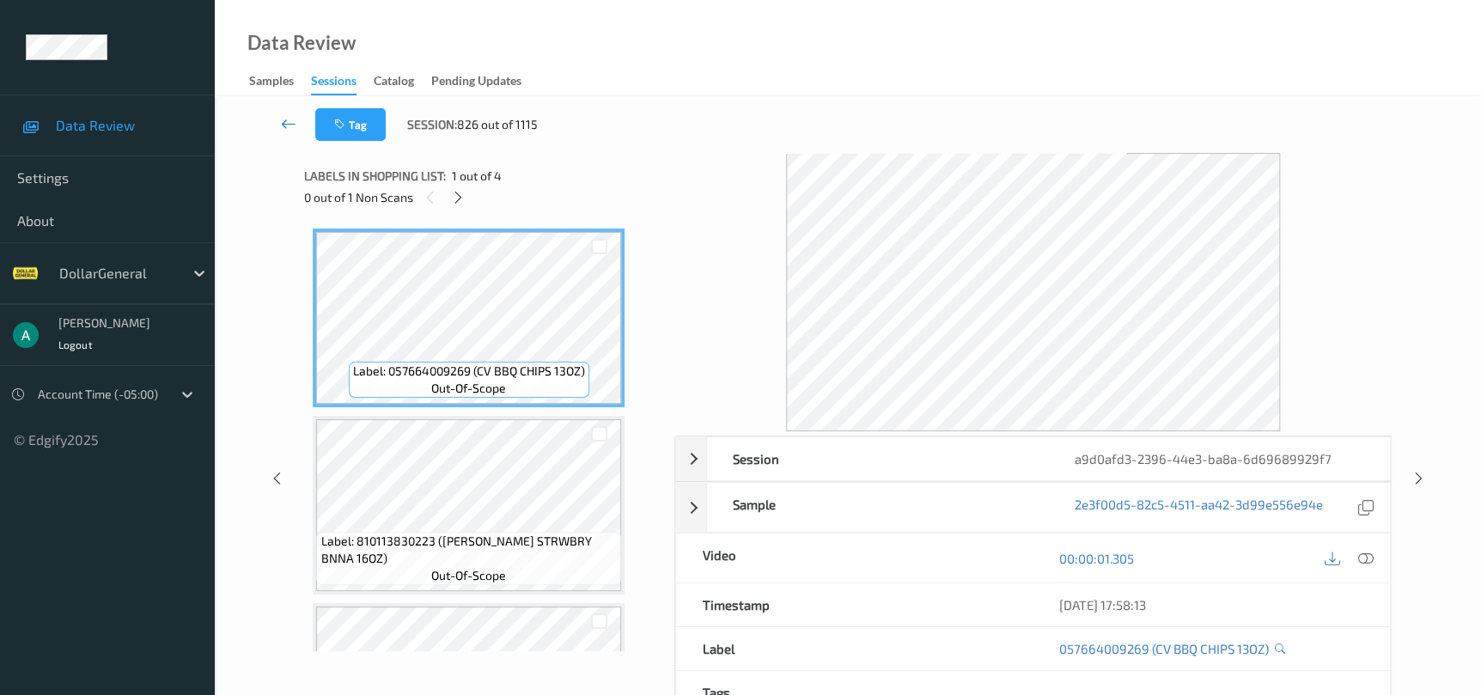
click at [277, 117] on link at bounding box center [288, 124] width 53 height 33
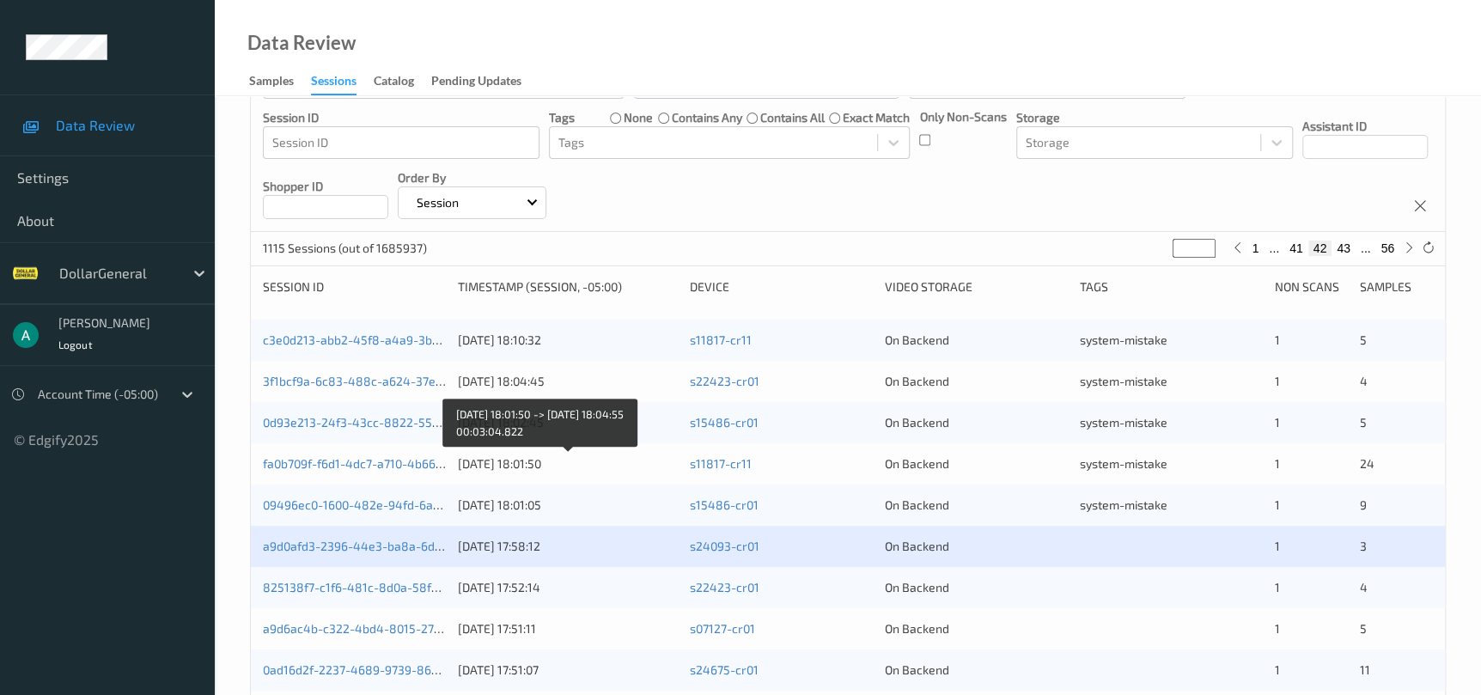
scroll to position [258, 0]
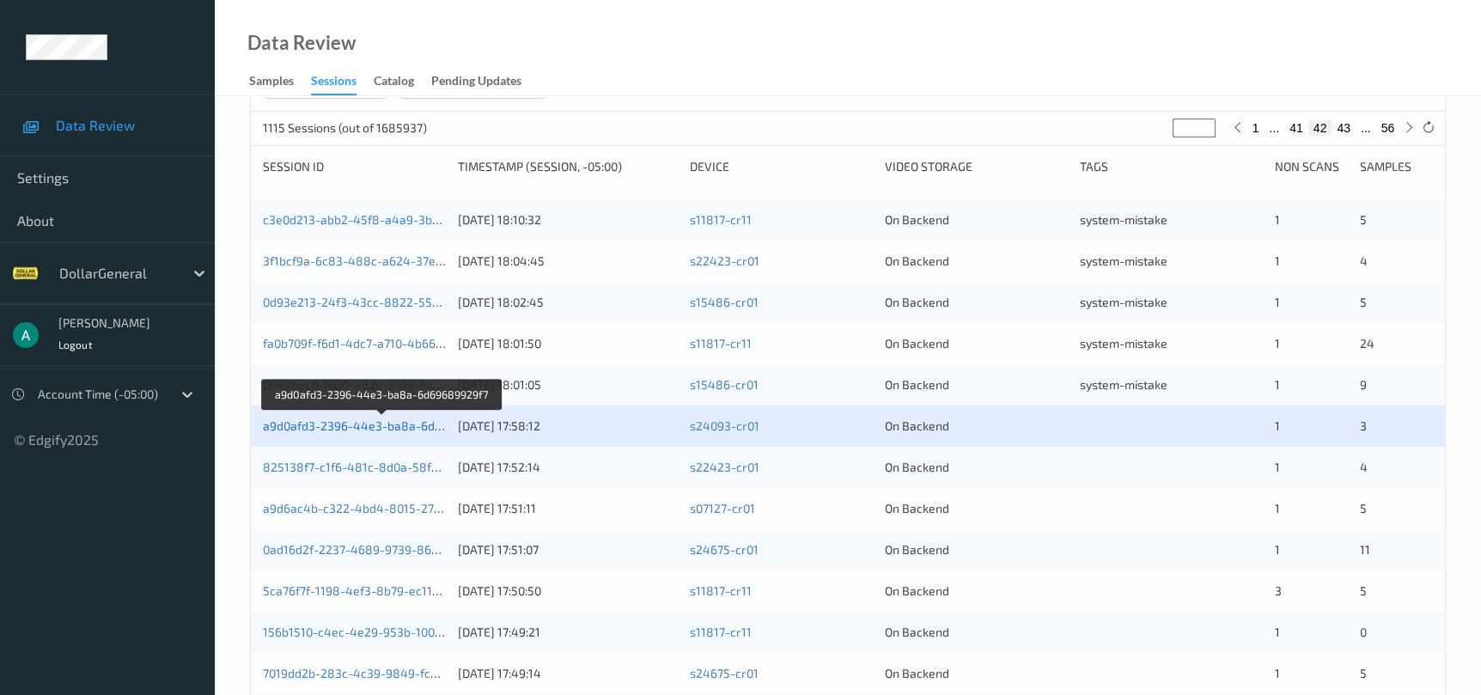
click at [395, 425] on link "a9d0afd3-2396-44e3-ba8a-6d69689929f7" at bounding box center [382, 425] width 238 height 15
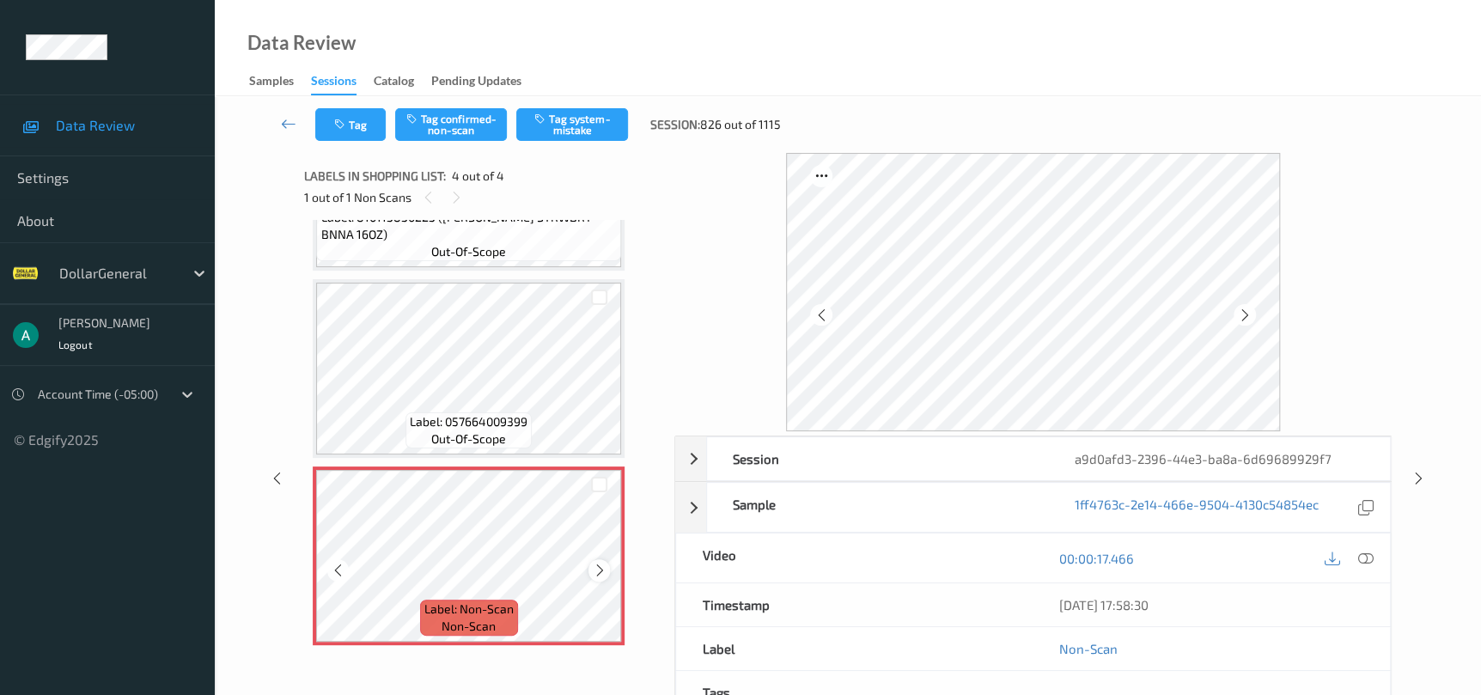
click at [604, 563] on icon at bounding box center [599, 570] width 15 height 15
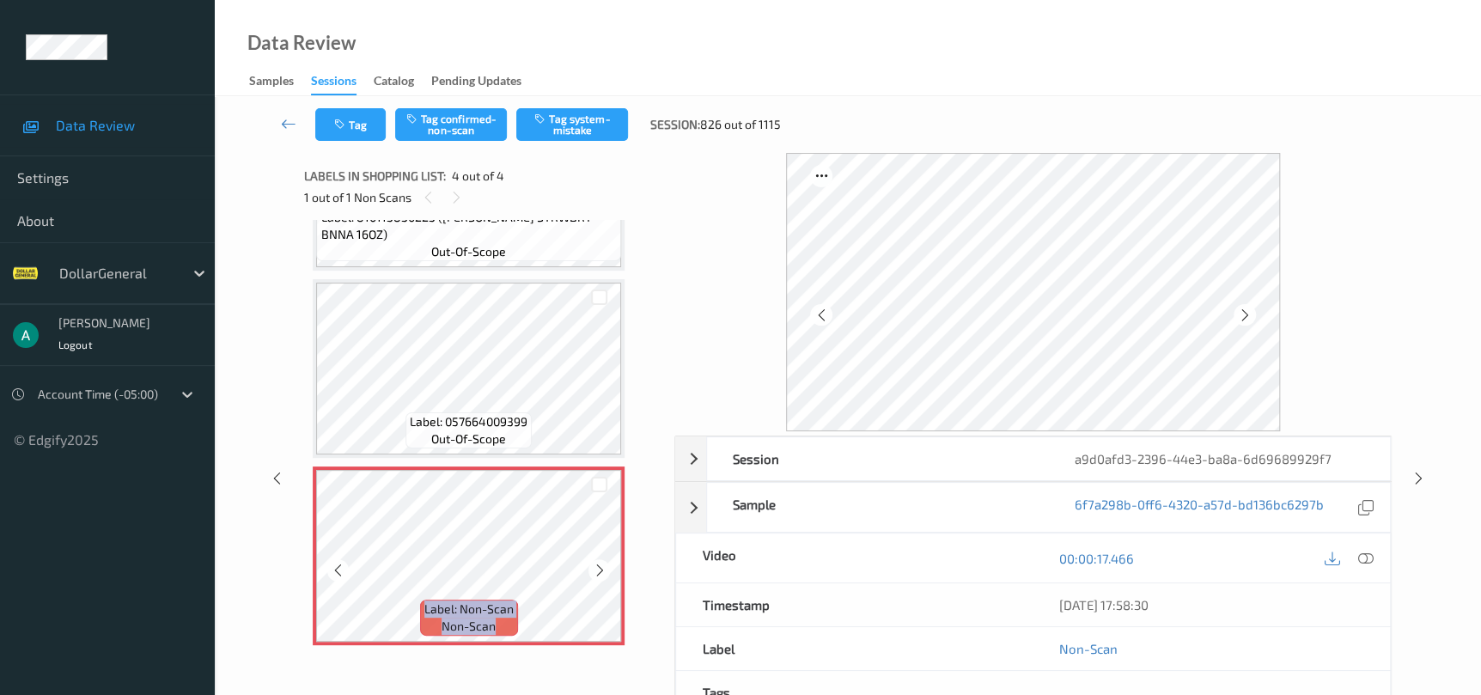
click at [604, 563] on icon at bounding box center [599, 570] width 15 height 15
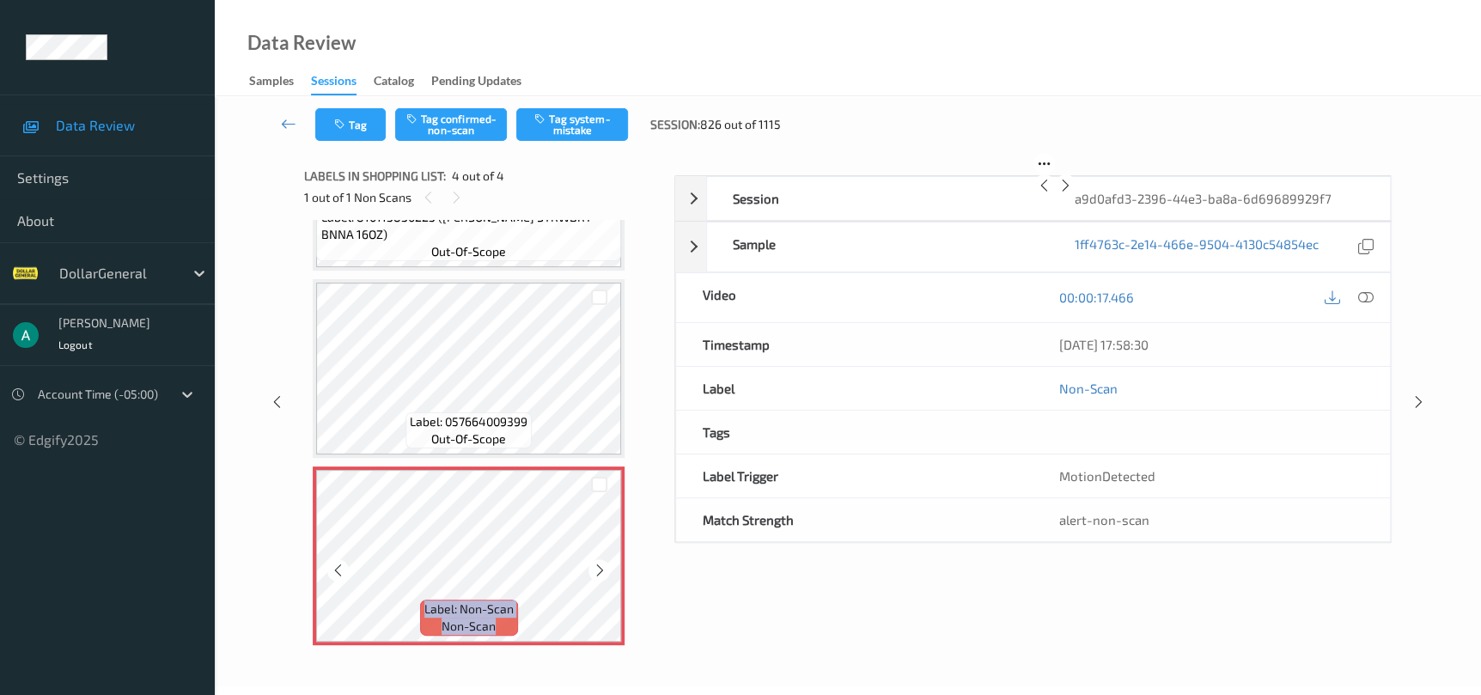
click at [604, 563] on icon at bounding box center [599, 570] width 15 height 15
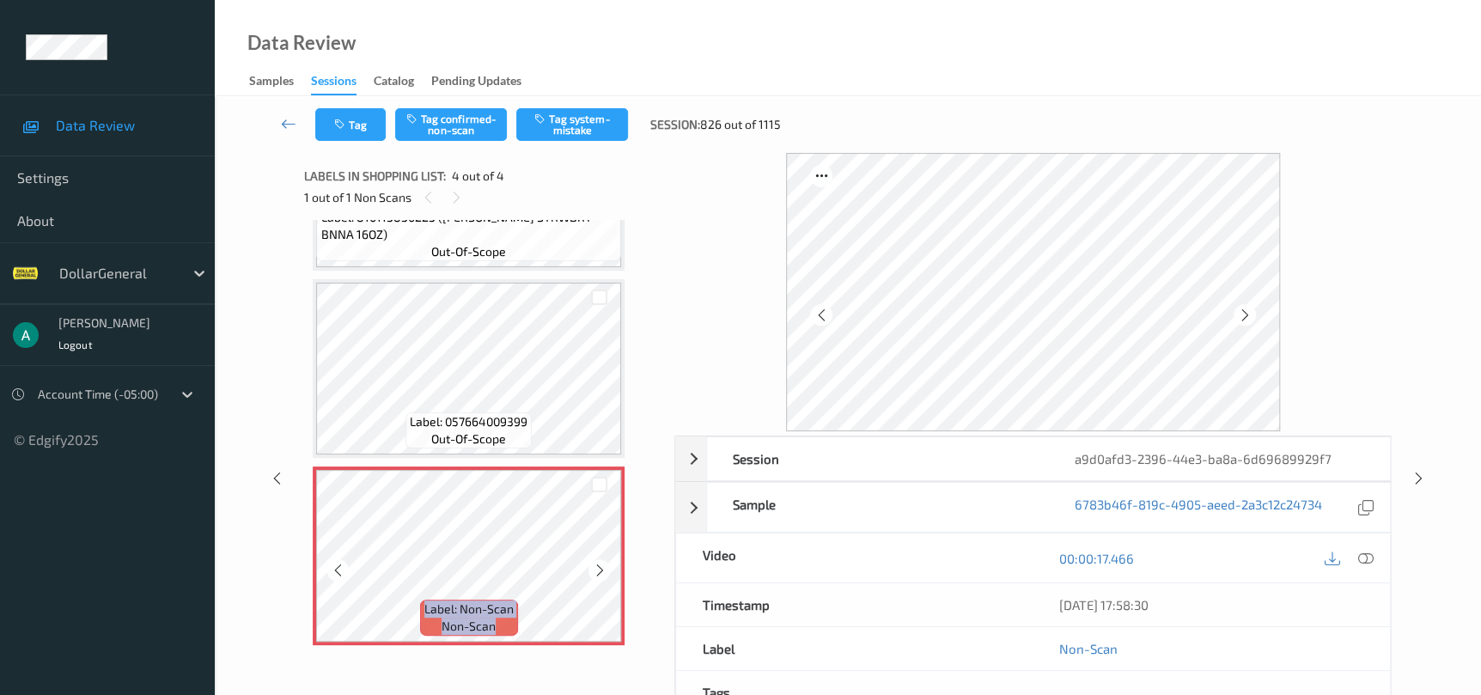
click at [604, 563] on icon at bounding box center [599, 570] width 15 height 15
click at [567, 128] on button "Tag system-mistake" at bounding box center [572, 124] width 112 height 33
click at [1424, 473] on icon at bounding box center [1418, 478] width 15 height 15
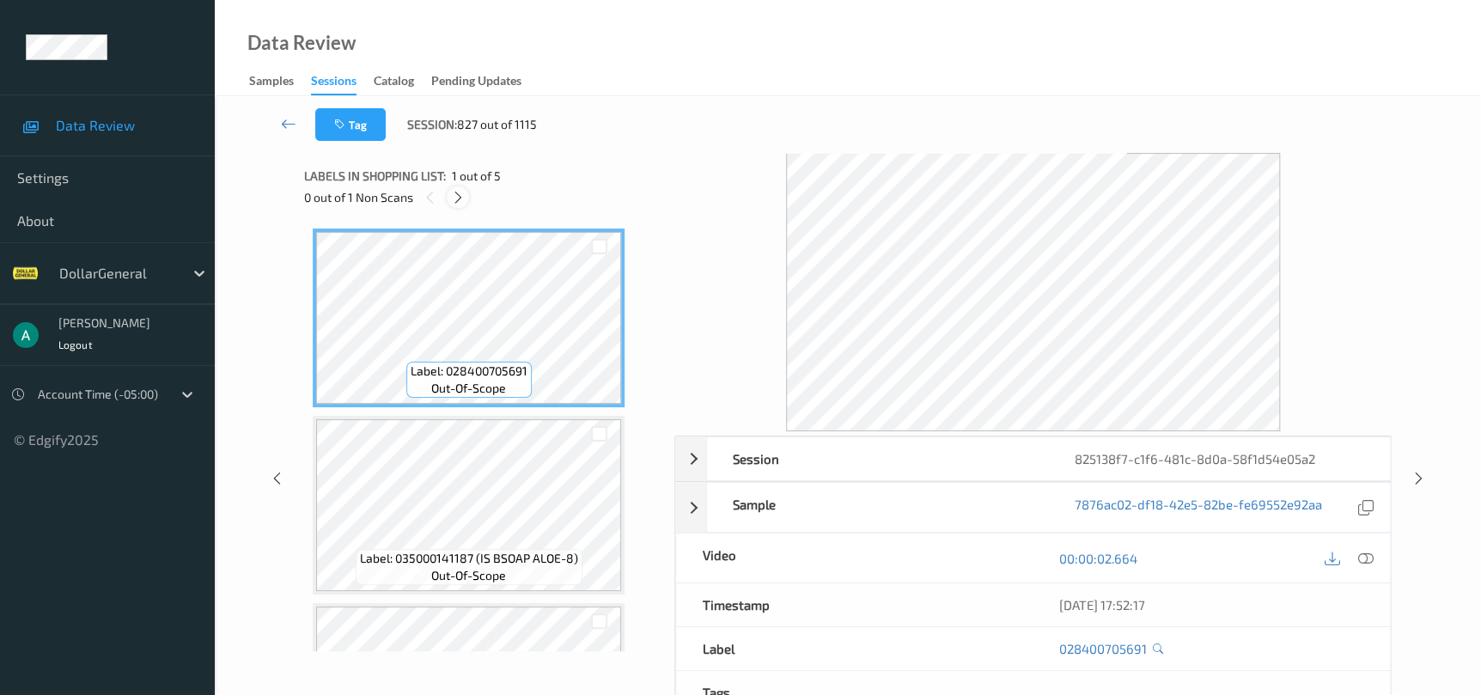
click at [449, 195] on div at bounding box center [457, 196] width 21 height 21
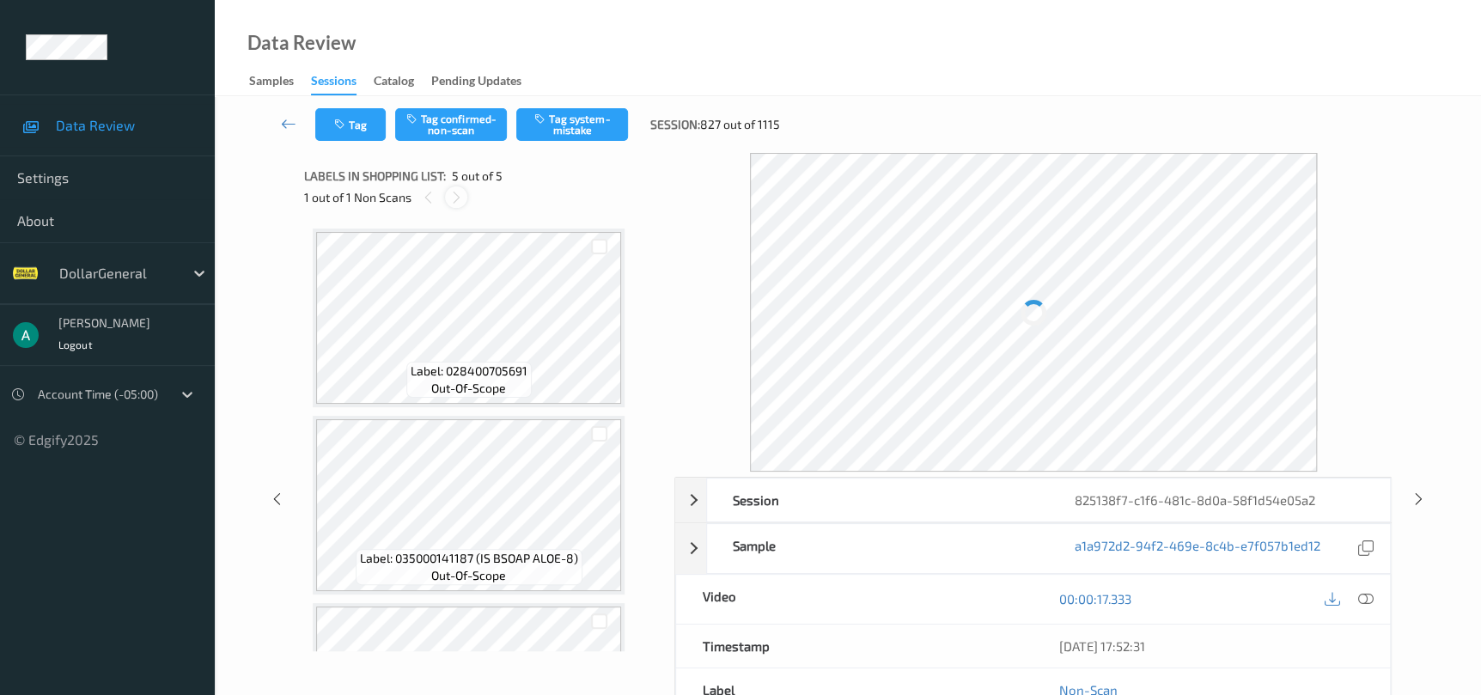
scroll to position [510, 0]
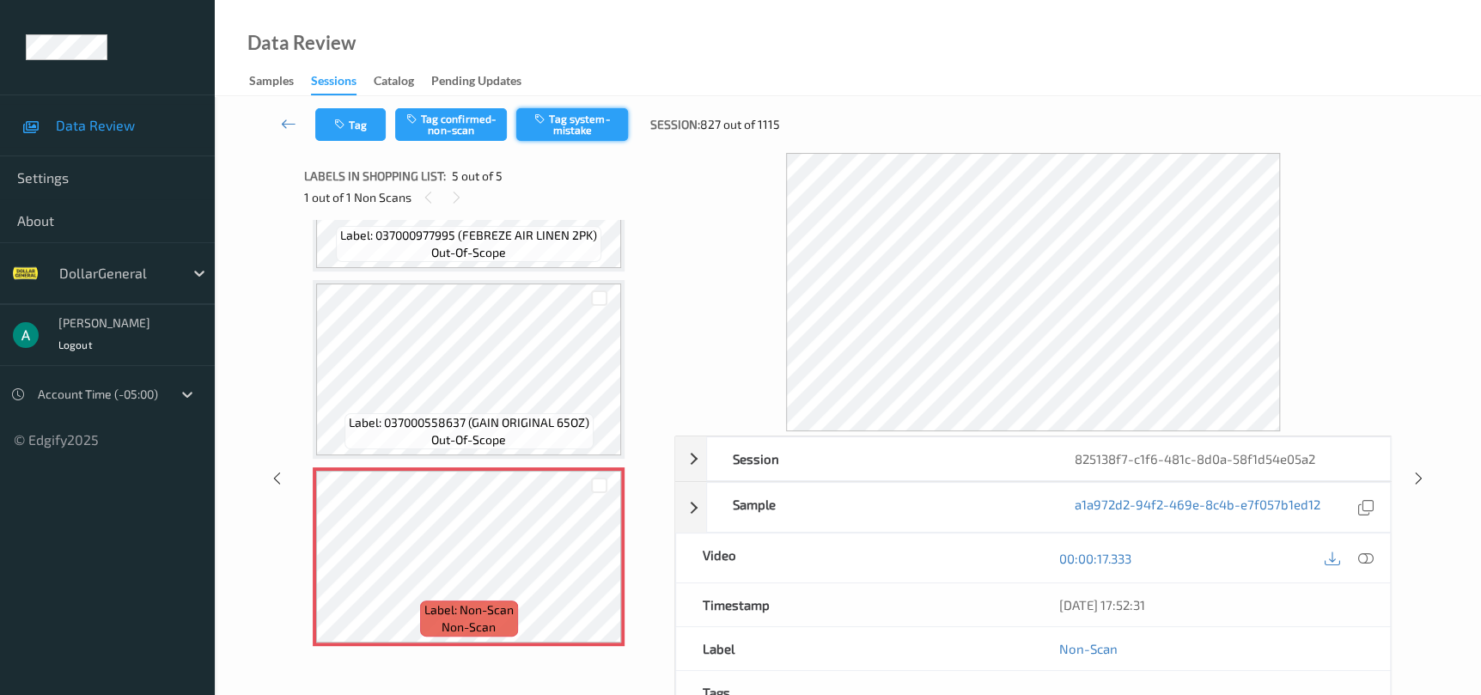
click at [547, 129] on button "Tag system-mistake" at bounding box center [572, 124] width 112 height 33
click at [1412, 485] on div at bounding box center [1418, 477] width 21 height 21
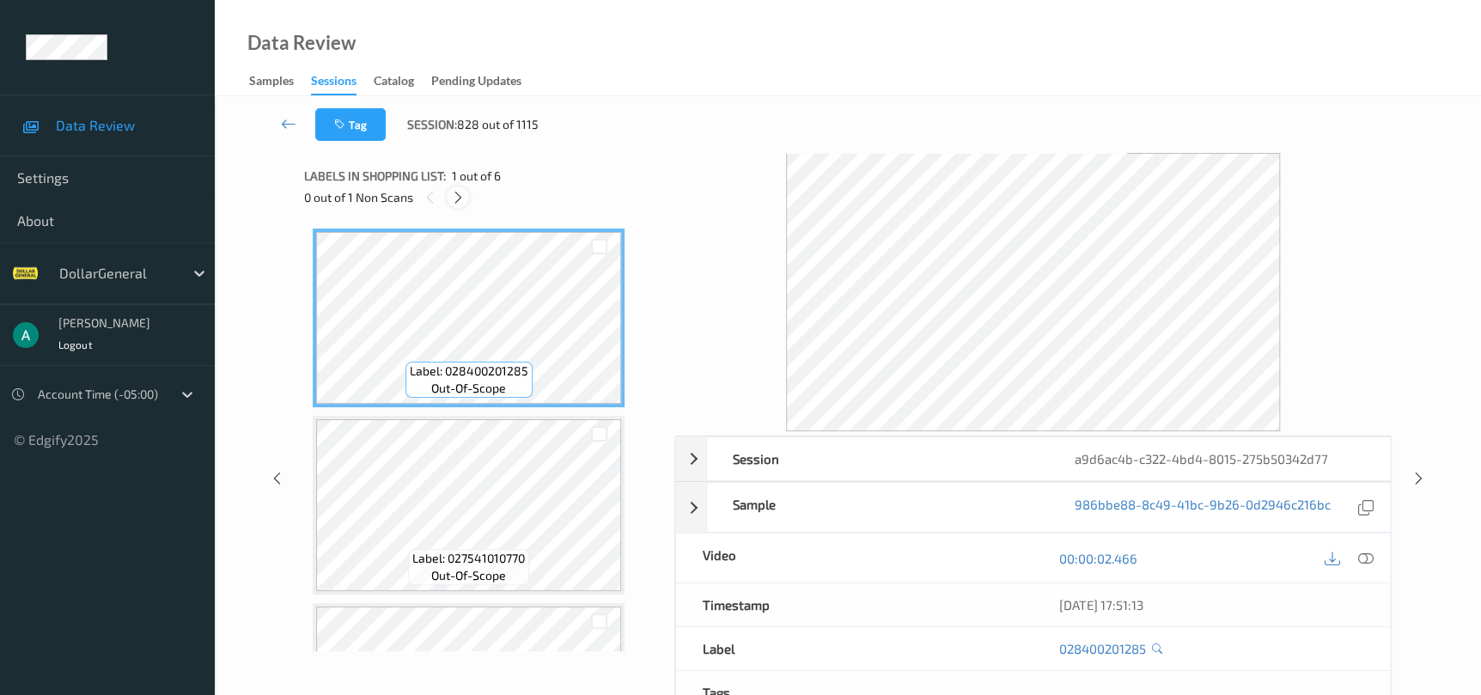
click at [460, 190] on icon at bounding box center [458, 197] width 15 height 15
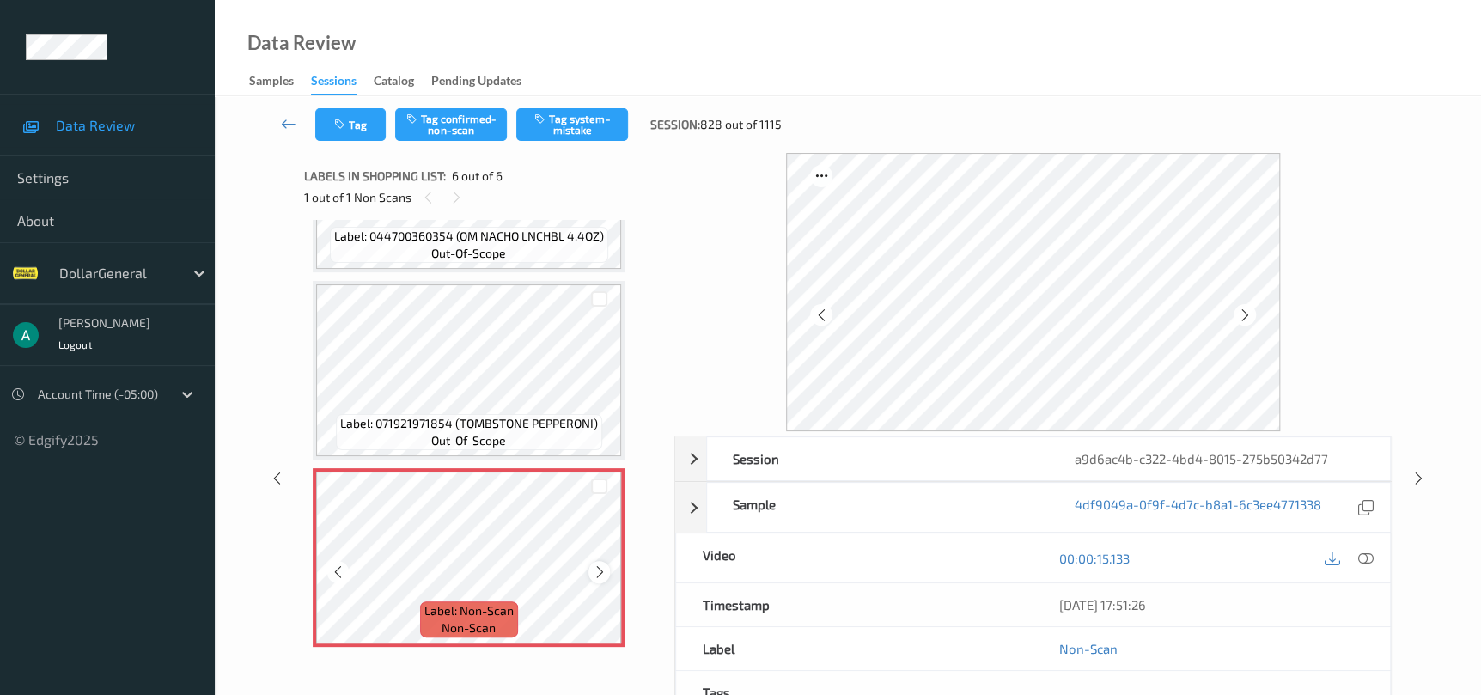
click at [589, 565] on div at bounding box center [598, 571] width 21 height 21
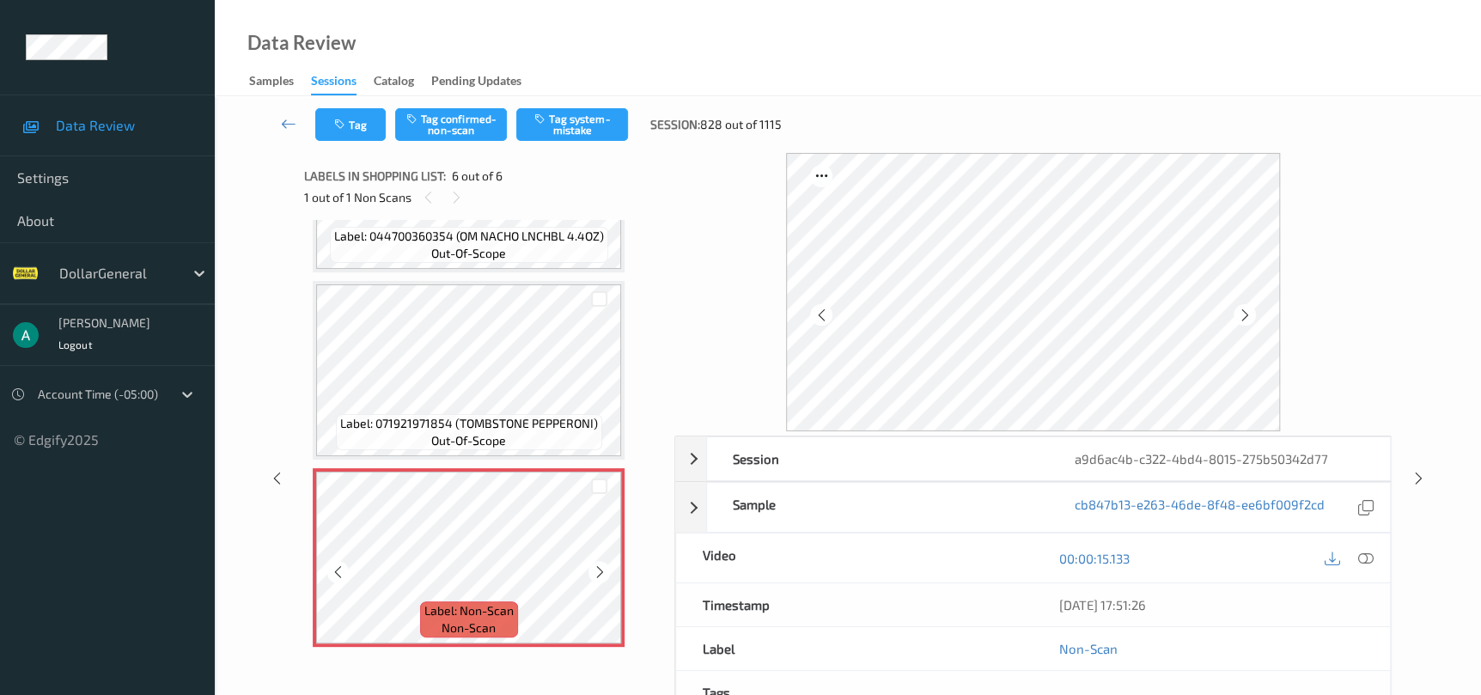
click at [589, 565] on div at bounding box center [598, 571] width 21 height 21
click at [553, 139] on button "Tag system-mistake" at bounding box center [572, 124] width 112 height 33
click at [1407, 472] on div "Session a9d6ac4b-c322-4bd4-8015-275b50342d77 Session ID a9d6ac4b-c322-4bd4-8015…" at bounding box center [848, 478] width 1196 height 650
click at [1417, 484] on icon at bounding box center [1418, 478] width 15 height 15
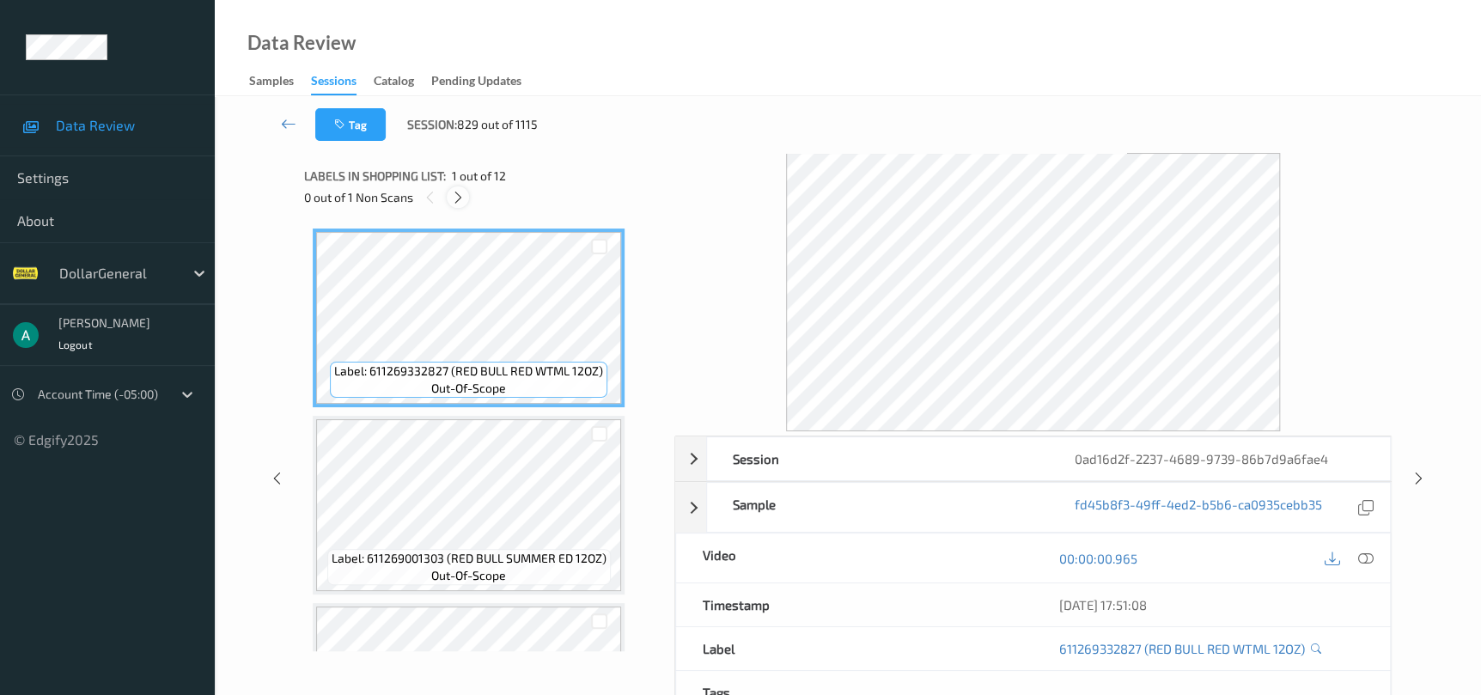
click at [465, 195] on icon at bounding box center [458, 197] width 15 height 15
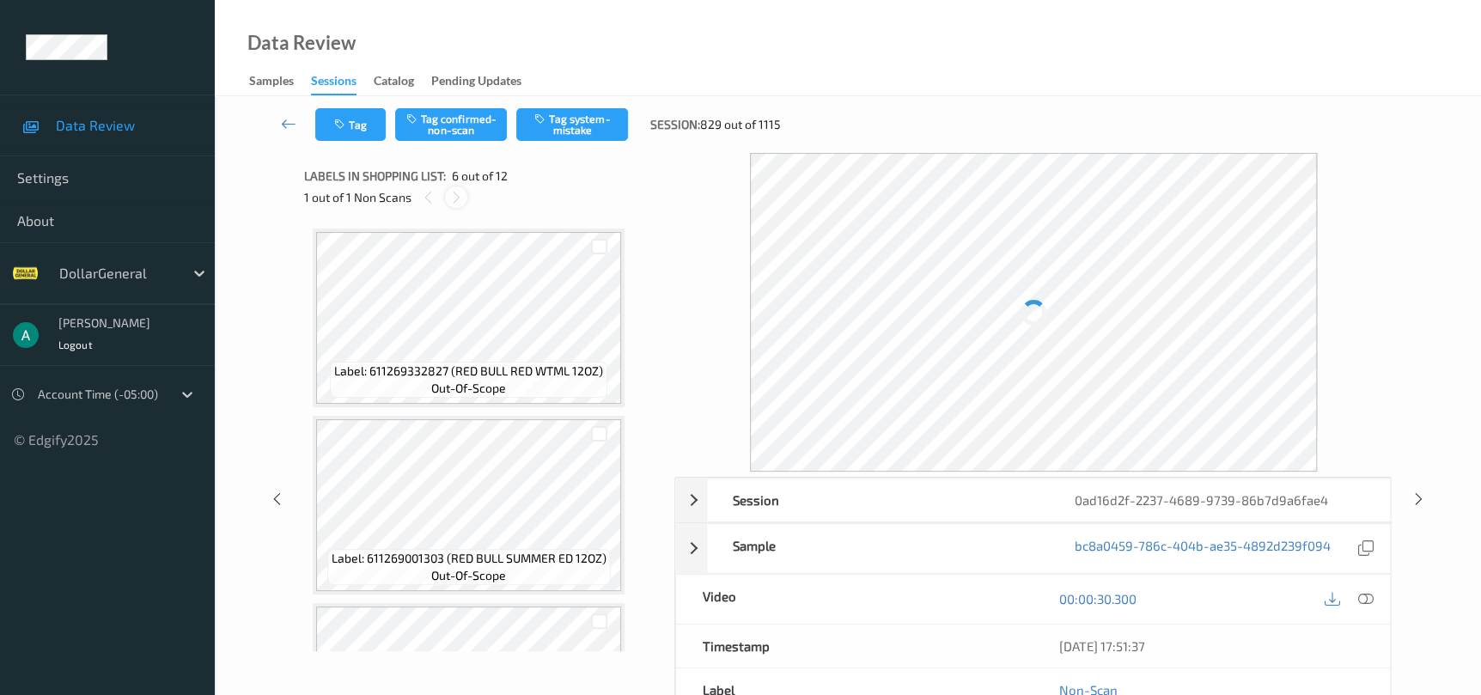
scroll to position [755, 0]
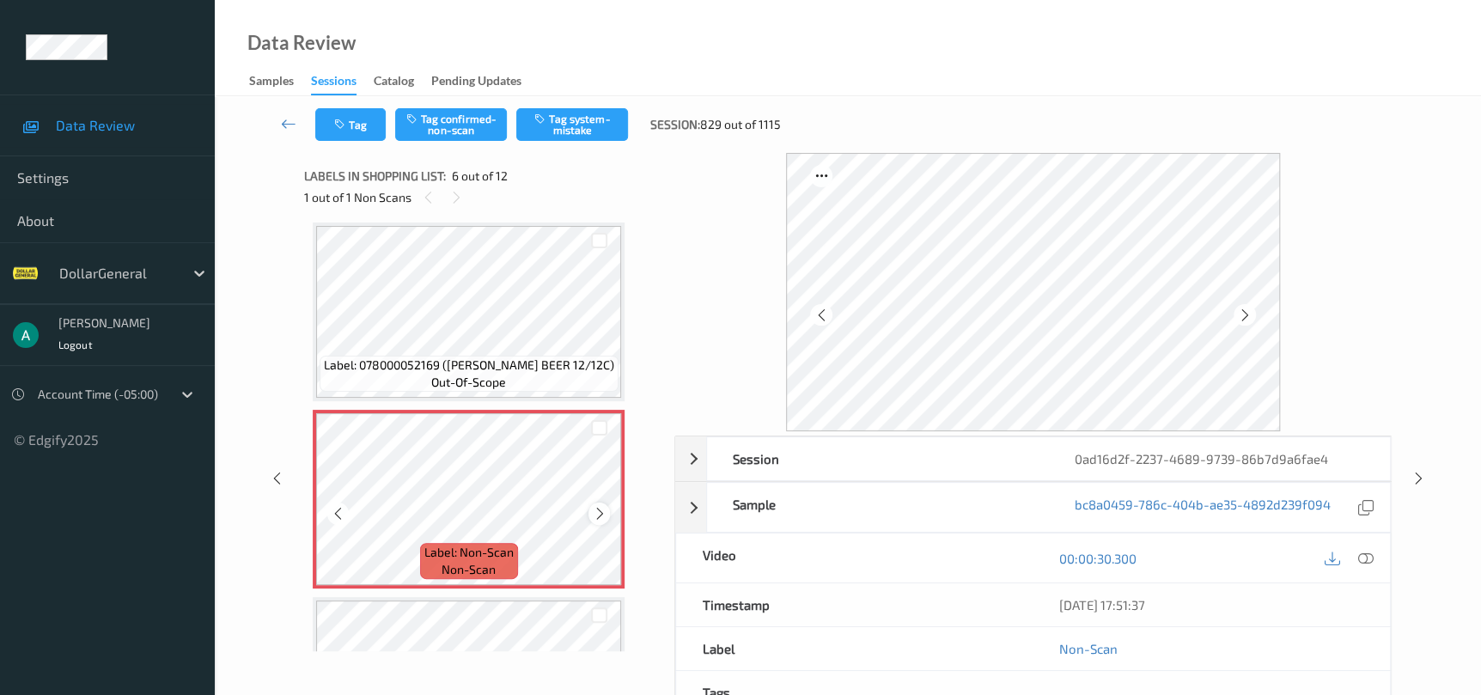
click at [595, 510] on icon at bounding box center [599, 513] width 15 height 15
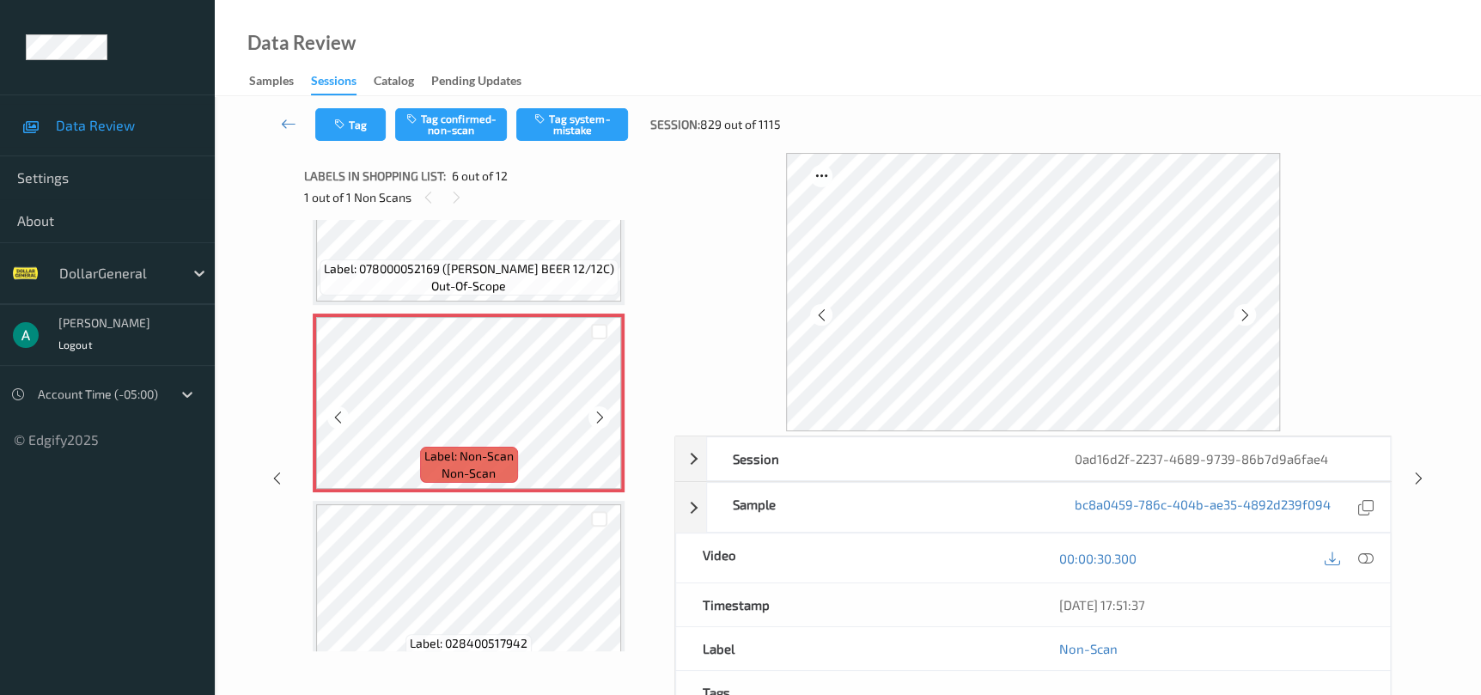
scroll to position [884, 0]
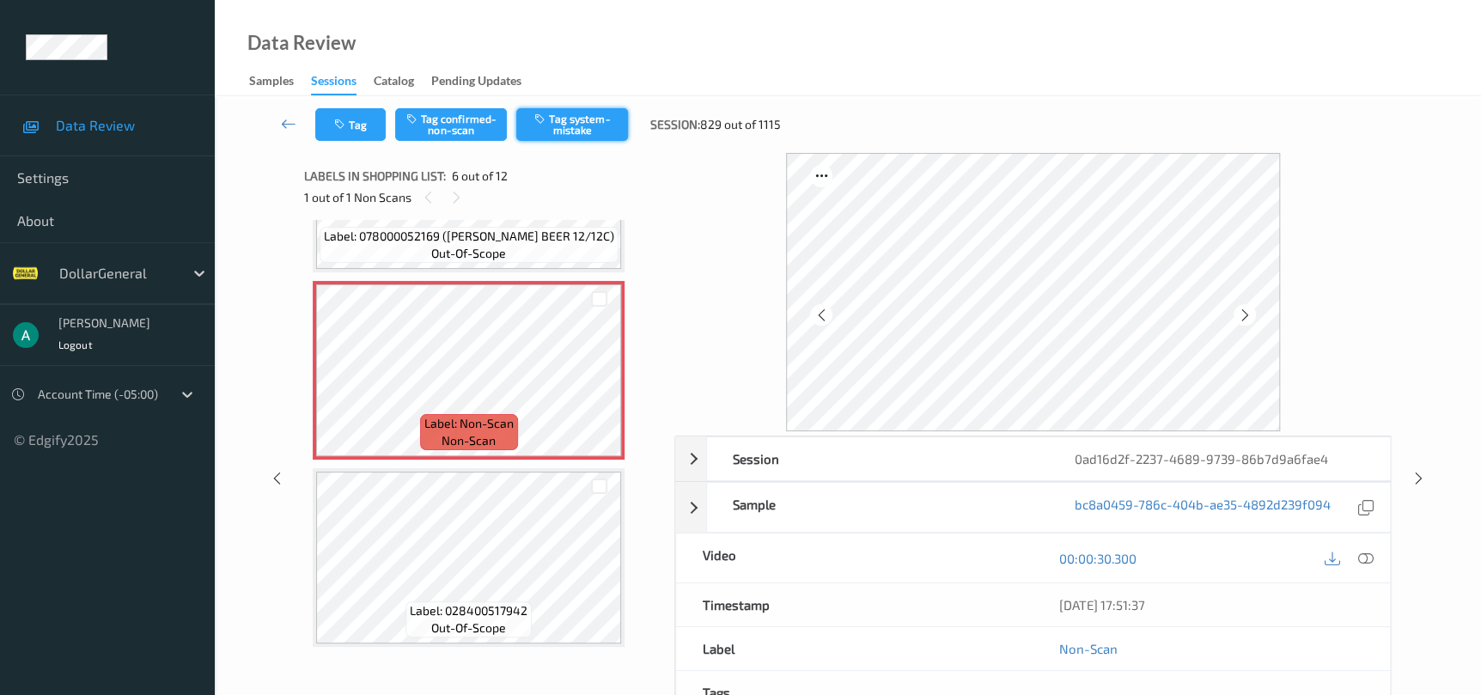
click at [549, 128] on button "Tag system-mistake" at bounding box center [572, 124] width 112 height 33
click at [599, 379] on icon at bounding box center [599, 384] width 15 height 15
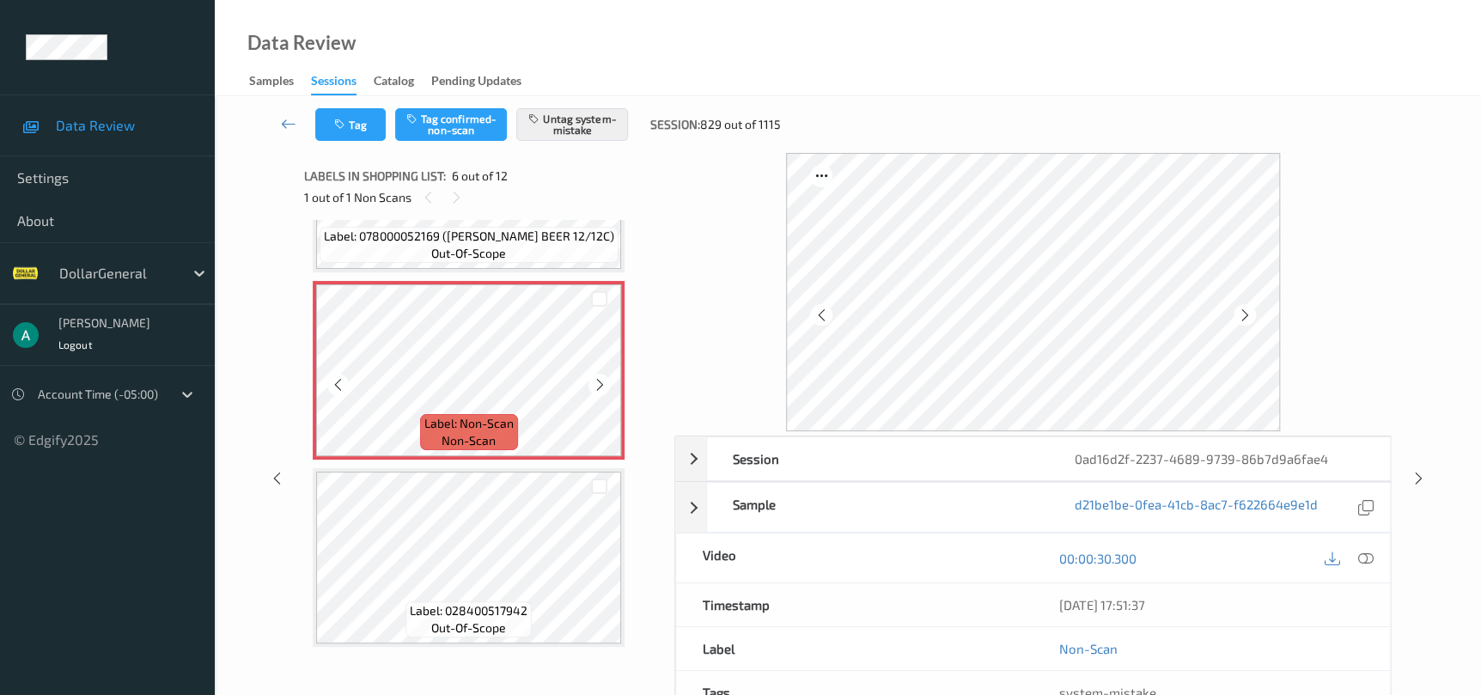
click at [599, 379] on icon at bounding box center [599, 384] width 15 height 15
click at [1426, 480] on div at bounding box center [1418, 477] width 21 height 21
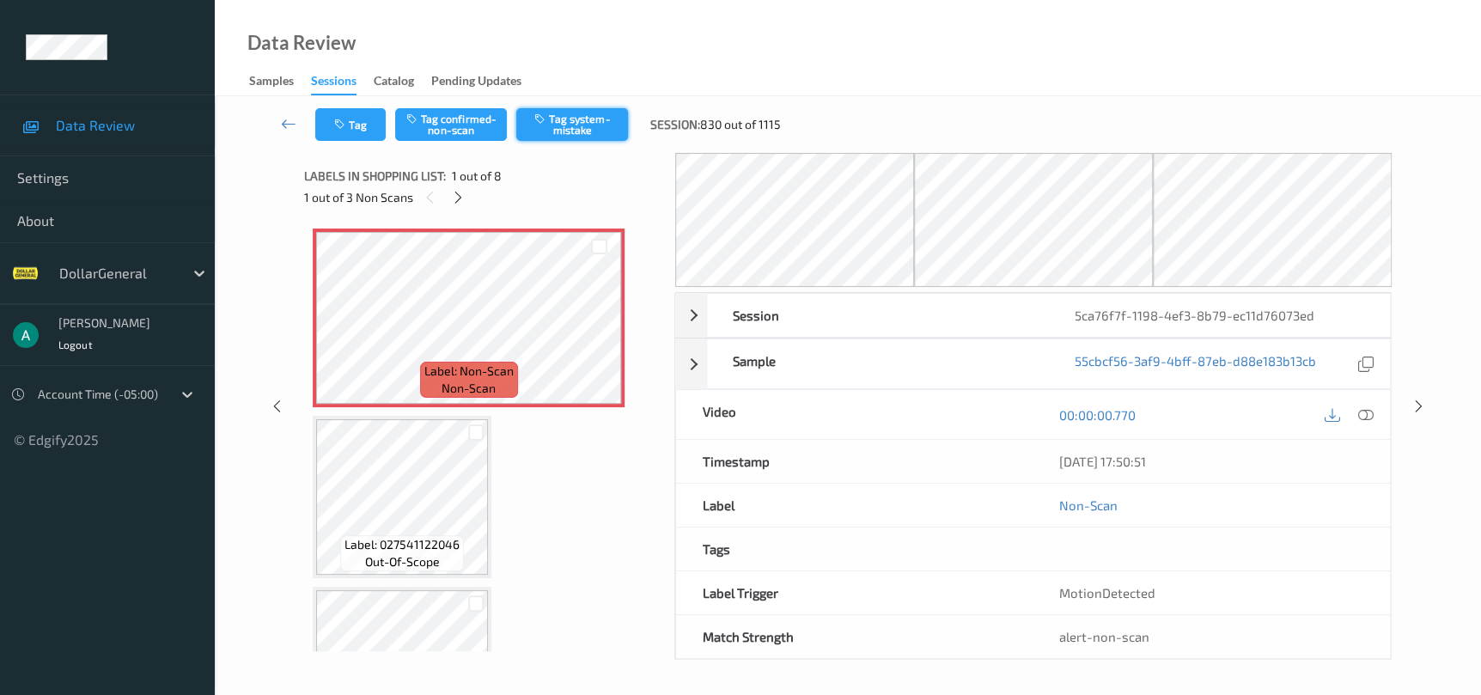
click at [597, 134] on button "Tag system-mistake" at bounding box center [572, 124] width 112 height 33
click at [1417, 411] on icon at bounding box center [1418, 406] width 15 height 15
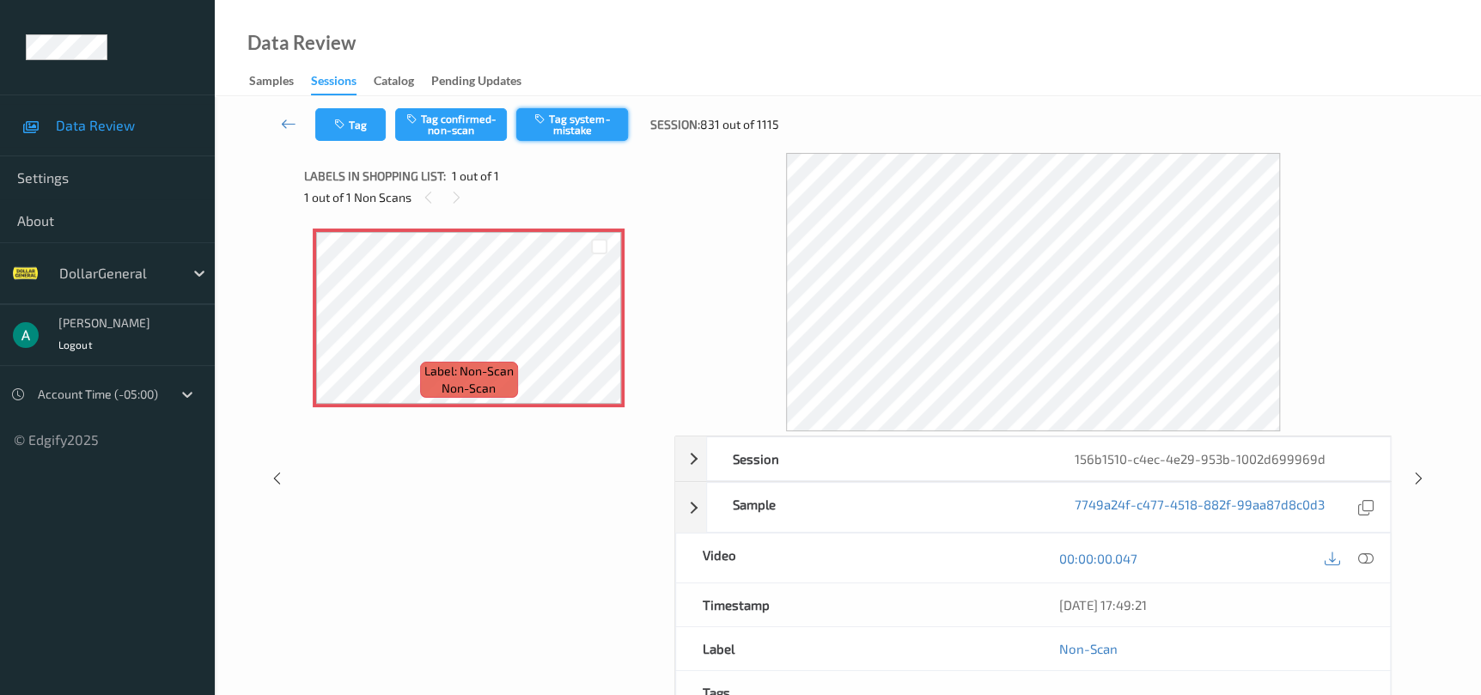
click at [556, 128] on button "Tag system-mistake" at bounding box center [572, 124] width 112 height 33
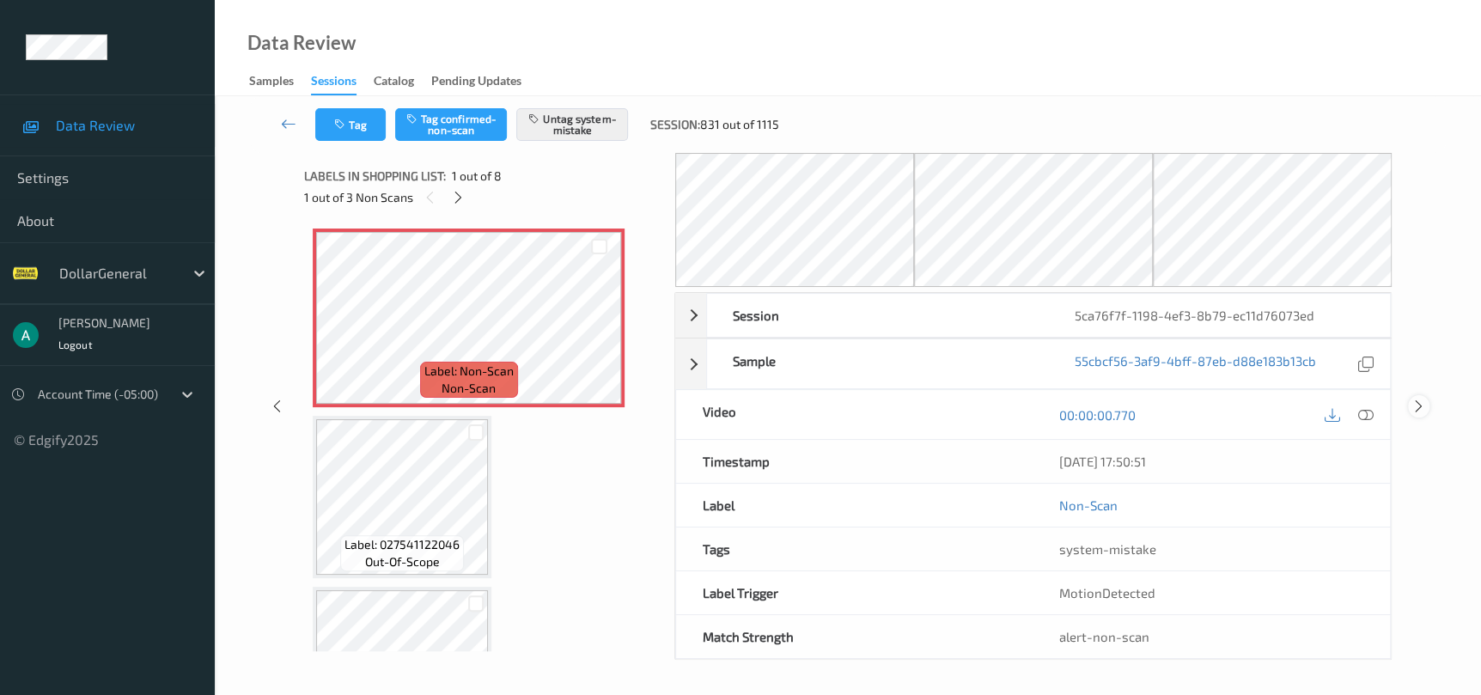
click at [1416, 396] on div at bounding box center [1418, 405] width 21 height 21
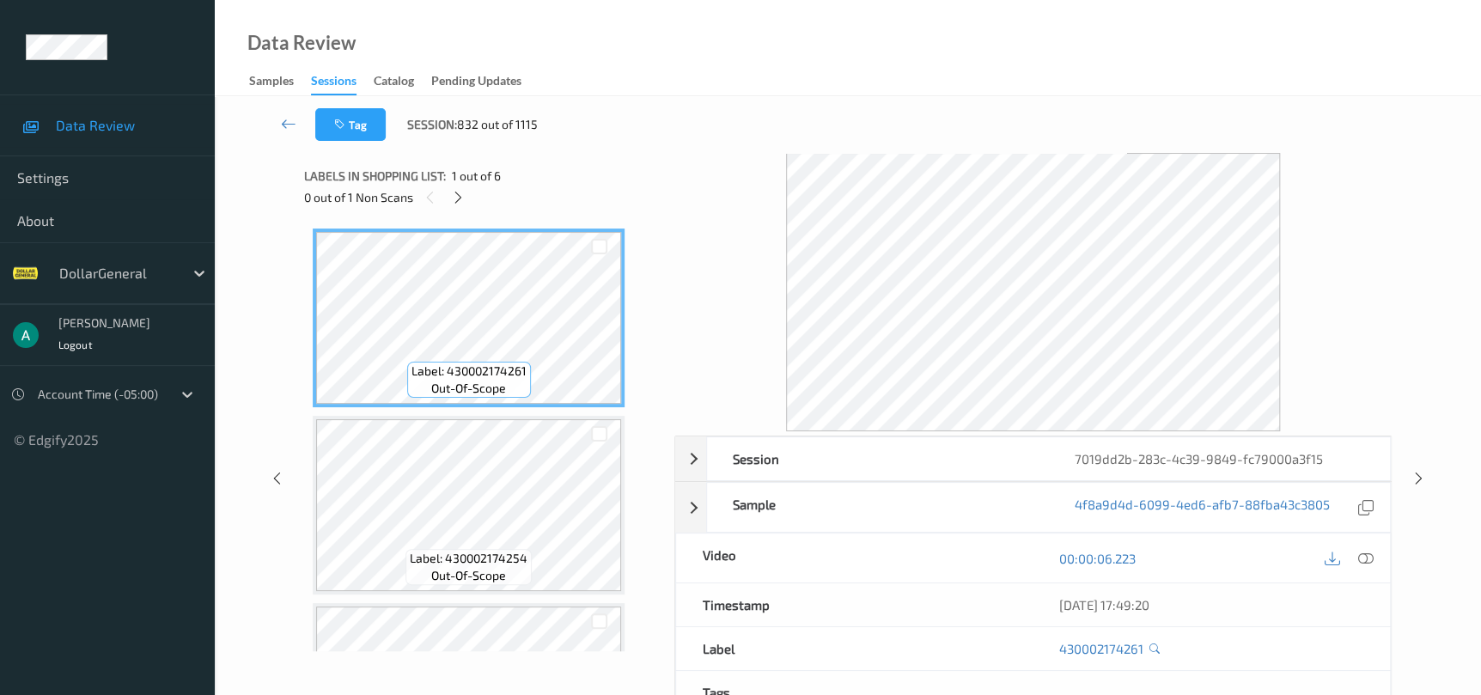
click at [470, 192] on div "0 out of 1 Non Scans" at bounding box center [483, 196] width 358 height 21
click at [462, 192] on icon at bounding box center [458, 197] width 15 height 15
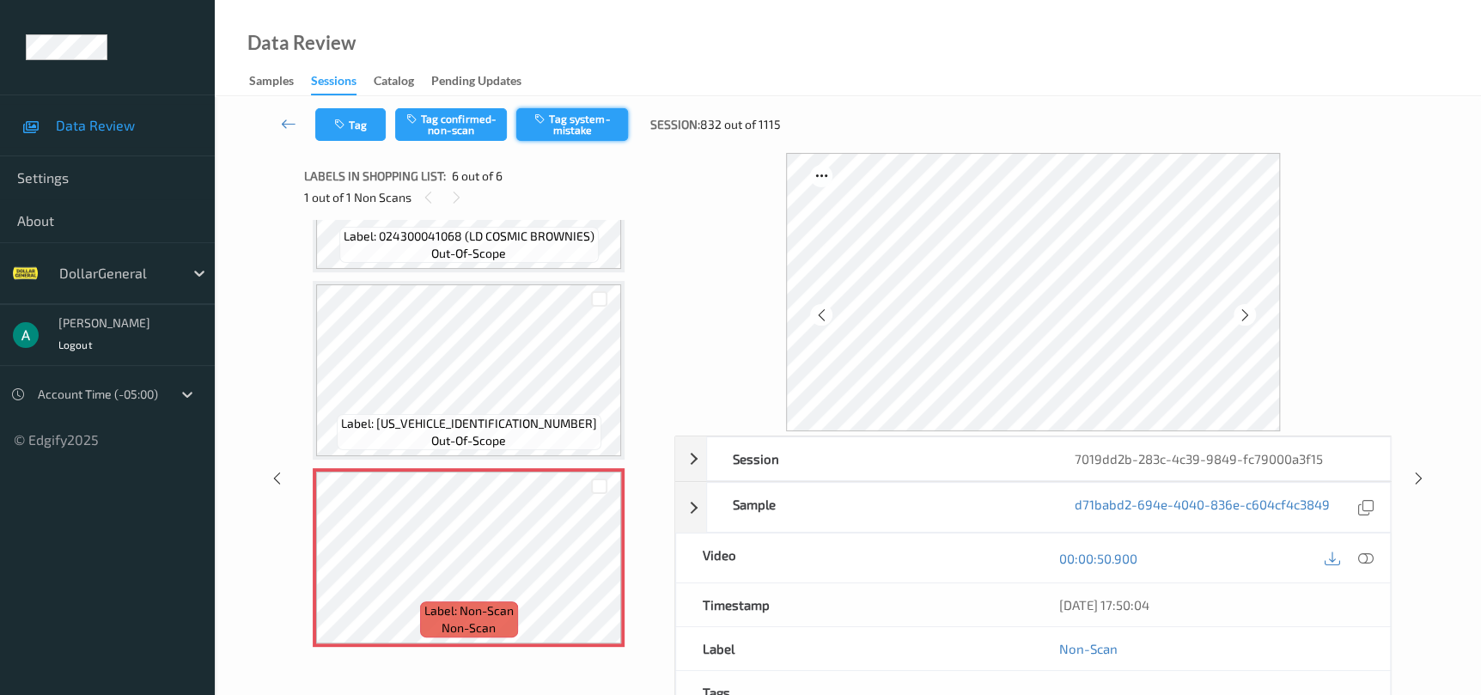
click at [598, 119] on button "Tag system-mistake" at bounding box center [572, 124] width 112 height 33
click at [1409, 479] on div at bounding box center [1418, 477] width 21 height 21
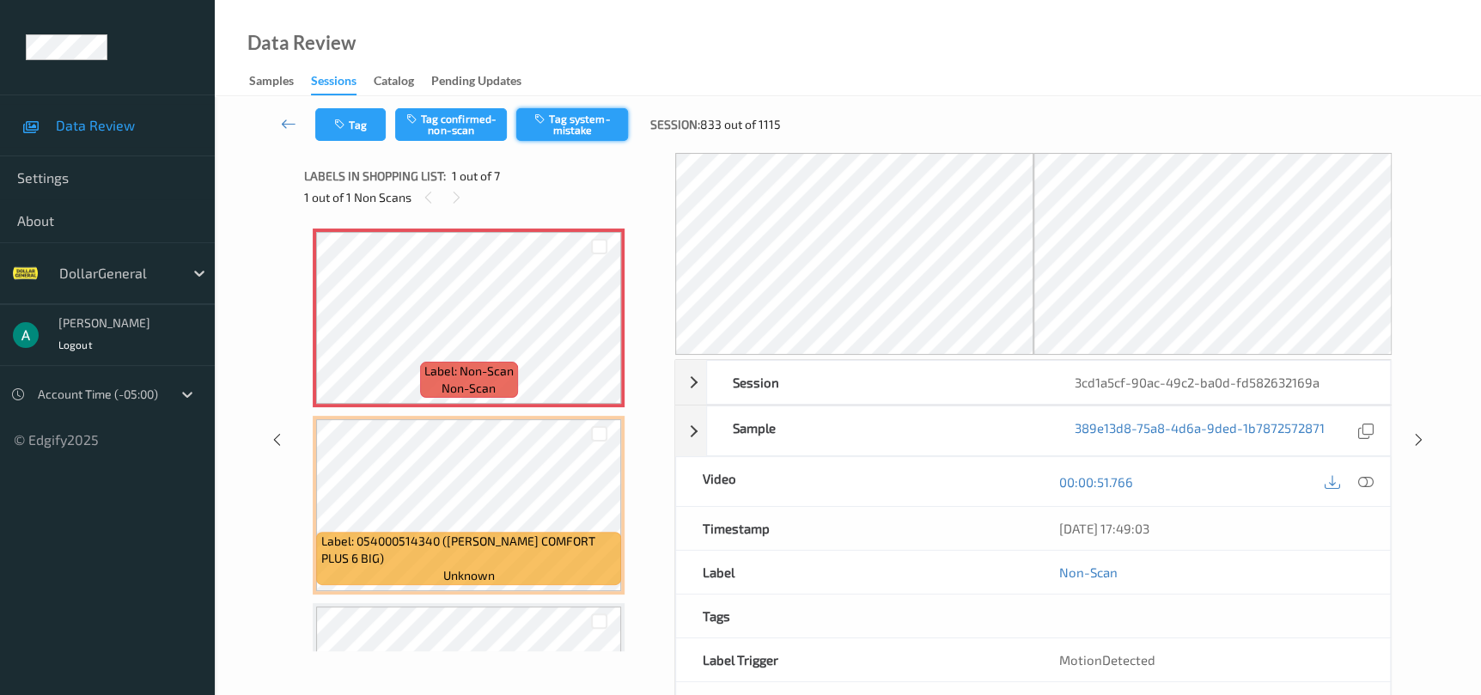
click at [546, 129] on button "Tag system-mistake" at bounding box center [572, 124] width 112 height 33
click at [1411, 448] on div at bounding box center [1418, 439] width 21 height 21
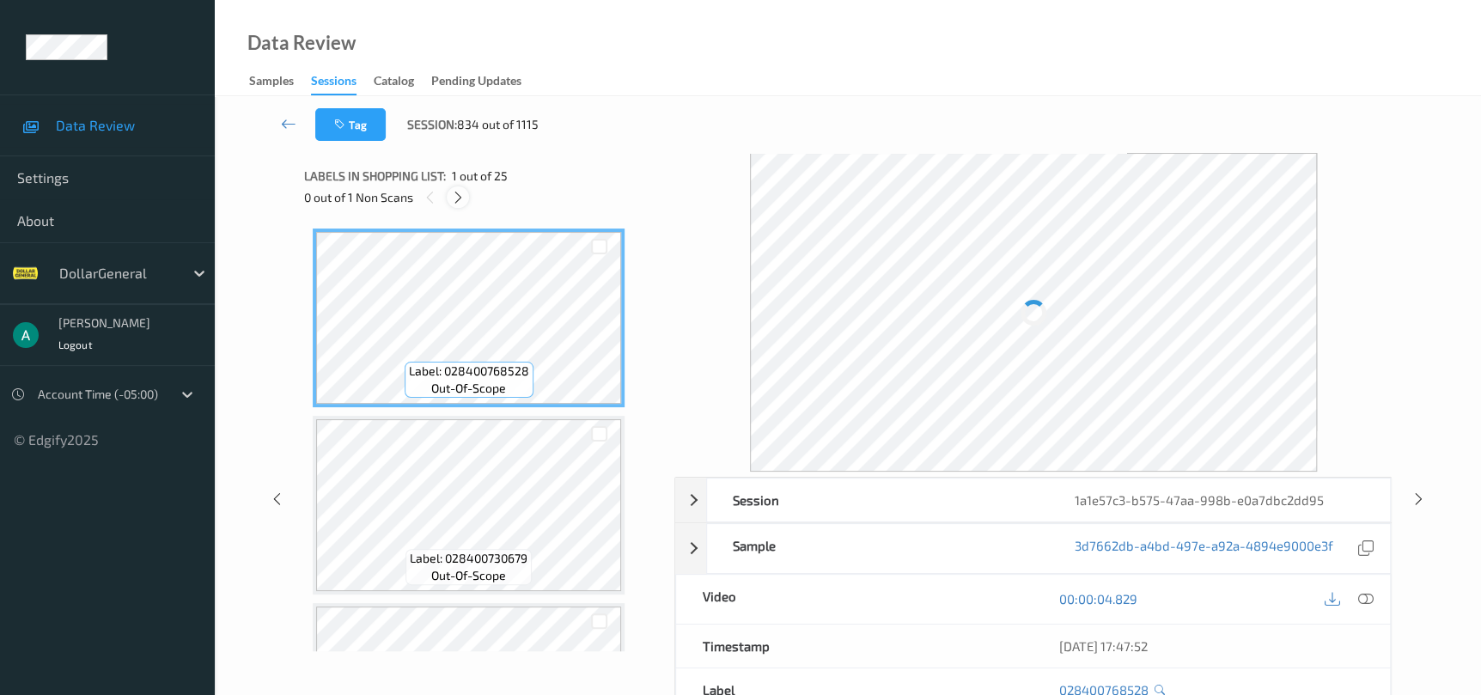
click at [453, 192] on icon at bounding box center [458, 197] width 15 height 15
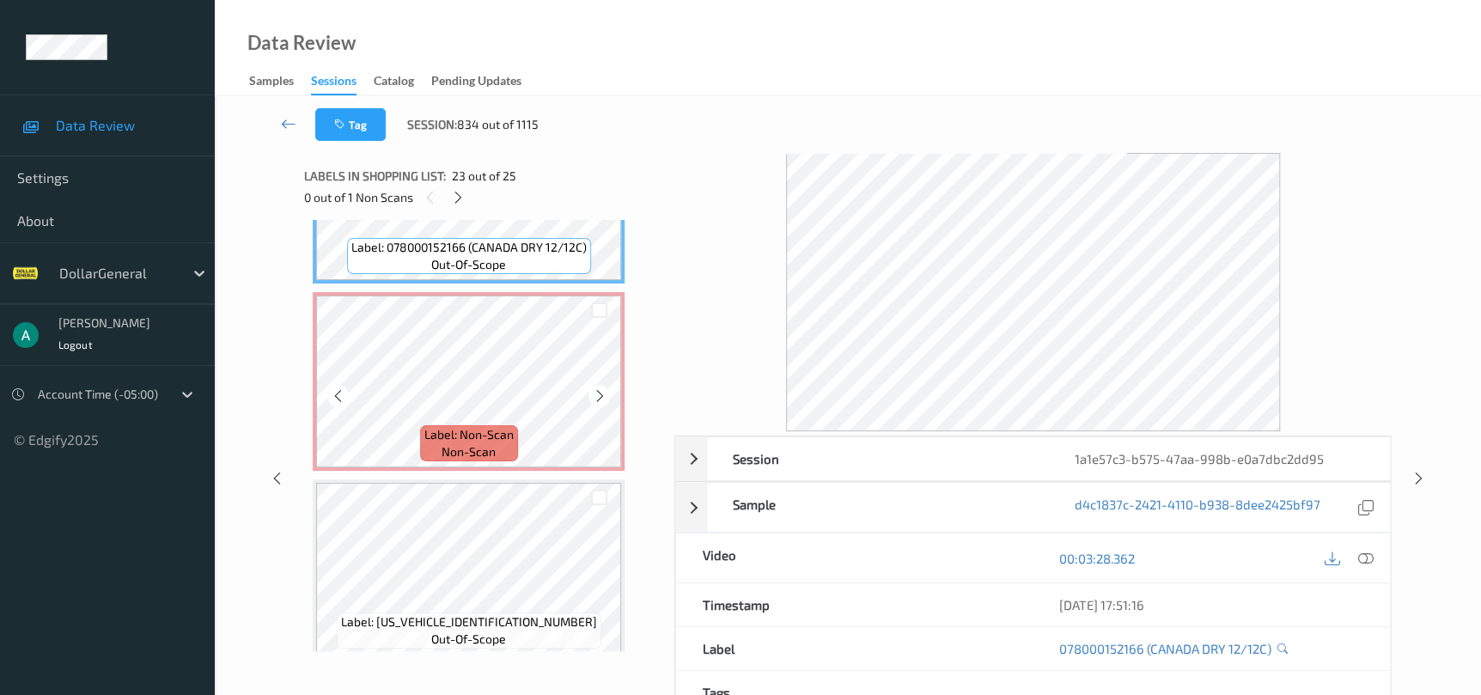
scroll to position [4114, 0]
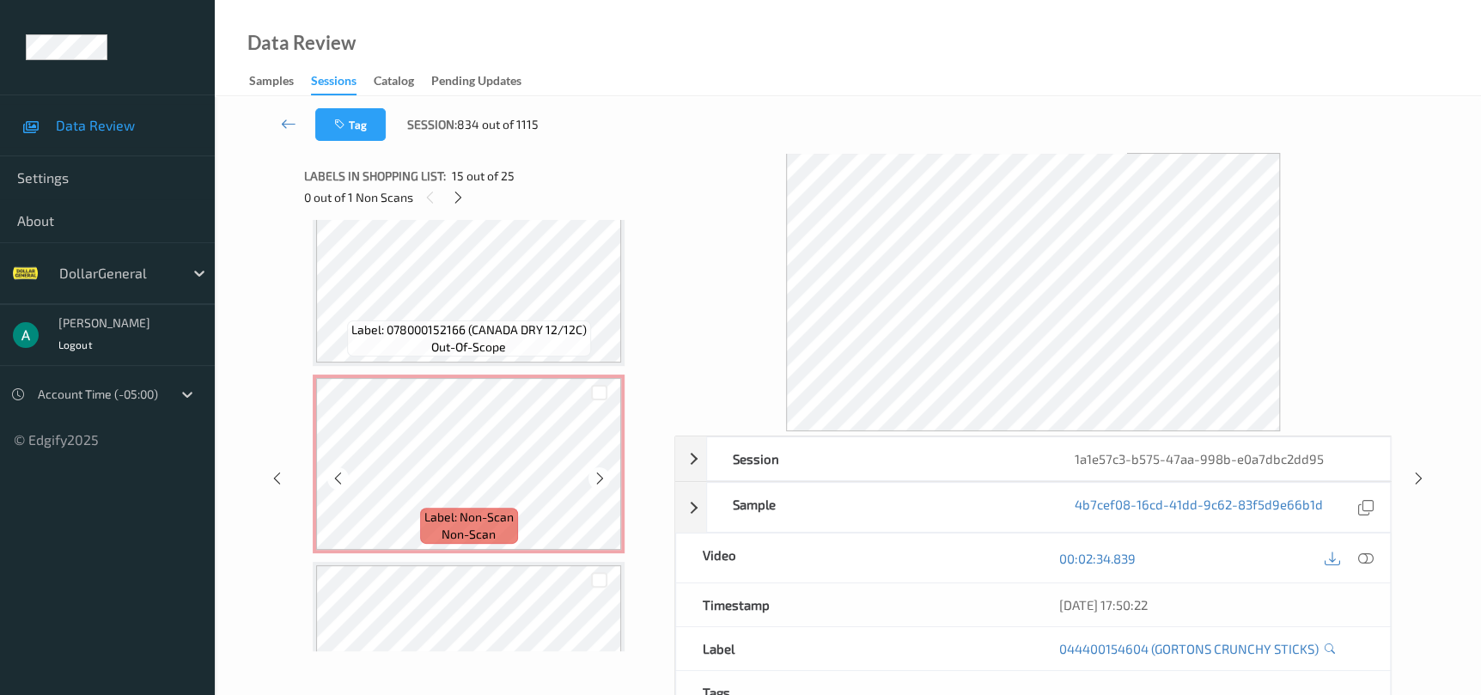
scroll to position [4243, 0]
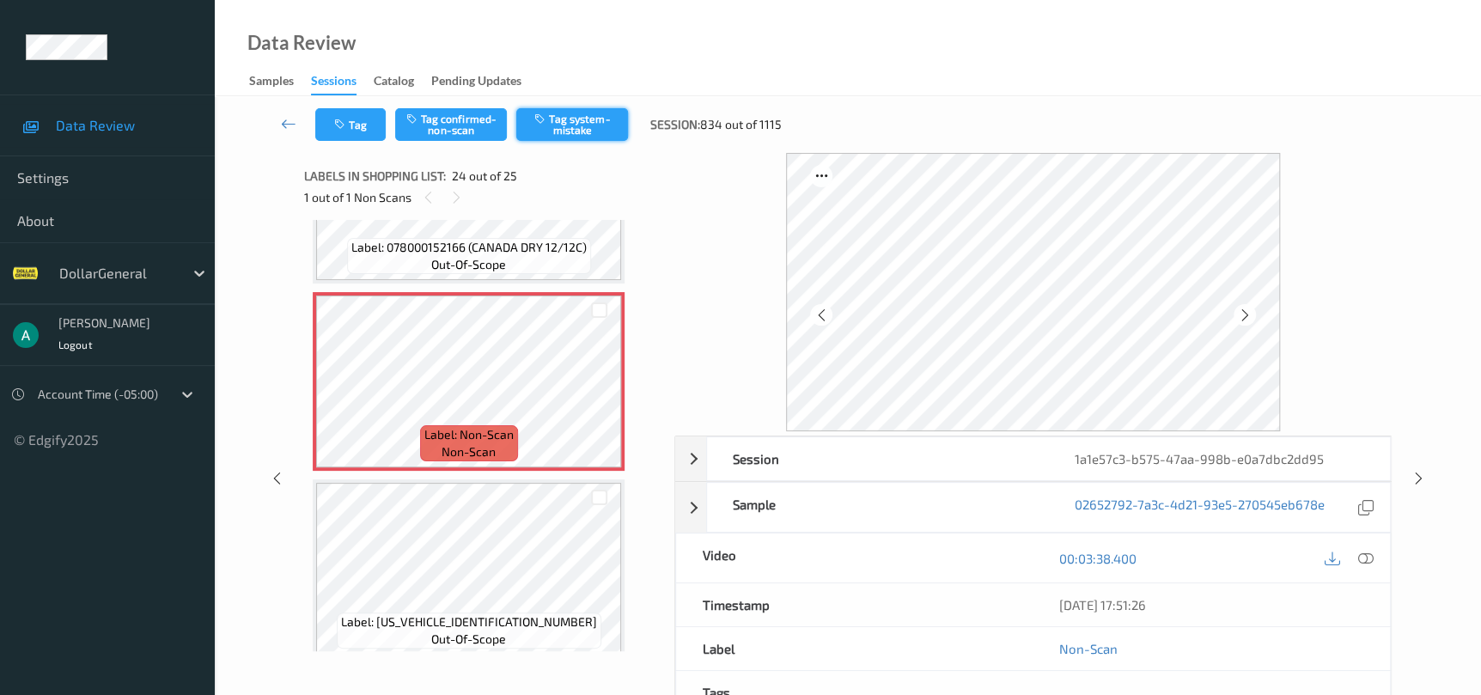
click at [547, 121] on icon "button" at bounding box center [541, 119] width 15 height 12
click at [1422, 473] on icon at bounding box center [1418, 478] width 15 height 15
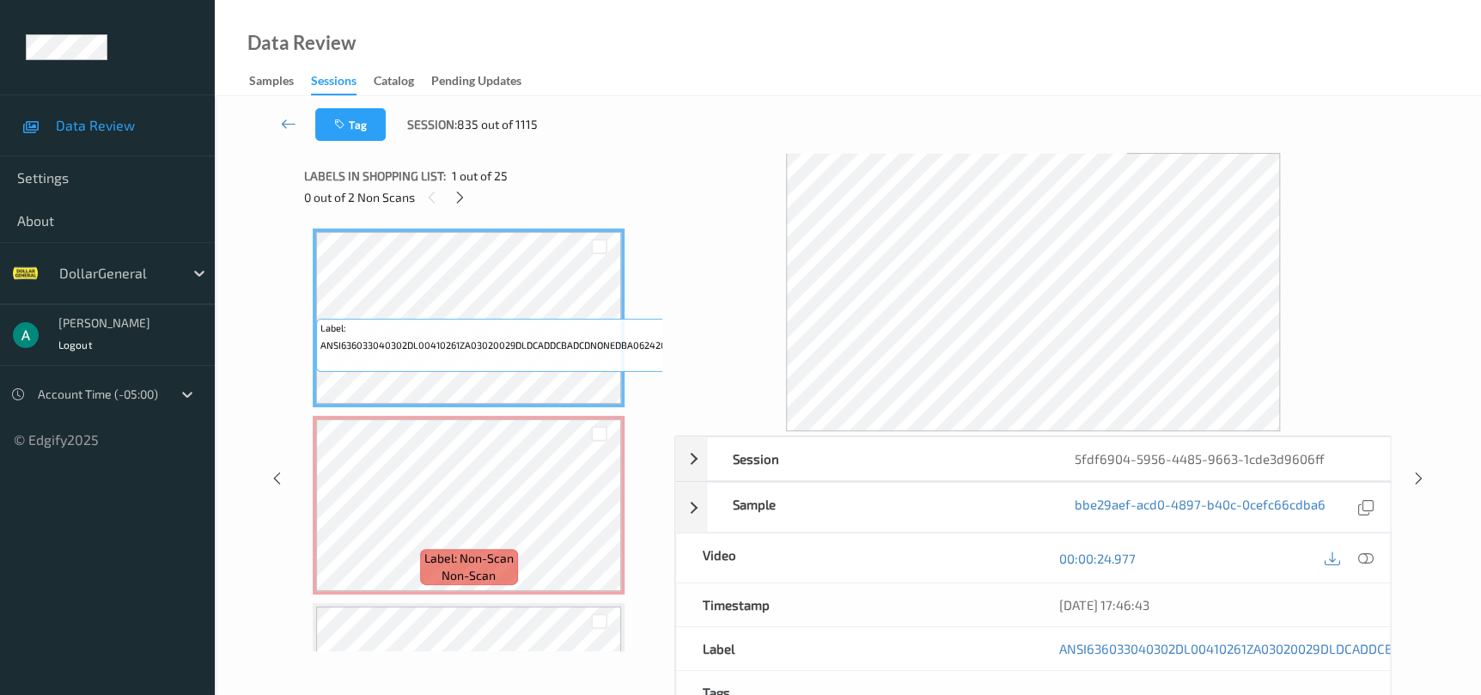
click at [473, 201] on div "0 out of 2 Non Scans" at bounding box center [483, 196] width 358 height 21
click at [461, 196] on icon at bounding box center [460, 197] width 15 height 15
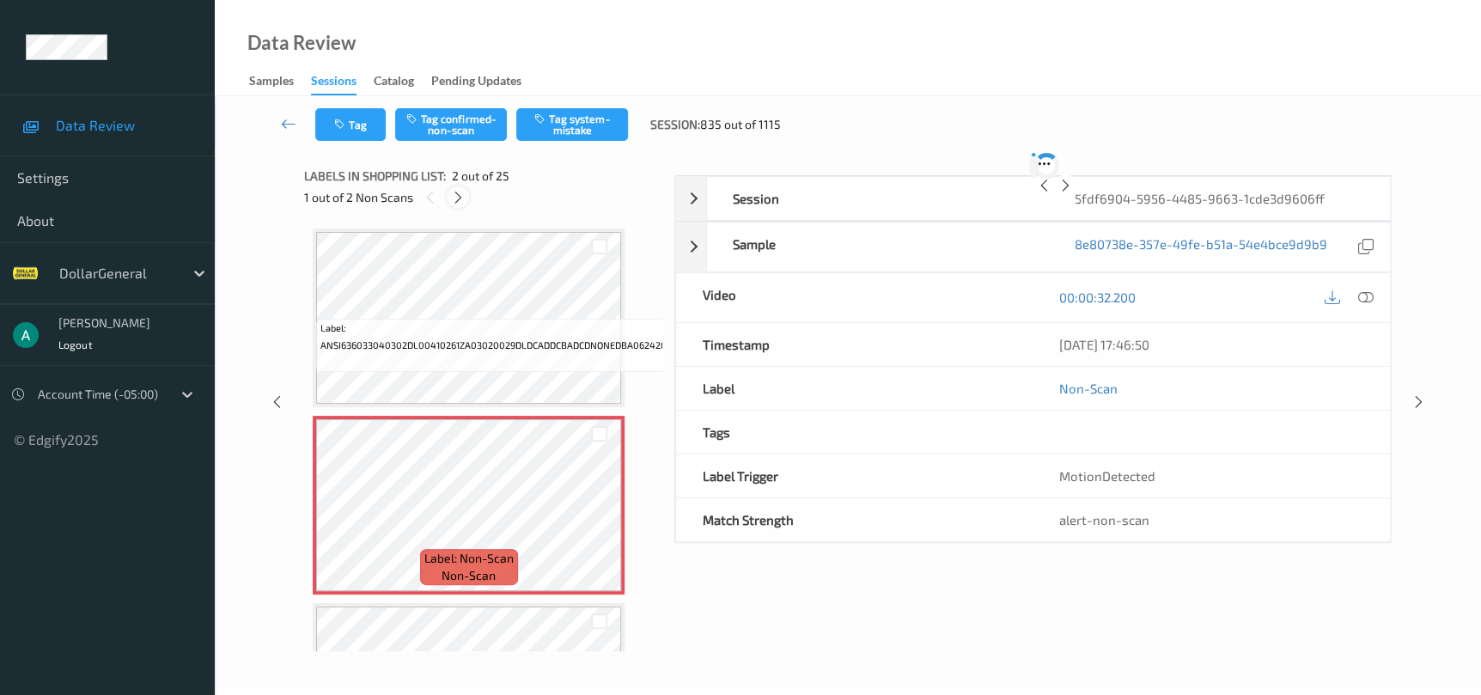
scroll to position [9, 0]
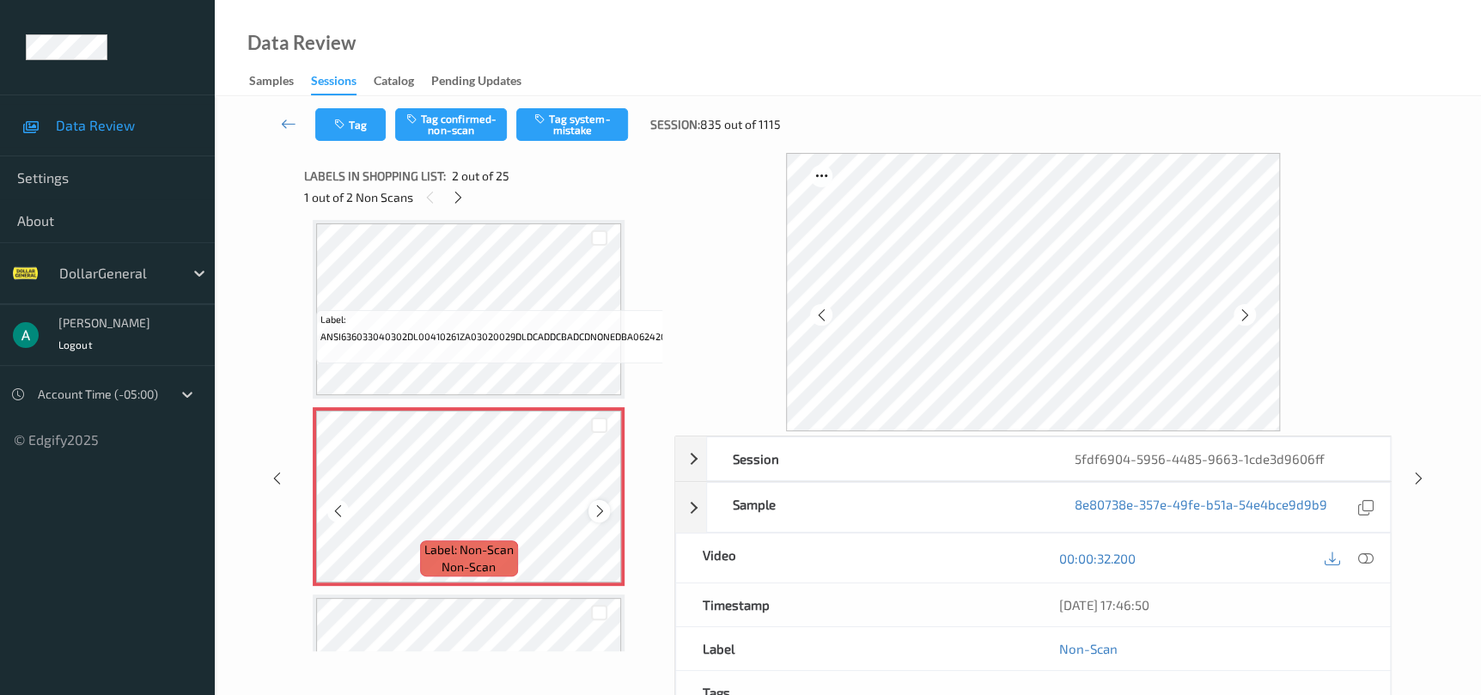
click at [599, 512] on icon at bounding box center [599, 510] width 15 height 15
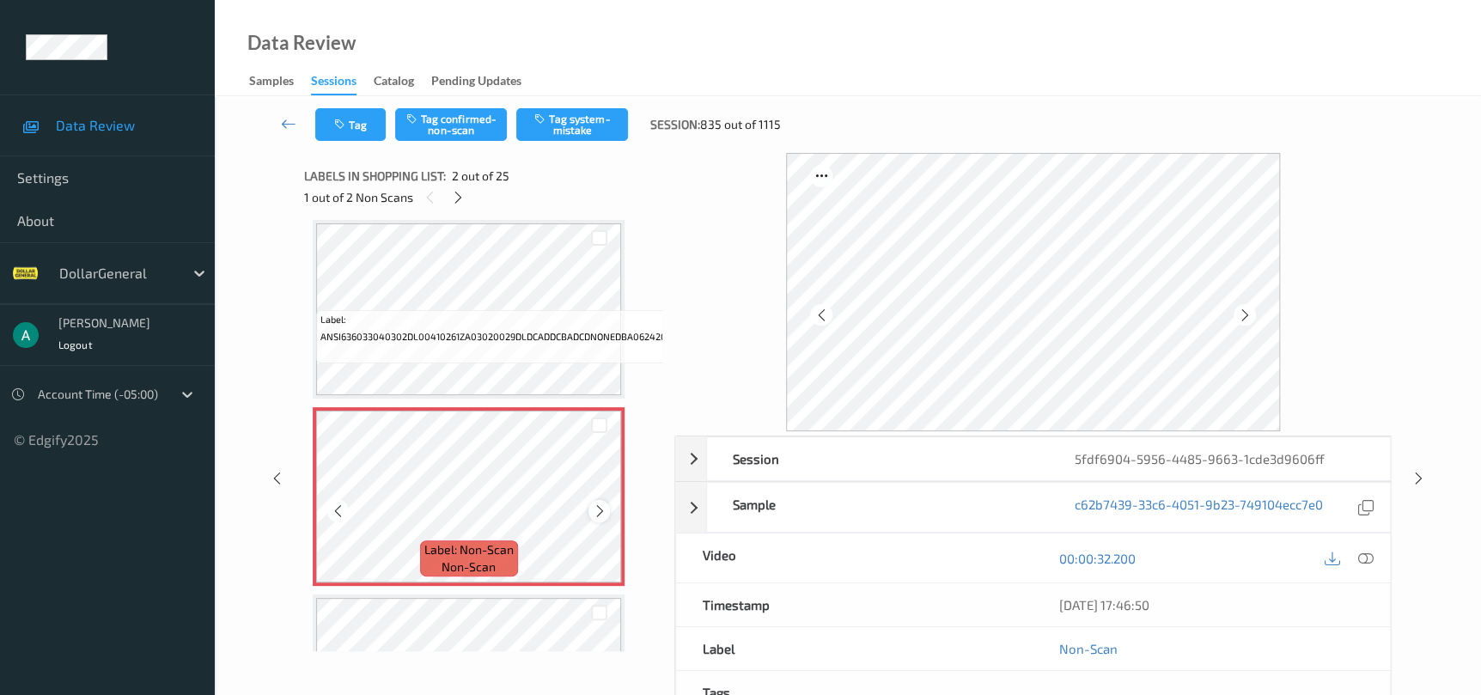
click at [605, 503] on icon at bounding box center [599, 510] width 15 height 15
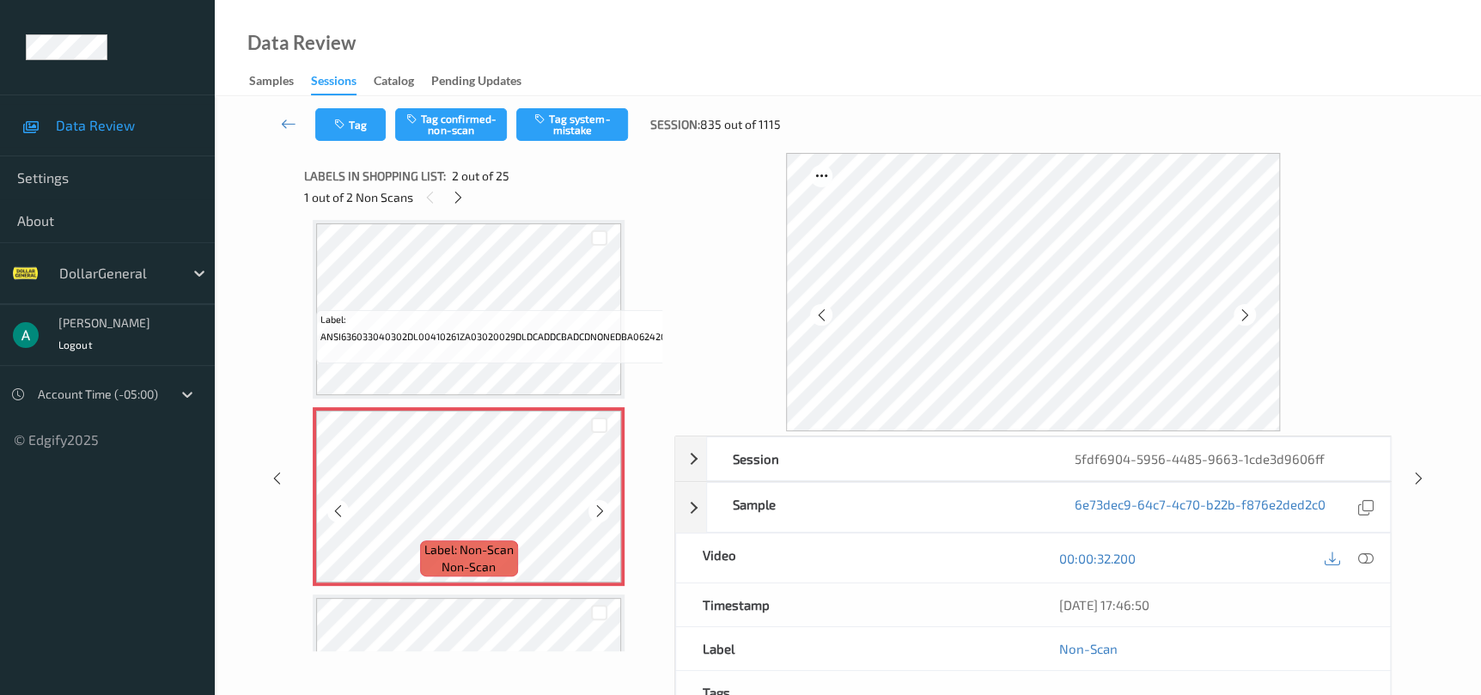
click at [605, 503] on icon at bounding box center [599, 510] width 15 height 15
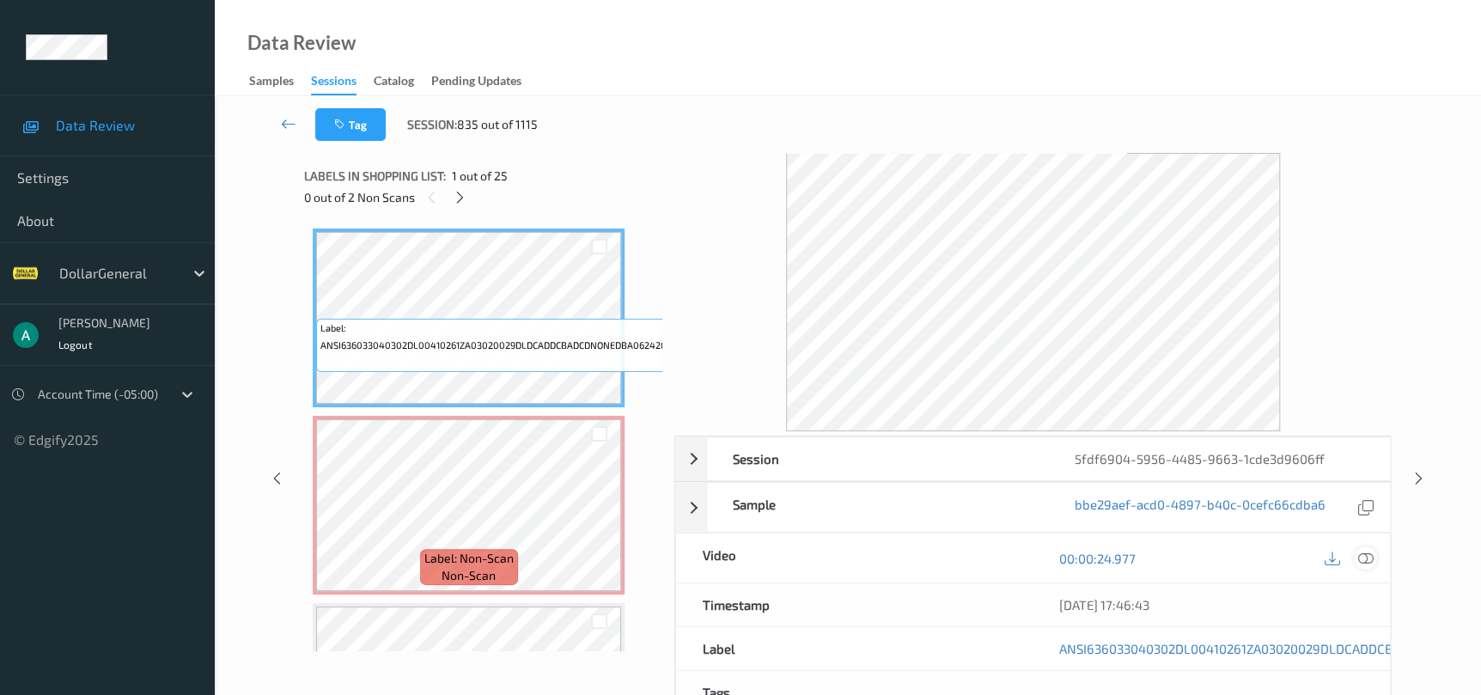
click at [1363, 563] on icon at bounding box center [1364, 558] width 15 height 15
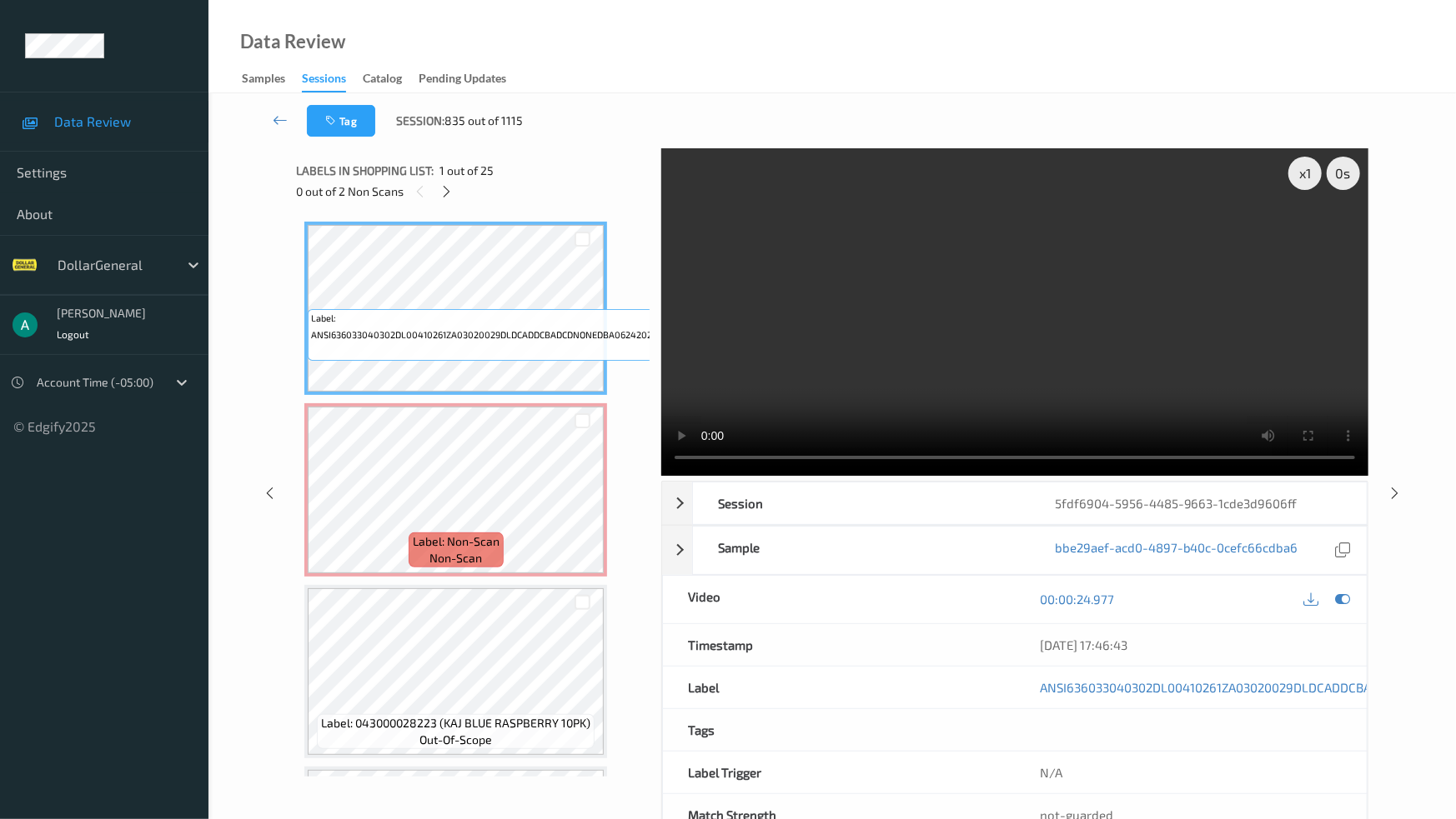
click at [902, 459] on video at bounding box center [1014, 312] width 707 height 328
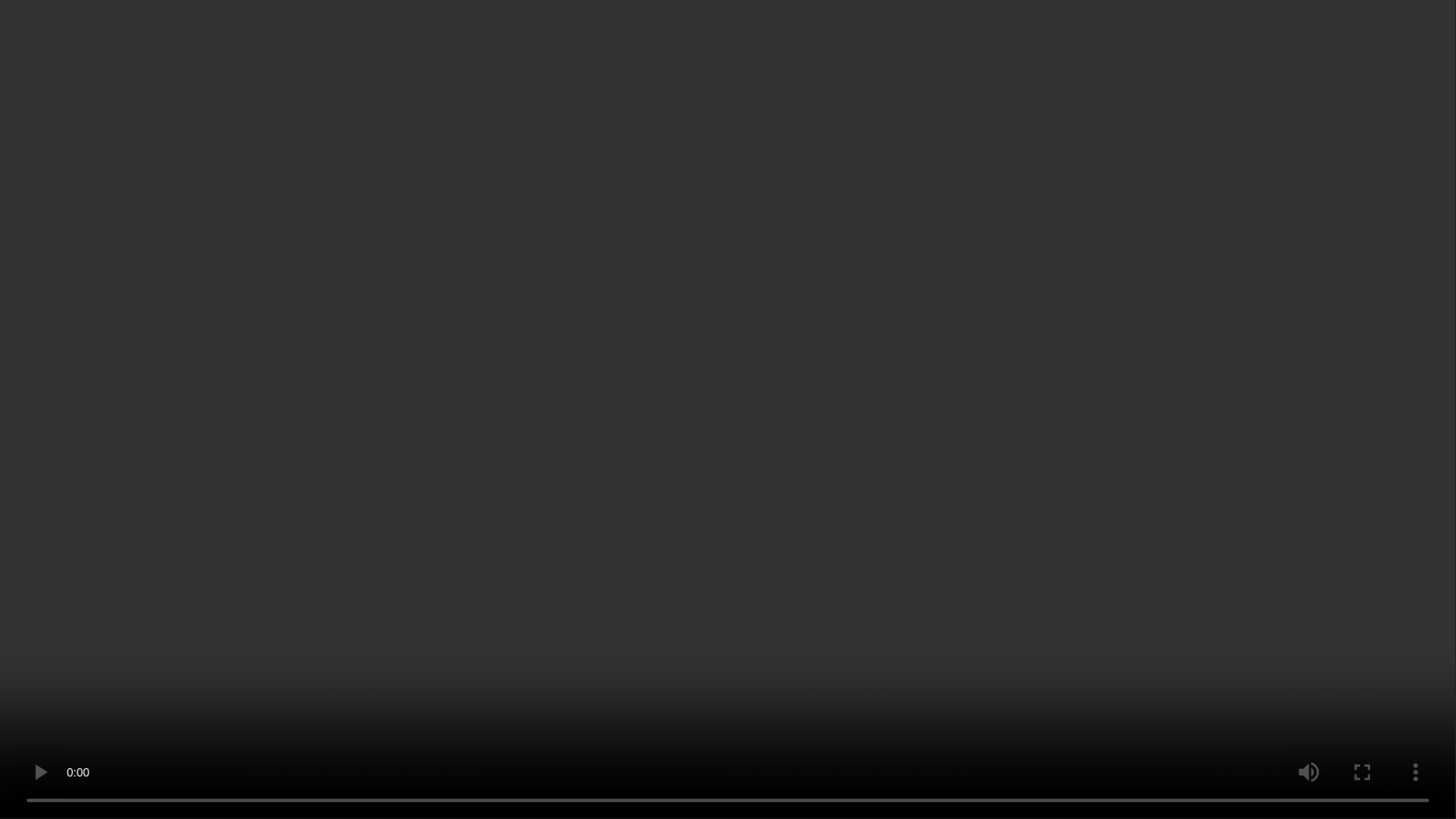
click at [1213, 673] on video at bounding box center [728, 410] width 1456 height 819
click at [976, 673] on video at bounding box center [728, 410] width 1456 height 819
click at [697, 575] on video at bounding box center [728, 410] width 1456 height 819
drag, startPoint x: 332, startPoint y: 376, endPoint x: 340, endPoint y: 493, distance: 117.3
click at [346, 475] on video at bounding box center [728, 410] width 1456 height 819
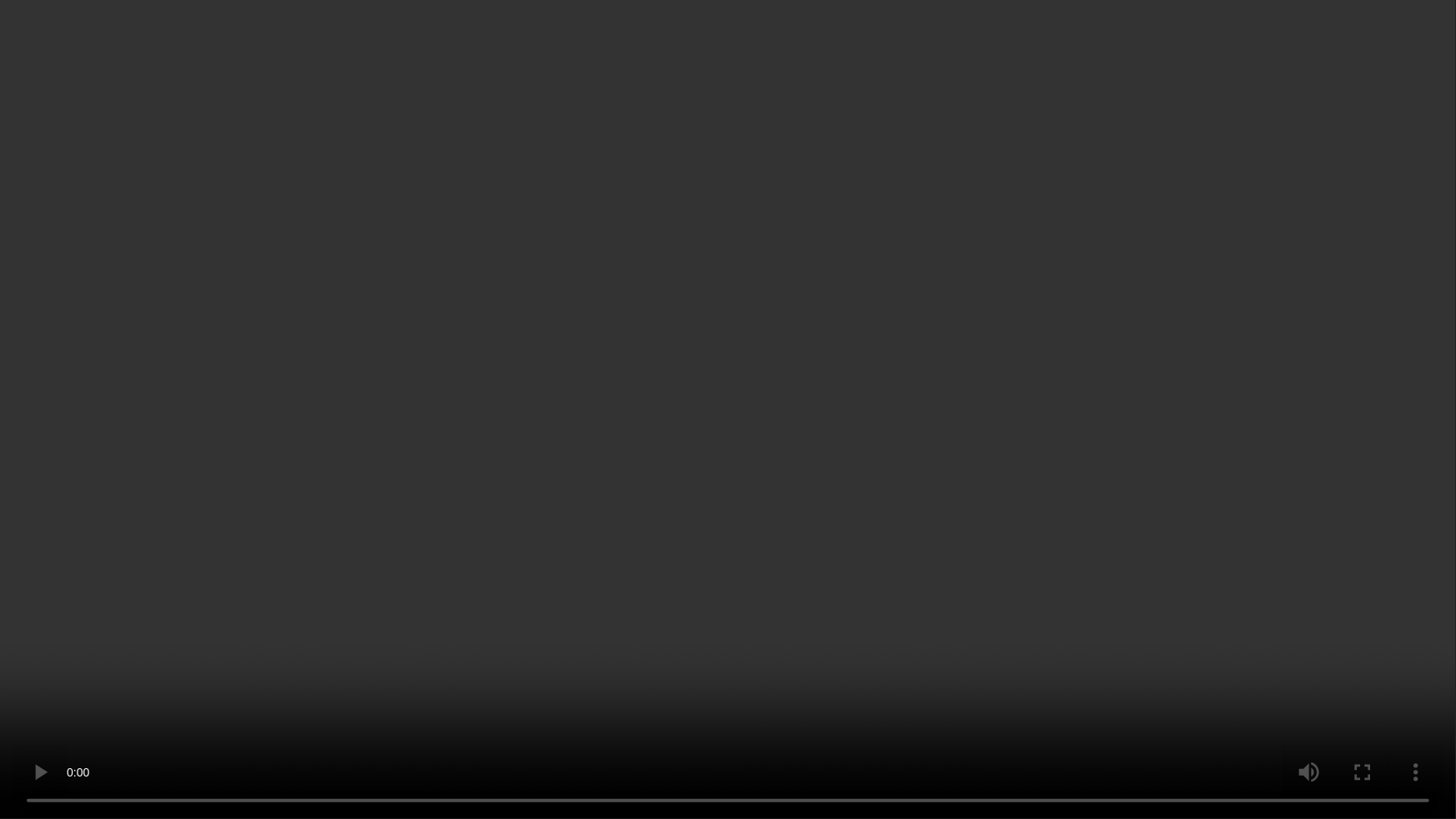
drag, startPoint x: 342, startPoint y: 688, endPoint x: 342, endPoint y: 721, distance: 33.0
click at [342, 673] on video at bounding box center [728, 410] width 1456 height 819
click at [252, 507] on video at bounding box center [728, 410] width 1456 height 819
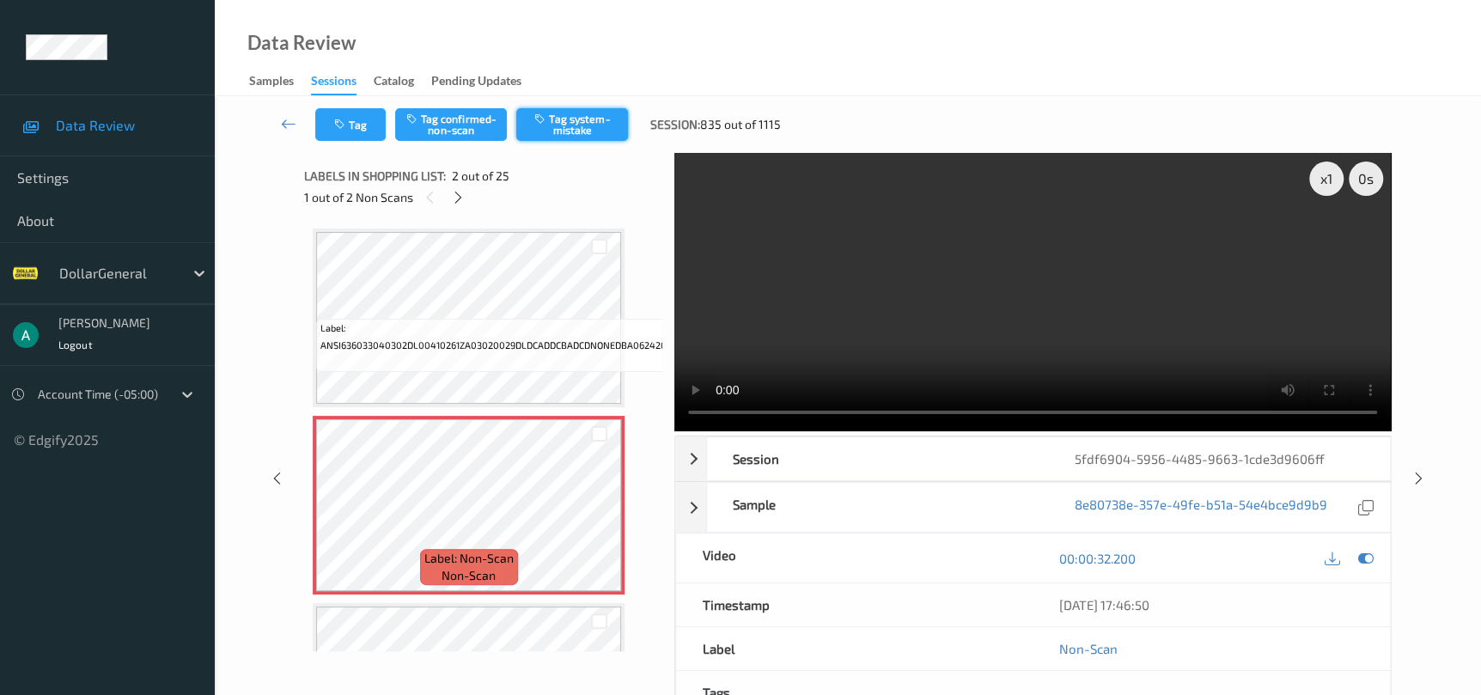
click at [603, 113] on button "Tag system-mistake" at bounding box center [572, 124] width 112 height 33
click at [454, 208] on div "1 out of 2 Non Scans" at bounding box center [483, 196] width 358 height 21
click at [454, 199] on icon at bounding box center [458, 197] width 15 height 15
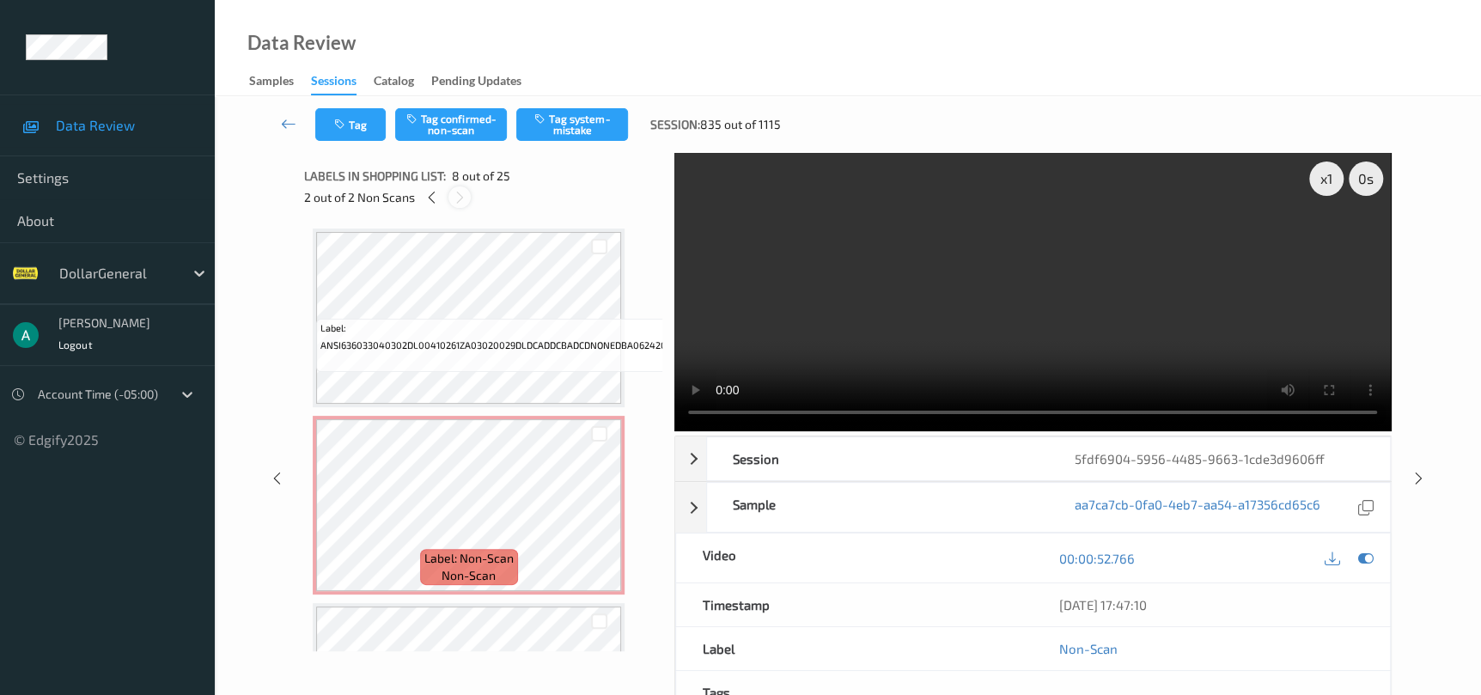
scroll to position [1128, 0]
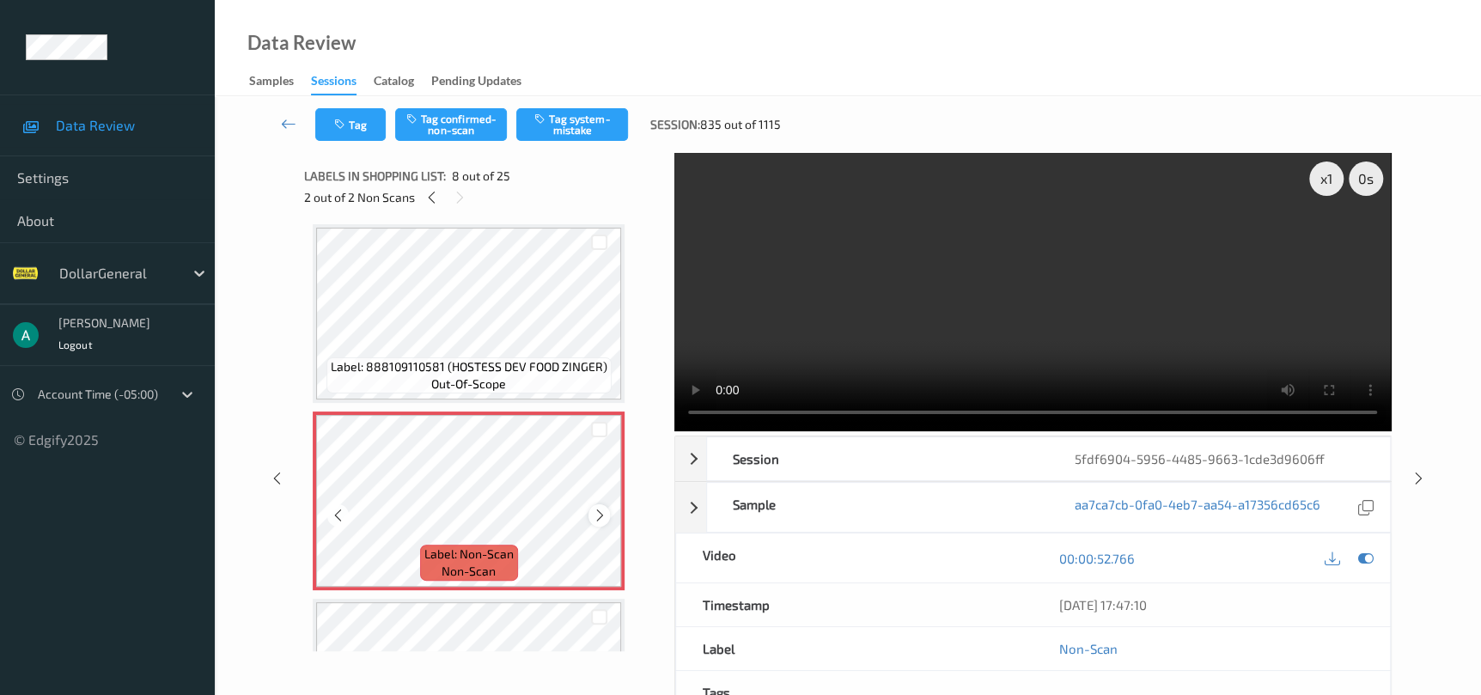
click at [600, 508] on icon at bounding box center [599, 515] width 15 height 15
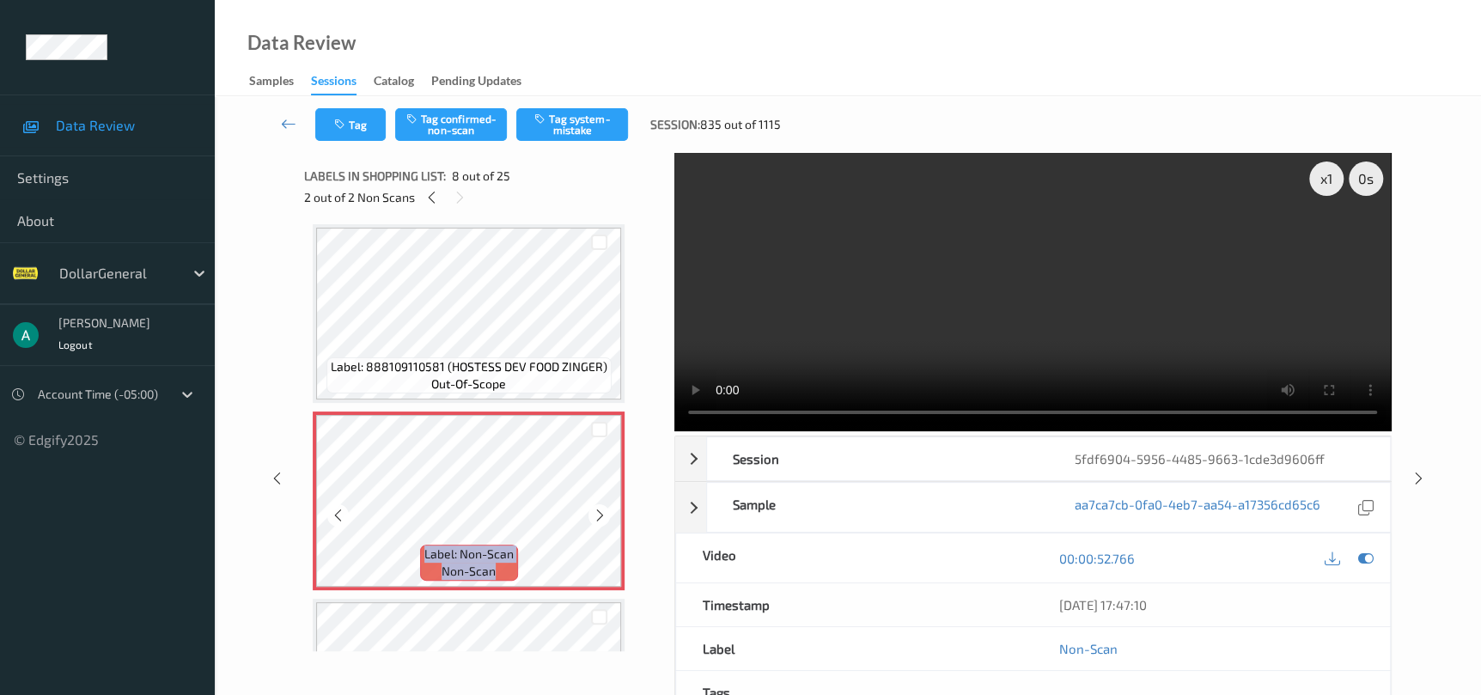
click at [600, 508] on icon at bounding box center [599, 515] width 15 height 15
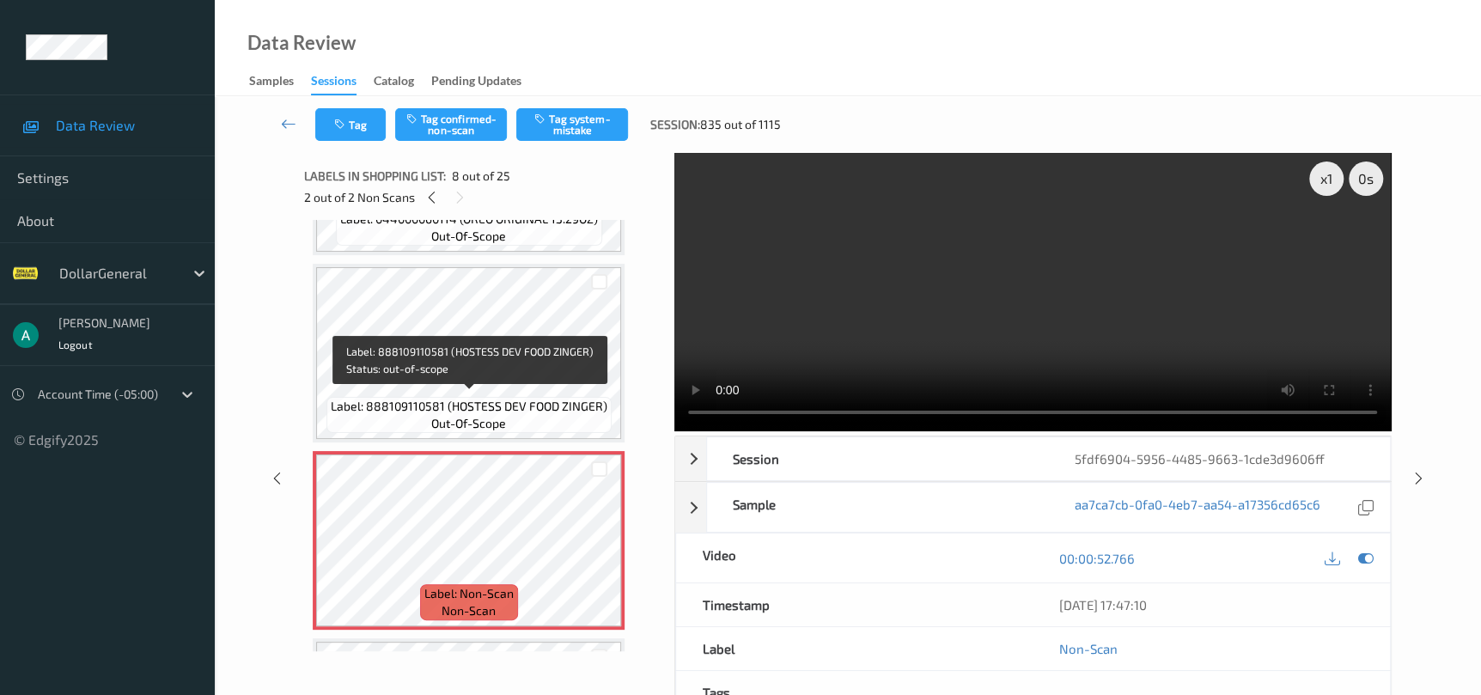
scroll to position [1217, 0]
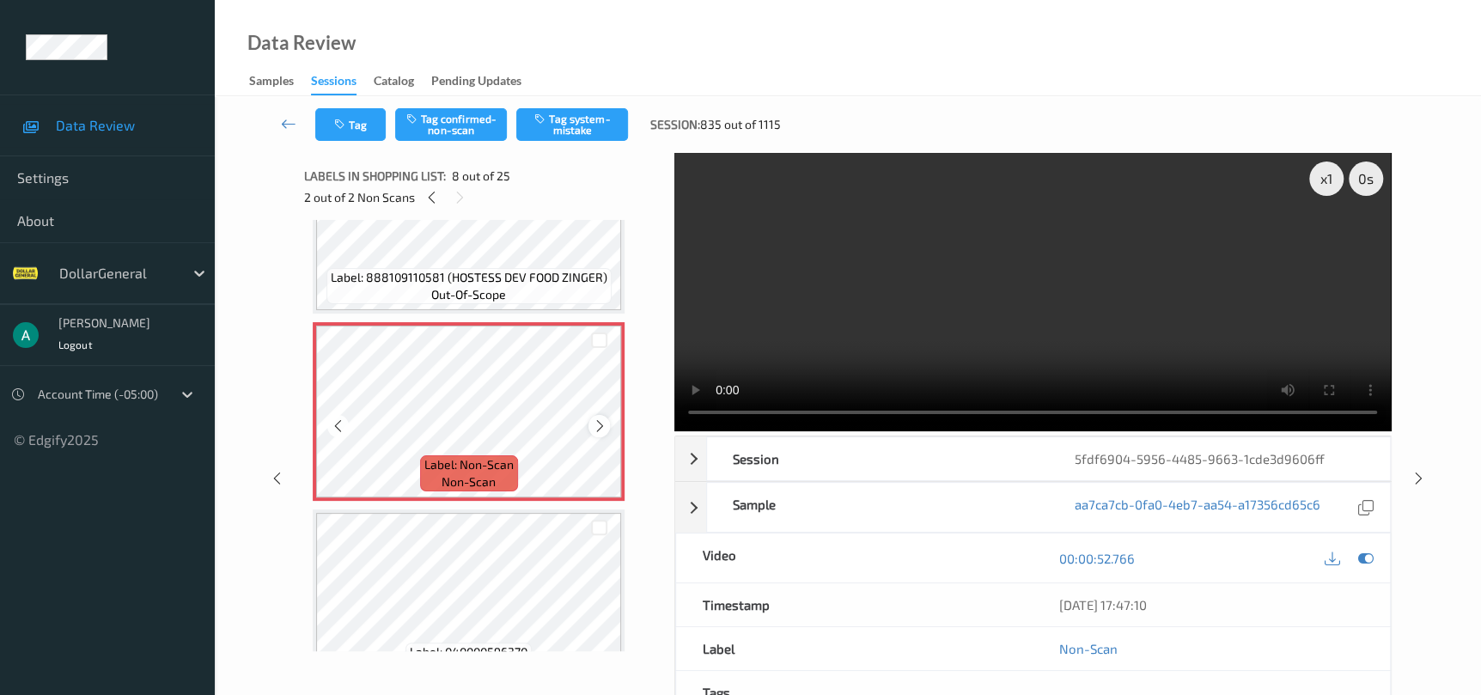
click at [597, 415] on div at bounding box center [598, 425] width 21 height 21
click at [1368, 556] on icon at bounding box center [1364, 558] width 15 height 15
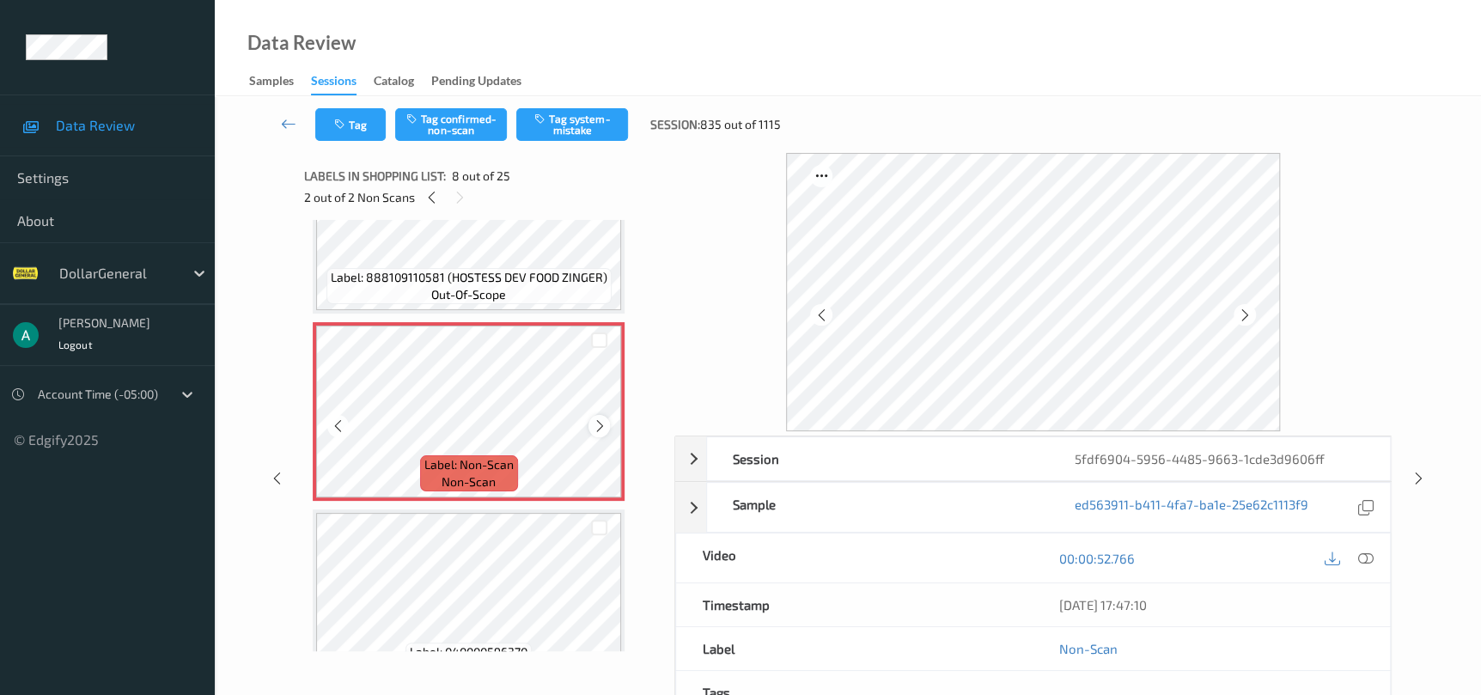
click at [594, 419] on icon at bounding box center [599, 425] width 15 height 15
click at [594, 418] on icon at bounding box center [599, 425] width 15 height 15
click at [604, 424] on icon at bounding box center [599, 425] width 15 height 15
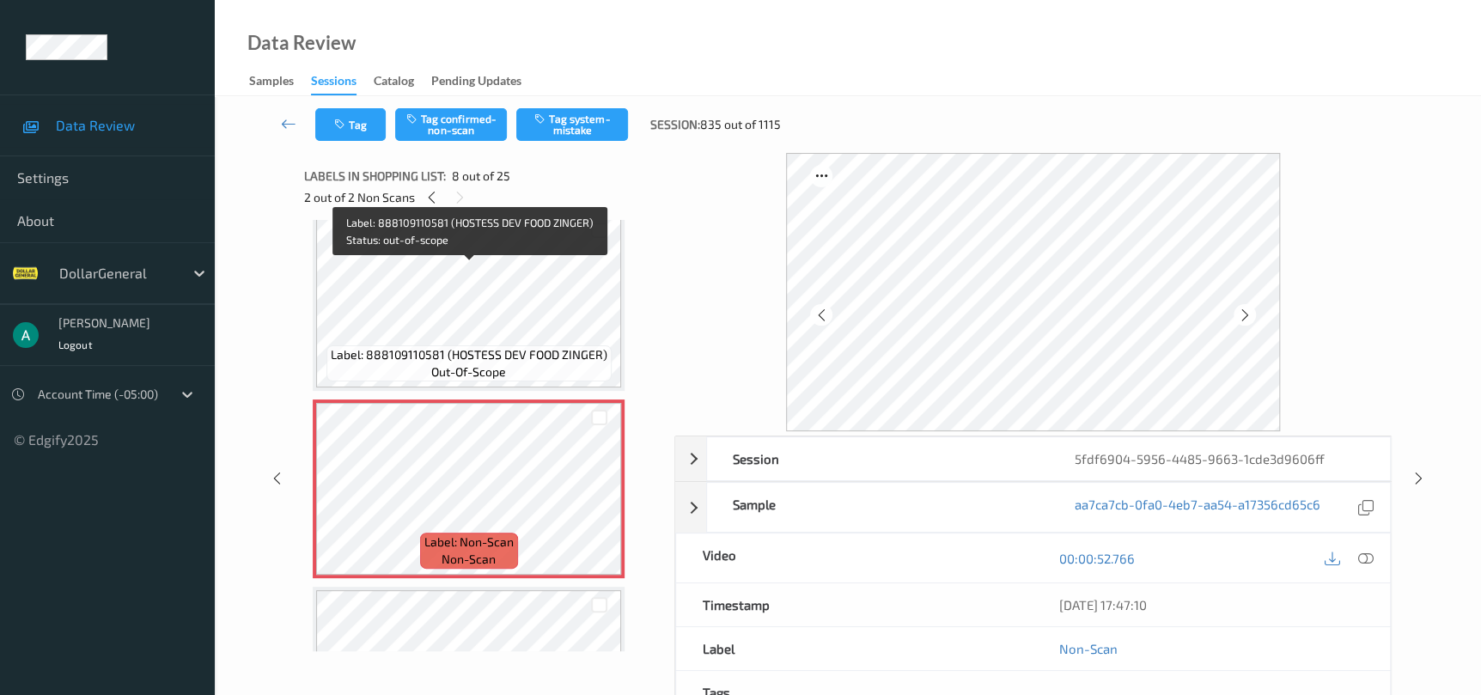
scroll to position [1088, 0]
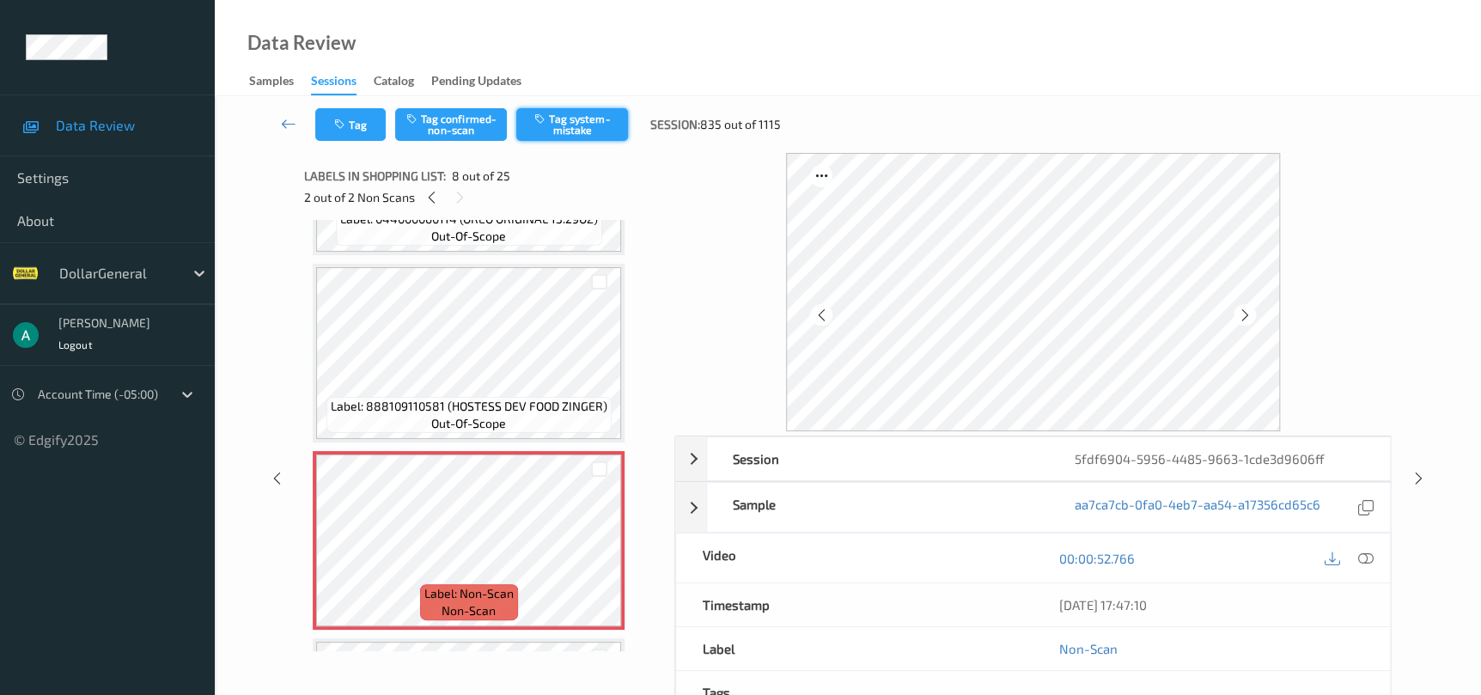
click at [549, 120] on icon "button" at bounding box center [541, 119] width 15 height 12
click at [1408, 478] on div at bounding box center [1418, 477] width 21 height 21
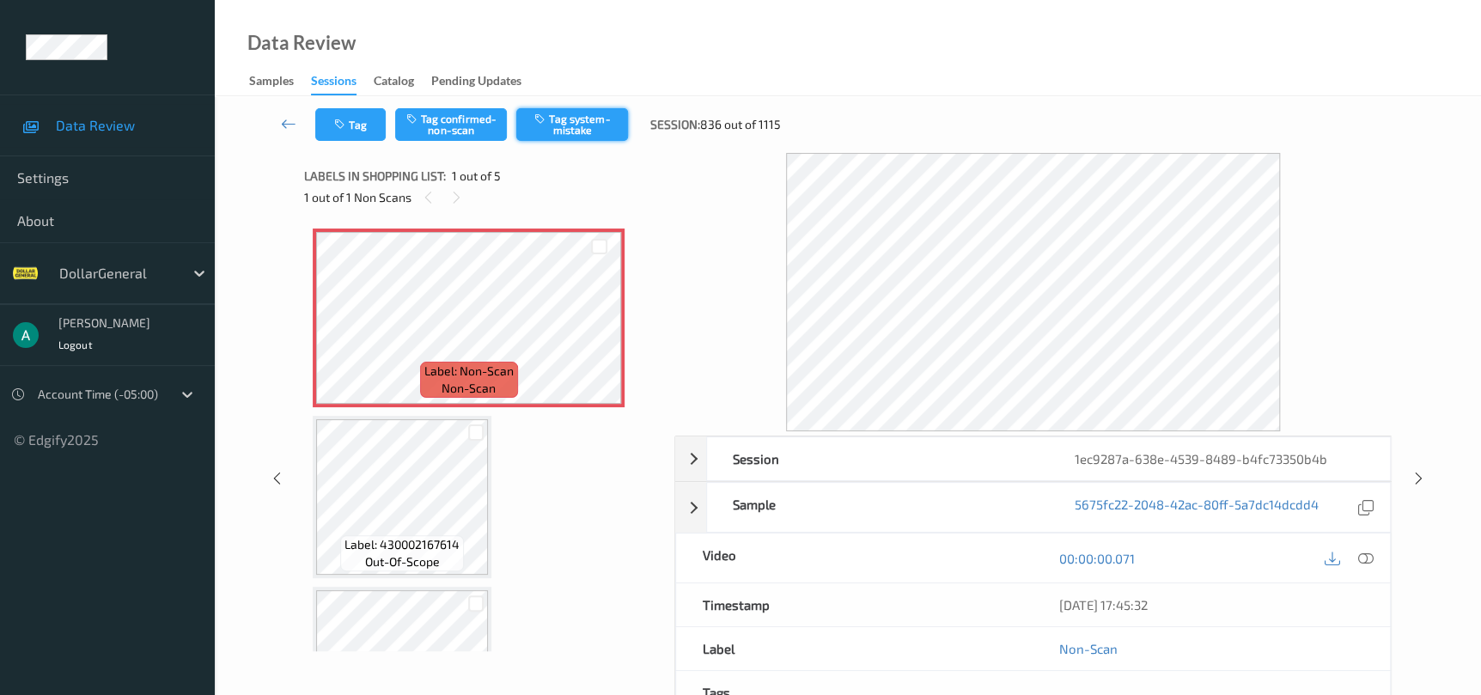
click at [551, 117] on button "Tag system-mistake" at bounding box center [572, 124] width 112 height 33
click at [1416, 482] on icon at bounding box center [1418, 478] width 15 height 15
click at [617, 120] on button "Tag system-mistake" at bounding box center [572, 124] width 112 height 33
click at [1416, 471] on icon at bounding box center [1418, 478] width 15 height 15
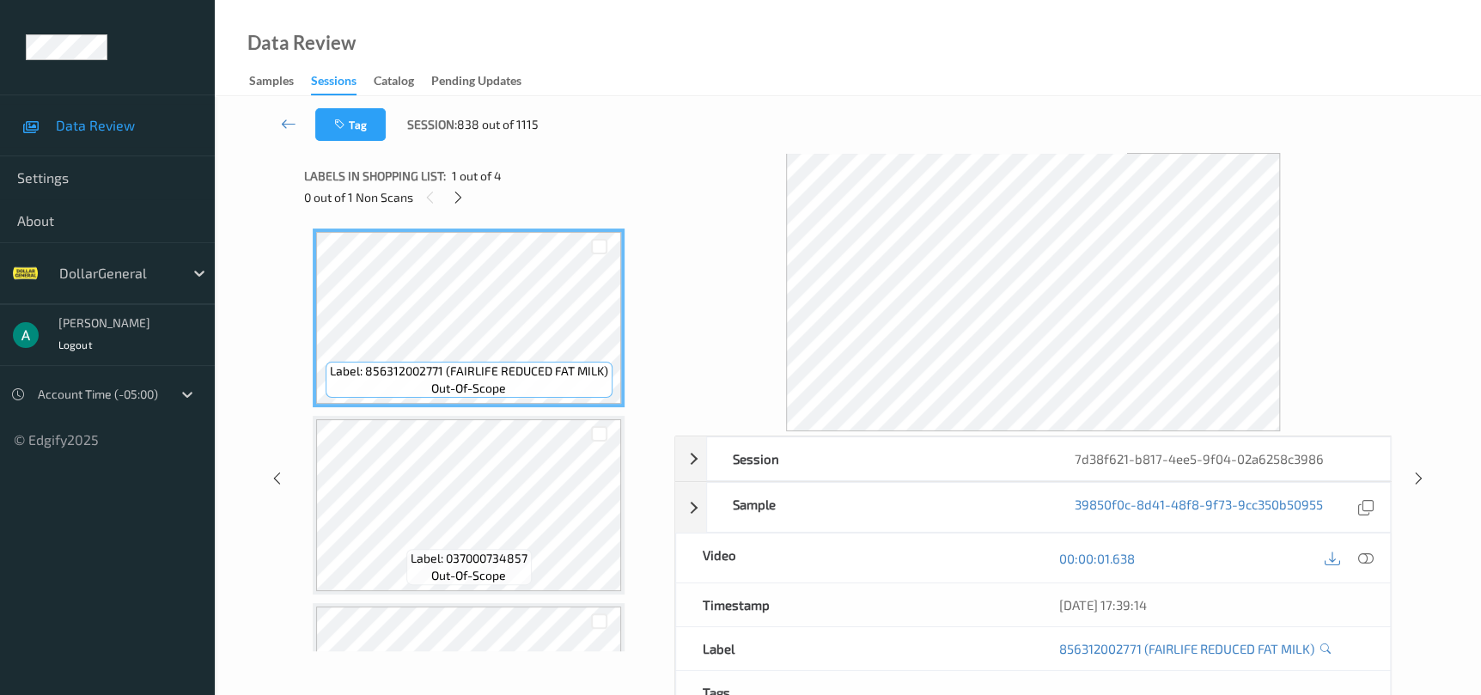
click at [460, 185] on div "Labels in shopping list: 1 out of 4" at bounding box center [483, 175] width 358 height 21
click at [457, 195] on icon at bounding box center [458, 197] width 15 height 15
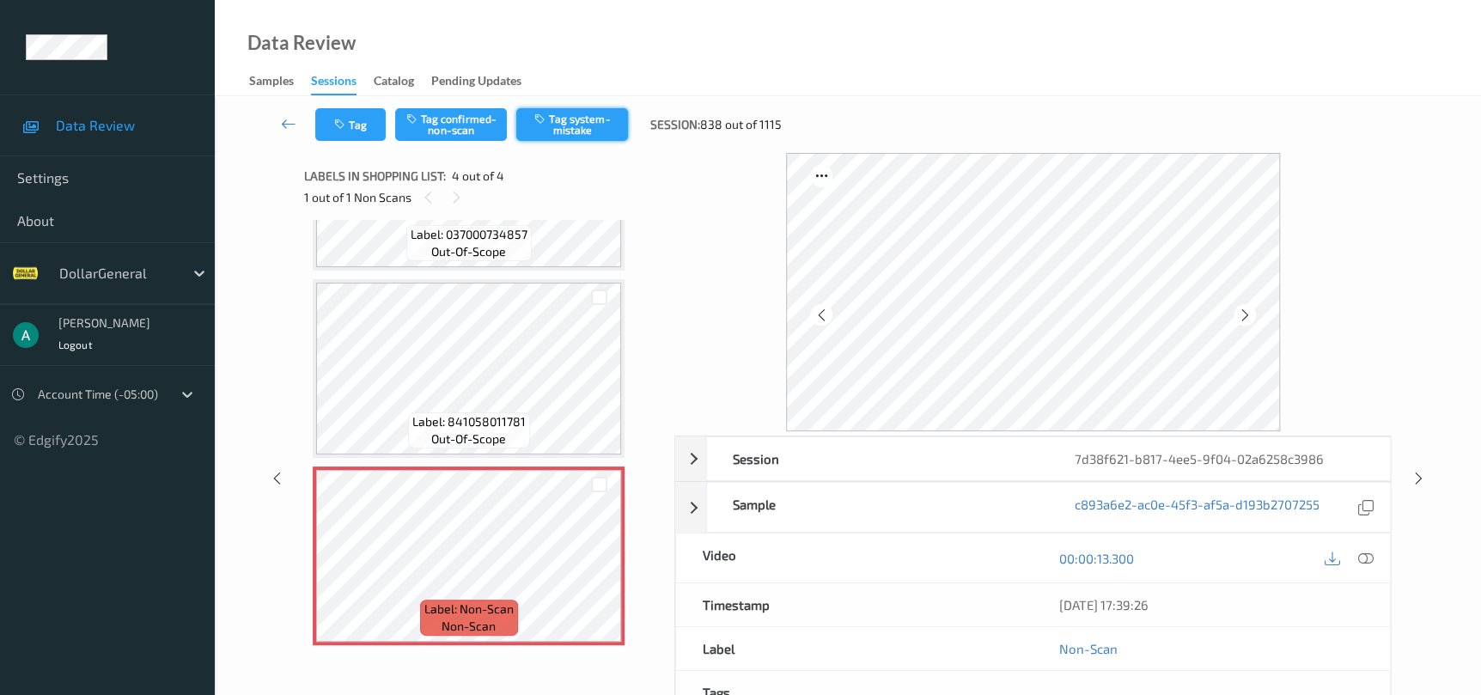
click at [588, 117] on button "Tag system-mistake" at bounding box center [572, 124] width 112 height 33
click at [1416, 481] on icon at bounding box center [1418, 478] width 15 height 15
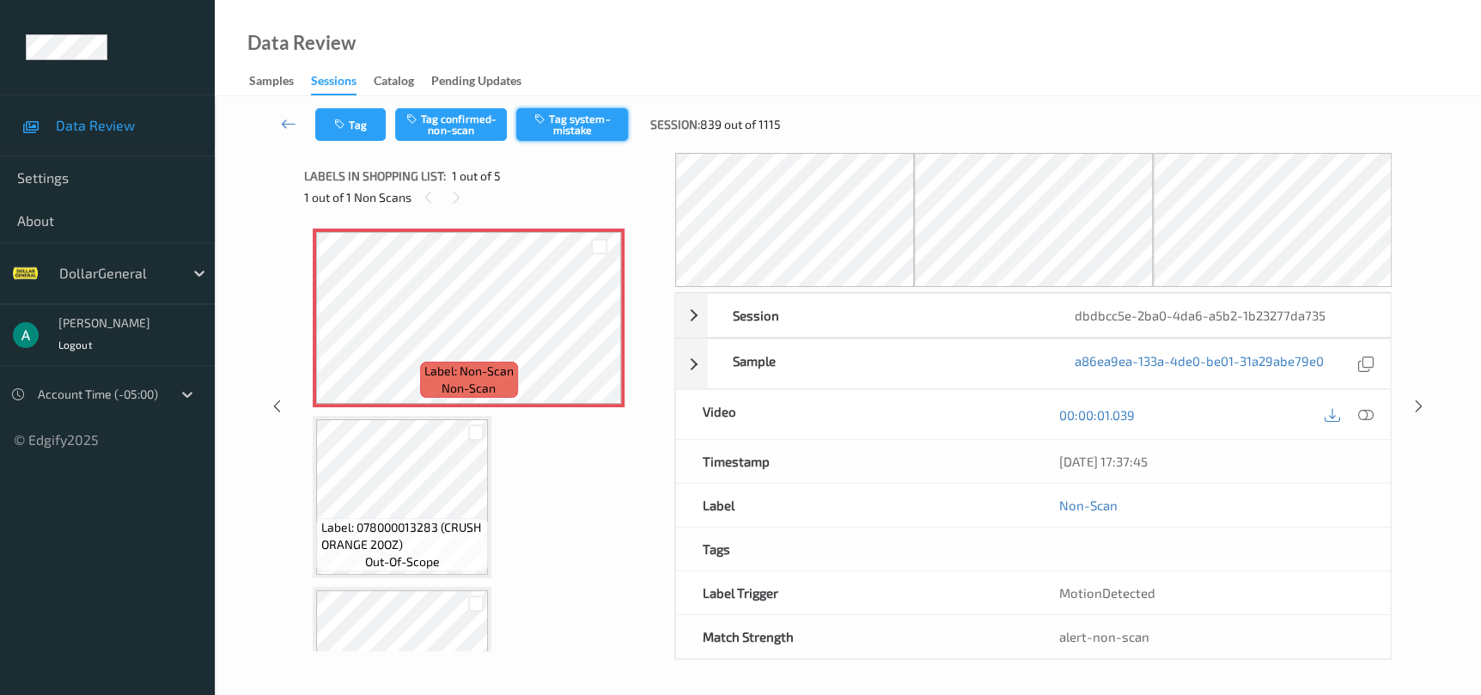
click at [568, 129] on button "Tag system-mistake" at bounding box center [572, 124] width 112 height 33
click at [1416, 416] on div "Session dbdbcc5e-2ba0-4da6-a5b2-1b23277da735 Session ID dbdbcc5e-2ba0-4da6-a5b2…" at bounding box center [848, 406] width 1196 height 507
click at [1416, 409] on icon at bounding box center [1418, 406] width 15 height 15
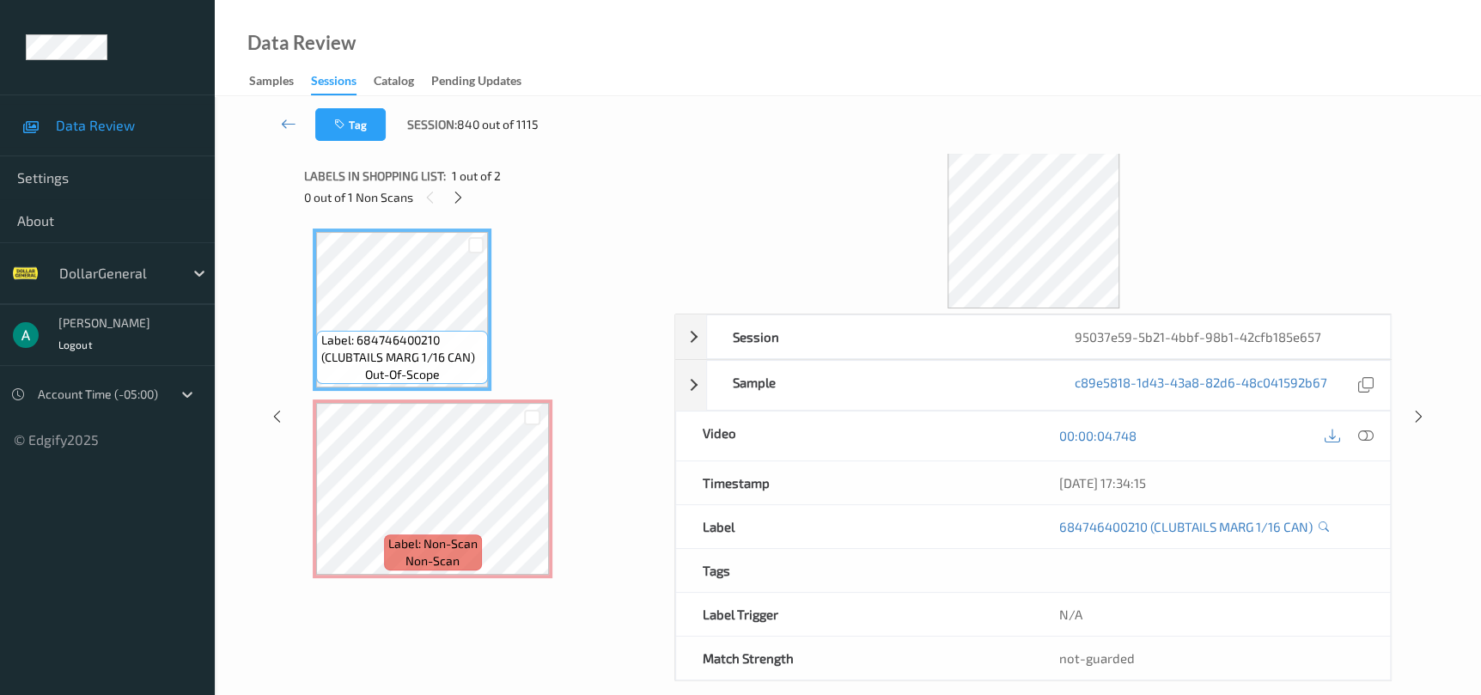
click at [405, 392] on div "Label: 684746400210 (CLUBTAILS MARG 1/16 CAN) out-of-scope Label: Non-Scan non-…" at bounding box center [483, 403] width 341 height 350
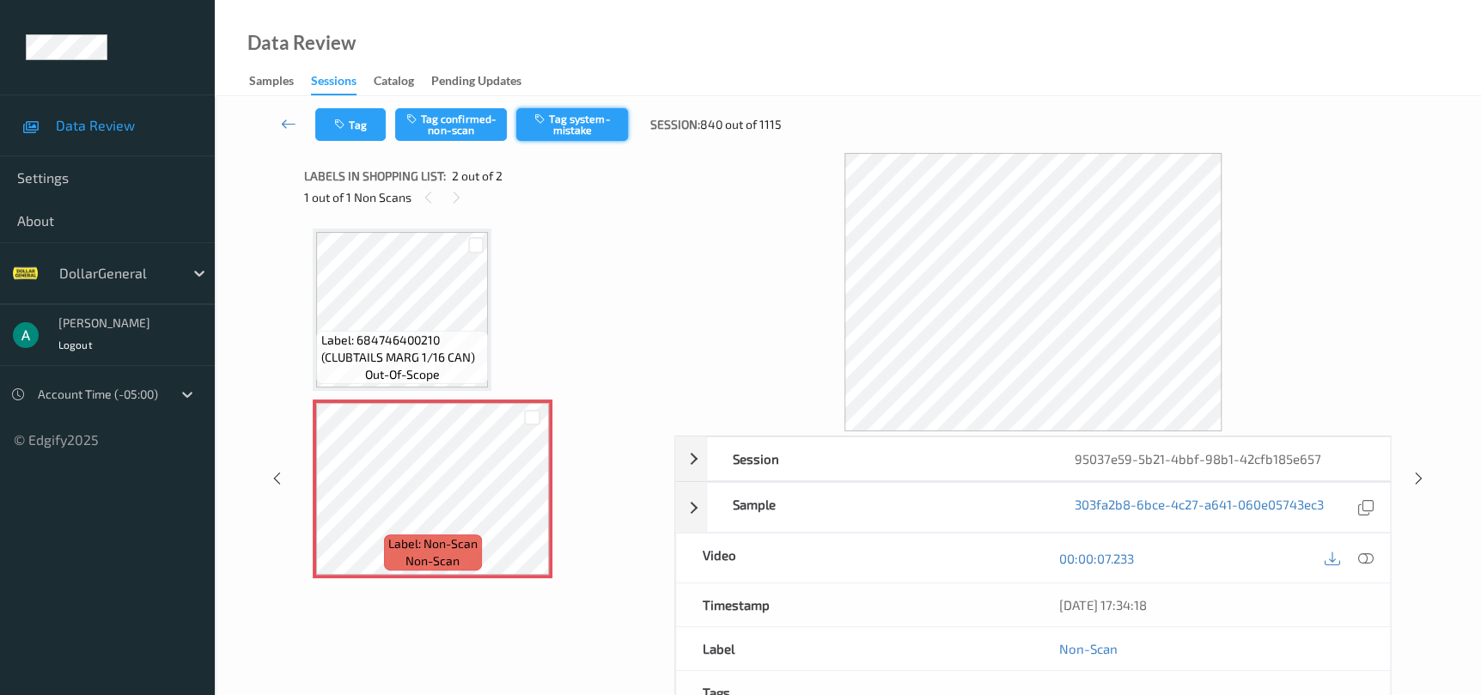
click at [580, 124] on button "Tag system-mistake" at bounding box center [572, 124] width 112 height 33
click at [1409, 490] on div "Session 95037e59-5b21-4bbf-98b1-42cfb185e657 Session ID 95037e59-5b21-4bbf-98b1…" at bounding box center [848, 478] width 1196 height 650
click at [1411, 484] on icon at bounding box center [1418, 478] width 15 height 15
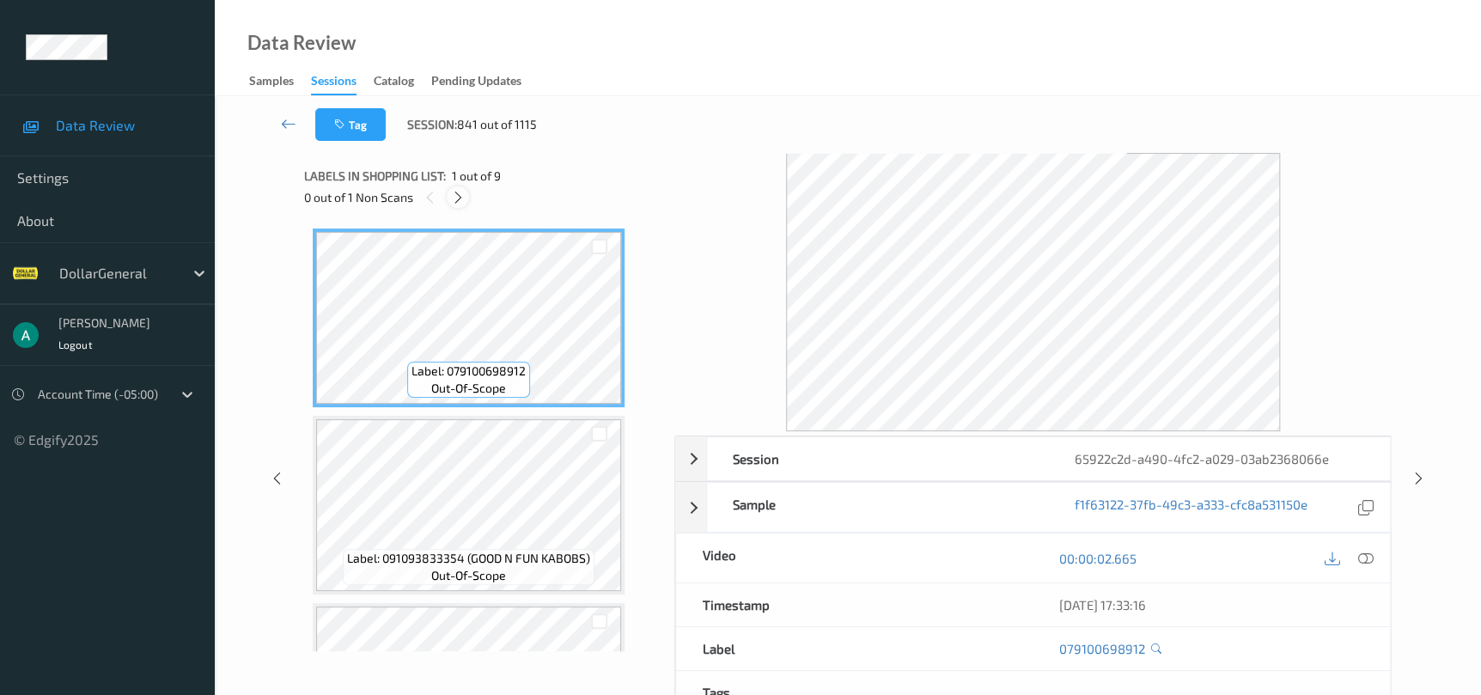
click at [456, 202] on icon at bounding box center [458, 197] width 15 height 15
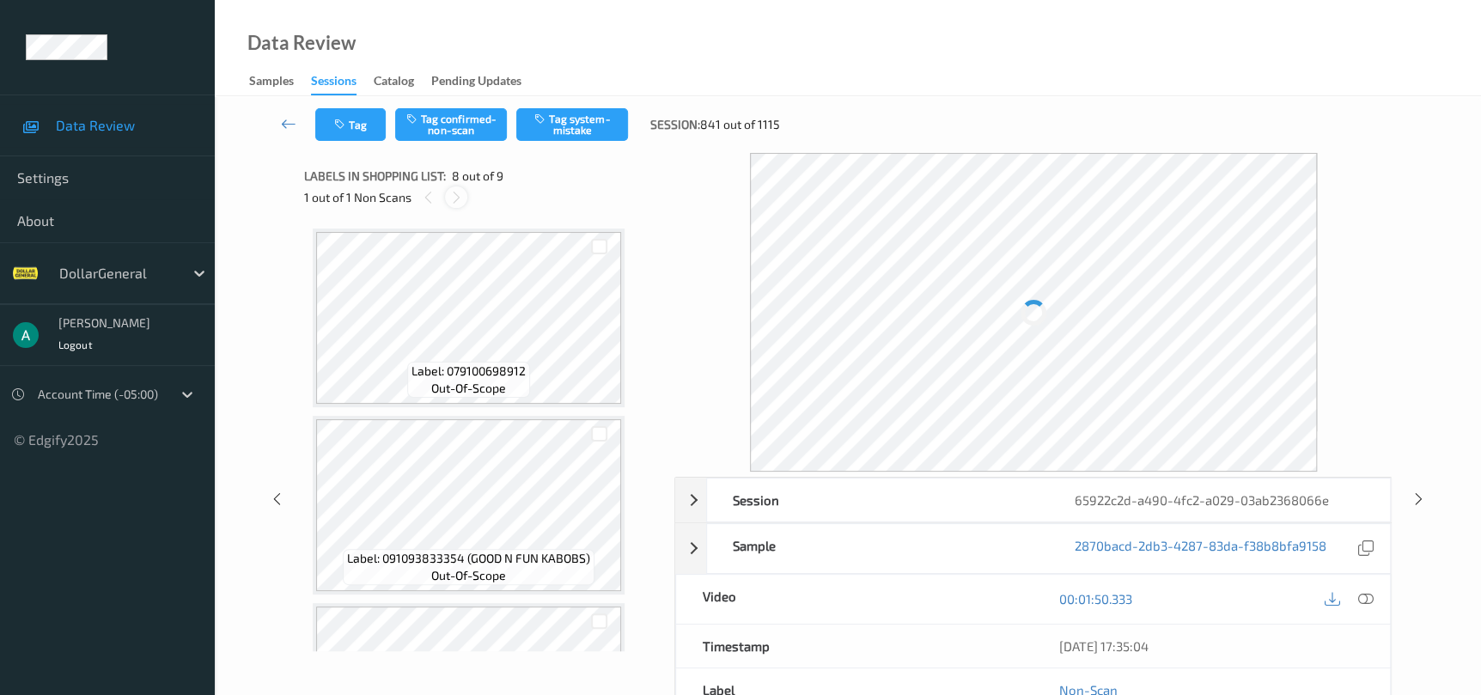
scroll to position [1128, 0]
